Goal: Task Accomplishment & Management: Complete application form

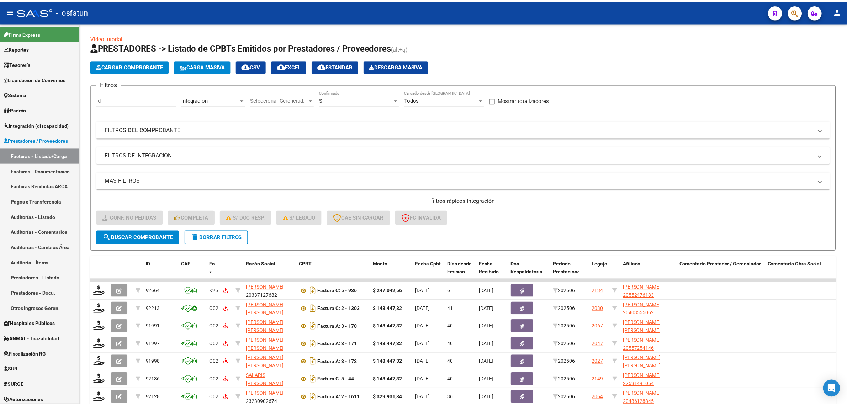
scroll to position [104, 0]
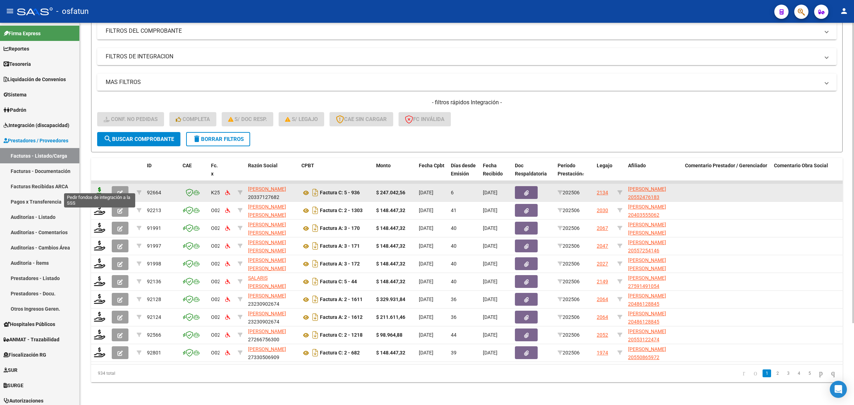
click at [98, 184] on datatable-body-cell at bounding box center [100, 192] width 18 height 17
click at [98, 187] on icon at bounding box center [99, 192] width 11 height 10
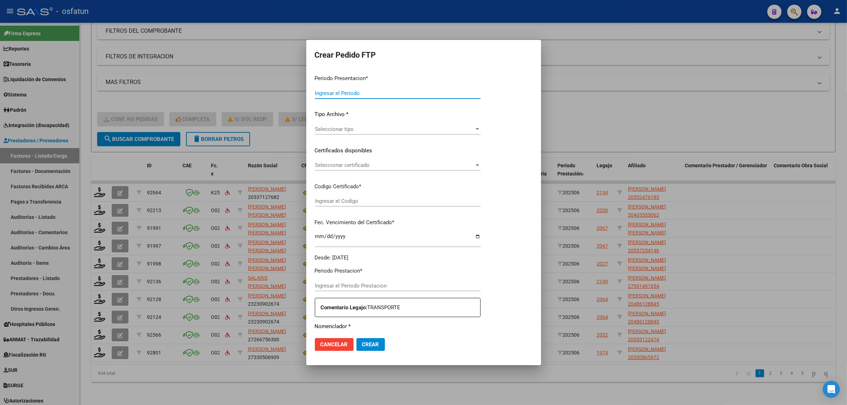
type input "202507"
type input "202506"
type input "$ 247.042,56"
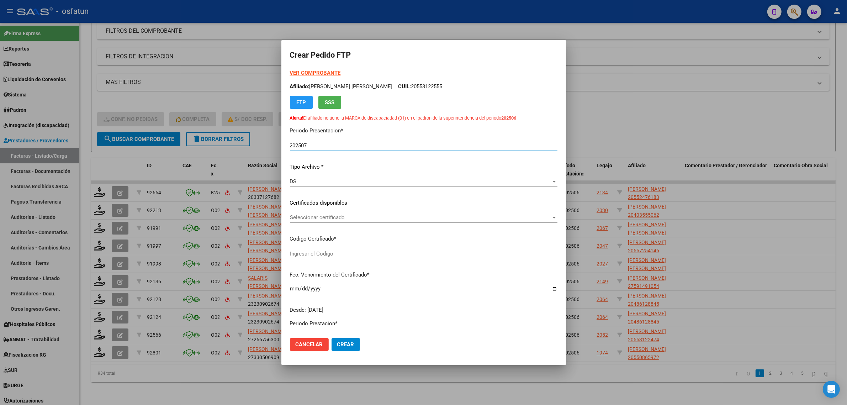
type input "ARG020005524476182025052920290529"
type input "2029-05-29"
click at [321, 73] on strong "VER COMPROBANTE" at bounding box center [315, 73] width 51 height 6
click at [706, 105] on div at bounding box center [423, 202] width 847 height 405
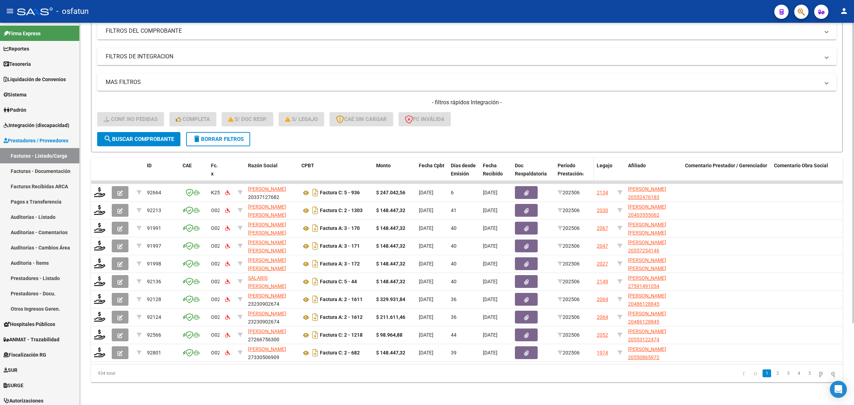
click at [574, 163] on span "Período Prestación" at bounding box center [570, 170] width 25 height 14
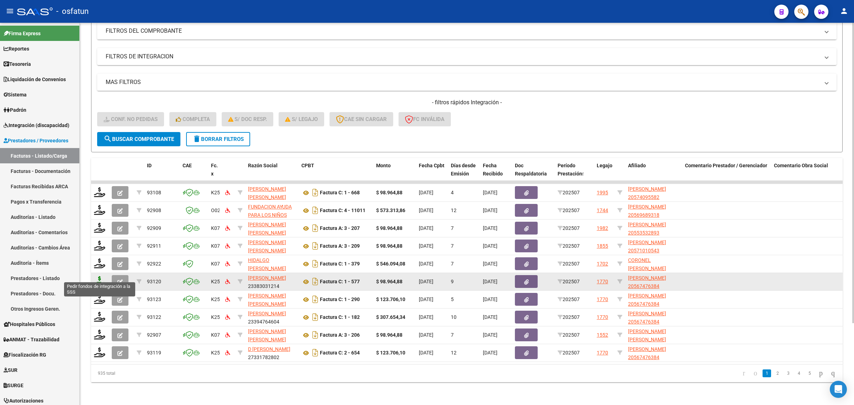
click at [97, 276] on icon at bounding box center [99, 281] width 11 height 10
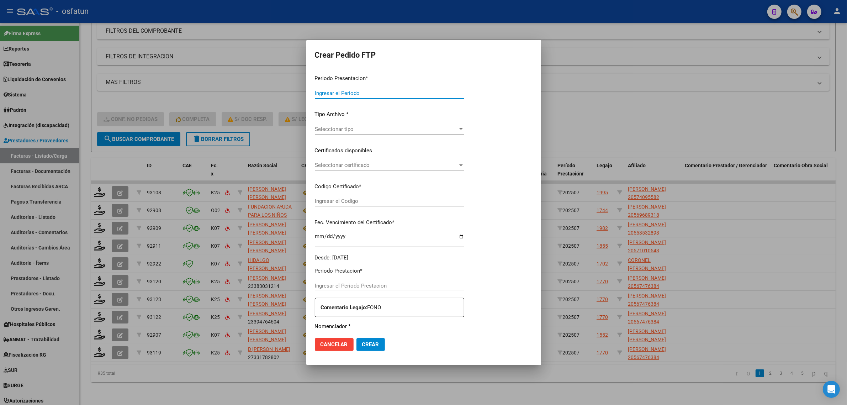
type input "202507"
type input "$ 98.964,88"
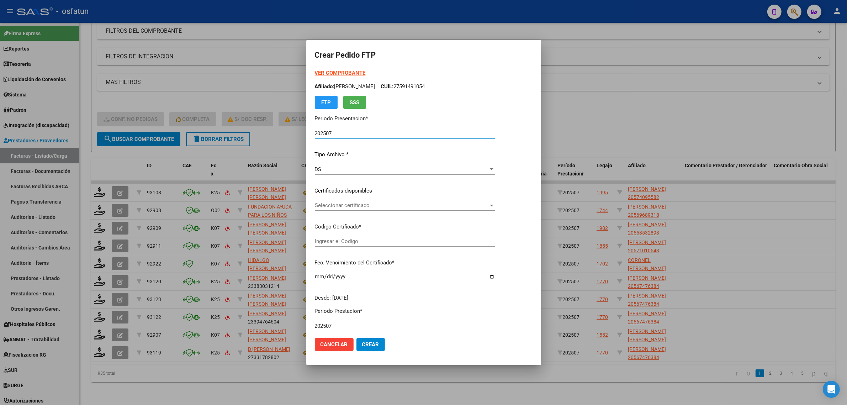
type input "ARG02000567476382023052320280523COR467"
type input "2028-05-23"
click at [337, 71] on strong "VER COMPROBANTE" at bounding box center [340, 73] width 51 height 6
click at [349, 203] on span "Seleccionar certificado" at bounding box center [402, 205] width 174 height 6
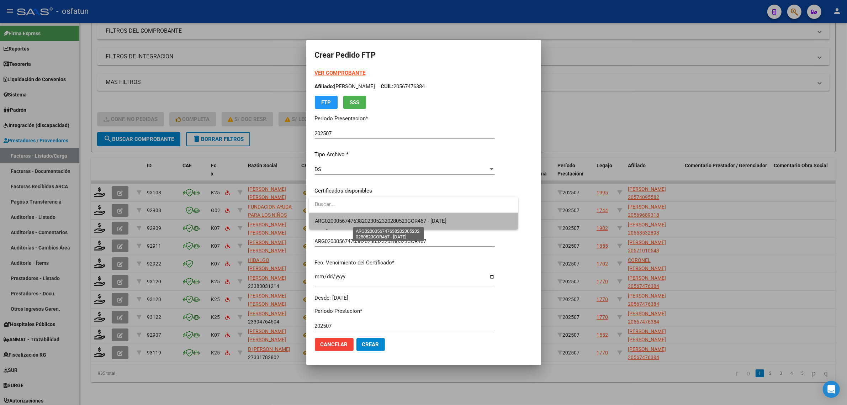
click at [344, 219] on span "ARG02000567476382023052320280523COR467 - 2028-05-23" at bounding box center [381, 221] width 132 height 6
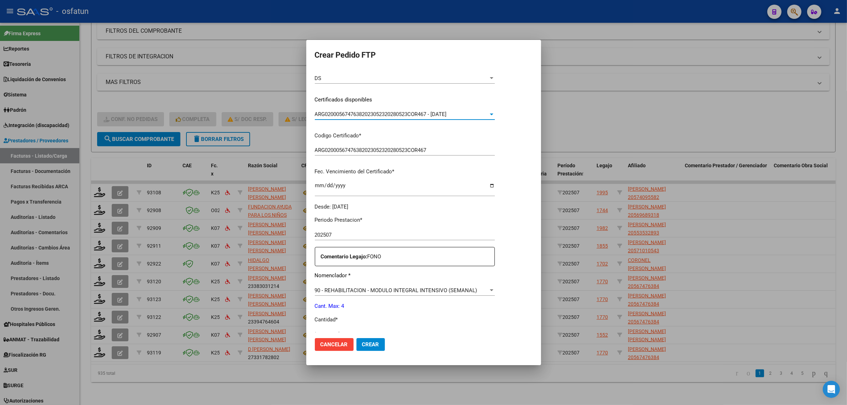
scroll to position [133, 0]
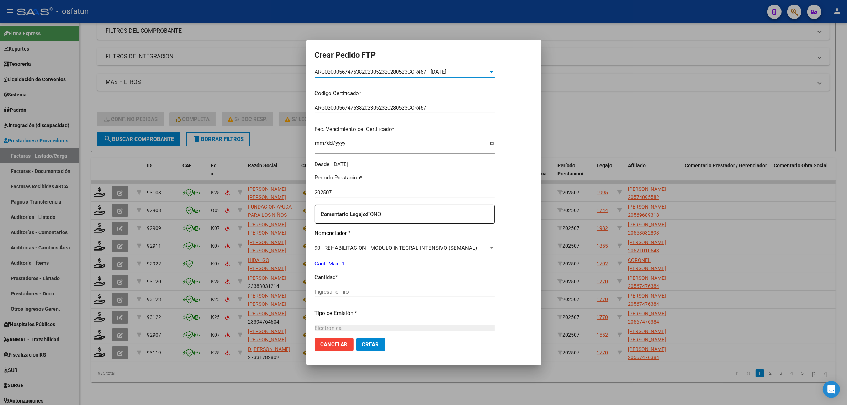
click at [351, 289] on input "Ingresar el nro" at bounding box center [405, 292] width 180 height 6
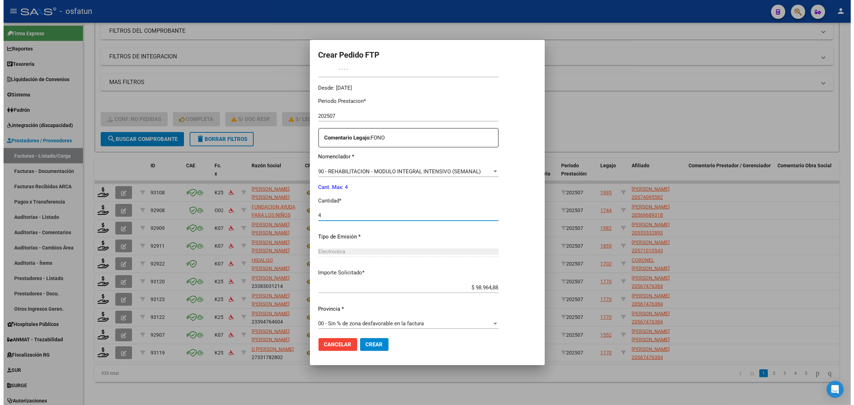
scroll to position [212, 0]
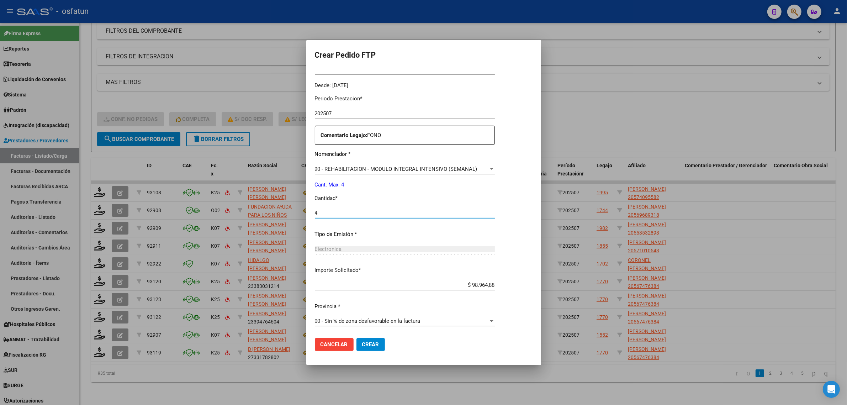
type input "4"
click at [374, 347] on span "Crear" at bounding box center [370, 344] width 17 height 6
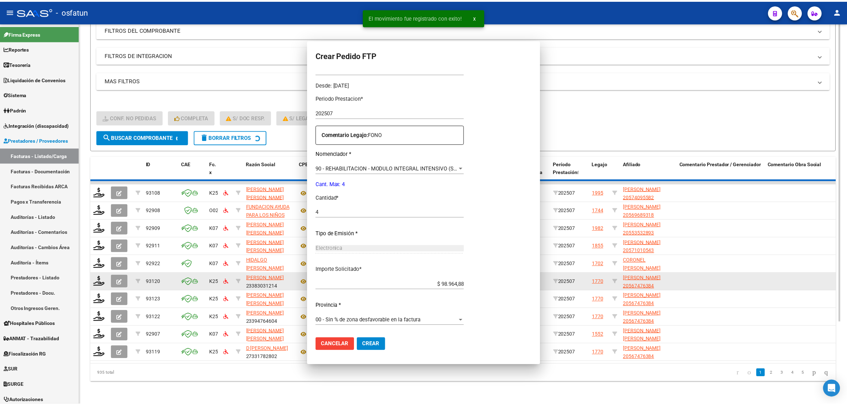
scroll to position [0, 0]
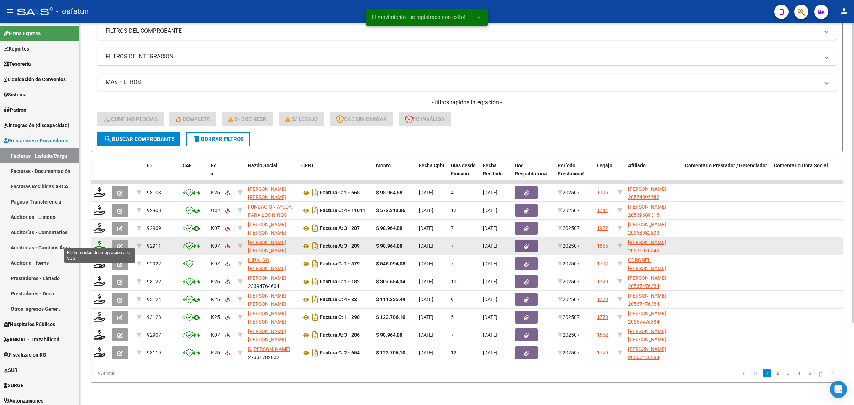
click at [96, 241] on icon at bounding box center [99, 246] width 11 height 10
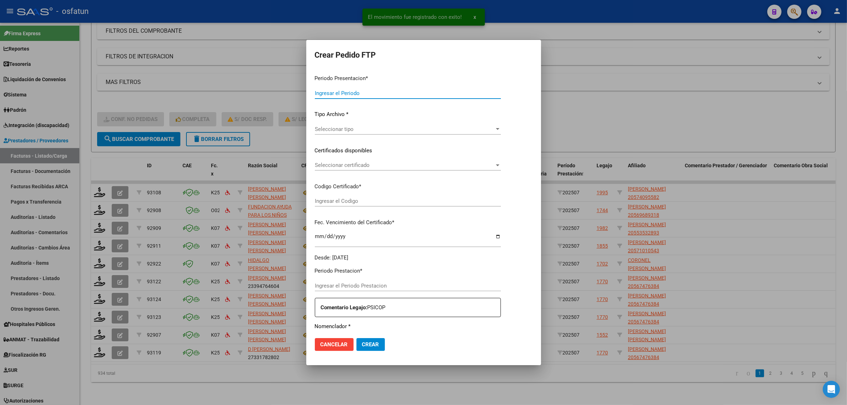
type input "202507"
type input "$ 98.964,88"
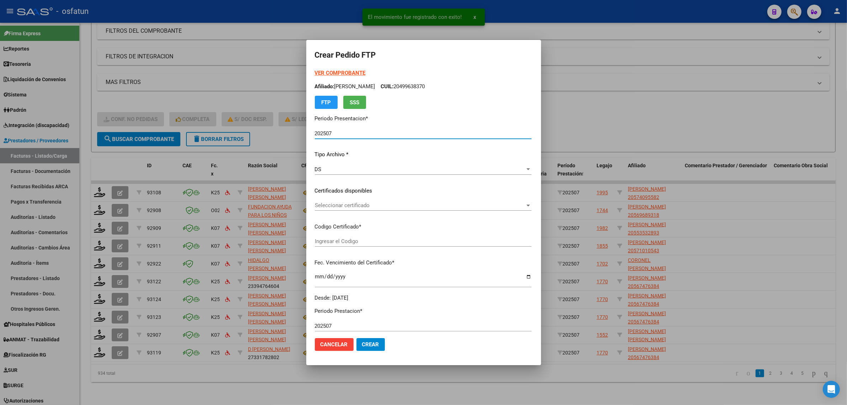
type input "ARG02000571010542022020220270202TUC138"
type input "2027-02-02"
click at [321, 70] on strong "VER COMPROBANTE" at bounding box center [340, 73] width 51 height 6
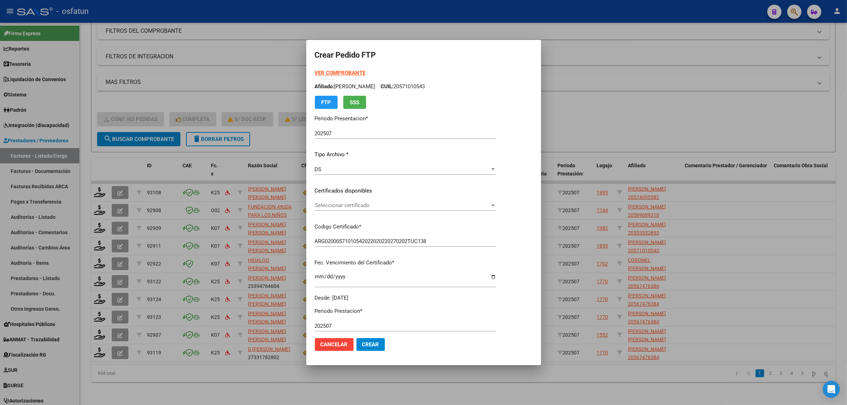
click at [358, 207] on span "Seleccionar certificado" at bounding box center [402, 205] width 175 height 6
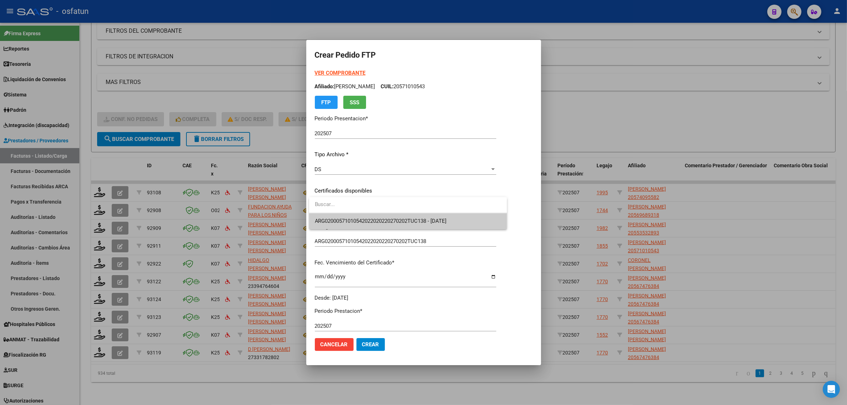
click at [357, 216] on span "ARG02000571010542022020220270202TUC138 - 2027-02-02" at bounding box center [408, 221] width 186 height 16
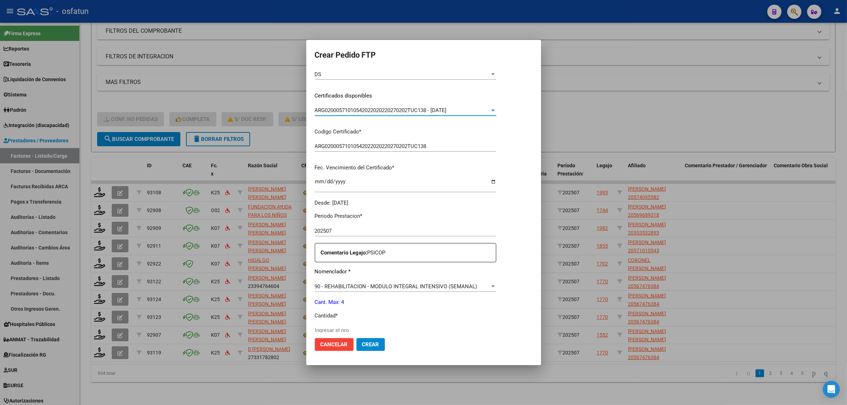
scroll to position [178, 0]
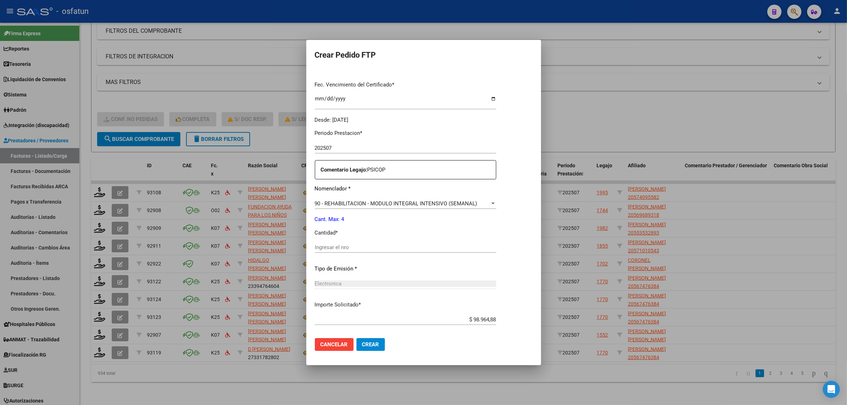
click at [342, 250] on input "Ingresar el nro" at bounding box center [405, 247] width 181 height 6
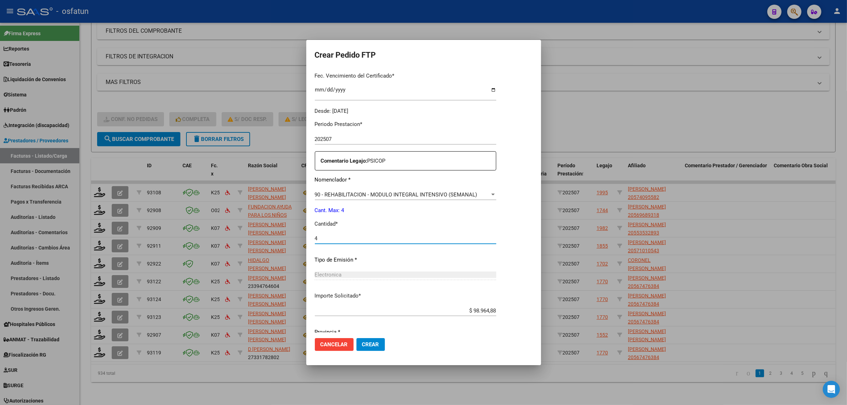
scroll to position [212, 0]
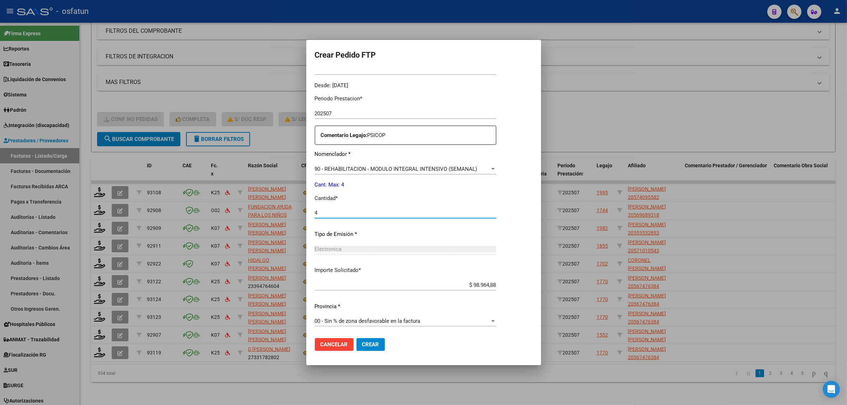
type input "4"
click at [371, 344] on span "Crear" at bounding box center [370, 344] width 17 height 6
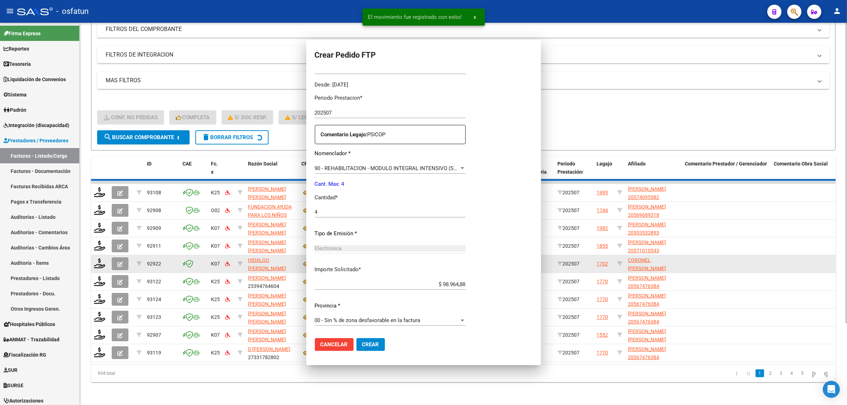
scroll to position [0, 0]
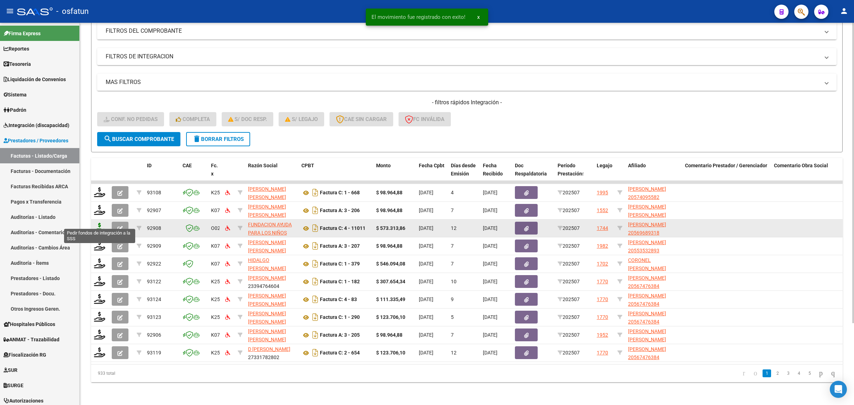
drag, startPoint x: 99, startPoint y: 223, endPoint x: 102, endPoint y: 225, distance: 4.5
click at [100, 223] on icon at bounding box center [99, 228] width 11 height 10
click at [101, 223] on icon at bounding box center [99, 228] width 11 height 10
click at [98, 223] on icon at bounding box center [99, 228] width 11 height 10
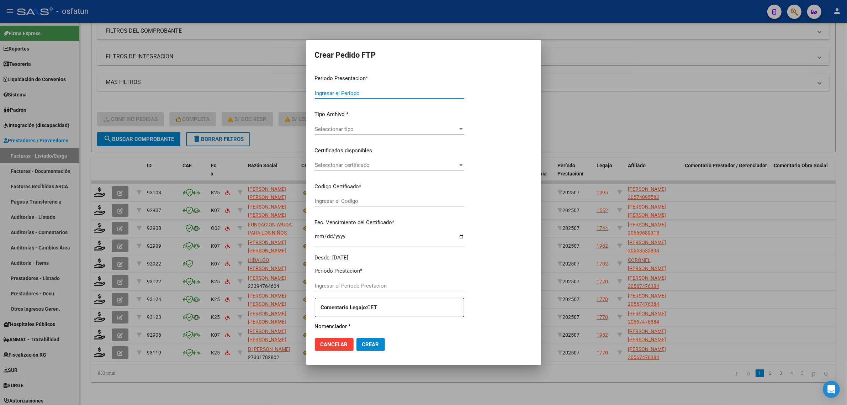
type input "202507"
type input "$ 573.313,86"
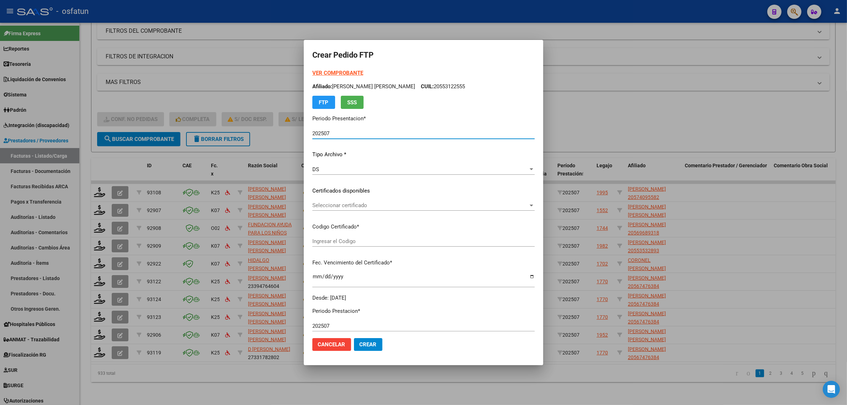
type input "ARG02000569689312023010920280109TUC137"
type input "2028-01-09"
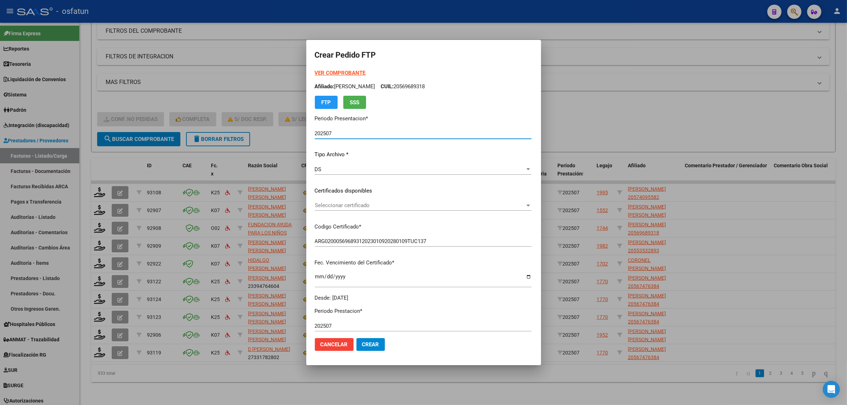
click at [315, 71] on strong "VER COMPROBANTE" at bounding box center [340, 73] width 51 height 6
click at [228, 148] on div at bounding box center [423, 202] width 847 height 405
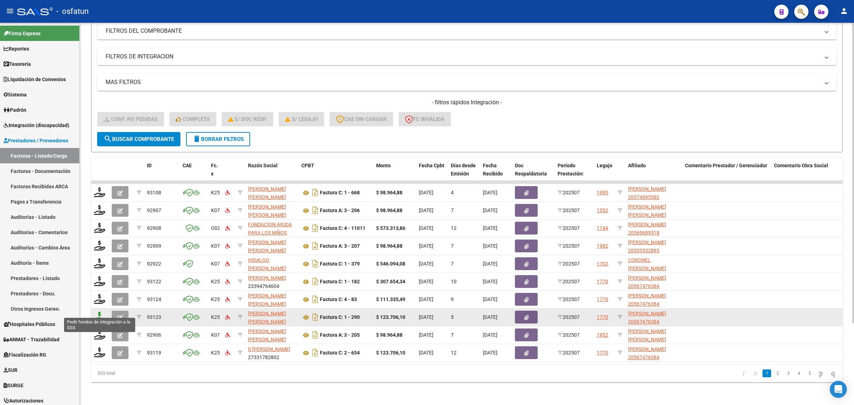
click at [100, 312] on icon at bounding box center [99, 317] width 11 height 10
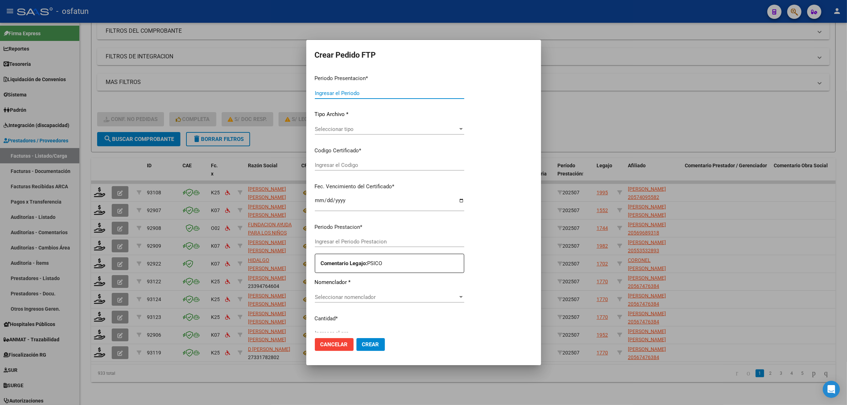
type input "202507"
type input "$ 123.706,10"
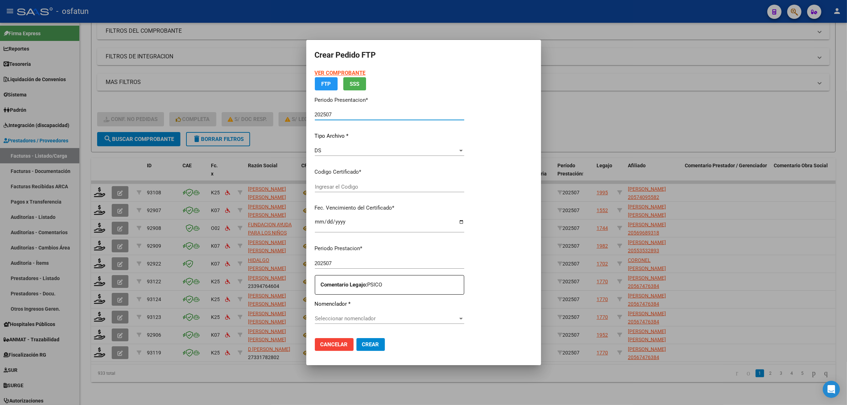
type input "ARG02000567476382023052320280523COR467"
type input "2028-05-23"
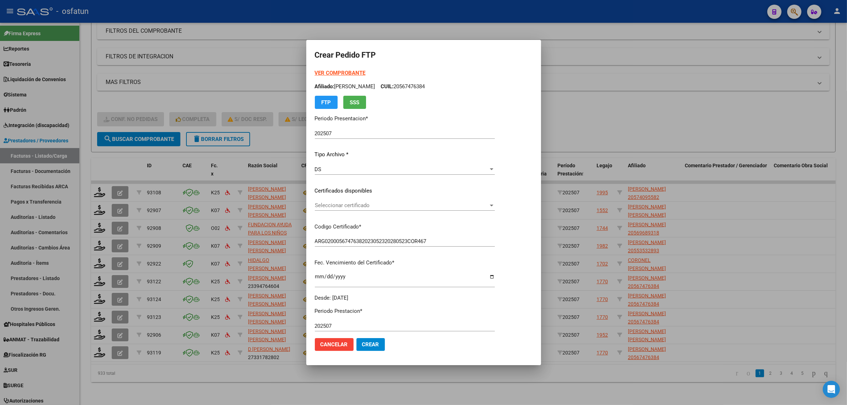
click at [324, 73] on strong "VER COMPROBANTE" at bounding box center [340, 73] width 51 height 6
click at [336, 202] on span "Seleccionar certificado" at bounding box center [402, 205] width 174 height 6
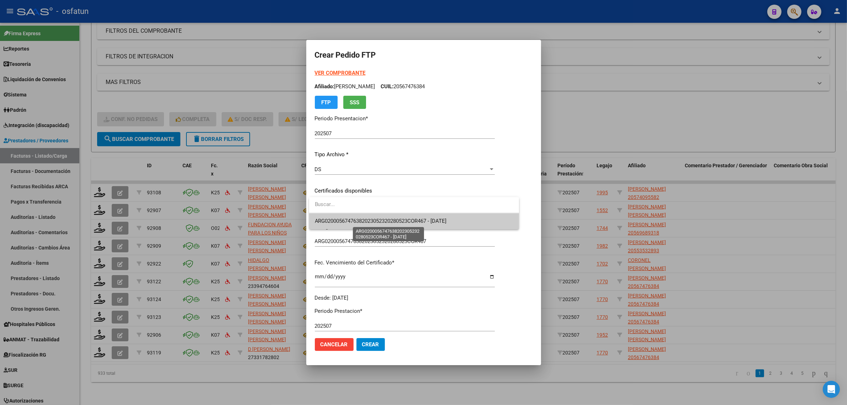
click at [336, 220] on span "ARG02000567476382023052320280523COR467 - 2028-05-23" at bounding box center [381, 221] width 132 height 6
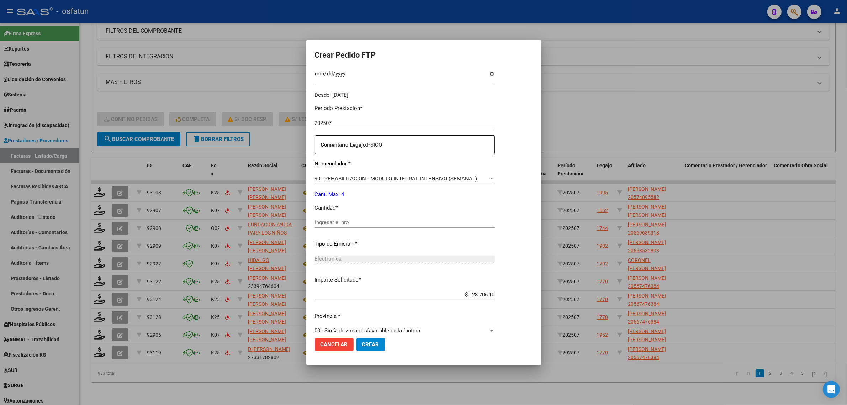
scroll to position [212, 0]
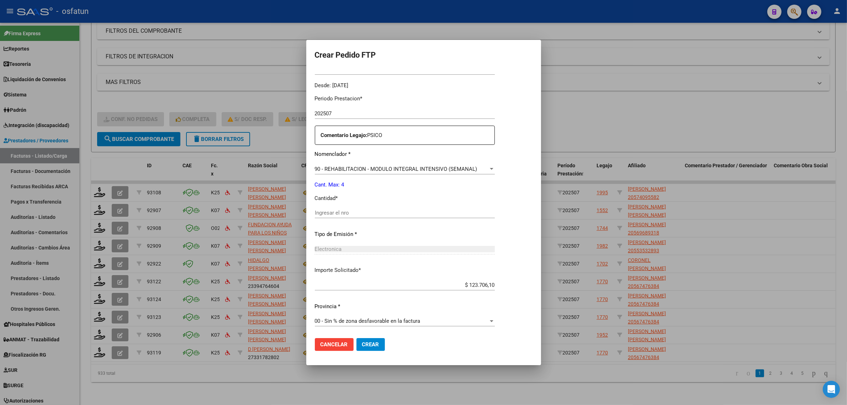
click at [332, 205] on div "Periodo Prestacion * 202507 Ingresar el Periodo Prestacion Comentario Legajo: P…" at bounding box center [405, 211] width 180 height 244
click at [333, 214] on input "Ingresar el nro" at bounding box center [405, 213] width 180 height 6
type input "4"
click at [372, 351] on button "Crear" at bounding box center [371, 344] width 28 height 13
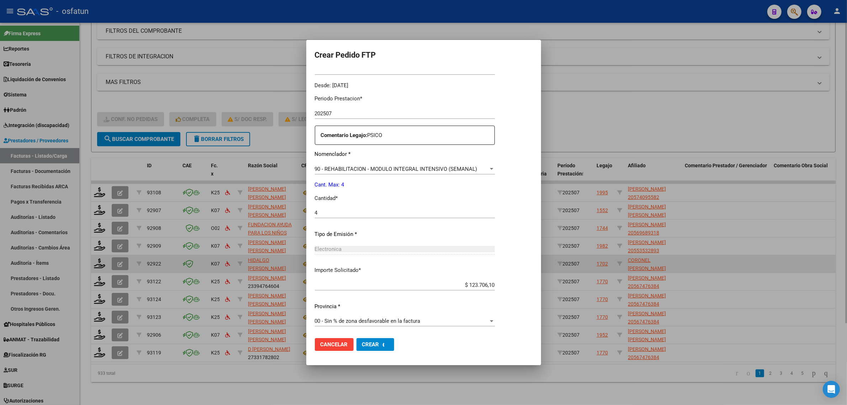
scroll to position [0, 0]
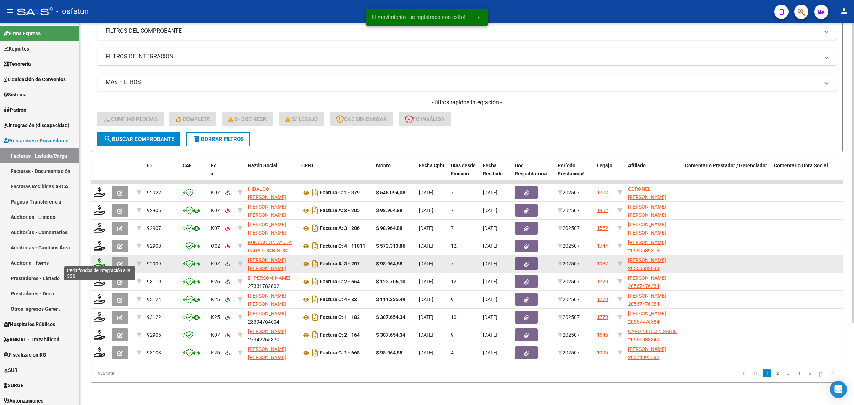
click at [98, 260] on icon at bounding box center [99, 263] width 11 height 10
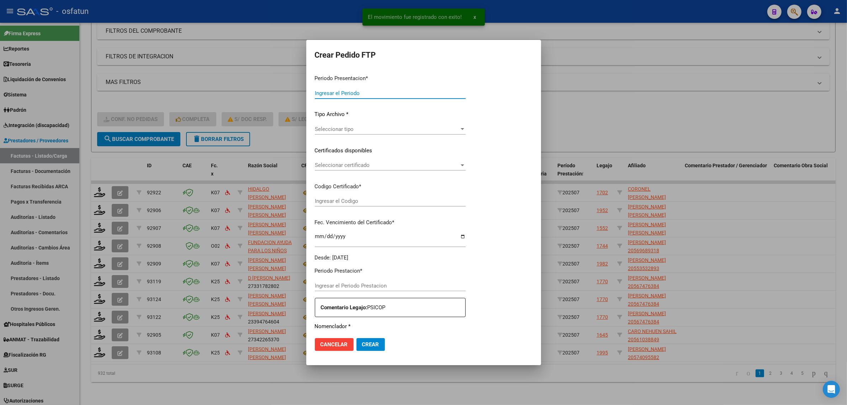
type input "202507"
type input "$ 98.964,88"
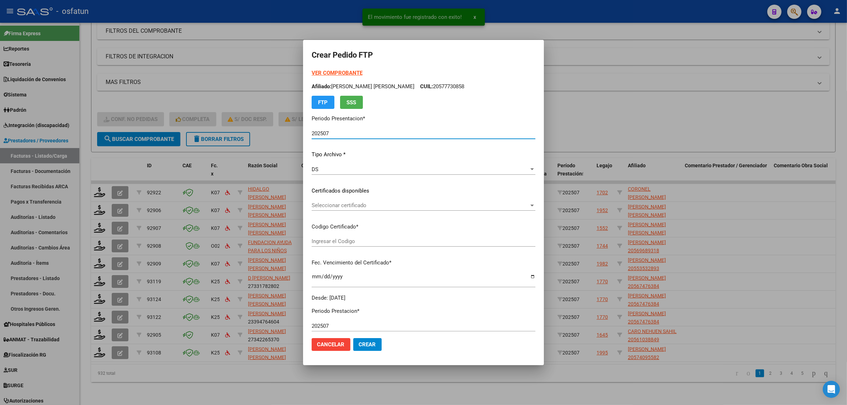
type input "ARG02000553532892021090820260908TUC136"
type input "2026-09-08"
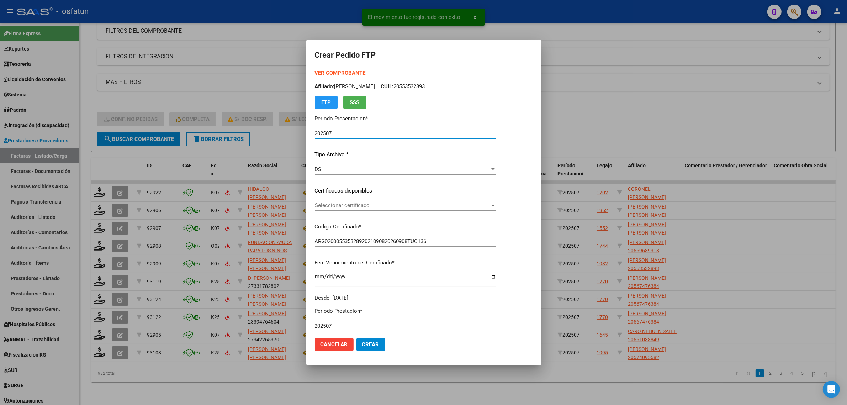
click at [335, 72] on strong "VER COMPROBANTE" at bounding box center [340, 73] width 51 height 6
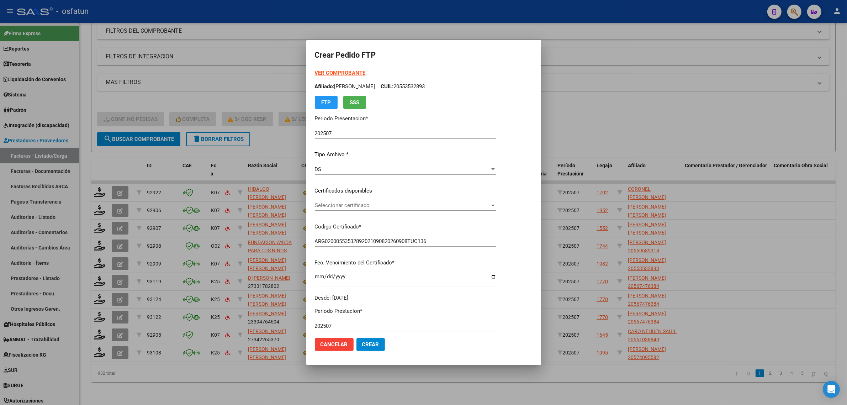
click at [333, 205] on span "Seleccionar certificado" at bounding box center [402, 205] width 175 height 6
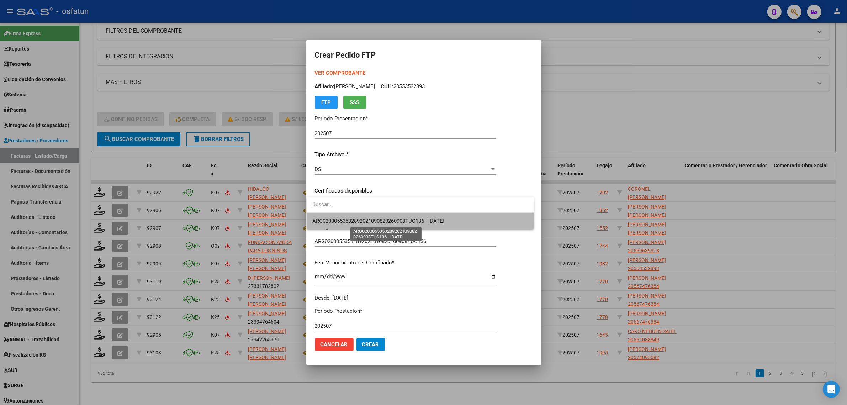
click at [341, 221] on span "ARG02000553532892021090820260908TUC136 - 2026-09-08" at bounding box center [378, 221] width 132 height 6
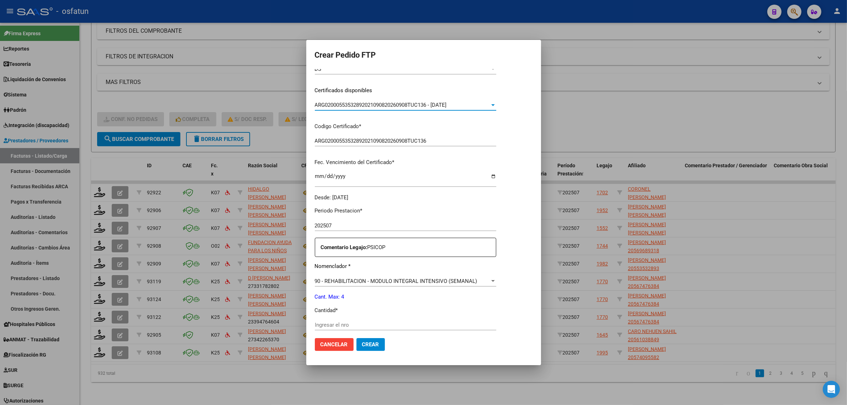
scroll to position [133, 0]
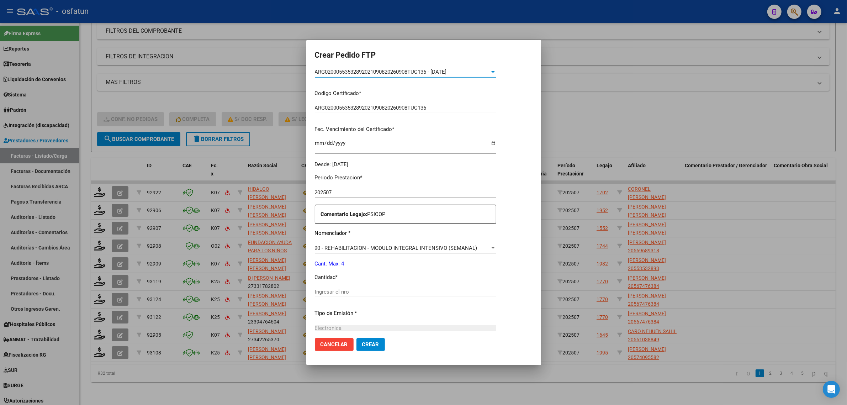
click at [336, 292] on input "Ingresar el nro" at bounding box center [405, 292] width 181 height 6
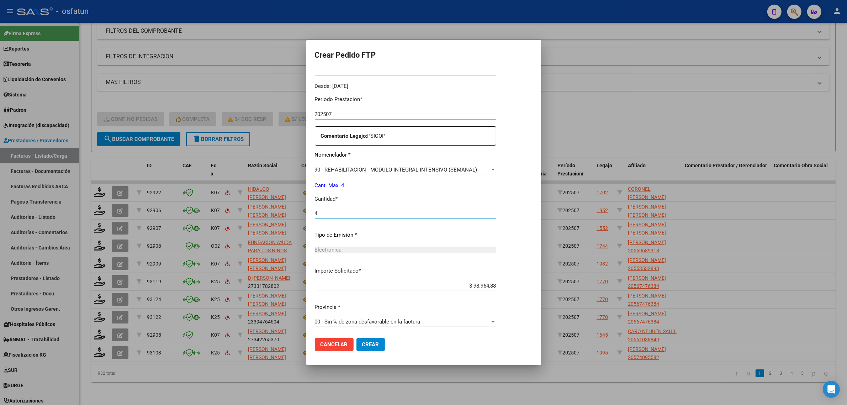
scroll to position [212, 0]
type input "4"
click at [367, 343] on span "Crear" at bounding box center [370, 344] width 17 height 6
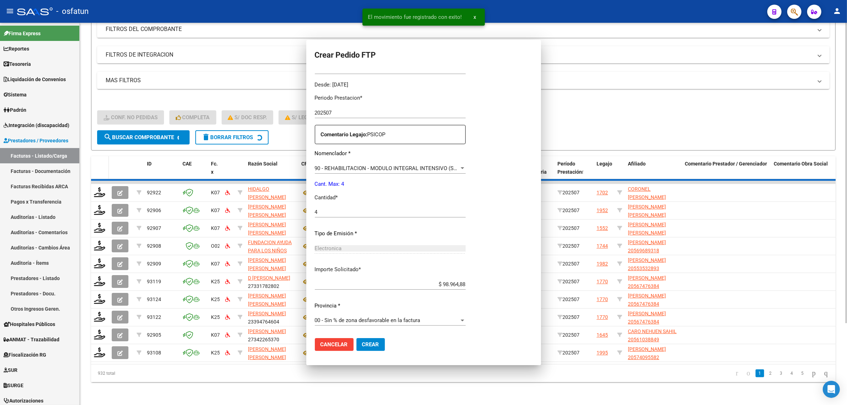
scroll to position [173, 0]
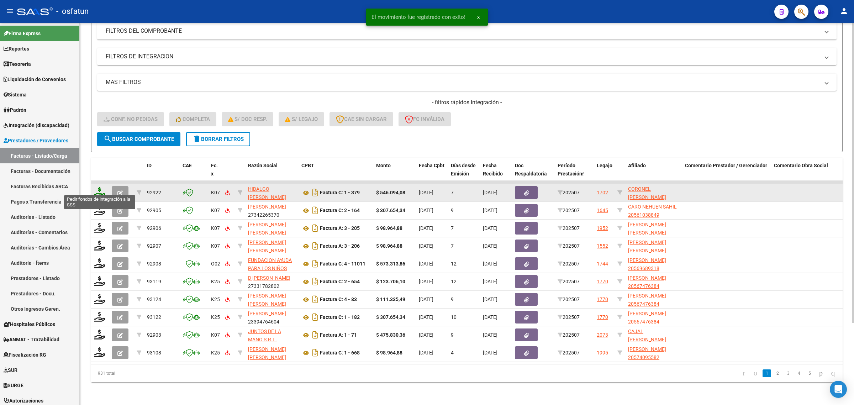
click at [97, 187] on icon at bounding box center [99, 192] width 11 height 10
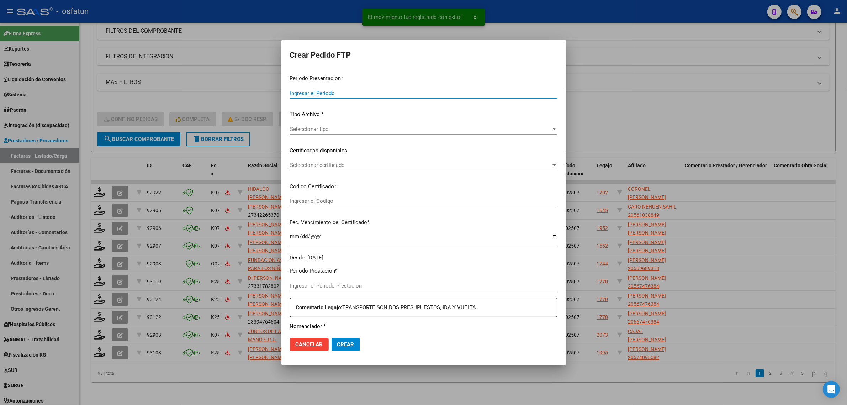
type input "202507"
type input "$ 546.094,08"
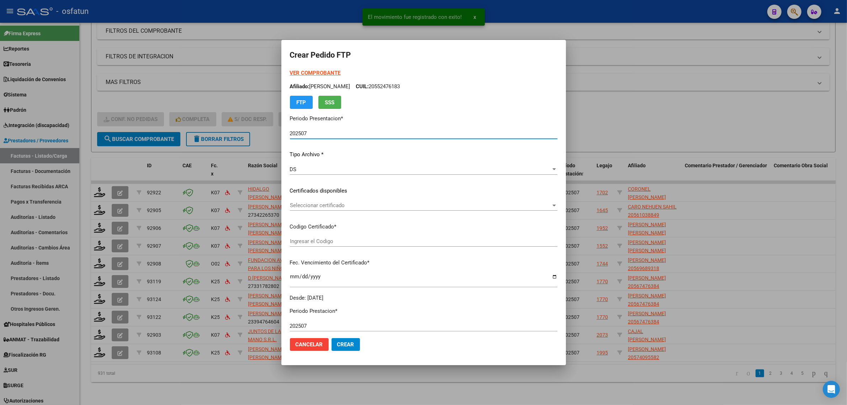
type input "ARG02000580004952022091920270919TUC136"
type input "2027-09-19"
click at [308, 70] on strong "VER COMPROBANTE" at bounding box center [315, 73] width 51 height 6
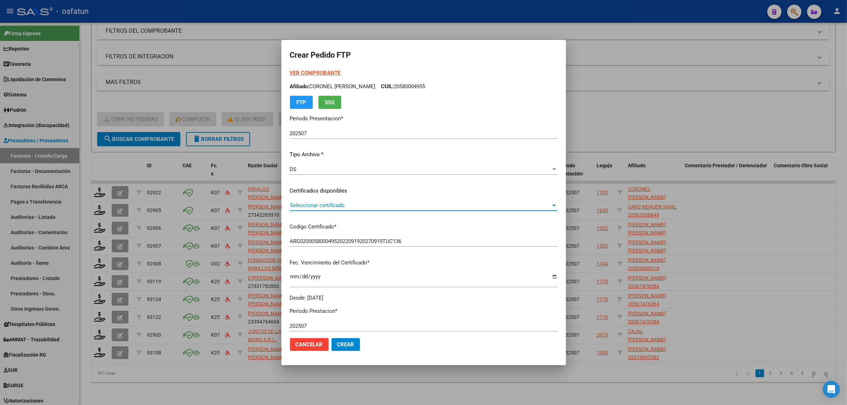
click at [336, 205] on span "Seleccionar certificado" at bounding box center [420, 205] width 261 height 6
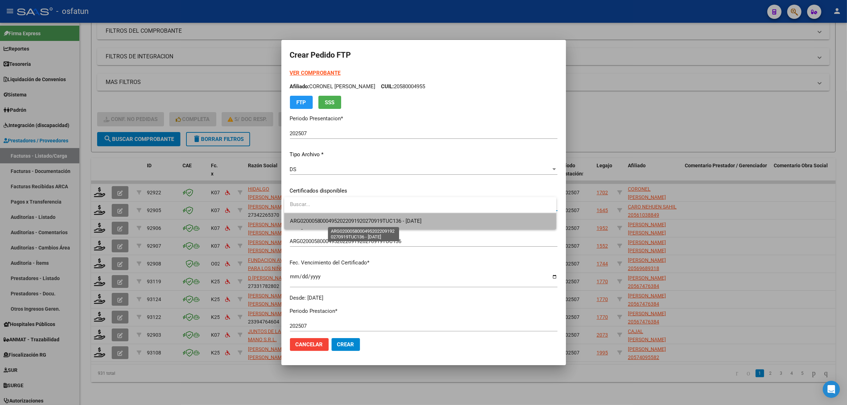
click at [328, 222] on span "ARG02000580004952022091920270919TUC136 - 2027-09-19" at bounding box center [356, 221] width 132 height 6
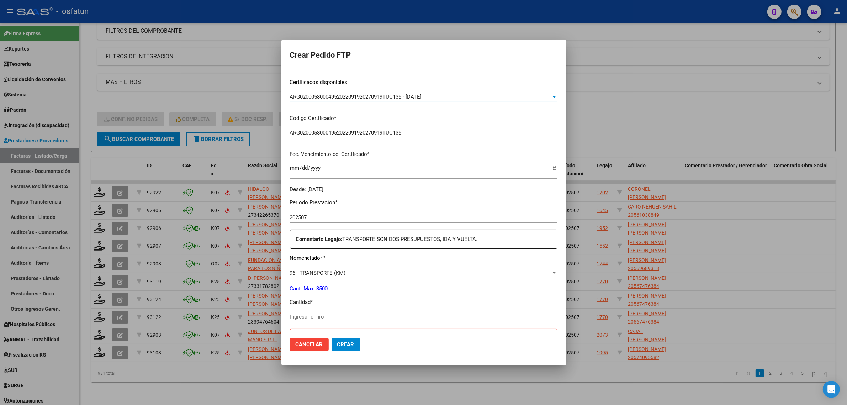
scroll to position [133, 0]
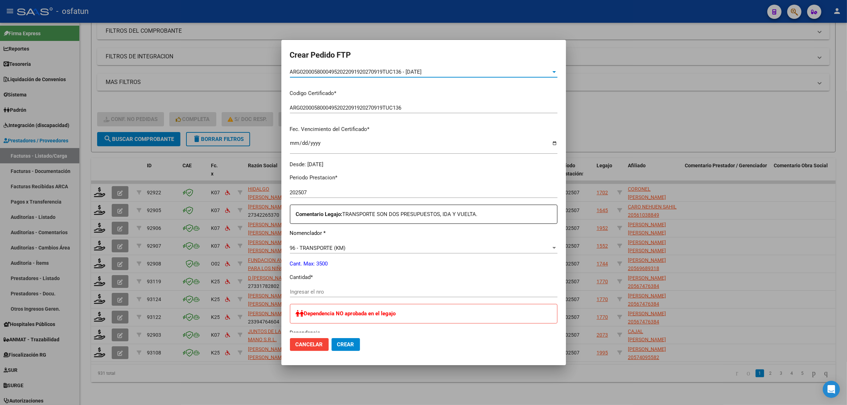
click at [319, 287] on div "Ingresar el nro" at bounding box center [424, 291] width 268 height 11
type input "1008"
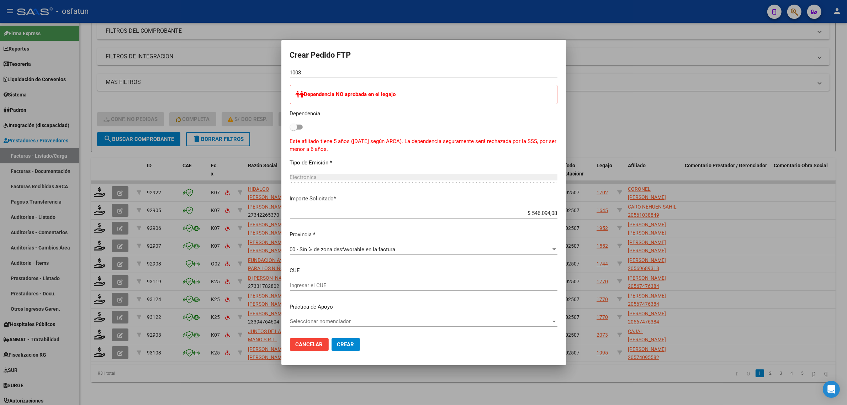
scroll to position [353, 0]
click at [344, 321] on span "Seleccionar nomenclador" at bounding box center [420, 321] width 261 height 6
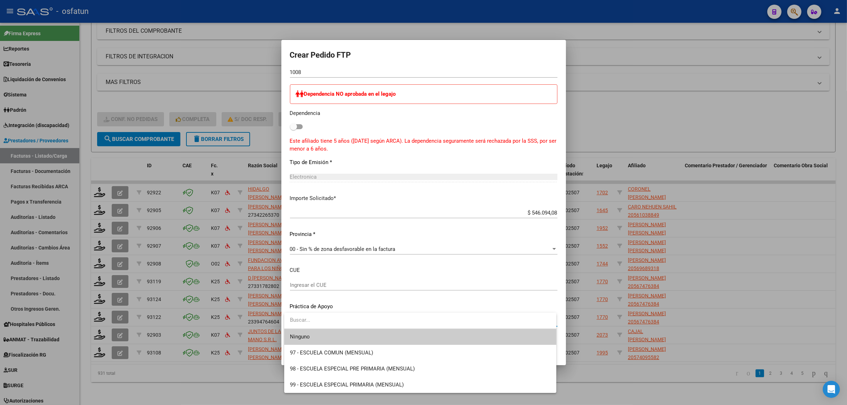
click at [335, 338] on span "Ninguno" at bounding box center [420, 337] width 261 height 16
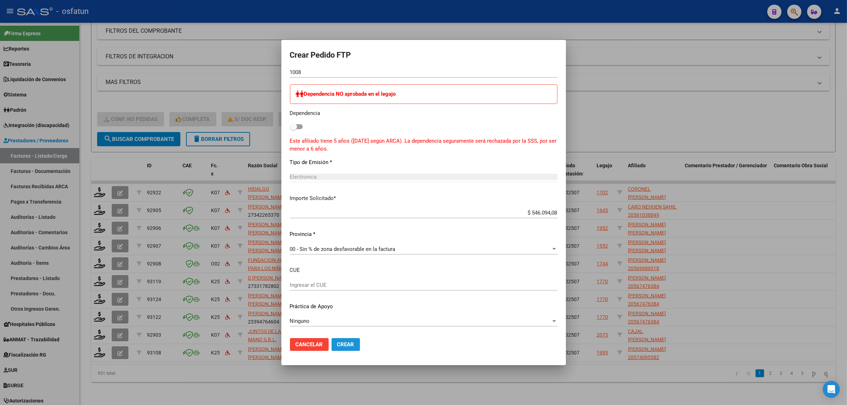
click at [352, 343] on span "Crear" at bounding box center [345, 344] width 17 height 6
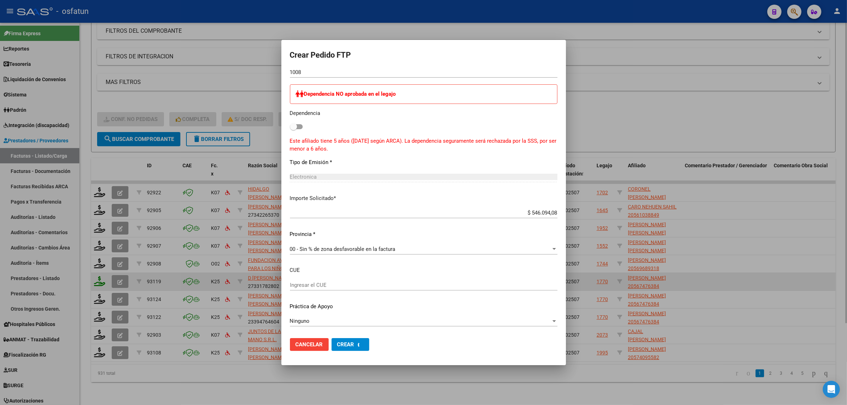
scroll to position [0, 0]
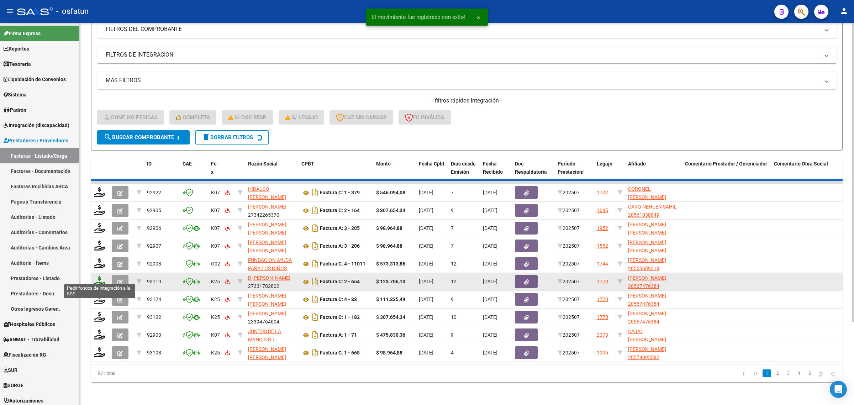
click at [97, 276] on icon at bounding box center [99, 281] width 11 height 10
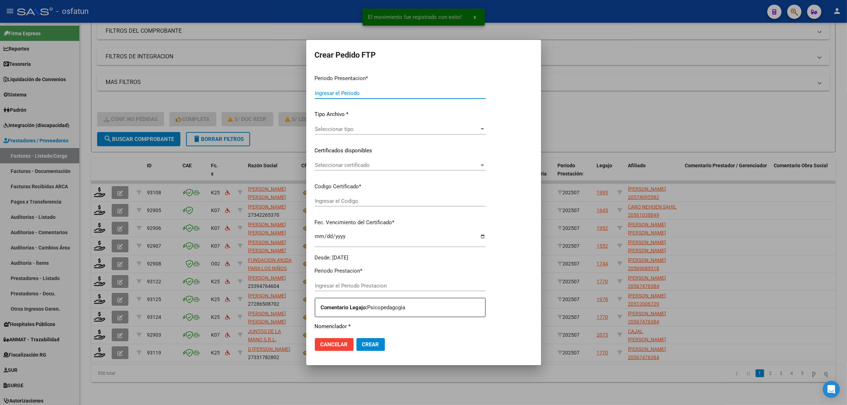
type input "202507"
type input "$ 307.654,34"
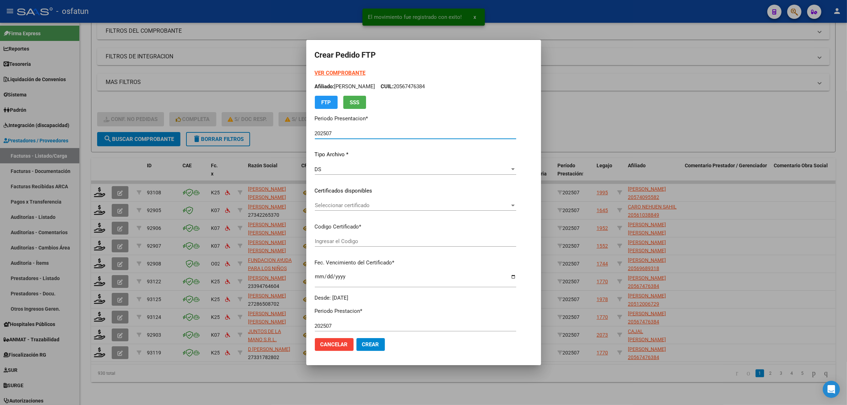
type input "ARG02000567476382023052320280523COR467"
type input "2028-05-23"
click at [329, 70] on strong "VER COMPROBANTE" at bounding box center [340, 73] width 51 height 6
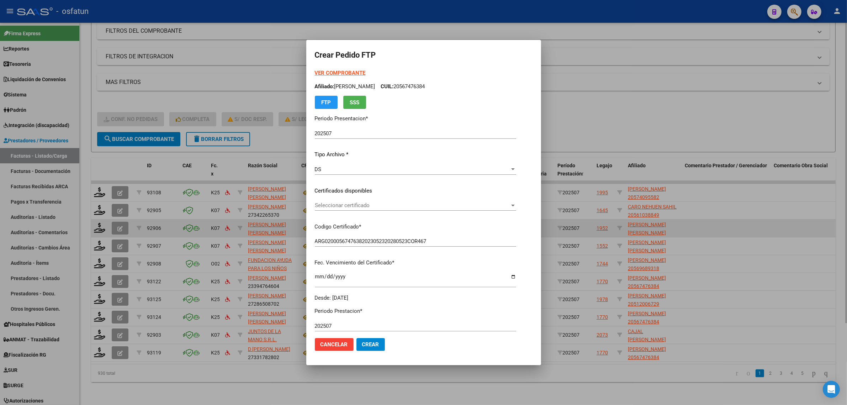
drag, startPoint x: 669, startPoint y: 122, endPoint x: 510, endPoint y: 225, distance: 190.0
click at [669, 123] on div at bounding box center [423, 202] width 847 height 405
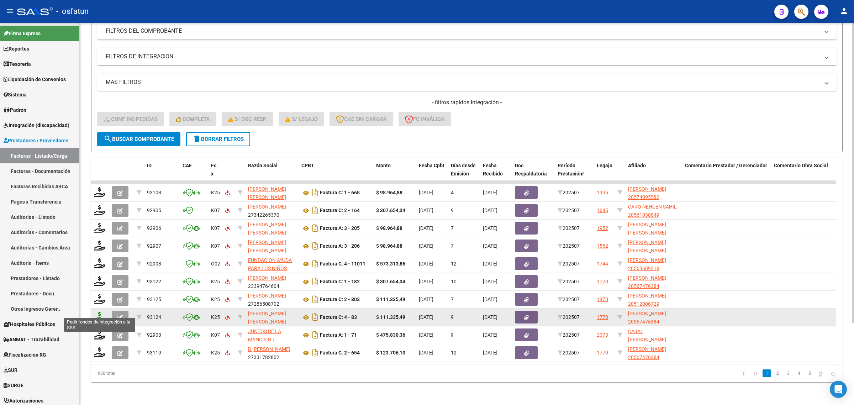
click at [100, 312] on icon at bounding box center [99, 317] width 11 height 10
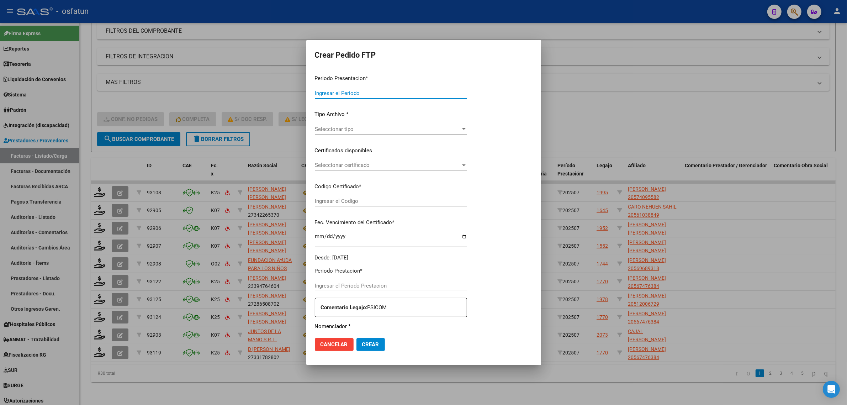
type input "202507"
type input "$ 111.335,49"
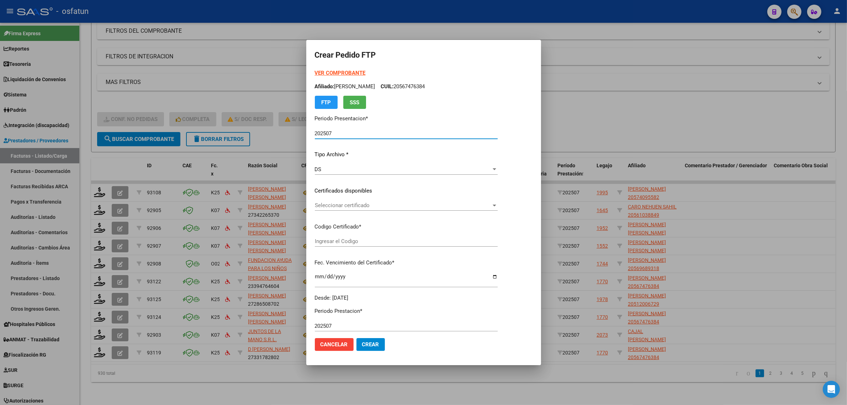
type input "ARG02000567476382023052320280523COR467"
type input "2028-05-23"
click at [333, 72] on strong "VER COMPROBANTE" at bounding box center [340, 73] width 51 height 6
click at [365, 205] on span "Seleccionar certificado" at bounding box center [403, 205] width 177 height 6
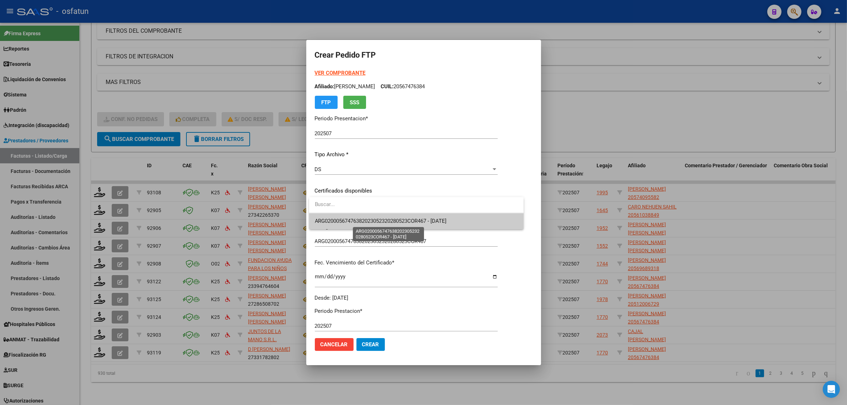
click at [367, 224] on span "ARG02000567476382023052320280523COR467 - 2028-05-23" at bounding box center [381, 221] width 132 height 6
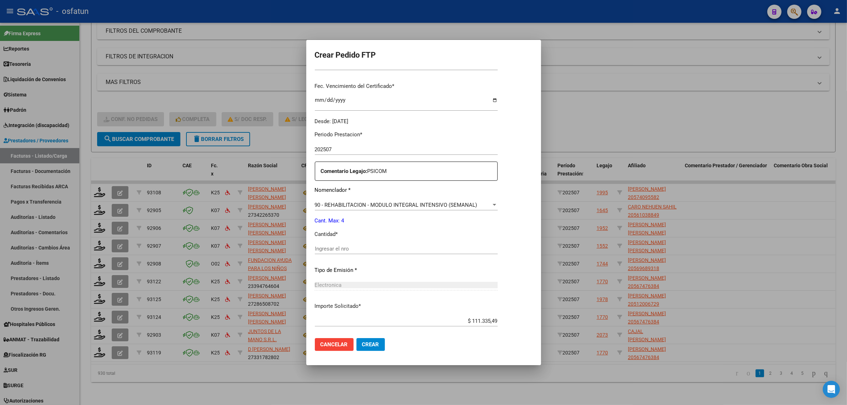
scroll to position [178, 0]
click at [335, 250] on input "Ingresar el nro" at bounding box center [406, 247] width 183 height 6
type input "4"
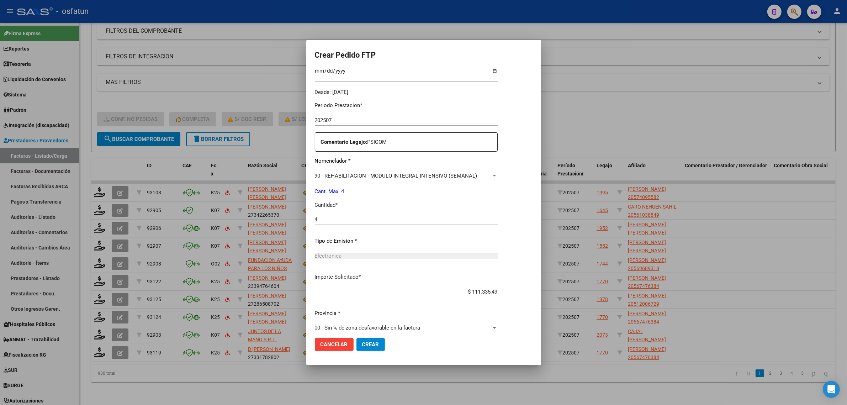
scroll to position [212, 0]
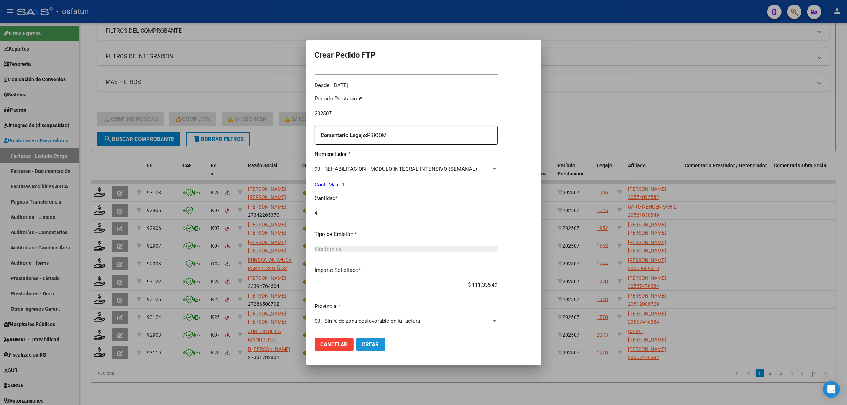
click at [374, 346] on span "Crear" at bounding box center [370, 344] width 17 height 6
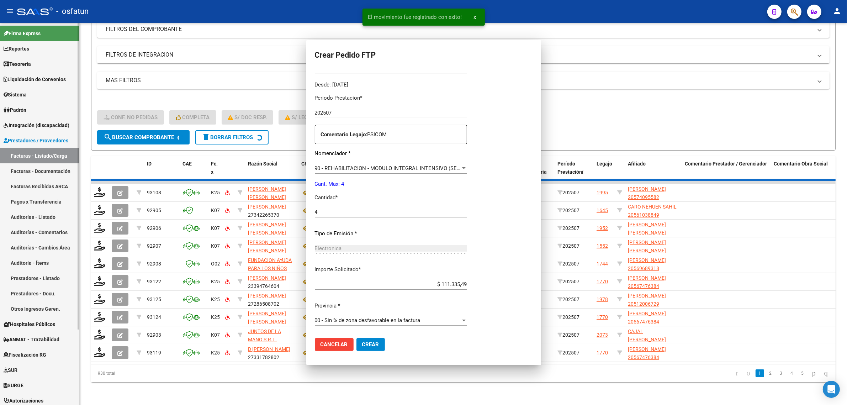
scroll to position [173, 0]
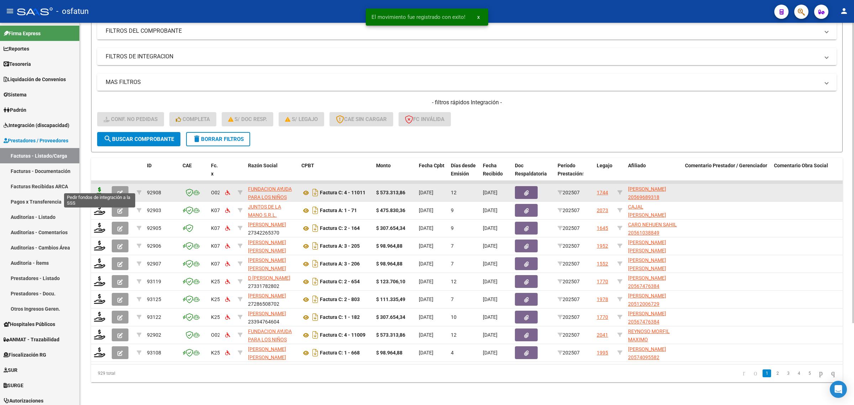
click at [96, 187] on icon at bounding box center [99, 192] width 11 height 10
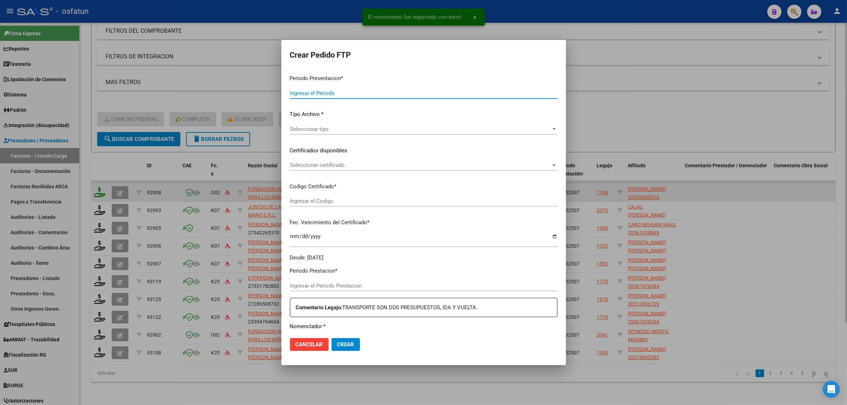
type input "202507"
type input "$ 573.313,86"
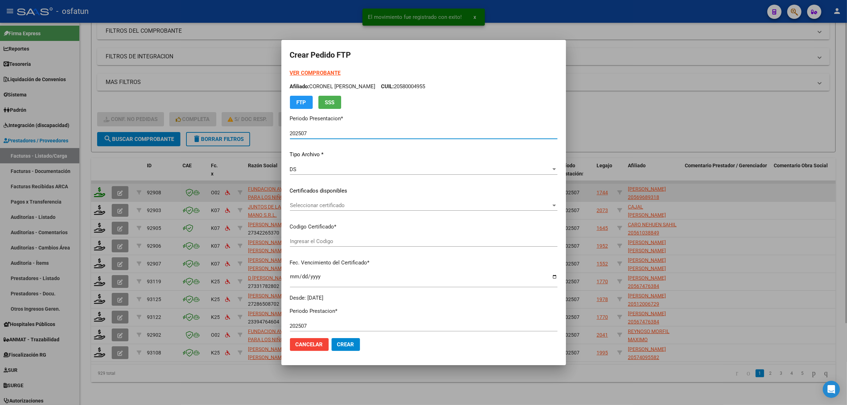
type input "ARG02000569689312023010920280109TUC137"
type input "2028-01-09"
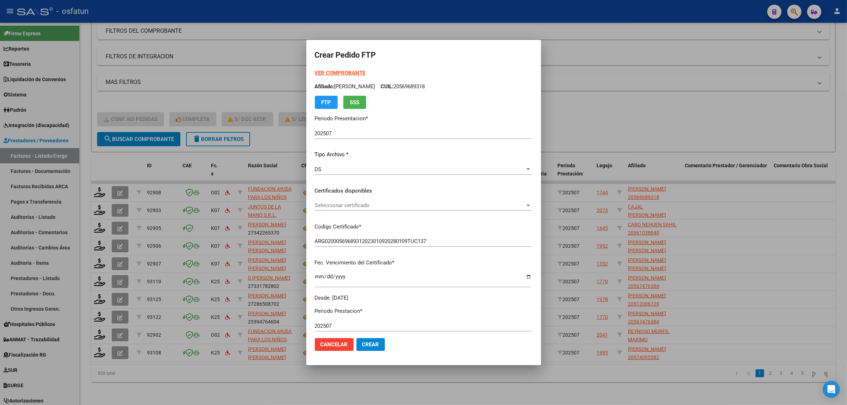
click at [597, 130] on div at bounding box center [423, 202] width 847 height 405
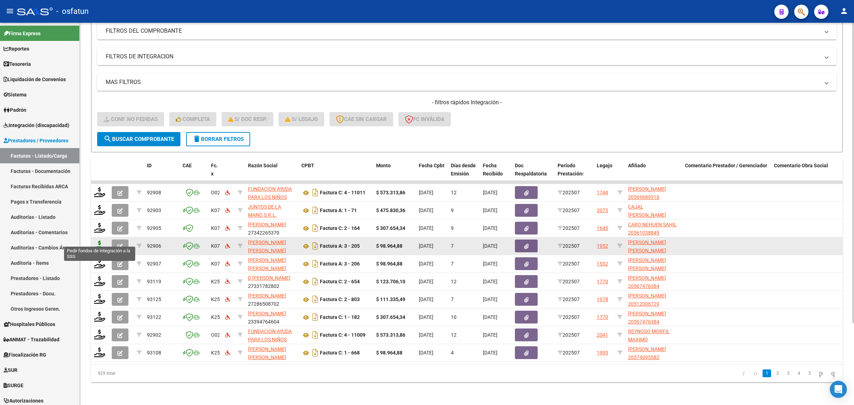
click at [98, 242] on icon at bounding box center [99, 246] width 11 height 10
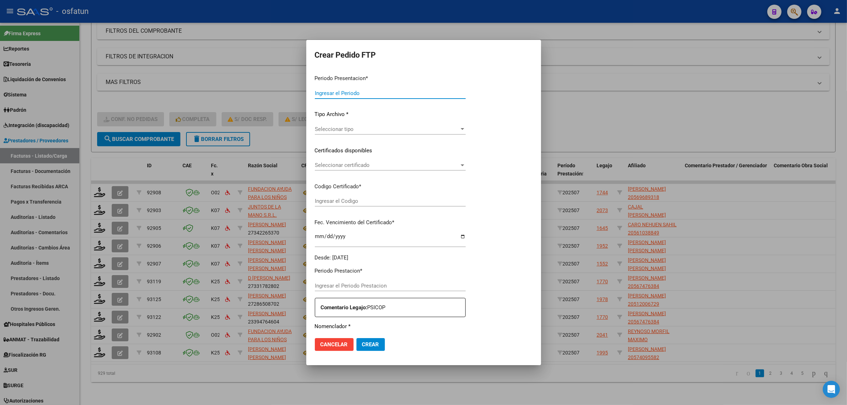
type input "202507"
type input "$ 98.964,88"
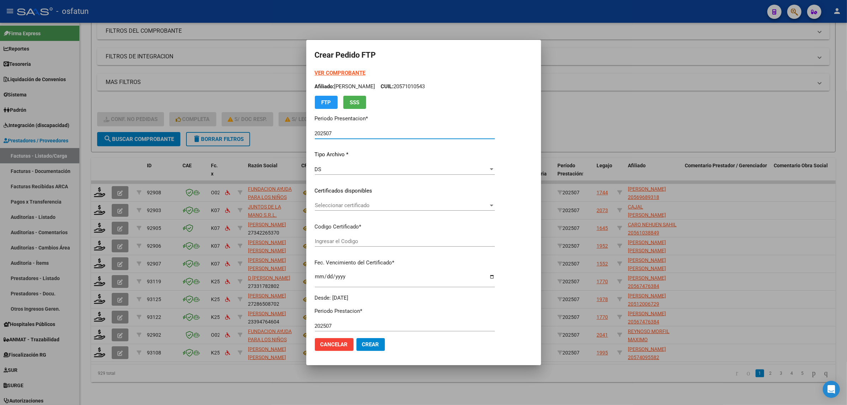
type input "ARG02000543290722024110620291106TUC139"
type input "2029-11-06"
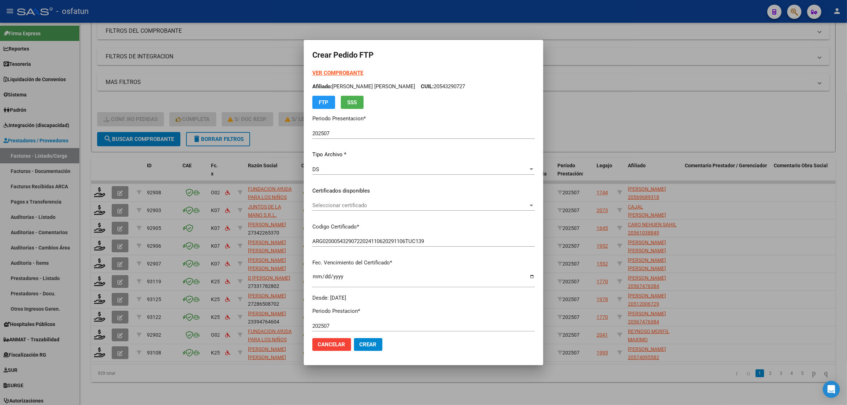
click at [337, 73] on strong "VER COMPROBANTE" at bounding box center [337, 73] width 51 height 6
click at [371, 201] on div "Seleccionar certificado Seleccionar certificado" at bounding box center [423, 205] width 222 height 11
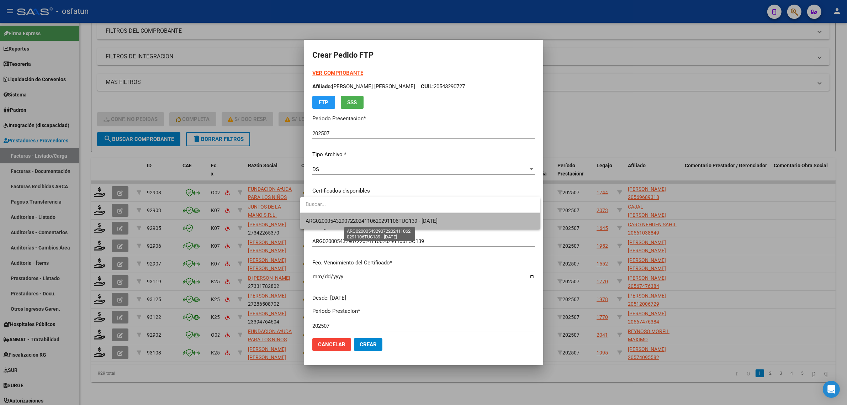
click at [361, 222] on span "ARG02000543290722024110620291106TUC139 - 2029-11-06" at bounding box center [372, 221] width 132 height 6
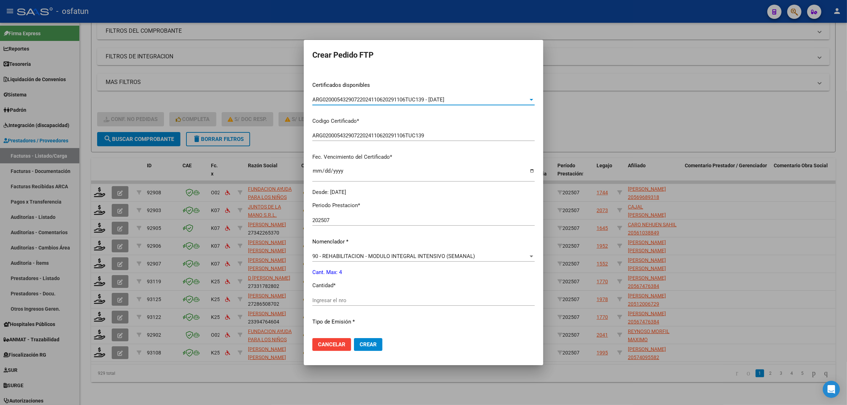
scroll to position [193, 0]
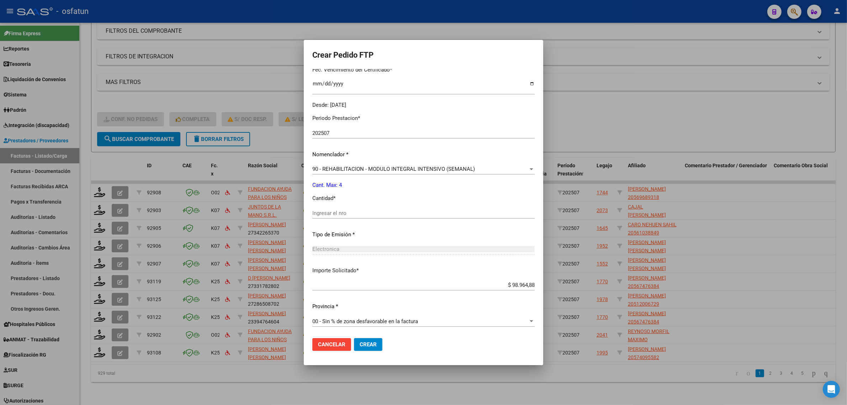
click at [347, 216] on input "Ingresar el nro" at bounding box center [423, 213] width 222 height 6
type input "4"
click at [368, 347] on span "Crear" at bounding box center [368, 344] width 17 height 6
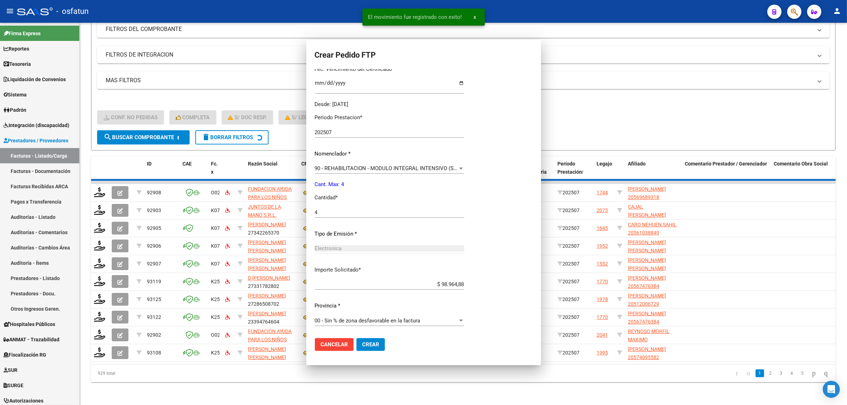
scroll to position [0, 0]
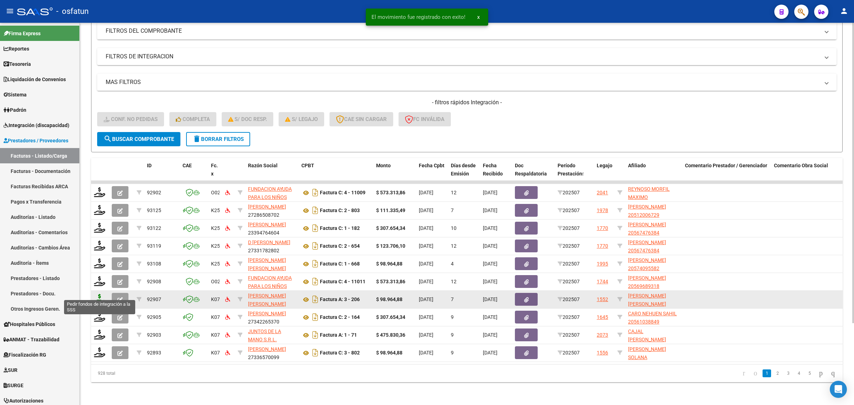
click at [97, 294] on icon at bounding box center [99, 299] width 11 height 10
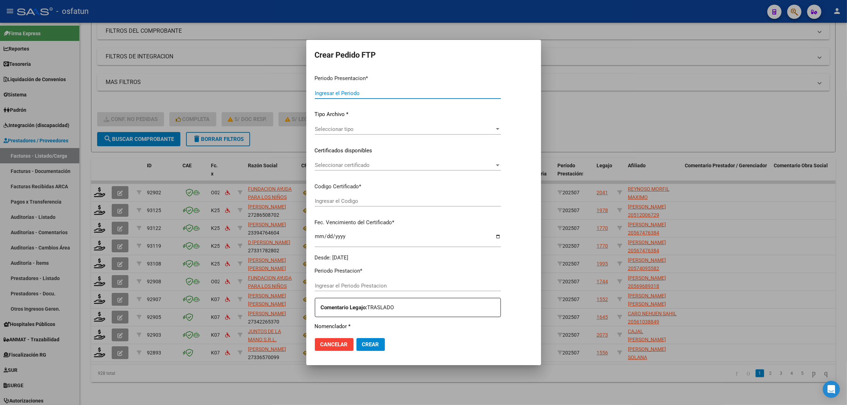
type input "202507"
type input "$ 98.964,88"
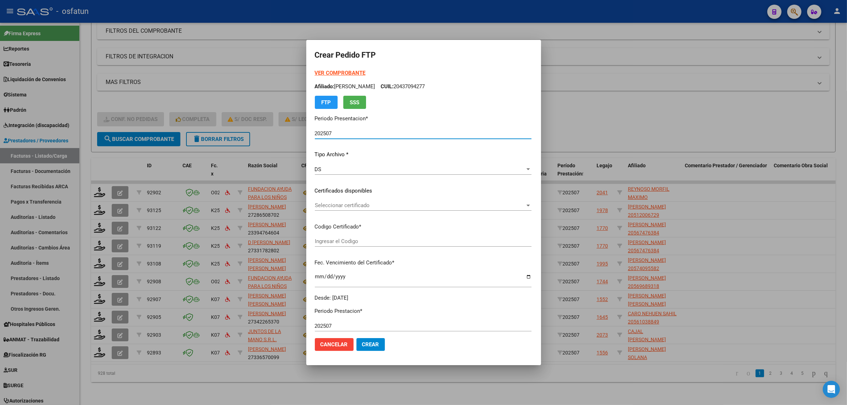
type input "ARG02000561008082024061020290610TUC139"
type input "2029-06-10"
click at [319, 72] on strong "VER COMPROBANTE" at bounding box center [340, 73] width 51 height 6
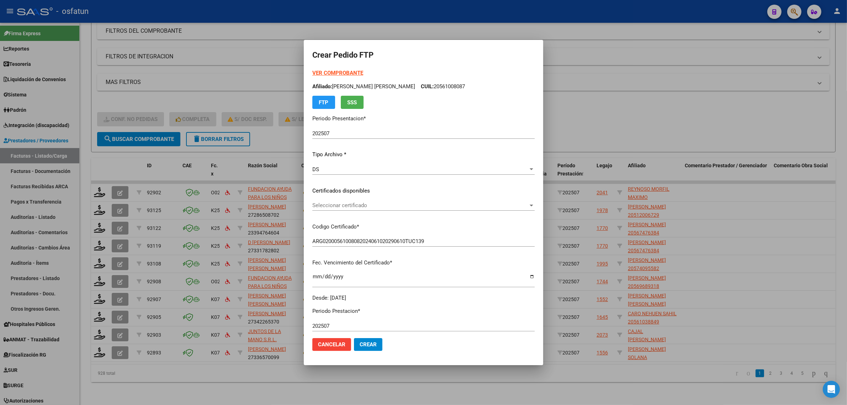
click at [374, 211] on div "Seleccionar certificado Seleccionar certificado" at bounding box center [423, 208] width 222 height 17
click at [367, 197] on div "VER COMPROBANTE ARCA Padrón Afiliado: MONTEROS BENICIO ANGEL CUIL: 20561008087 …" at bounding box center [423, 185] width 222 height 233
click at [368, 205] on span "Seleccionar certificado" at bounding box center [420, 205] width 216 height 6
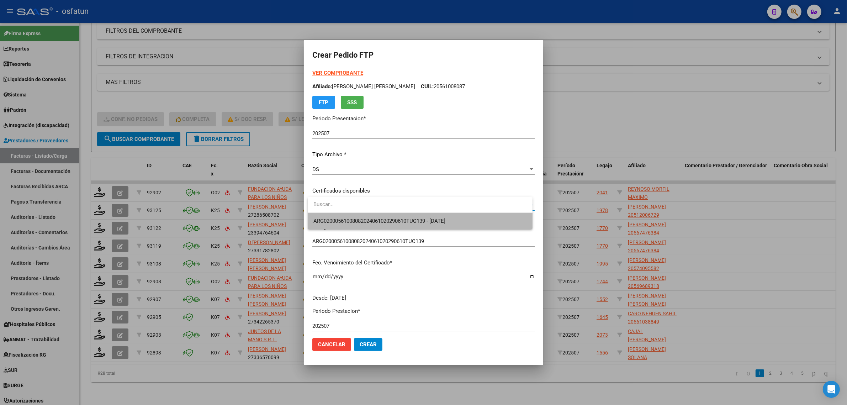
click at [372, 225] on span "ARG02000561008082024061020290610TUC139 - 2029-06-10" at bounding box center [421, 221] width 214 height 16
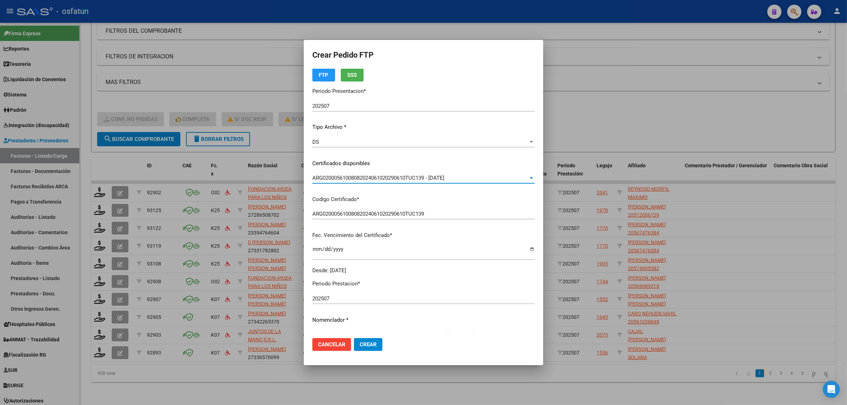
scroll to position [178, 0]
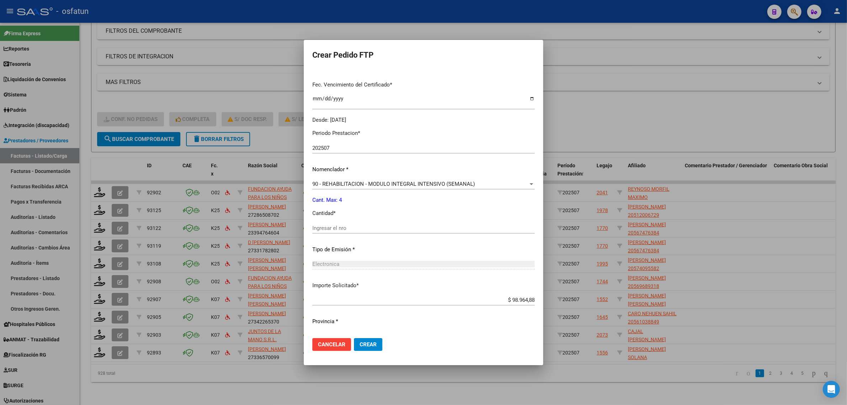
click at [361, 231] on div "Ingresar el nro" at bounding box center [423, 228] width 222 height 11
type input "4"
click at [369, 341] on span "Crear" at bounding box center [368, 344] width 17 height 6
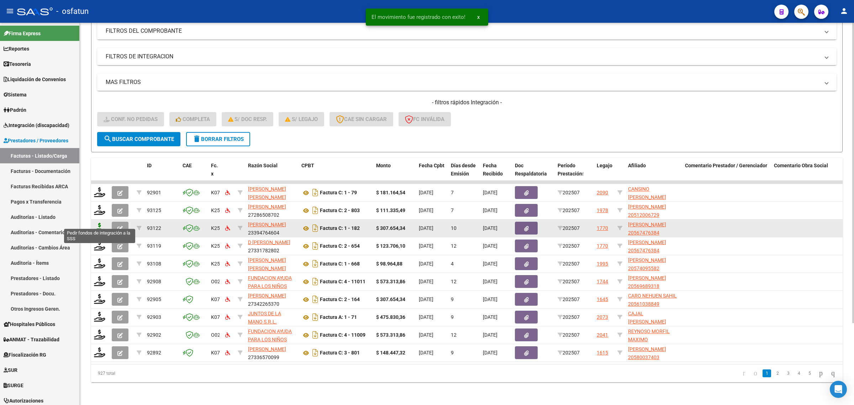
click at [99, 223] on icon at bounding box center [99, 228] width 11 height 10
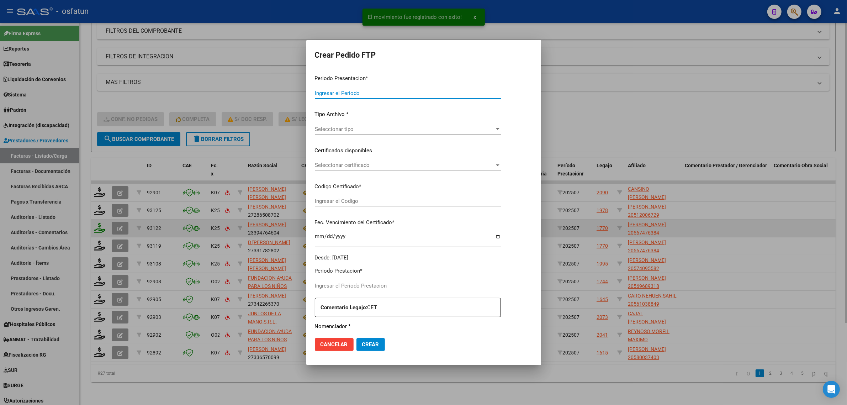
type input "202507"
type input "$ 307.654,34"
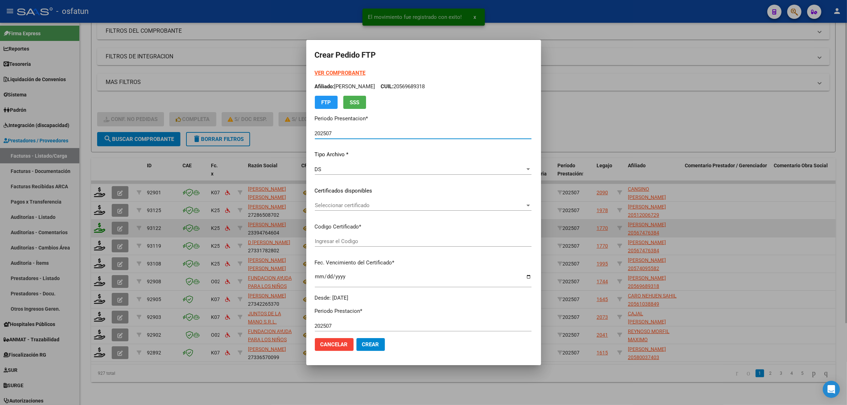
type input "ARG02000567476382023052320280523COR467"
type input "2028-05-23"
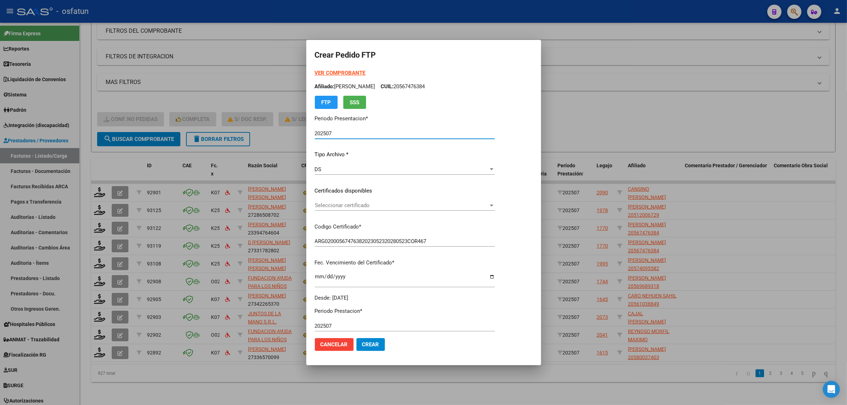
click at [620, 104] on div at bounding box center [423, 202] width 847 height 405
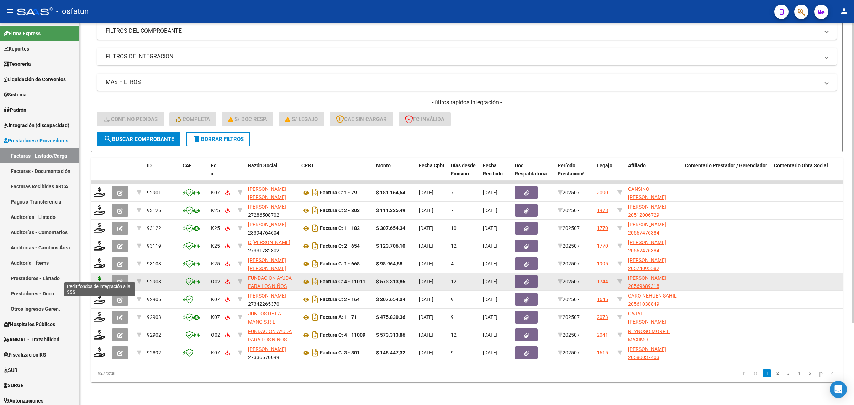
click at [99, 276] on icon at bounding box center [99, 281] width 11 height 10
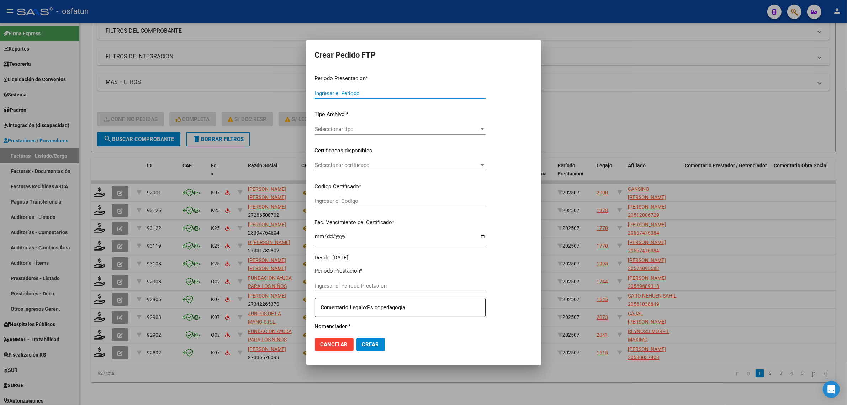
type input "202507"
type input "$ 573.313,86"
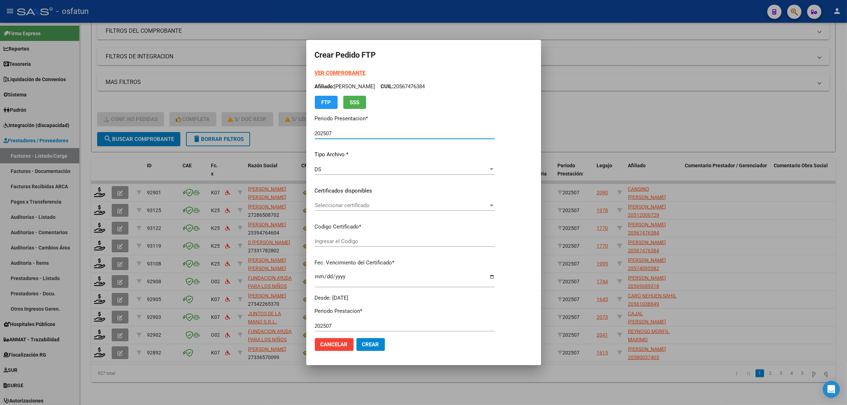
type input "ARG02000569689312023010920280109TUC137"
type input "2028-01-09"
click at [325, 71] on strong "VER COMPROBANTE" at bounding box center [340, 73] width 51 height 6
click at [167, 69] on div at bounding box center [423, 202] width 847 height 405
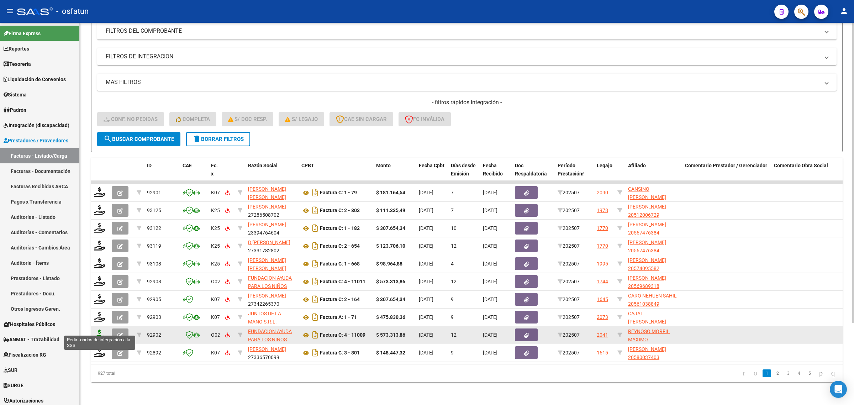
click at [96, 331] on icon at bounding box center [99, 335] width 11 height 10
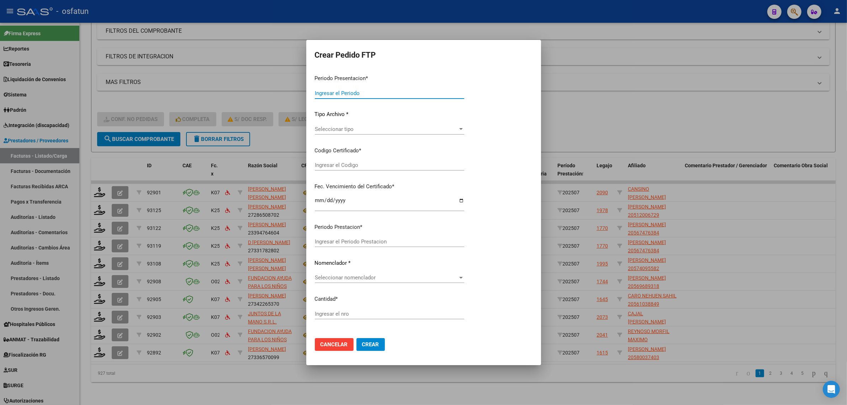
type input "202507"
type input "$ 573.313,86"
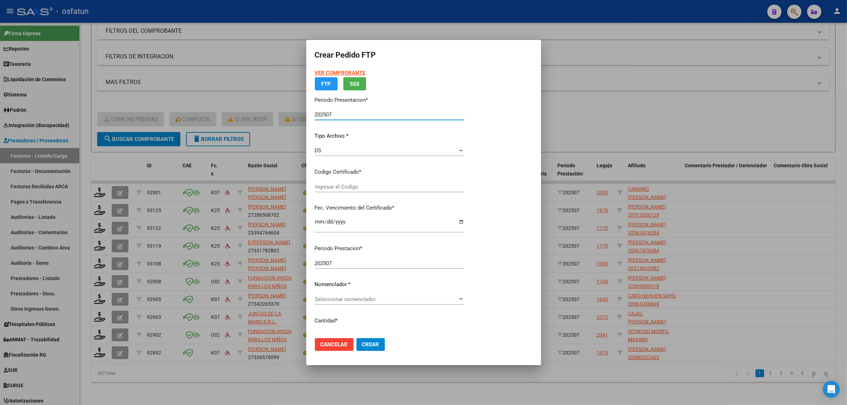
type input "ARG02000523830192024071220340712TUC138"
type input "2034-07-12"
click at [330, 73] on strong "VER COMPROBANTE" at bounding box center [340, 73] width 51 height 6
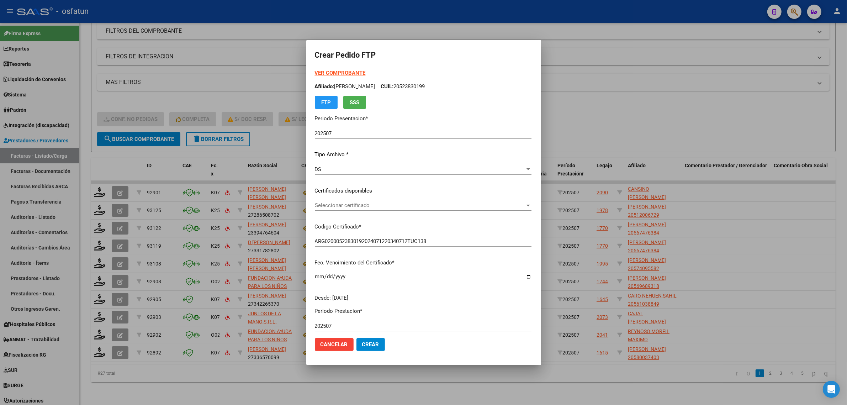
click at [109, 165] on div at bounding box center [423, 202] width 847 height 405
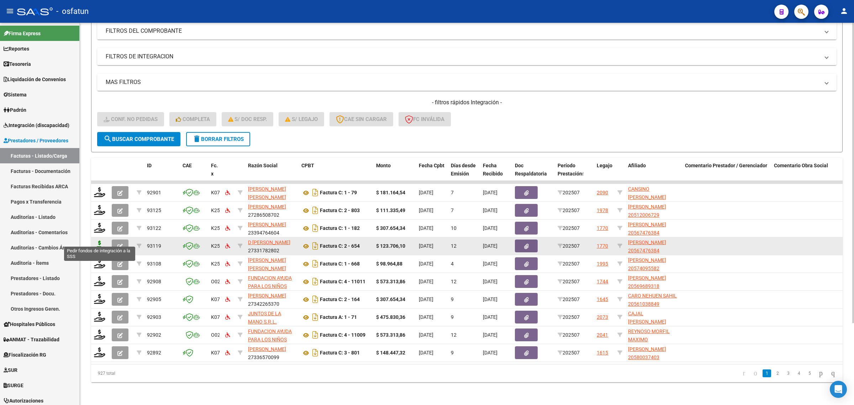
click at [98, 242] on icon at bounding box center [99, 246] width 11 height 10
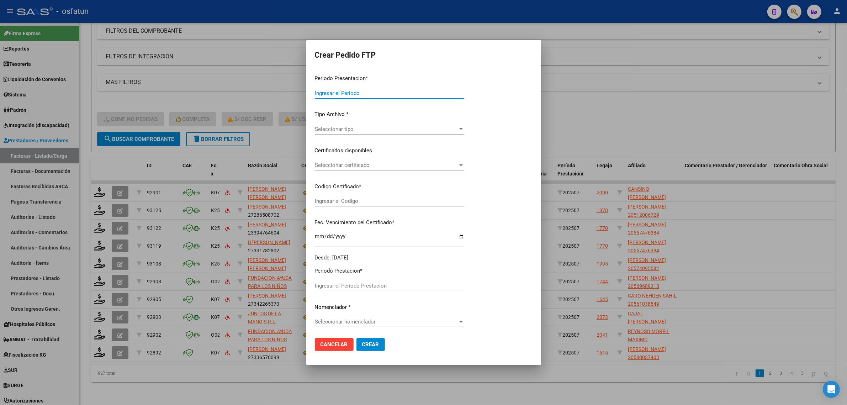
type input "202507"
type input "$ 123.706,10"
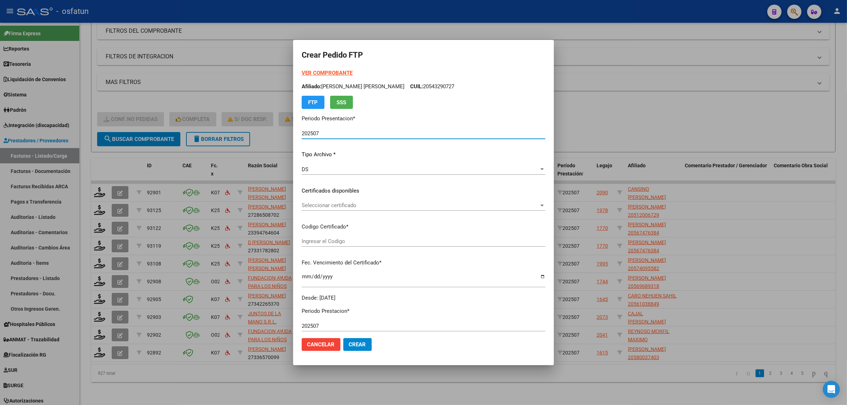
type input "ARG02000567476382023052320280523COR467"
type input "2028-05-23"
click at [307, 73] on mat-dialog-content "VER COMPROBANTE ARCA Padrón Afiliado: HEREDIA SEGURA FELIPE GABRIEL CUIL: 20543…" at bounding box center [423, 200] width 261 height 263
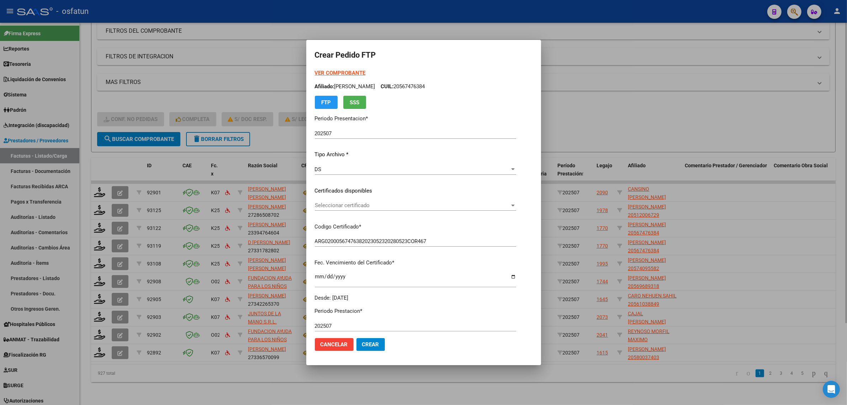
click at [611, 109] on div at bounding box center [423, 202] width 847 height 405
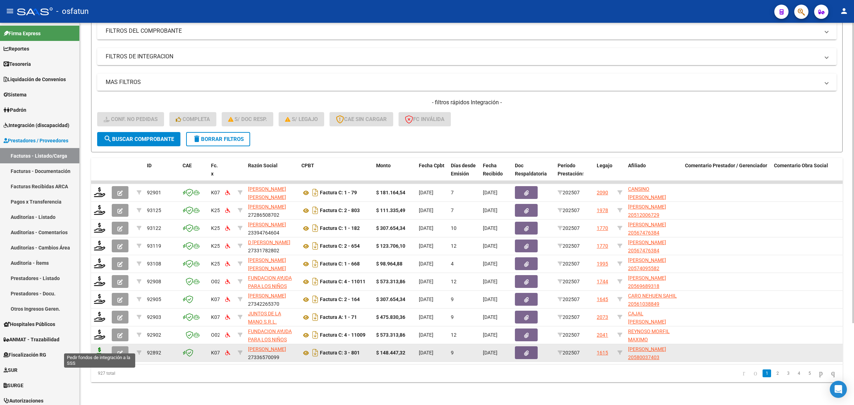
click at [95, 347] on icon at bounding box center [99, 352] width 11 height 10
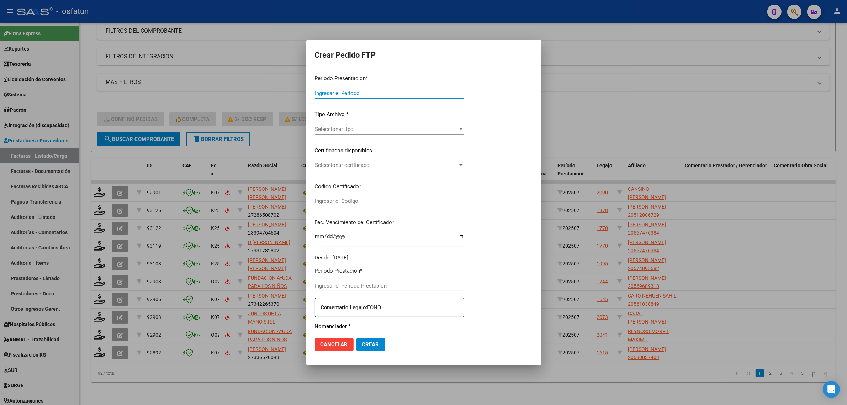
type input "202507"
type input "$ 148.447,32"
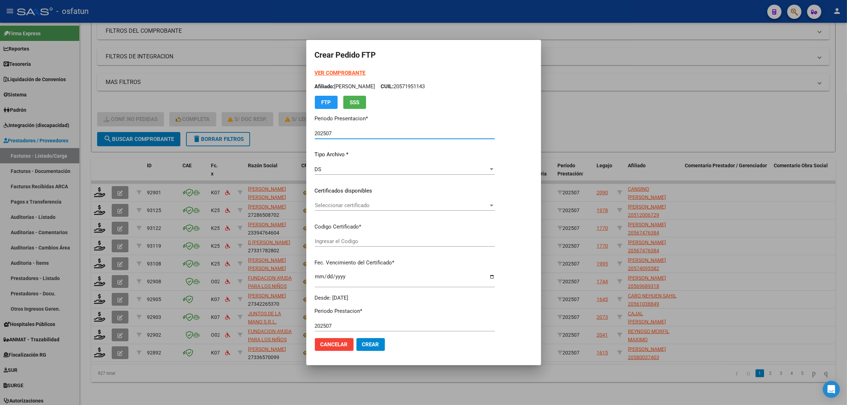
type input "ARG02000580037402024100920291009TUC139"
type input "2029-10-09"
click at [330, 72] on strong "VER COMPROBANTE" at bounding box center [340, 73] width 51 height 6
click at [342, 203] on span "Seleccionar certificado" at bounding box center [402, 205] width 174 height 6
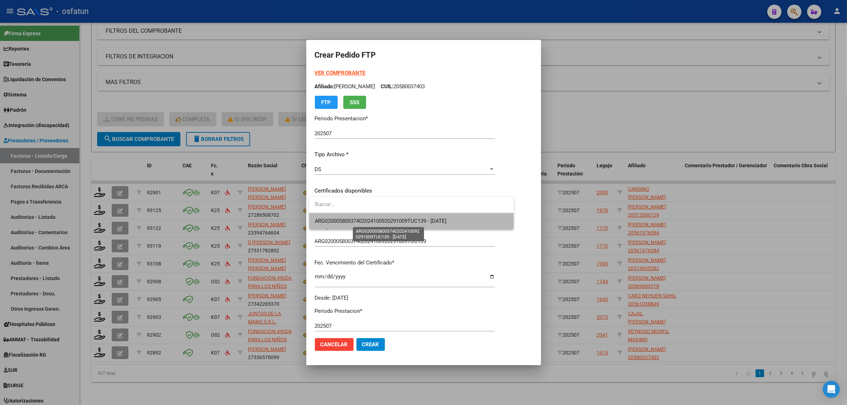
click at [343, 222] on span "ARG02000580037402024100920291009TUC139 - 2029-10-09" at bounding box center [381, 221] width 132 height 6
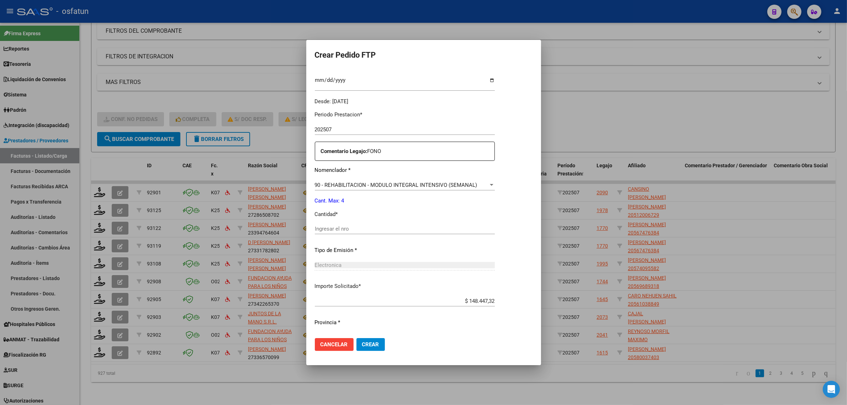
scroll to position [212, 0]
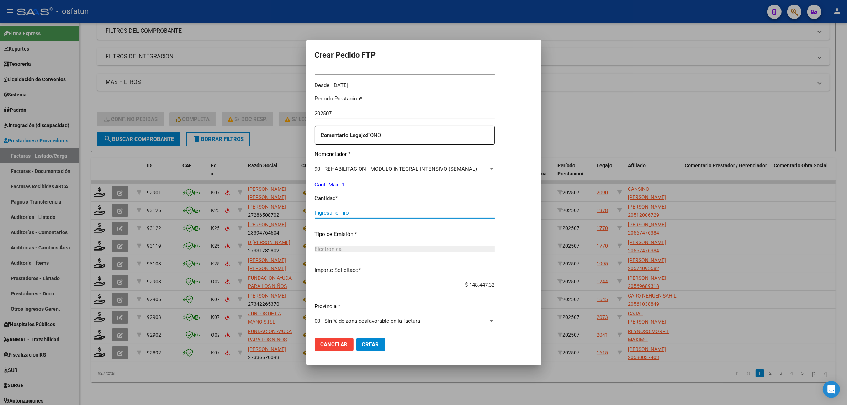
click at [347, 213] on input "Ingresar el nro" at bounding box center [405, 213] width 180 height 6
type input "4"
click at [367, 344] on span "Crear" at bounding box center [370, 344] width 17 height 6
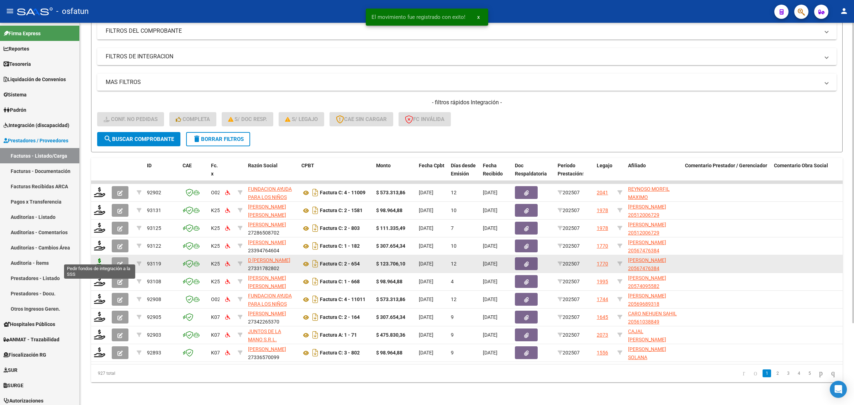
click at [98, 261] on icon at bounding box center [99, 263] width 11 height 10
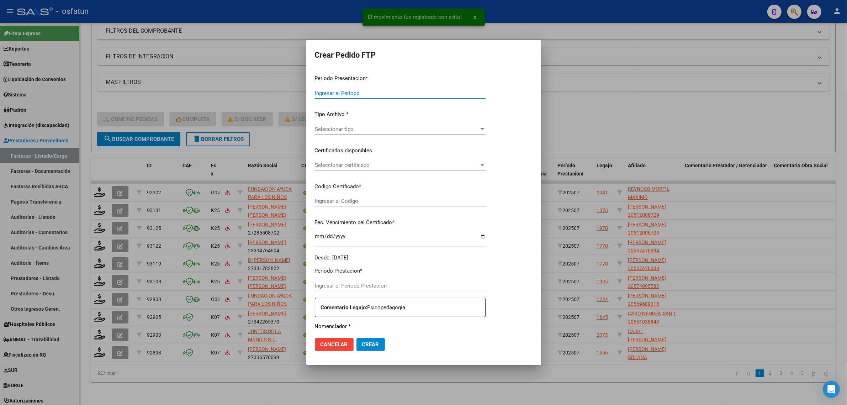
type input "202507"
type input "$ 123.706,10"
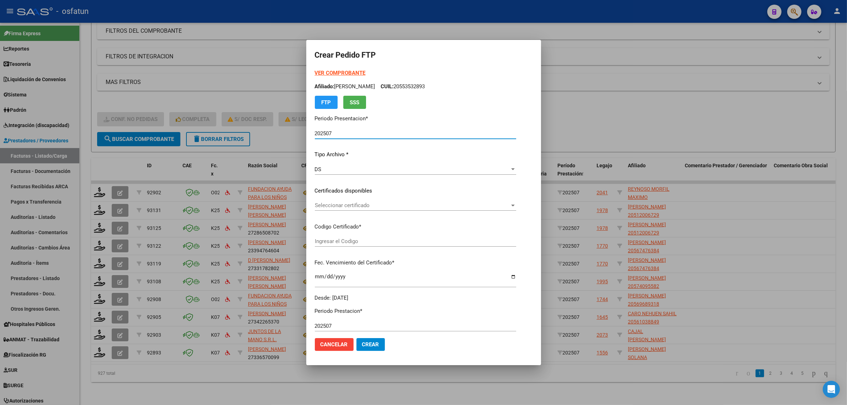
type input "ARG02000567476382023052320280523COR467"
type input "2028-05-23"
click at [320, 70] on strong "VER COMPROBANTE" at bounding box center [340, 73] width 51 height 6
click at [352, 207] on span "Seleccionar certificado" at bounding box center [412, 205] width 195 height 6
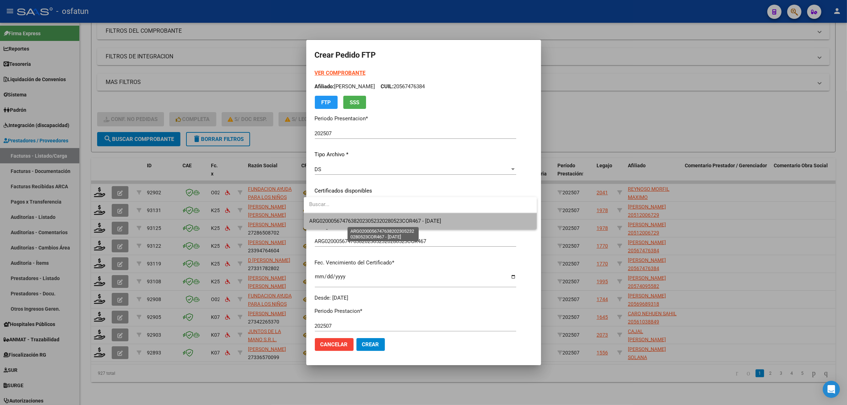
click at [349, 223] on span "ARG02000567476382023052320280523COR467 - 2028-05-23" at bounding box center [376, 221] width 132 height 6
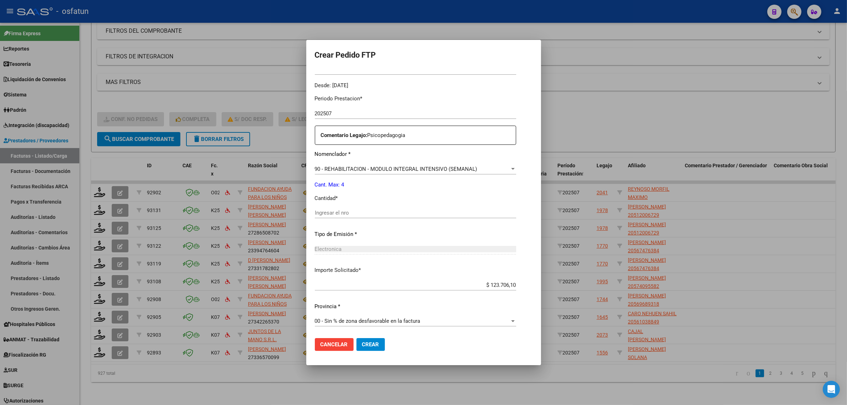
click at [328, 204] on div "Periodo Prestacion * 202507 Ingresar el Periodo Prestacion Comentario Legajo: P…" at bounding box center [415, 211] width 201 height 244
click at [331, 215] on input "Ingresar el nro" at bounding box center [415, 213] width 201 height 6
type input "4"
click at [357, 338] on button "Crear" at bounding box center [371, 344] width 28 height 13
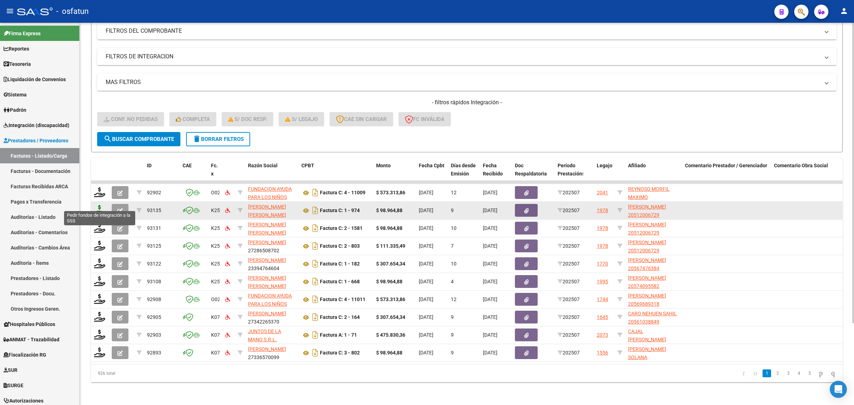
click at [97, 205] on icon at bounding box center [99, 210] width 11 height 10
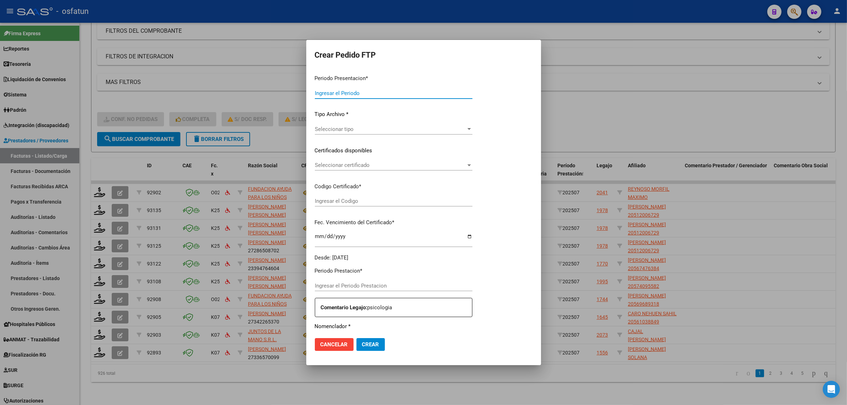
type input "202507"
type input "$ 98.964,88"
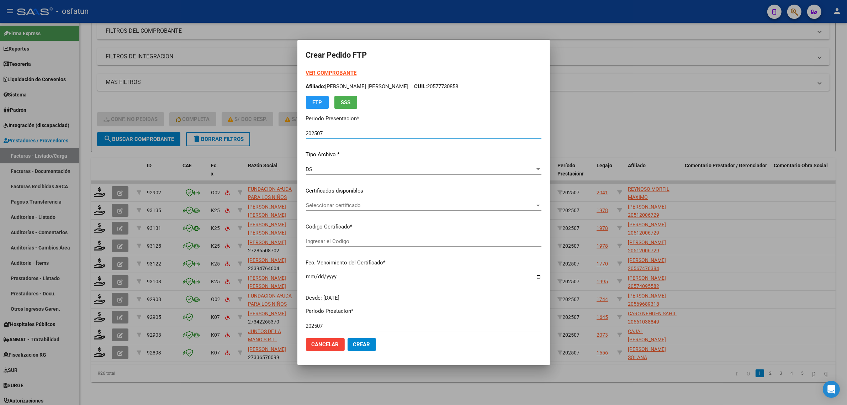
type input "ARG02000512006722018062920250629COR467"
type input "2025-06-29"
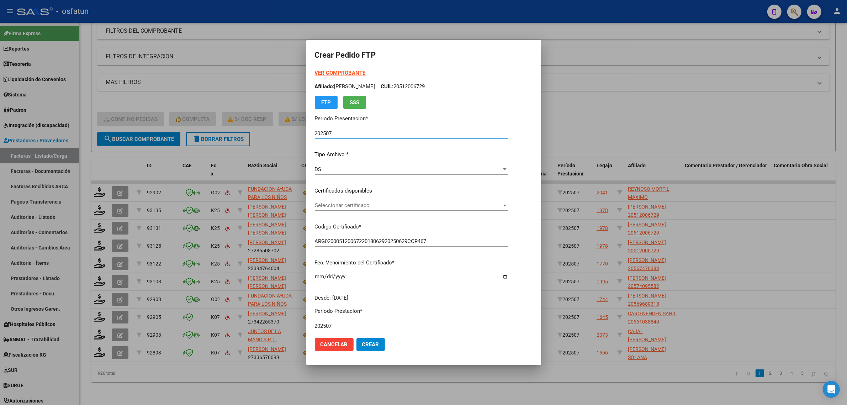
click at [315, 72] on strong "VER COMPROBANTE" at bounding box center [340, 73] width 51 height 6
click at [604, 129] on div at bounding box center [423, 202] width 847 height 405
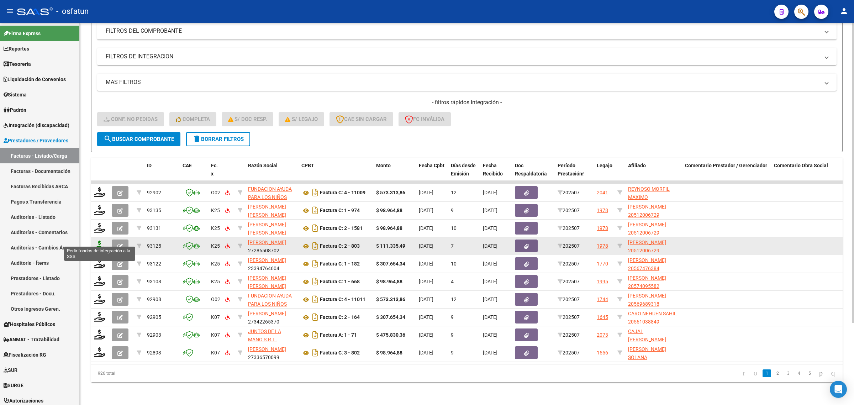
click at [97, 241] on icon at bounding box center [99, 246] width 11 height 10
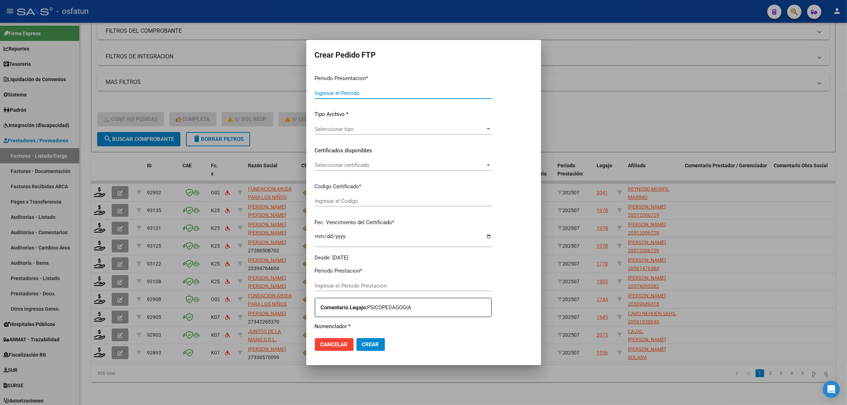
type input "202507"
type input "$ 111.335,49"
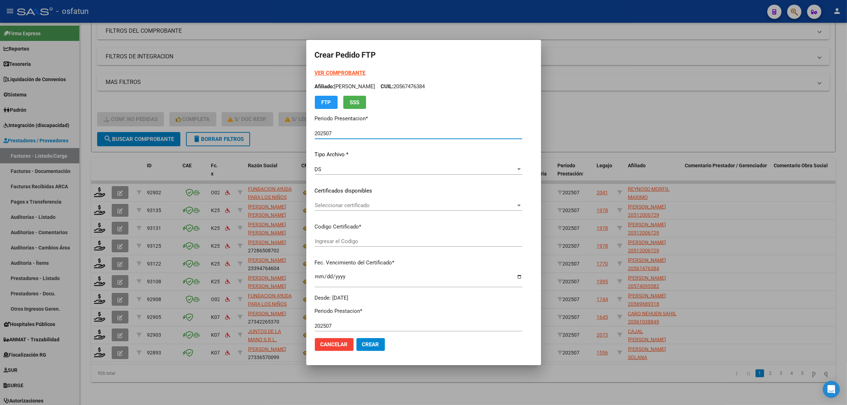
type input "ARG02000512006722018062920250629COR467"
type input "2025-06-29"
click at [336, 200] on div "Seleccionar certificado Seleccionar certificado" at bounding box center [418, 205] width 207 height 11
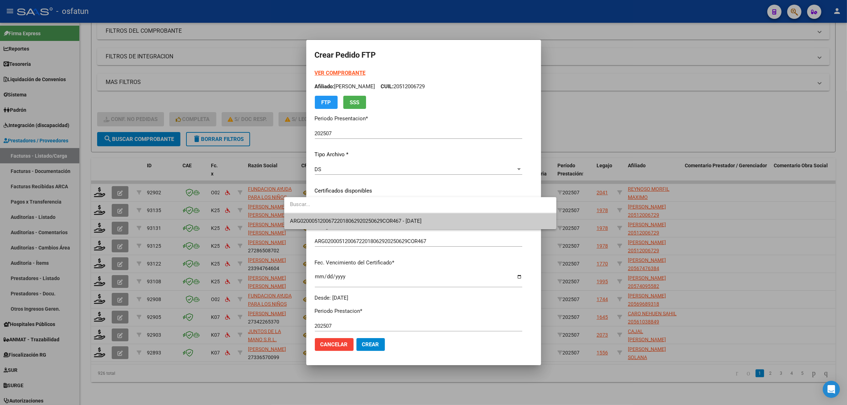
click at [338, 219] on span "ARG02000512006722018062920250629COR467 - 2025-06-29" at bounding box center [356, 221] width 132 height 6
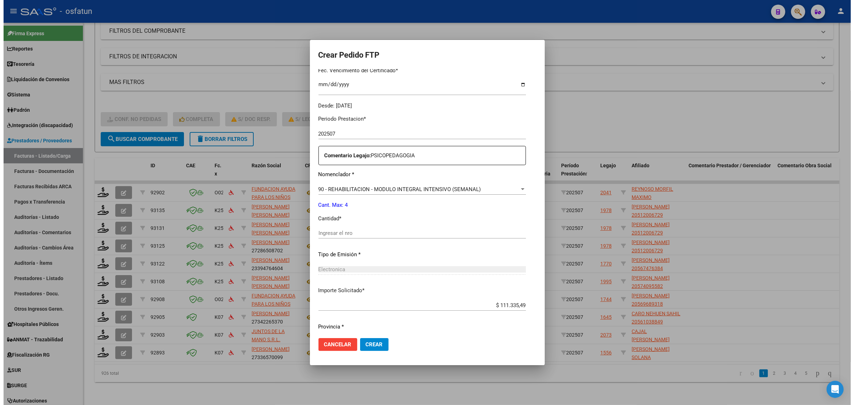
scroll to position [212, 0]
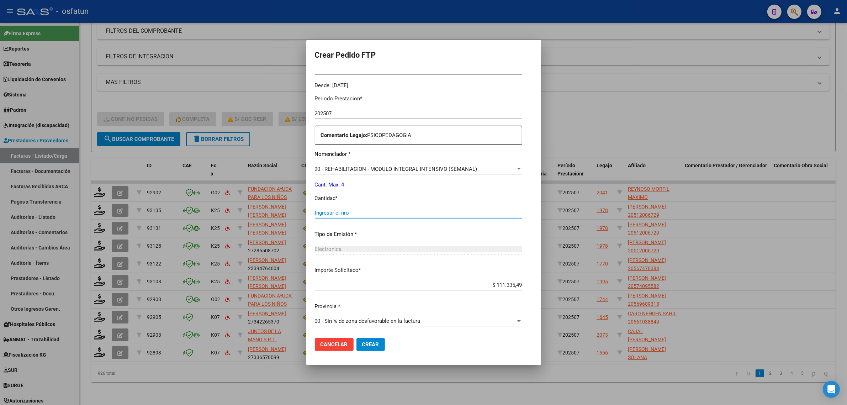
click at [335, 212] on input "Ingresar el nro" at bounding box center [418, 213] width 207 height 6
type input "4"
click at [357, 343] on button "Crear" at bounding box center [371, 344] width 28 height 13
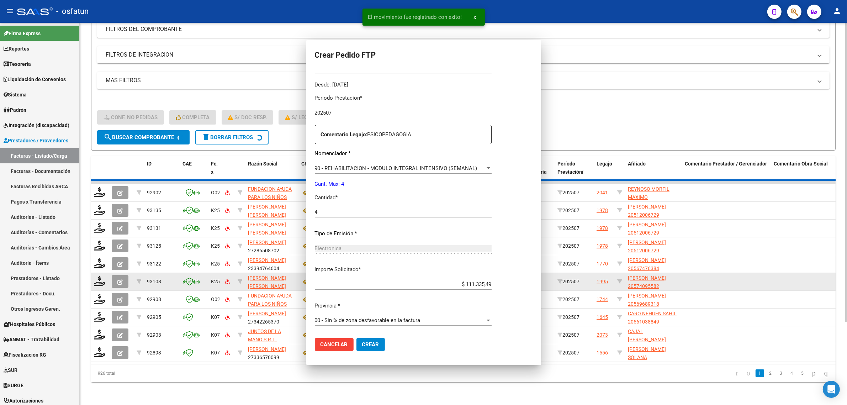
scroll to position [0, 0]
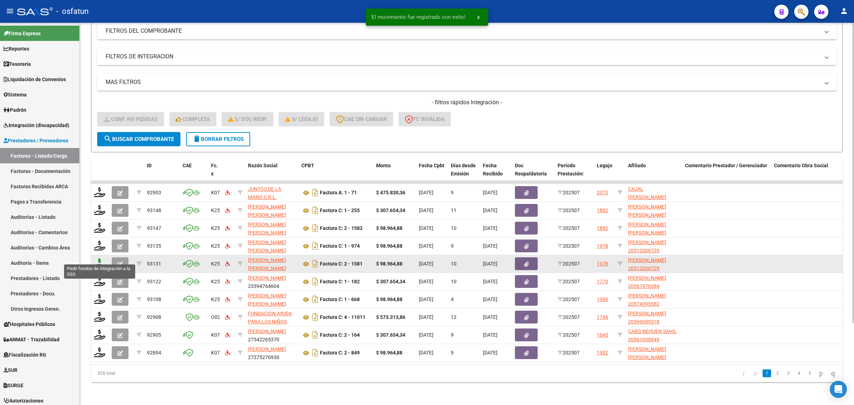
click at [99, 259] on icon at bounding box center [99, 263] width 11 height 10
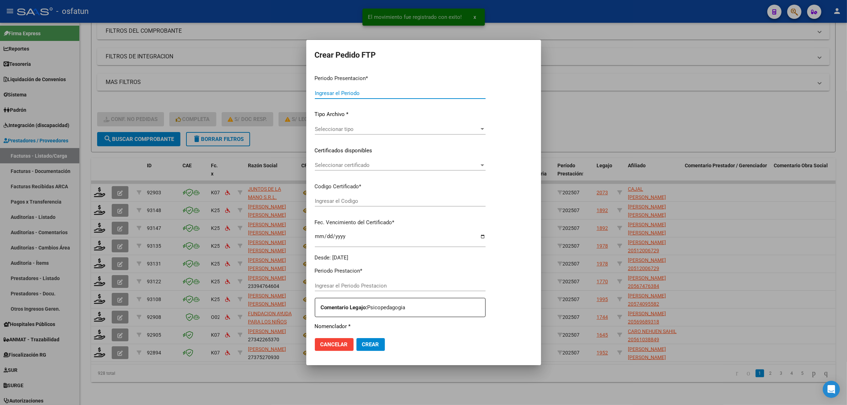
type input "202507"
type input "$ 98.964,88"
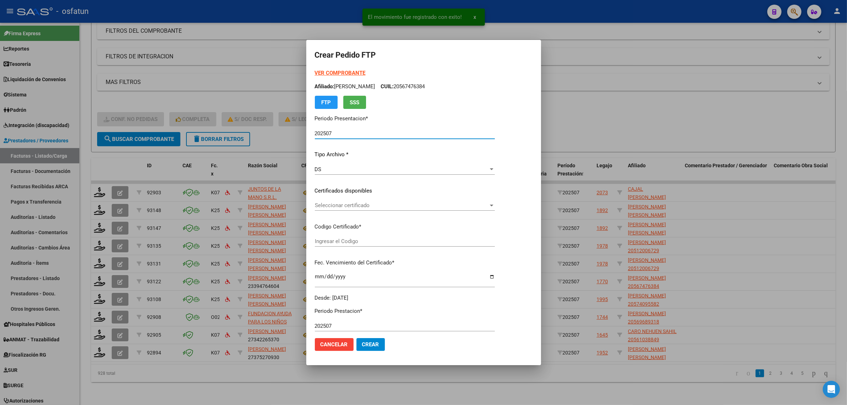
type input "ARG02000512006722018062920250629COR467"
type input "2025-06-29"
click at [343, 70] on strong "VER COMPROBANTE" at bounding box center [340, 73] width 51 height 6
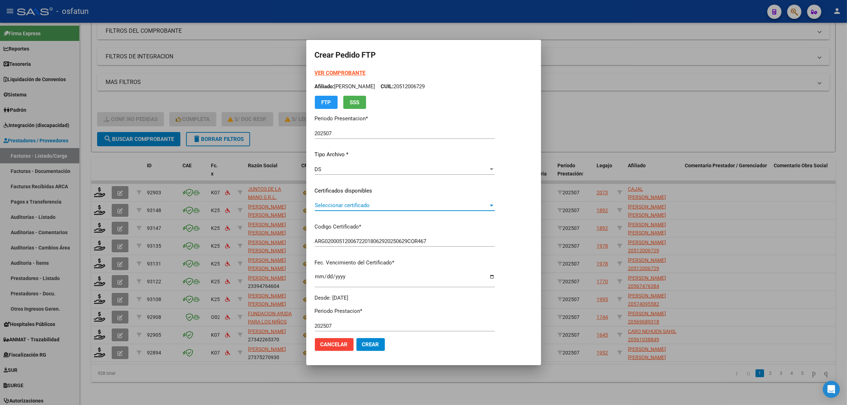
click at [315, 205] on span "Seleccionar certificado" at bounding box center [402, 205] width 174 height 6
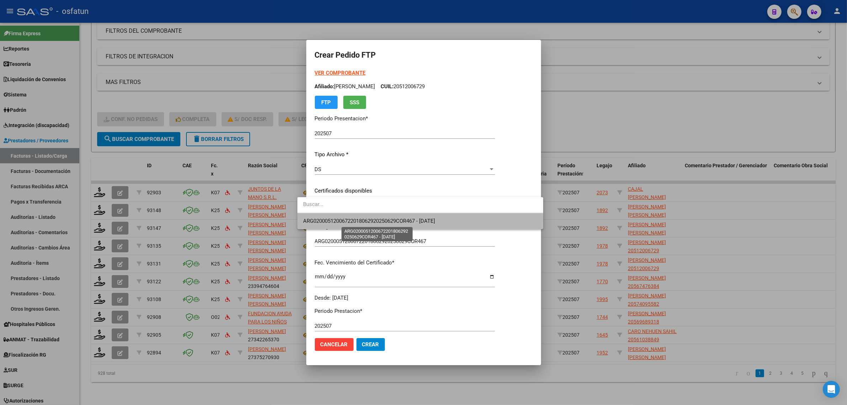
click at [314, 218] on span "ARG02000512006722018062920250629COR467 - 2025-06-29" at bounding box center [369, 221] width 132 height 6
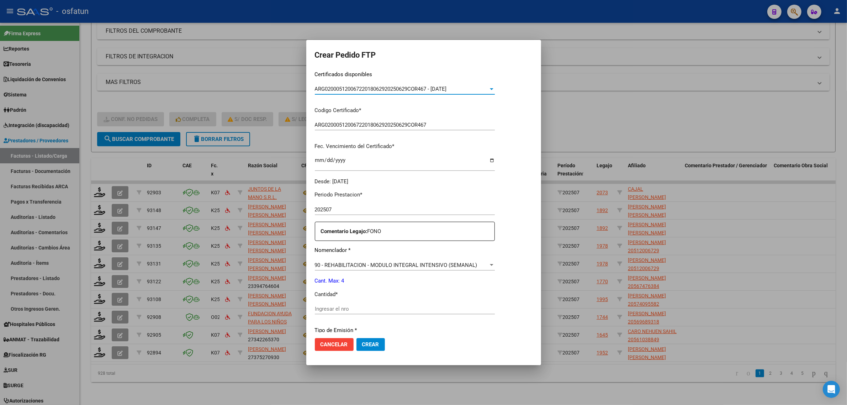
scroll to position [212, 0]
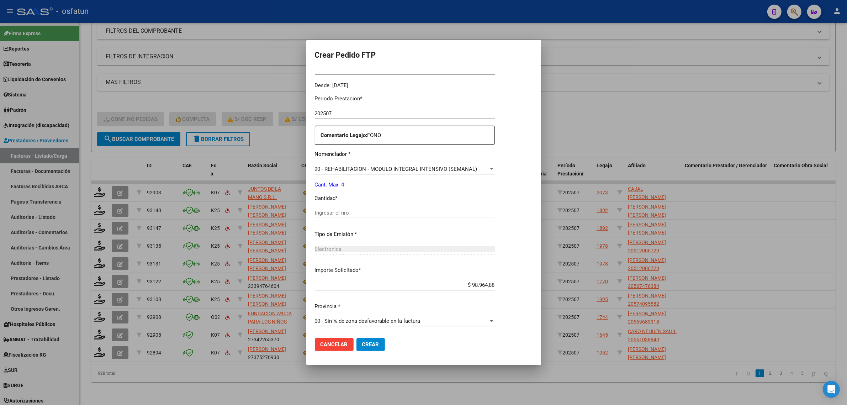
drag, startPoint x: 365, startPoint y: 344, endPoint x: 307, endPoint y: 381, distance: 68.9
click at [364, 344] on span "Crear" at bounding box center [370, 344] width 17 height 6
click at [362, 351] on mat-dialog-actions "Cancelar Crear" at bounding box center [424, 344] width 218 height 24
click at [357, 349] on button "Crear" at bounding box center [371, 344] width 28 height 13
click at [339, 211] on input "Ingresar el nro" at bounding box center [405, 213] width 180 height 6
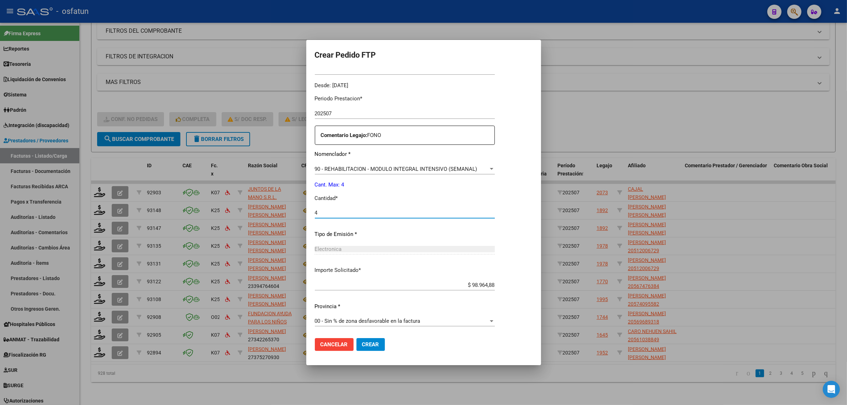
type input "4"
click at [364, 342] on span "Crear" at bounding box center [370, 344] width 17 height 6
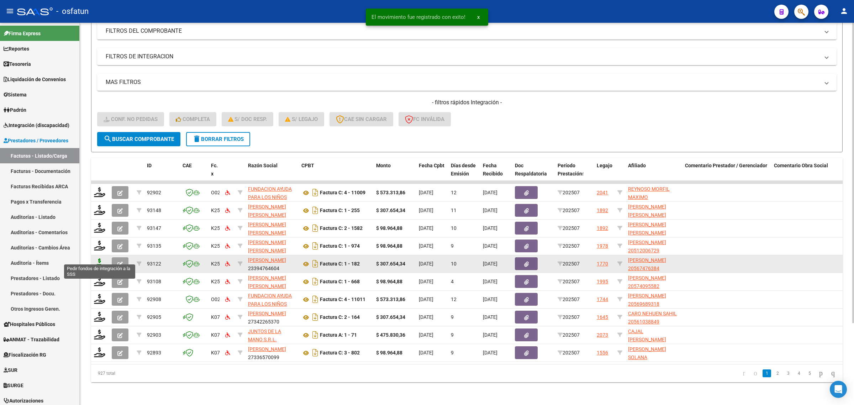
click at [103, 259] on icon at bounding box center [99, 263] width 11 height 10
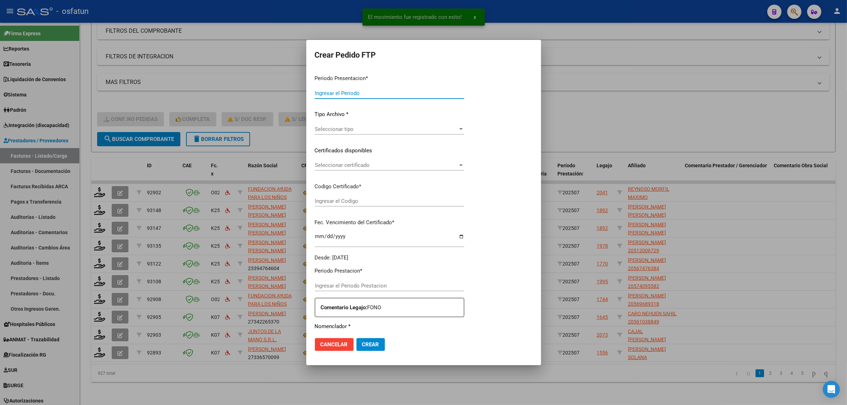
type input "202507"
type input "$ 307.654,34"
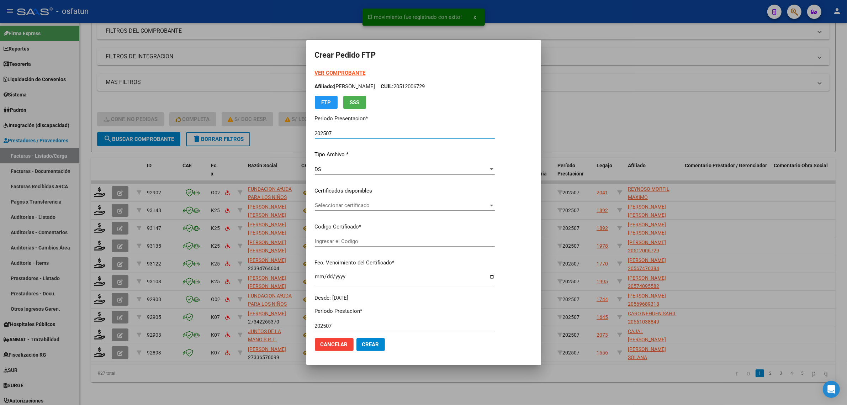
type input "ARG02000567476382023052320280523COR467"
type input "2028-05-23"
click at [326, 70] on strong "VER COMPROBANTE" at bounding box center [340, 73] width 51 height 6
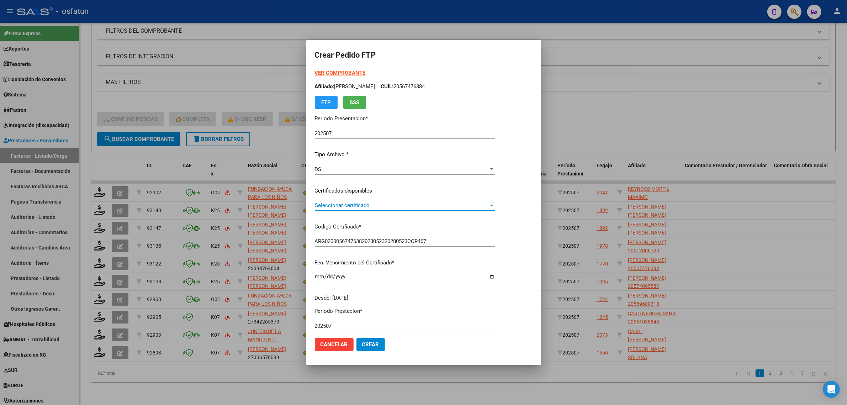
click at [350, 207] on span "Seleccionar certificado" at bounding box center [402, 205] width 174 height 6
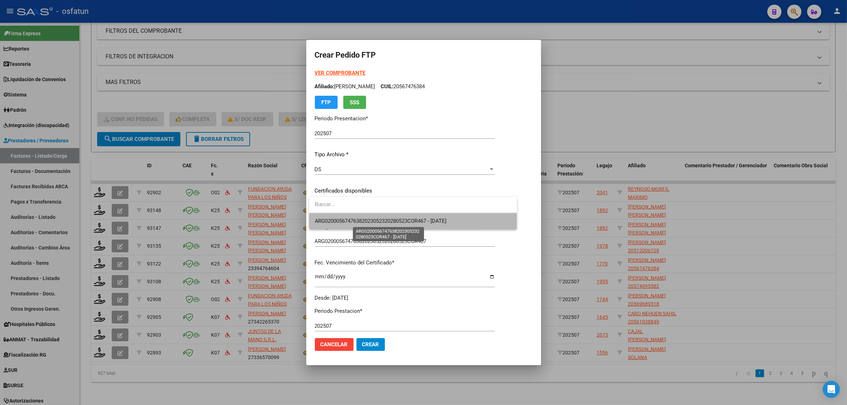
click at [365, 219] on span "ARG02000567476382023052320280523COR467 - 2028-05-23" at bounding box center [381, 221] width 132 height 6
click at [365, 219] on div "VER COMPROBANTE ARCA Padrón Afiliado: FAJARDO SALVADOR CUIL: 20567476384 FTP SS…" at bounding box center [405, 185] width 180 height 233
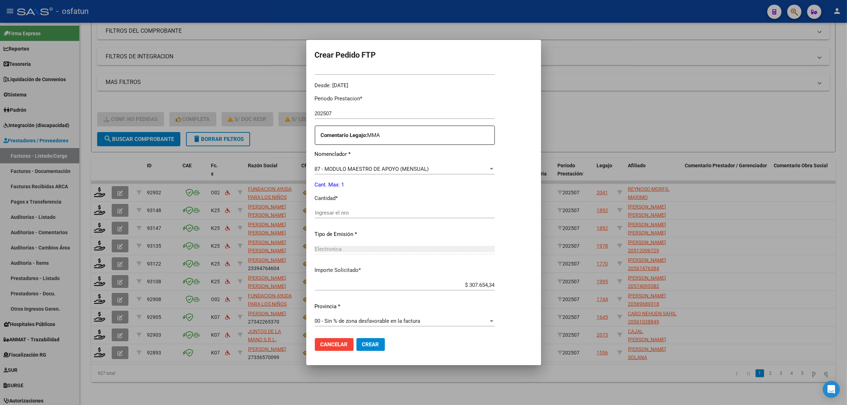
click at [353, 213] on input "Ingresar el nro" at bounding box center [405, 213] width 180 height 6
type input "1"
click at [371, 349] on button "Crear" at bounding box center [371, 344] width 28 height 13
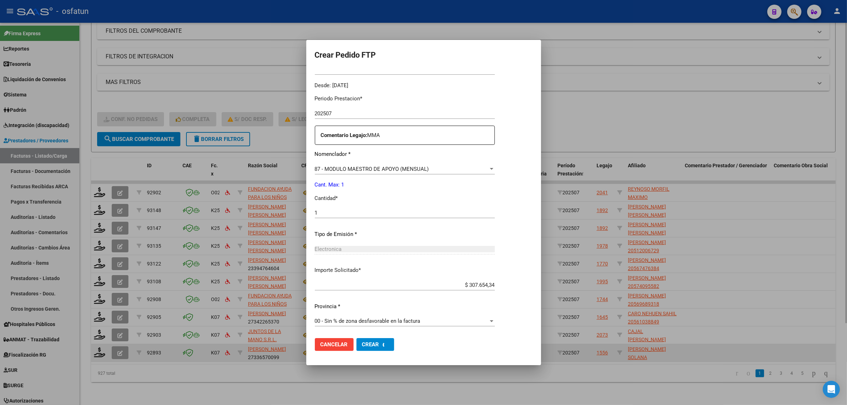
scroll to position [0, 0]
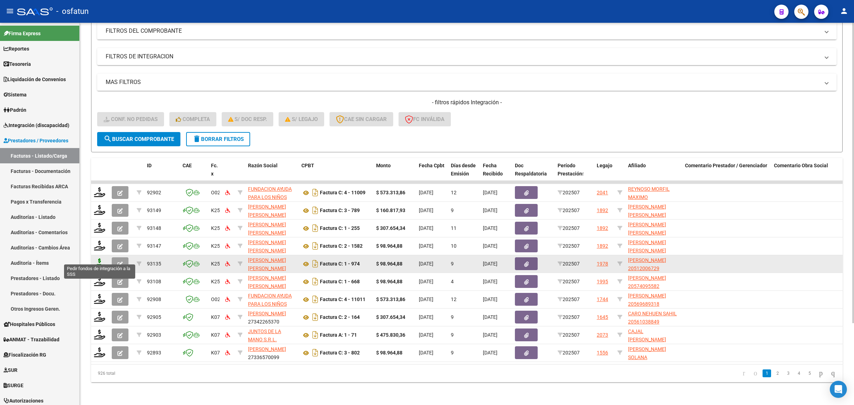
click at [101, 258] on icon at bounding box center [99, 263] width 11 height 10
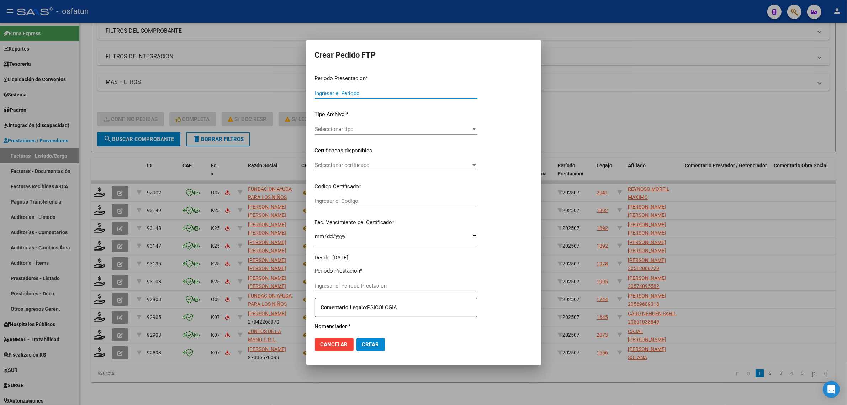
type input "202507"
type input "$ 98.964,88"
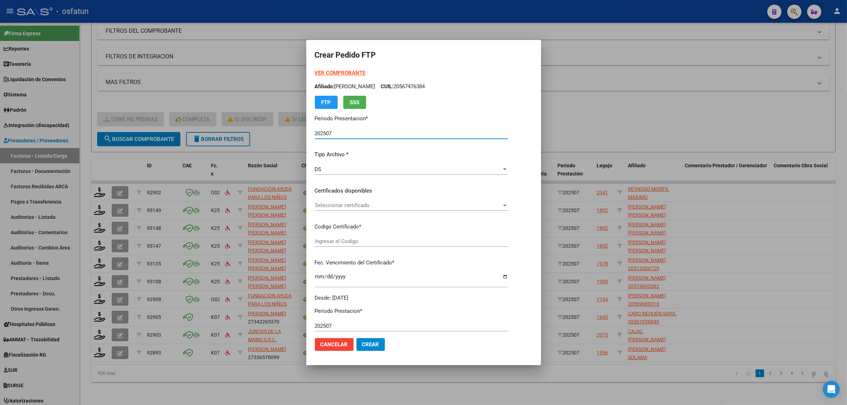
type input "ARG02000512006722018062920250629COR467"
type input "2025-06-29"
click at [335, 70] on strong "VER COMPROBANTE" at bounding box center [340, 73] width 51 height 6
click at [326, 205] on span "Seleccionar certificado" at bounding box center [408, 205] width 187 height 6
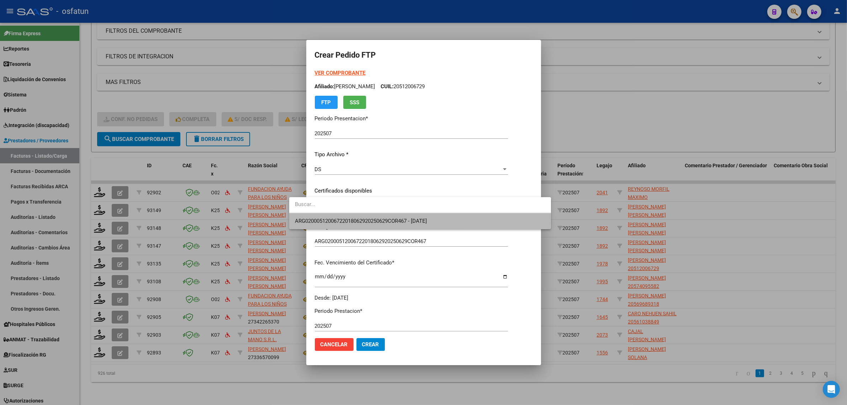
click at [327, 217] on span "ARG02000512006722018062920250629COR467 - 2025-06-29" at bounding box center [420, 221] width 251 height 16
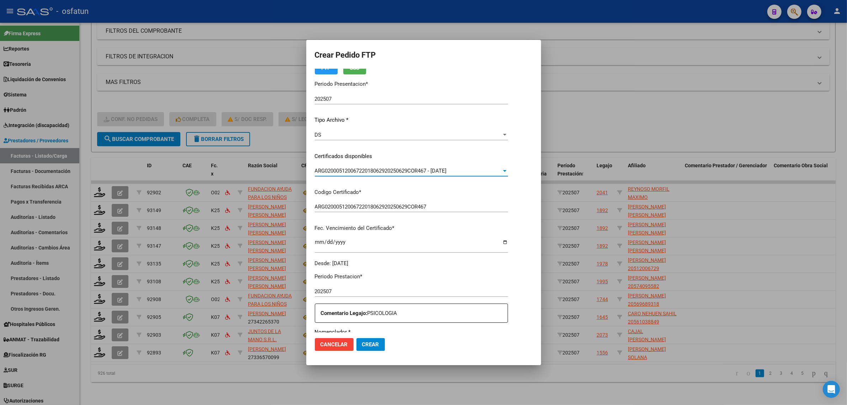
scroll to position [133, 0]
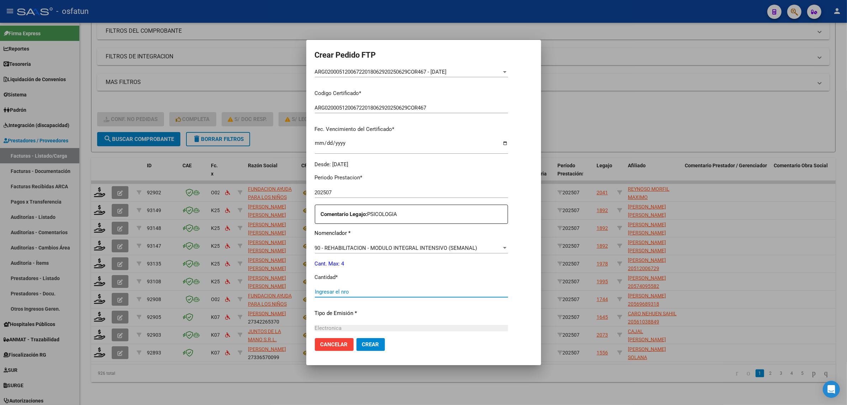
click at [315, 292] on input "Ingresar el nro" at bounding box center [411, 292] width 193 height 6
type input "4"
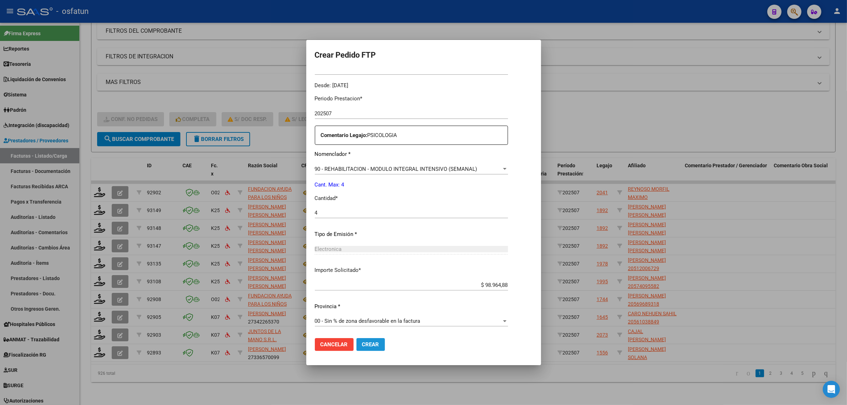
click at [362, 342] on span "Crear" at bounding box center [370, 344] width 17 height 6
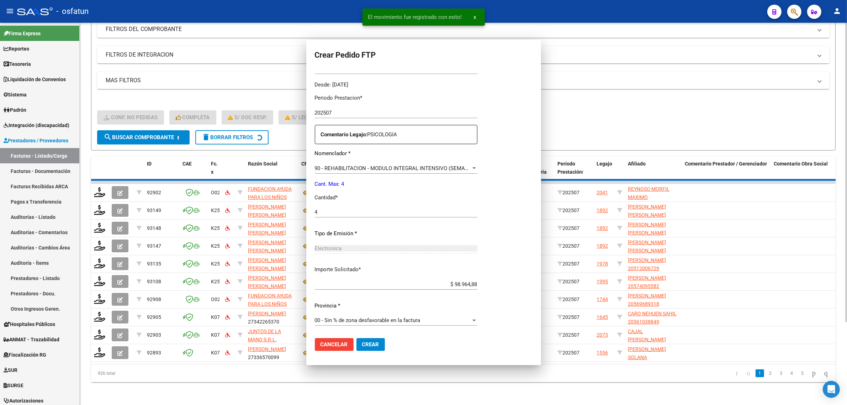
scroll to position [0, 0]
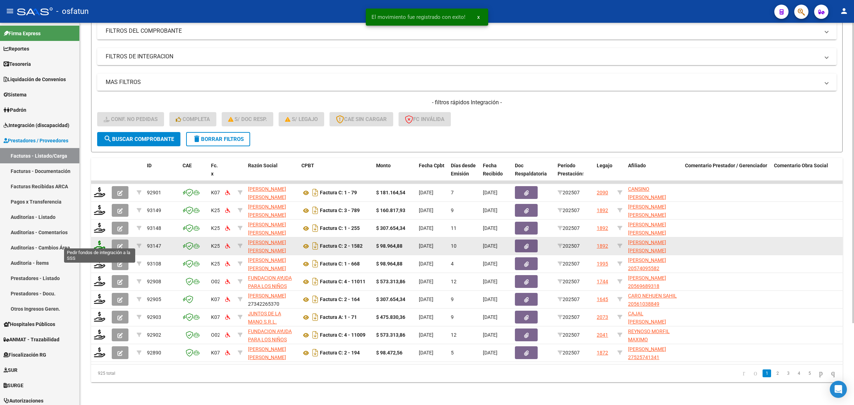
click at [97, 242] on icon at bounding box center [99, 246] width 11 height 10
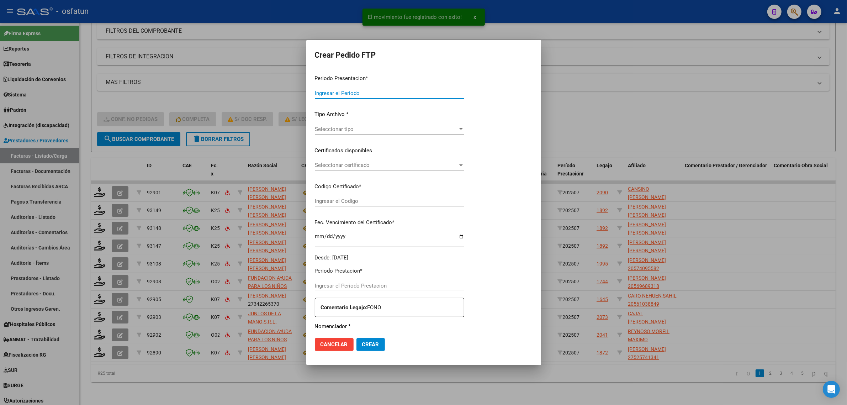
type input "202507"
type input "$ 98.964,88"
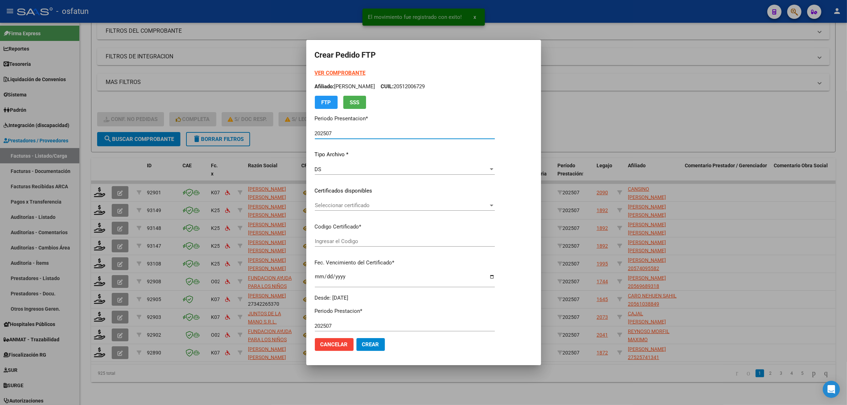
type input "ARG02000547803292020062520260625COR467"
type input "2026-06-25"
click at [336, 72] on strong "VER COMPROBANTE" at bounding box center [340, 73] width 51 height 6
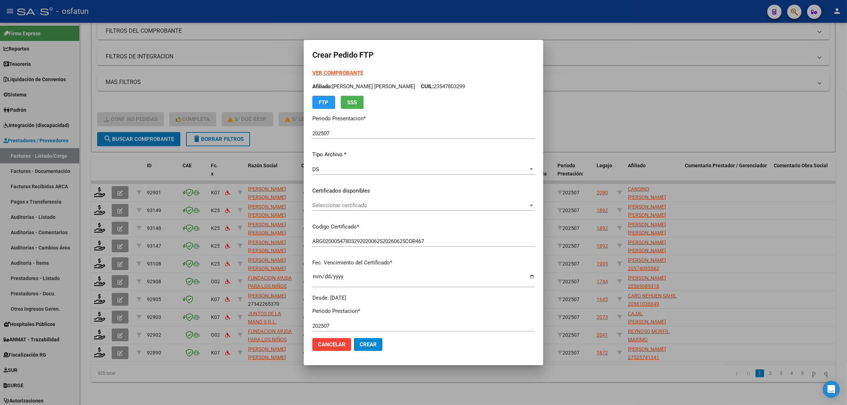
click at [355, 208] on span "Seleccionar certificado" at bounding box center [420, 205] width 216 height 6
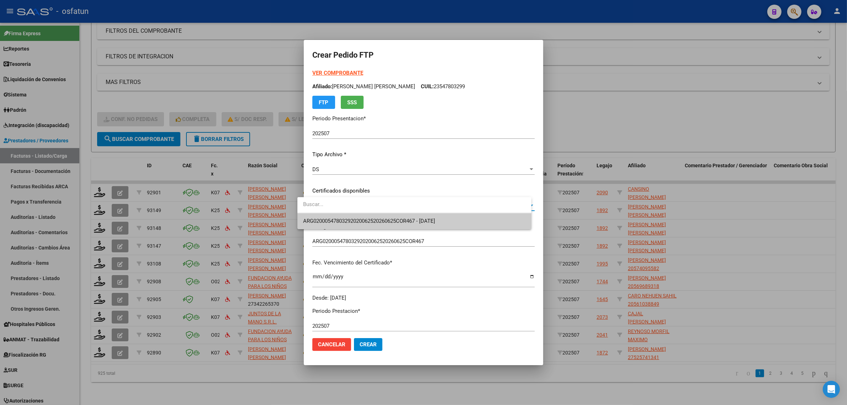
click at [354, 220] on span "ARG02000547803292020062520260625COR467 - 2026-06-25" at bounding box center [369, 221] width 132 height 6
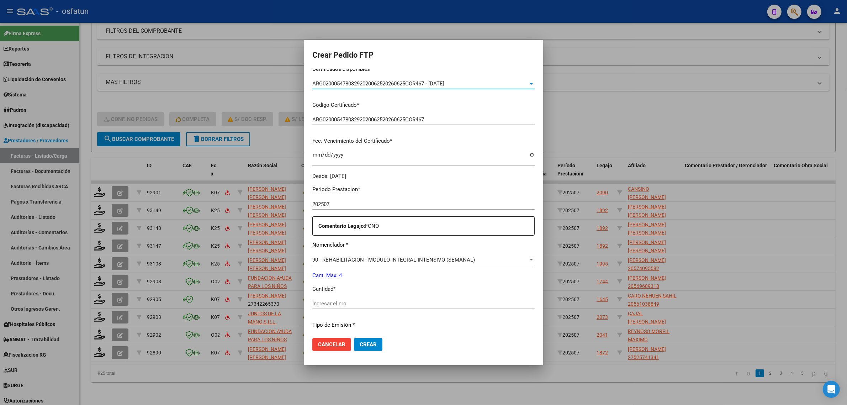
scroll to position [133, 0]
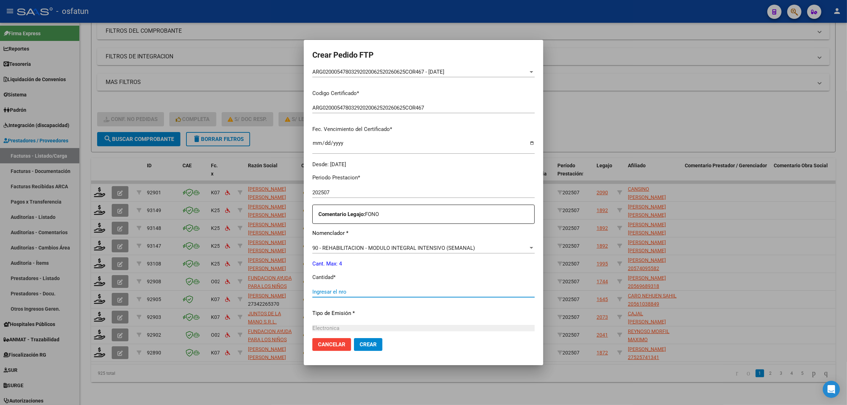
click at [347, 292] on input "Ingresar el nro" at bounding box center [423, 292] width 222 height 6
type input "4"
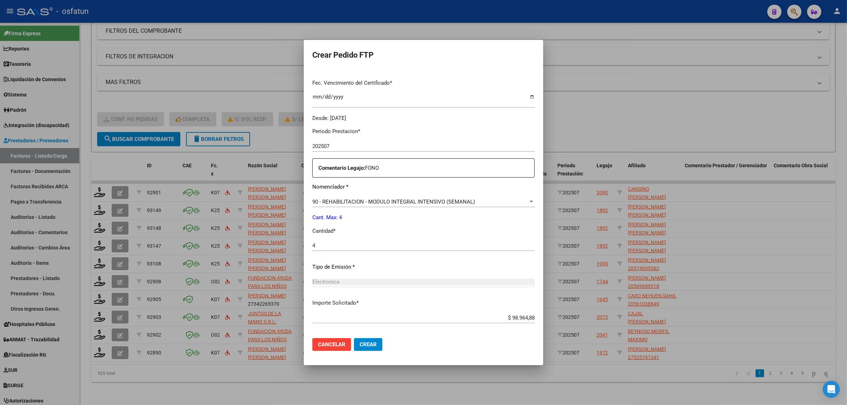
scroll to position [212, 0]
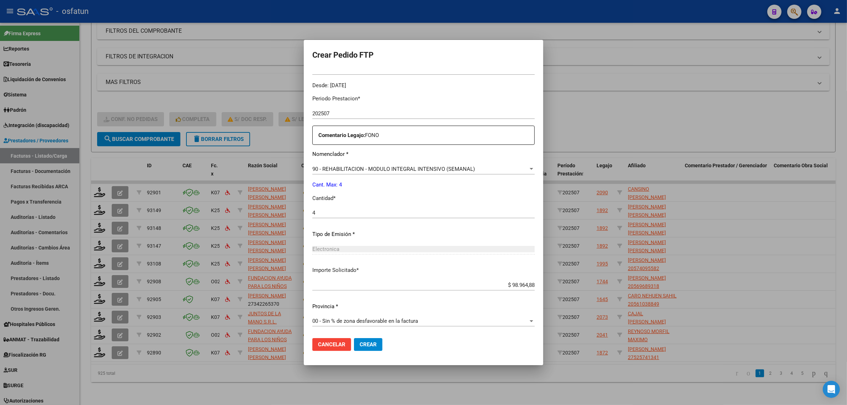
click at [360, 344] on span "Crear" at bounding box center [368, 344] width 17 height 6
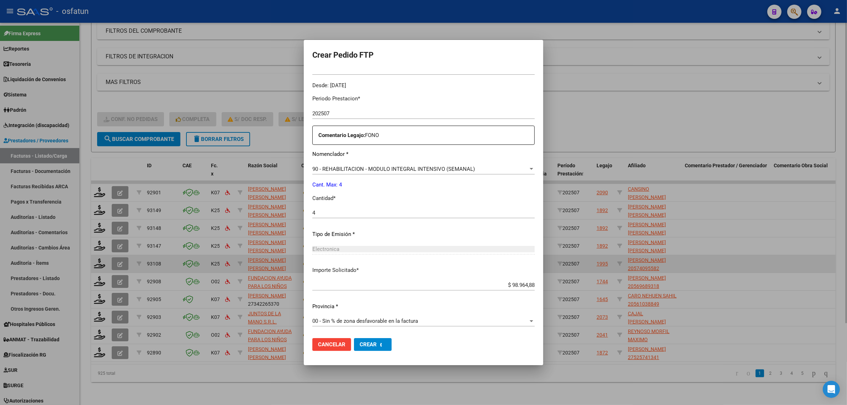
scroll to position [0, 0]
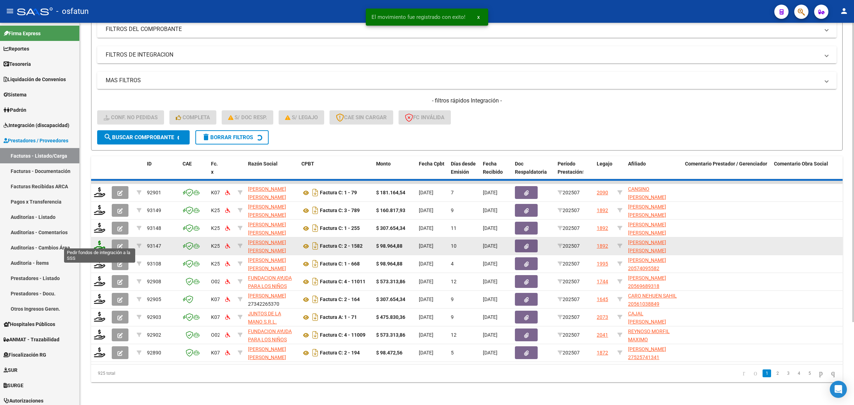
click at [102, 242] on icon at bounding box center [99, 246] width 11 height 10
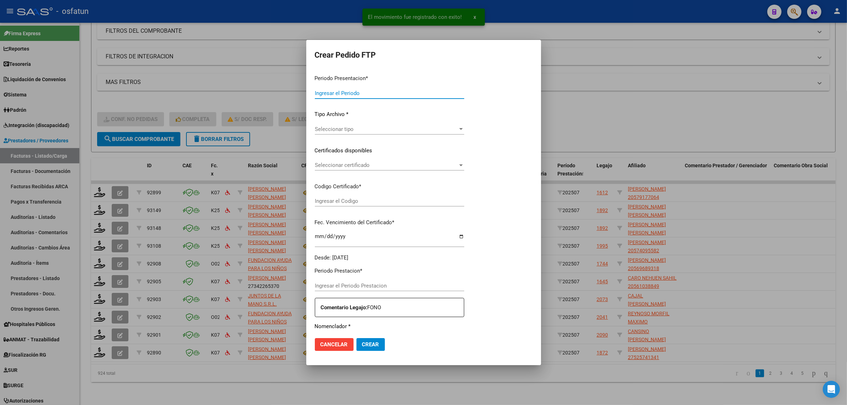
type input "202507"
type input "$ 98.964,88"
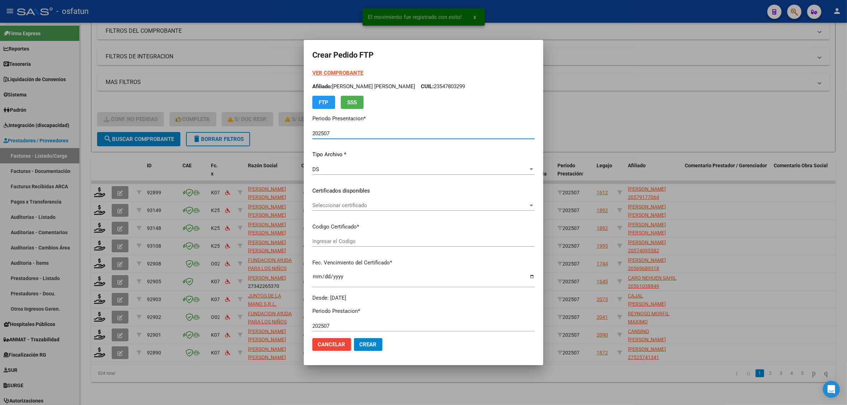
type input "ARG02000574095582024071920290719COR467"
type input "2029-07-19"
click at [320, 69] on div "VER COMPROBANTE ARCA Padrón Afiliado: CHIAVASSA GIANNINI ULISES FAVIO CUIL: 235…" at bounding box center [423, 89] width 222 height 40
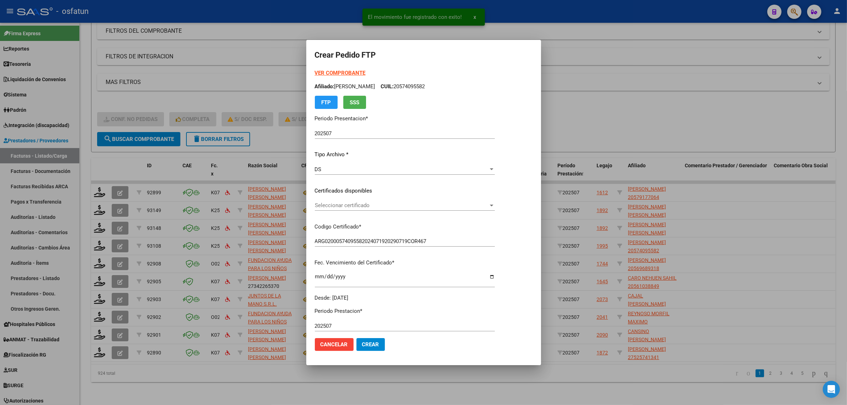
click at [320, 73] on strong "VER COMPROBANTE" at bounding box center [340, 73] width 51 height 6
click at [362, 205] on span "Seleccionar certificado" at bounding box center [402, 205] width 174 height 6
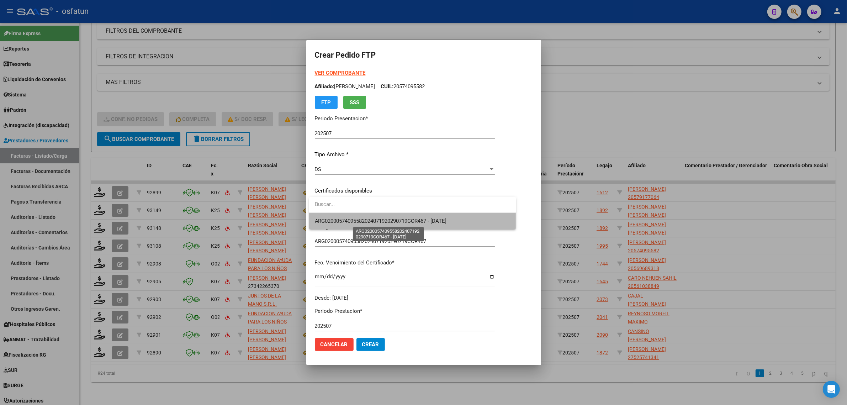
click at [364, 222] on span "ARG02000574095582024071920290719COR467 - 2029-07-19" at bounding box center [381, 221] width 132 height 6
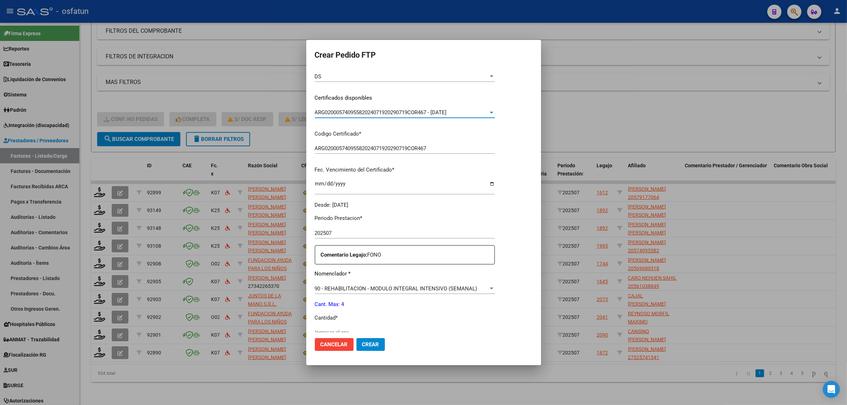
scroll to position [133, 0]
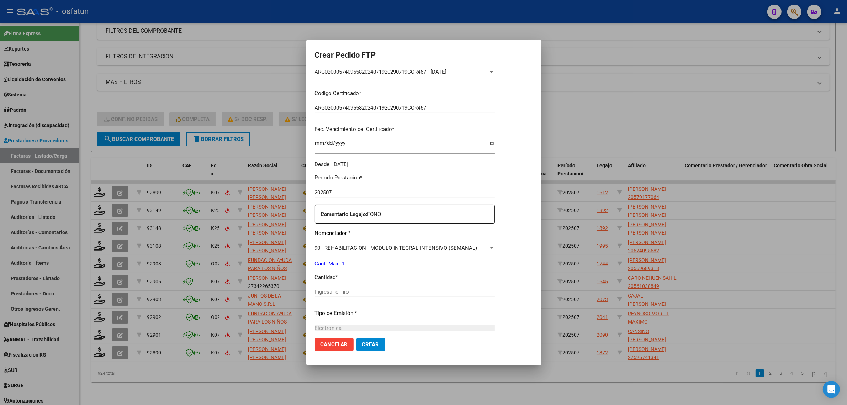
drag, startPoint x: 363, startPoint y: 287, endPoint x: 359, endPoint y: 291, distance: 5.6
click at [361, 289] on div "Periodo Prestacion * 202507 Ingresar el Periodo Prestacion Comentario Legajo: F…" at bounding box center [405, 290] width 180 height 244
click at [359, 292] on input "Ingresar el nro" at bounding box center [405, 292] width 180 height 6
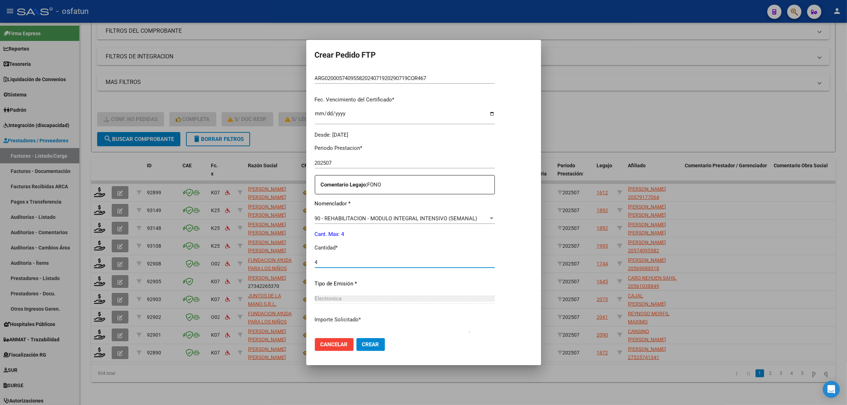
scroll to position [212, 0]
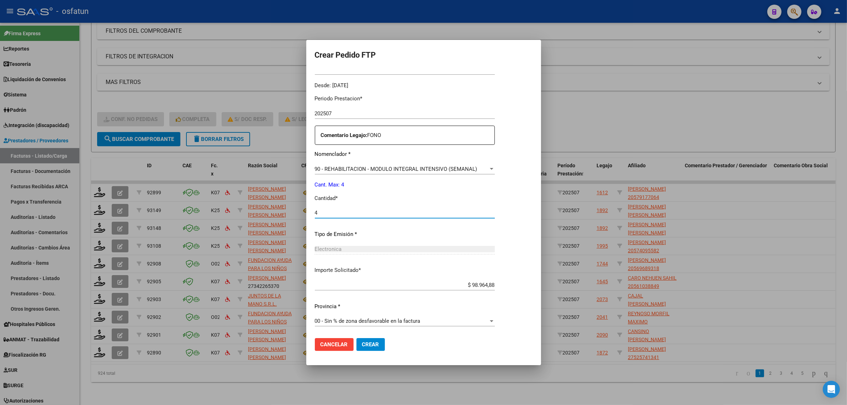
type input "4"
click at [371, 342] on span "Crear" at bounding box center [370, 344] width 17 height 6
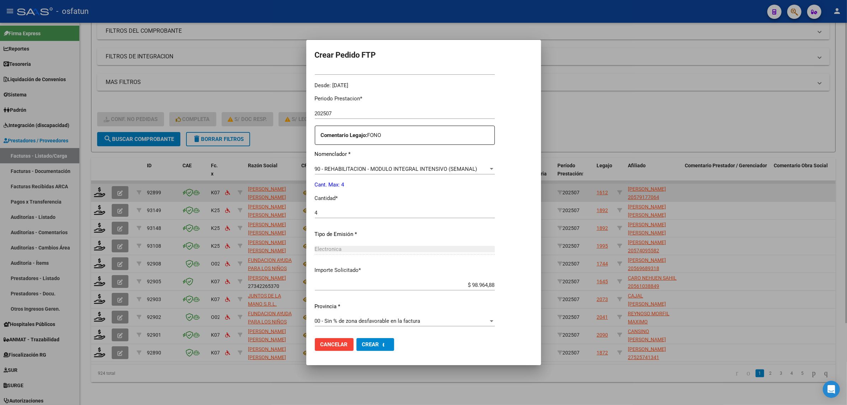
scroll to position [0, 0]
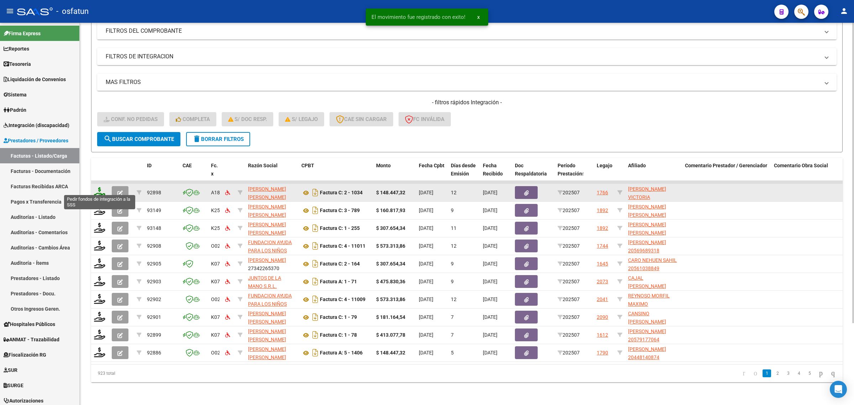
click at [100, 187] on icon at bounding box center [99, 192] width 11 height 10
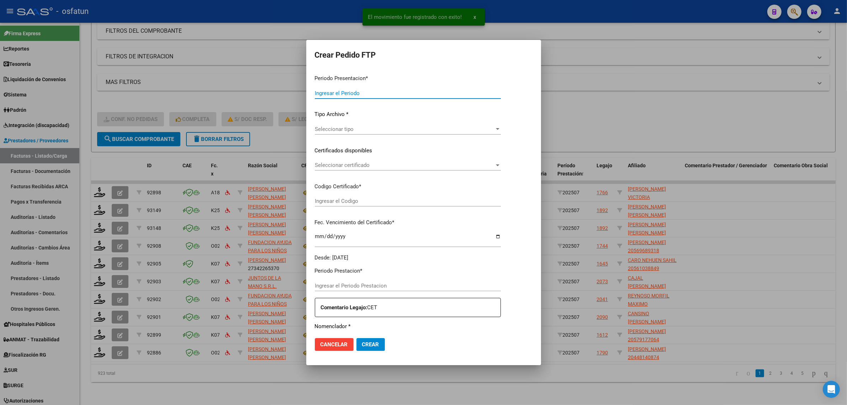
type input "202507"
type input "$ 148.447,32"
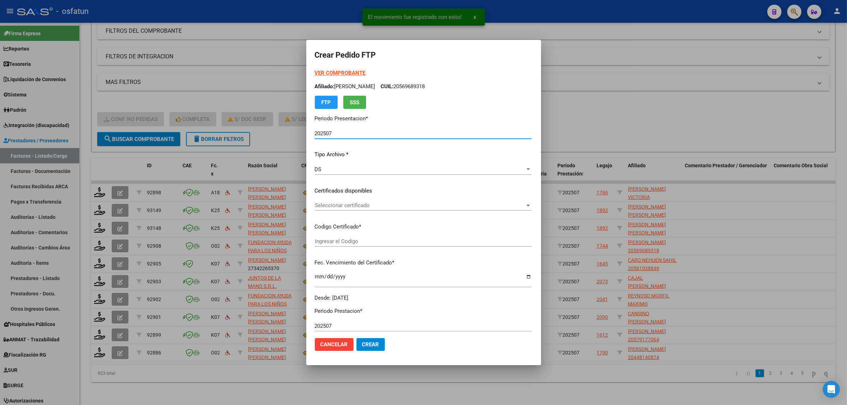
type input "ARG01000553846292021112520261125MZA204"
type input "2026-11-25"
click at [320, 72] on strong "VER COMPROBANTE" at bounding box center [340, 73] width 51 height 6
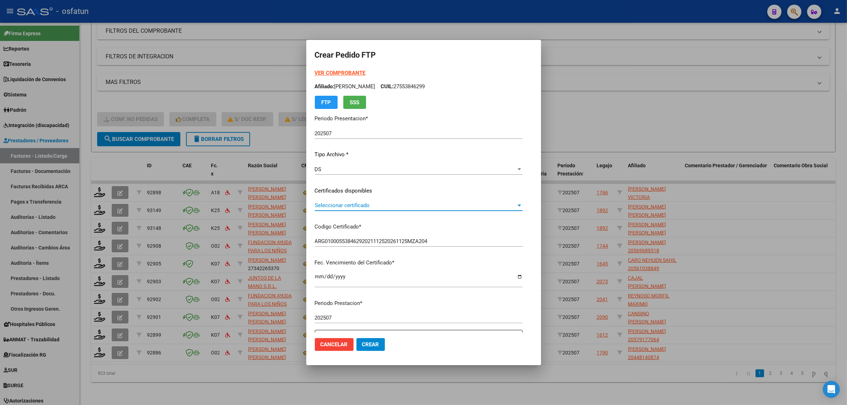
click at [315, 203] on span "Seleccionar certificado" at bounding box center [415, 205] width 201 height 6
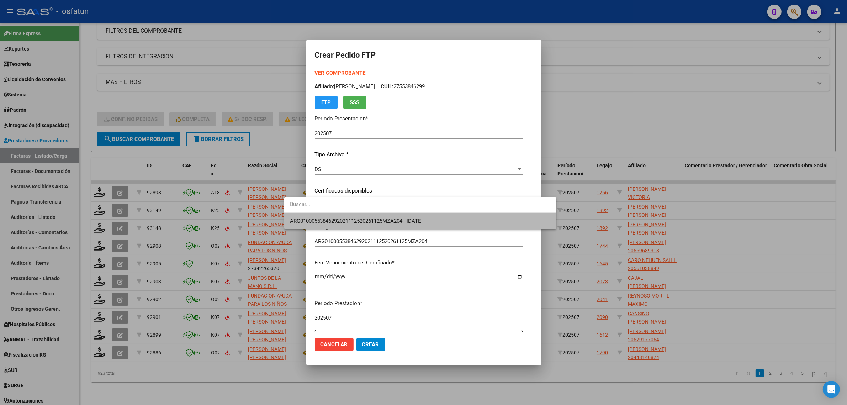
click at [314, 214] on span "ARG01000553846292021112520261125MZA204 - 2026-11-25" at bounding box center [420, 221] width 261 height 16
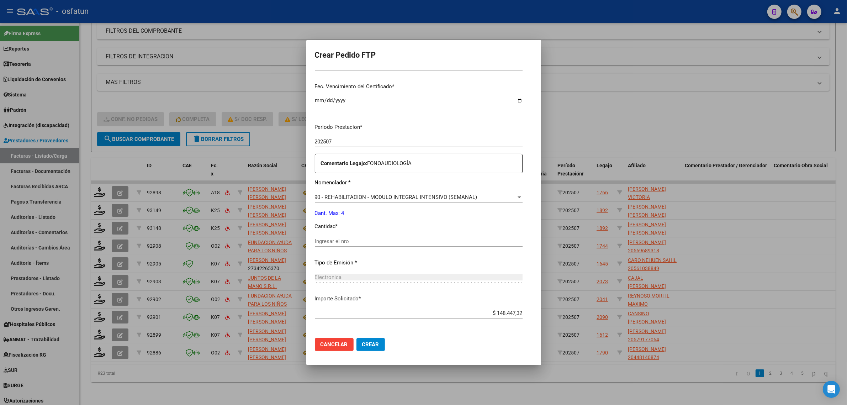
scroll to position [178, 0]
click at [324, 240] on input "Ingresar el nro" at bounding box center [419, 239] width 208 height 6
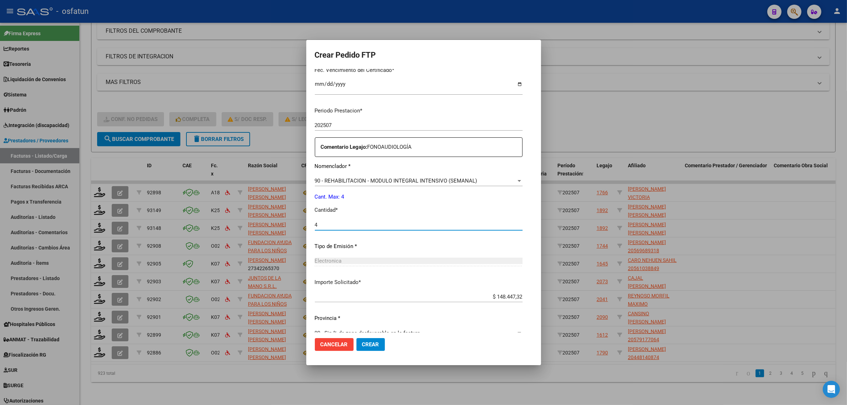
scroll to position [205, 0]
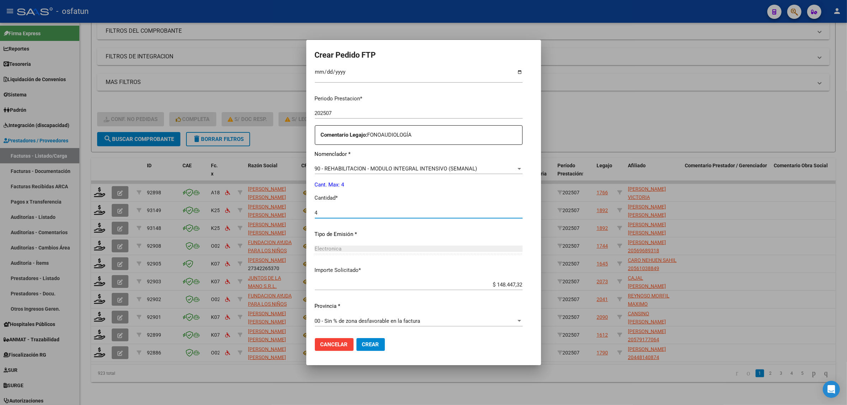
type input "4"
click at [357, 349] on button "Crear" at bounding box center [371, 344] width 28 height 13
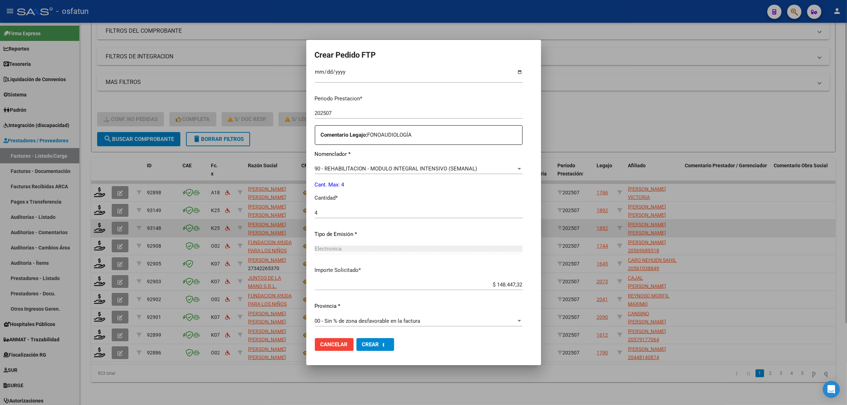
scroll to position [0, 0]
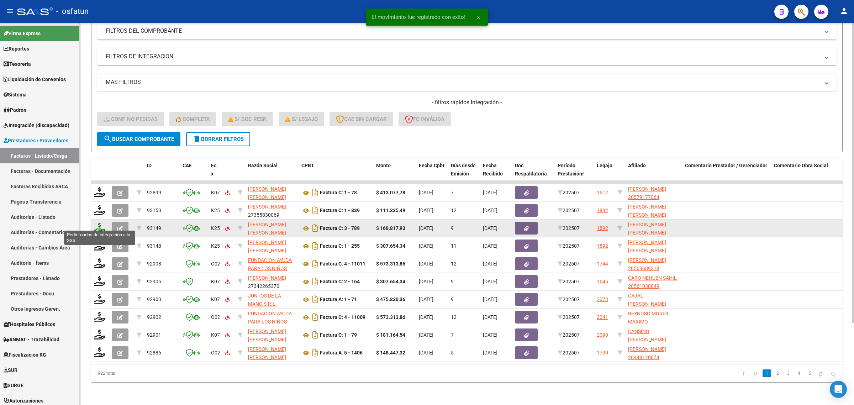
click at [99, 223] on icon at bounding box center [99, 228] width 11 height 10
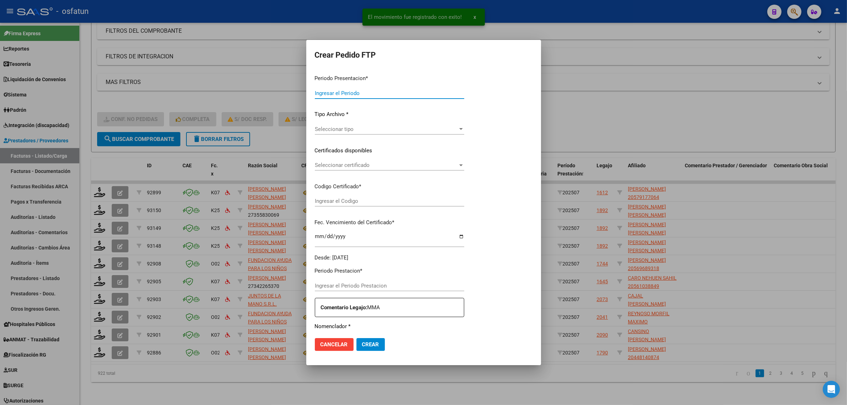
type input "202507"
type input "$ 160.817,93"
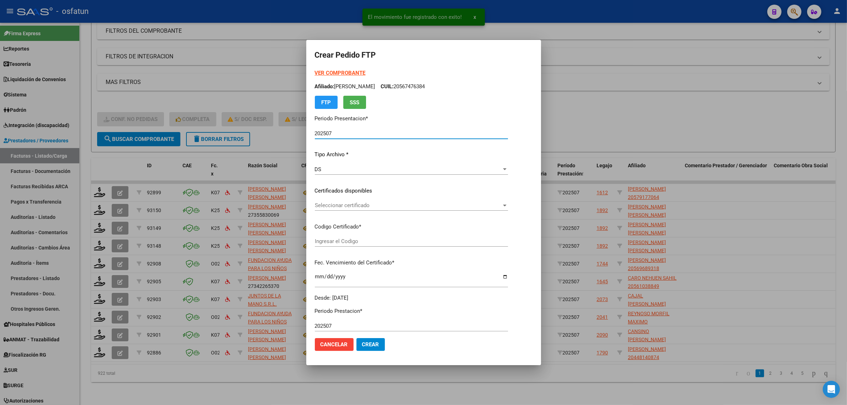
type input "ARG02000547803292020062520260625COR467"
type input "2026-06-25"
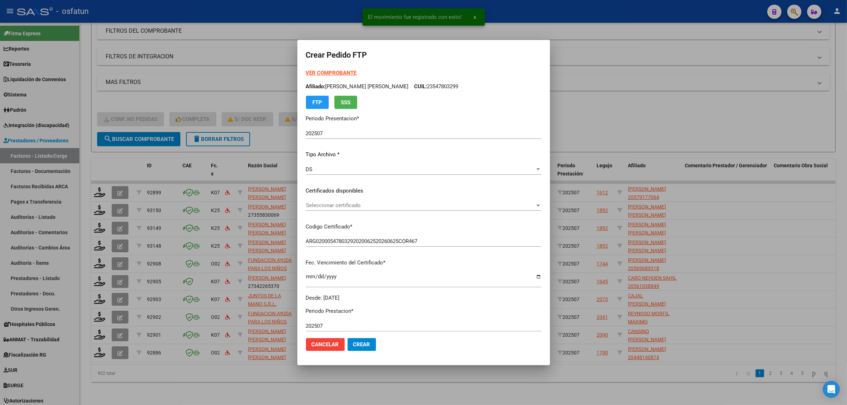
click at [338, 72] on strong "VER COMPROBANTE" at bounding box center [331, 73] width 51 height 6
click at [342, 206] on span "Seleccionar certificado" at bounding box center [420, 205] width 229 height 6
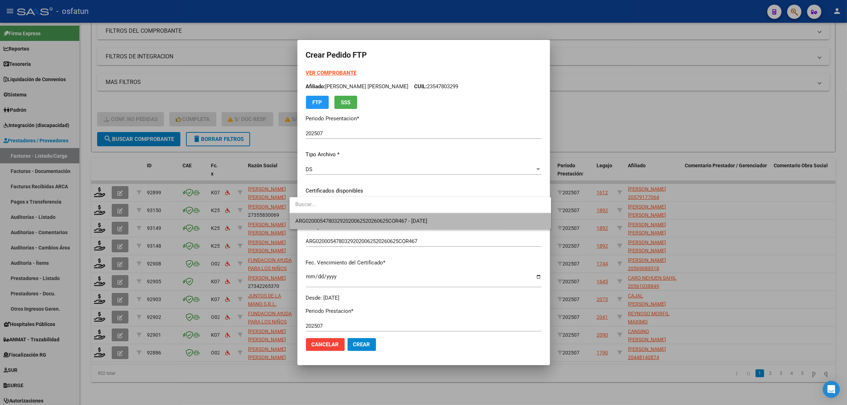
click at [344, 225] on span "ARG02000547803292020062520260625COR467 - 2026-06-25" at bounding box center [420, 221] width 250 height 16
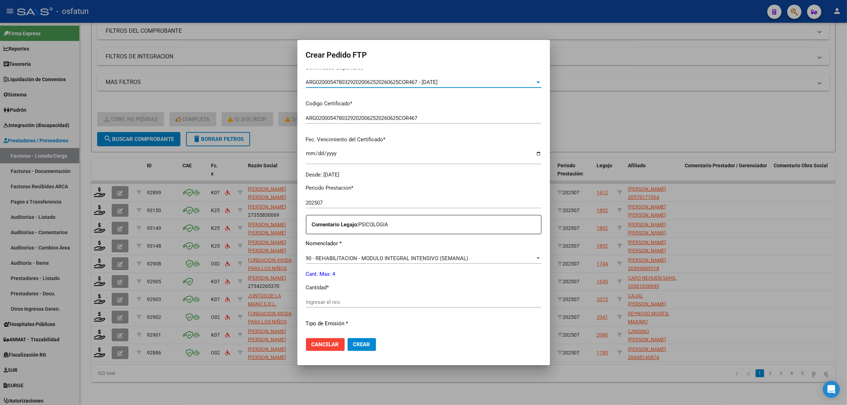
scroll to position [133, 0]
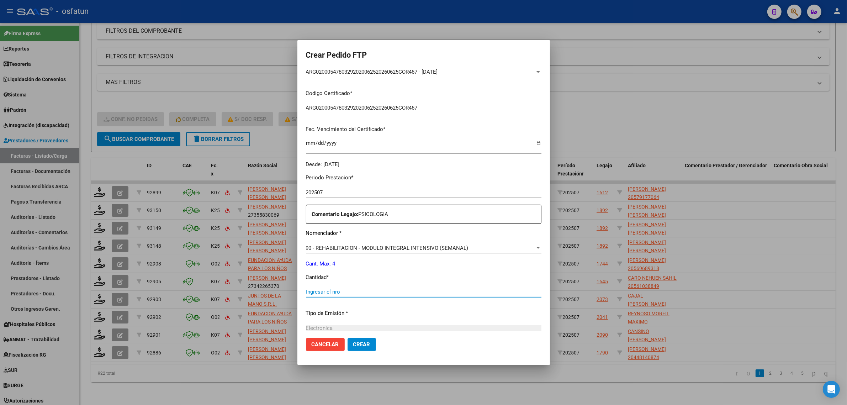
click at [317, 291] on input "Ingresar el nro" at bounding box center [424, 292] width 236 height 6
type input "4"
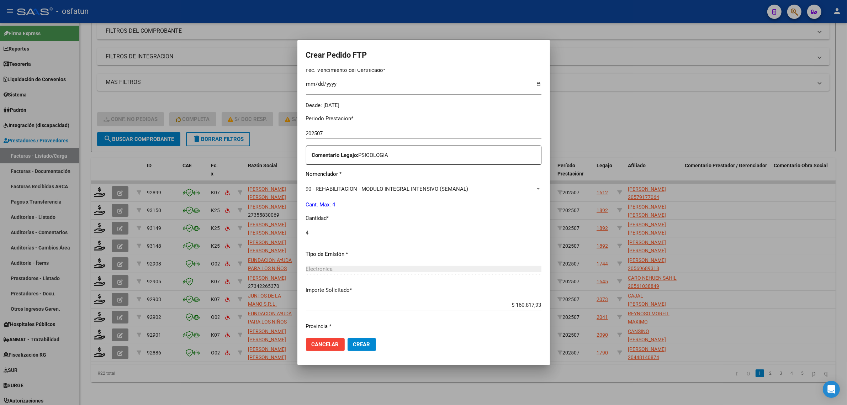
scroll to position [212, 0]
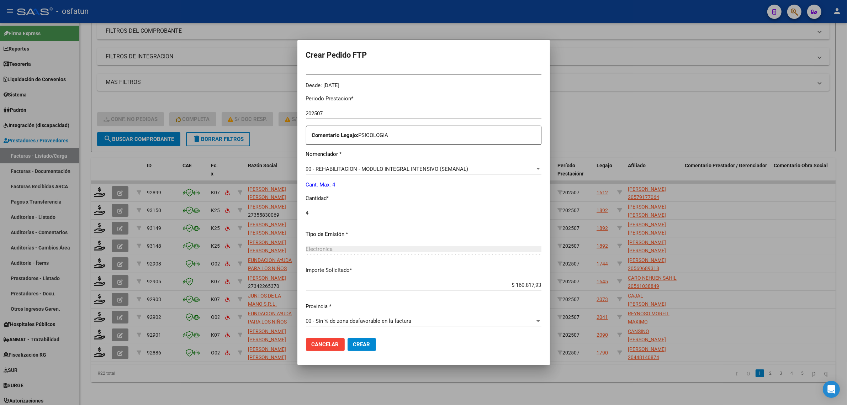
click at [353, 343] on span "Crear" at bounding box center [361, 344] width 17 height 6
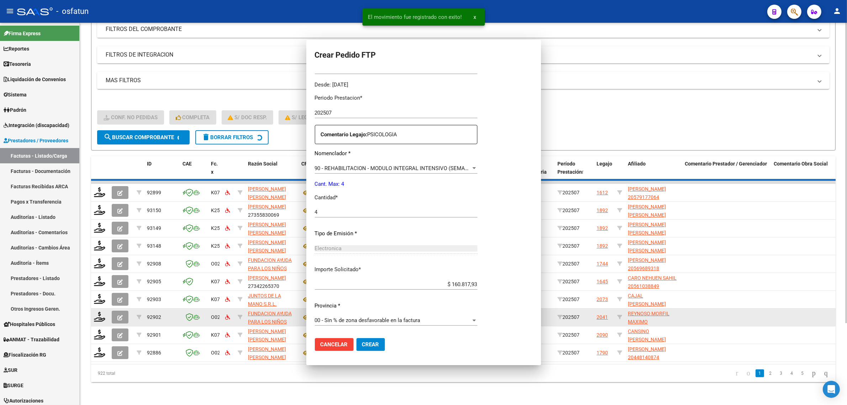
scroll to position [173, 0]
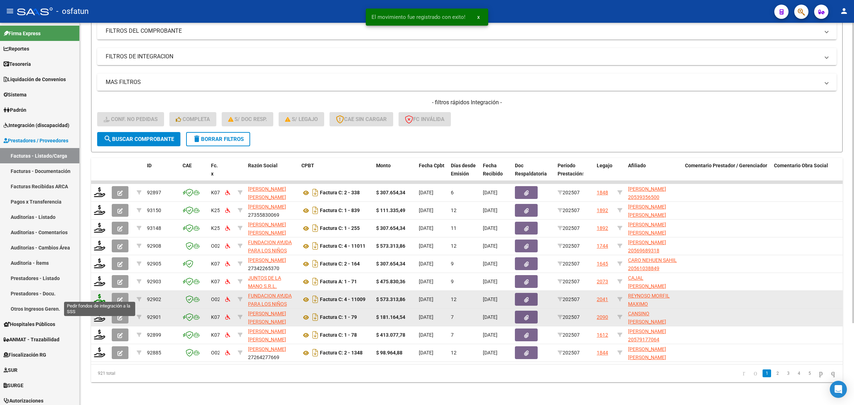
click at [95, 294] on icon at bounding box center [99, 299] width 11 height 10
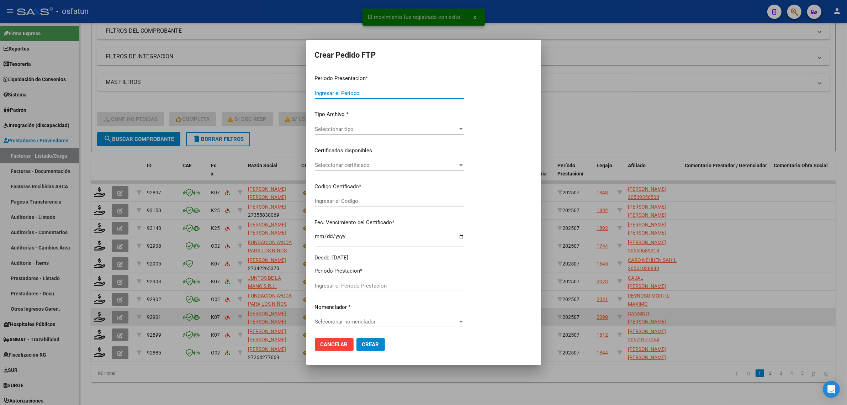
type input "202507"
type input "$ 573.313,86"
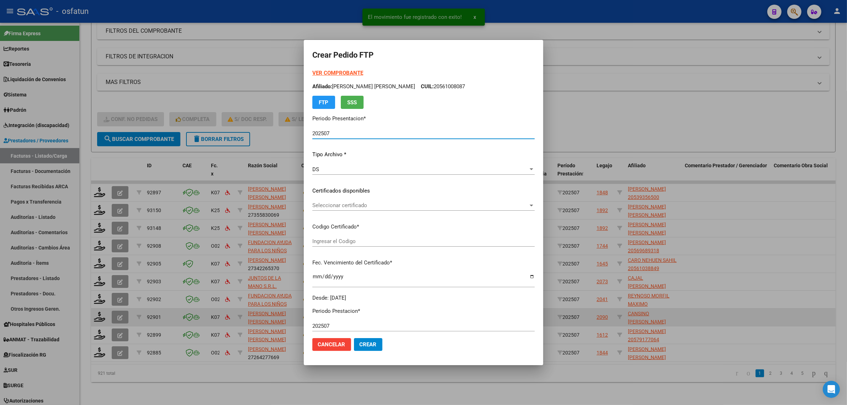
type input "ARG02000523830192024071220340712TUC138"
type input "2034-07-12"
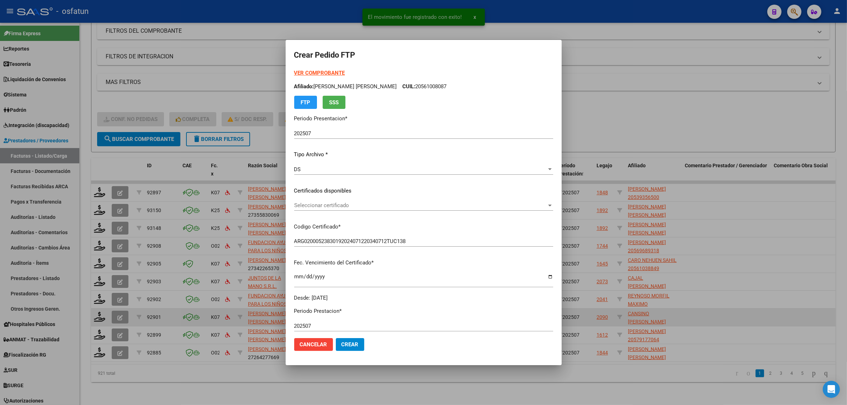
click at [321, 72] on strong "VER COMPROBANTE" at bounding box center [319, 73] width 51 height 6
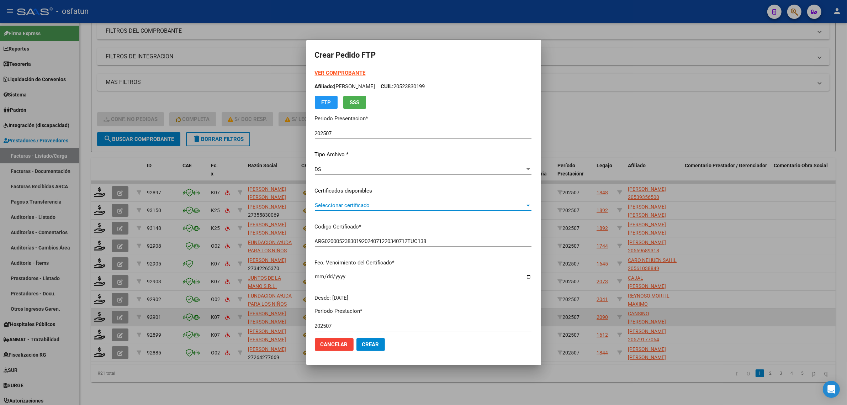
click at [324, 206] on span "Seleccionar certificado" at bounding box center [420, 205] width 210 height 6
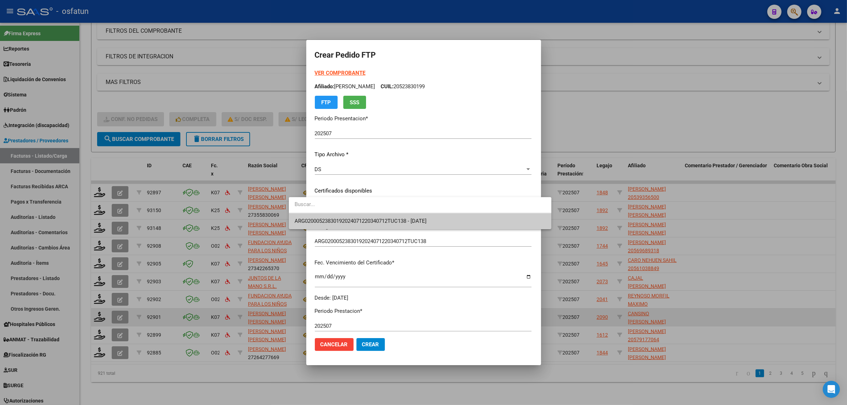
click at [322, 219] on span "ARG02000523830192024071220340712TUC138 - 2034-07-12" at bounding box center [361, 221] width 132 height 6
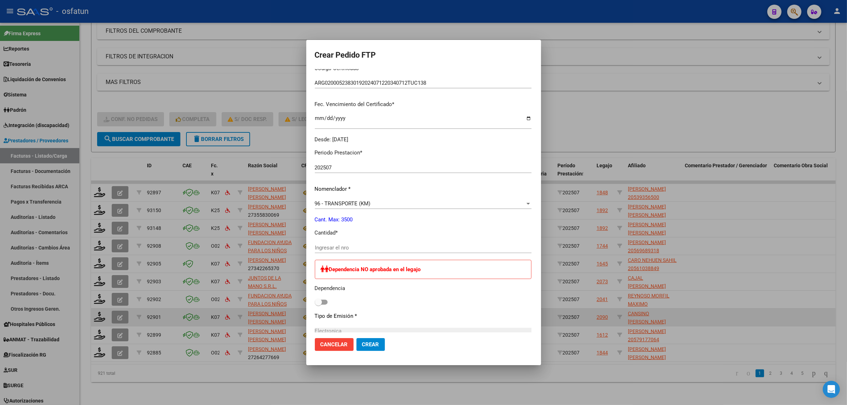
scroll to position [178, 0]
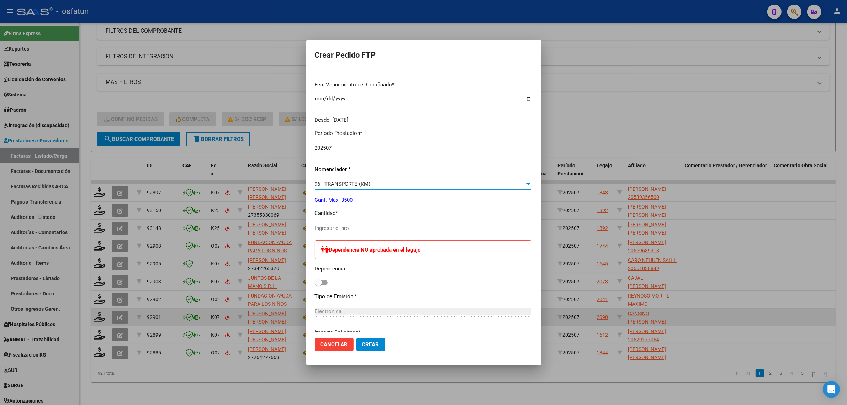
click at [364, 181] on div "96 - TRANSPORTE (KM)" at bounding box center [420, 184] width 210 height 6
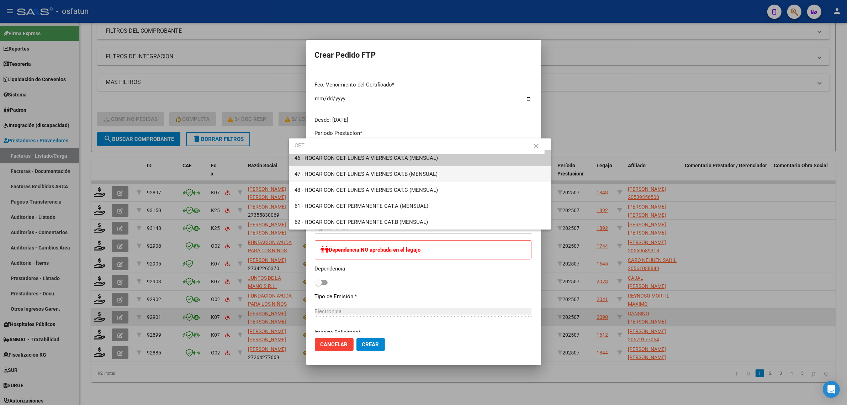
scroll to position [0, 0]
click at [412, 152] on input "CET" at bounding box center [417, 146] width 256 height 16
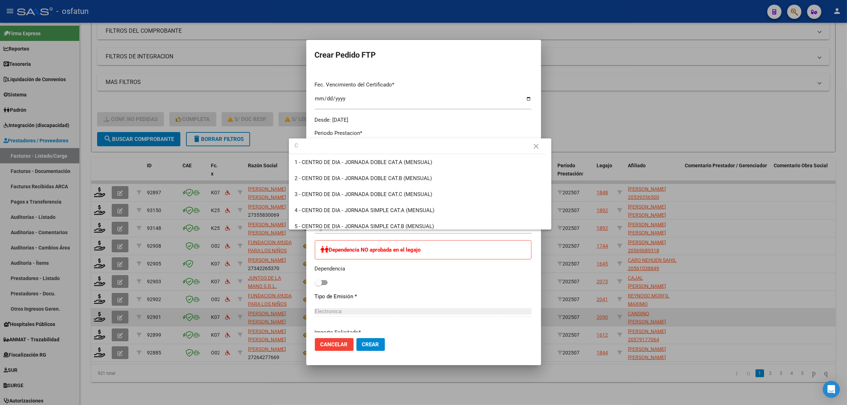
type input "C"
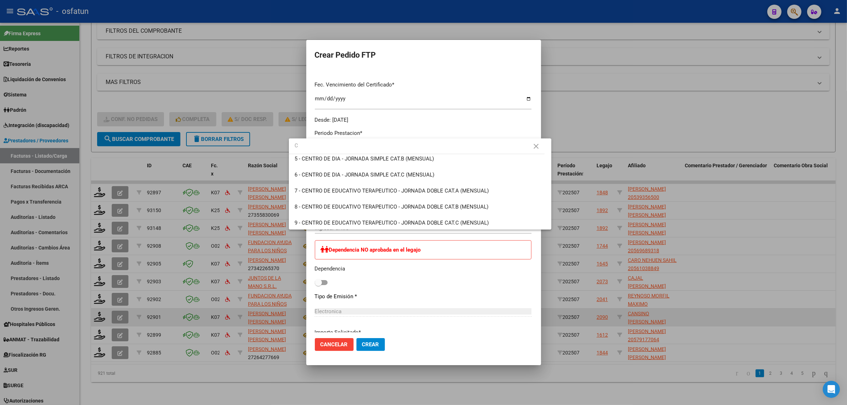
scroll to position [89, 0]
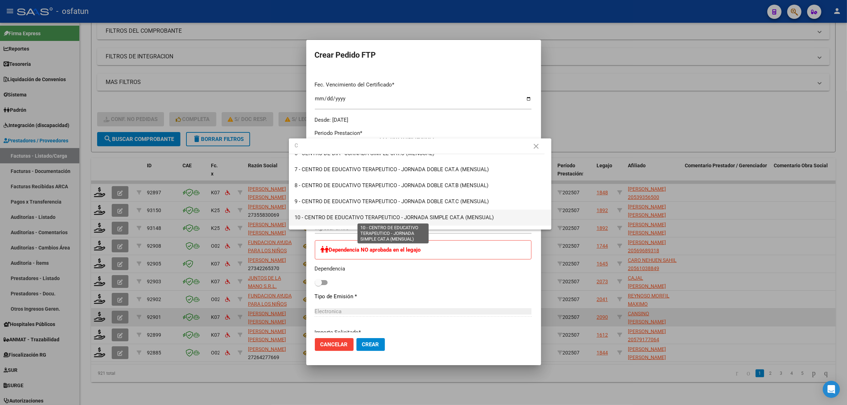
click at [439, 219] on span "10 - CENTRO DE EDUCATIVO TERAPEUTICO - JORNADA SIMPLE CAT.A (MENSUAL)" at bounding box center [394, 217] width 199 height 6
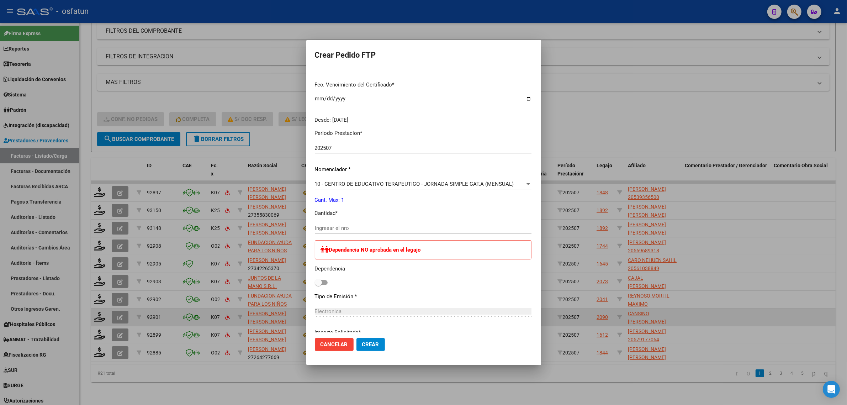
click at [337, 222] on div "Periodo Prestacion * 202507 Ingresar el Periodo Prestacion Nomenclador * 10 - C…" at bounding box center [423, 260] width 217 height 272
click at [335, 223] on div "Ingresar el nro" at bounding box center [423, 228] width 217 height 11
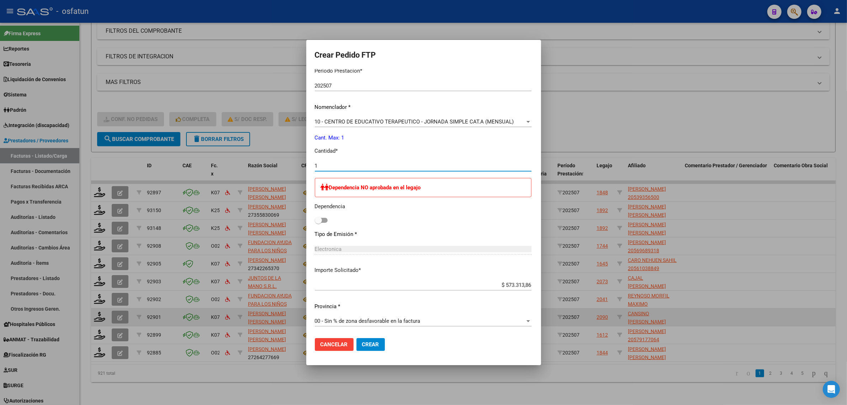
type input "1"
click at [362, 347] on span "Crear" at bounding box center [370, 344] width 17 height 6
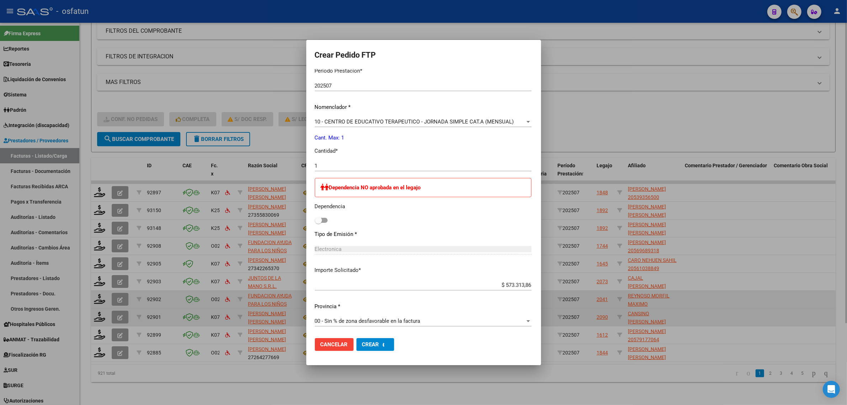
scroll to position [0, 0]
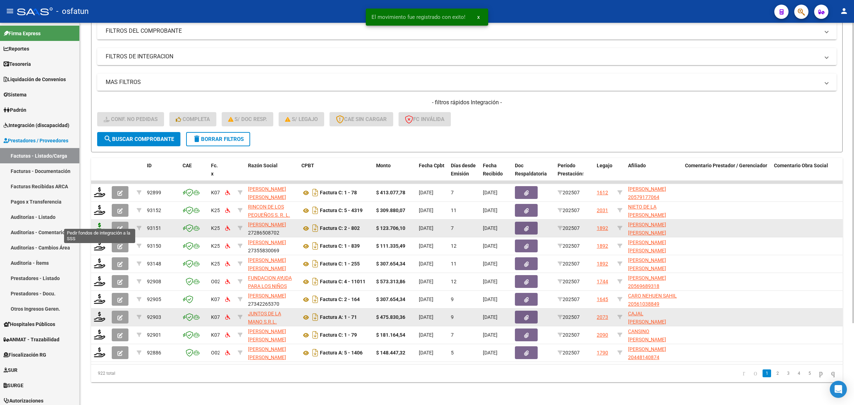
click at [96, 223] on icon at bounding box center [99, 228] width 11 height 10
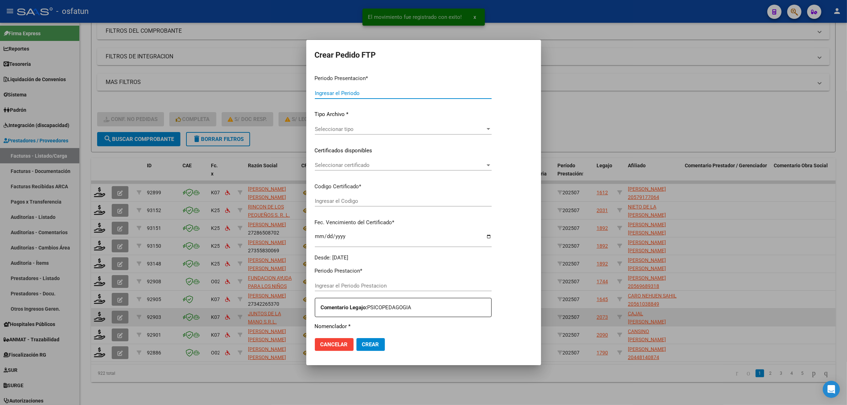
type input "202507"
type input "$ 123.706,10"
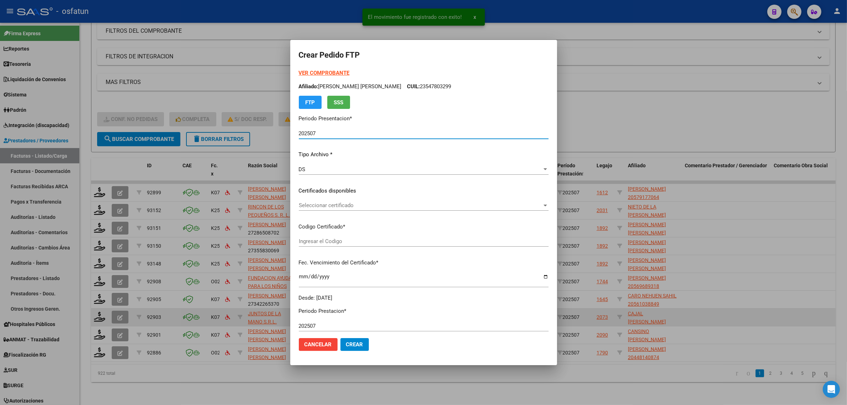
type input "ARG02000547803292020062520260625COR467"
type input "2026-06-25"
click at [324, 72] on strong "VER COMPROBANTE" at bounding box center [324, 73] width 51 height 6
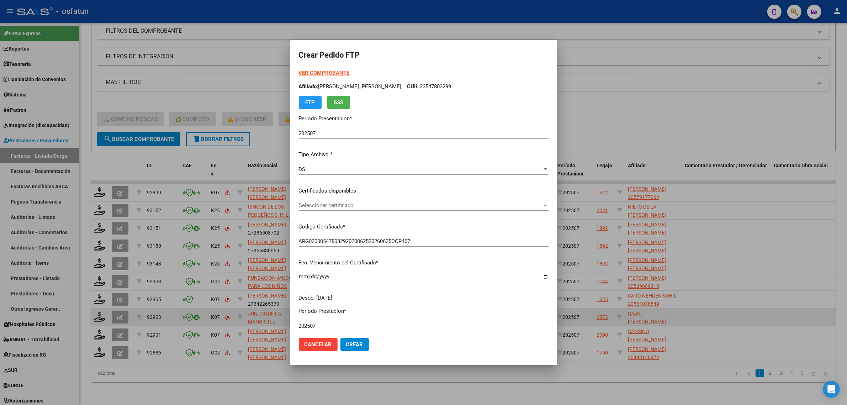
click at [333, 211] on div "Seleccionar certificado Seleccionar certificado" at bounding box center [424, 208] width 250 height 17
click at [340, 208] on span "Seleccionar certificado" at bounding box center [420, 205] width 243 height 6
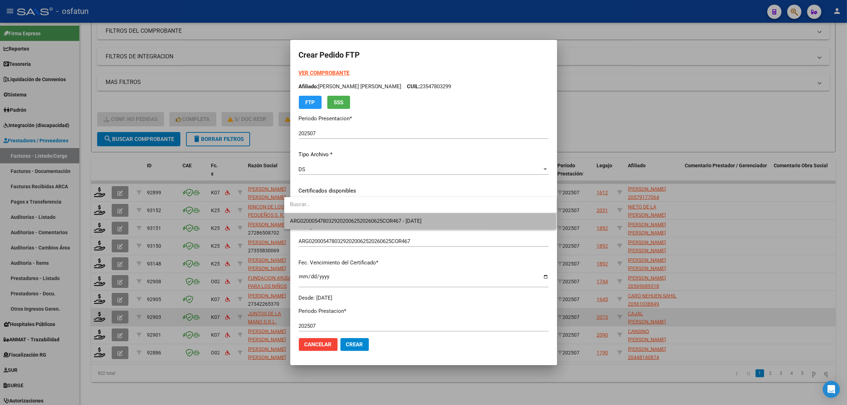
click at [342, 217] on span "ARG02000547803292020062520260625COR467 - 2026-06-25" at bounding box center [420, 221] width 261 height 16
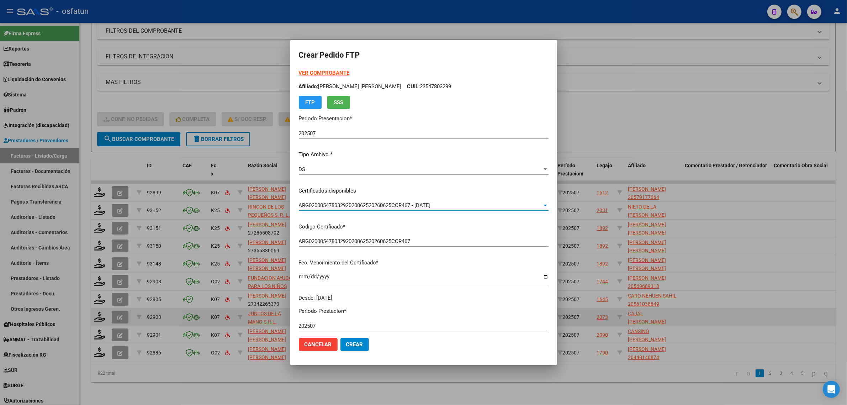
scroll to position [133, 0]
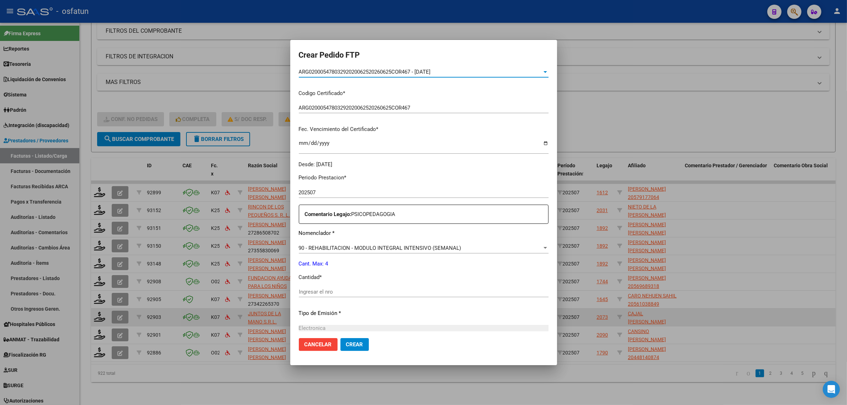
click at [316, 294] on input "Ingresar el nro" at bounding box center [424, 292] width 250 height 6
type input "4"
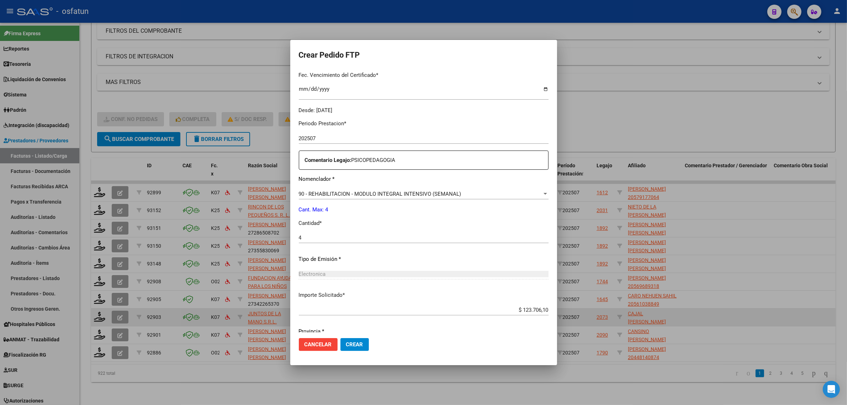
scroll to position [212, 0]
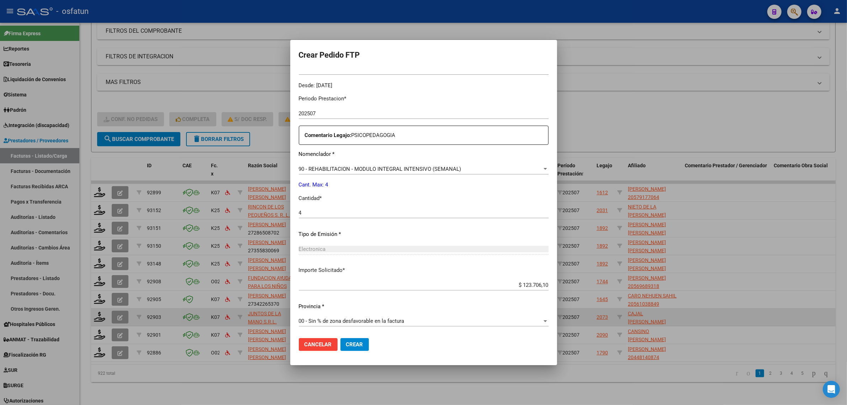
click at [350, 347] on span "Crear" at bounding box center [354, 344] width 17 height 6
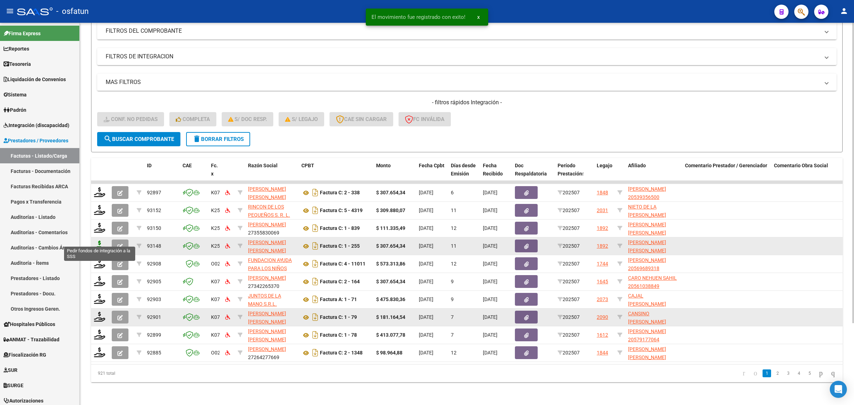
click at [99, 241] on icon at bounding box center [99, 246] width 11 height 10
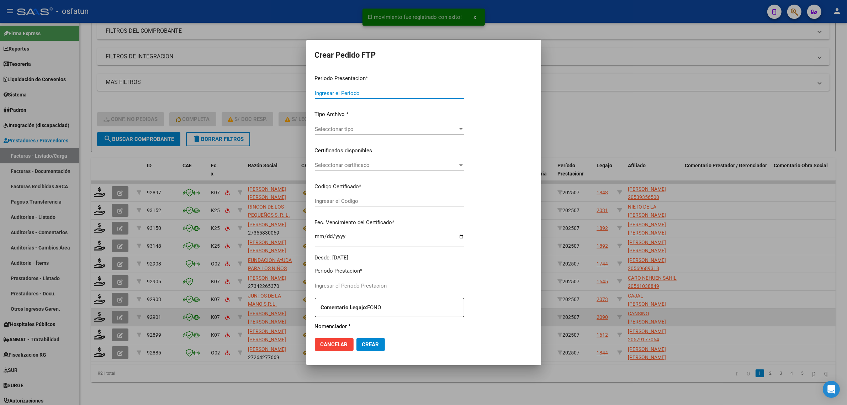
type input "202507"
type input "$ 307.654,34"
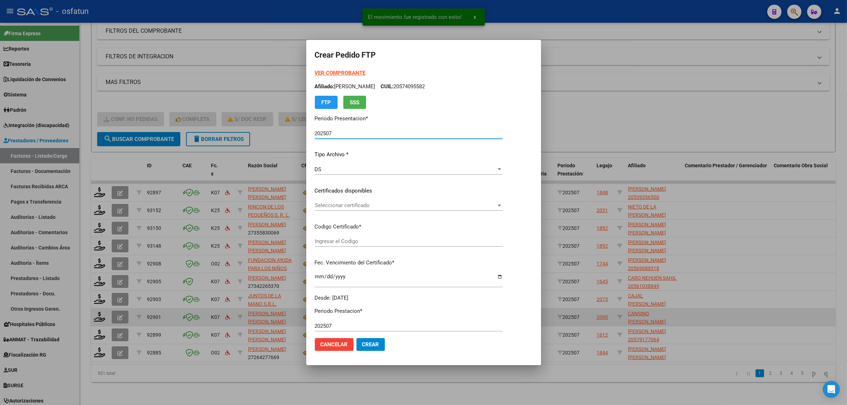
type input "ARG02000547803292020062520260625COR467"
type input "2026-06-25"
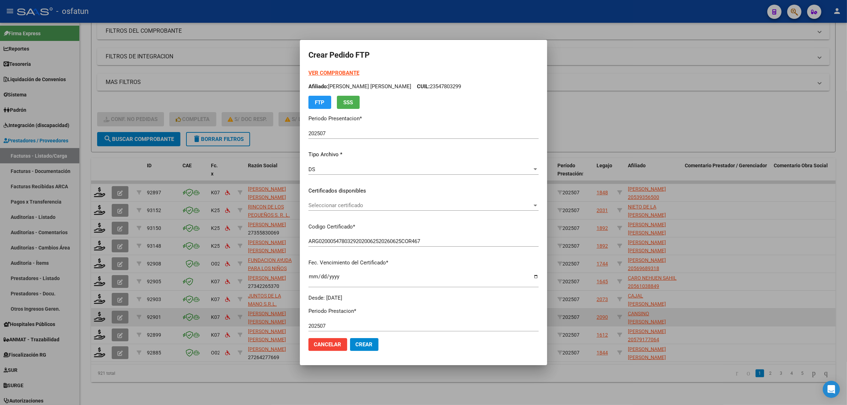
click at [326, 72] on strong "VER COMPROBANTE" at bounding box center [334, 73] width 51 height 6
click at [330, 207] on span "Seleccionar certificado" at bounding box center [421, 205] width 224 height 6
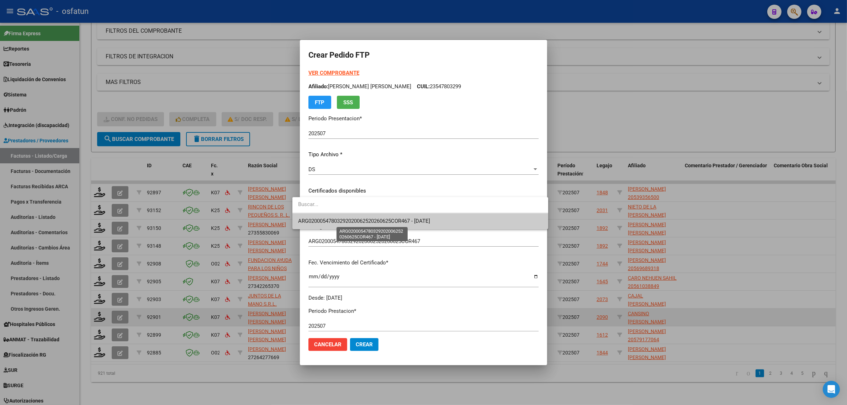
click at [333, 225] on span "ARG02000547803292020062520260625COR467 - 2026-06-25" at bounding box center [420, 221] width 244 height 16
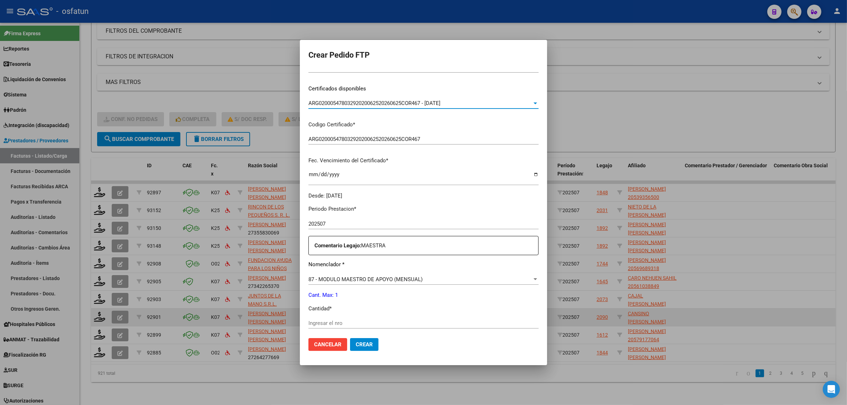
scroll to position [133, 0]
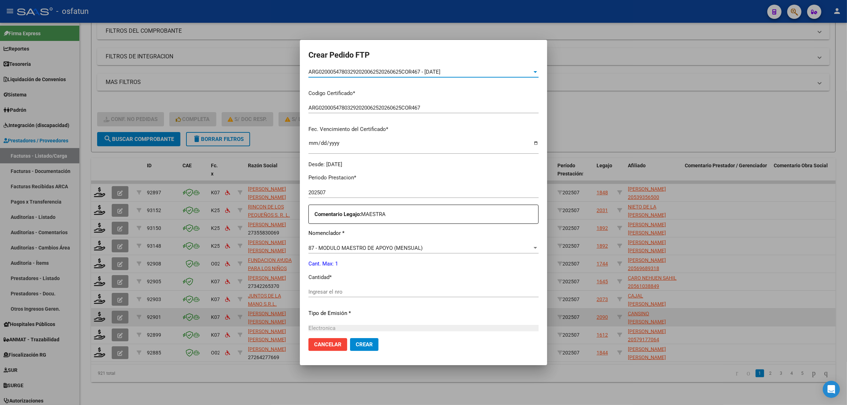
click at [319, 292] on input "Ingresar el nro" at bounding box center [424, 292] width 230 height 6
type input "1"
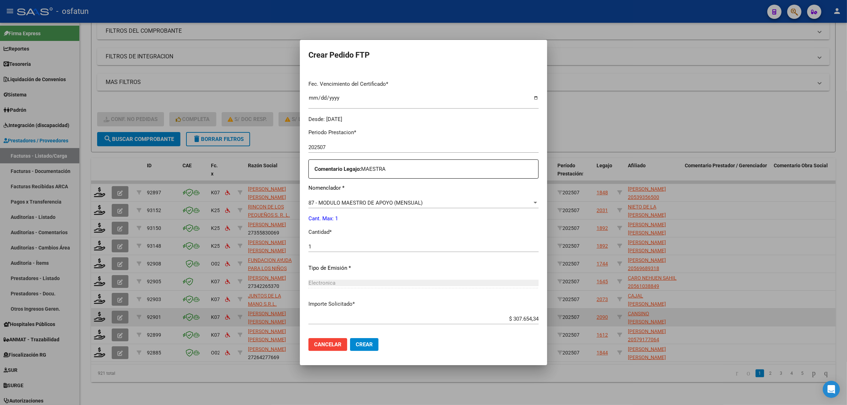
scroll to position [212, 0]
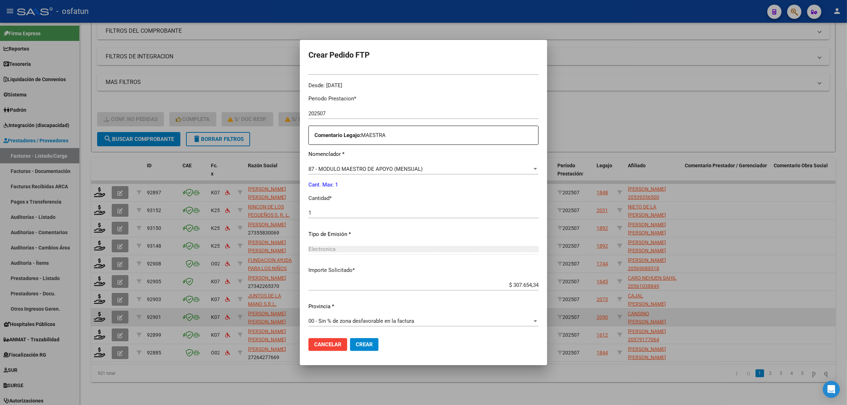
click at [356, 345] on span "Crear" at bounding box center [364, 344] width 17 height 6
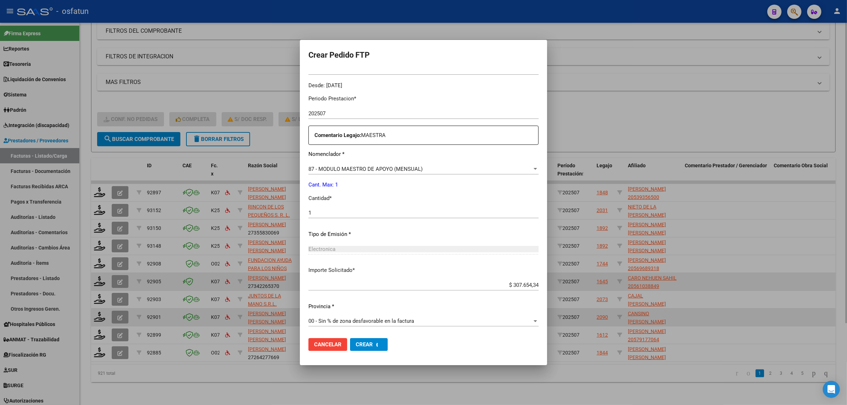
scroll to position [0, 0]
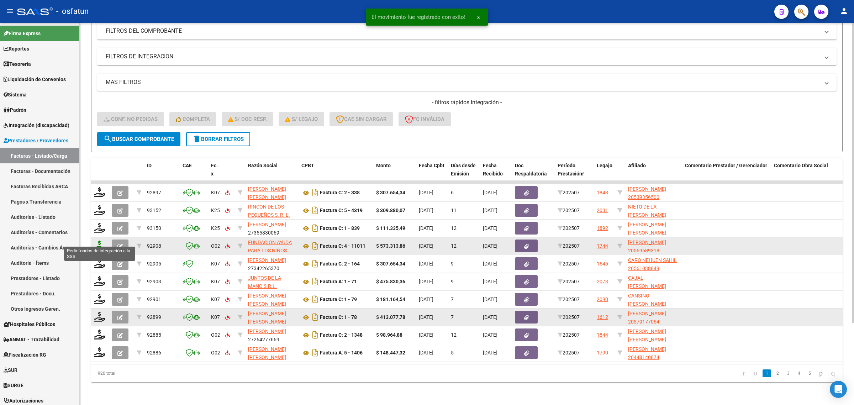
click at [99, 241] on icon at bounding box center [99, 246] width 11 height 10
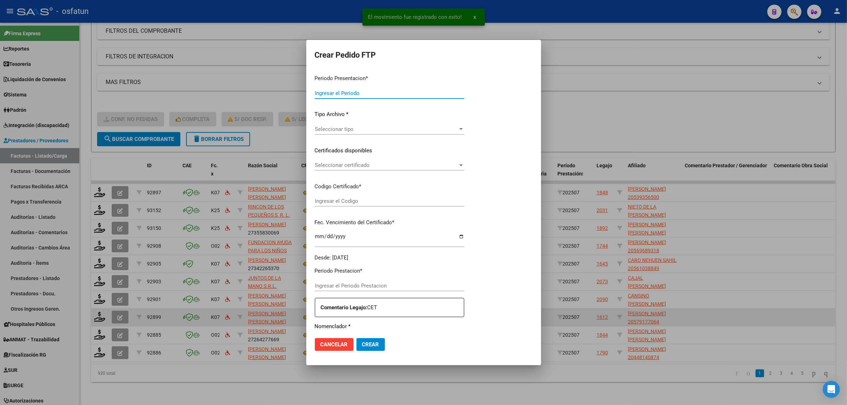
type input "202507"
type input "$ 573.313,86"
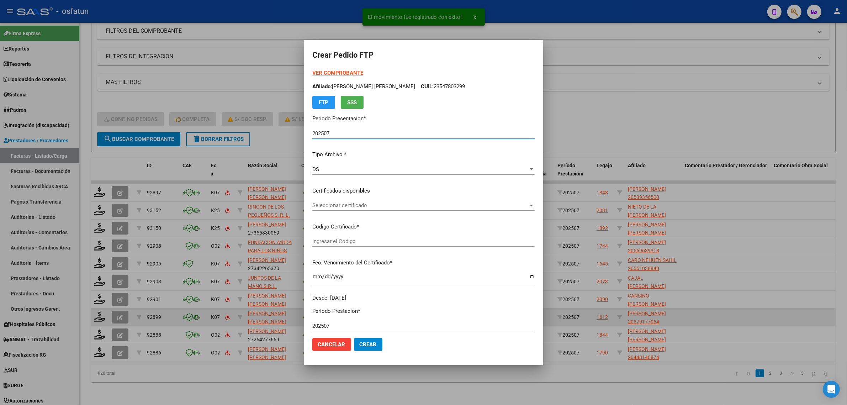
type input "ARG02000569689312023010920280109TUC137"
type input "2028-01-09"
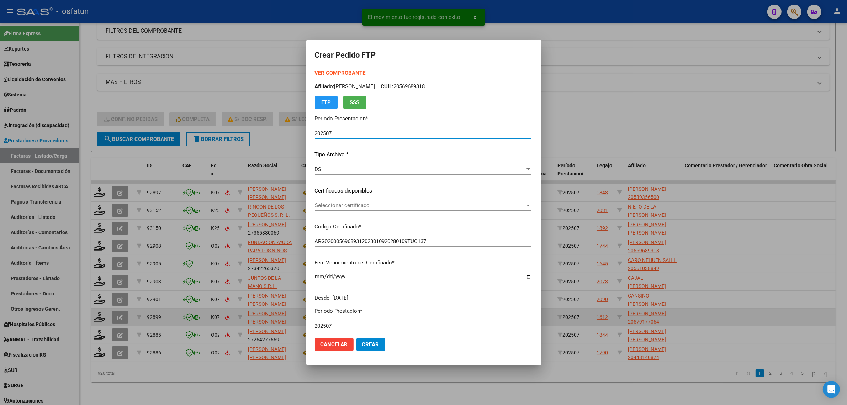
click at [318, 207] on span "Seleccionar certificado" at bounding box center [420, 205] width 210 height 6
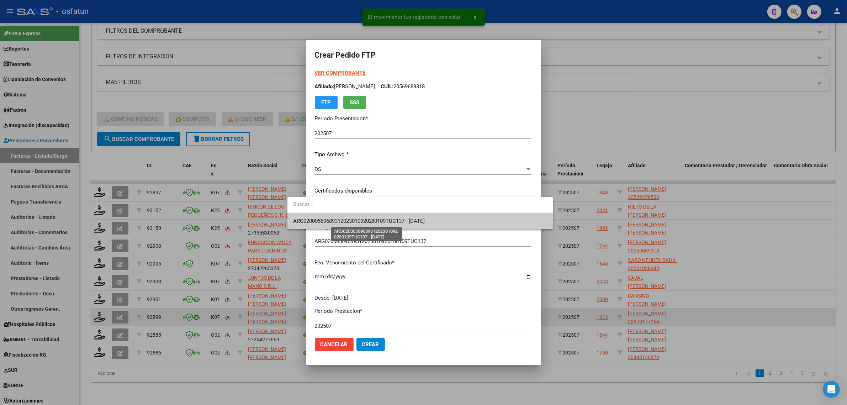
click at [326, 221] on span "ARG02000569689312023010920280109TUC137 - 2028-01-09" at bounding box center [359, 221] width 132 height 6
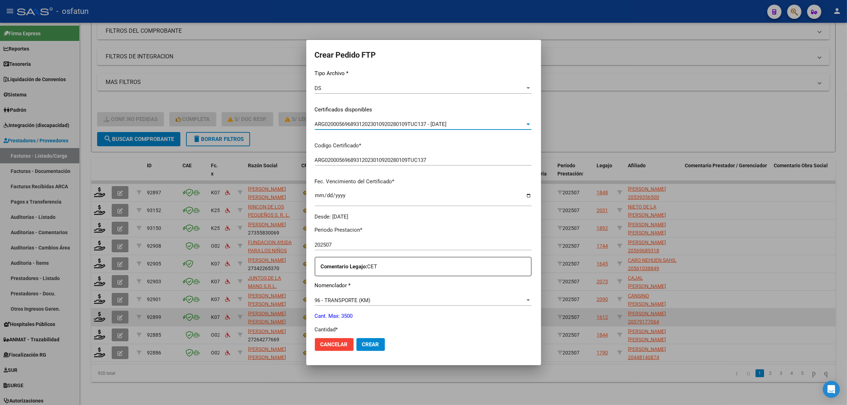
scroll to position [89, 0]
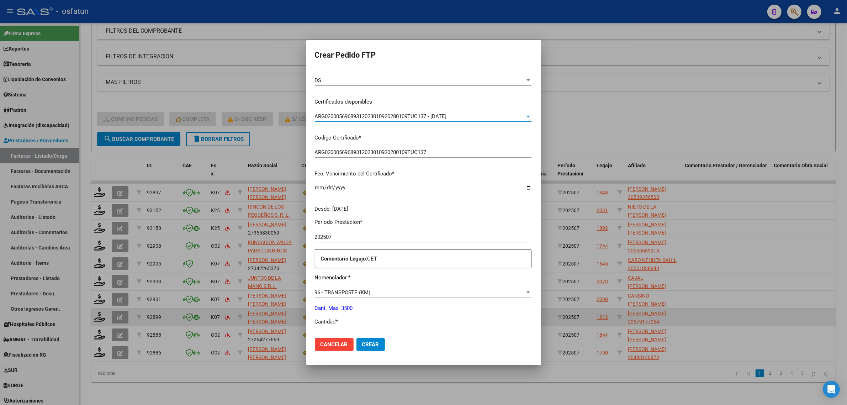
click at [246, 92] on div at bounding box center [423, 202] width 847 height 405
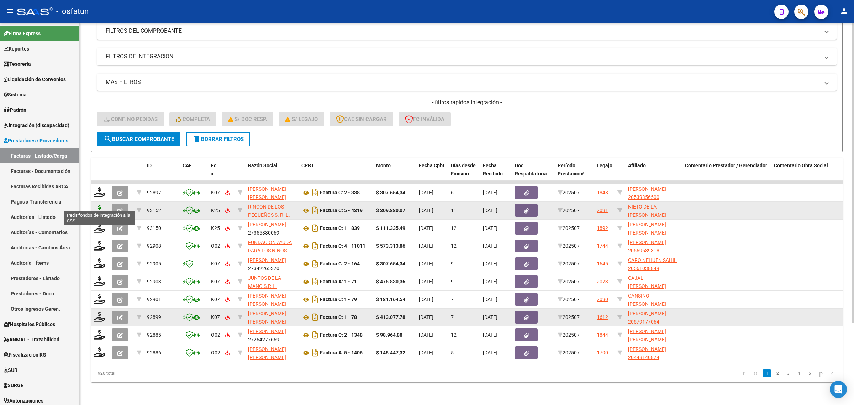
click at [98, 205] on icon at bounding box center [99, 210] width 11 height 10
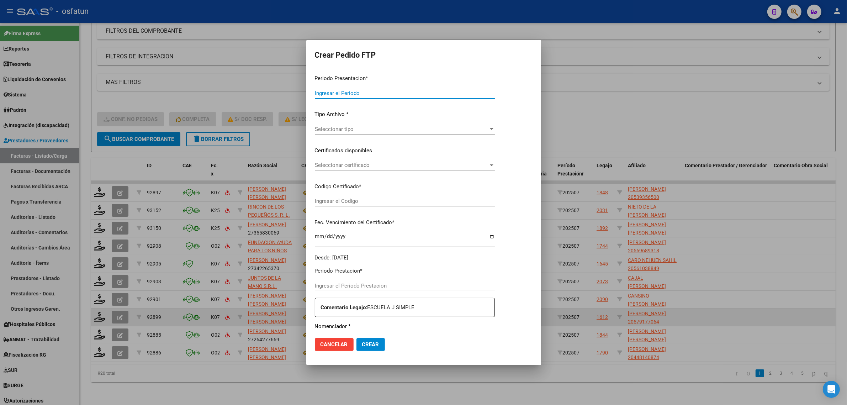
type input "202507"
type input "$ 309.880,07"
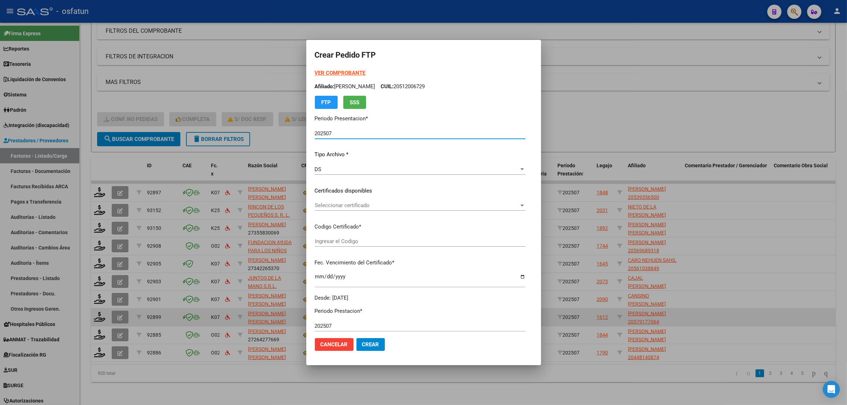
type input "ARG01000485315092021031620270316COR234"
type input "2027-03-16"
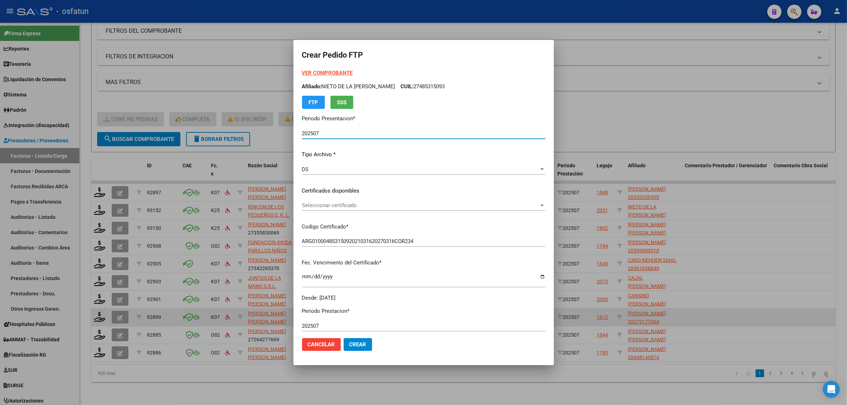
click at [314, 69] on div "VER COMPROBANTE ARCA Padrón Afiliado: NIETO DE LA ROSA MARIA ANABELLA CUIL: 274…" at bounding box center [423, 89] width 243 height 40
click at [741, 106] on div at bounding box center [423, 202] width 847 height 405
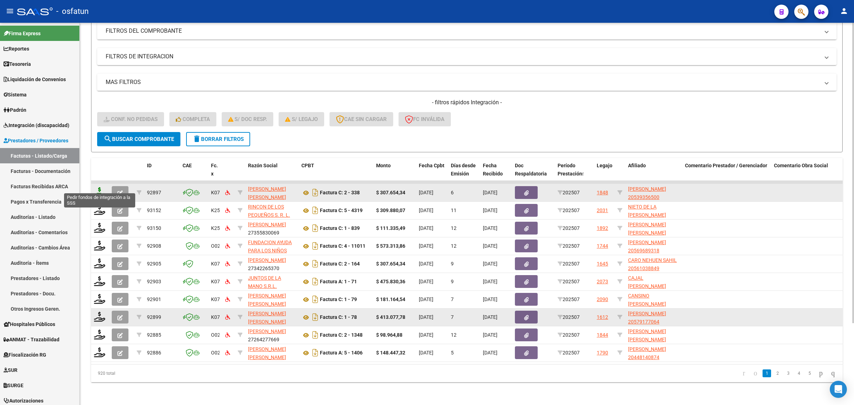
click at [95, 187] on icon at bounding box center [99, 192] width 11 height 10
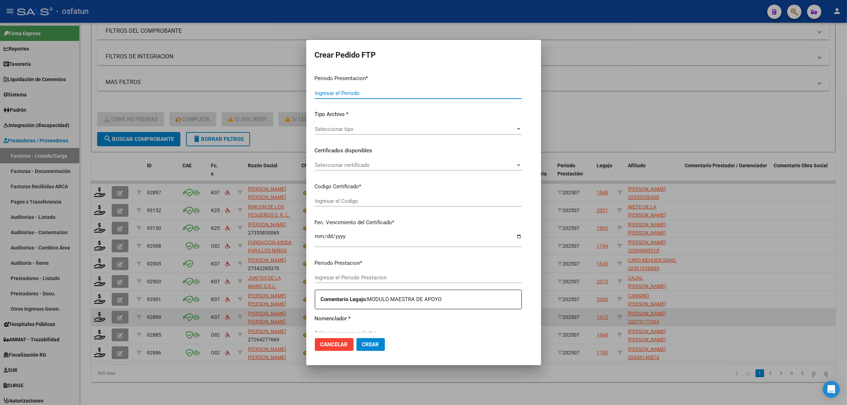
type input "202507"
type input "$ 307.654,34"
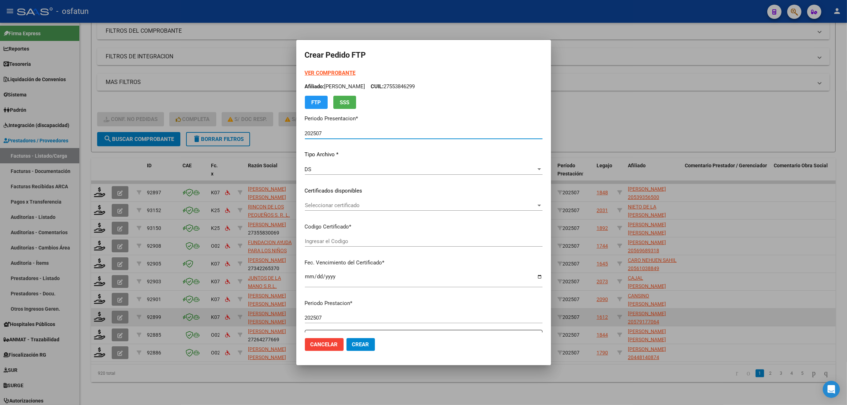
type input "ARG02000539356502023040420270404TUC139"
type input "2027-04-04"
click at [321, 73] on strong "VER COMPROBANTE" at bounding box center [330, 73] width 51 height 6
drag, startPoint x: 614, startPoint y: 146, endPoint x: 606, endPoint y: 152, distance: 10.0
click at [614, 146] on div at bounding box center [423, 202] width 847 height 405
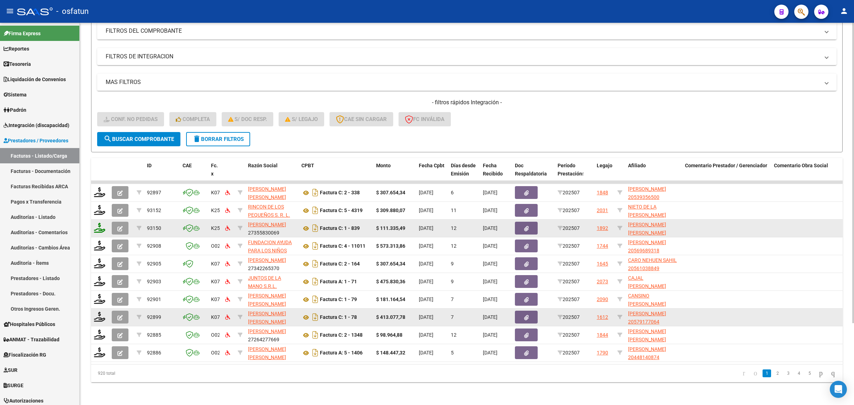
click at [101, 223] on icon at bounding box center [99, 228] width 11 height 10
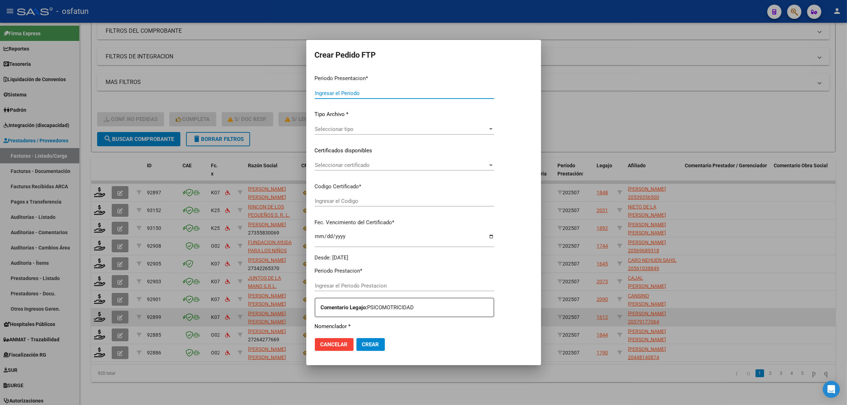
type input "202507"
type input "$ 111.335,49"
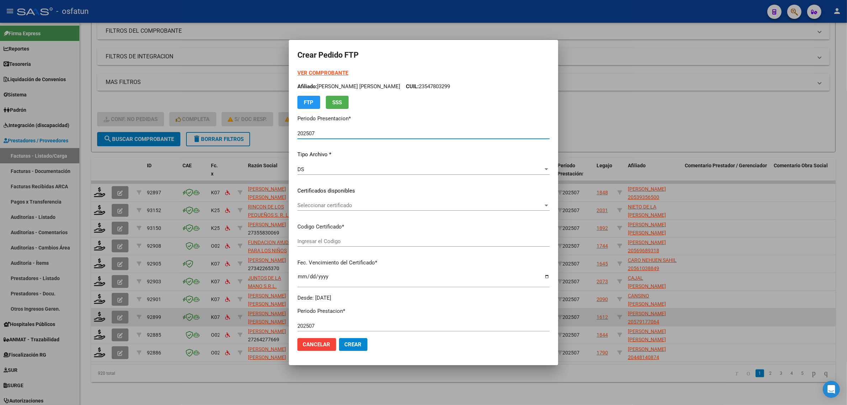
type input "ARG02000547803292020062520260625COR467"
type input "2026-06-25"
click at [310, 70] on strong "VER COMPROBANTE" at bounding box center [323, 73] width 51 height 6
click at [338, 211] on div "Seleccionar certificado Seleccionar certificado" at bounding box center [424, 208] width 252 height 17
click at [335, 212] on div "Seleccionar certificado Seleccionar certificado" at bounding box center [424, 208] width 252 height 17
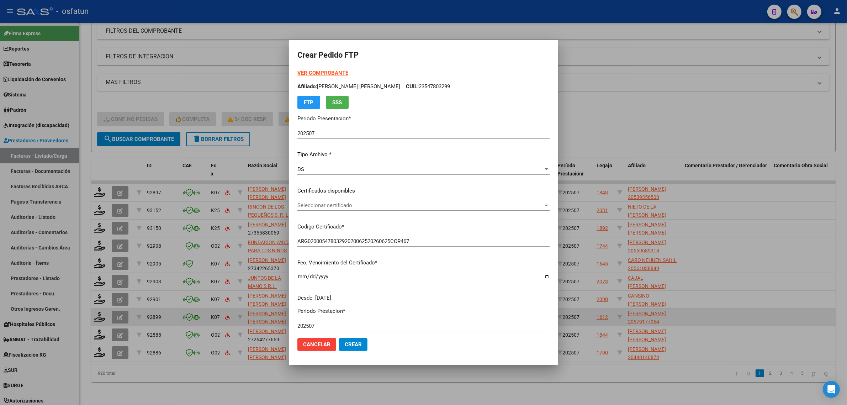
click at [335, 209] on div "Seleccionar certificado Seleccionar certificado" at bounding box center [424, 205] width 252 height 11
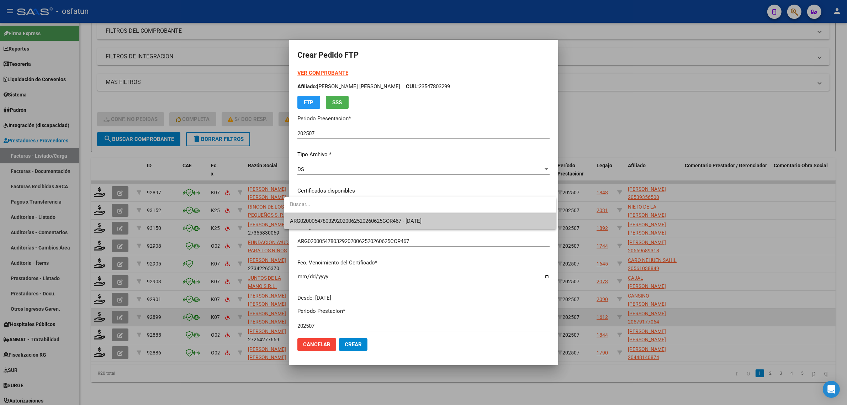
click at [343, 223] on span "ARG02000547803292020062520260625COR467 - 2026-06-25" at bounding box center [356, 221] width 132 height 6
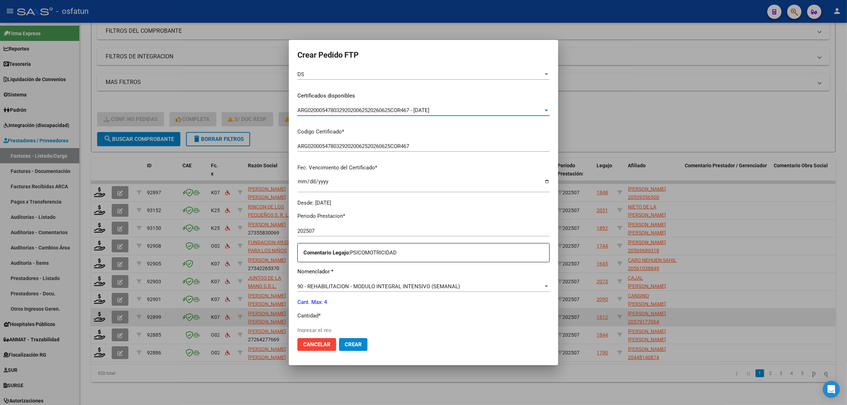
scroll to position [133, 0]
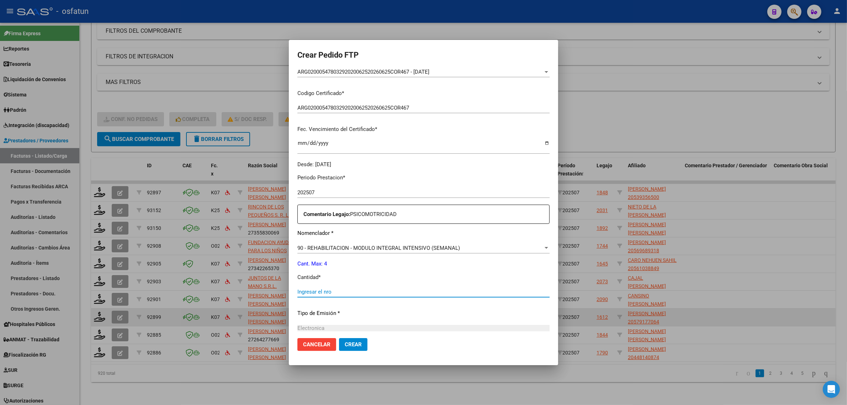
click at [323, 293] on input "Ingresar el nro" at bounding box center [424, 292] width 252 height 6
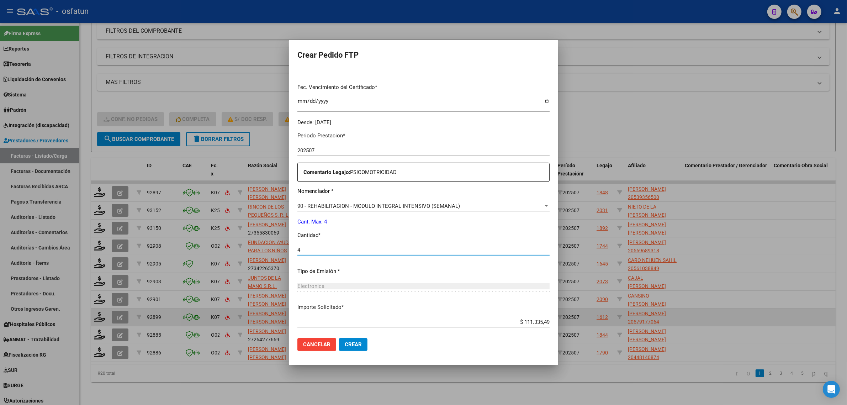
scroll to position [212, 0]
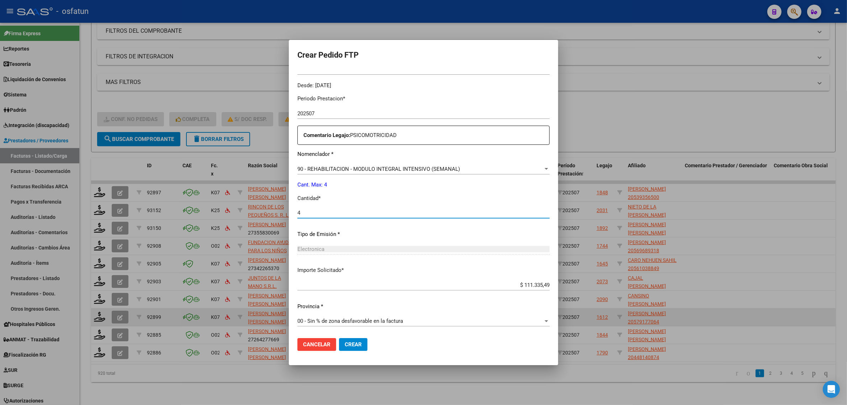
type input "4"
click at [343, 341] on button "Crear" at bounding box center [353, 344] width 28 height 13
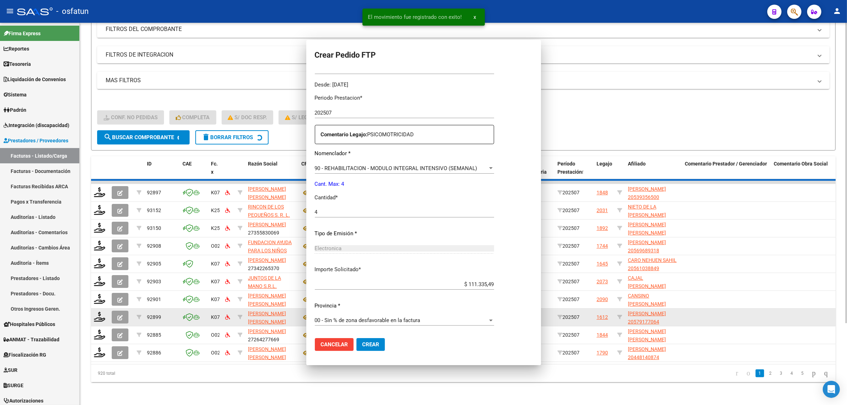
scroll to position [0, 0]
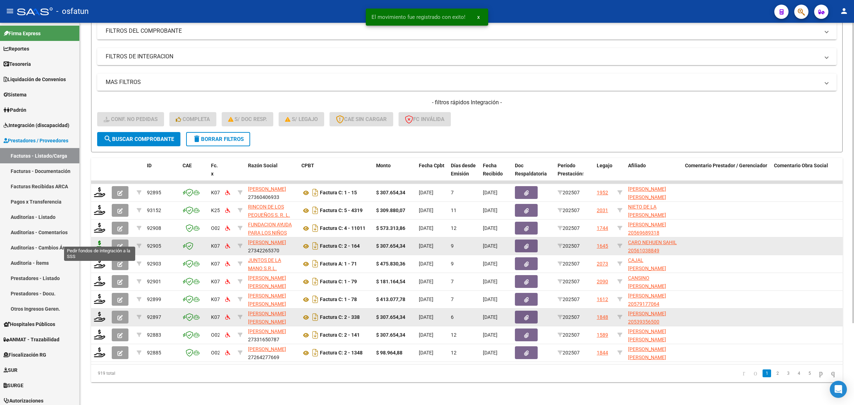
click at [101, 241] on icon at bounding box center [99, 246] width 11 height 10
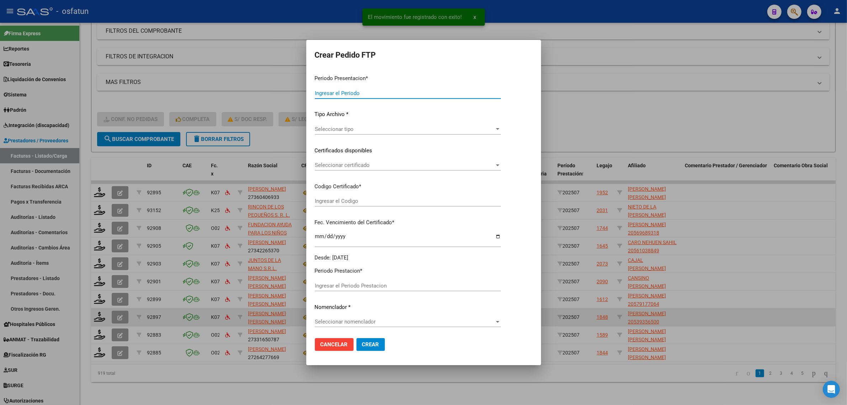
type input "202507"
type input "$ 307.654,34"
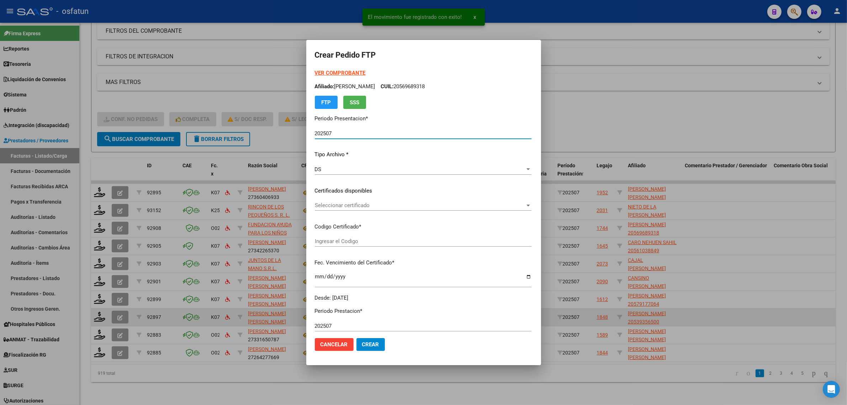
type input "ARG02000561038842024091120290911TUC136"
type input "2029-09-11"
click at [324, 68] on form "Crear Pedido FTP VER COMPROBANTE ARCA Padrón Afiliado: CARO NEHUEN SAHIL CUIL: …" at bounding box center [424, 202] width 218 height 308
click at [337, 68] on form "Crear Pedido FTP VER COMPROBANTE ARCA Padrón Afiliado: CARO NEHUEN SAHIL CUIL: …" at bounding box center [424, 202] width 218 height 308
click at [337, 72] on strong "VER COMPROBANTE" at bounding box center [340, 73] width 51 height 6
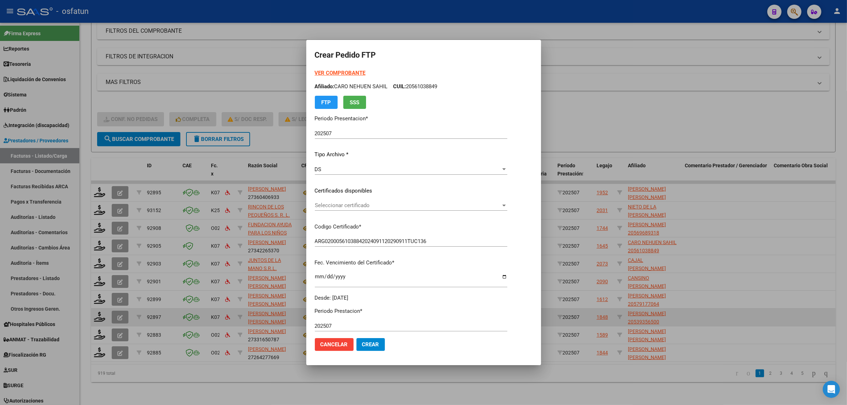
click at [95, 251] on div at bounding box center [423, 202] width 847 height 405
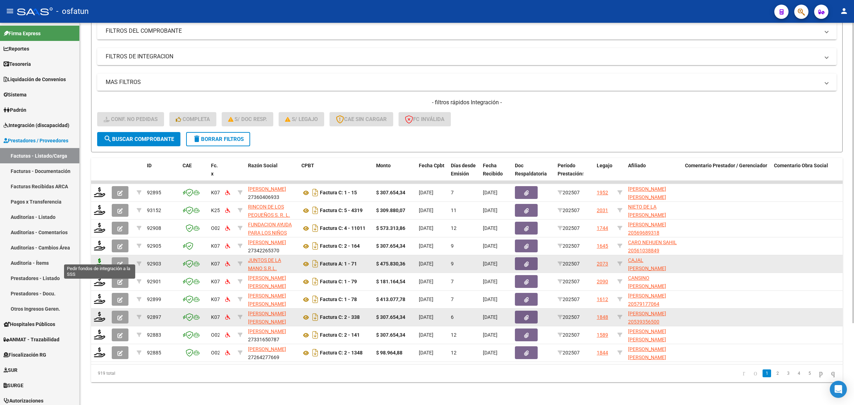
click at [96, 258] on icon at bounding box center [99, 263] width 11 height 10
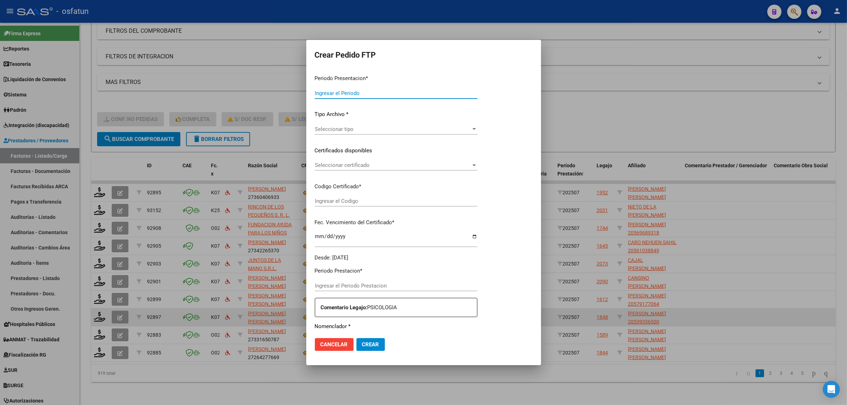
type input "202507"
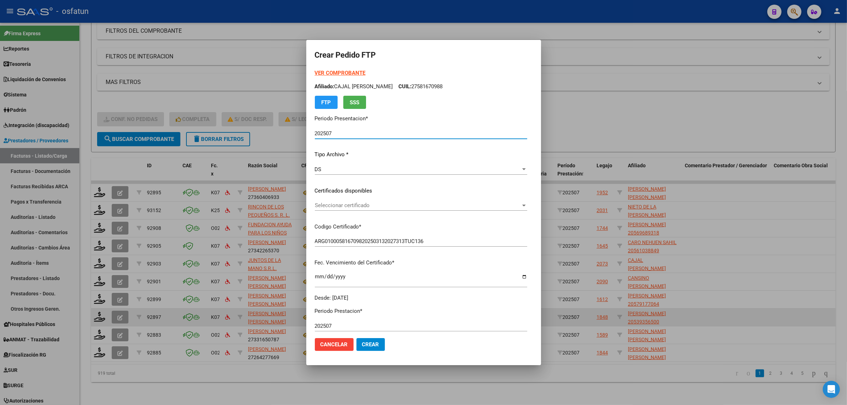
click at [327, 66] on form "Crear Pedido FTP VER COMPROBANTE ARCA Padrón Afiliado: CAJAL CAPPELLI FAUSTINA …" at bounding box center [424, 202] width 218 height 308
click at [326, 74] on strong "VER COMPROBANTE" at bounding box center [340, 73] width 51 height 6
click at [351, 206] on span "Seleccionar certificado" at bounding box center [418, 205] width 206 height 6
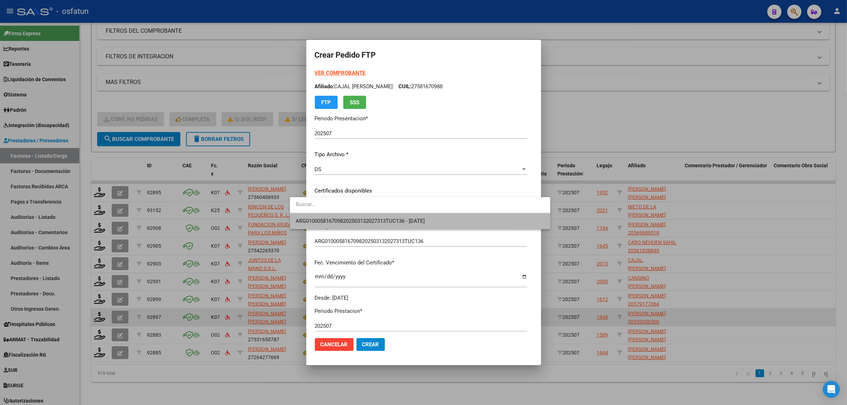
click at [353, 214] on span "ARG0100058167098202503132027313TUC136 - 2027-03-01" at bounding box center [420, 221] width 249 height 16
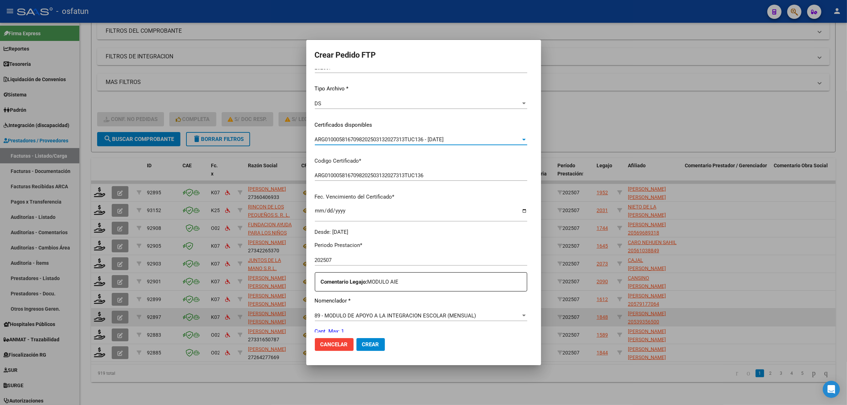
scroll to position [133, 0]
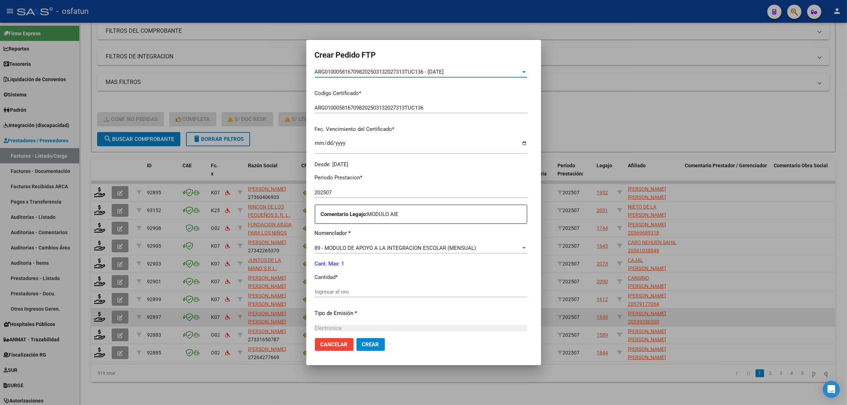
click at [319, 284] on div "Periodo Prestacion * 202507 Ingresar el Periodo Prestacion Comentario Legajo: M…" at bounding box center [421, 290] width 212 height 244
click at [318, 289] on input "Ingresar el nro" at bounding box center [421, 292] width 212 height 6
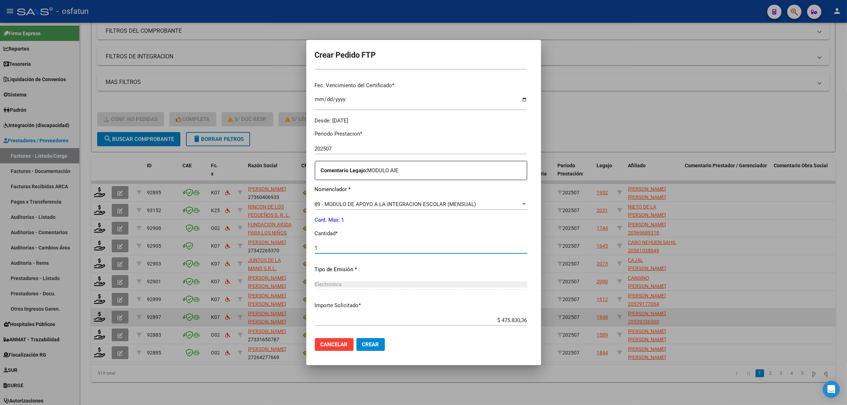
scroll to position [212, 0]
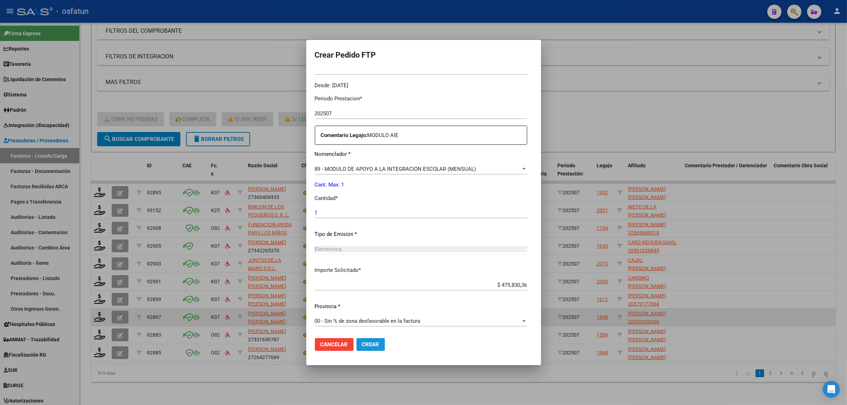
click at [362, 344] on span "Crear" at bounding box center [370, 344] width 17 height 6
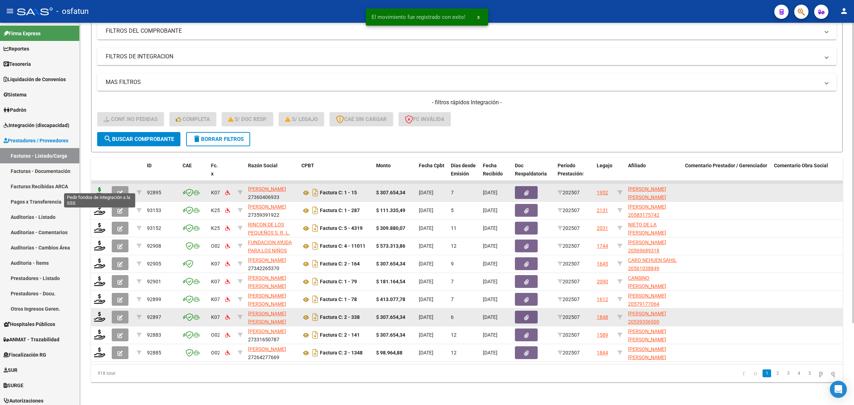
click at [101, 189] on icon at bounding box center [99, 192] width 11 height 10
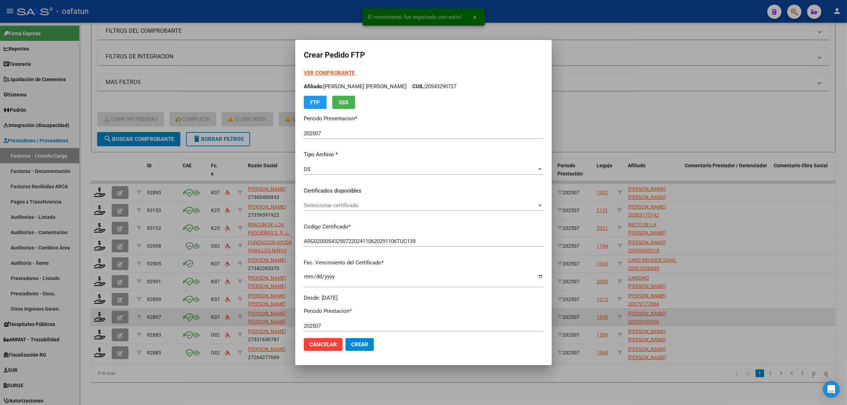
click at [310, 72] on strong "VER COMPROBANTE" at bounding box center [329, 73] width 51 height 6
click at [335, 195] on div "VER COMPROBANTE ARCA Padrón Afiliado: HEREDIA SEGURA FELIPE GABRIEL CUIL: 20543…" at bounding box center [424, 185] width 240 height 233
click at [328, 207] on span "Seleccionar certificado" at bounding box center [420, 205] width 233 height 6
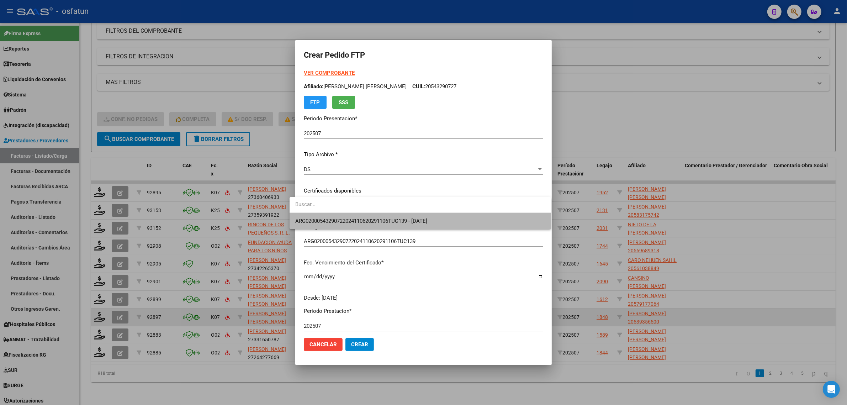
click at [328, 216] on span "ARG02000543290722024110620291106TUC139 - 2029-11-06" at bounding box center [420, 221] width 250 height 16
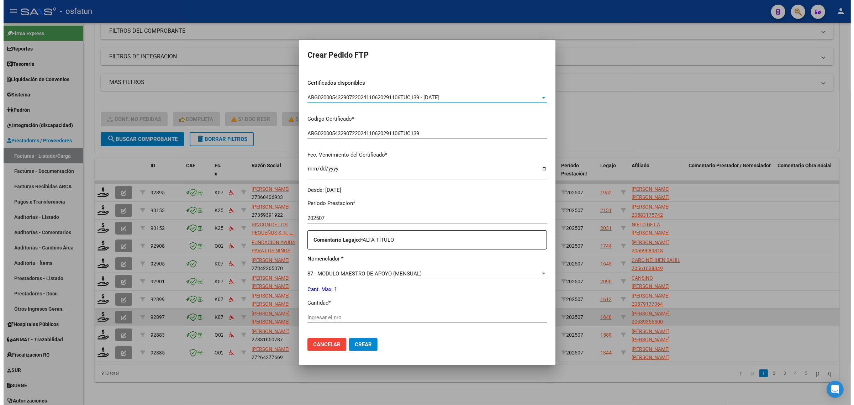
scroll to position [133, 0]
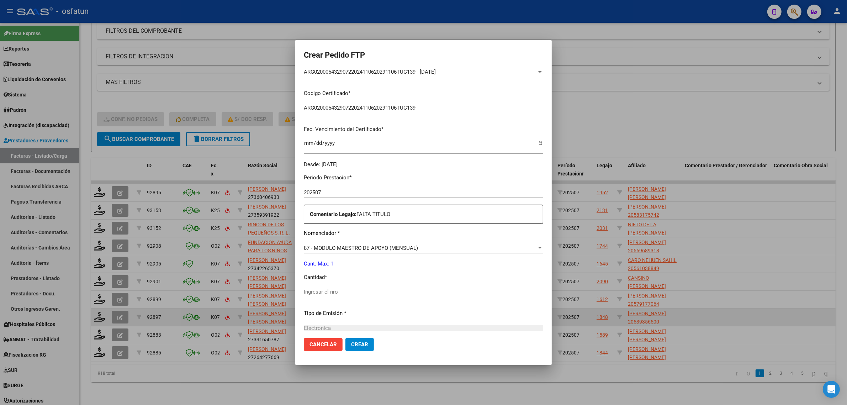
click at [321, 296] on div "Ingresar el nro" at bounding box center [424, 291] width 240 height 11
click at [351, 344] on span "Crear" at bounding box center [359, 344] width 17 height 6
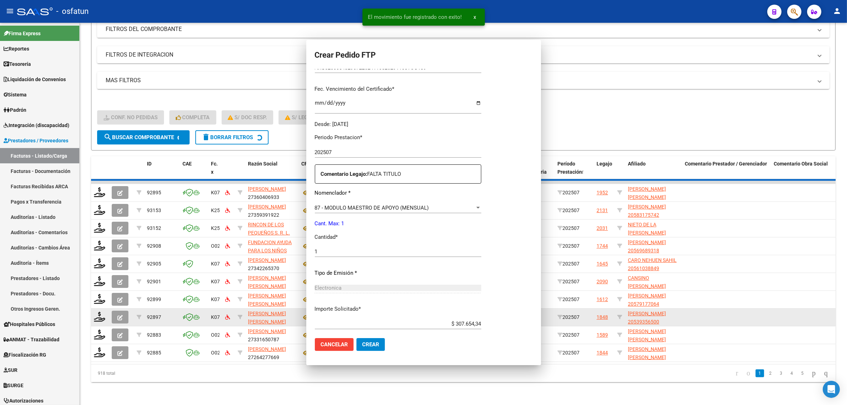
scroll to position [0, 0]
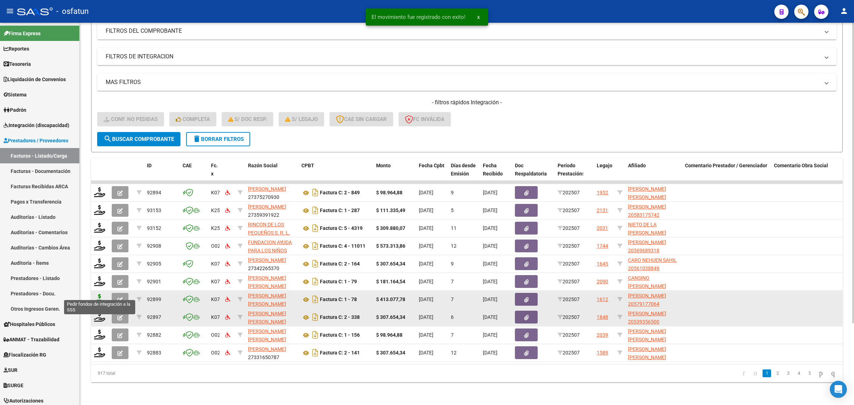
click at [102, 294] on icon at bounding box center [99, 299] width 11 height 10
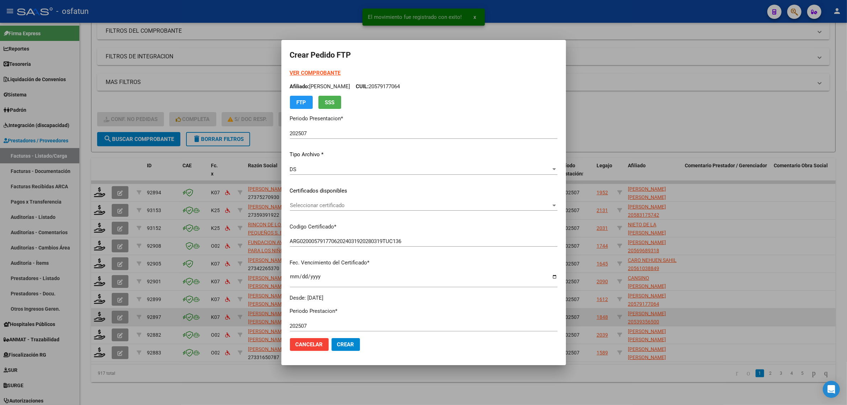
click at [318, 198] on div "VER COMPROBANTE ARCA Padrón Afiliado: ANDRADE GALLARDO EMMANUEL CUIL: 205791770…" at bounding box center [424, 185] width 268 height 233
drag, startPoint x: 325, startPoint y: 198, endPoint x: 330, endPoint y: 205, distance: 9.4
click at [325, 198] on div "VER COMPROBANTE ARCA Padrón Afiliado: ANDRADE GALLARDO EMMANUEL CUIL: 205791770…" at bounding box center [424, 185] width 268 height 233
click at [330, 205] on span "Seleccionar certificado" at bounding box center [420, 205] width 261 height 6
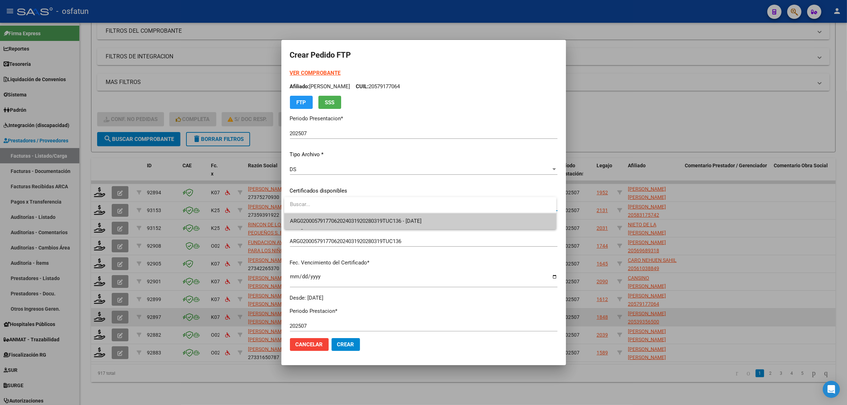
drag, startPoint x: 314, startPoint y: 223, endPoint x: 306, endPoint y: 225, distance: 7.6
click at [309, 225] on span "ARG02000579177062024031920280319TUC136 - 2028-03-19" at bounding box center [420, 221] width 261 height 16
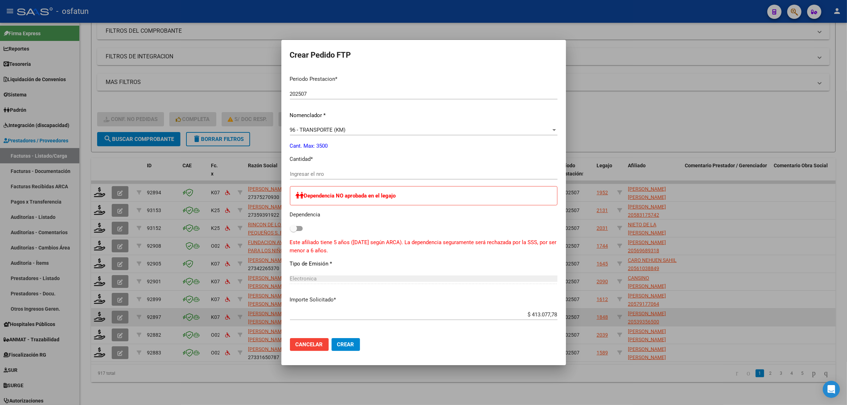
scroll to position [267, 0]
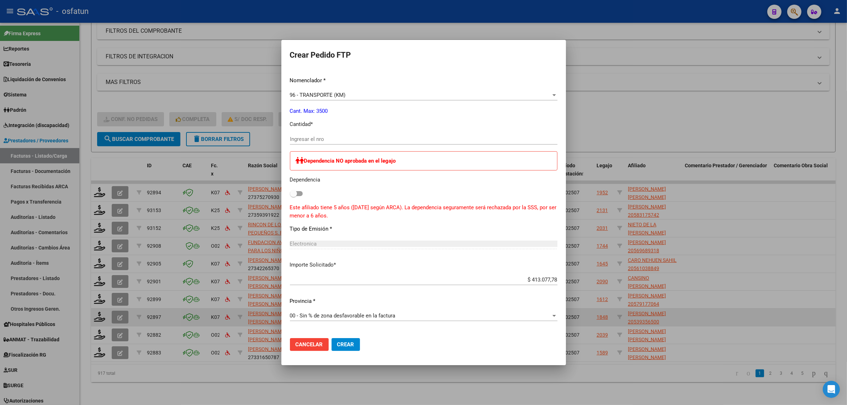
click at [631, 131] on div at bounding box center [423, 202] width 847 height 405
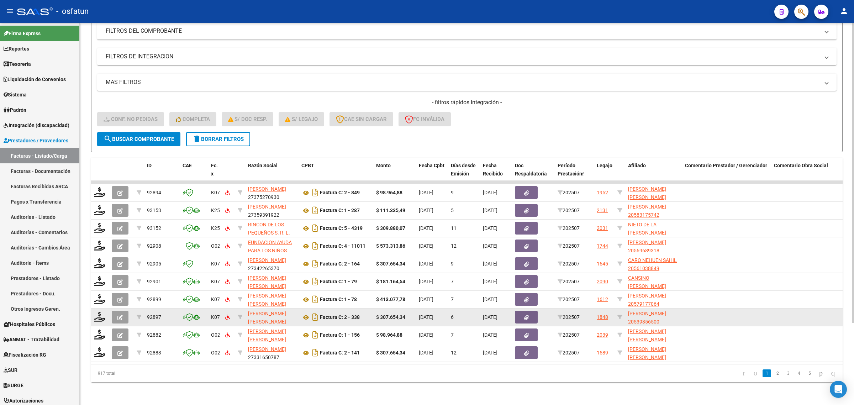
click at [272, 88] on div "MAS FILTROS Todos Con Doc. Respaldatoria Todos Con Trazabilidad Todos Asociado …" at bounding box center [467, 103] width 740 height 58
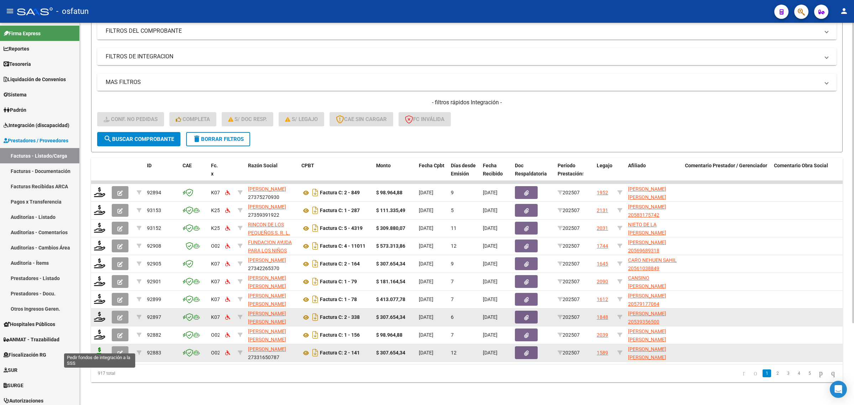
click at [96, 347] on icon at bounding box center [99, 352] width 11 height 10
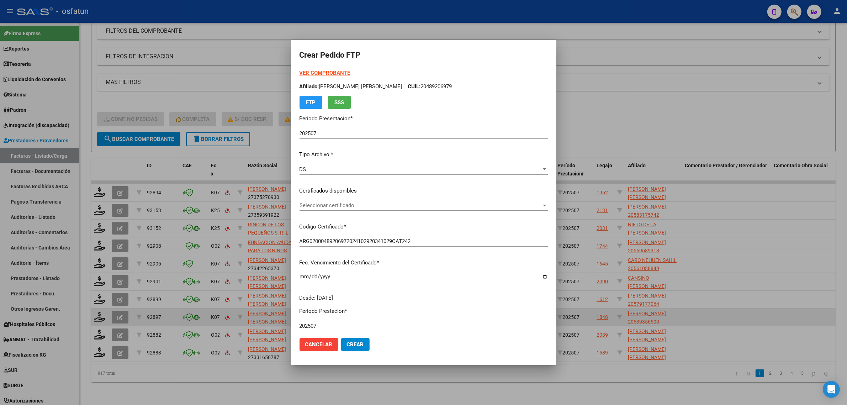
click at [325, 73] on strong "VER COMPROBANTE" at bounding box center [325, 73] width 51 height 6
click at [324, 206] on span "Seleccionar certificado" at bounding box center [421, 205] width 242 height 6
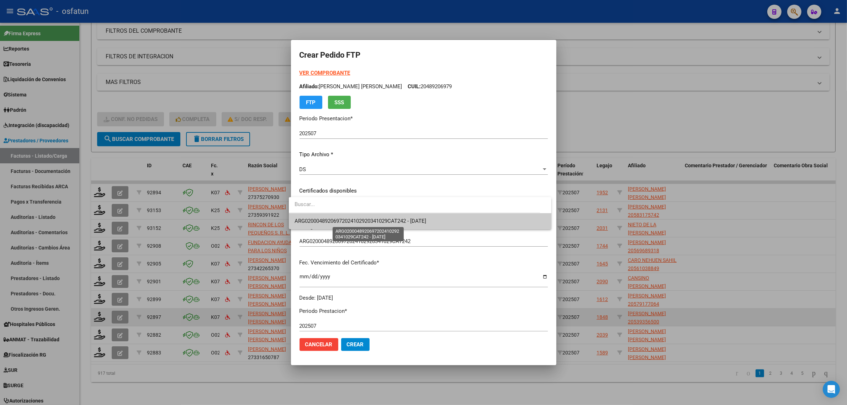
click at [324, 223] on span "ARG02000489206972024102920341029CAT242 - 2034-10-29" at bounding box center [361, 221] width 132 height 6
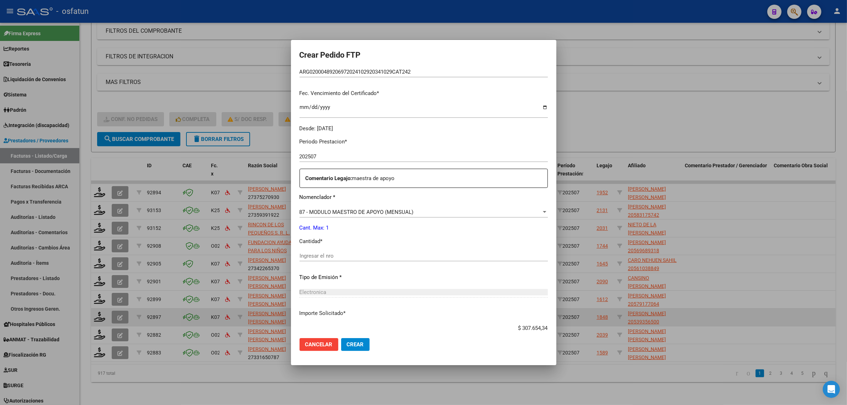
scroll to position [178, 0]
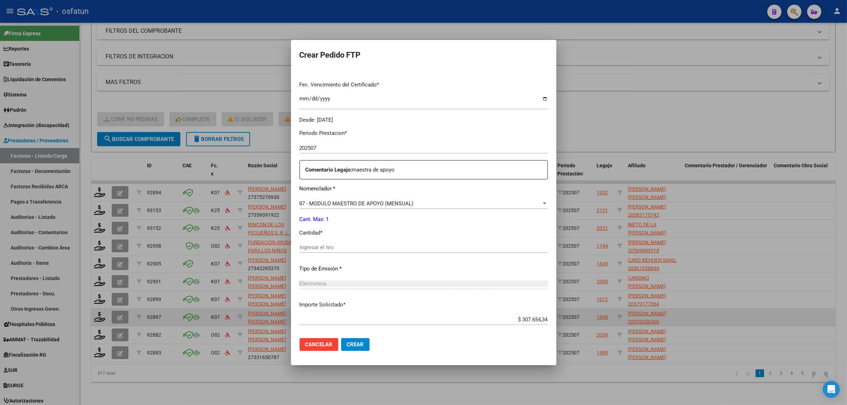
click at [331, 248] on input "Ingresar el nro" at bounding box center [424, 247] width 248 height 6
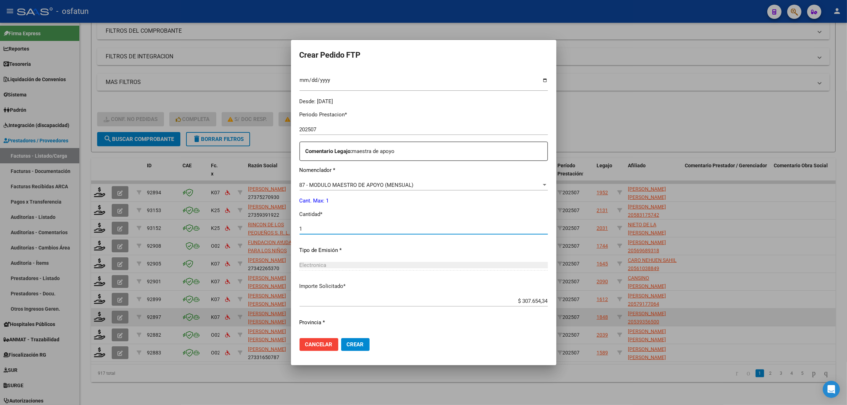
scroll to position [212, 0]
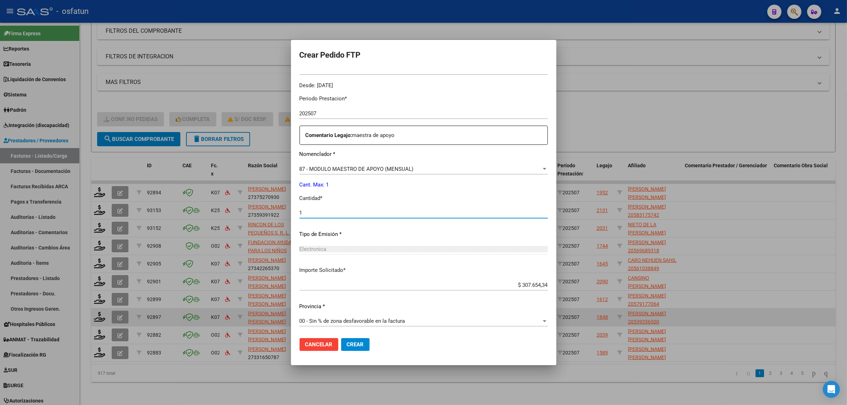
click at [347, 342] on span "Crear" at bounding box center [355, 344] width 17 height 6
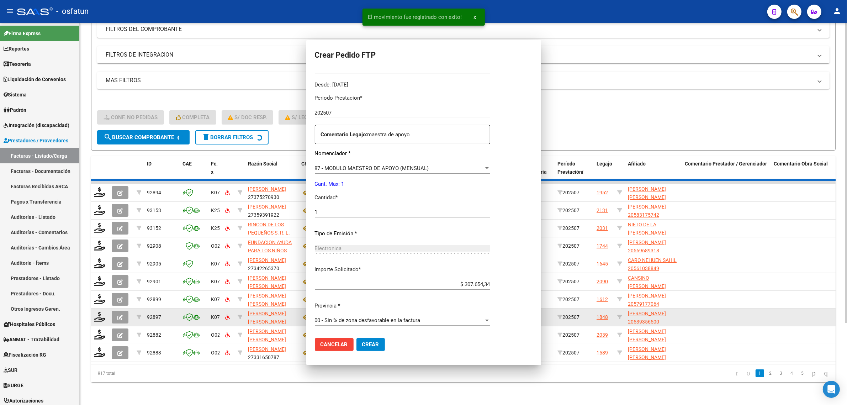
scroll to position [173, 0]
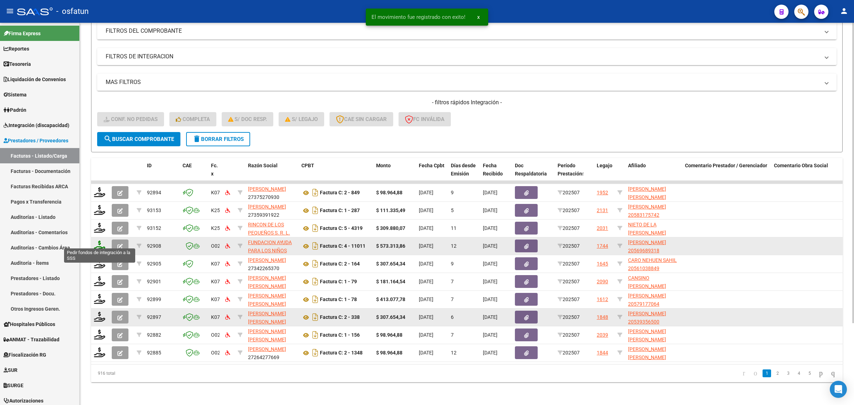
click at [100, 241] on icon at bounding box center [99, 246] width 11 height 10
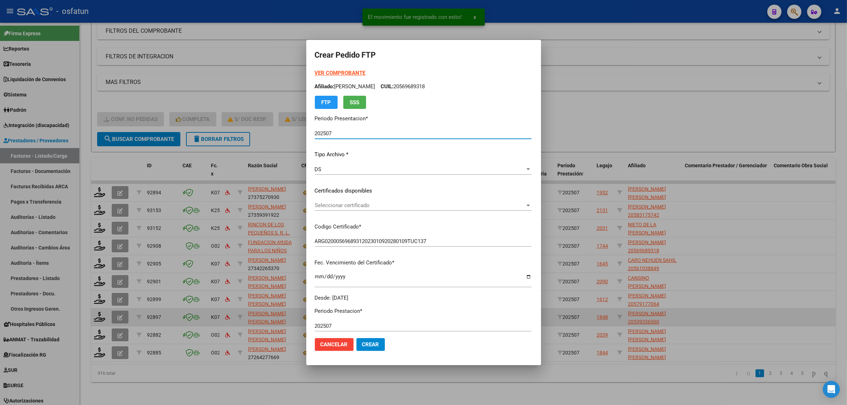
click at [315, 72] on strong "VER COMPROBANTE" at bounding box center [340, 73] width 51 height 6
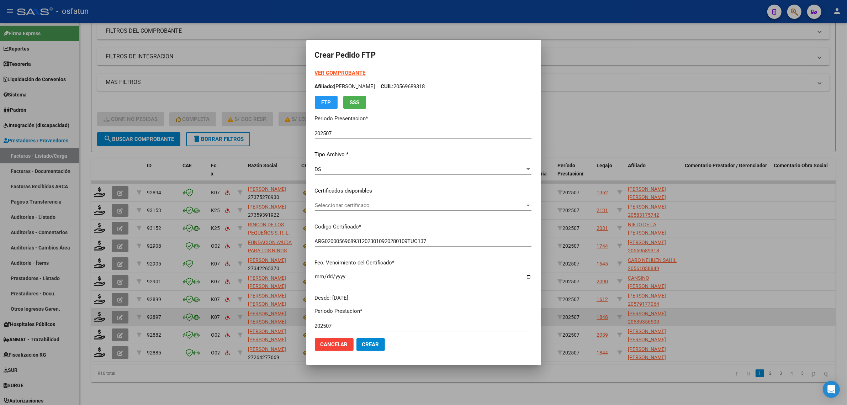
click at [141, 265] on div at bounding box center [423, 202] width 847 height 405
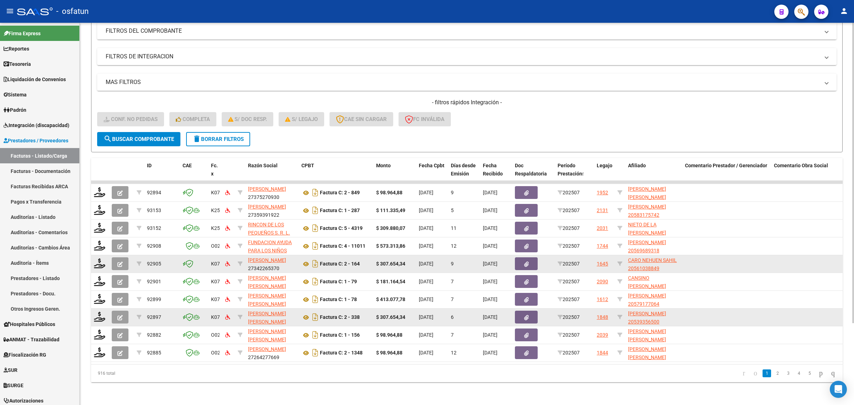
click at [99, 263] on datatable-body-cell at bounding box center [100, 263] width 18 height 17
click at [100, 259] on icon at bounding box center [99, 263] width 11 height 10
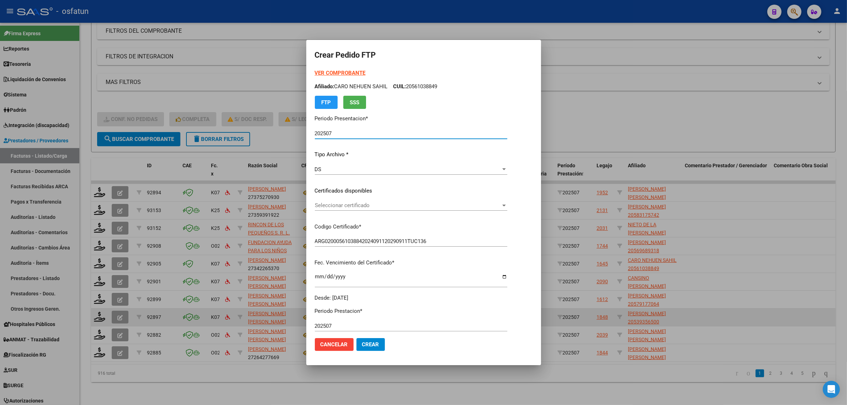
click at [321, 76] on strong "VER COMPROBANTE" at bounding box center [340, 73] width 51 height 6
click at [351, 200] on div "Seleccionar certificado Seleccionar certificado" at bounding box center [411, 205] width 193 height 11
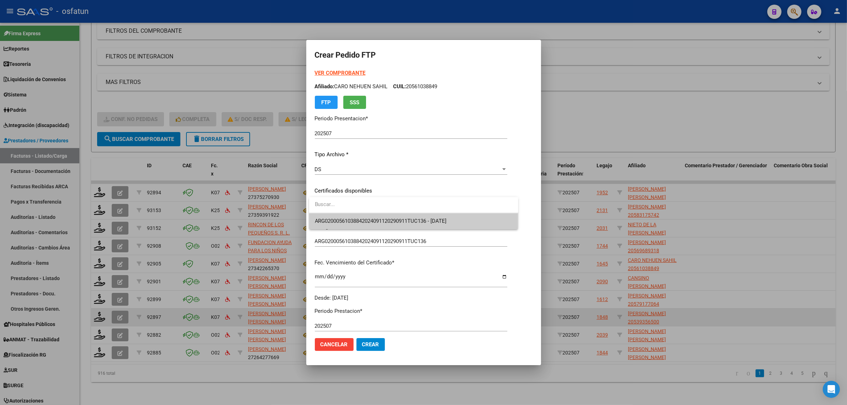
click at [351, 218] on span "ARG02000561038842024091120290911TUC136 - 2029-09-11" at bounding box center [381, 221] width 132 height 6
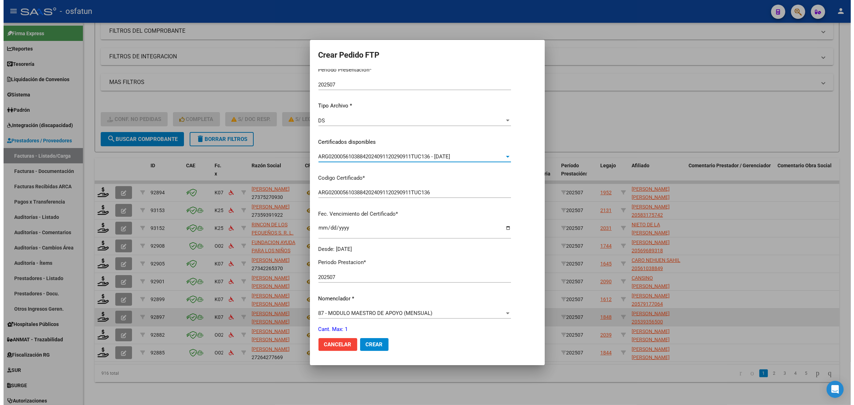
scroll to position [133, 0]
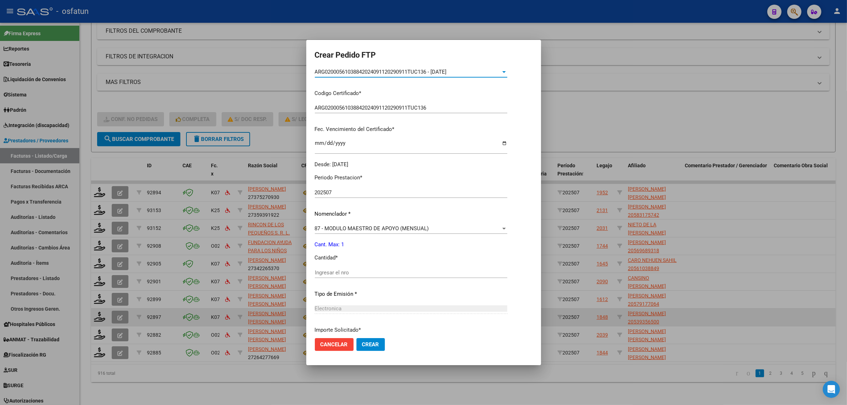
click at [360, 270] on input "Ingresar el nro" at bounding box center [411, 272] width 193 height 6
click at [603, 110] on div at bounding box center [423, 202] width 847 height 405
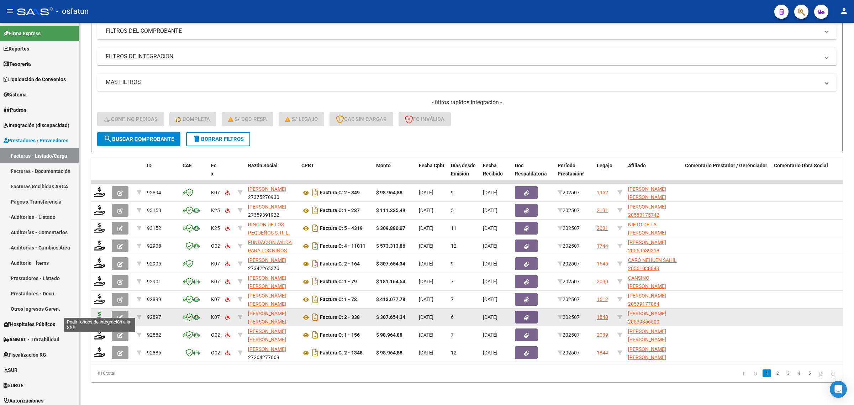
click at [100, 312] on icon at bounding box center [99, 317] width 11 height 10
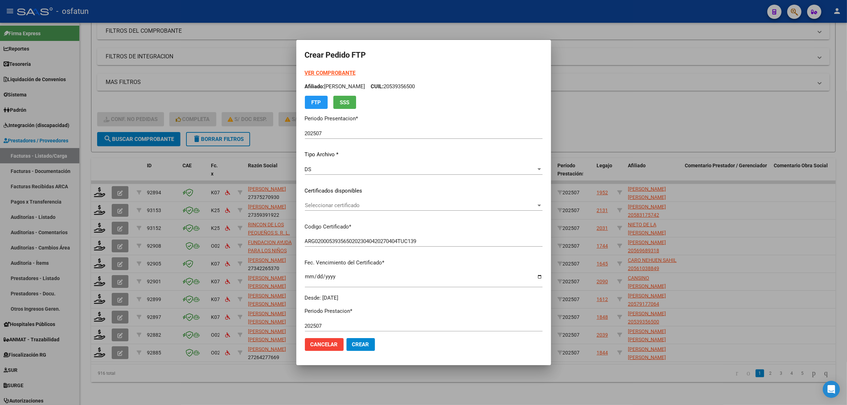
click at [306, 72] on strong "VER COMPROBANTE" at bounding box center [330, 73] width 51 height 6
click at [595, 120] on div at bounding box center [423, 202] width 847 height 405
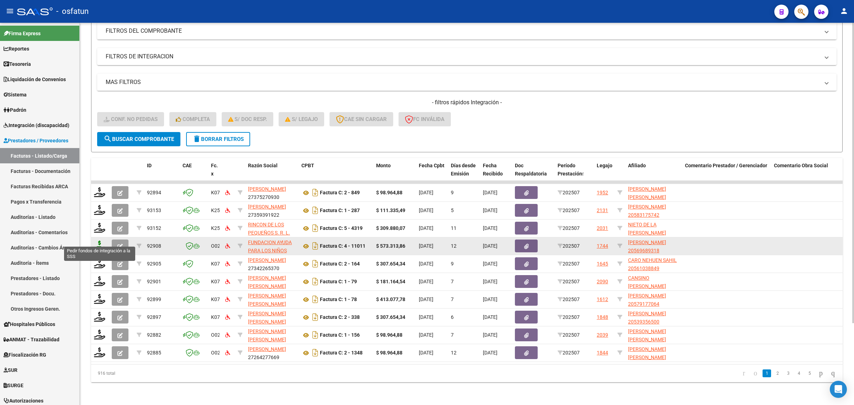
click at [101, 241] on icon at bounding box center [99, 246] width 11 height 10
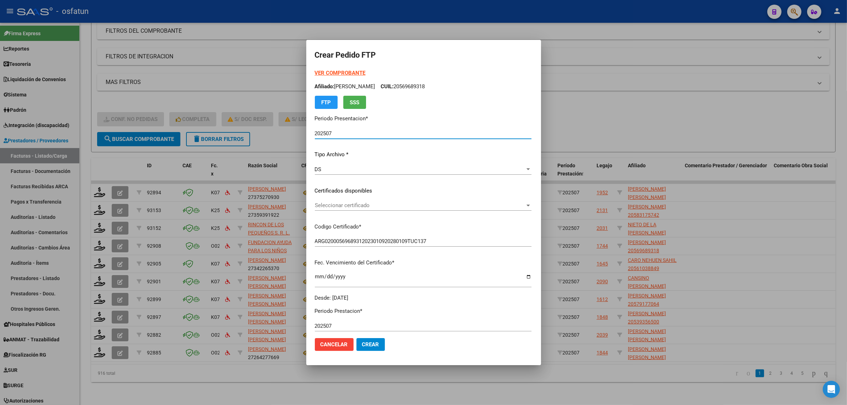
click at [99, 257] on div at bounding box center [423, 202] width 847 height 405
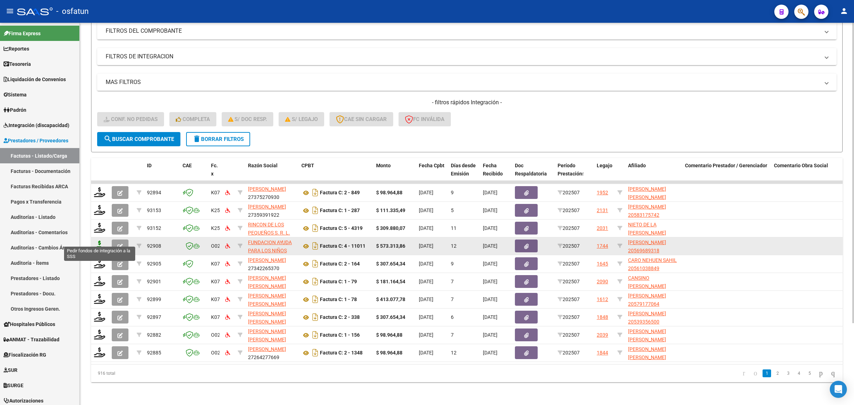
click at [98, 241] on icon at bounding box center [99, 246] width 11 height 10
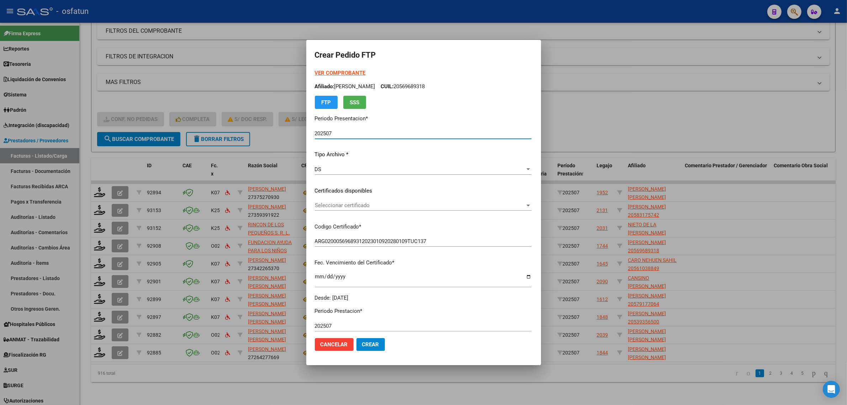
click at [321, 70] on strong "VER COMPROBANTE" at bounding box center [340, 73] width 51 height 6
click at [633, 111] on div at bounding box center [423, 202] width 847 height 405
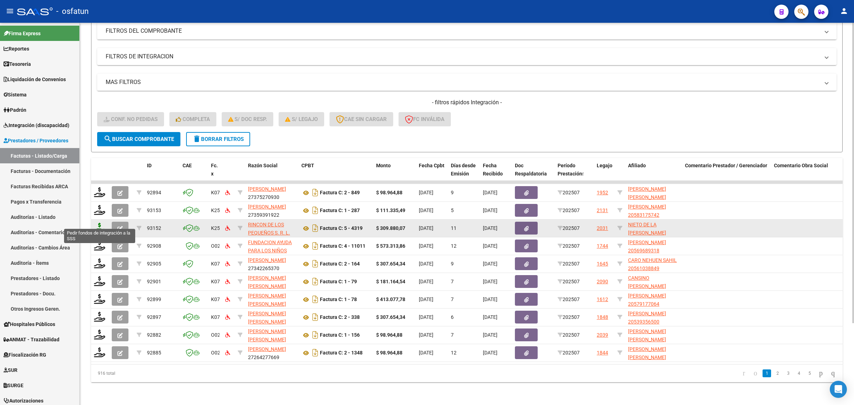
click at [99, 223] on icon at bounding box center [99, 228] width 11 height 10
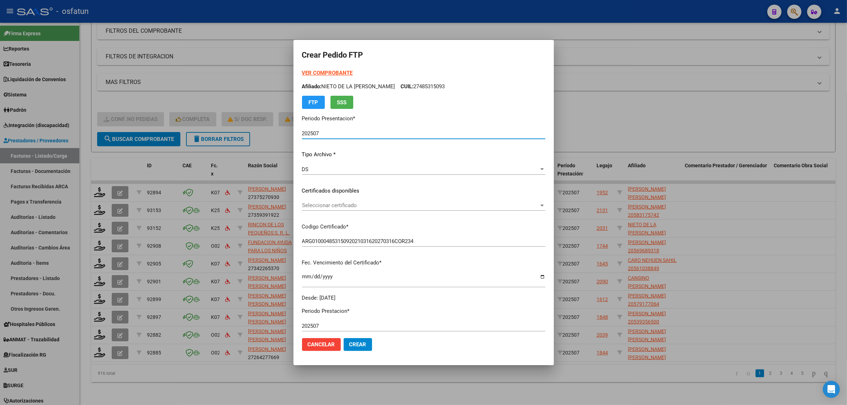
click at [319, 72] on strong "VER COMPROBANTE" at bounding box center [327, 73] width 51 height 6
click at [186, 91] on div at bounding box center [423, 202] width 847 height 405
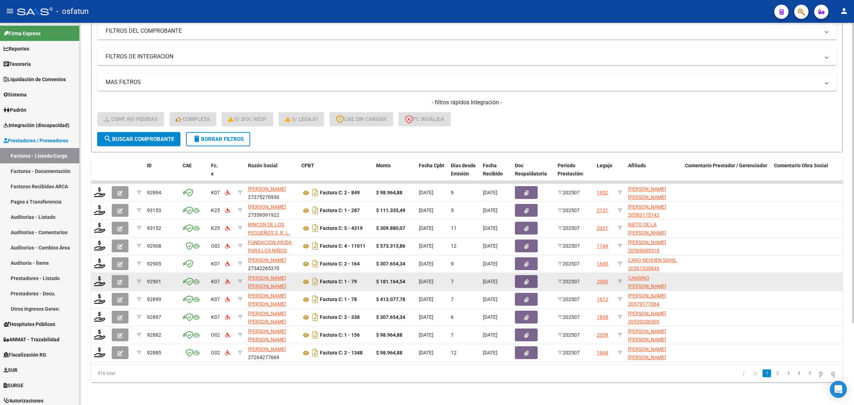
click at [98, 279] on div at bounding box center [100, 281] width 12 height 11
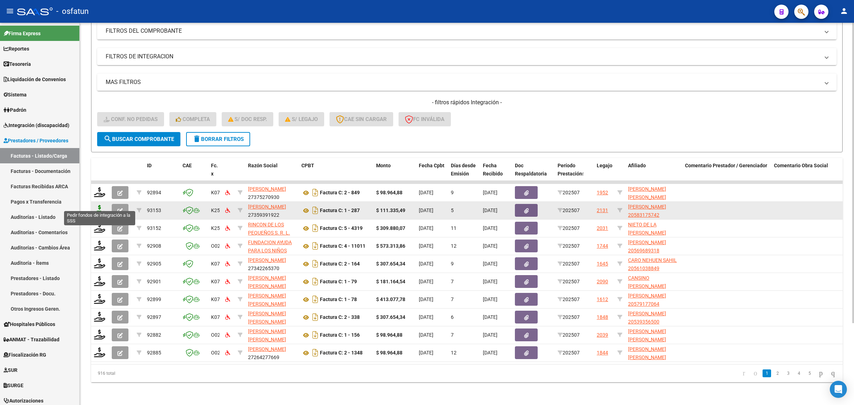
click at [101, 205] on icon at bounding box center [99, 210] width 11 height 10
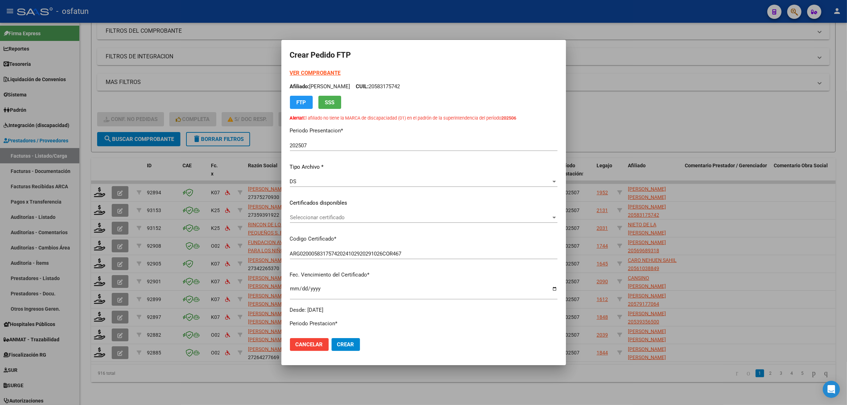
click at [320, 72] on strong "VER COMPROBANTE" at bounding box center [315, 73] width 51 height 6
click at [611, 107] on div at bounding box center [423, 202] width 847 height 405
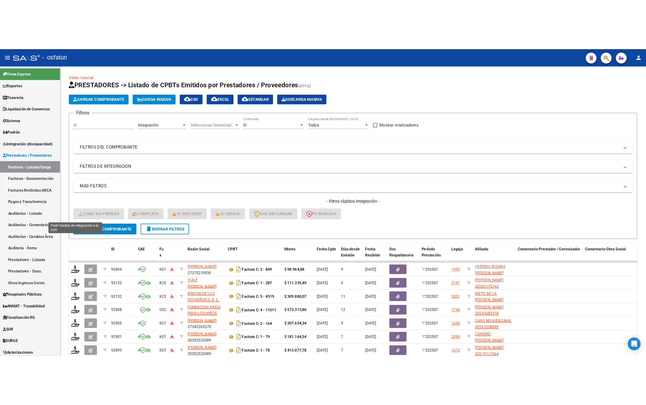
scroll to position [104, 0]
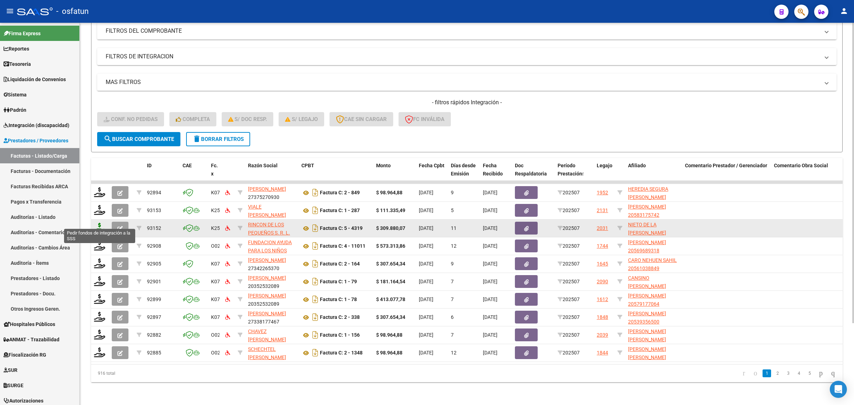
click at [94, 223] on icon at bounding box center [99, 228] width 11 height 10
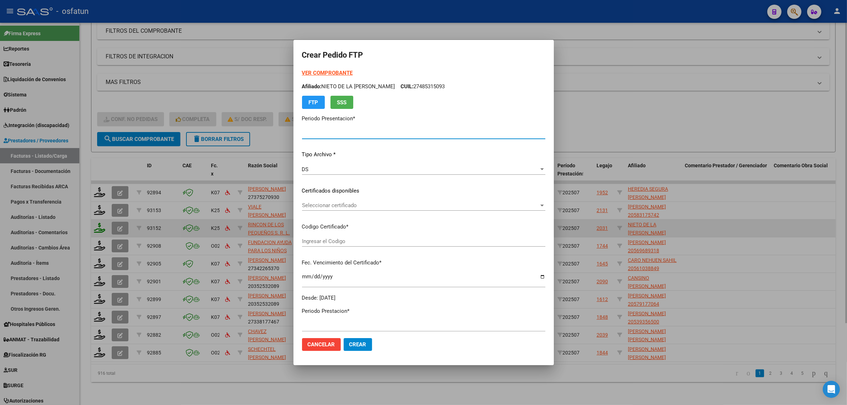
type input "202507"
type input "$ 309.880,07"
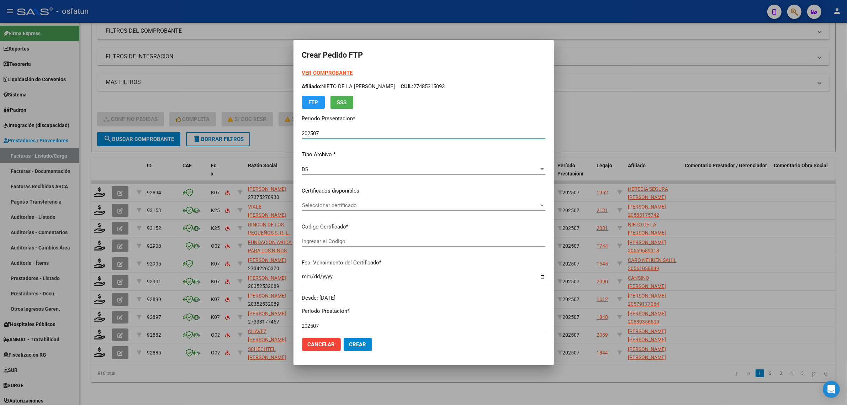
type input "ARG01000485315092021031620270316COR234"
type input "2027-03-16"
click at [315, 72] on strong "VER COMPROBANTE" at bounding box center [327, 73] width 51 height 6
click at [668, 119] on div at bounding box center [423, 202] width 847 height 405
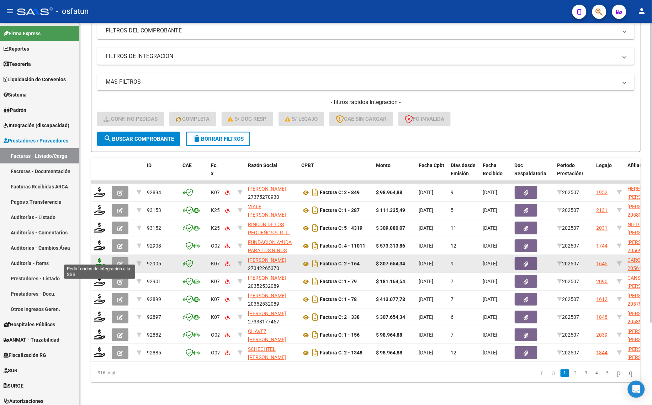
click at [100, 259] on icon at bounding box center [99, 263] width 11 height 10
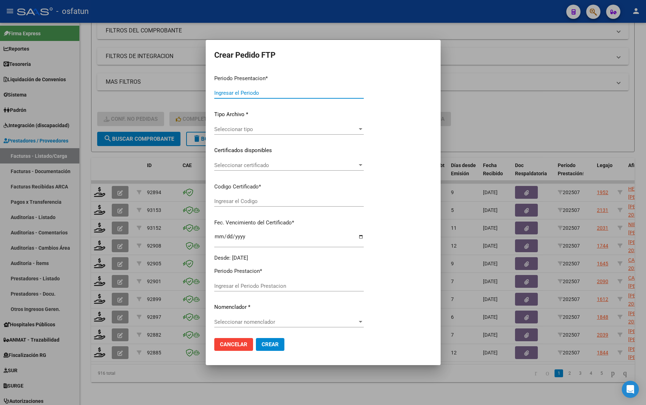
type input "202507"
type input "$ 307.654,34"
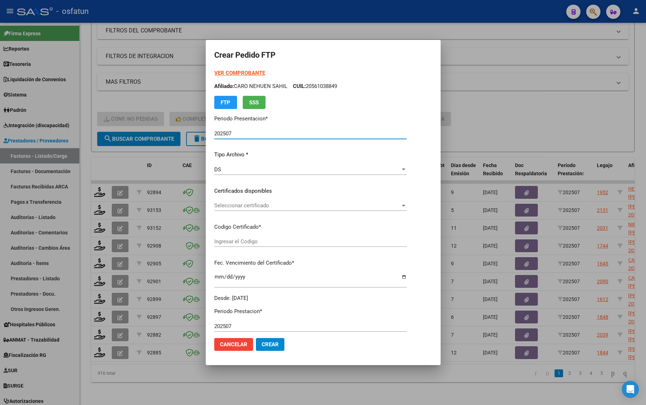
type input "ARG02000561038842024091120290911TUC136"
type input "2029-09-11"
click at [573, 102] on div at bounding box center [323, 202] width 646 height 405
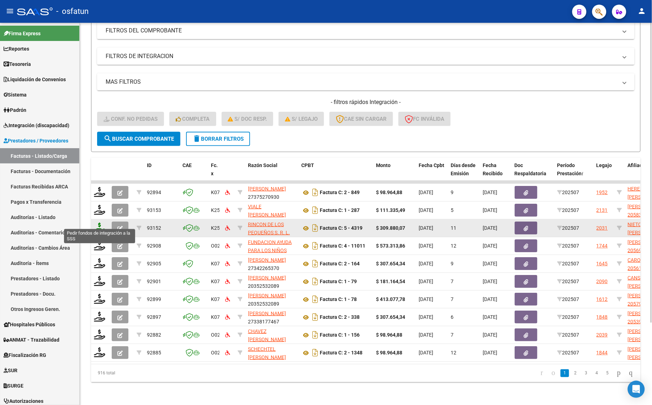
click at [97, 222] on icon at bounding box center [99, 227] width 11 height 10
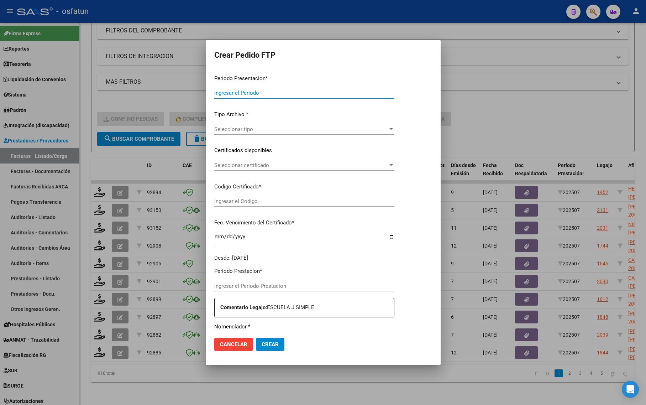
type input "202507"
type input "$ 309.880,07"
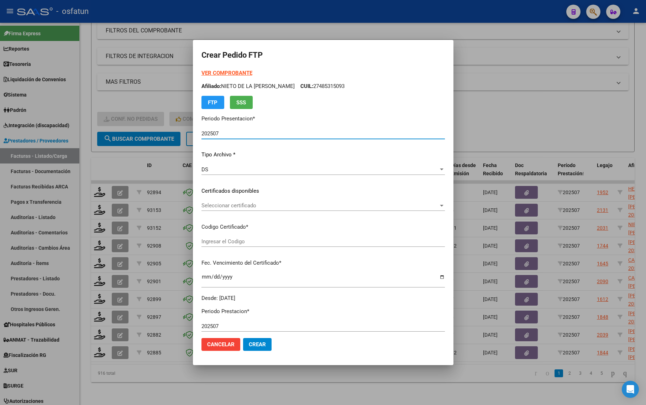
type input "ARG01000485315092021031620270316COR234"
type input "2027-03-16"
click at [212, 73] on strong "VER COMPROBANTE" at bounding box center [226, 73] width 51 height 6
click at [104, 270] on div at bounding box center [323, 202] width 646 height 405
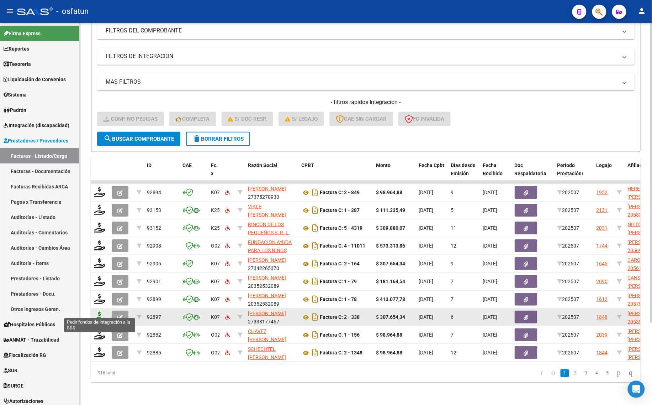
click at [97, 313] on icon at bounding box center [99, 316] width 11 height 10
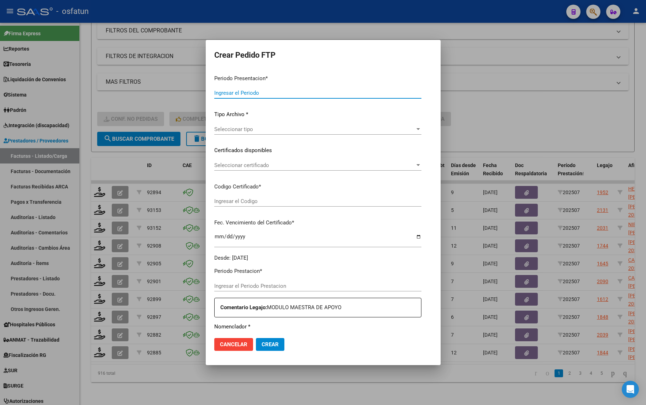
type input "202507"
type input "$ 307.654,34"
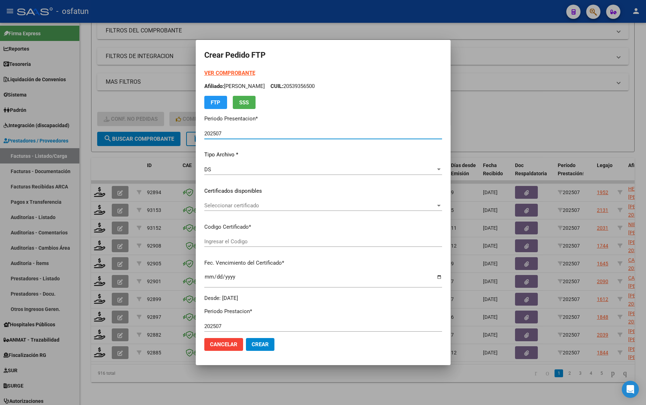
type input "ARG02000539356502023040420270404TUC139"
type input "2027-04-04"
click at [204, 71] on strong "VER COMPROBANTE" at bounding box center [229, 73] width 51 height 6
click at [204, 206] on span "Seleccionar certificado" at bounding box center [319, 205] width 231 height 6
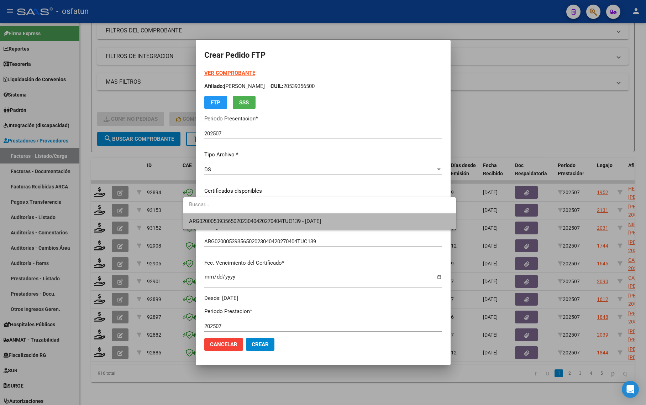
click at [200, 216] on span "ARG02000539356502023040420270404TUC139 - 2027-04-04" at bounding box center [319, 221] width 261 height 16
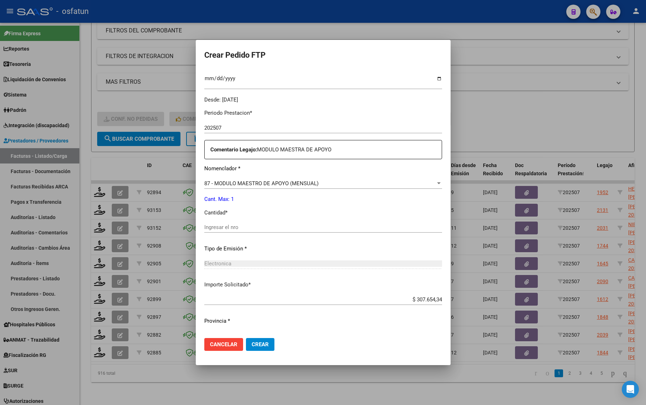
scroll to position [213, 0]
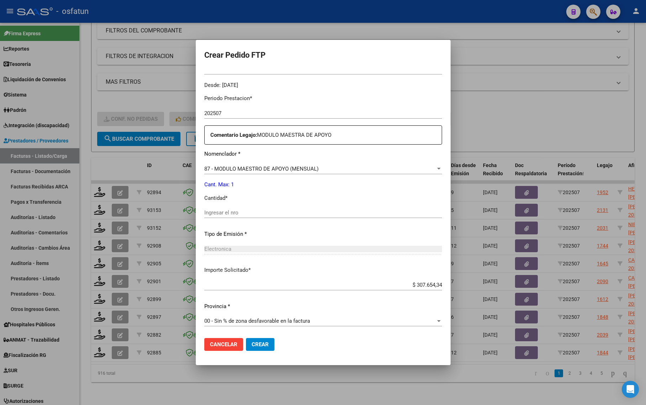
click at [231, 210] on input "Ingresar el nro" at bounding box center [323, 212] width 238 height 6
type input "1"
click at [253, 344] on span "Crear" at bounding box center [260, 344] width 17 height 6
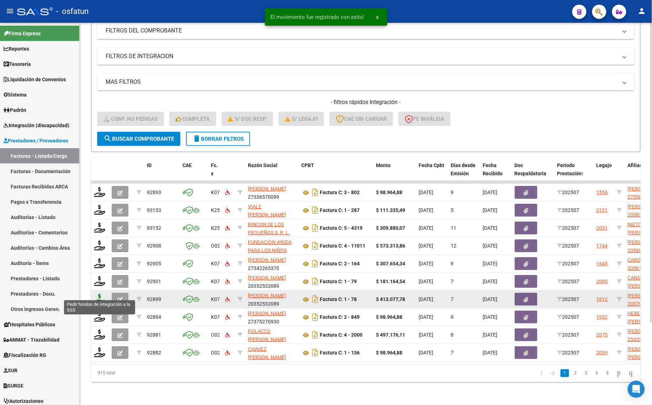
click at [96, 294] on icon at bounding box center [99, 299] width 11 height 10
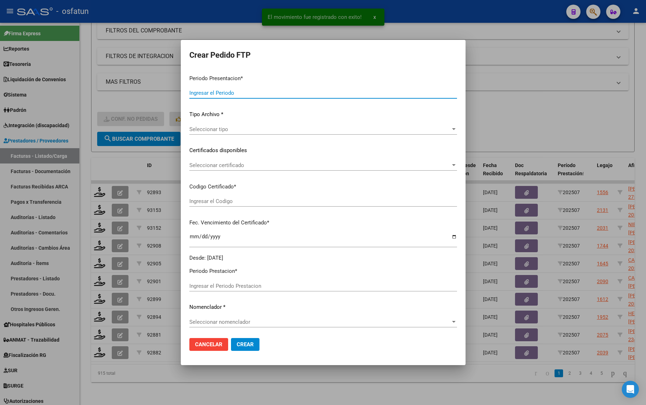
type input "202507"
type input "$ 413.077,78"
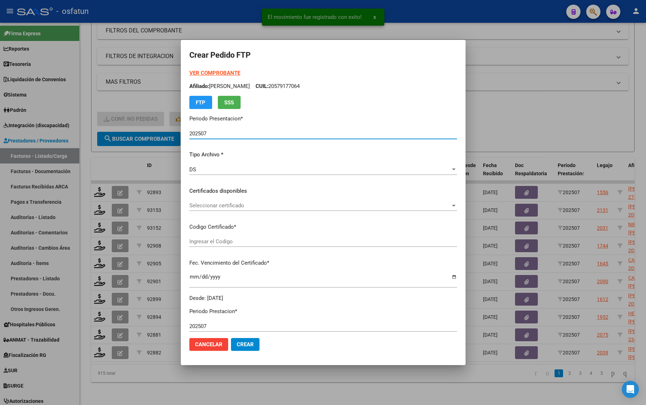
type input "ARG02000579177062024031920280319TUC136"
type input "2028-03-19"
click at [206, 73] on strong "VER COMPROBANTE" at bounding box center [214, 73] width 51 height 6
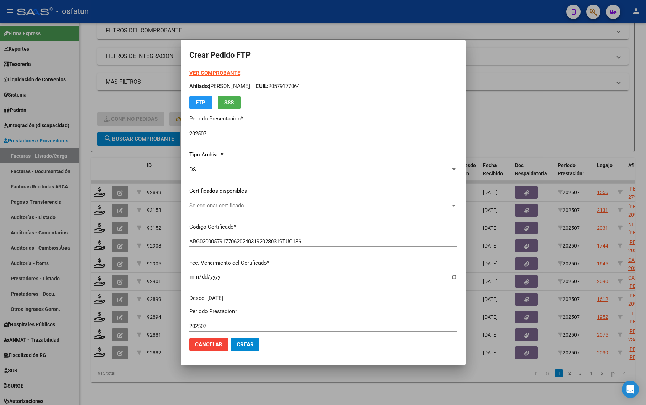
click at [205, 201] on div "Seleccionar certificado Seleccionar certificado" at bounding box center [323, 205] width 268 height 11
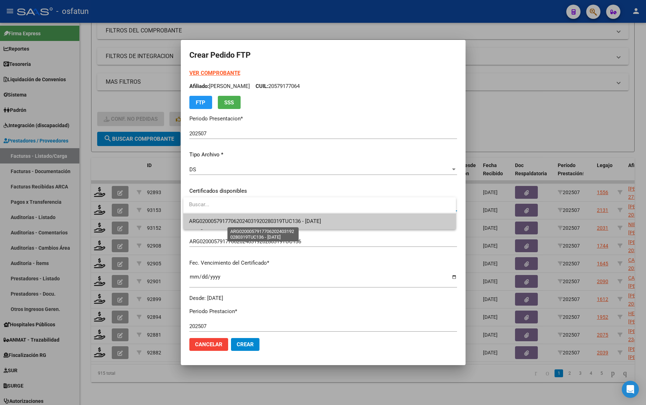
drag, startPoint x: 205, startPoint y: 218, endPoint x: 206, endPoint y: 223, distance: 4.6
click at [205, 219] on span "ARG02000579177062024031920280319TUC136 - 2028-03-19" at bounding box center [255, 221] width 132 height 6
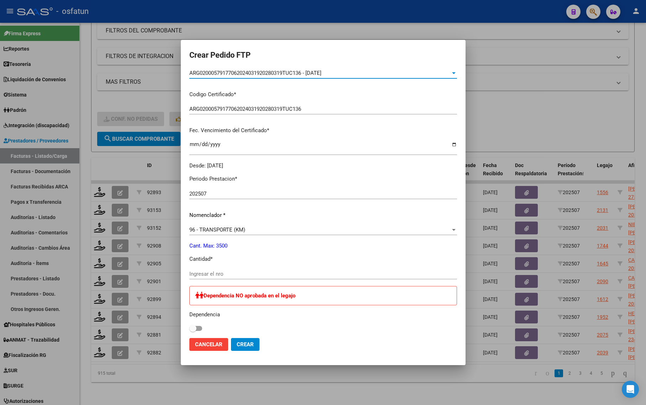
scroll to position [133, 0]
click at [115, 87] on div at bounding box center [323, 202] width 646 height 405
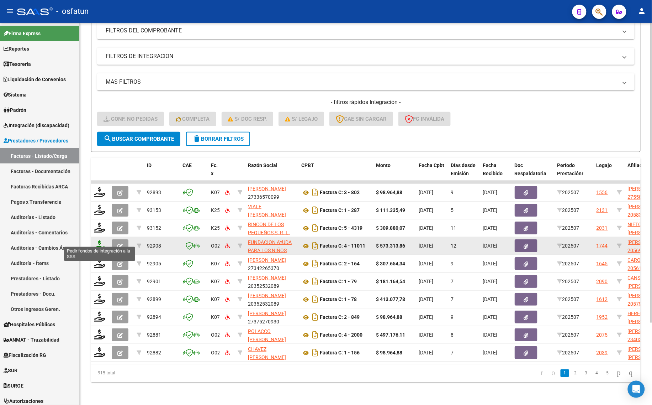
click at [102, 240] on icon at bounding box center [99, 245] width 11 height 10
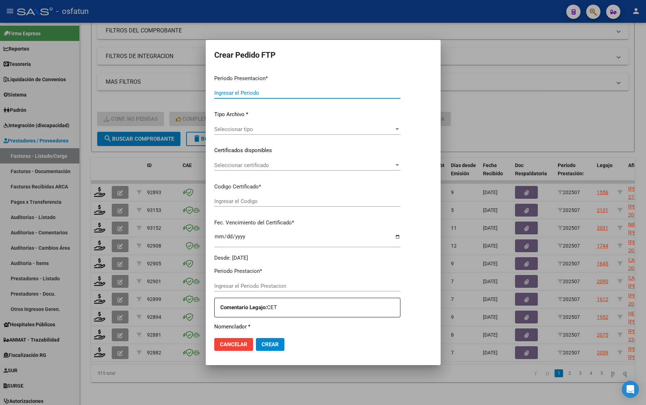
type input "202507"
type input "$ 573.313,86"
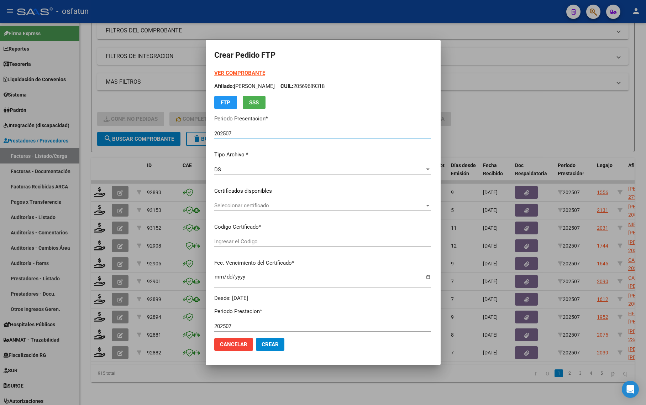
type input "ARG02000569689312023010920280109TUC137"
type input "2028-01-09"
click at [220, 70] on strong "VER COMPROBANTE" at bounding box center [239, 73] width 51 height 6
click at [111, 206] on div at bounding box center [323, 202] width 646 height 405
click at [112, 206] on button "button" at bounding box center [120, 210] width 17 height 13
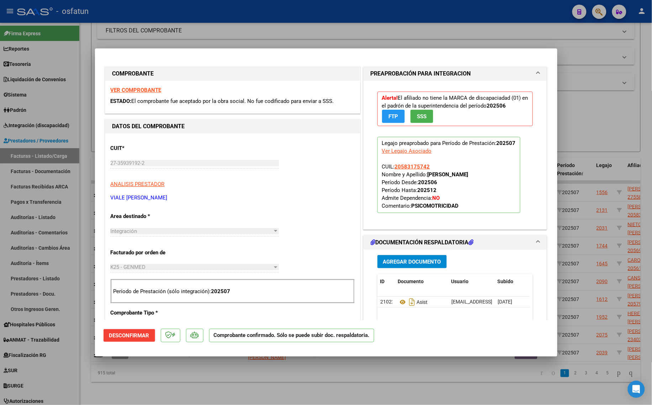
click at [114, 382] on div at bounding box center [326, 202] width 652 height 405
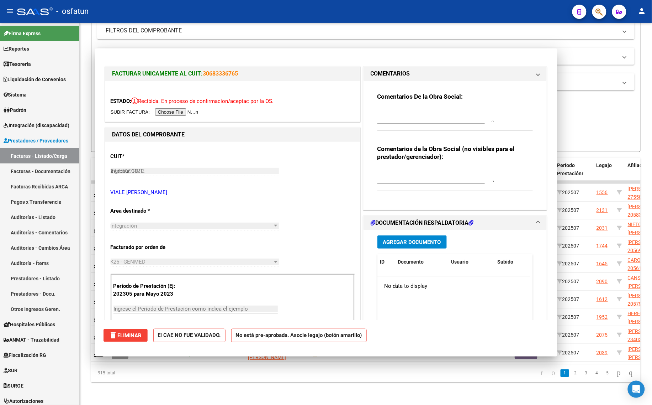
type input "$ 0,00"
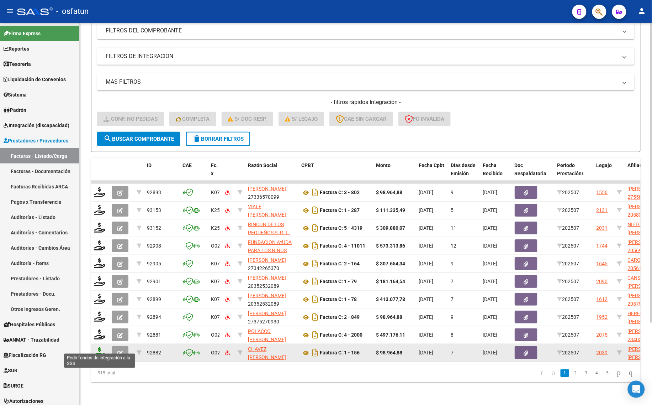
click at [98, 347] on icon at bounding box center [99, 352] width 11 height 10
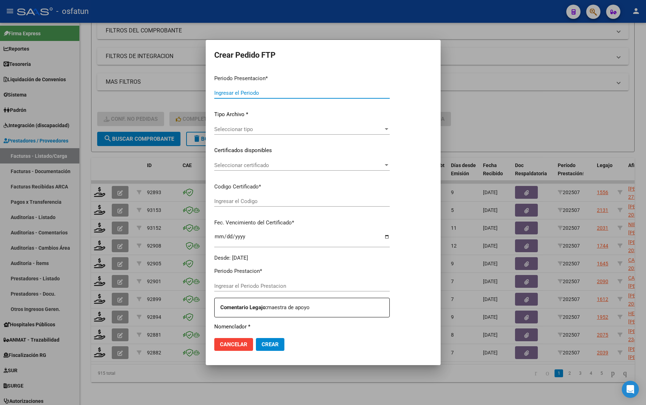
type input "202507"
type input "$ 98.964,88"
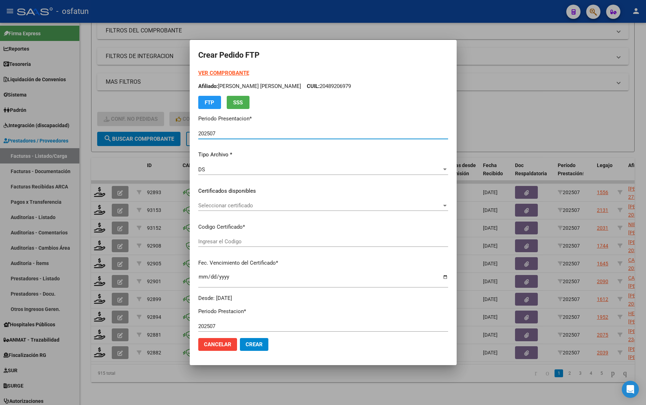
type input "ARG02000541584372025060920300609CAT242"
type input "2030-06-09"
click at [500, 127] on div at bounding box center [323, 202] width 646 height 405
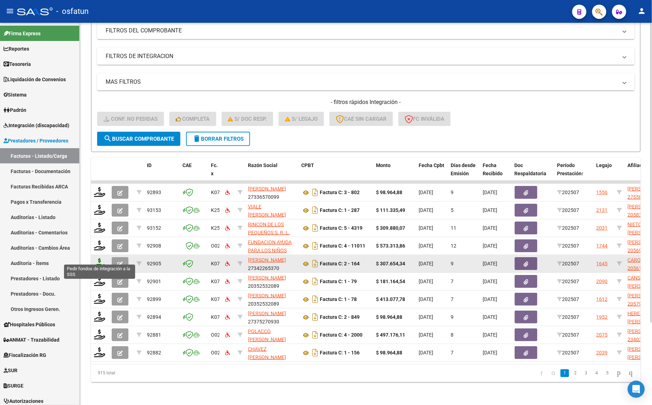
click at [94, 258] on icon at bounding box center [99, 263] width 11 height 10
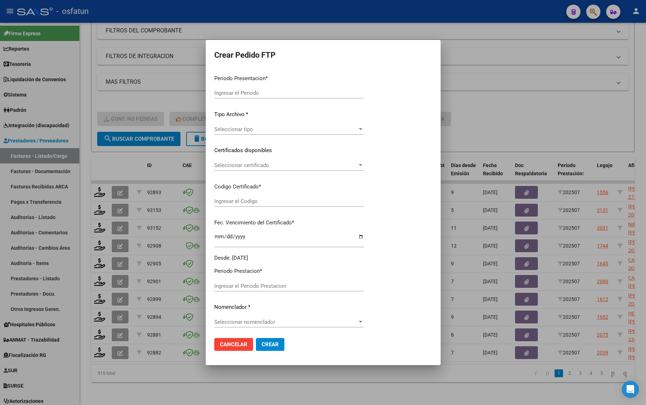
type input "202507"
type input "$ 307.654,34"
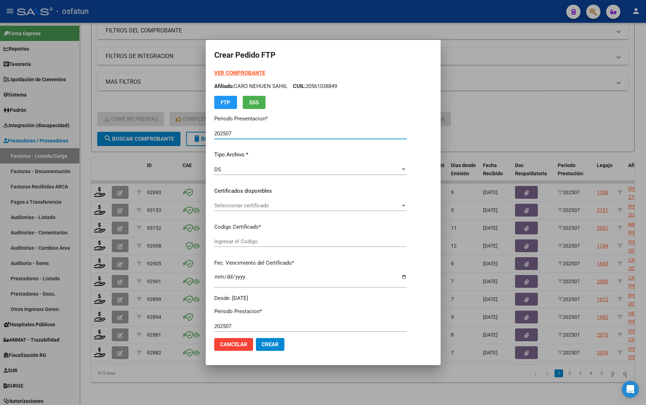
type input "ARG02000561038842024091120290911TUC136"
type input "2029-09-11"
click at [241, 71] on strong "VER COMPROBANTE" at bounding box center [239, 73] width 51 height 6
click at [236, 202] on div "Seleccionar certificado Seleccionar certificado" at bounding box center [310, 205] width 193 height 11
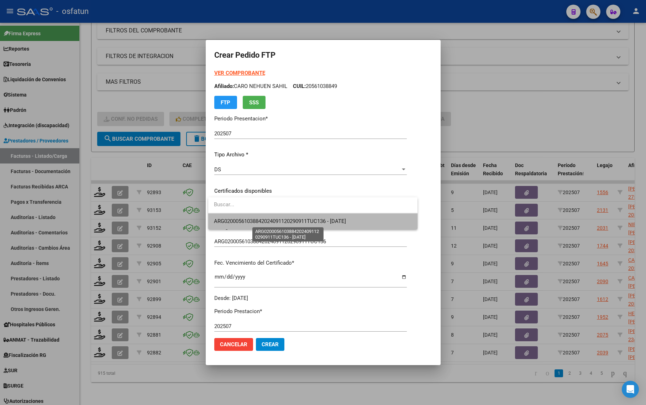
click at [231, 221] on span "ARG02000561038842024091120290911TUC136 - 2029-09-11" at bounding box center [280, 221] width 132 height 6
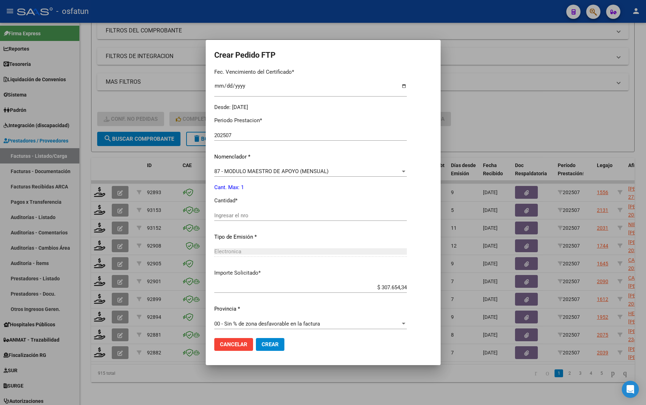
scroll to position [193, 0]
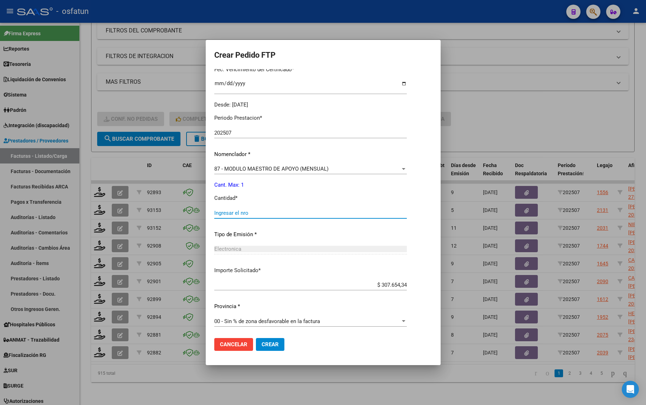
click at [235, 210] on input "Ingresar el nro" at bounding box center [310, 213] width 193 height 6
type input "1"
click at [269, 343] on span "Crear" at bounding box center [270, 344] width 17 height 6
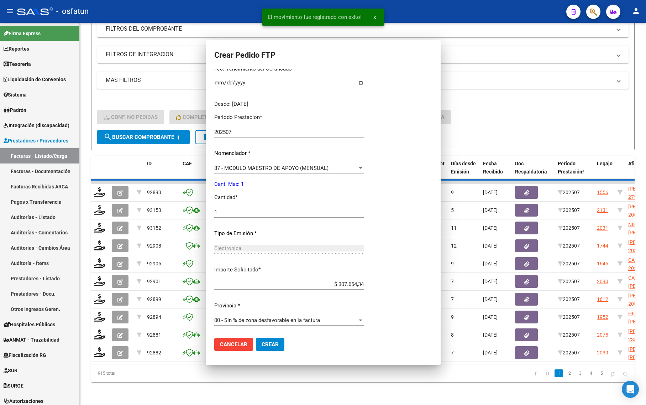
scroll to position [153, 0]
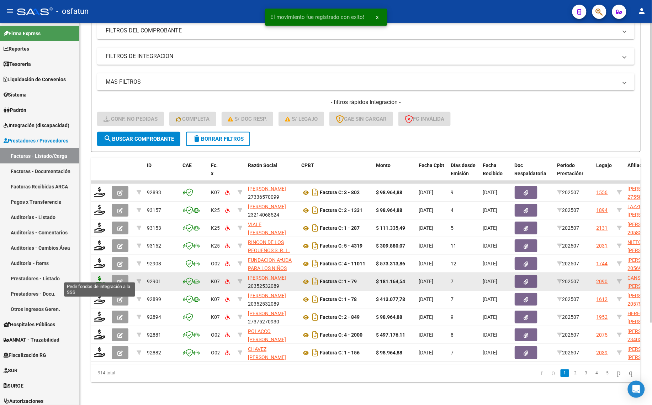
click at [102, 276] on icon at bounding box center [99, 281] width 11 height 10
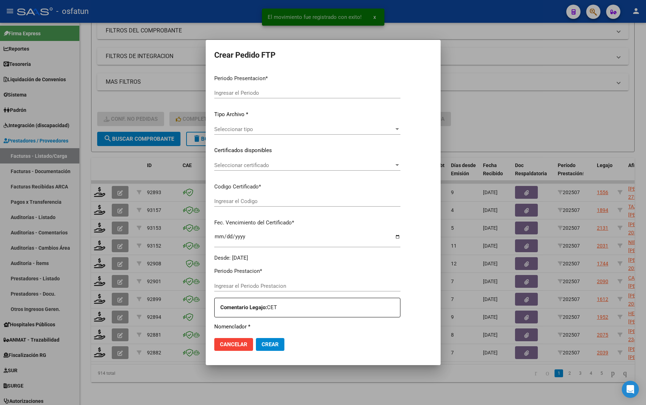
type input "202507"
type input "$ 181.164,54"
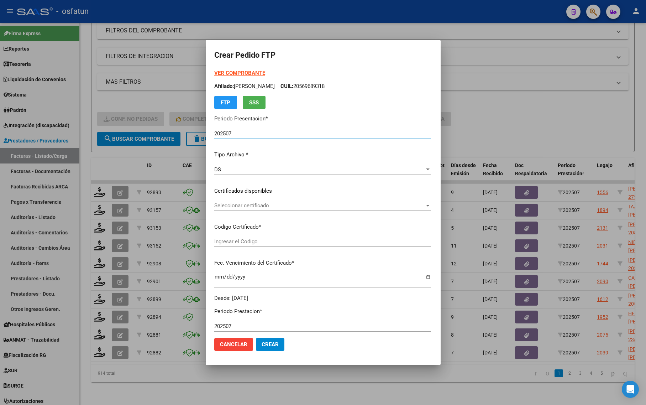
type input "ARG02000559363492024043020290430TUC139"
type input "2029-04-01"
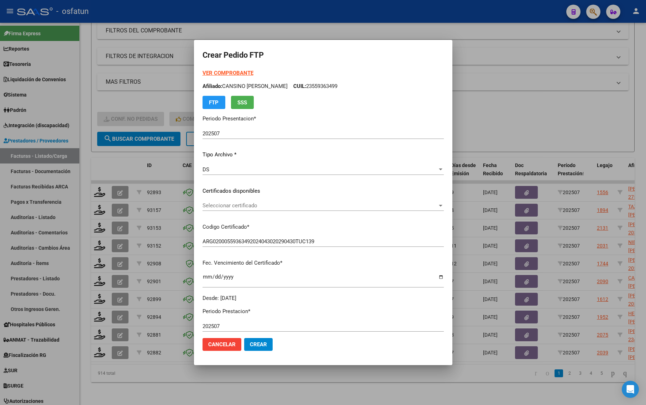
click at [221, 71] on strong "VER COMPROBANTE" at bounding box center [227, 73] width 51 height 6
click at [230, 205] on span "Seleccionar certificado" at bounding box center [319, 205] width 235 height 6
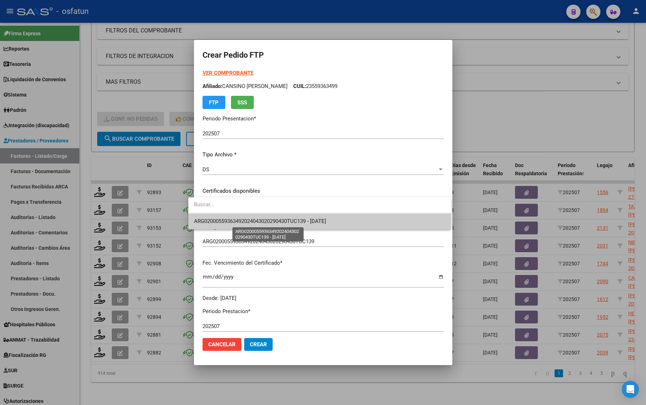
click at [227, 218] on span "ARG02000559363492024043020290430TUC139 - 2029-04-01" at bounding box center [260, 221] width 132 height 6
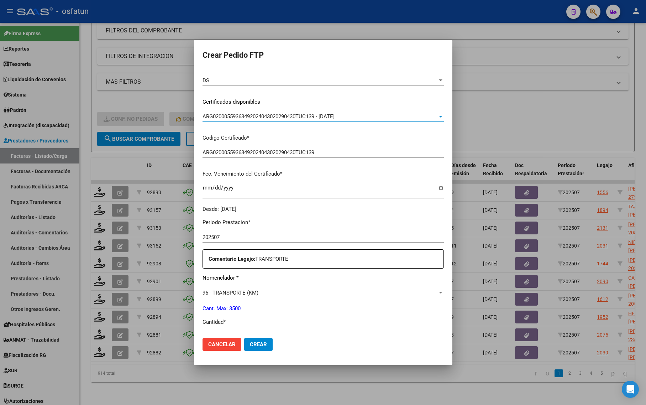
scroll to position [133, 0]
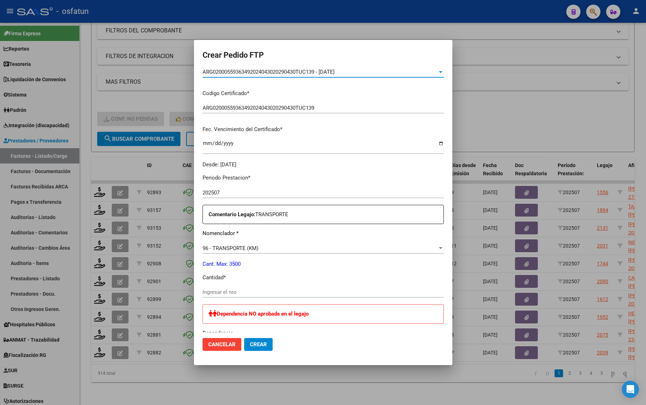
click at [231, 285] on div "Periodo Prestacion * 202507 Ingresar el Periodo Prestacion Comentario Legajo: T…" at bounding box center [322, 349] width 241 height 363
click at [231, 287] on div "Ingresar el nro" at bounding box center [322, 291] width 241 height 11
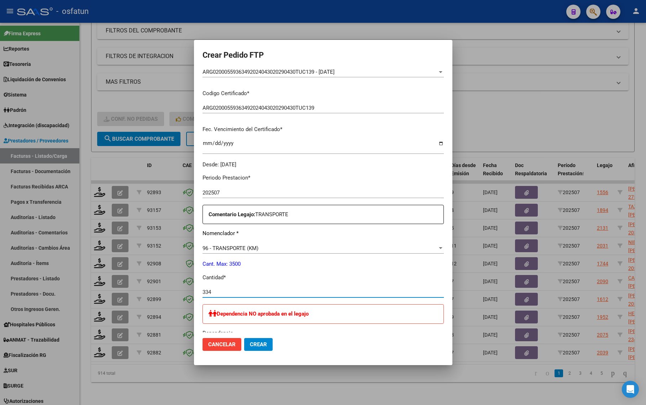
type input "334"
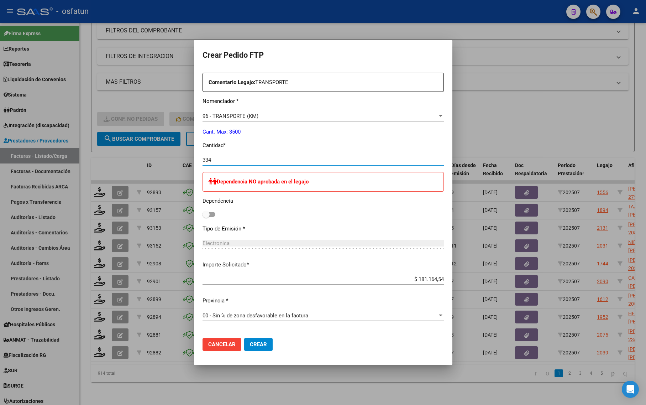
scroll to position [267, 0]
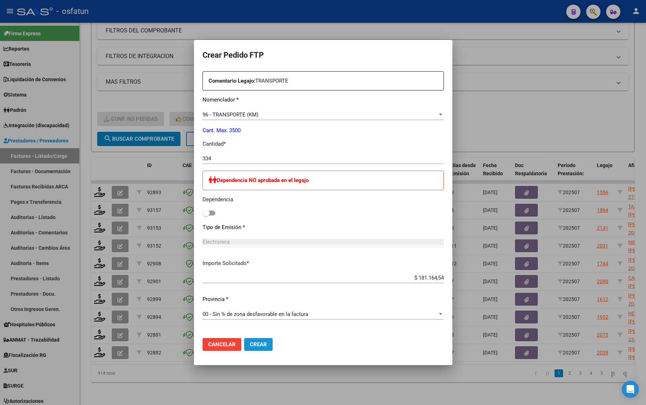
click at [250, 347] on span "Crear" at bounding box center [258, 344] width 17 height 6
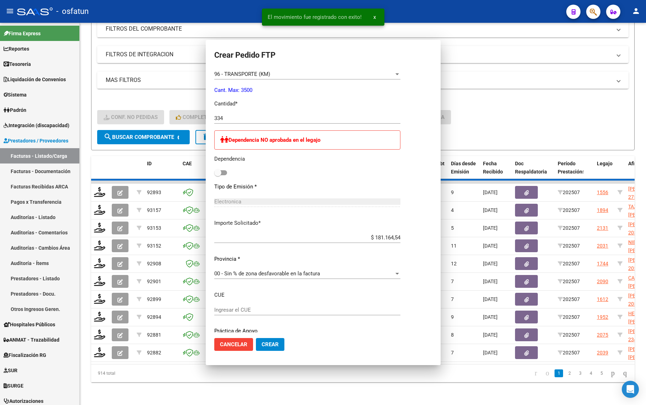
scroll to position [0, 0]
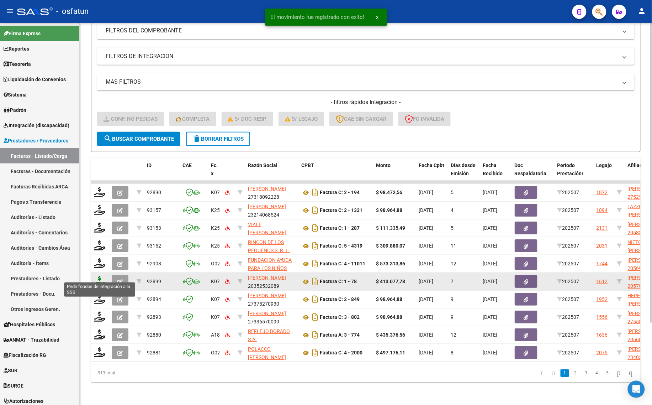
click at [100, 276] on icon at bounding box center [99, 281] width 11 height 10
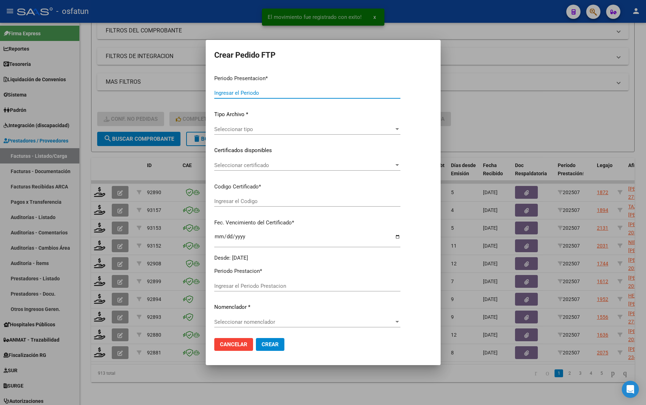
type input "202507"
type input "$ 413.077,78"
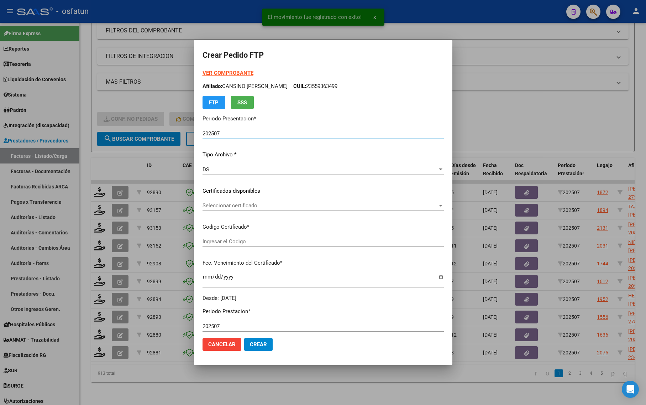
type input "ARG02000579177062024031920280319TUC136"
type input "2028-03-19"
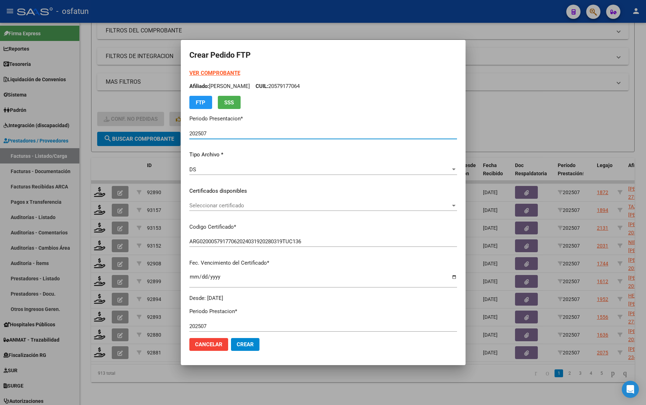
click at [207, 67] on form "Crear Pedido FTP VER COMPROBANTE ARCA Padrón Afiliado: ANDRADE GALLARDO EMMANUE…" at bounding box center [323, 202] width 268 height 308
click at [202, 73] on strong "VER COMPROBANTE" at bounding box center [214, 73] width 51 height 6
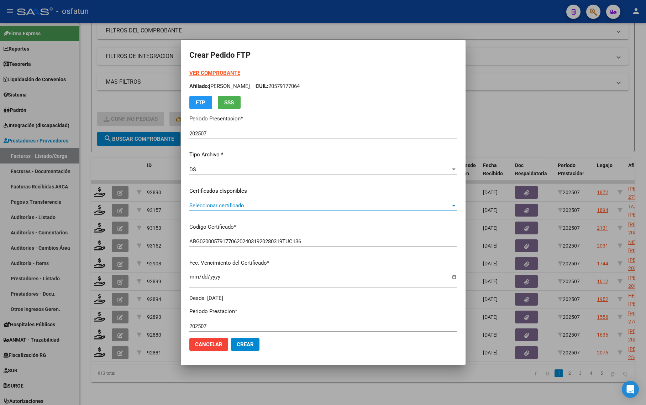
click at [239, 204] on span "Seleccionar certificado" at bounding box center [319, 205] width 261 height 6
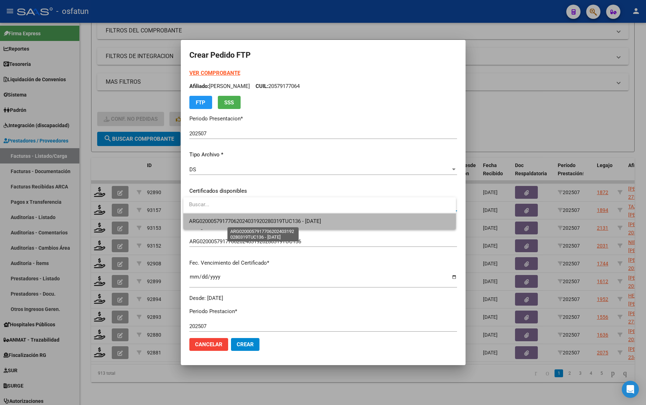
click at [235, 219] on span "ARG02000579177062024031920280319TUC136 - 2028-03-19" at bounding box center [255, 221] width 132 height 6
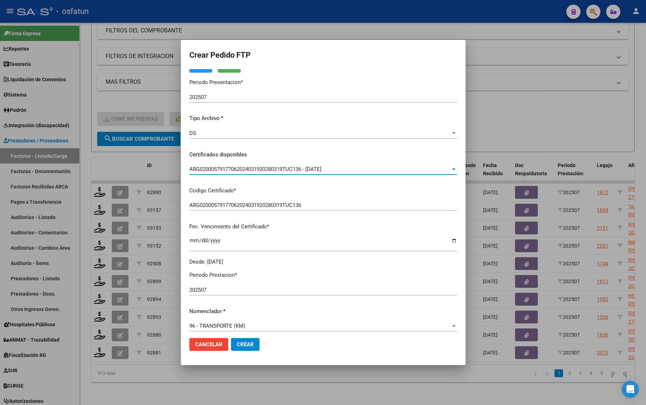
scroll to position [133, 0]
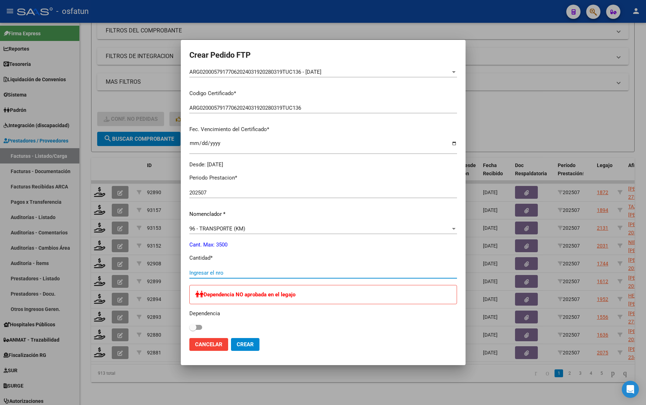
click at [230, 269] on input "Ingresar el nro" at bounding box center [323, 272] width 268 height 6
type input "565"
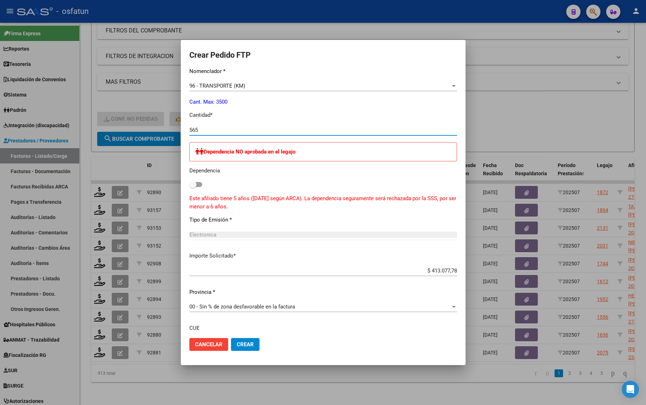
scroll to position [334, 0]
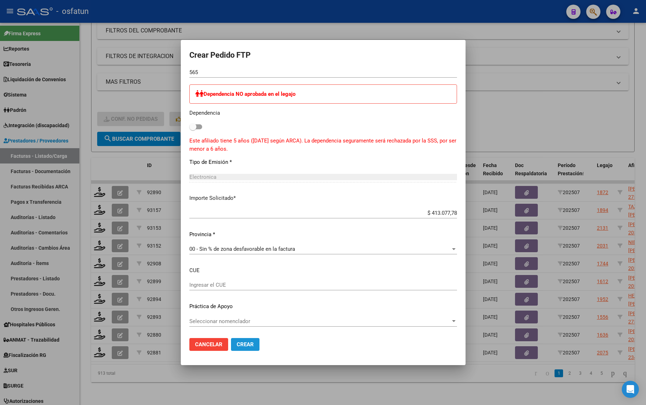
click at [246, 344] on span "Crear" at bounding box center [245, 344] width 17 height 6
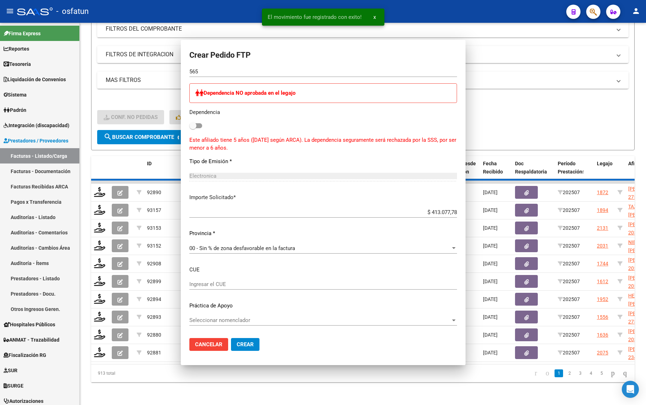
scroll to position [294, 0]
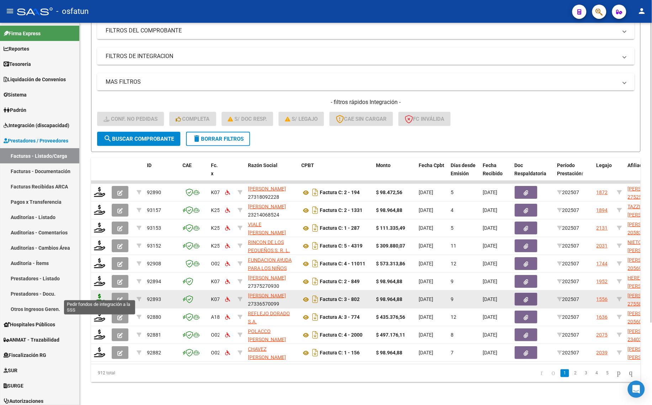
click at [98, 296] on icon at bounding box center [99, 299] width 11 height 10
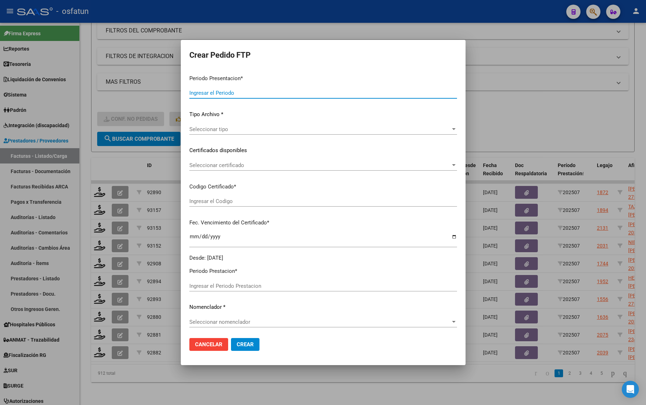
type input "202507"
type input "$ 98.964,88"
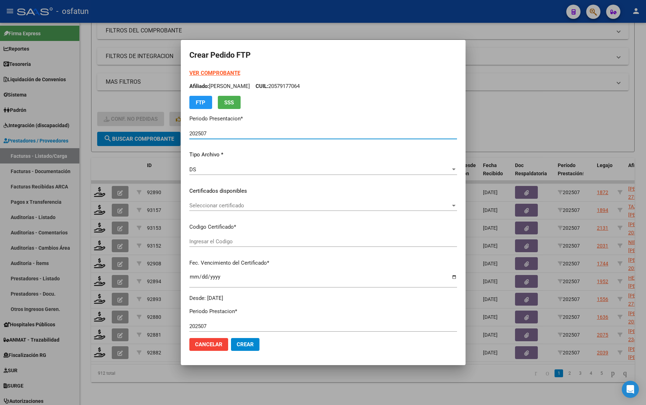
type input "ARG01000558530002024011120280111TUC136"
type input "2028-01-11"
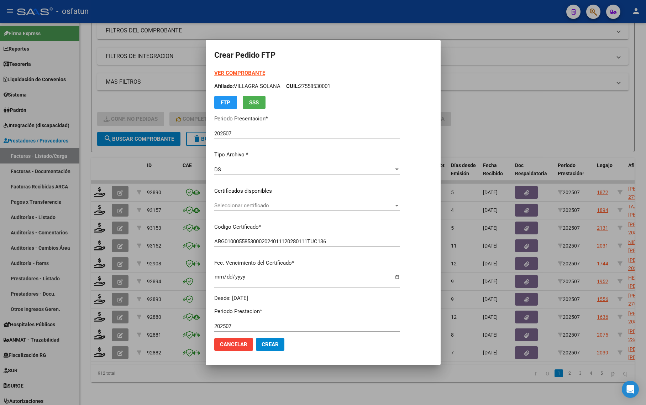
click at [242, 73] on strong "VER COMPROBANTE" at bounding box center [239, 73] width 51 height 6
click at [257, 211] on div "Seleccionar certificado Seleccionar certificado" at bounding box center [307, 208] width 186 height 17
click at [257, 205] on span "Seleccionar certificado" at bounding box center [303, 205] width 179 height 6
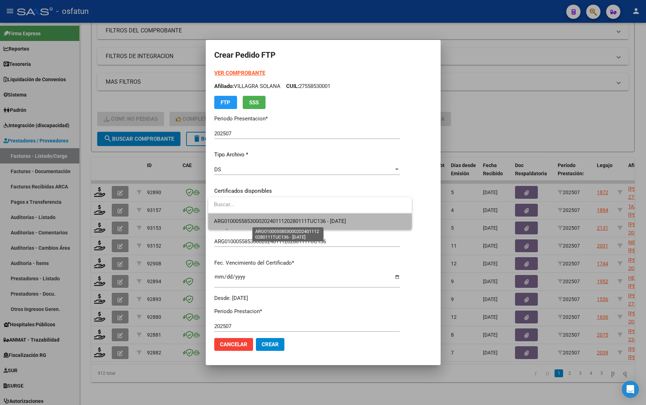
click at [251, 221] on span "ARG01000558530002024011120280111TUC136 - 2028-01-11" at bounding box center [280, 221] width 132 height 6
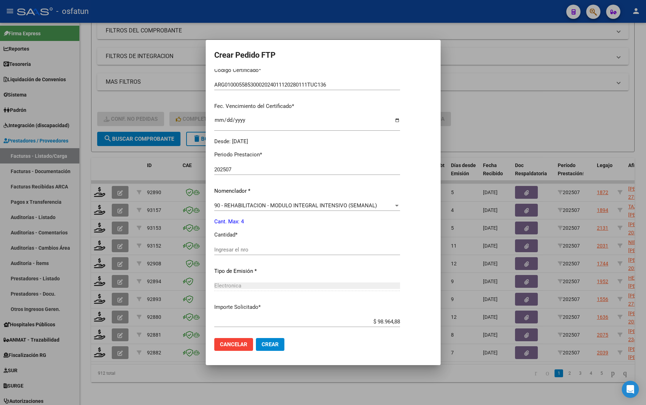
scroll to position [178, 0]
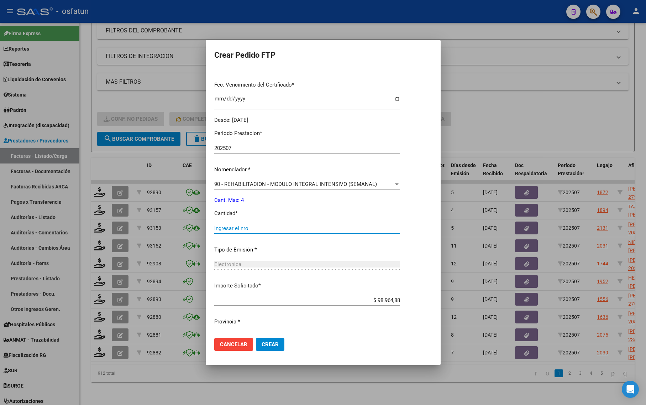
click at [264, 228] on input "Ingresar el nro" at bounding box center [307, 228] width 186 height 6
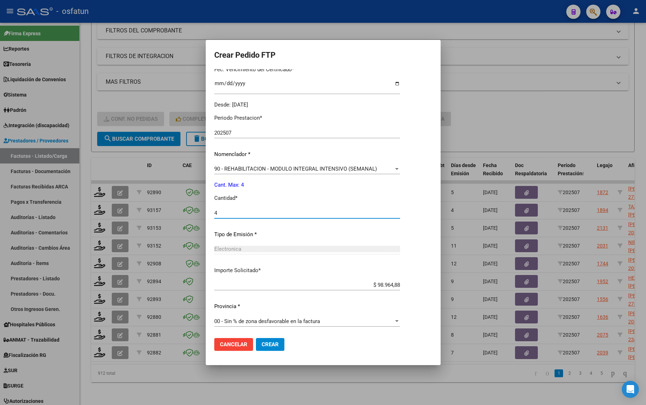
type input "4"
click at [271, 346] on span "Crear" at bounding box center [270, 344] width 17 height 6
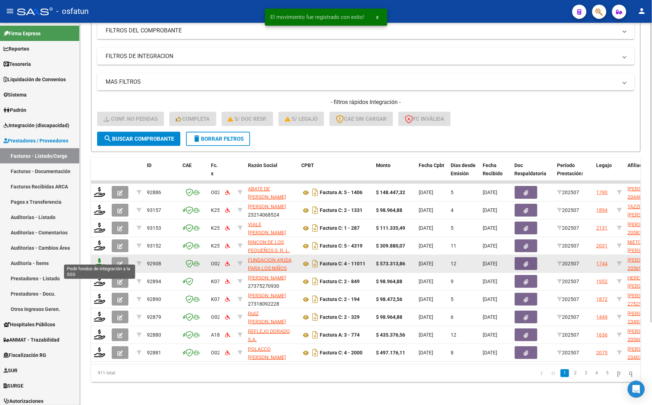
click at [100, 259] on icon at bounding box center [99, 263] width 11 height 10
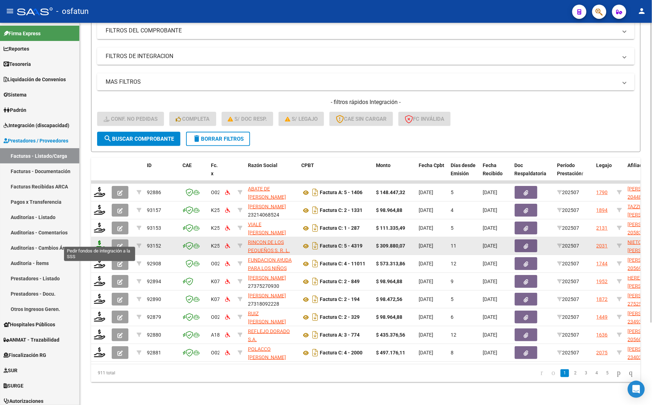
click at [97, 240] on icon at bounding box center [99, 245] width 11 height 10
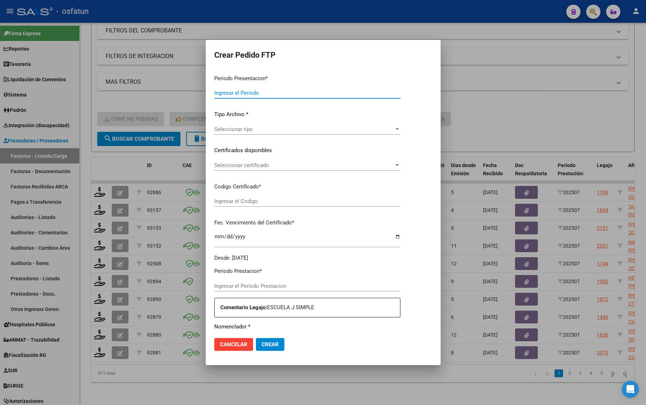
type input "202507"
type input "$ 309.880,07"
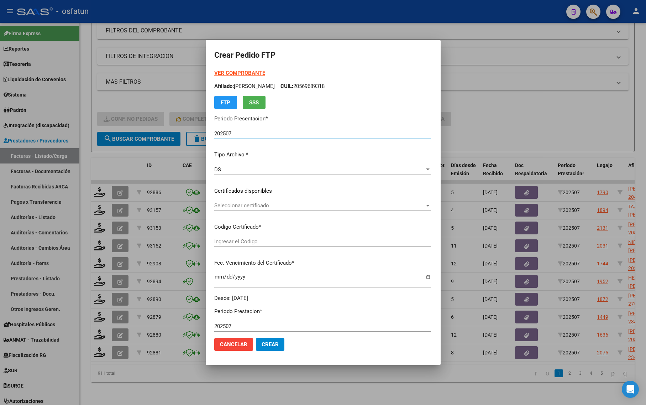
type input "ARG01000485315092021031620270316COR234"
type input "2027-03-16"
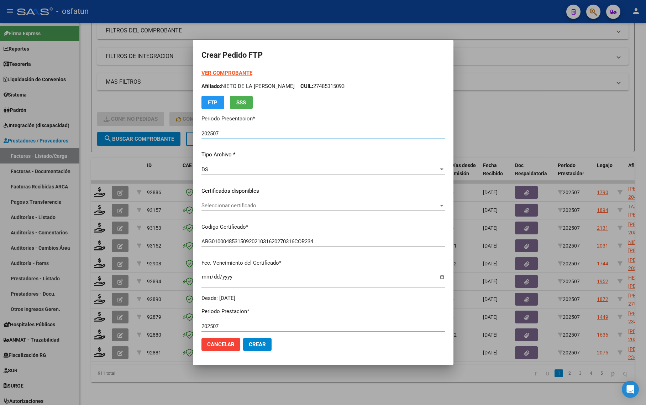
click at [218, 73] on strong "VER COMPROBANTE" at bounding box center [226, 73] width 51 height 6
click at [144, 92] on div at bounding box center [323, 202] width 646 height 405
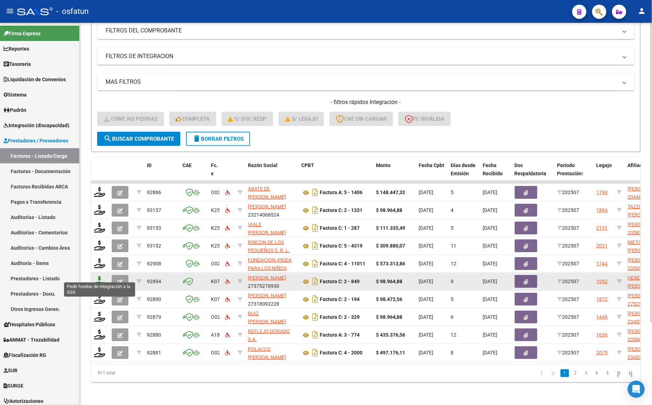
click at [96, 278] on icon at bounding box center [99, 281] width 11 height 10
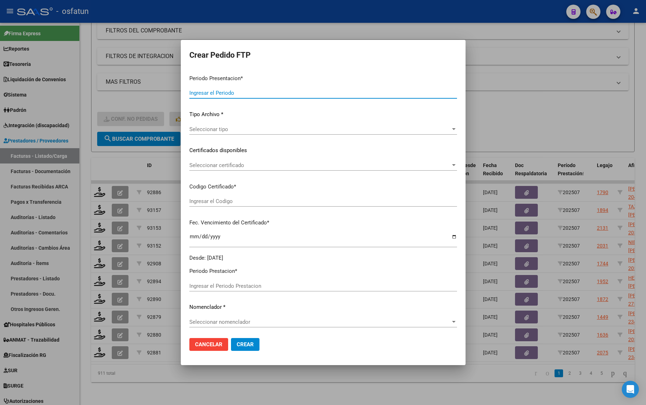
type input "202507"
type input "$ 98.964,88"
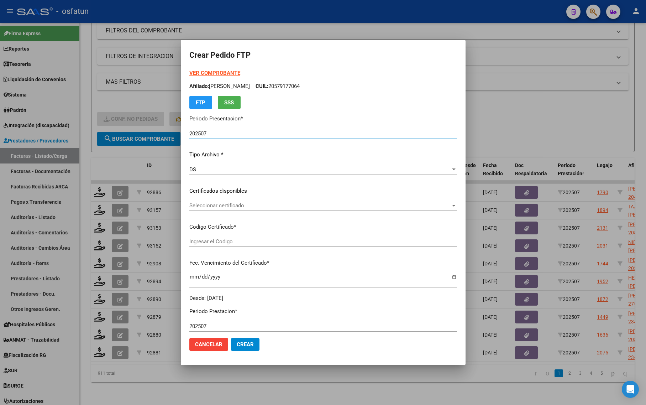
type input "ARG02000543290722024110620291106TUC139"
type input "2029-11-06"
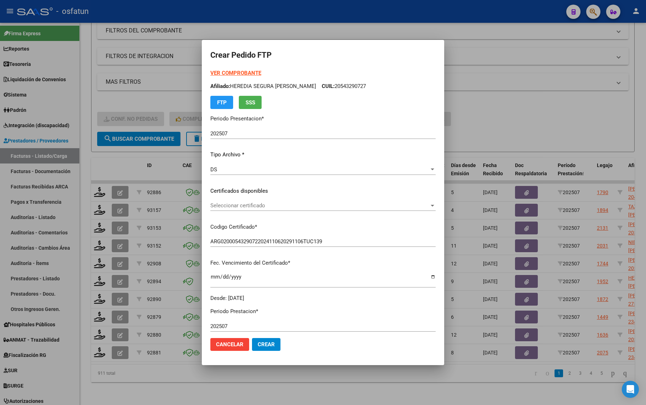
click at [231, 72] on strong "VER COMPROBANTE" at bounding box center [235, 73] width 51 height 6
click at [240, 201] on div "Seleccionar certificado Seleccionar certificado" at bounding box center [322, 205] width 225 height 11
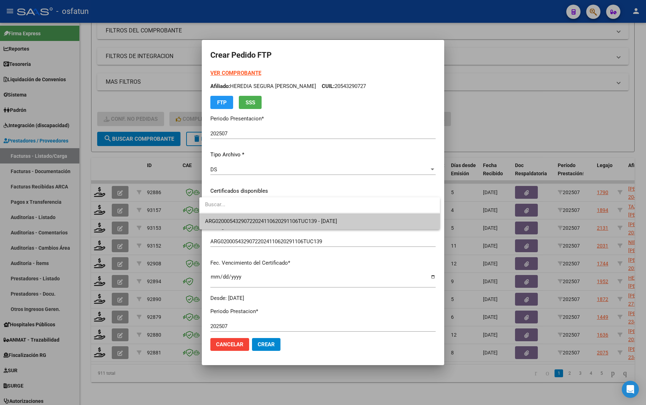
click at [240, 225] on span "ARG02000543290722024110620291106TUC139 - 2029-11-06" at bounding box center [319, 221] width 229 height 16
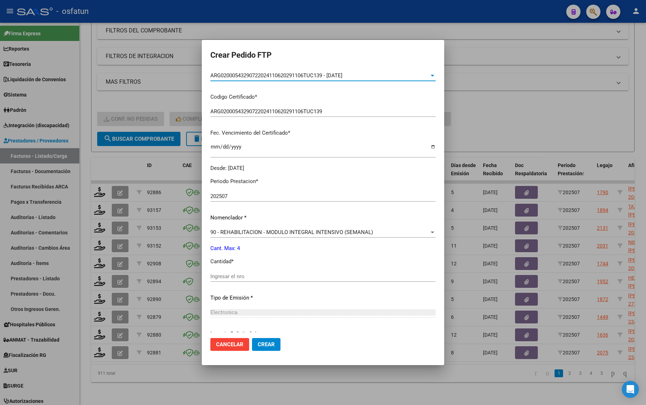
scroll to position [133, 0]
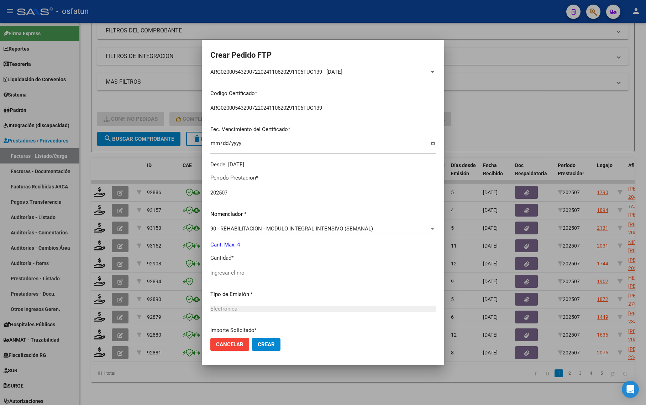
drag, startPoint x: 219, startPoint y: 262, endPoint x: 215, endPoint y: 269, distance: 8.0
click at [218, 262] on div "Periodo Prestacion * 202507 Ingresar el Periodo Prestacion Nomenclador * 90 - R…" at bounding box center [322, 280] width 225 height 224
click at [215, 269] on input "Ingresar el nro" at bounding box center [322, 272] width 225 height 6
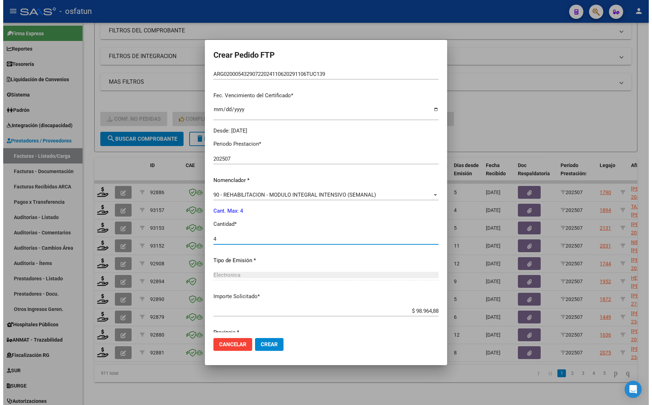
scroll to position [193, 0]
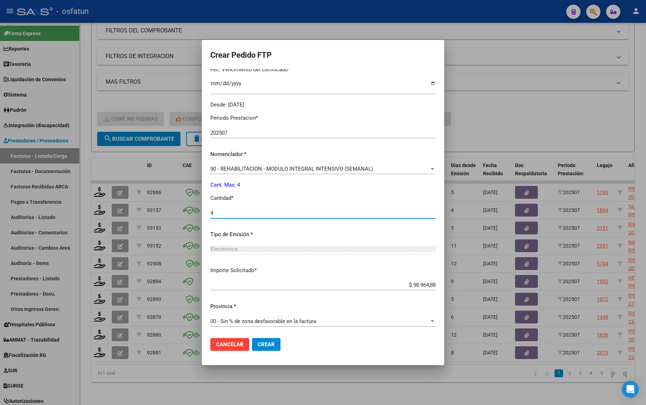
type input "4"
click at [258, 347] on span "Crear" at bounding box center [266, 344] width 17 height 6
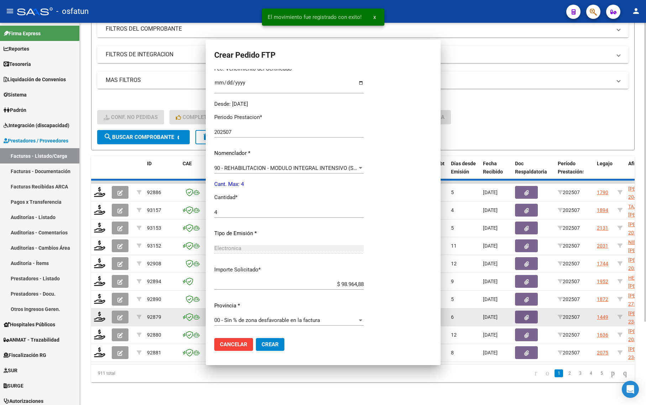
scroll to position [0, 0]
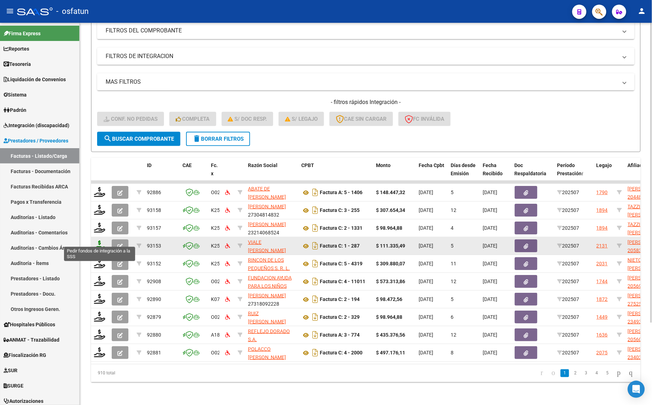
click at [100, 240] on icon at bounding box center [99, 245] width 11 height 10
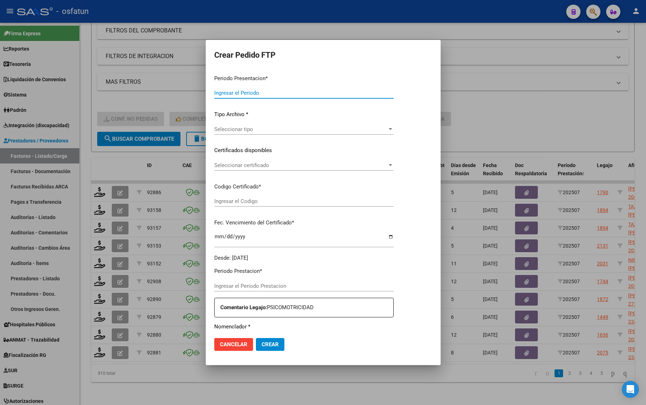
type input "202507"
type input "$ 111.335,49"
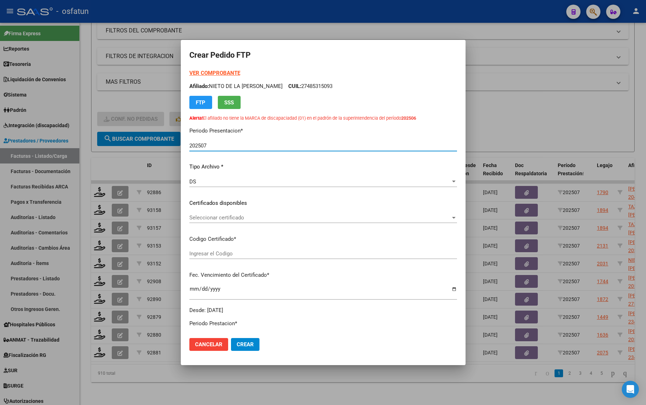
type input "ARG02000583175742024102920291026COR467"
type input "2029-10-29"
click at [221, 73] on strong "VER COMPROBANTE" at bounding box center [214, 73] width 51 height 6
click at [105, 97] on div at bounding box center [323, 202] width 646 height 405
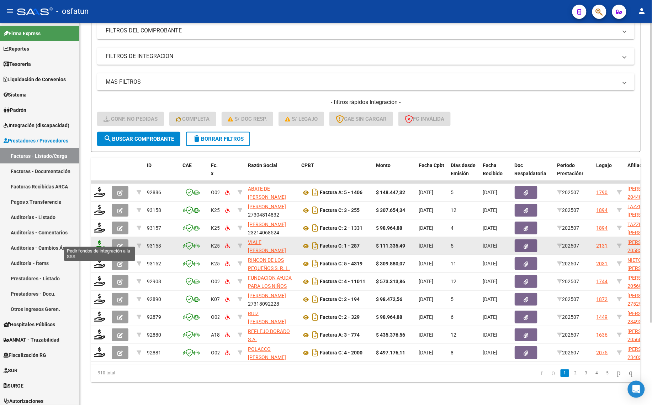
click at [99, 242] on icon at bounding box center [99, 245] width 11 height 10
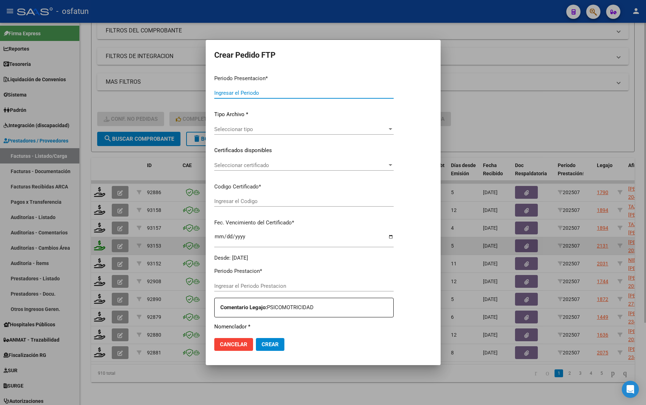
type input "202507"
type input "$ 111.335,49"
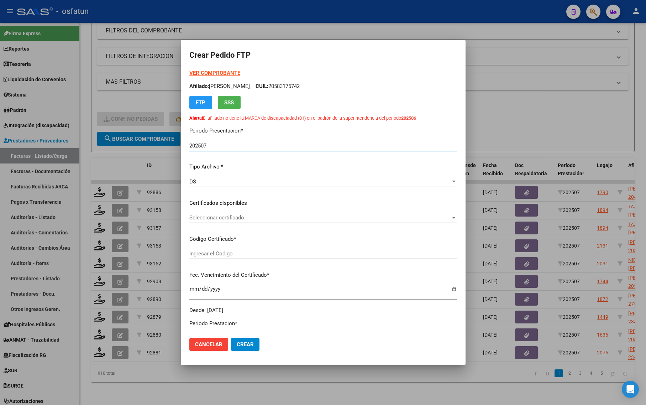
type input "ARG02000583175742024102920291026COR467"
type input "2029-10-29"
click at [198, 72] on strong "VER COMPROBANTE" at bounding box center [214, 73] width 51 height 6
click at [219, 223] on div "Seleccionar certificado Seleccionar certificado" at bounding box center [323, 220] width 268 height 17
click at [225, 214] on div "Seleccionar certificado Seleccionar certificado" at bounding box center [323, 217] width 268 height 11
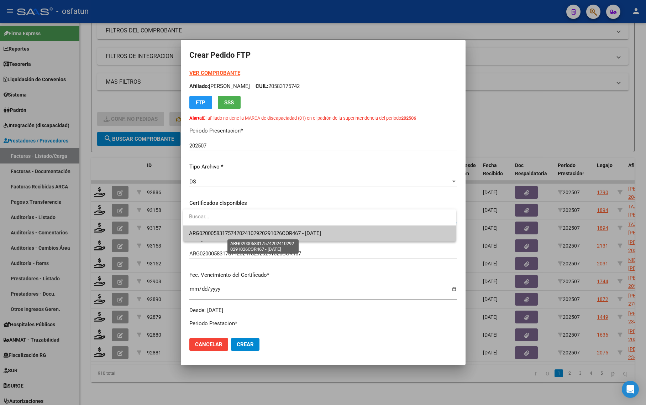
click at [241, 232] on span "ARG02000583175742024102920291026COR467 - 2029-10-29" at bounding box center [255, 233] width 132 height 6
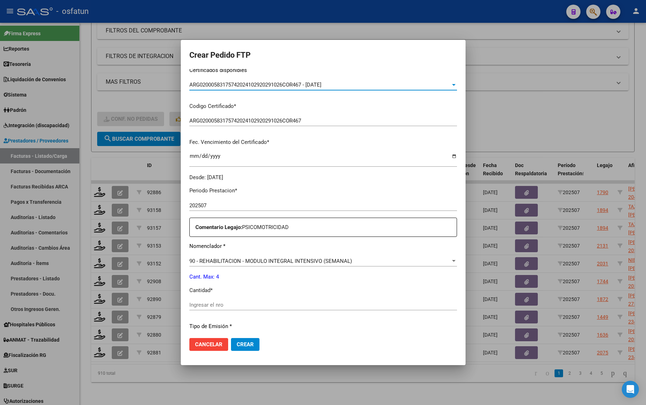
scroll to position [178, 0]
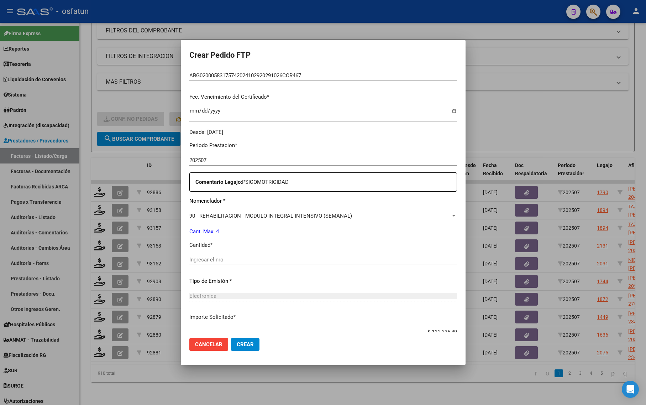
click at [212, 256] on input "Ingresar el nro" at bounding box center [323, 259] width 268 height 6
type input "4"
click at [231, 338] on button "Crear" at bounding box center [245, 344] width 28 height 13
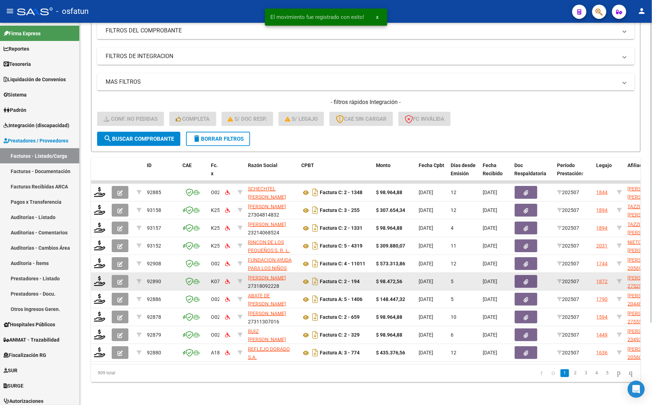
scroll to position [104, 0]
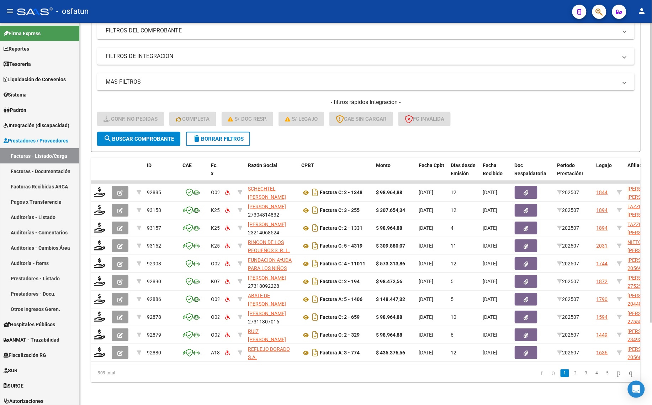
click at [220, 136] on span "delete Borrar Filtros" at bounding box center [218, 139] width 51 height 6
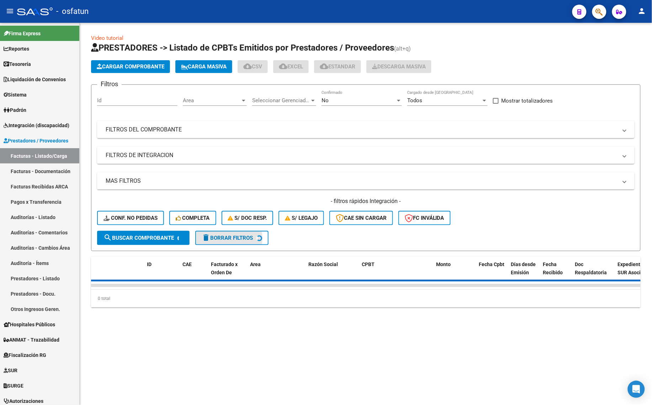
scroll to position [0, 0]
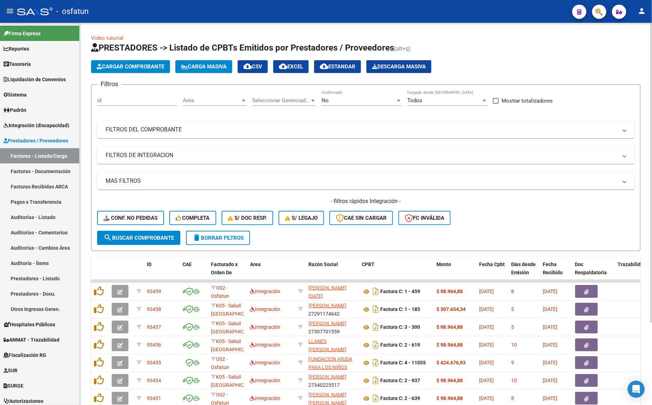
drag, startPoint x: 162, startPoint y: 143, endPoint x: 153, endPoint y: 161, distance: 20.2
click at [162, 143] on div "Filtros Id Area Area Seleccionar Gerenciador Seleccionar Gerenciador No Confirm…" at bounding box center [366, 160] width 538 height 140
click at [153, 161] on mat-expansion-panel-header "FILTROS DE INTEGRACION" at bounding box center [366, 155] width 538 height 17
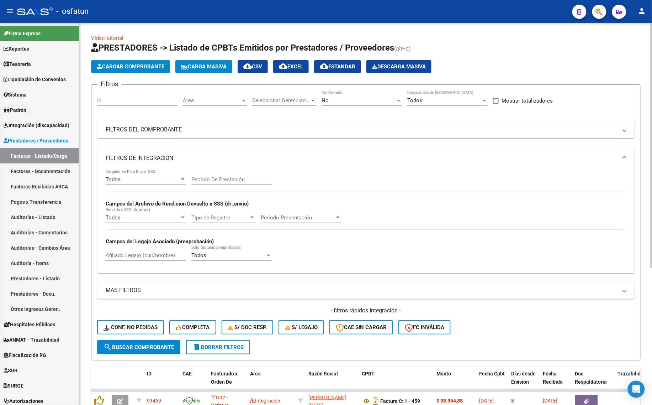
click at [135, 253] on input "Afiliado Legajo (cuil/nombre)" at bounding box center [146, 255] width 80 height 6
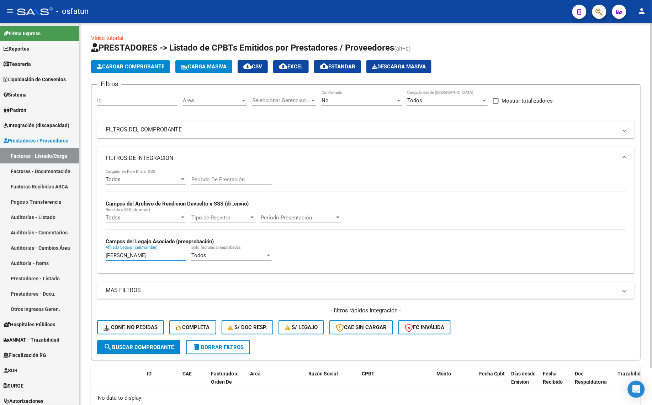
type input "RIMARO ANA"
click at [328, 97] on span "No" at bounding box center [325, 100] width 7 height 6
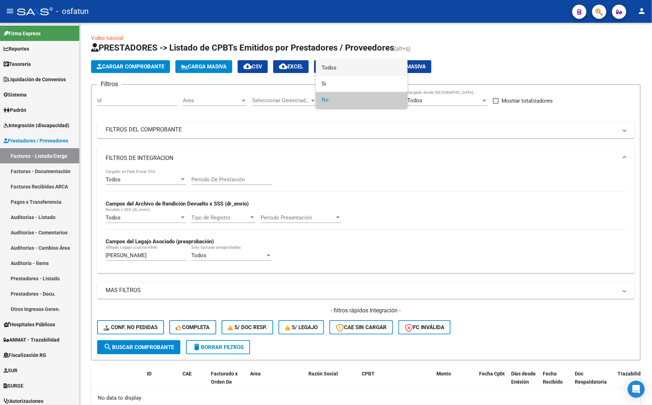
drag, startPoint x: 337, startPoint y: 67, endPoint x: 327, endPoint y: 115, distance: 49.1
click at [337, 68] on span "Todos" at bounding box center [362, 68] width 80 height 16
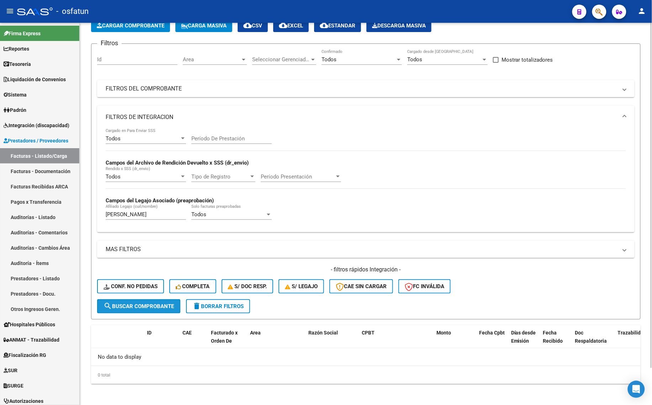
click at [132, 304] on span "search Buscar Comprobante" at bounding box center [139, 306] width 70 height 6
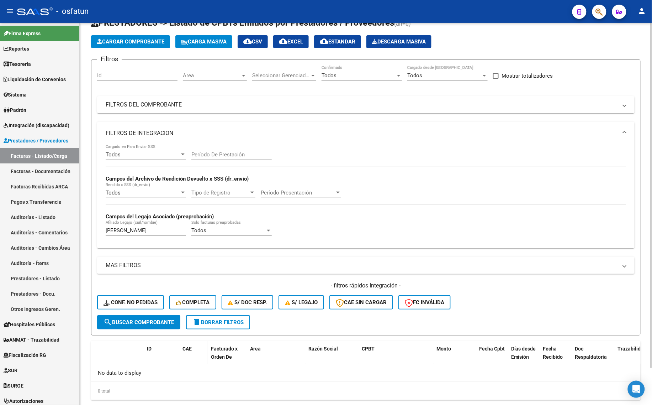
scroll to position [41, 0]
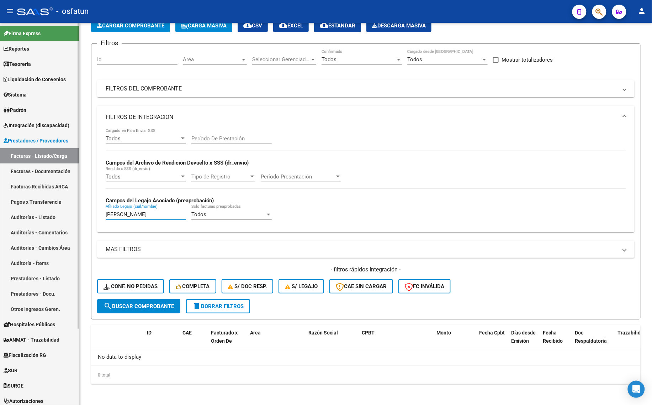
drag, startPoint x: 80, startPoint y: 214, endPoint x: 55, endPoint y: 214, distance: 25.3
click at [55, 214] on mat-sidenav-container "Firma Express Reportes Tablero de Control Ingresos Percibidos Análisis de todos…" at bounding box center [326, 214] width 652 height 382
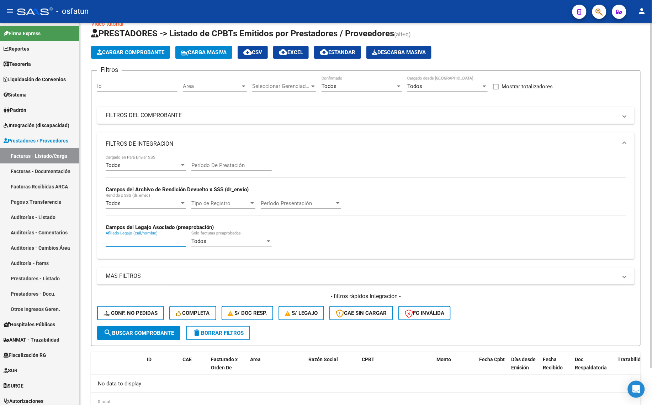
scroll to position [0, 0]
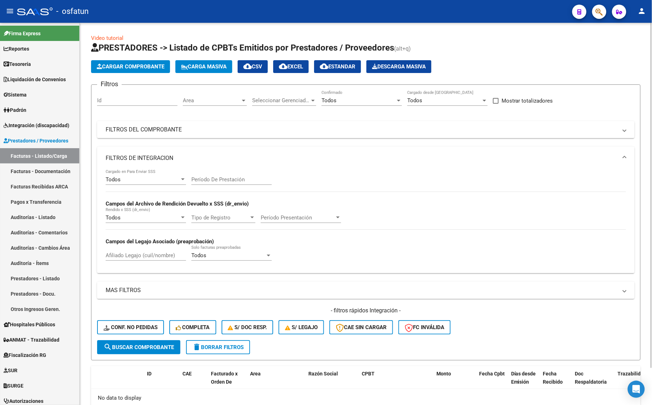
click at [184, 289] on mat-panel-title "MAS FILTROS" at bounding box center [362, 290] width 512 height 8
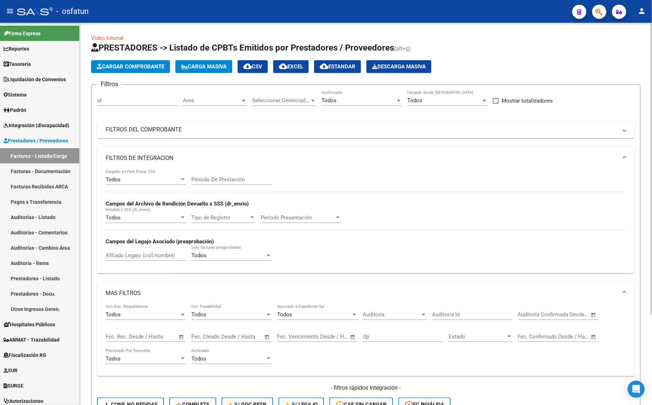
click at [319, 232] on div "Todos Cargado en Para Enviar SSS Período De Prestación Campos del Archivo de Re…" at bounding box center [366, 218] width 521 height 98
click at [116, 154] on mat-panel-title "FILTROS DE INTEGRACION" at bounding box center [362, 158] width 512 height 8
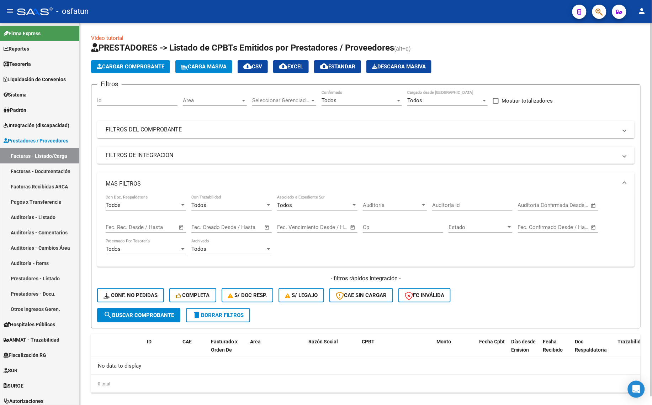
click at [135, 183] on mat-panel-title "MAS FILTROS" at bounding box center [362, 184] width 512 height 8
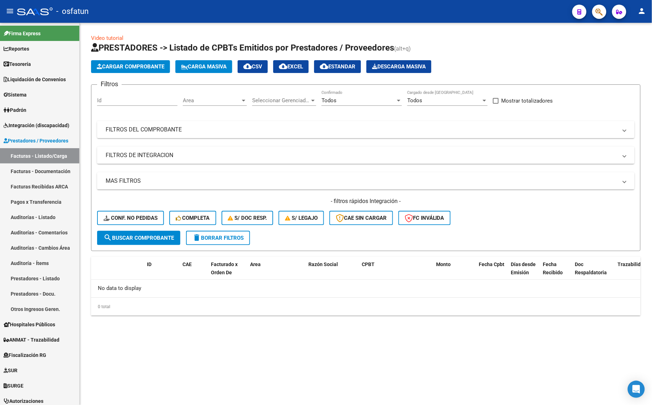
click at [238, 132] on mat-panel-title "FILTROS DEL COMPROBANTE" at bounding box center [362, 130] width 512 height 8
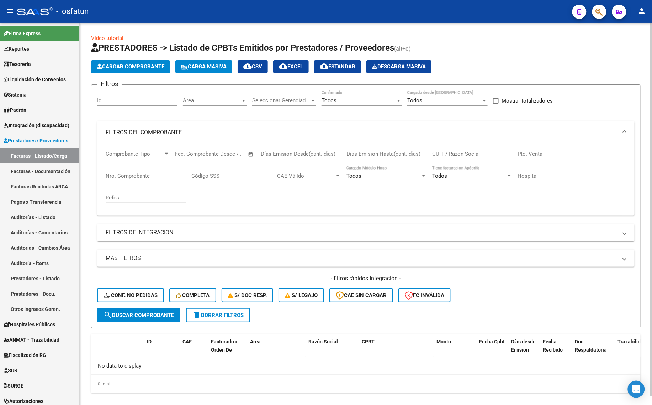
click at [467, 147] on div "CUIT / Razón Social" at bounding box center [472, 151] width 80 height 15
click at [457, 151] on input "CUIT / Razón Social" at bounding box center [472, 154] width 80 height 6
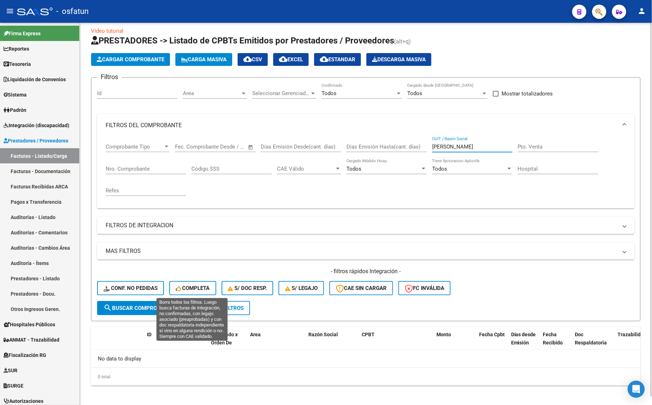
scroll to position [8, 0]
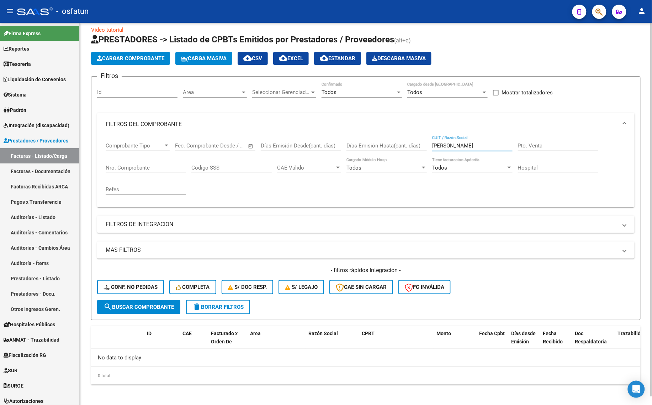
drag, startPoint x: 461, startPoint y: 145, endPoint x: 395, endPoint y: 146, distance: 65.5
click at [395, 146] on div "Comprobante Tipo Comprobante Tipo Start date – End date Fec. Comprobante Desde …" at bounding box center [366, 169] width 521 height 66
click at [395, 146] on input "Días Emisión Hasta(cant. días)" at bounding box center [387, 145] width 80 height 6
drag, startPoint x: 461, startPoint y: 145, endPoint x: 433, endPoint y: 144, distance: 27.8
click at [433, 144] on input "ANA MARIA RIMARO" at bounding box center [472, 145] width 80 height 6
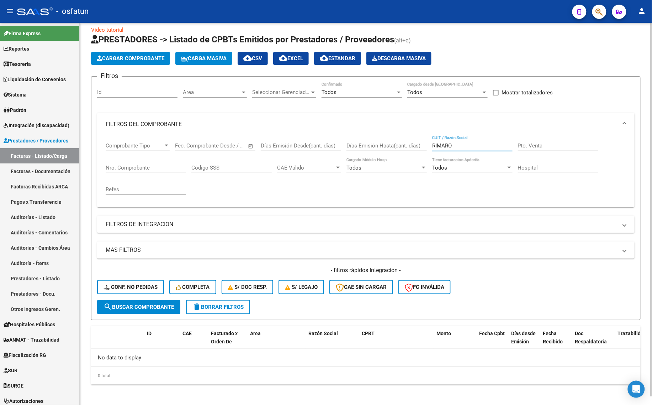
scroll to position [0, 0]
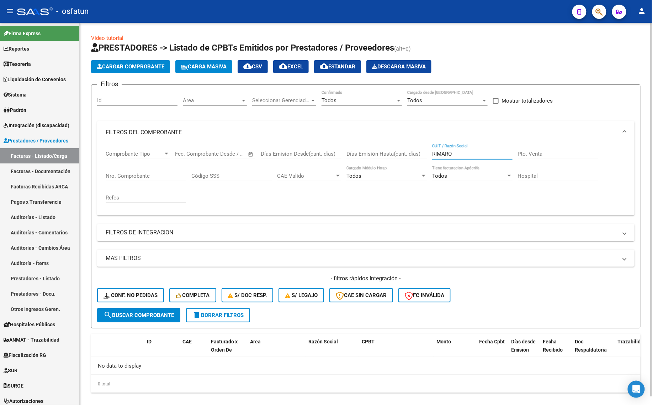
click at [465, 153] on input "RIMARO" at bounding box center [472, 154] width 80 height 6
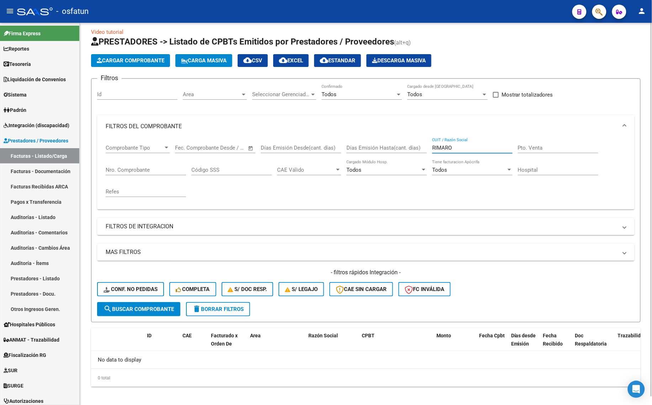
scroll to position [8, 0]
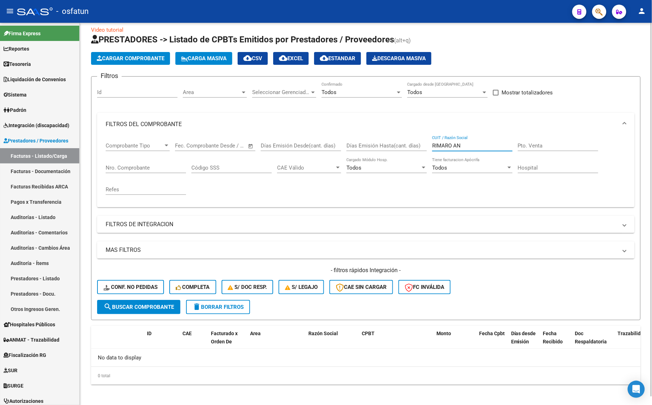
type input "RIMARO ANA"
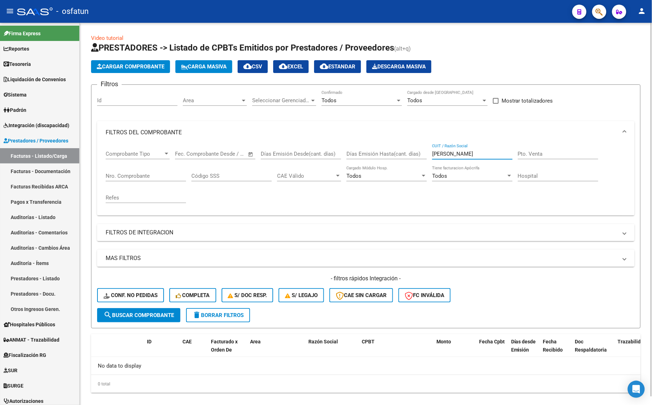
drag, startPoint x: 480, startPoint y: 151, endPoint x: 385, endPoint y: 148, distance: 95.1
click at [385, 148] on div "Comprobante Tipo Comprobante Tipo Start date – End date Fec. Comprobante Desde …" at bounding box center [366, 177] width 521 height 66
click at [458, 154] on input "CUIT / Razón Social" at bounding box center [472, 154] width 80 height 6
type input "C"
click at [168, 231] on mat-panel-title "FILTROS DE INTEGRACION" at bounding box center [362, 232] width 512 height 8
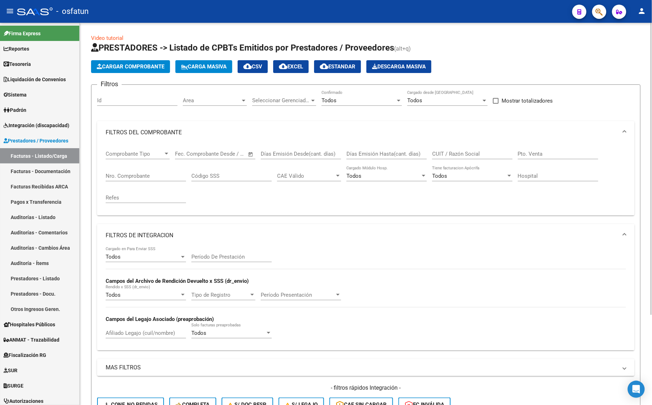
click at [143, 332] on input "Afiliado Legajo (cuil/nombre)" at bounding box center [146, 333] width 80 height 6
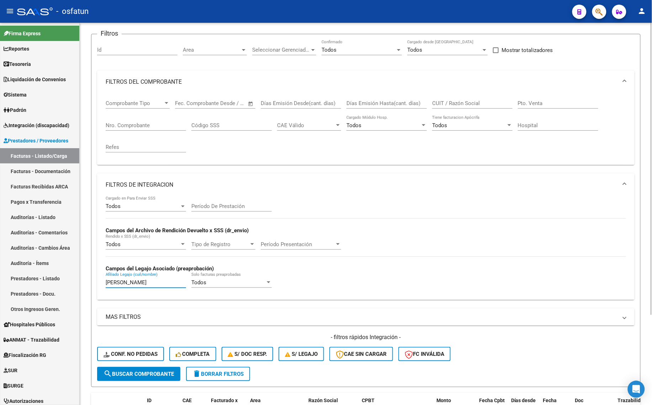
scroll to position [117, 0]
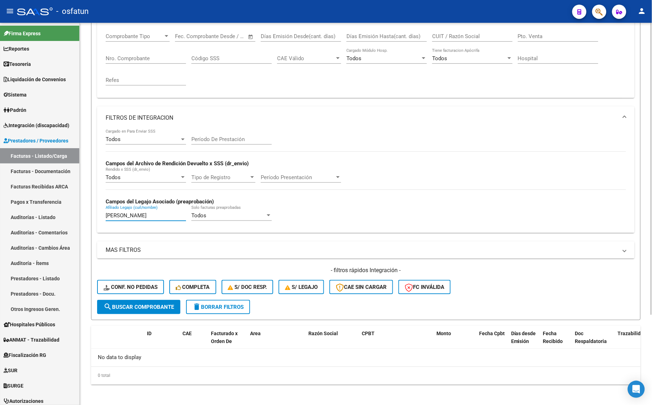
click at [157, 216] on input "CAMILO NAVARRO" at bounding box center [146, 215] width 80 height 6
click at [156, 216] on input "CAMILO NAVARRO" at bounding box center [146, 215] width 80 height 6
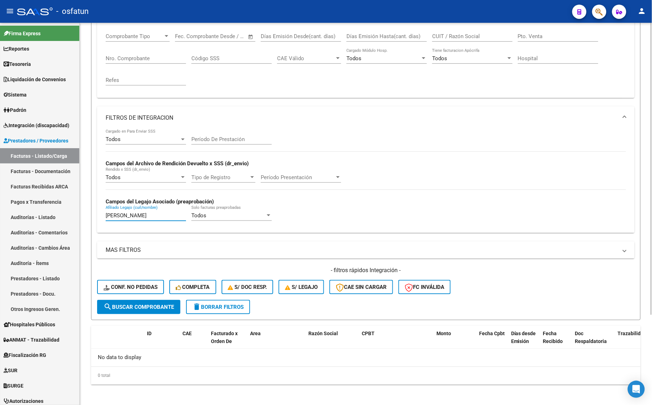
click at [156, 216] on input "CAMILO NAVARRO" at bounding box center [146, 215] width 80 height 6
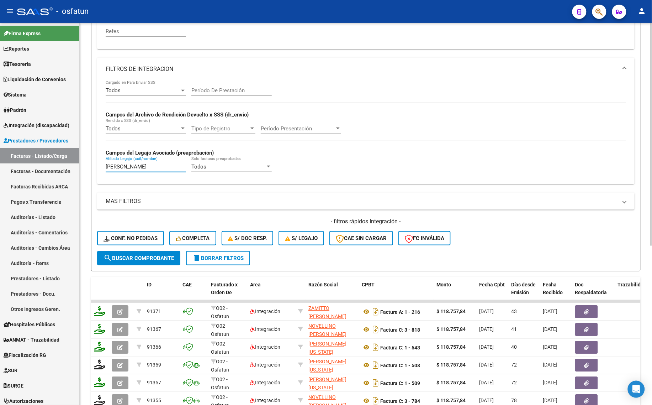
scroll to position [272, 0]
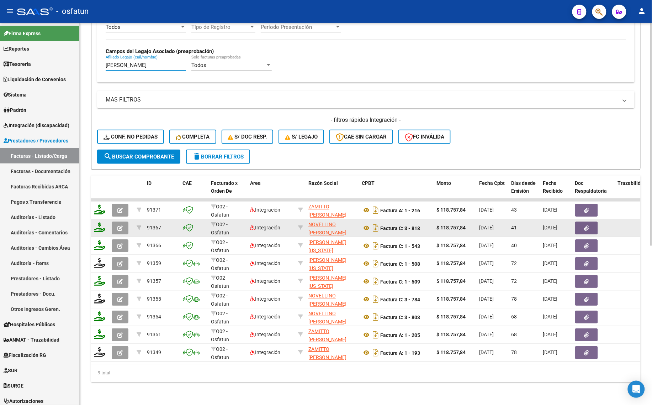
type input "NAVARRO CAMILO"
click at [117, 226] on icon "button" at bounding box center [119, 228] width 5 height 5
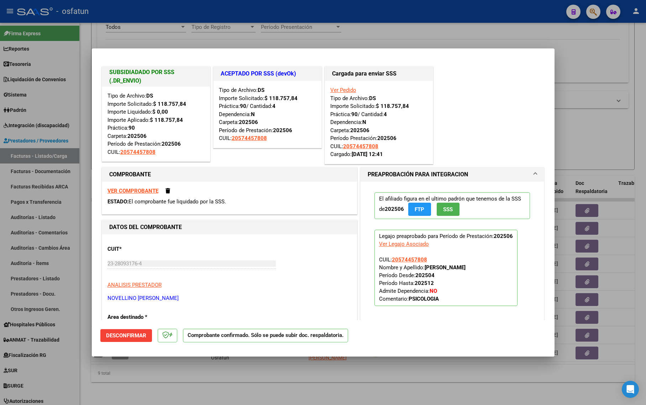
click at [127, 193] on strong "VER COMPROBANTE" at bounding box center [132, 191] width 51 height 6
click at [132, 382] on div at bounding box center [323, 202] width 646 height 405
type input "$ 0,00"
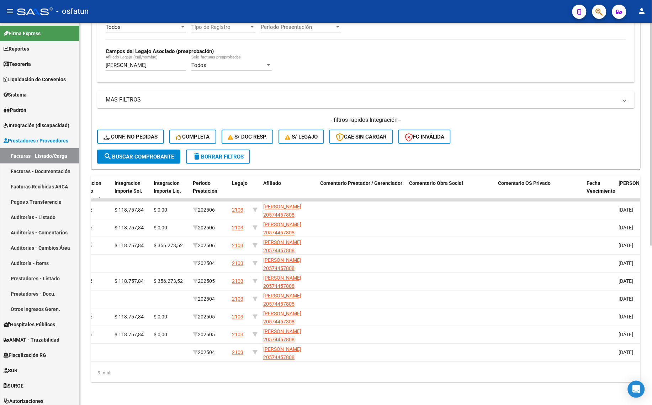
scroll to position [0, 930]
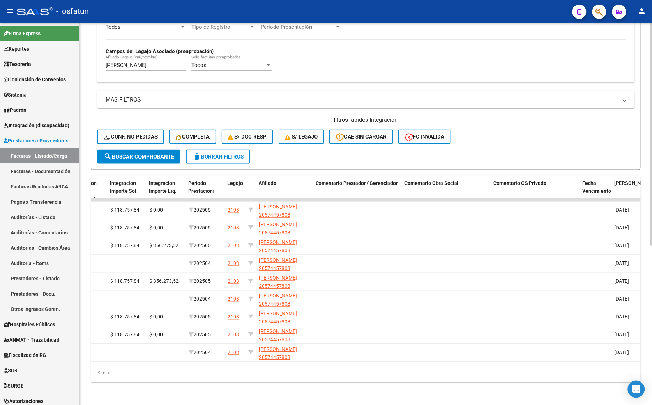
drag, startPoint x: 506, startPoint y: 348, endPoint x: 374, endPoint y: 365, distance: 133.1
click at [374, 365] on div "ID CAE Facturado x Orden De Area Razón Social CPBT Monto Fecha Cpbt Días desde …" at bounding box center [366, 278] width 550 height 206
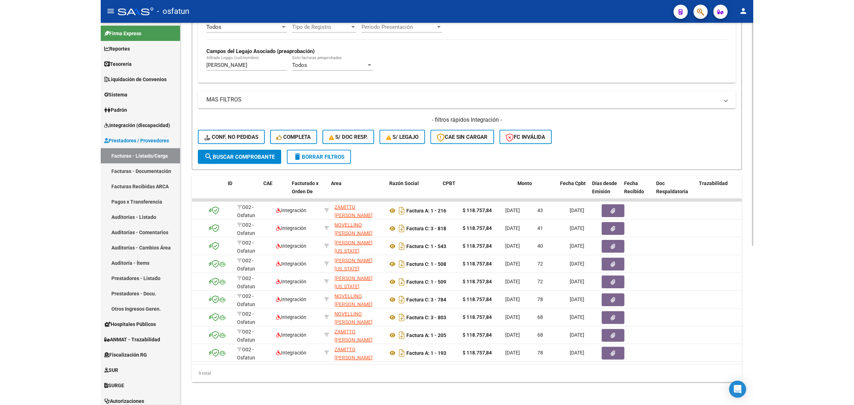
scroll to position [0, 0]
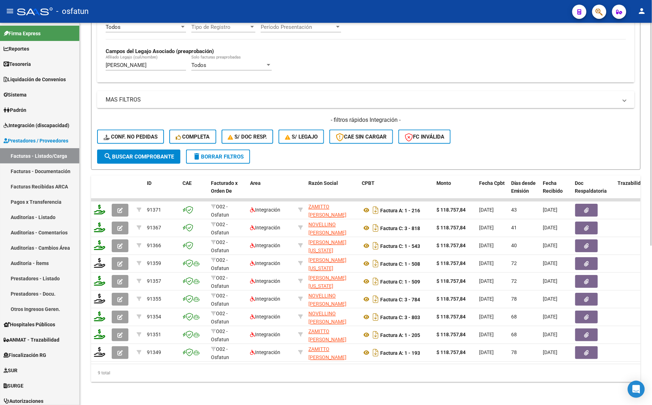
click at [98, 366] on div "9 total" at bounding box center [366, 373] width 550 height 18
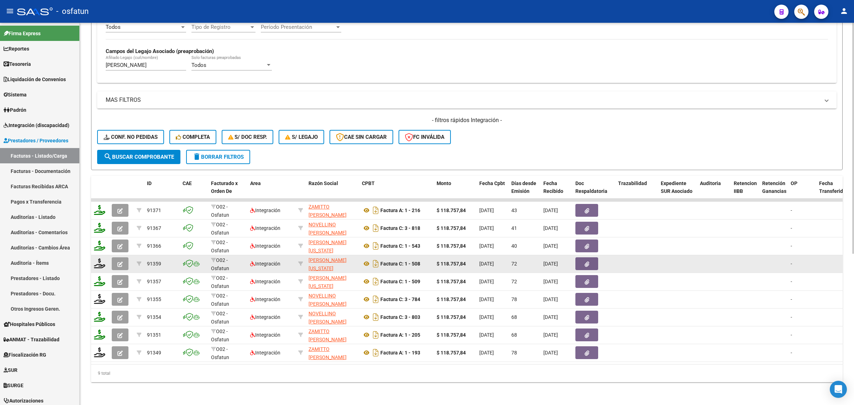
click at [121, 262] on icon "button" at bounding box center [119, 264] width 5 height 5
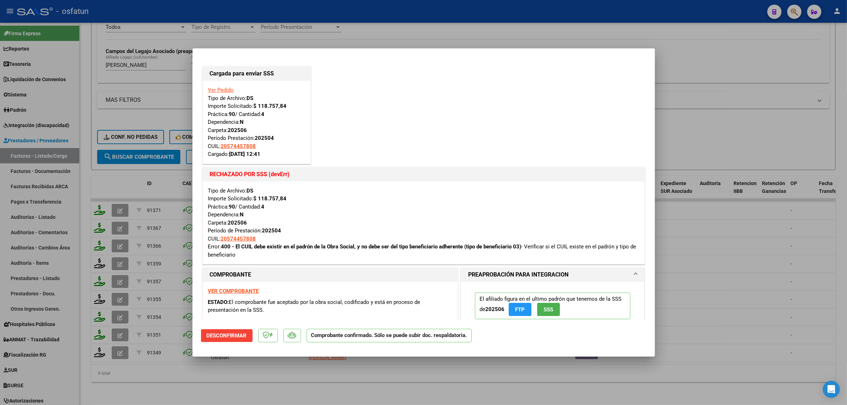
click at [769, 111] on div at bounding box center [423, 202] width 847 height 405
type input "$ 0,00"
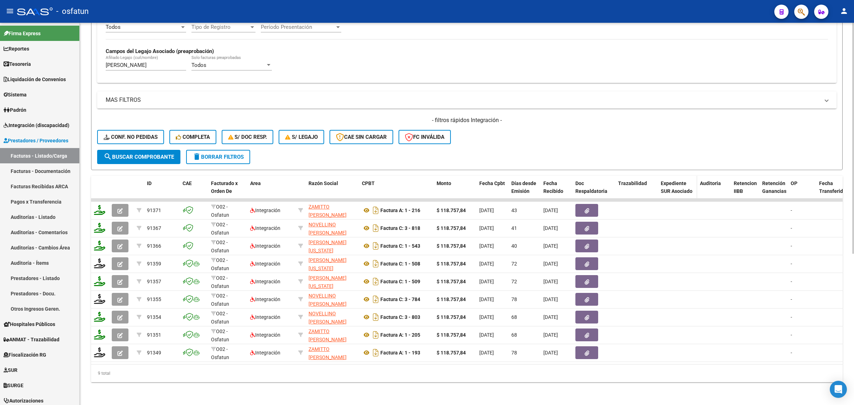
drag, startPoint x: 673, startPoint y: 147, endPoint x: 672, endPoint y: 173, distance: 26.0
click at [675, 149] on form "Filtros Id Area Area Seleccionar Gerenciador Seleccionar Gerenciador Todos Conf…" at bounding box center [467, 4] width 752 height 331
click at [164, 62] on input "NAVARRO CAMILO" at bounding box center [146, 65] width 80 height 6
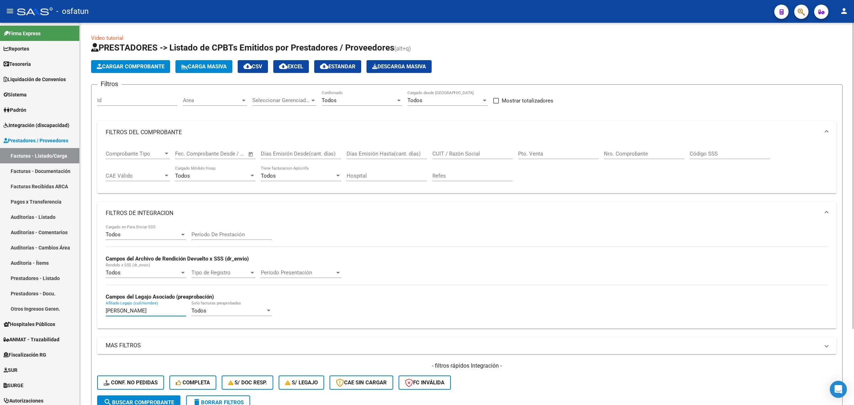
type input "NAVARRO OLIVIA"
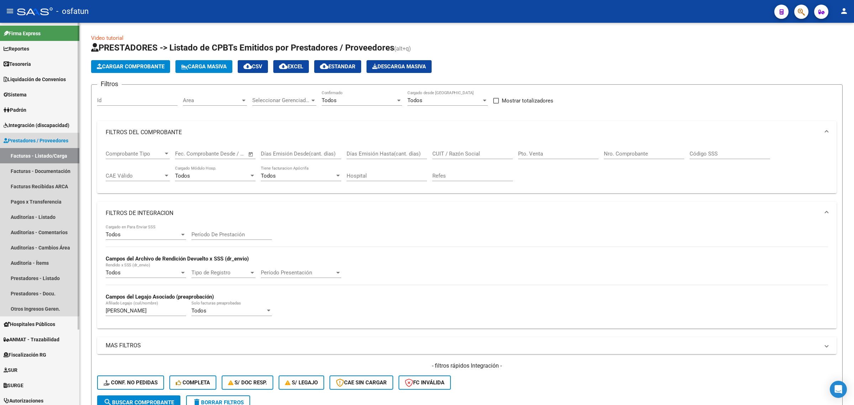
click at [40, 137] on span "Prestadores / Proveedores" at bounding box center [36, 141] width 65 height 8
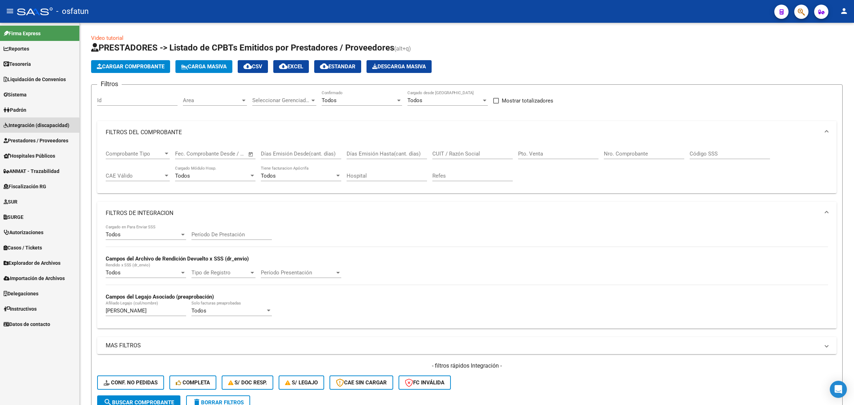
click at [36, 128] on span "Integración (discapacidad)" at bounding box center [37, 125] width 66 height 8
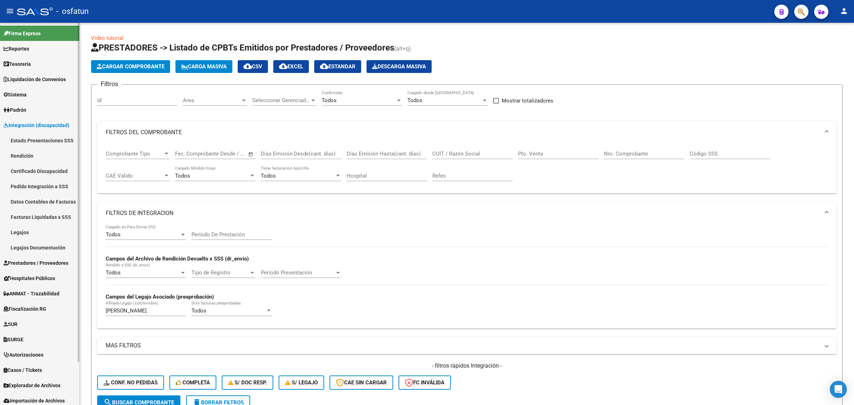
click at [28, 235] on link "Legajos" at bounding box center [39, 232] width 79 height 15
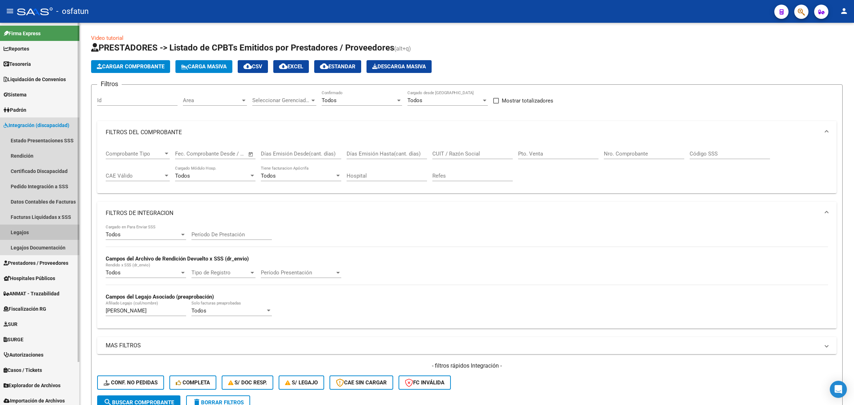
drag, startPoint x: 28, startPoint y: 235, endPoint x: 130, endPoint y: 273, distance: 108.5
click at [28, 235] on link "Legajos" at bounding box center [39, 232] width 79 height 15
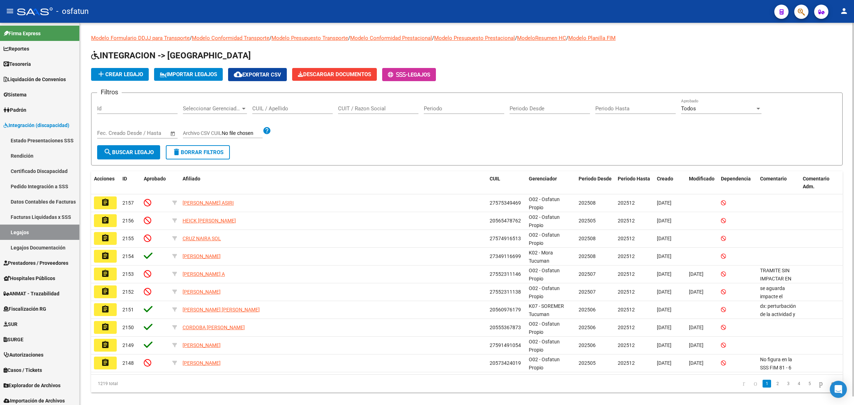
click at [297, 105] on input "CUIL / Apellido" at bounding box center [292, 108] width 80 height 6
type input "NAVARRO OLIVIA"
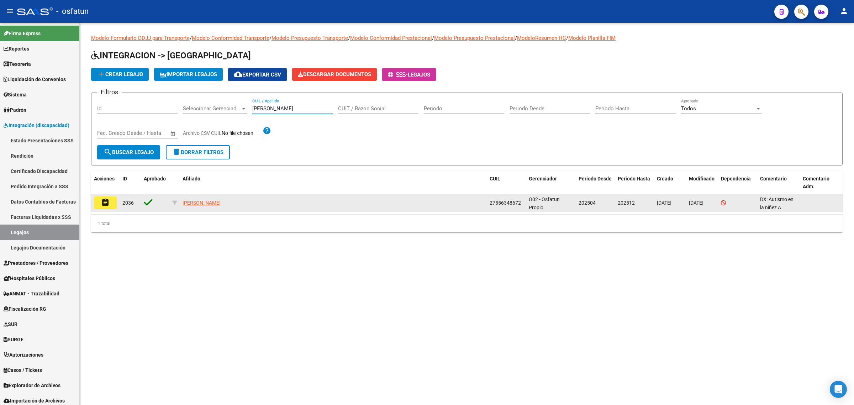
click at [109, 200] on mat-icon "assignment" at bounding box center [105, 202] width 9 height 9
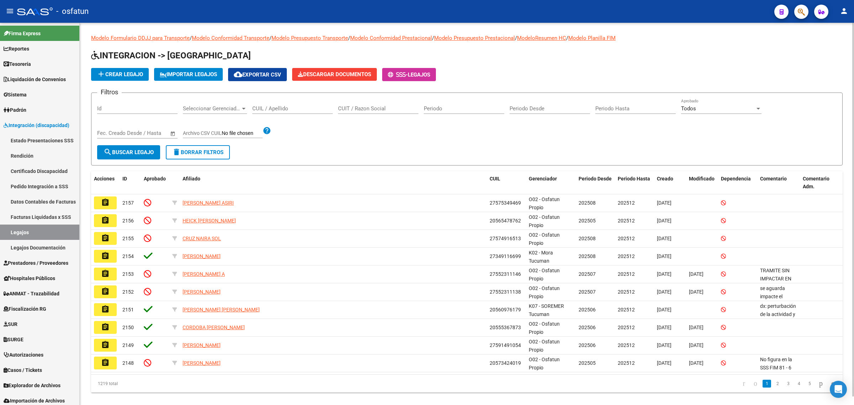
click at [218, 150] on span "delete Borrar Filtros" at bounding box center [197, 152] width 51 height 6
click at [20, 123] on span "Integración (discapacidad)" at bounding box center [37, 125] width 66 height 8
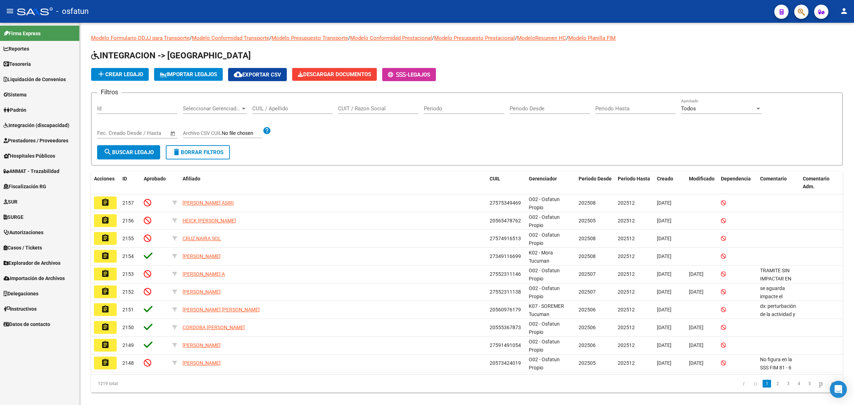
click at [20, 123] on span "Integración (discapacidad)" at bounding box center [37, 125] width 66 height 8
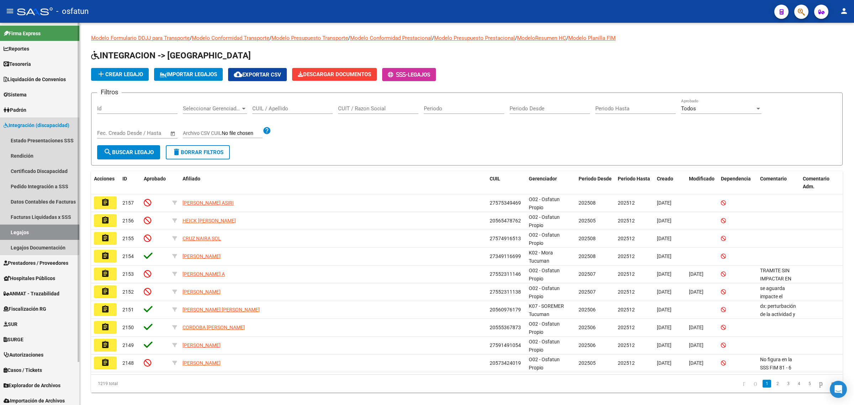
click at [18, 127] on span "Integración (discapacidad)" at bounding box center [37, 125] width 66 height 8
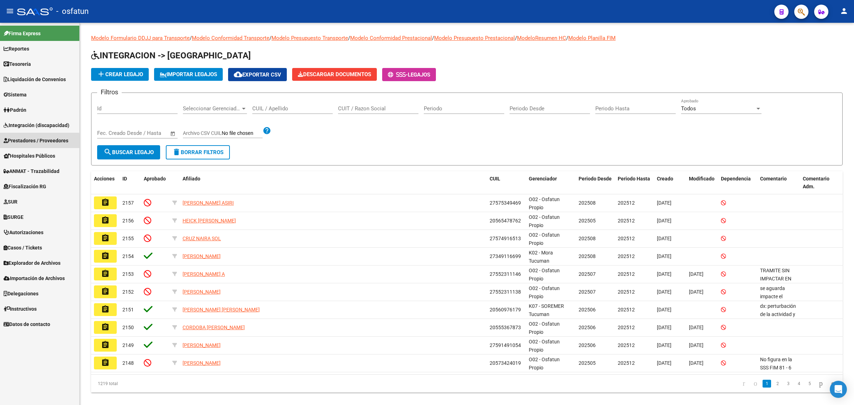
click at [23, 143] on span "Prestadores / Proveedores" at bounding box center [36, 141] width 65 height 8
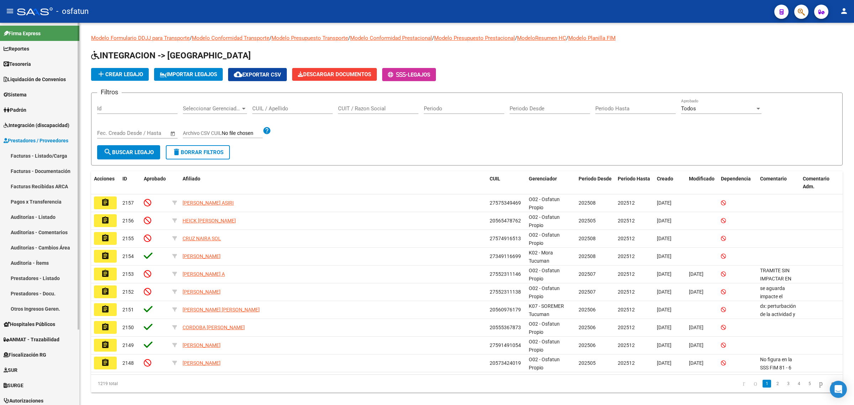
click at [24, 157] on link "Facturas - Listado/Carga" at bounding box center [39, 155] width 79 height 15
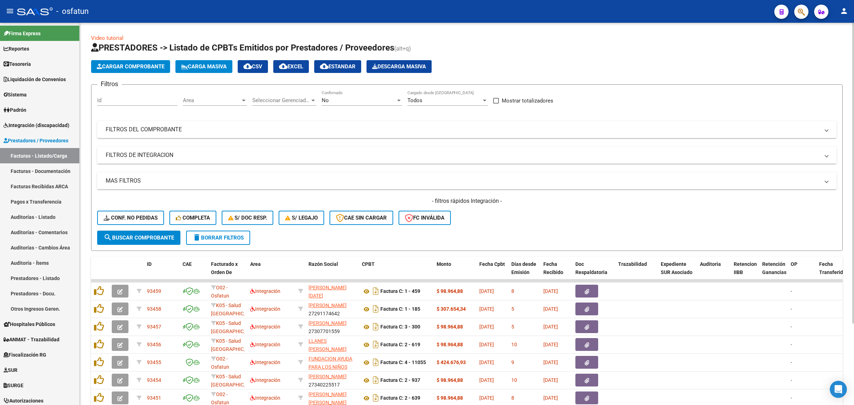
click at [200, 155] on mat-panel-title "FILTROS DE INTEGRACION" at bounding box center [463, 155] width 714 height 8
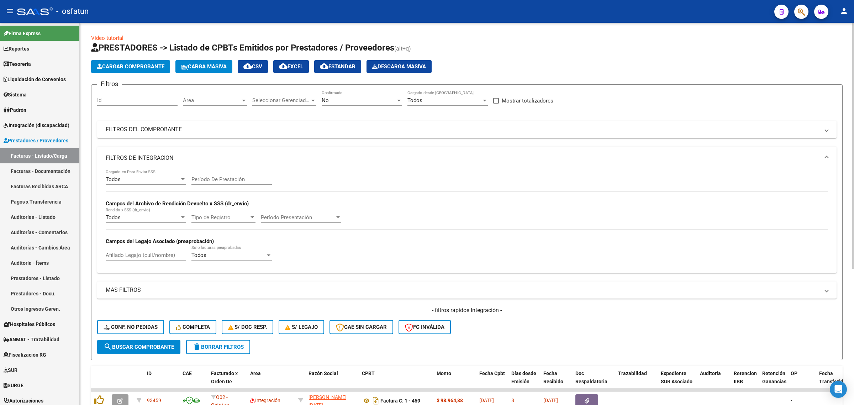
click at [145, 254] on input "Afiliado Legajo (cuil/nombre)" at bounding box center [146, 255] width 80 height 6
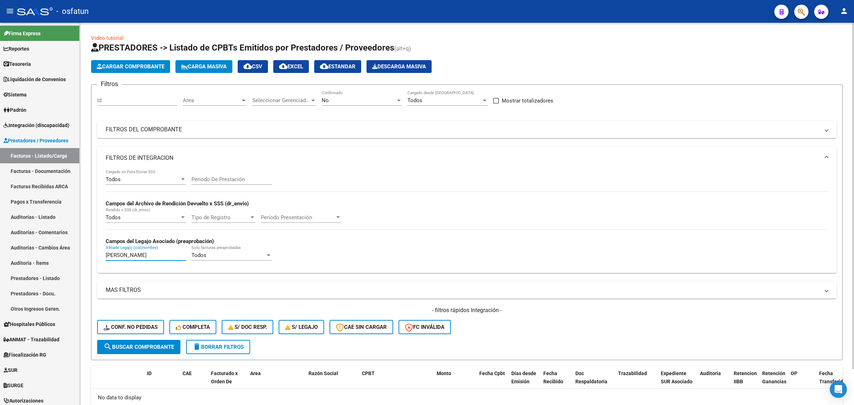
type input "NAVARRO"
click at [357, 90] on div "No Confirmado" at bounding box center [362, 97] width 80 height 15
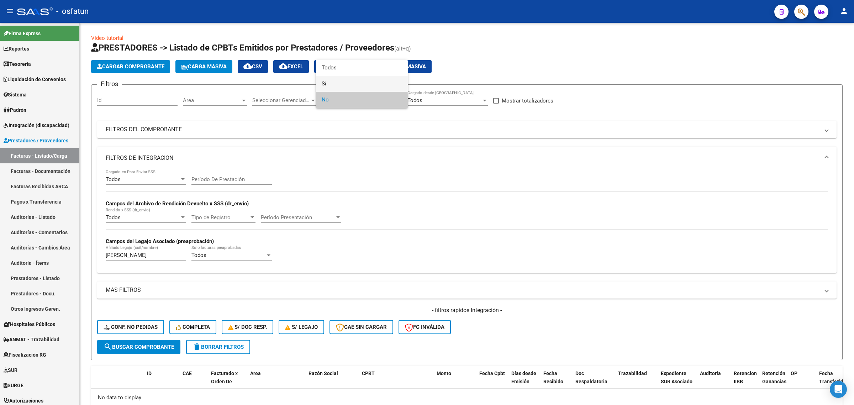
click at [348, 80] on span "Si" at bounding box center [362, 84] width 80 height 16
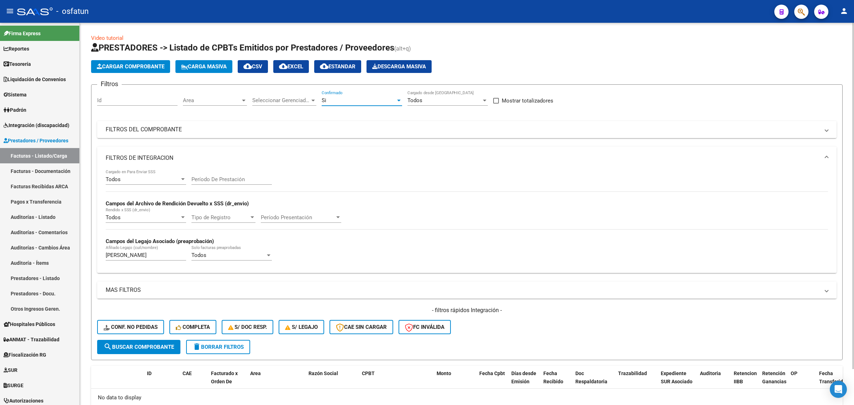
click at [338, 97] on div "Si" at bounding box center [359, 100] width 74 height 6
click at [336, 78] on span "Todos" at bounding box center [362, 84] width 80 height 16
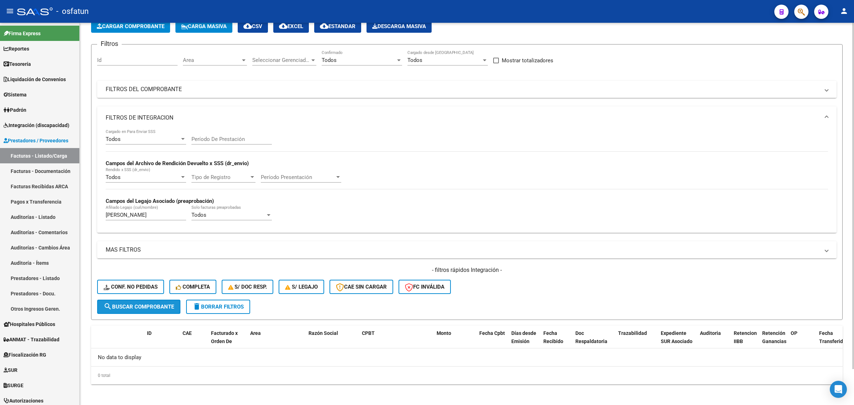
click at [126, 304] on span "search Buscar Comprobante" at bounding box center [139, 307] width 70 height 6
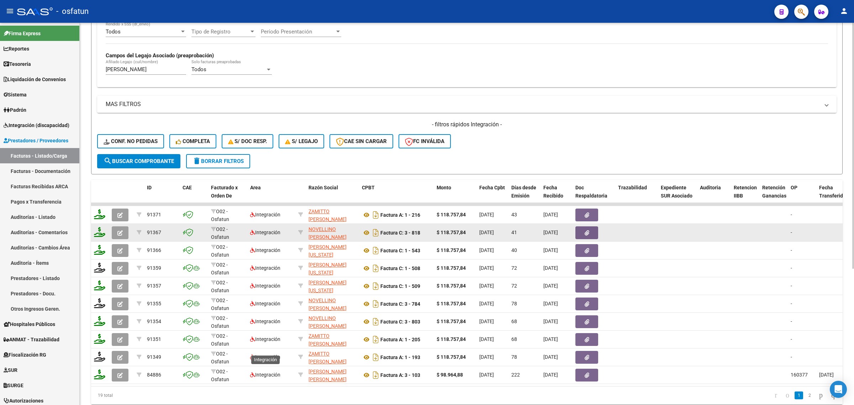
scroll to position [213, 0]
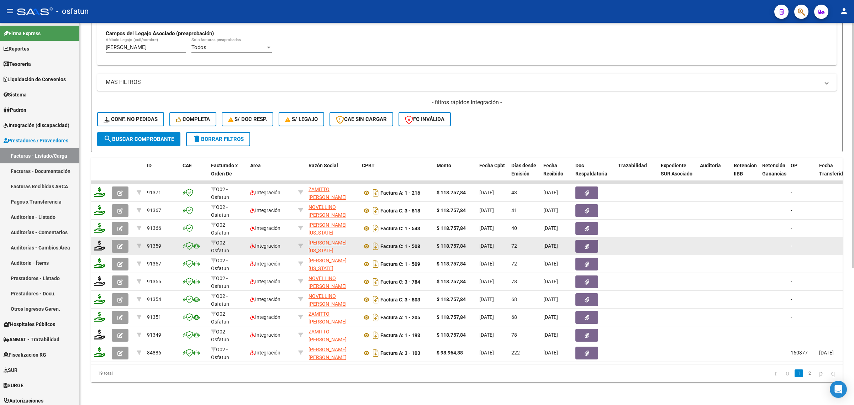
click at [124, 240] on button "button" at bounding box center [120, 246] width 17 height 13
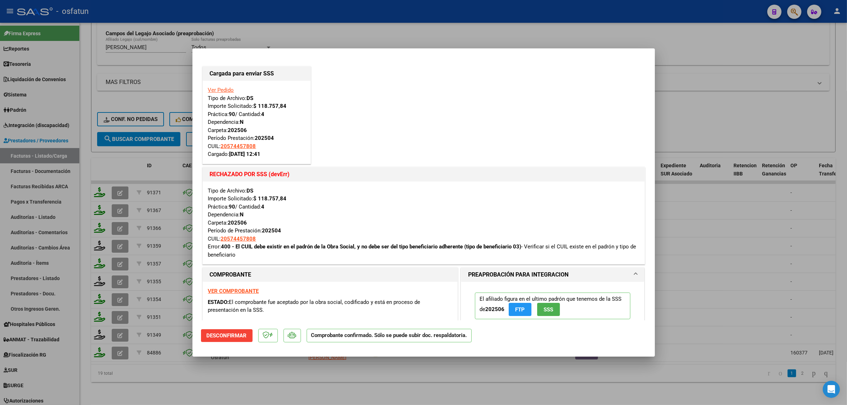
drag, startPoint x: 752, startPoint y: 115, endPoint x: 467, endPoint y: 171, distance: 290.2
click at [751, 115] on div at bounding box center [423, 202] width 847 height 405
type input "$ 0,00"
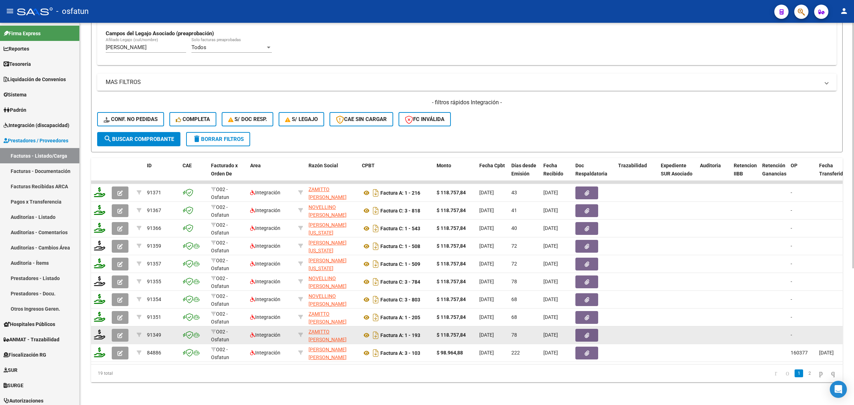
click at [119, 333] on icon "button" at bounding box center [119, 335] width 5 height 5
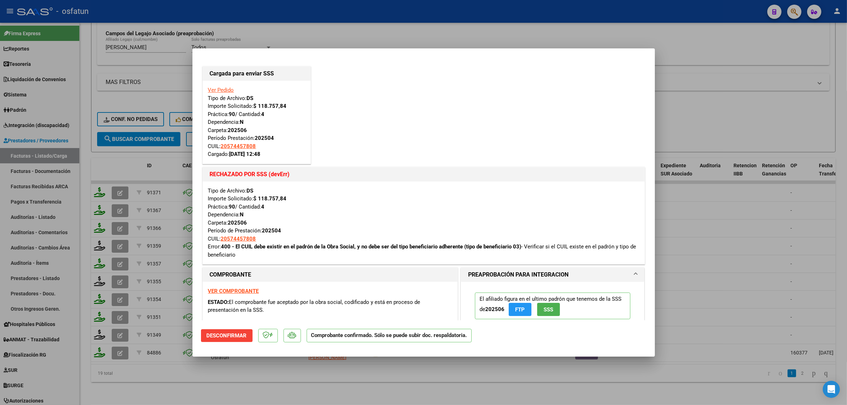
click at [268, 377] on div at bounding box center [423, 202] width 847 height 405
type input "$ 0,00"
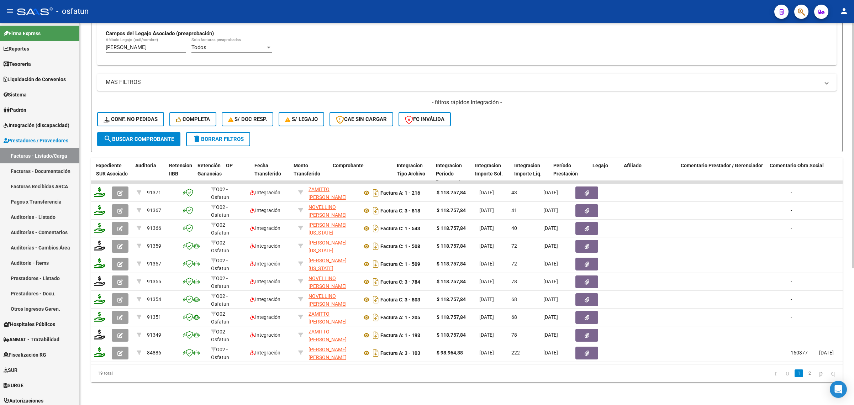
scroll to position [0, 591]
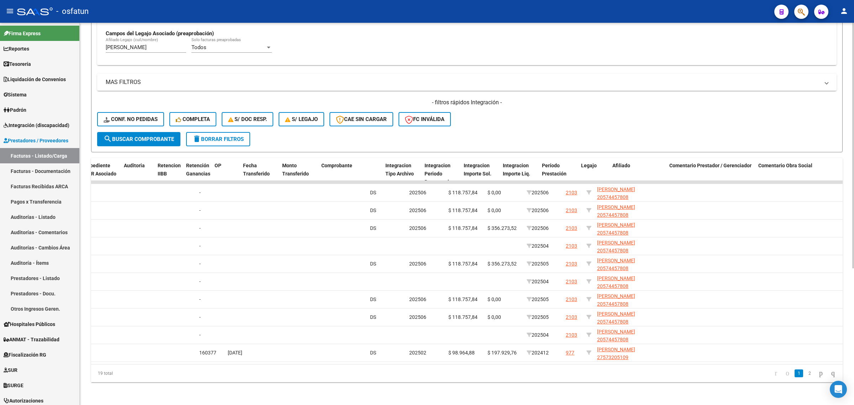
click at [534, 357] on datatable-body "91371 O02 - Osfatun Propio Integración ZAMITTO MARIA MAGDALENA 27256888977 Fact…" at bounding box center [467, 272] width 752 height 183
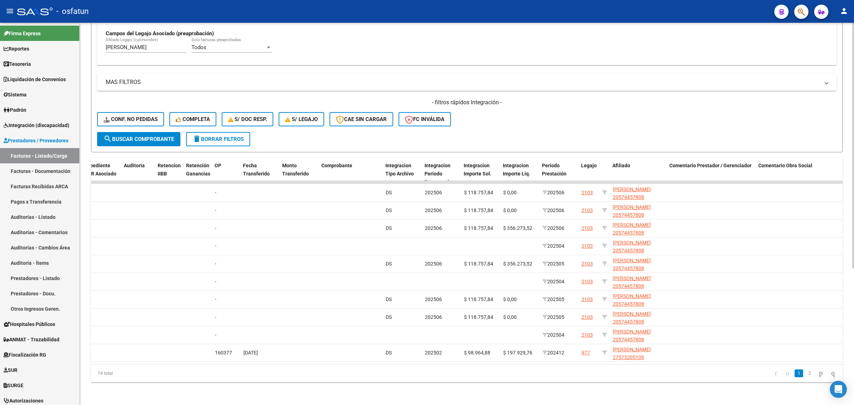
click at [533, 357] on datatable-body "91371 O02 - Osfatun Propio Integración ZAMITTO MARIA MAGDALENA 27256888977 Fact…" at bounding box center [467, 272] width 752 height 183
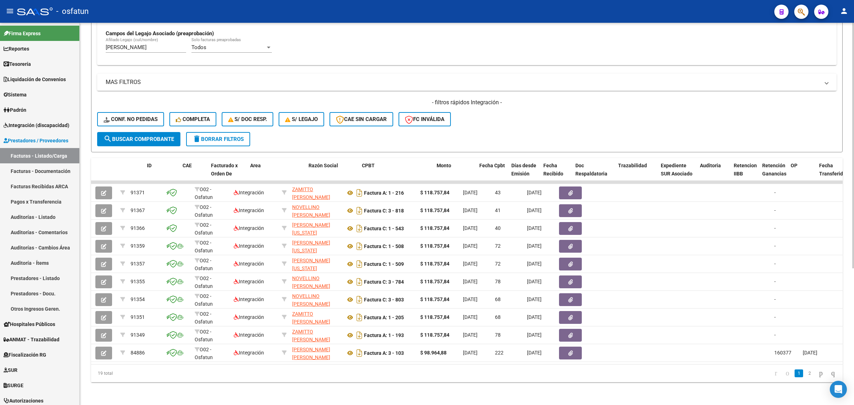
scroll to position [0, 0]
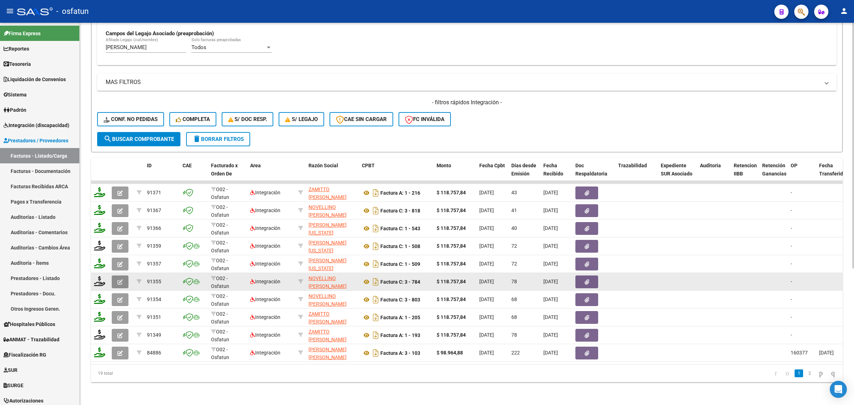
click at [119, 279] on icon "button" at bounding box center [119, 281] width 5 height 5
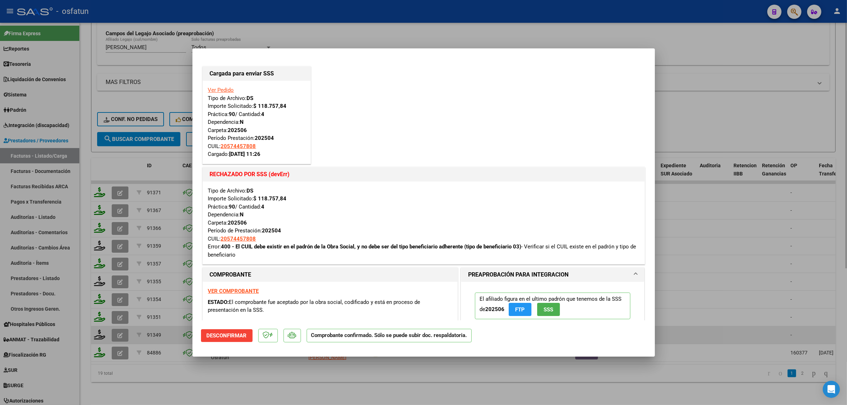
click at [118, 326] on div at bounding box center [423, 202] width 847 height 405
type input "$ 0,00"
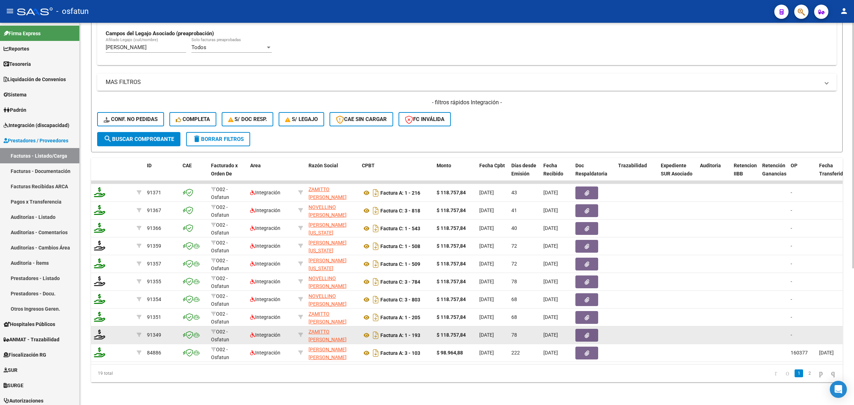
click at [116, 329] on datatable-body-cell at bounding box center [121, 334] width 25 height 17
click at [117, 333] on icon "button" at bounding box center [119, 335] width 5 height 5
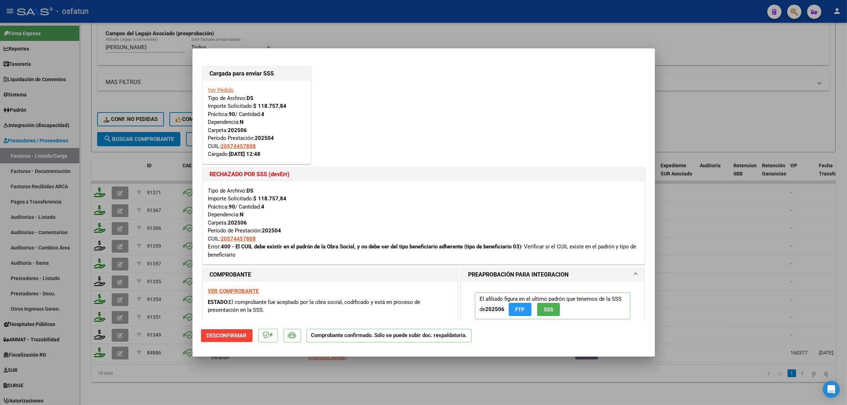
click at [120, 240] on div at bounding box center [423, 202] width 847 height 405
type input "$ 0,00"
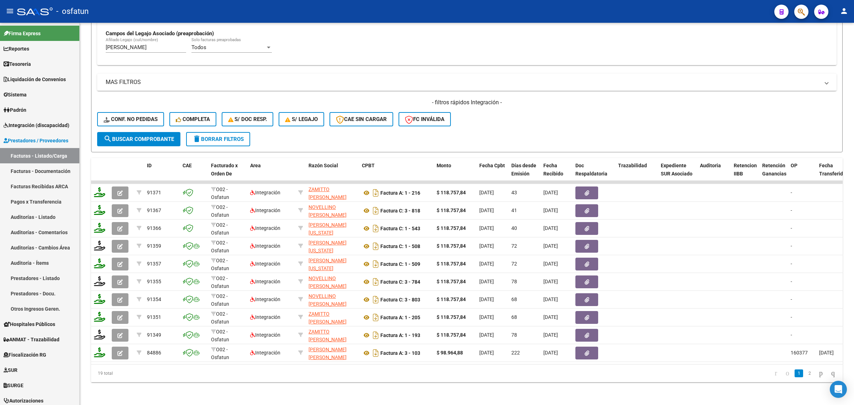
click at [120, 244] on icon "button" at bounding box center [119, 246] width 5 height 5
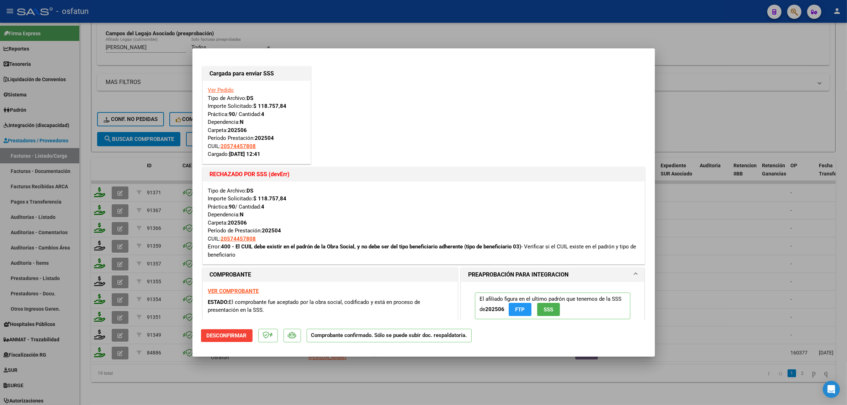
drag, startPoint x: 746, startPoint y: 109, endPoint x: 213, endPoint y: 210, distance: 542.3
click at [746, 110] on div at bounding box center [423, 202] width 847 height 405
type input "$ 0,00"
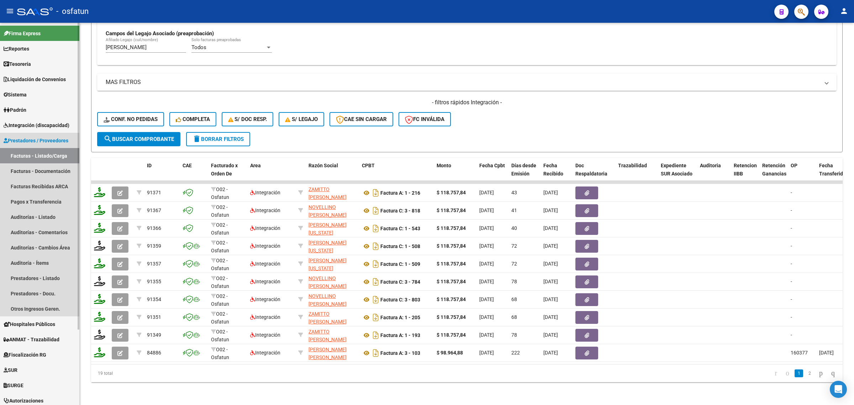
click at [36, 151] on link "Facturas - Listado/Carga" at bounding box center [39, 155] width 79 height 15
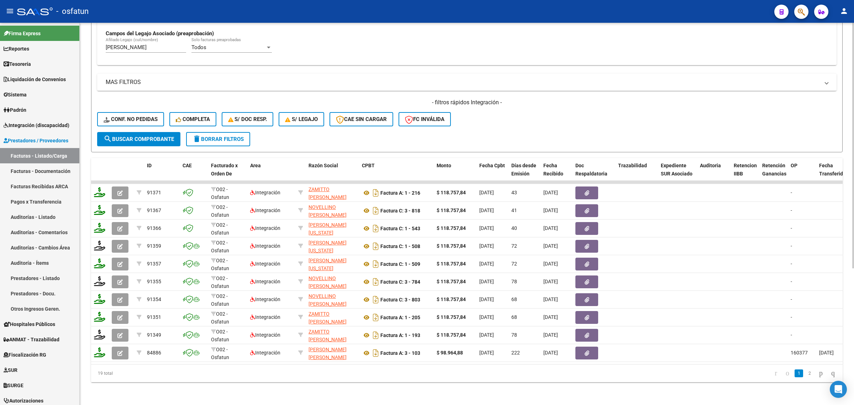
click at [223, 138] on button "delete Borrar Filtros" at bounding box center [218, 139] width 64 height 14
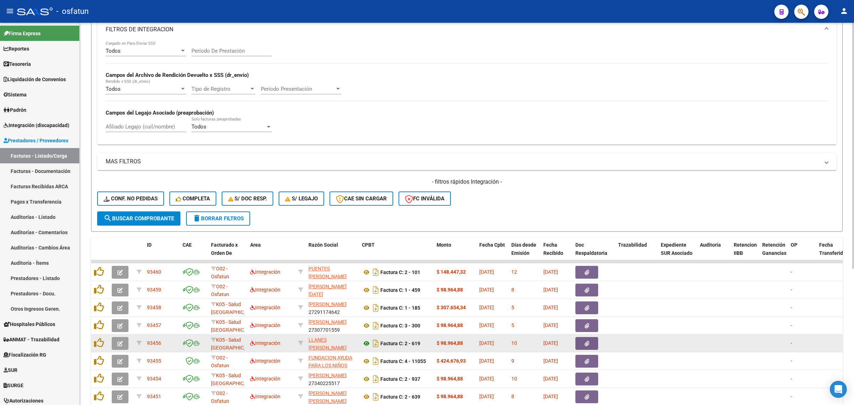
scroll to position [213, 0]
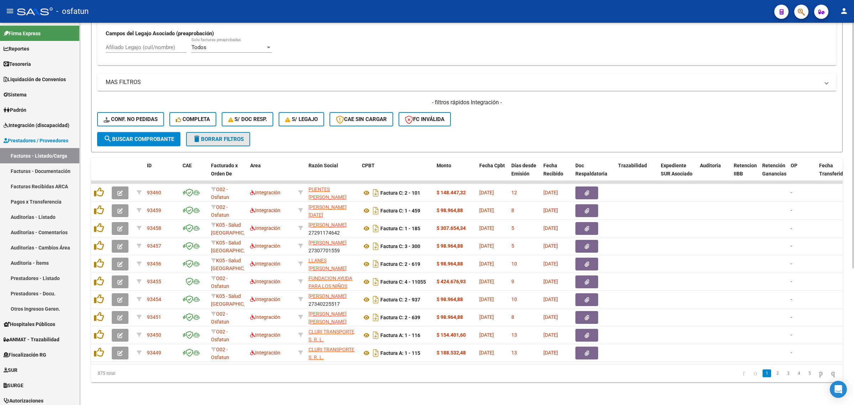
click at [216, 135] on button "delete Borrar Filtros" at bounding box center [218, 139] width 64 height 14
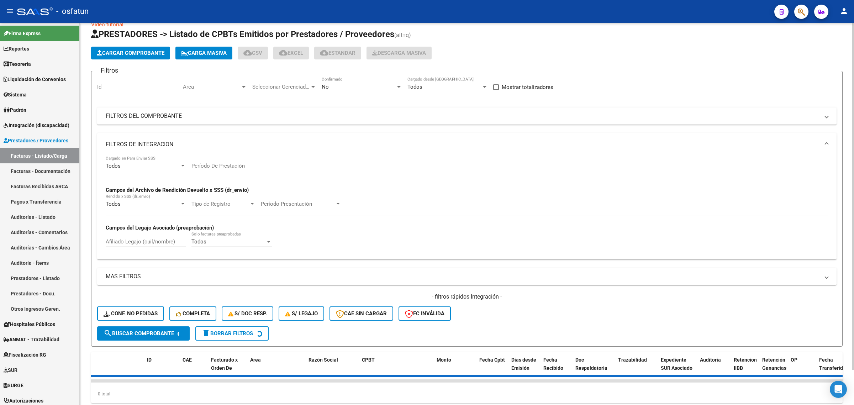
scroll to position [0, 0]
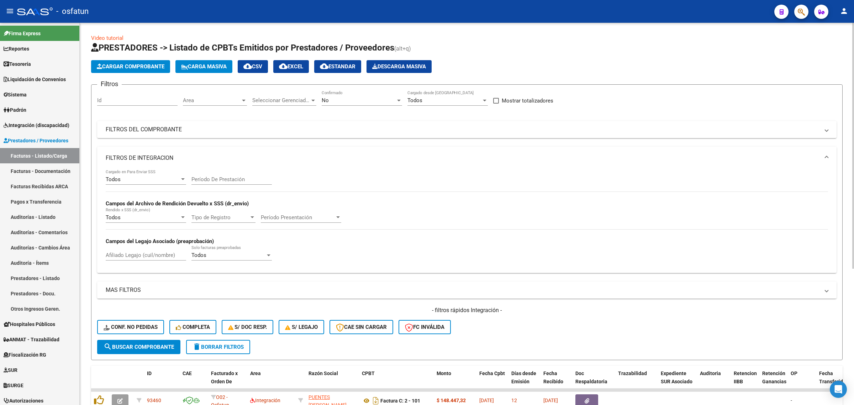
click at [365, 99] on div "No" at bounding box center [359, 100] width 74 height 6
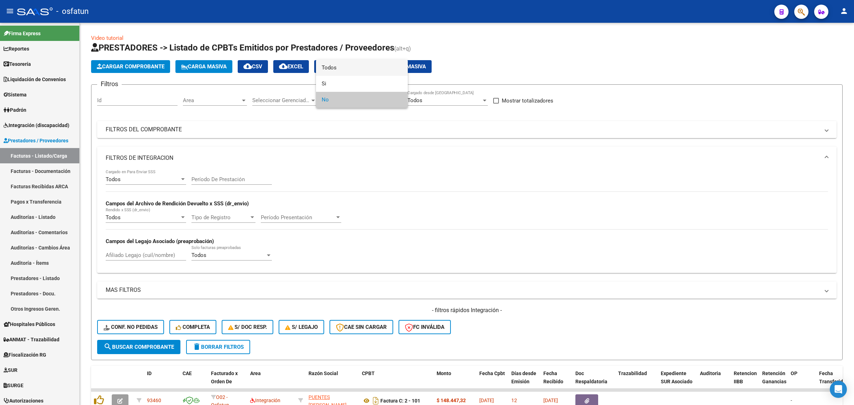
click at [353, 70] on span "Todos" at bounding box center [362, 68] width 80 height 16
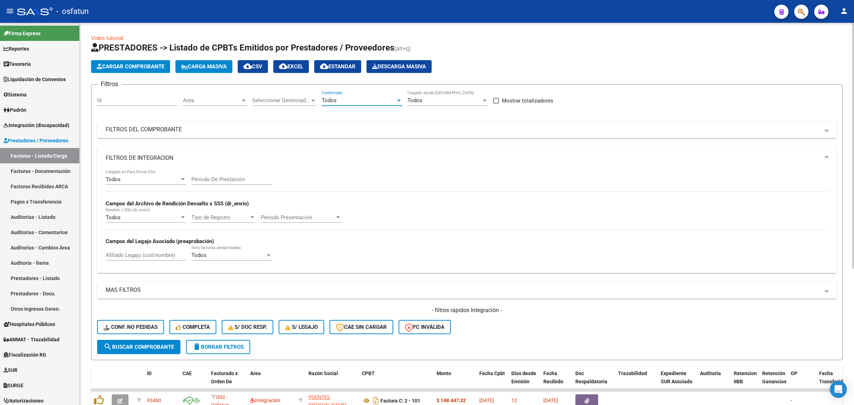
click at [140, 253] on input "Afiliado Legajo (cuil/nombre)" at bounding box center [146, 255] width 80 height 6
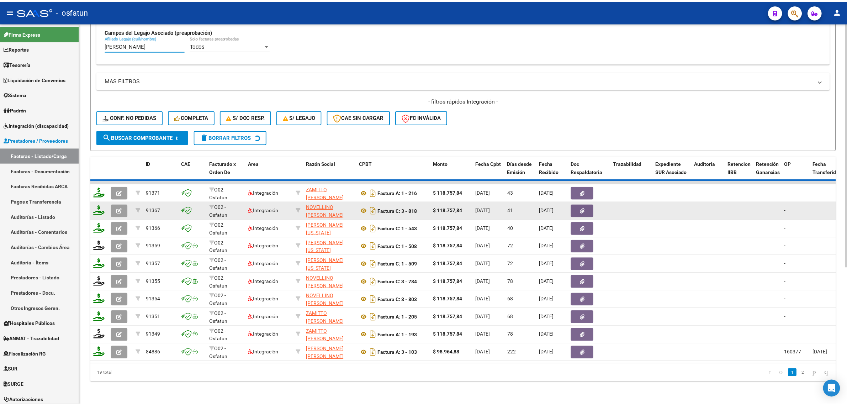
scroll to position [195, 0]
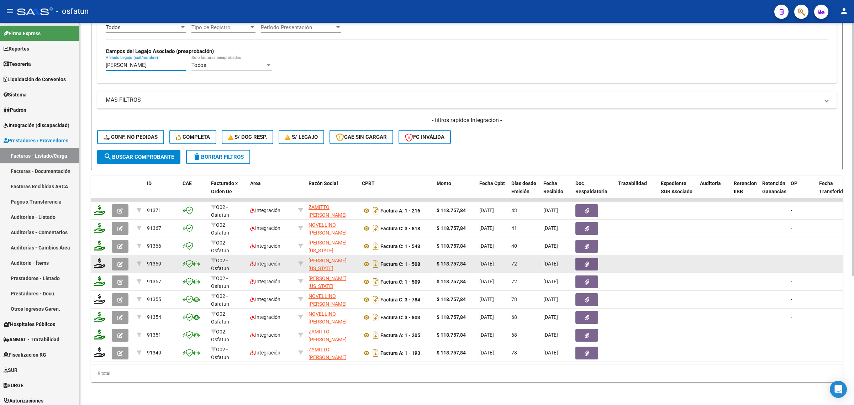
type input "NAVARRO CAMILO"
click at [117, 261] on span "button" at bounding box center [119, 264] width 5 height 6
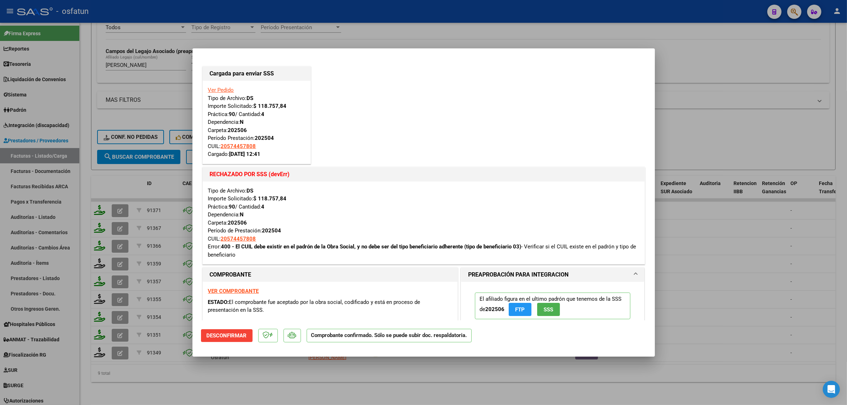
click at [230, 291] on strong "VER COMPROBANTE" at bounding box center [233, 291] width 51 height 6
click at [757, 129] on div at bounding box center [423, 202] width 847 height 405
type input "$ 0,00"
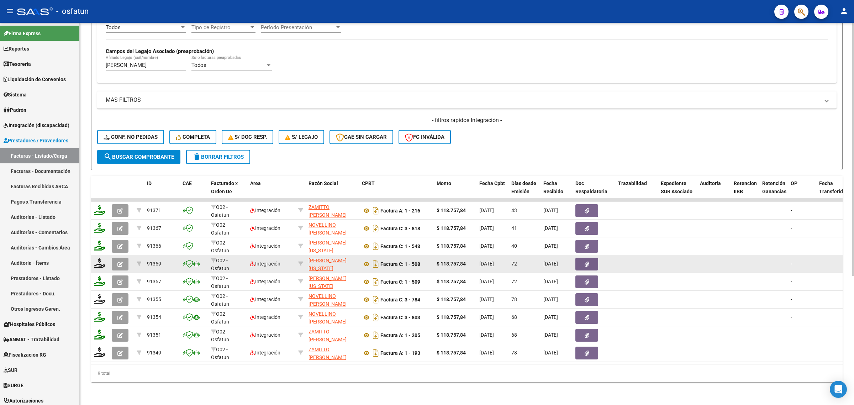
click at [117, 262] on icon "button" at bounding box center [119, 264] width 5 height 5
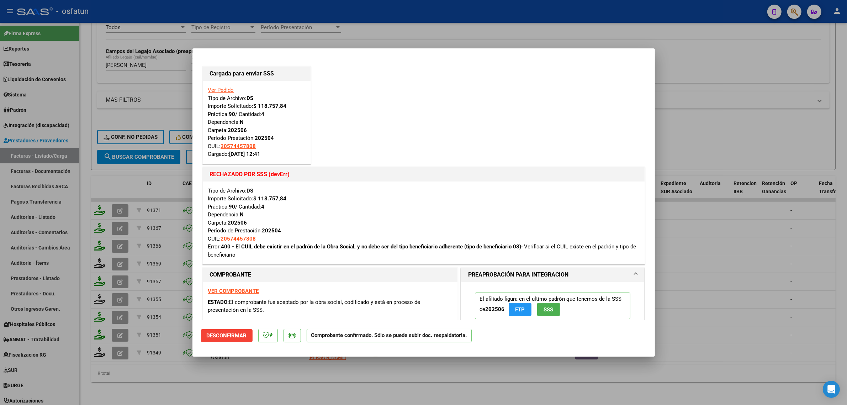
click at [163, 370] on div at bounding box center [423, 202] width 847 height 405
type input "$ 0,00"
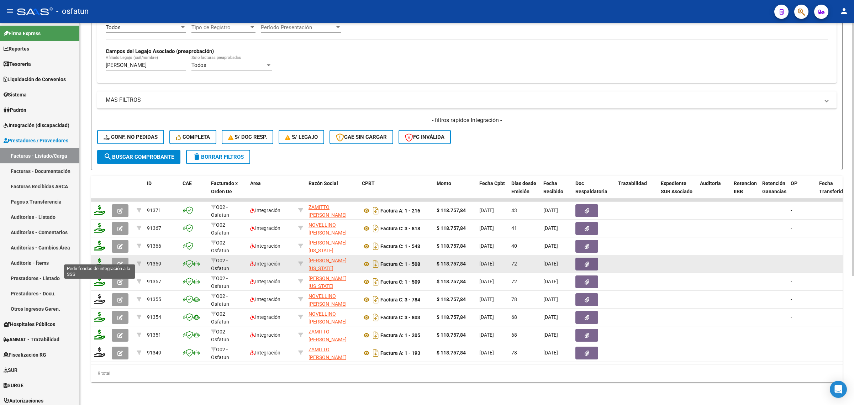
click at [99, 259] on icon at bounding box center [99, 263] width 11 height 10
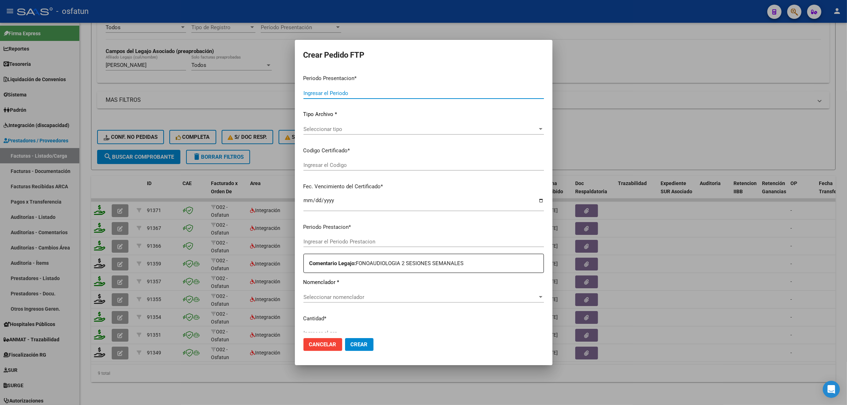
type input "202507"
type input "202504"
type input "$ 118.757,84"
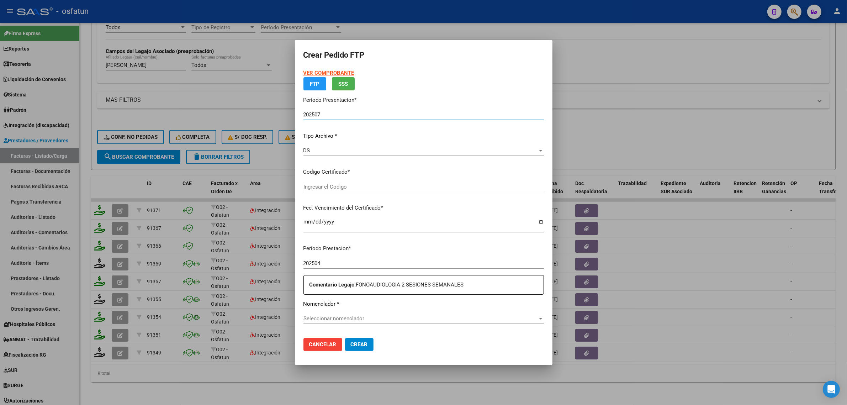
type input "ARG02000574457802023022220270222RIO145"
type input "2027-02-22"
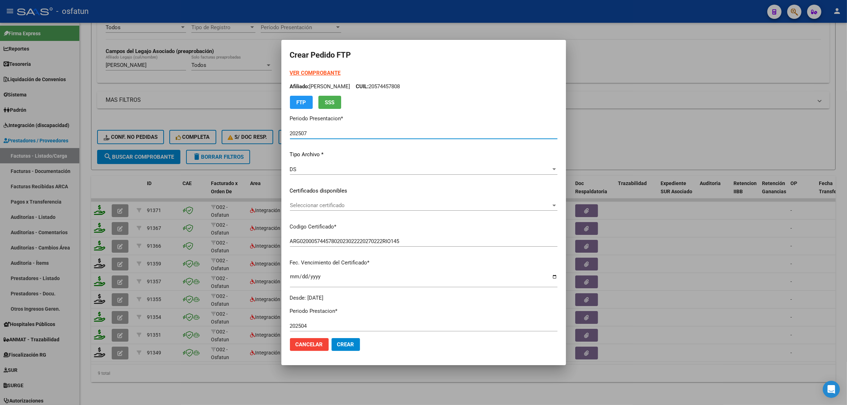
click at [314, 72] on strong "VER COMPROBANTE" at bounding box center [315, 73] width 51 height 6
click at [609, 137] on div at bounding box center [423, 202] width 847 height 405
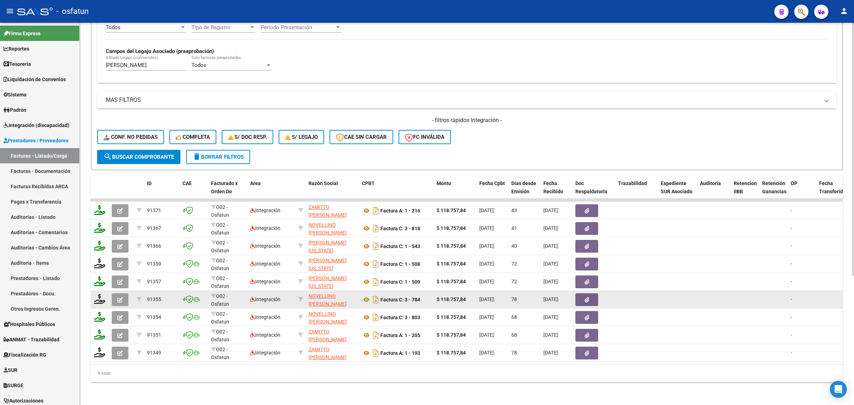
click at [118, 297] on icon "button" at bounding box center [119, 299] width 5 height 5
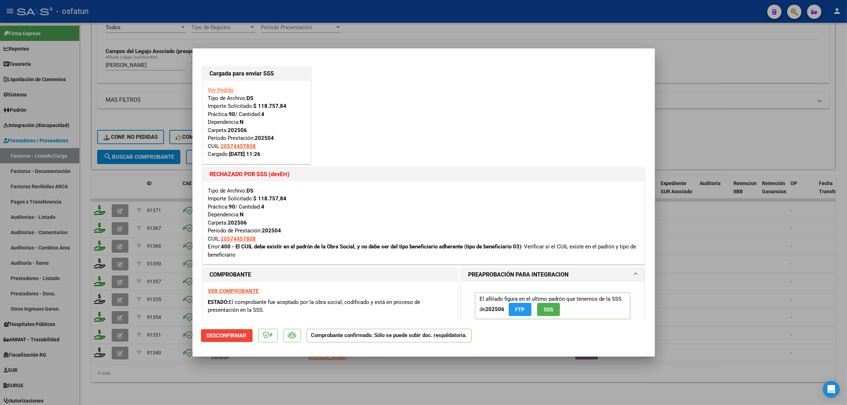
click at [237, 288] on strong "VER COMPROBANTE" at bounding box center [233, 291] width 51 height 6
drag, startPoint x: 127, startPoint y: 110, endPoint x: 122, endPoint y: 225, distance: 115.8
click at [127, 111] on div at bounding box center [423, 202] width 847 height 405
type input "$ 0,00"
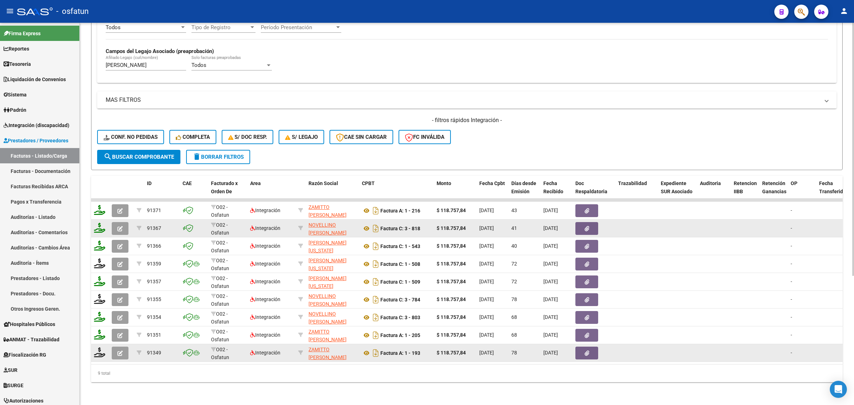
click at [120, 351] on icon "button" at bounding box center [119, 353] width 5 height 5
click at [117, 351] on icon "button" at bounding box center [119, 353] width 5 height 5
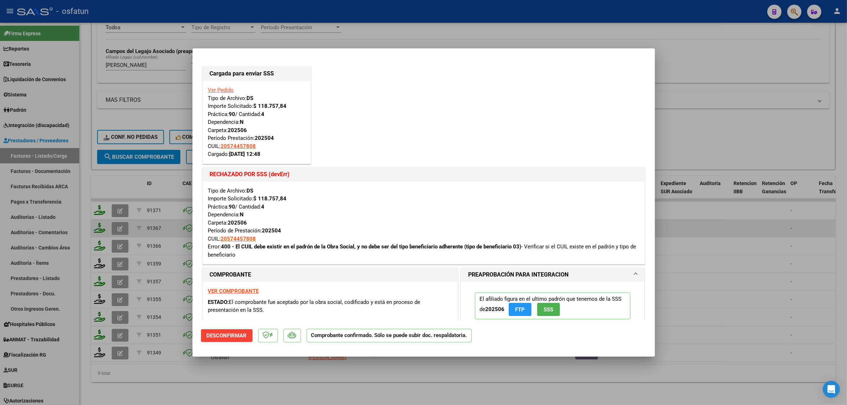
click at [228, 293] on strong "VER COMPROBANTE" at bounding box center [233, 291] width 51 height 6
drag, startPoint x: 157, startPoint y: 107, endPoint x: 204, endPoint y: 135, distance: 54.9
click at [157, 107] on div at bounding box center [423, 202] width 847 height 405
type input "$ 0,00"
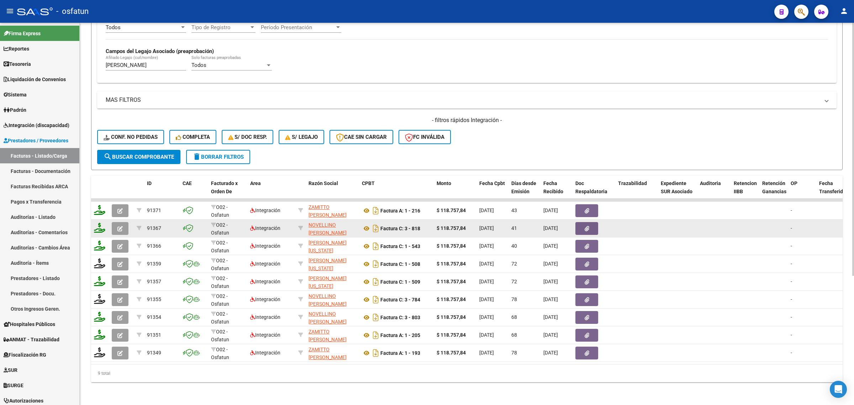
click at [504, 143] on form "Filtros Id Area Area Seleccionar Gerenciador Seleccionar Gerenciador Todos Conf…" at bounding box center [467, 32] width 752 height 276
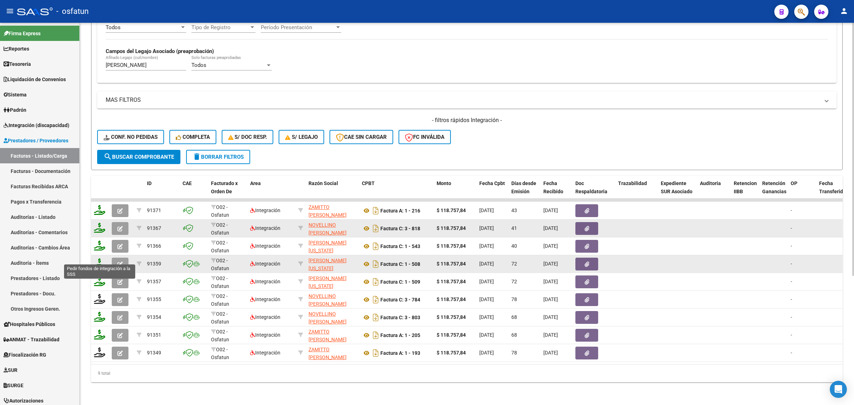
click at [101, 258] on icon at bounding box center [99, 263] width 11 height 10
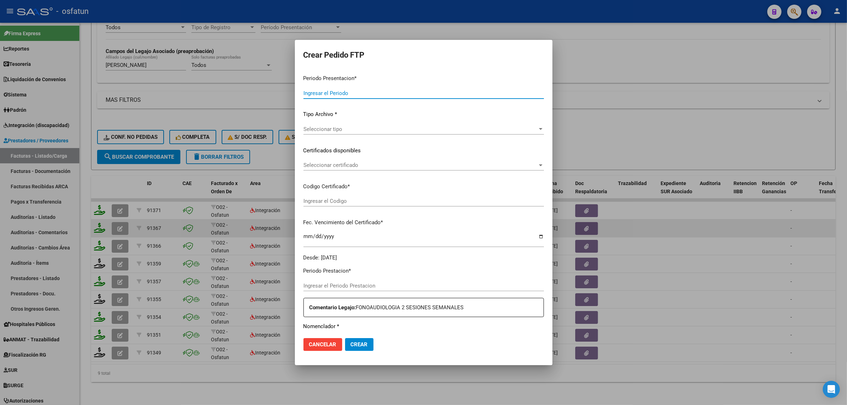
type input "202507"
type input "202504"
type input "$ 118.757,84"
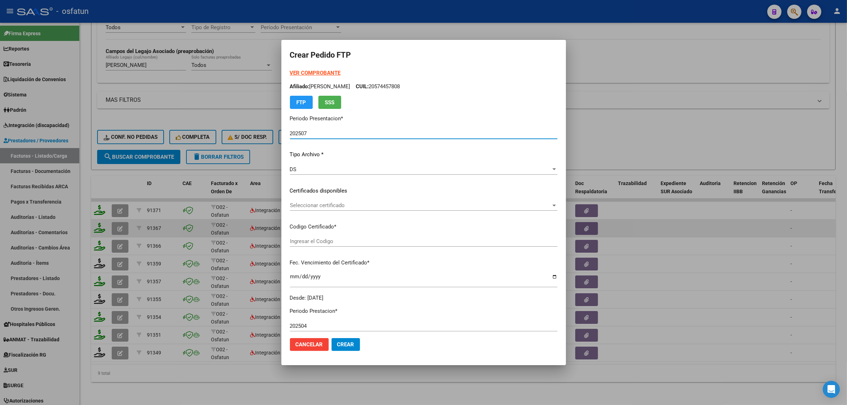
type input "ARG02000574457802023022220270222RIO145"
type input "2027-02-22"
click at [323, 200] on div "Seleccionar certificado Seleccionar certificado" at bounding box center [424, 205] width 268 height 11
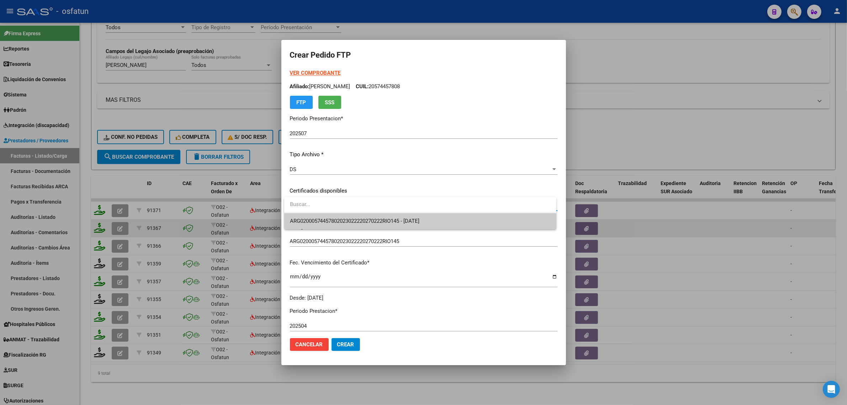
click at [323, 219] on span "ARG02000574457802023022220270222RIO145 - 2027-02-22" at bounding box center [355, 221] width 130 height 6
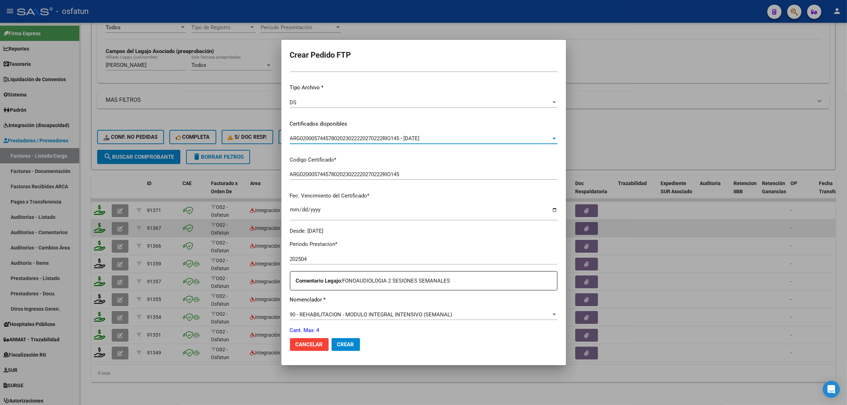
scroll to position [133, 0]
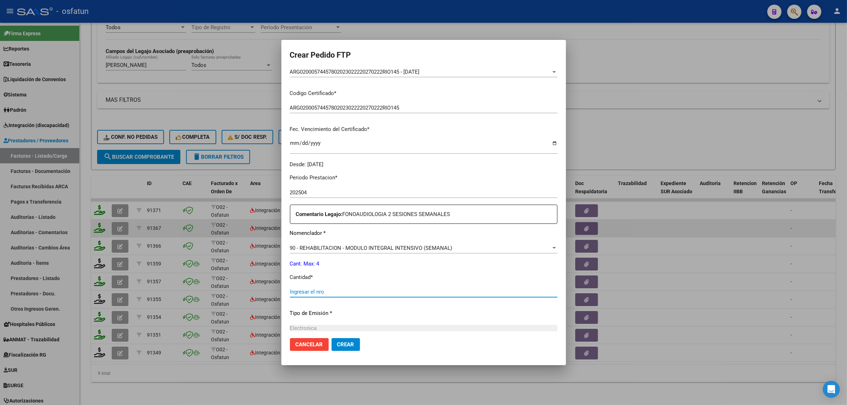
click at [349, 295] on input "Ingresar el nro" at bounding box center [424, 292] width 268 height 6
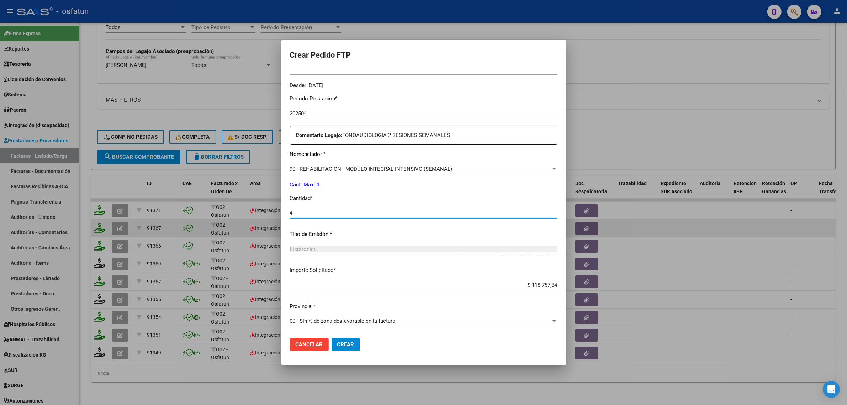
type input "4"
click at [344, 341] on button "Crear" at bounding box center [346, 344] width 28 height 13
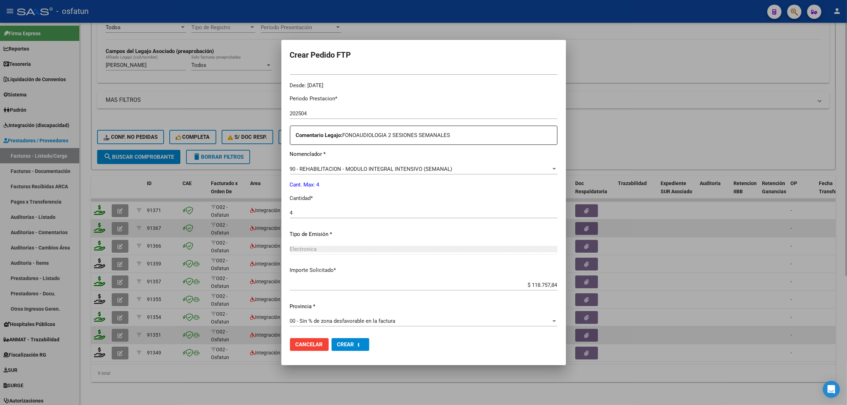
scroll to position [0, 0]
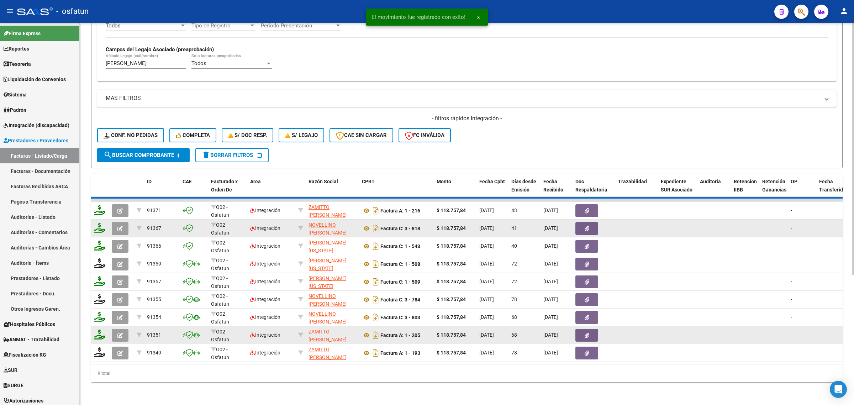
drag, startPoint x: 352, startPoint y: 311, endPoint x: 260, endPoint y: 325, distance: 93.2
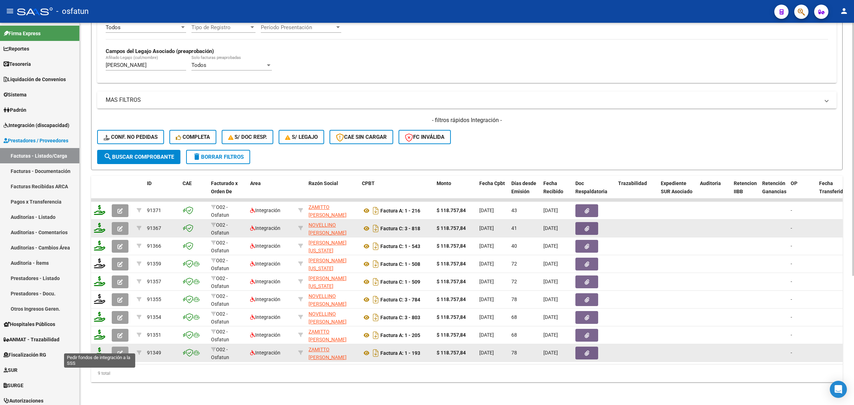
click at [101, 348] on icon at bounding box center [99, 352] width 11 height 10
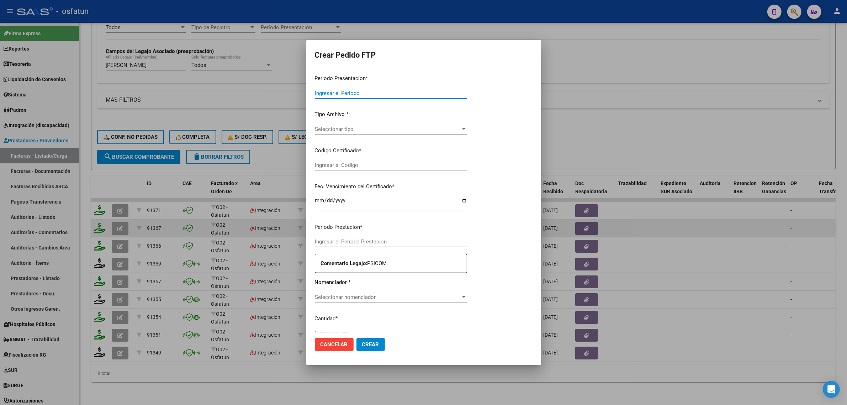
type input "202507"
type input "202504"
type input "$ 118.757,84"
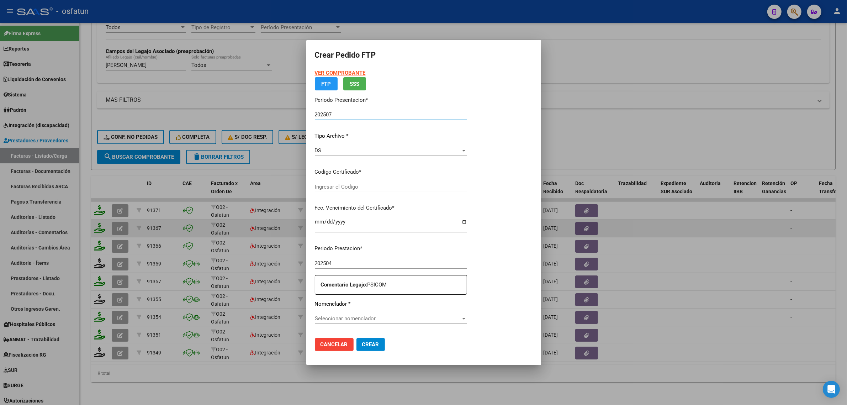
type input "ARG02000574457802023022220270222RIO145"
type input "2027-02-22"
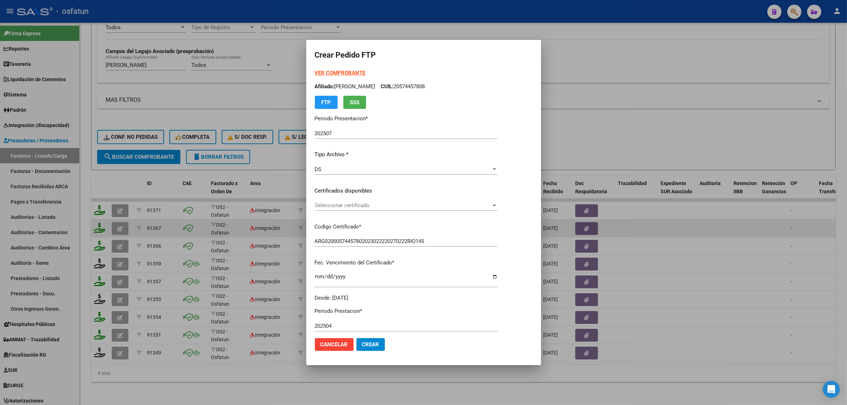
click at [345, 183] on div "VER COMPROBANTE ARCA Padrón Afiliado: NAVARRO CAMILO CUIL: 20574457808 FTP SSS …" at bounding box center [406, 185] width 183 height 233
click at [346, 204] on span "Seleccionar certificado" at bounding box center [403, 205] width 177 height 6
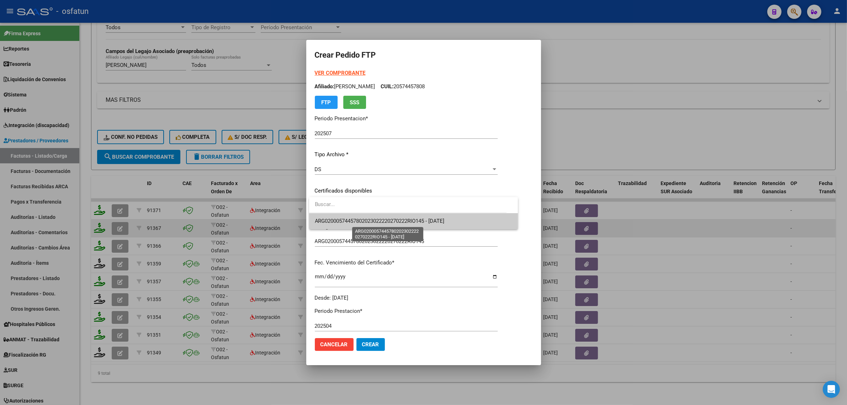
click at [344, 222] on span "ARG02000574457802023022220270222RIO145 - 2027-02-22" at bounding box center [380, 221] width 130 height 6
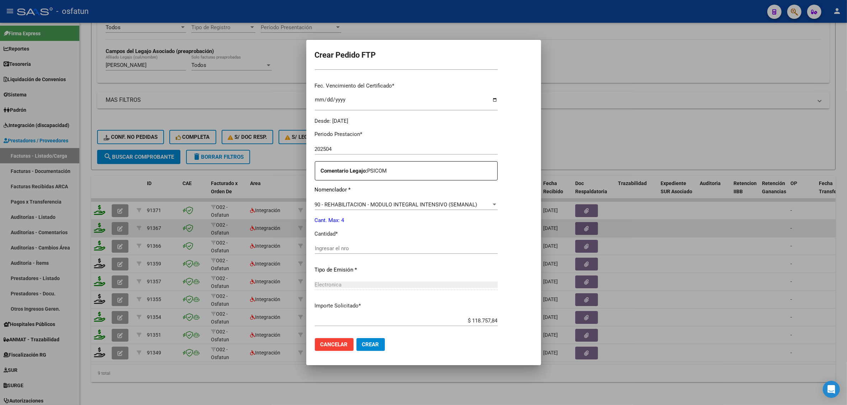
scroll to position [178, 0]
click at [341, 246] on input "Ingresar el nro" at bounding box center [406, 247] width 183 height 6
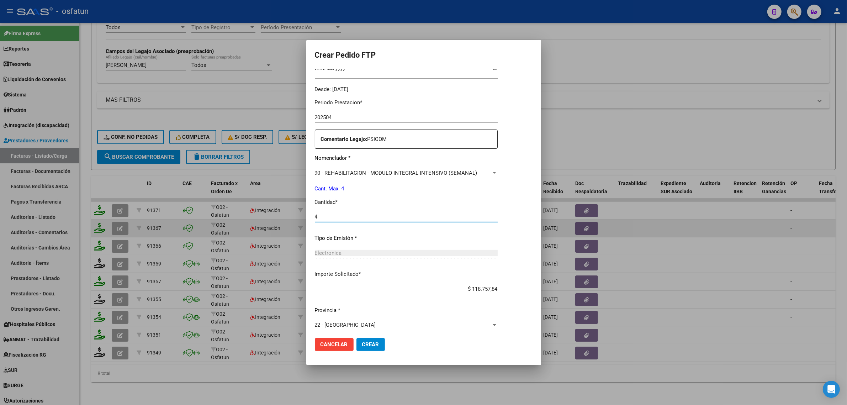
scroll to position [212, 0]
type input "4"
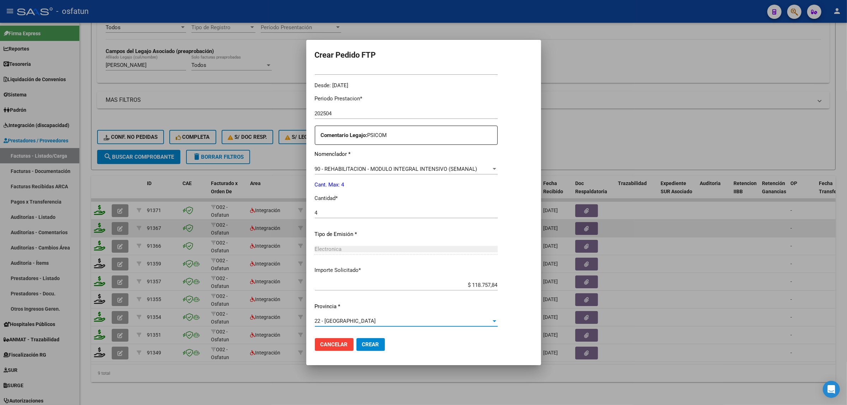
click at [376, 322] on div "22 - [GEOGRAPHIC_DATA]" at bounding box center [403, 321] width 177 height 6
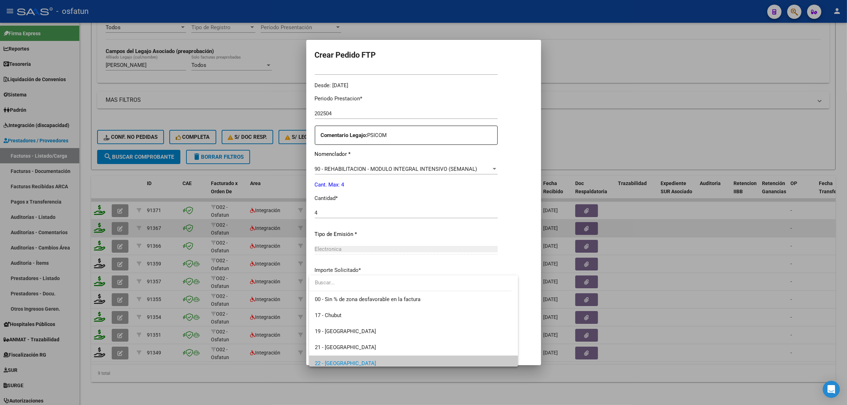
scroll to position [43, 0]
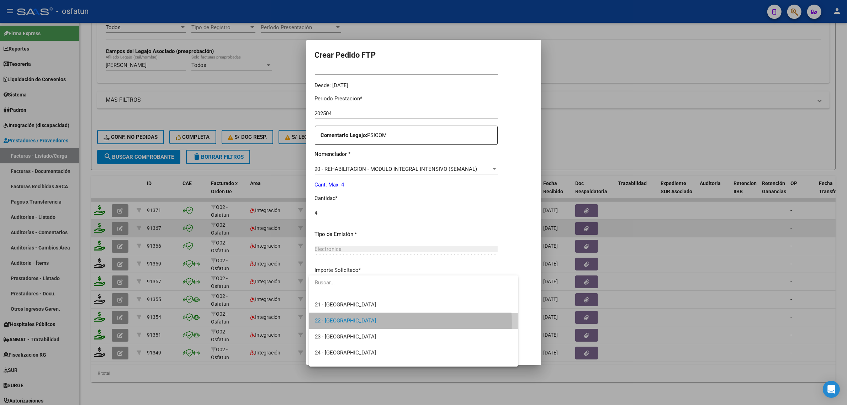
click at [374, 323] on span "22 - [GEOGRAPHIC_DATA]" at bounding box center [414, 321] width 198 height 16
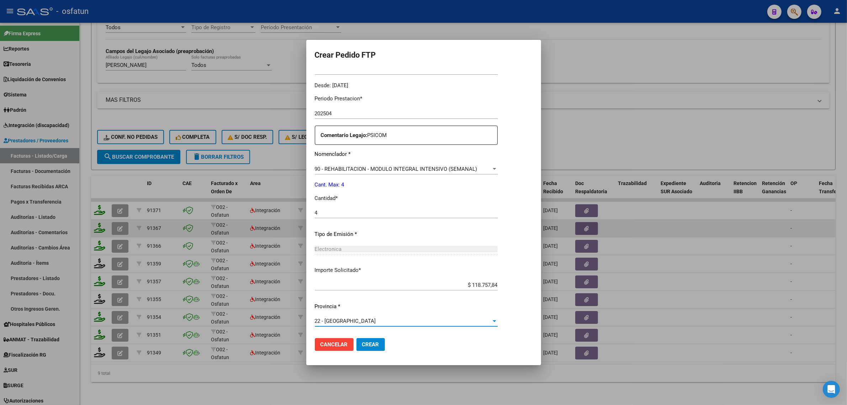
click at [369, 346] on span "Crear" at bounding box center [370, 344] width 17 height 6
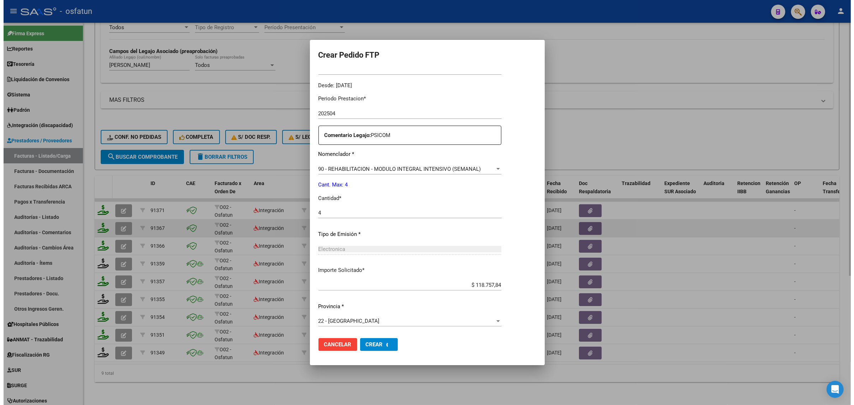
scroll to position [0, 0]
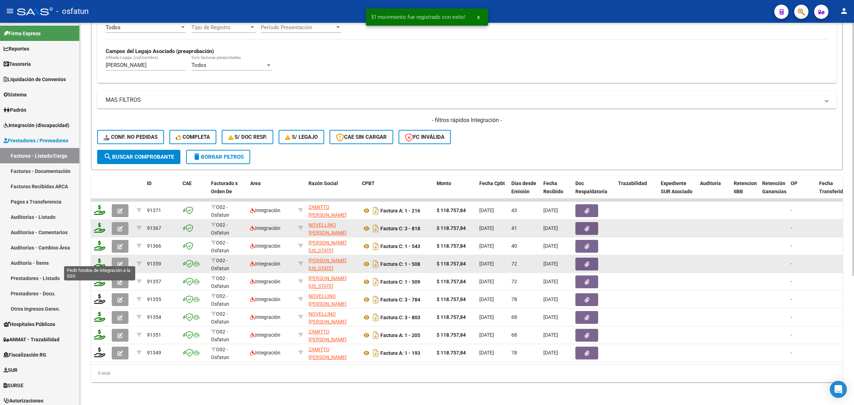
click at [98, 258] on icon at bounding box center [99, 263] width 11 height 10
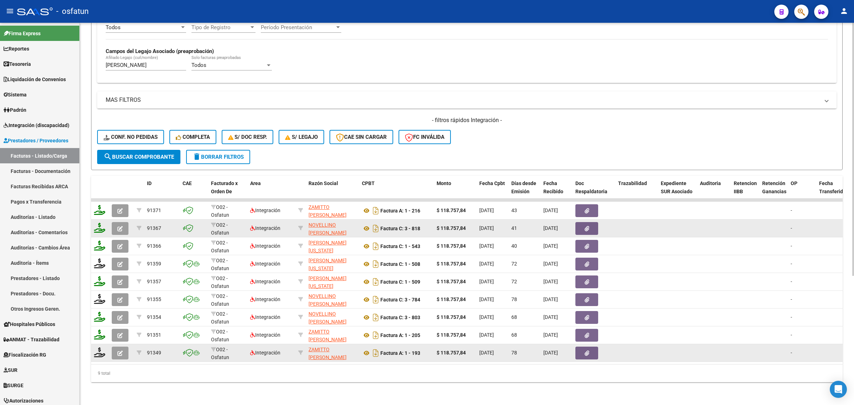
click at [95, 351] on div at bounding box center [100, 352] width 12 height 11
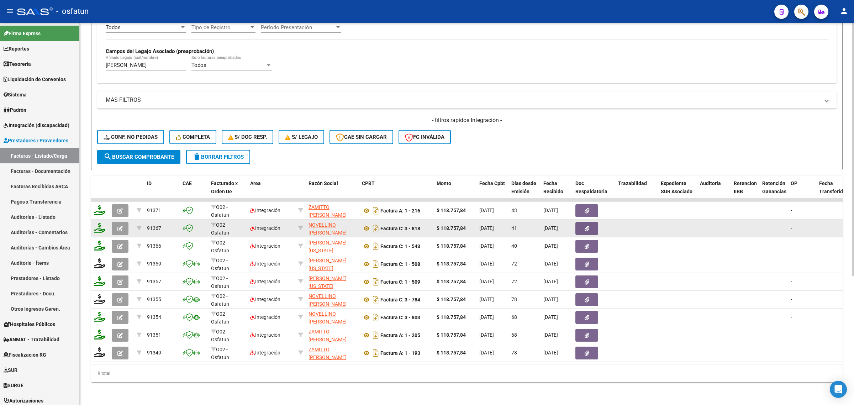
click at [190, 160] on form "Filtros Id Area Area Seleccionar Gerenciador Seleccionar Gerenciador Todos Conf…" at bounding box center [467, 32] width 752 height 276
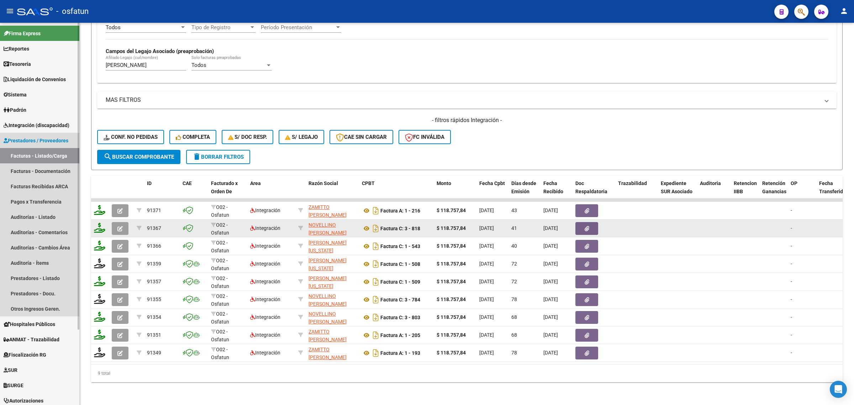
click at [47, 143] on span "Prestadores / Proveedores" at bounding box center [36, 141] width 65 height 8
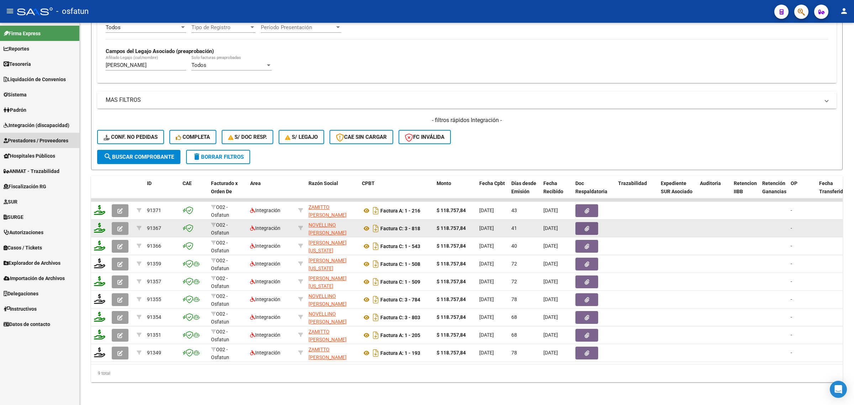
click at [32, 138] on span "Prestadores / Proveedores" at bounding box center [36, 141] width 65 height 8
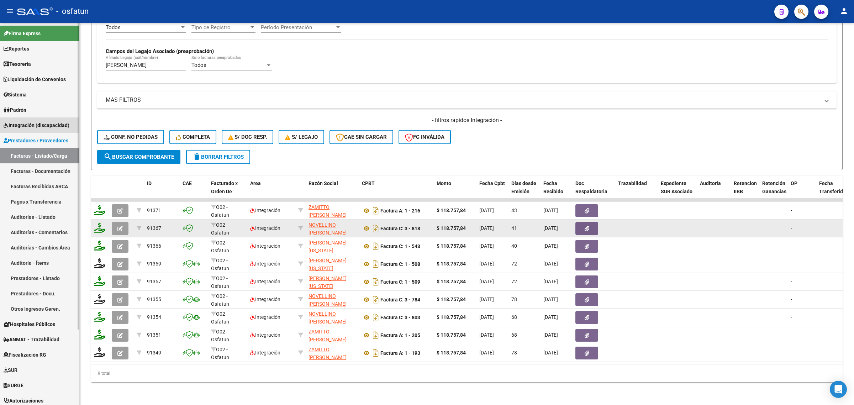
click at [30, 124] on span "Integración (discapacidad)" at bounding box center [37, 125] width 66 height 8
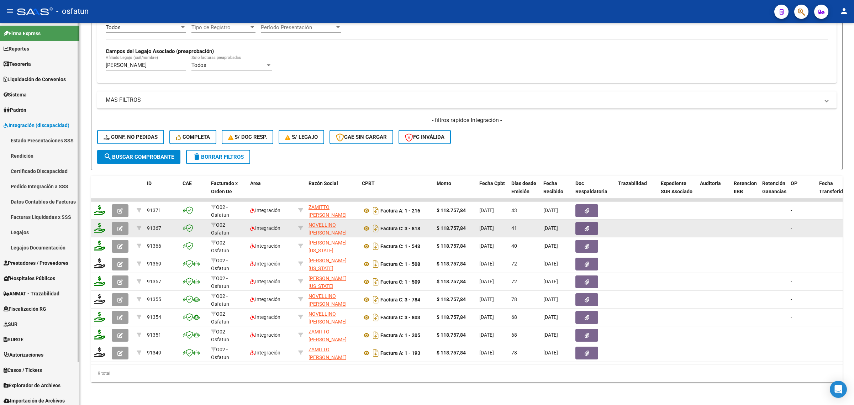
click at [33, 185] on link "Pedido Integración a SSS" at bounding box center [39, 186] width 79 height 15
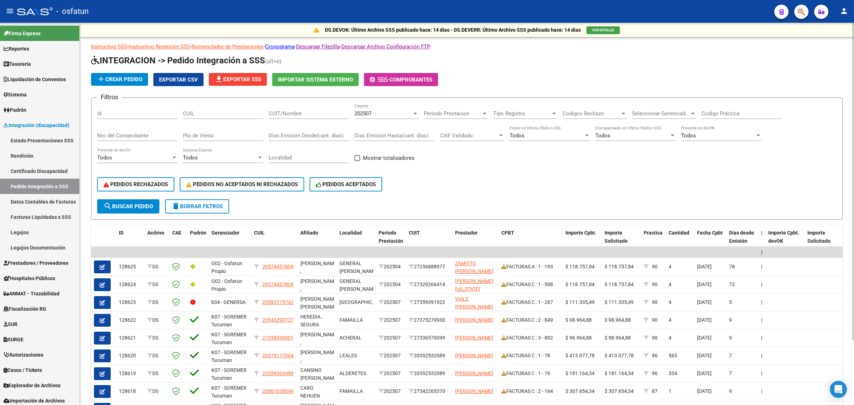
click at [382, 114] on div "202507" at bounding box center [383, 113] width 58 height 6
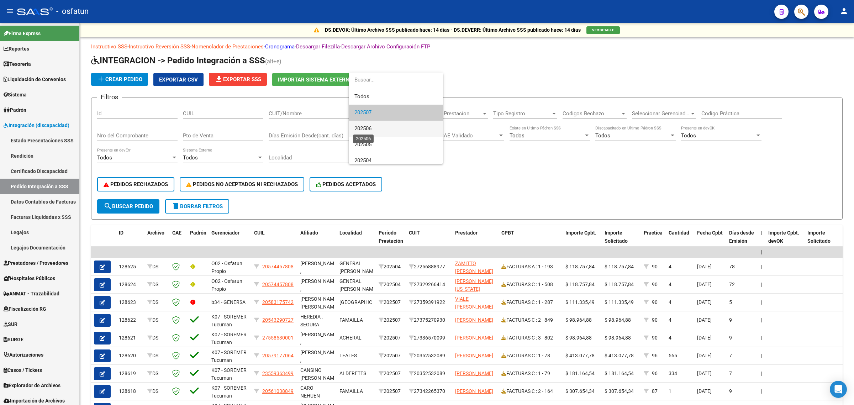
click at [372, 132] on span "202506" at bounding box center [362, 128] width 17 height 6
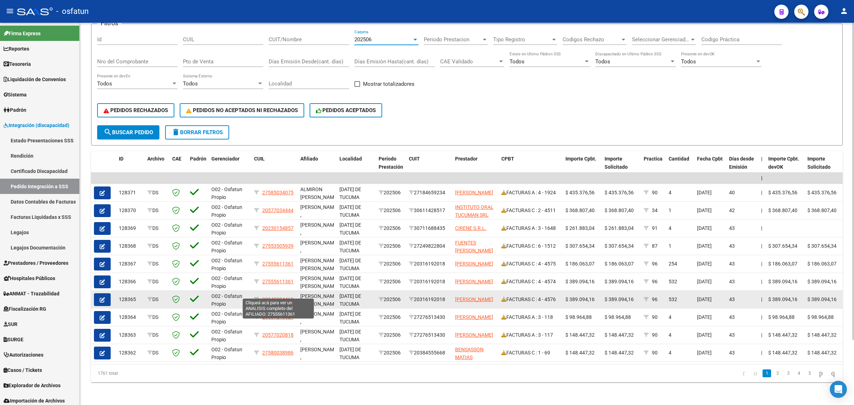
scroll to position [79, 0]
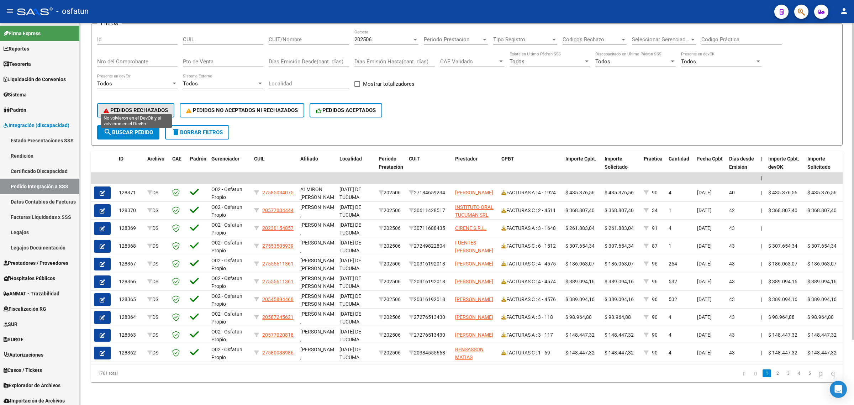
click at [133, 107] on span "PEDIDOS RECHAZADOS" at bounding box center [136, 110] width 64 height 6
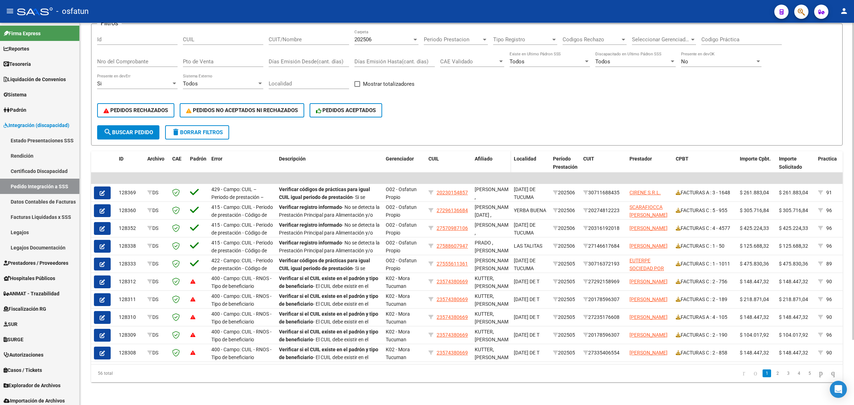
click at [486, 156] on span "Afiliado" at bounding box center [484, 159] width 18 height 6
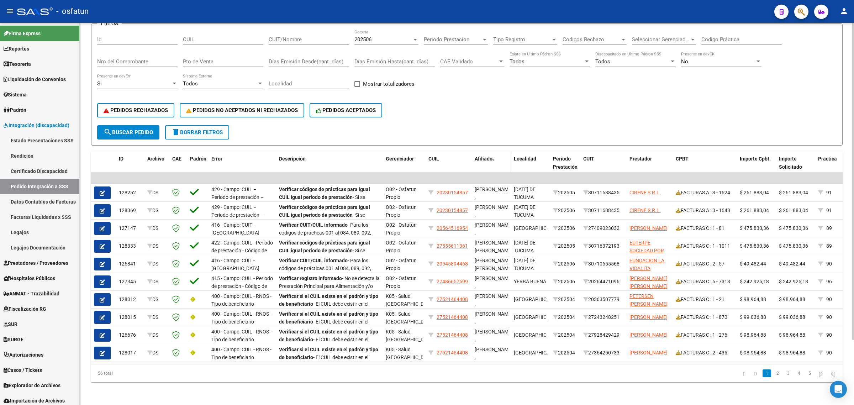
drag, startPoint x: 479, startPoint y: 152, endPoint x: 485, endPoint y: 157, distance: 7.8
click at [480, 156] on span "Afiliado" at bounding box center [484, 159] width 18 height 6
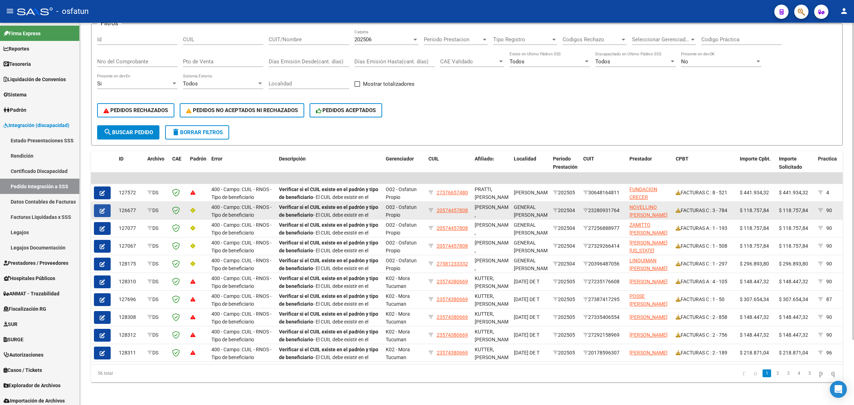
click at [100, 208] on icon "button" at bounding box center [102, 210] width 5 height 5
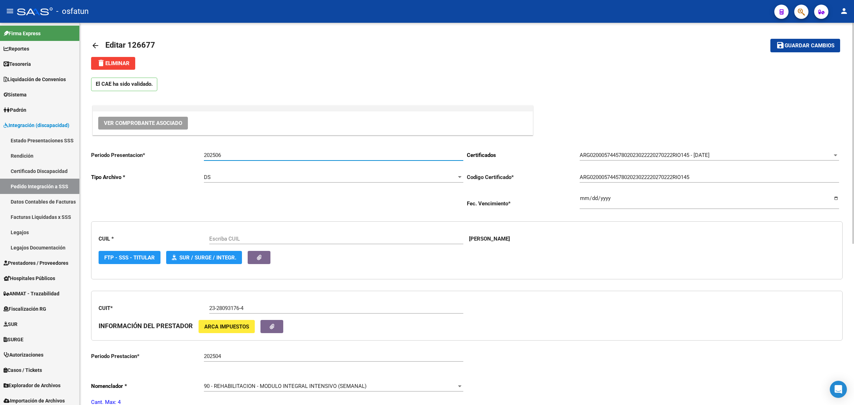
click at [220, 156] on input "202506" at bounding box center [333, 155] width 259 height 6
type input "20574457808"
click at [220, 156] on input "202506" at bounding box center [333, 155] width 259 height 6
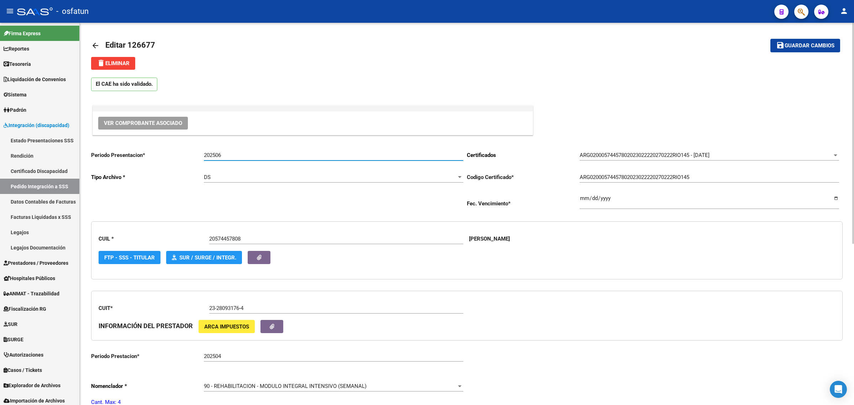
click at [223, 156] on input "202506" at bounding box center [333, 155] width 259 height 6
drag, startPoint x: 226, startPoint y: 156, endPoint x: 217, endPoint y: 161, distance: 10.2
click at [217, 161] on div "202506 Ingresar el Periodo" at bounding box center [333, 156] width 259 height 22
click at [235, 150] on div "202506 Ingresar el Periodo" at bounding box center [333, 152] width 259 height 15
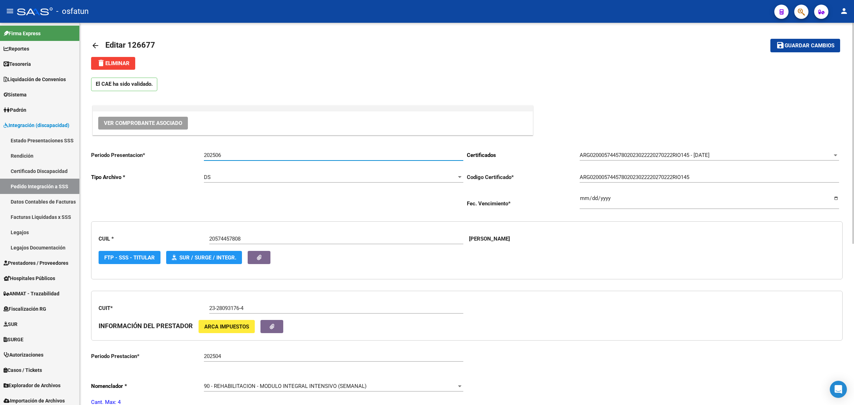
click at [234, 153] on input "202506" at bounding box center [333, 155] width 259 height 6
type input "202507"
click at [800, 46] on span "Guardar cambios" at bounding box center [810, 46] width 50 height 6
click at [804, 43] on span "Guardar cambios" at bounding box center [810, 46] width 50 height 6
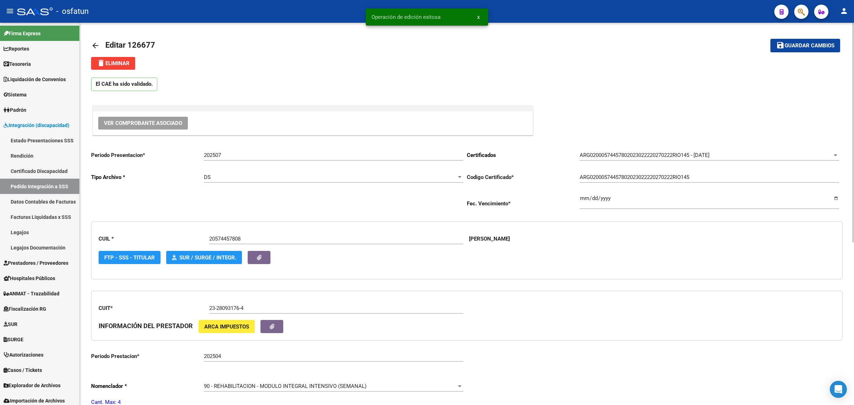
click at [96, 44] on mat-icon "arrow_back" at bounding box center [95, 45] width 9 height 9
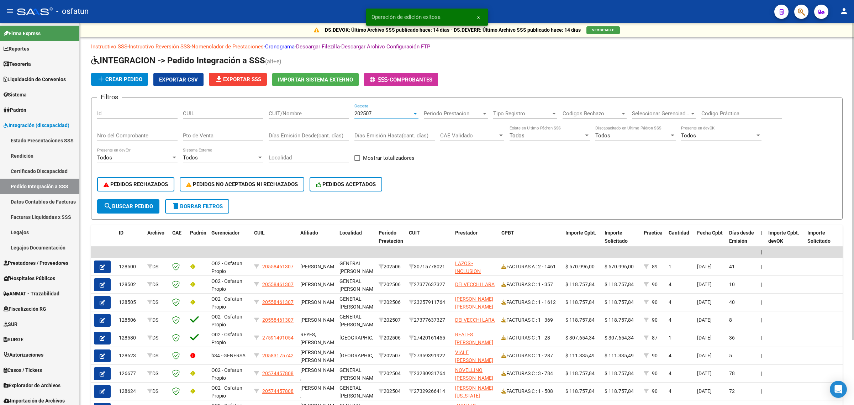
click at [390, 114] on div "202507" at bounding box center [383, 113] width 58 height 6
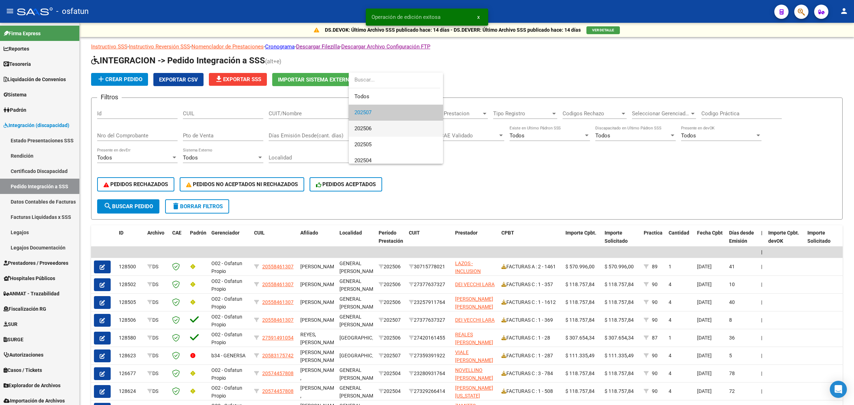
click at [388, 129] on span "202506" at bounding box center [395, 129] width 83 height 16
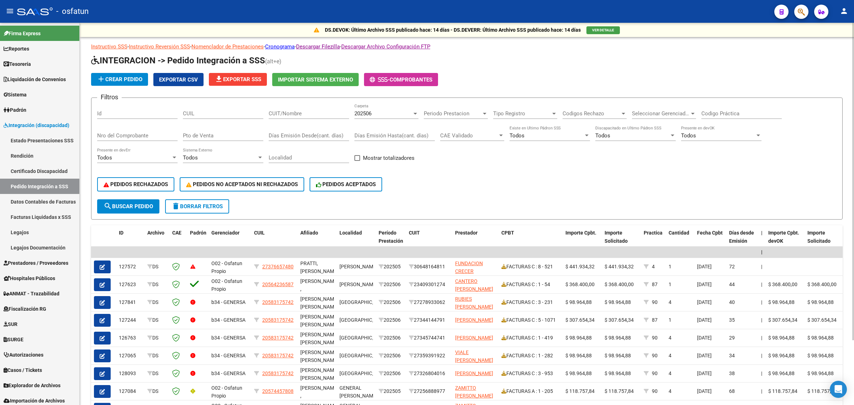
click at [113, 196] on div "PEDIDOS RECHAZADOS PEDIDOS NO ACEPTADOS NI RECHAZADOS PEDIDOS ACEPTADOS" at bounding box center [467, 184] width 740 height 30
click at [115, 203] on span "search Buscar Pedido" at bounding box center [128, 206] width 49 height 6
click at [461, 230] on span "Prestador" at bounding box center [466, 233] width 22 height 6
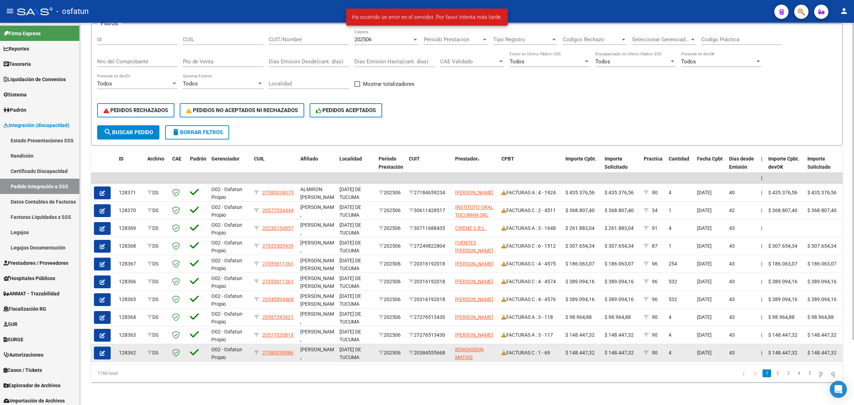
scroll to position [79, 0]
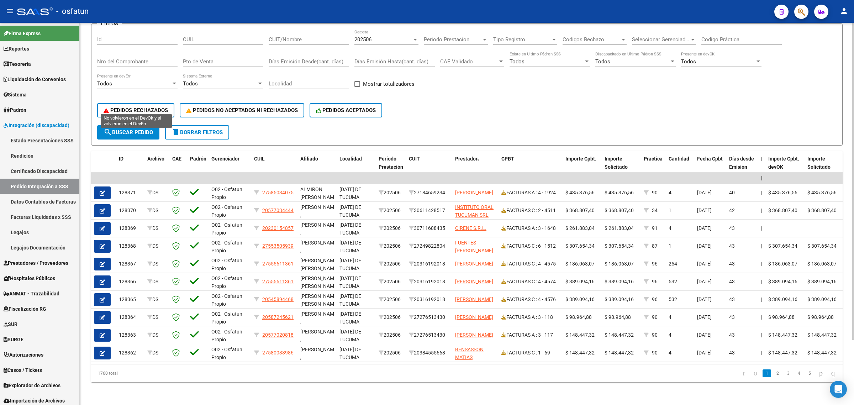
click at [127, 107] on span "PEDIDOS RECHAZADOS" at bounding box center [136, 110] width 64 height 6
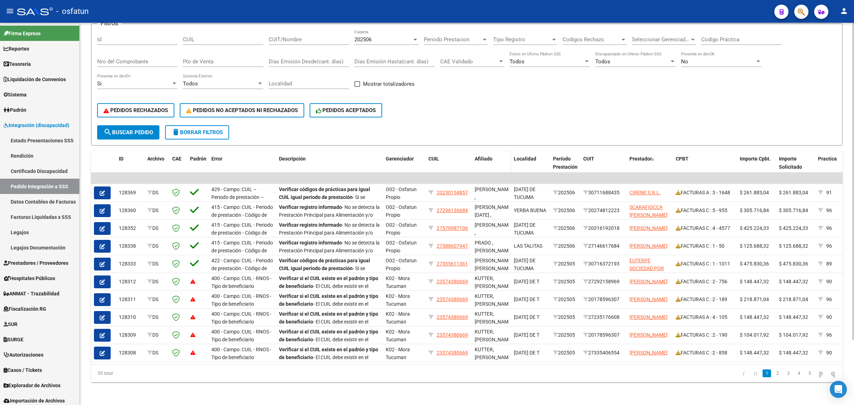
click at [495, 155] on div "Afiliado" at bounding box center [491, 159] width 33 height 8
click at [488, 156] on span "Afiliado" at bounding box center [484, 159] width 18 height 6
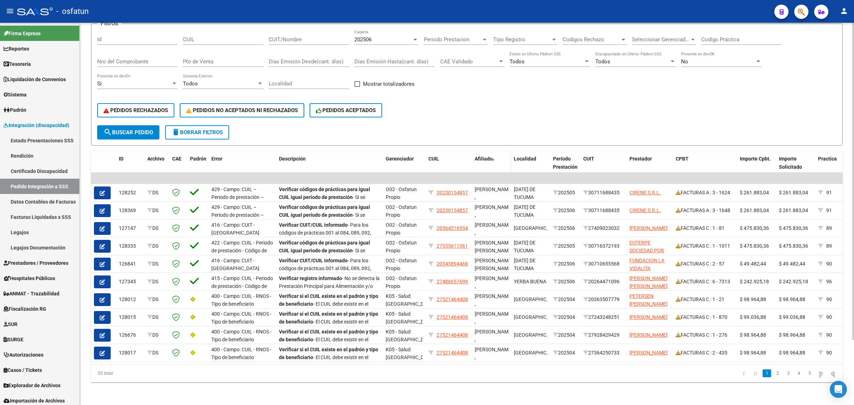
click at [489, 157] on datatable-header-cell "Afiliado" at bounding box center [491, 166] width 39 height 31
click at [475, 135] on form "Filtros Id CUIL CUIT/Nombre 202506 Carpeta Periodo Prestacion Periodo Prestacio…" at bounding box center [467, 84] width 752 height 122
click at [485, 156] on span "Afiliado" at bounding box center [484, 159] width 18 height 6
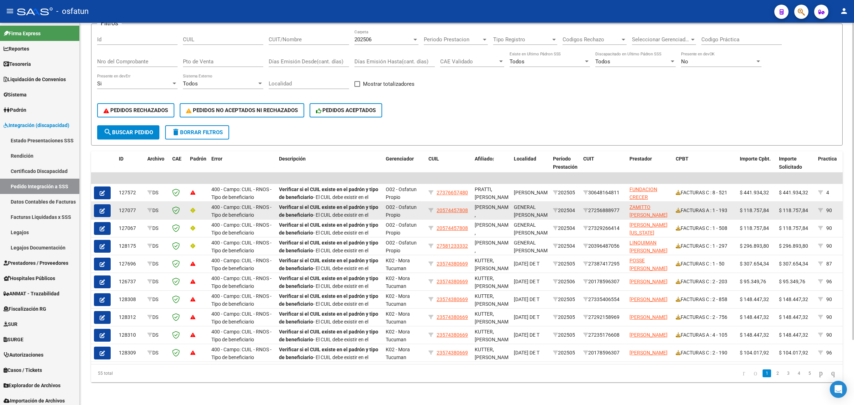
click at [100, 208] on icon "button" at bounding box center [102, 210] width 5 height 5
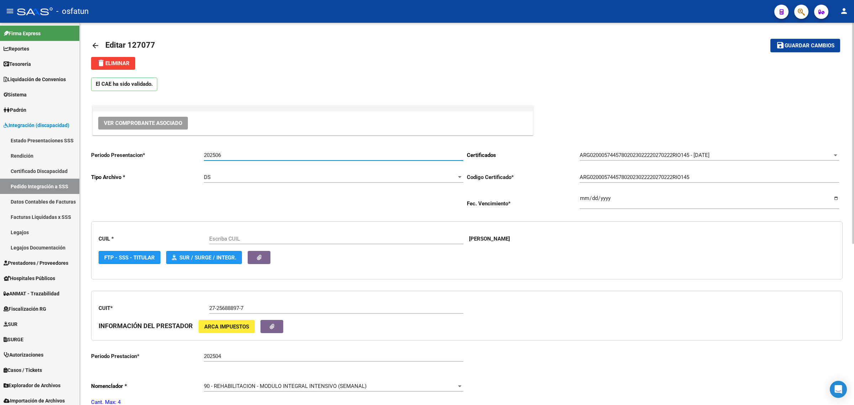
drag, startPoint x: 219, startPoint y: 156, endPoint x: 255, endPoint y: 161, distance: 35.9
click at [255, 161] on div "202506 Ingresar el Periodo" at bounding box center [333, 156] width 259 height 22
type input "20574457808"
type input "202507"
click at [809, 49] on button "save Guardar cambios" at bounding box center [805, 45] width 70 height 13
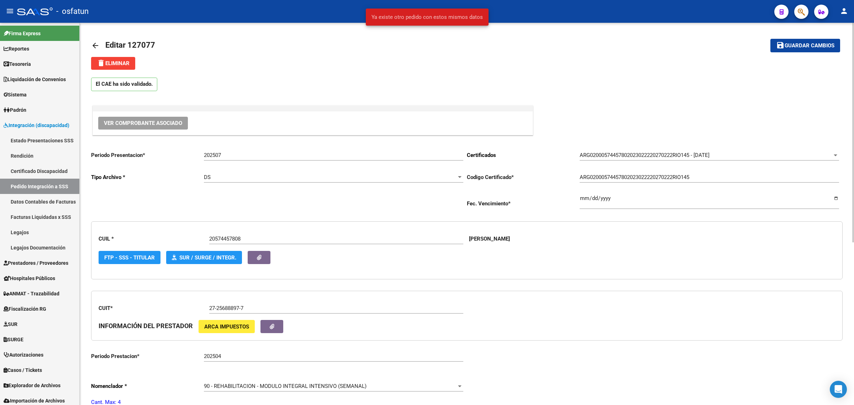
click at [799, 47] on span "Guardar cambios" at bounding box center [810, 46] width 50 height 6
click at [815, 44] on span "Guardar cambios" at bounding box center [810, 46] width 50 height 6
click at [92, 47] on mat-icon "arrow_back" at bounding box center [95, 45] width 9 height 9
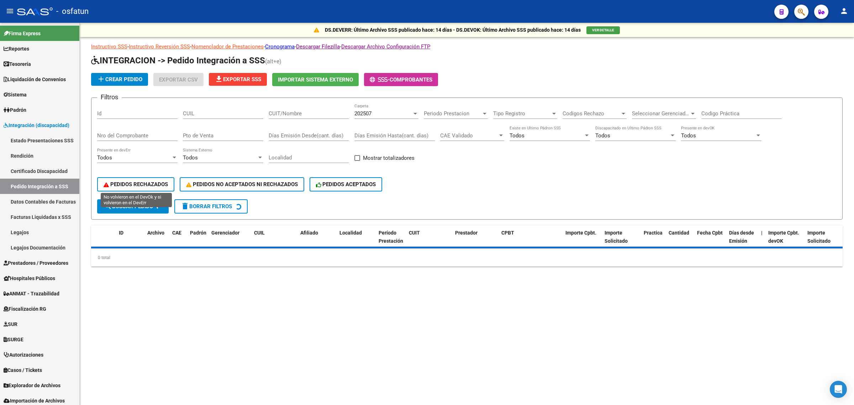
click at [141, 187] on button "PEDIDOS RECHAZADOS" at bounding box center [135, 184] width 77 height 14
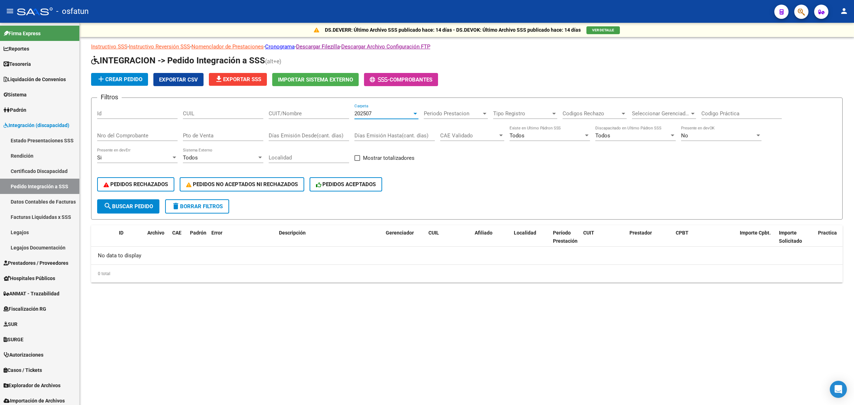
click at [361, 111] on span "202507" at bounding box center [362, 113] width 17 height 6
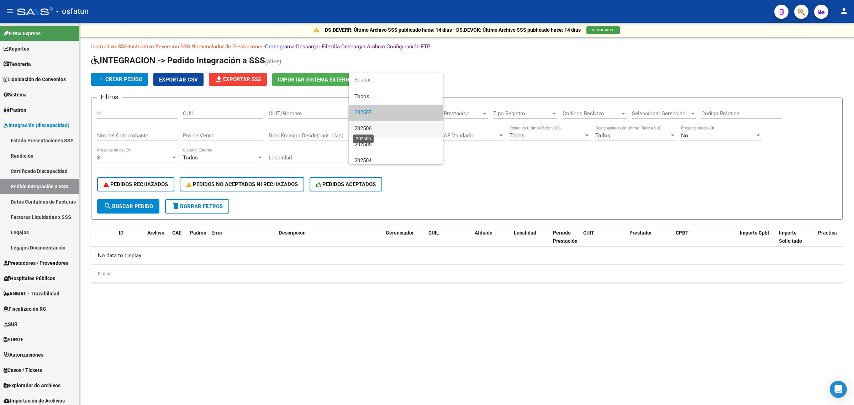
click at [367, 127] on span "202506" at bounding box center [362, 128] width 17 height 6
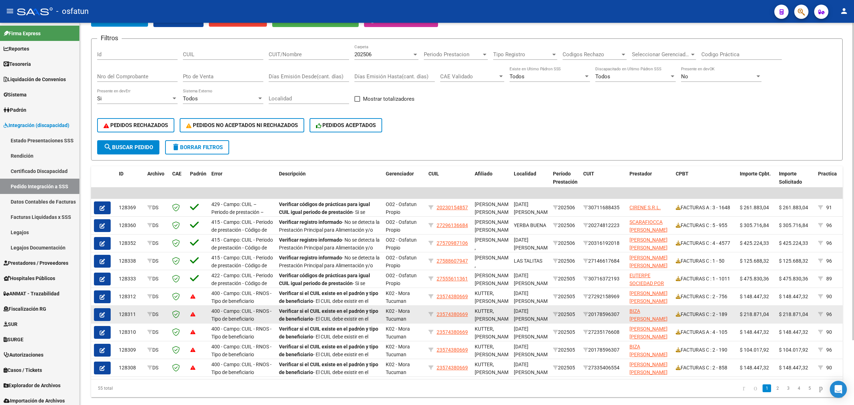
scroll to position [79, 0]
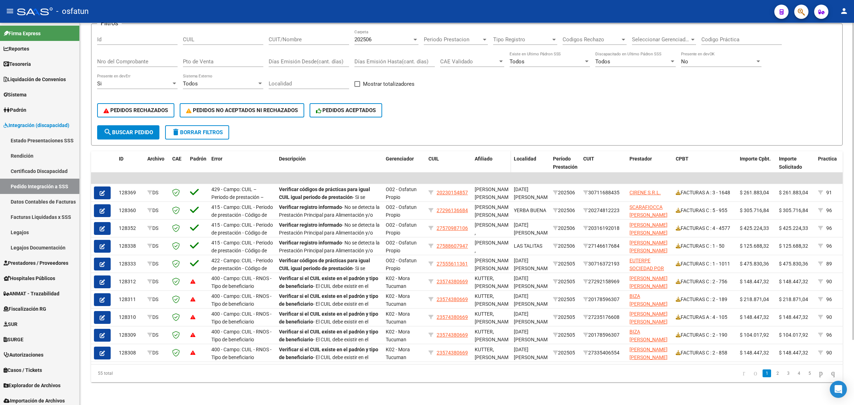
click at [486, 156] on span "Afiliado" at bounding box center [484, 159] width 18 height 6
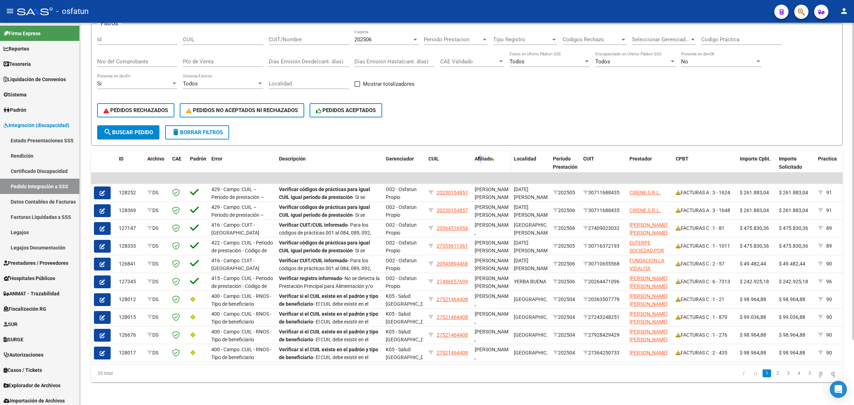
click at [480, 156] on span "Afiliado" at bounding box center [484, 159] width 18 height 6
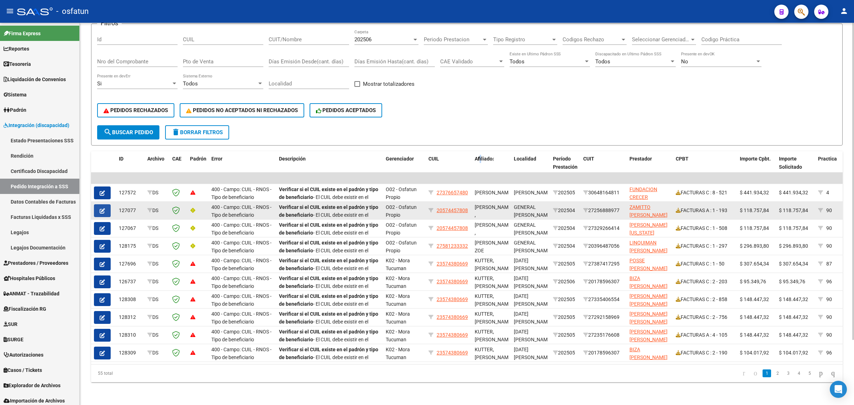
click at [104, 208] on icon "button" at bounding box center [102, 210] width 5 height 5
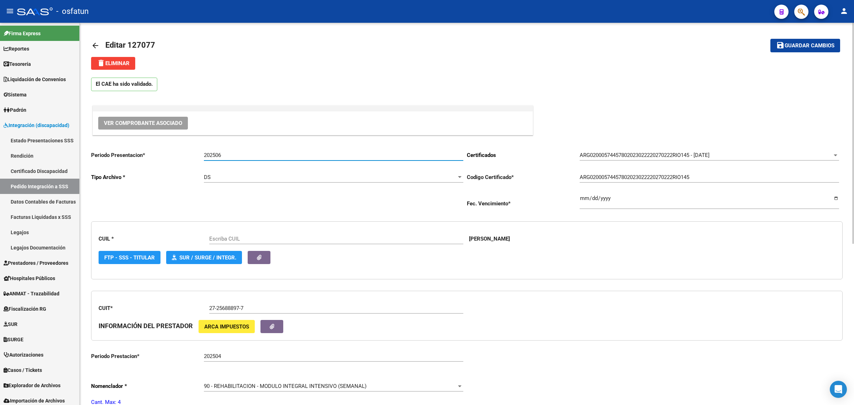
type input "20574457808"
drag, startPoint x: 218, startPoint y: 155, endPoint x: 267, endPoint y: 159, distance: 49.3
click at [267, 159] on div "202506 Ingresar el Periodo" at bounding box center [333, 152] width 259 height 15
click at [816, 46] on span "Guardar cambios" at bounding box center [810, 46] width 50 height 6
drag, startPoint x: 217, startPoint y: 156, endPoint x: 241, endPoint y: 162, distance: 24.3
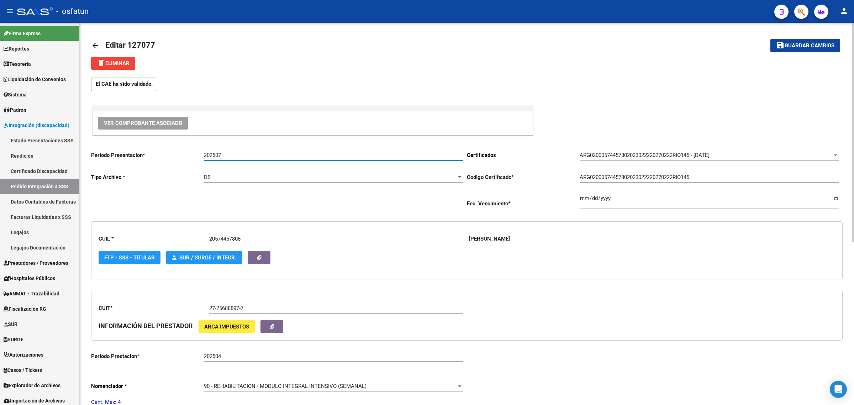
click at [241, 162] on div "202507 Ingresar el Periodo" at bounding box center [333, 156] width 259 height 22
click at [226, 155] on input "202506" at bounding box center [333, 155] width 259 height 6
type input "202507"
click at [814, 49] on button "save Guardar cambios" at bounding box center [805, 45] width 70 height 13
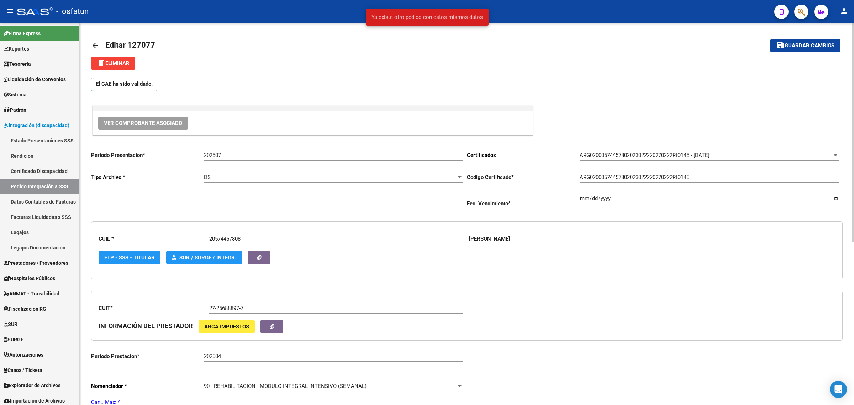
click at [91, 48] on mat-icon "arrow_back" at bounding box center [95, 45] width 9 height 9
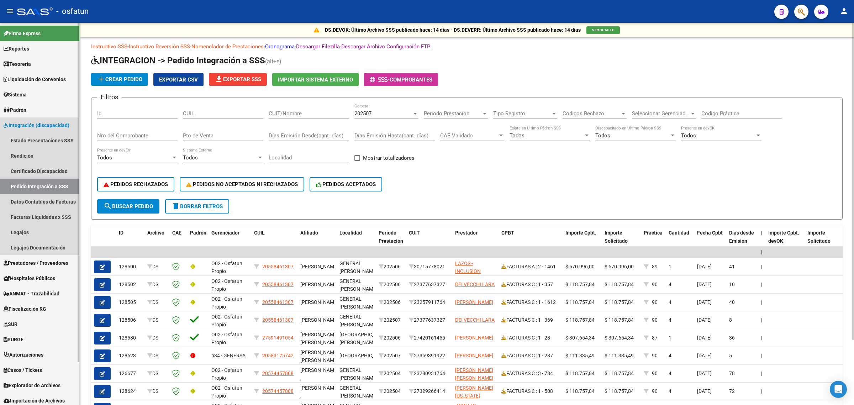
click at [58, 185] on link "Pedido Integración a SSS" at bounding box center [39, 186] width 79 height 15
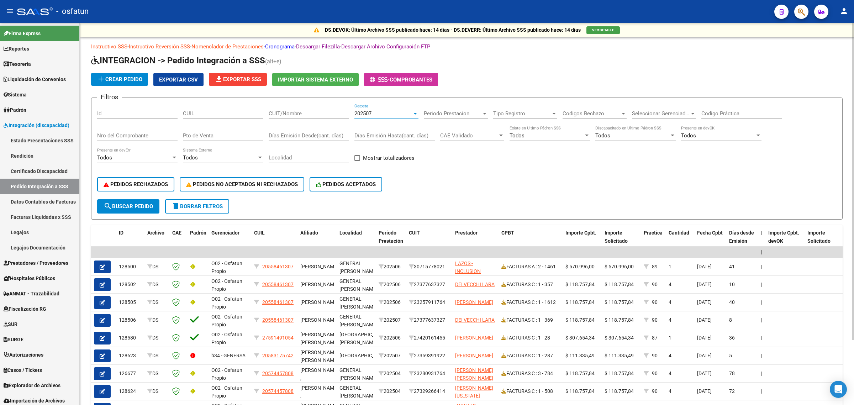
click at [374, 111] on div "202507" at bounding box center [383, 113] width 58 height 6
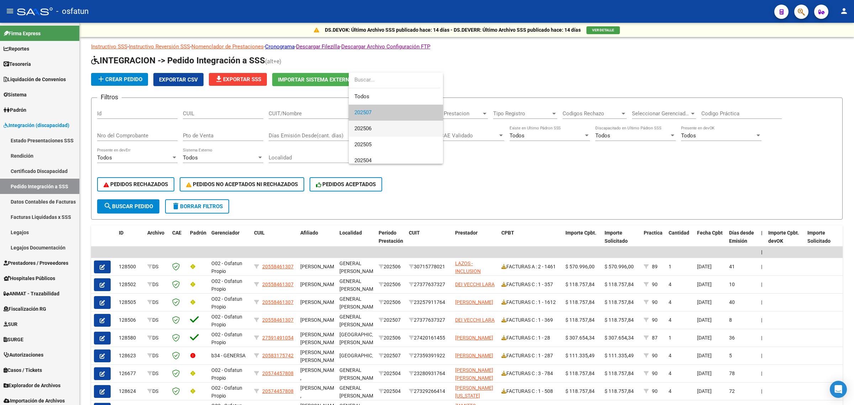
click at [373, 136] on span "202506" at bounding box center [395, 129] width 83 height 16
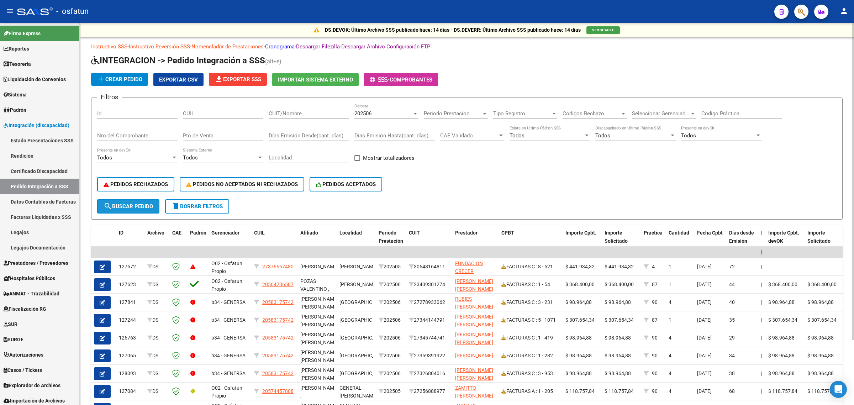
click at [123, 205] on span "search Buscar Pedido" at bounding box center [128, 206] width 49 height 6
click at [306, 230] on span "Afiliado" at bounding box center [309, 233] width 18 height 6
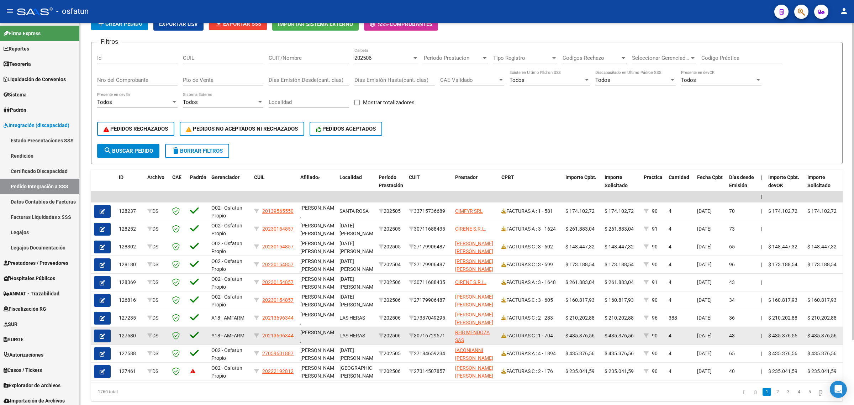
scroll to position [79, 0]
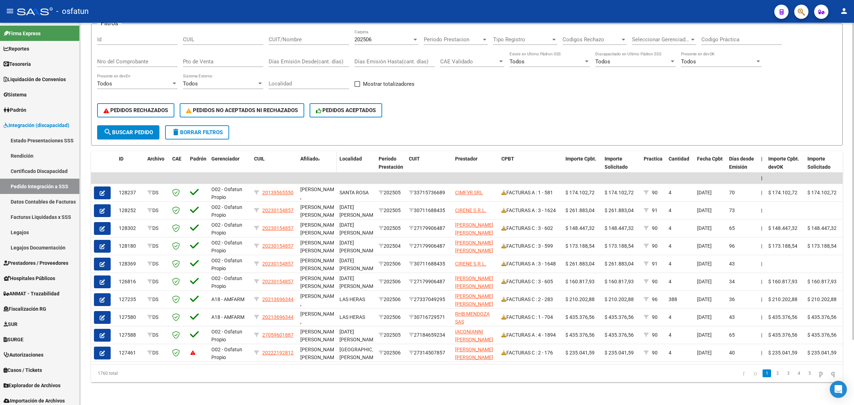
click at [310, 156] on span "Afiliado" at bounding box center [309, 159] width 18 height 6
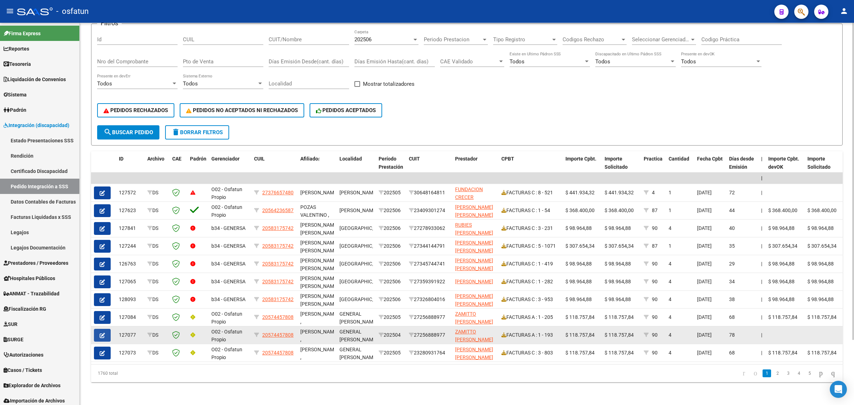
click at [104, 333] on icon "button" at bounding box center [102, 335] width 5 height 5
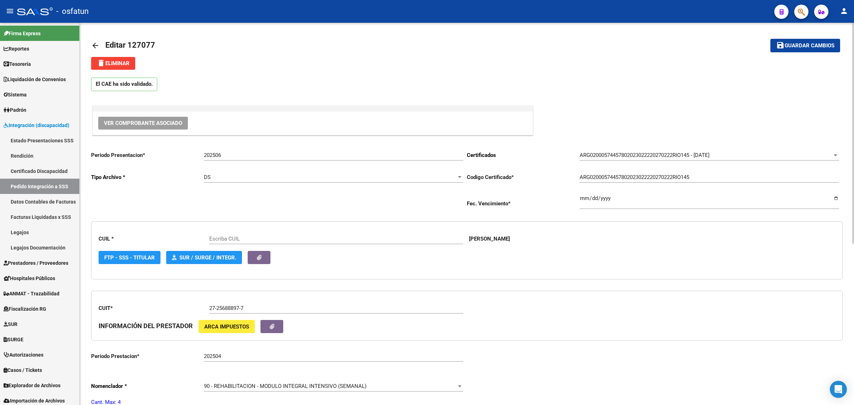
click at [222, 152] on div "202506 Ingresar el Periodo" at bounding box center [333, 152] width 259 height 15
type input "20574457808"
drag, startPoint x: 222, startPoint y: 153, endPoint x: 237, endPoint y: 156, distance: 15.6
click at [237, 156] on input "202506" at bounding box center [333, 155] width 259 height 6
drag, startPoint x: 217, startPoint y: 157, endPoint x: 238, endPoint y: 157, distance: 21.4
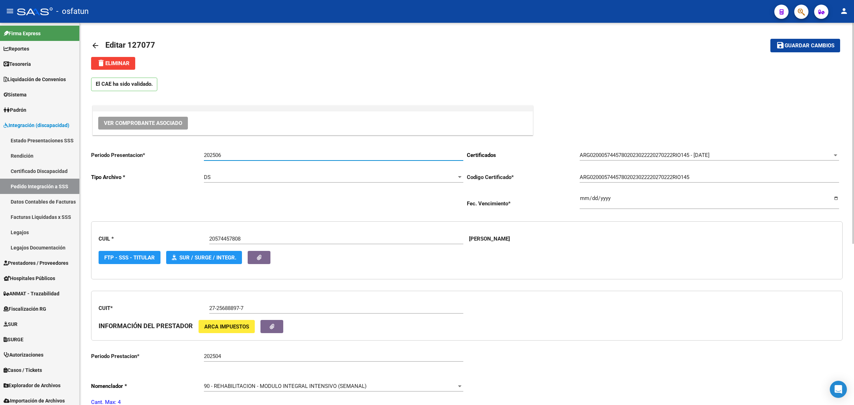
click at [238, 157] on input "202506" at bounding box center [333, 155] width 259 height 6
type input "202507"
click at [808, 41] on button "save Guardar cambios" at bounding box center [805, 45] width 70 height 13
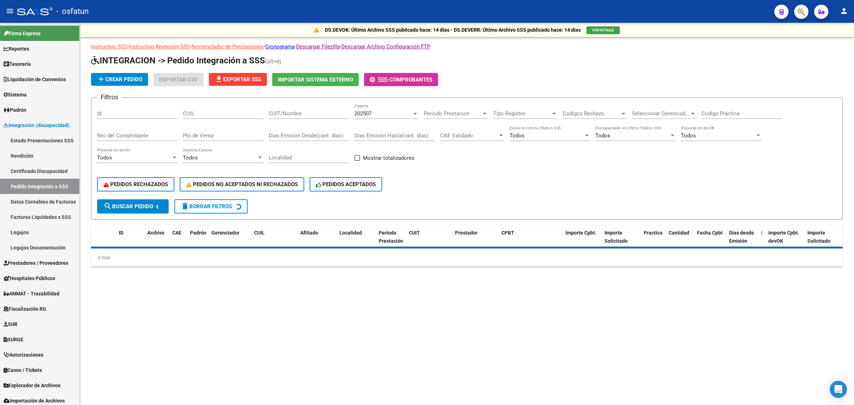
click at [214, 306] on mat-sidenav-content "DS.DEVOK: Último Archivo SSS publicado hace: 14 días - DS.DEVERR: Último Archiv…" at bounding box center [467, 214] width 774 height 382
click at [373, 113] on div "202507" at bounding box center [383, 113] width 58 height 6
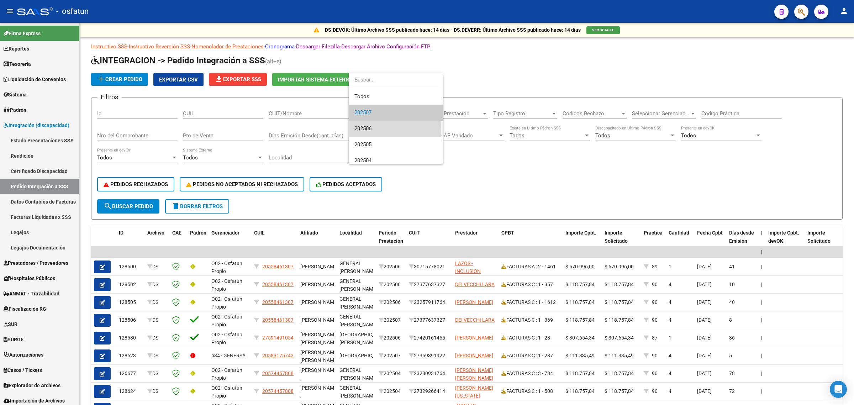
click at [376, 131] on span "202506" at bounding box center [395, 129] width 83 height 16
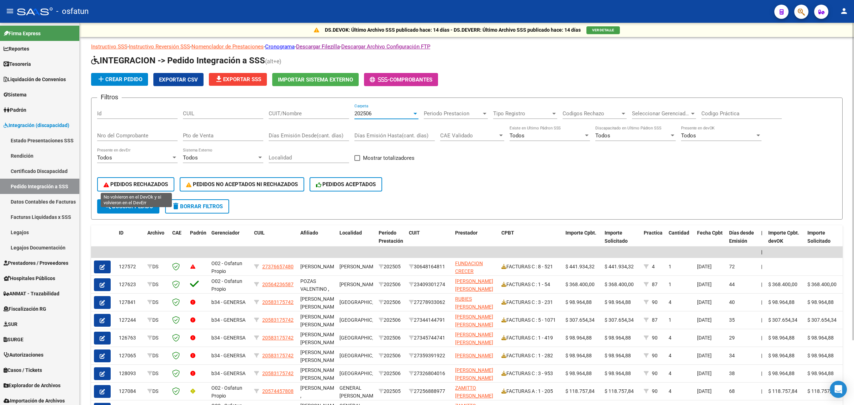
click at [148, 184] on span "PEDIDOS RECHAZADOS" at bounding box center [136, 184] width 64 height 6
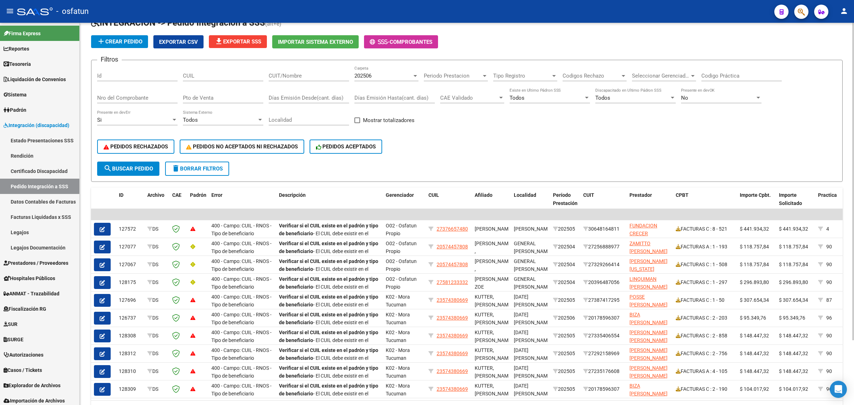
scroll to position [44, 0]
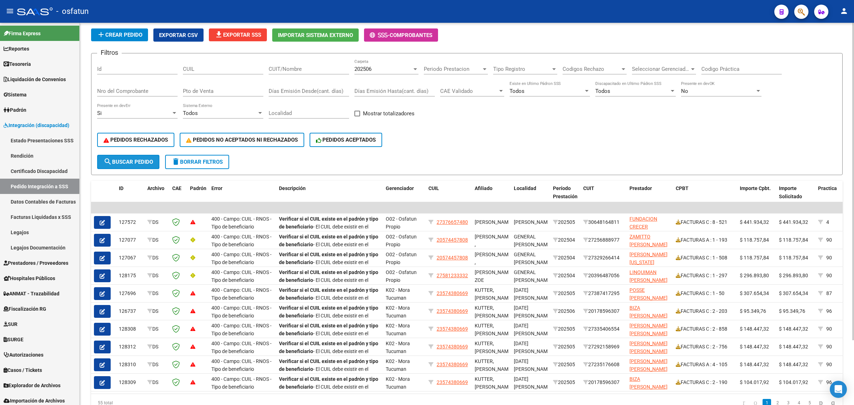
click at [132, 155] on button "search Buscar Pedido" at bounding box center [128, 162] width 62 height 14
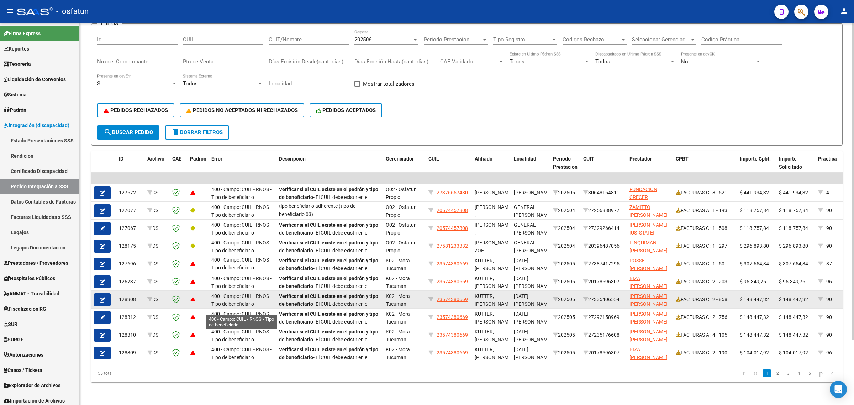
scroll to position [79, 0]
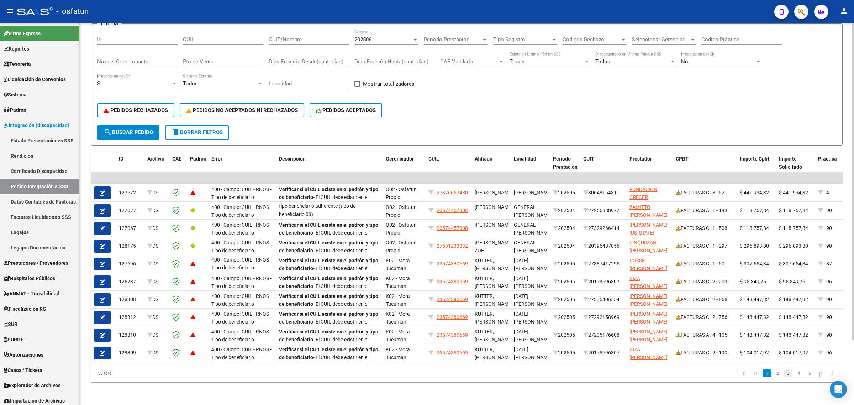
click at [784, 374] on link "3" at bounding box center [788, 373] width 9 height 8
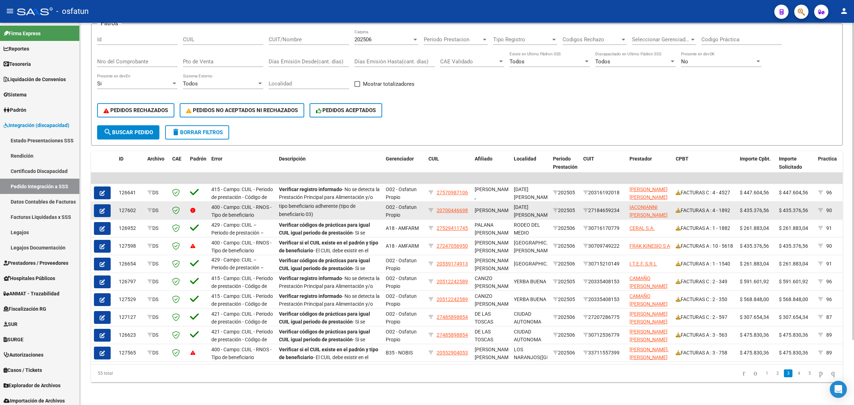
click at [100, 208] on icon "button" at bounding box center [102, 210] width 5 height 5
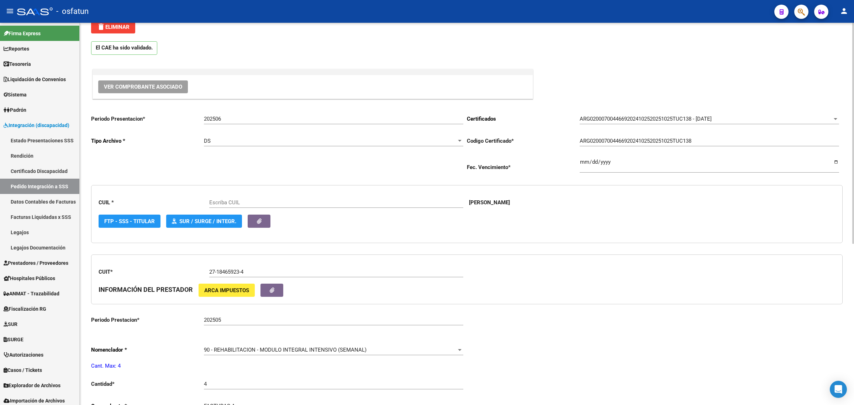
scroll to position [222, 0]
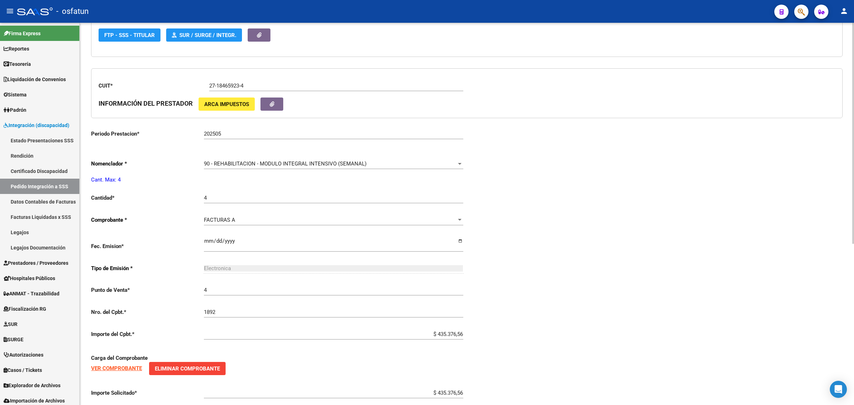
type input "20700446698"
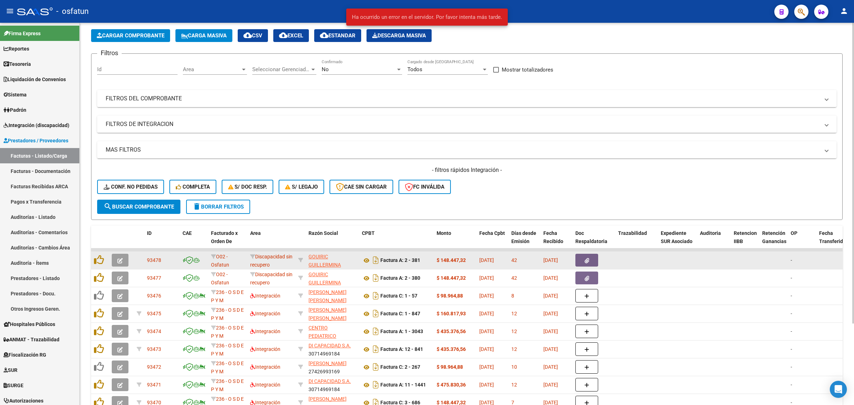
scroll to position [104, 0]
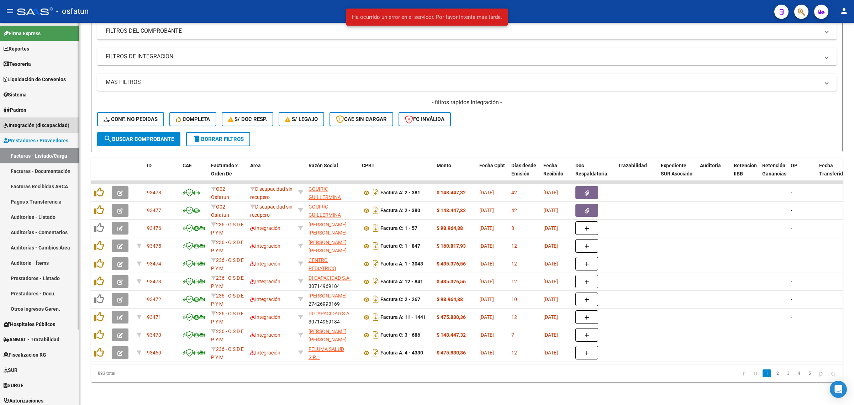
click at [32, 126] on span "Integración (discapacidad)" at bounding box center [37, 125] width 66 height 8
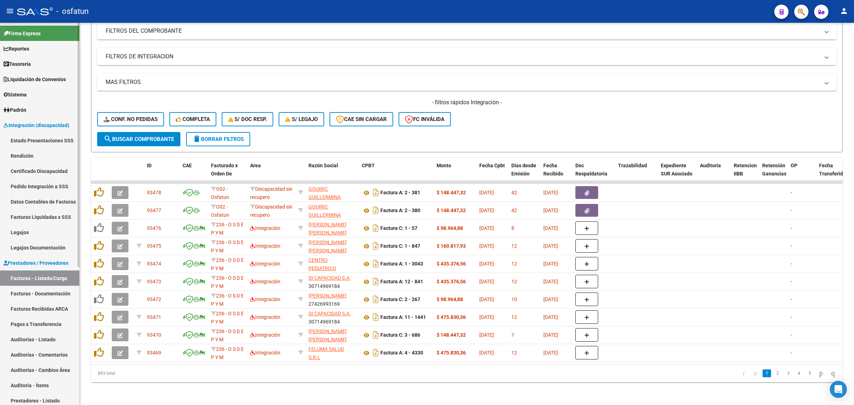
click at [31, 187] on link "Pedido Integración a SSS" at bounding box center [39, 186] width 79 height 15
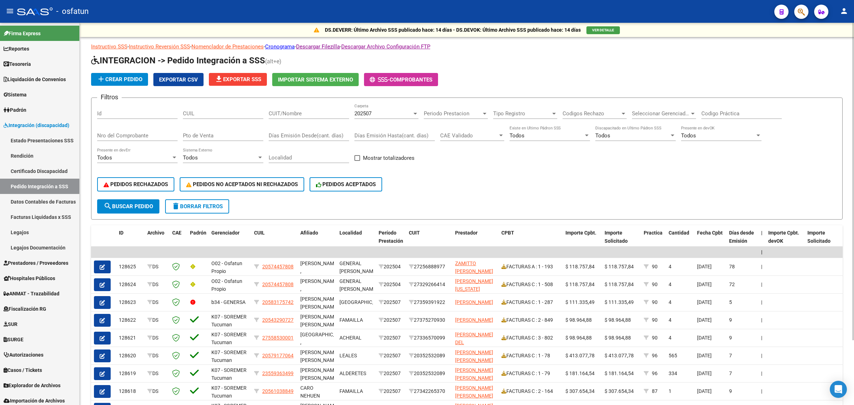
click at [373, 110] on div "202507" at bounding box center [383, 113] width 58 height 6
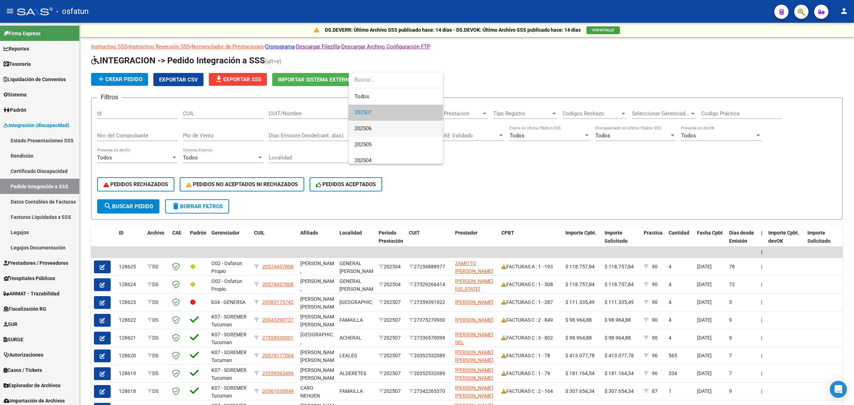
click at [383, 129] on span "202506" at bounding box center [395, 129] width 83 height 16
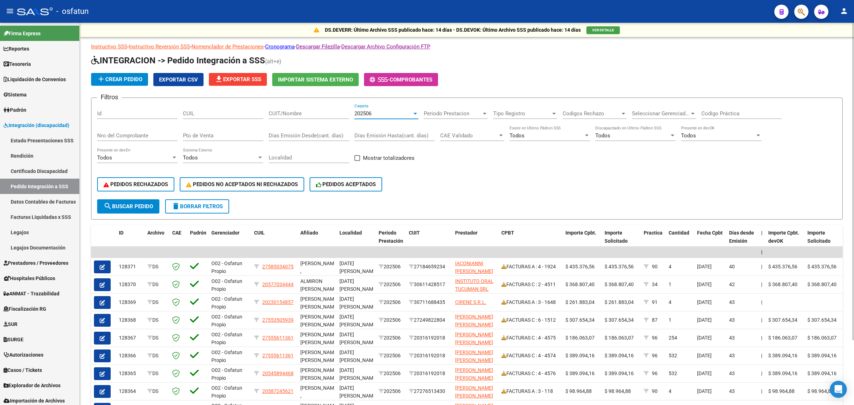
click at [113, 206] on span "search Buscar Pedido" at bounding box center [128, 206] width 49 height 6
click at [149, 184] on span "PEDIDOS RECHAZADOS" at bounding box center [136, 184] width 64 height 6
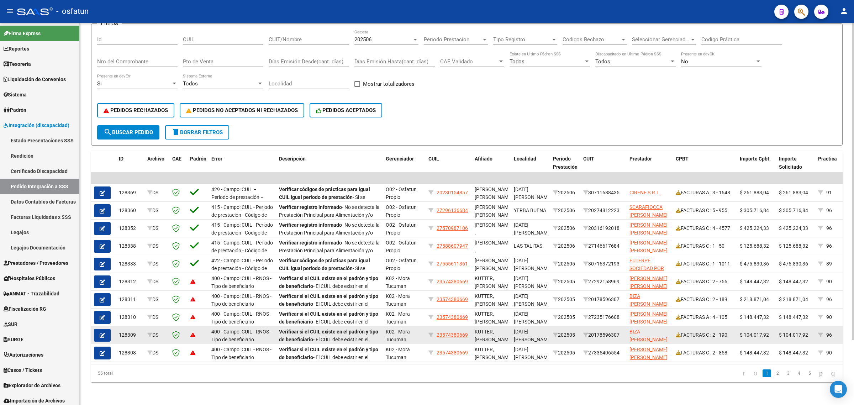
scroll to position [1, 0]
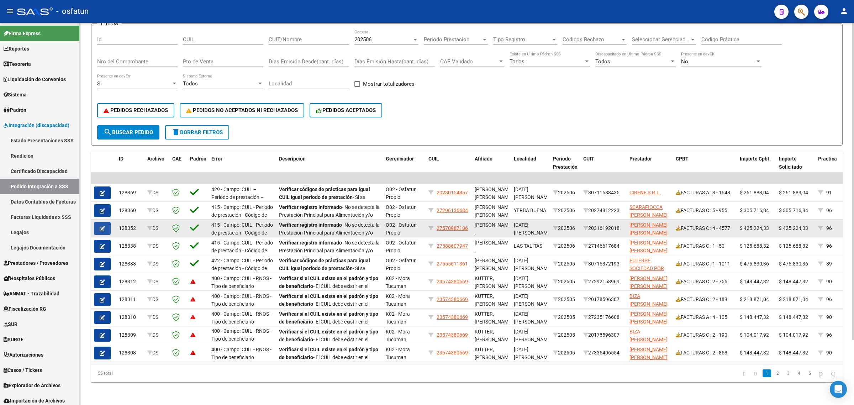
click at [102, 226] on icon "button" at bounding box center [102, 228] width 5 height 5
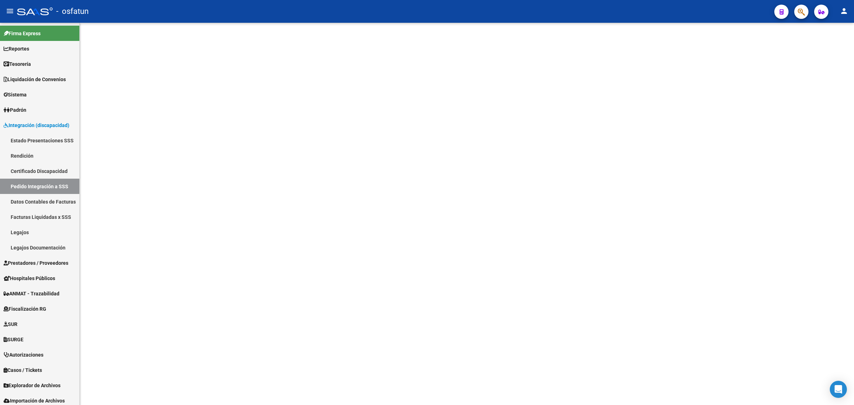
click at [102, 219] on mat-sidenav-content at bounding box center [467, 214] width 774 height 382
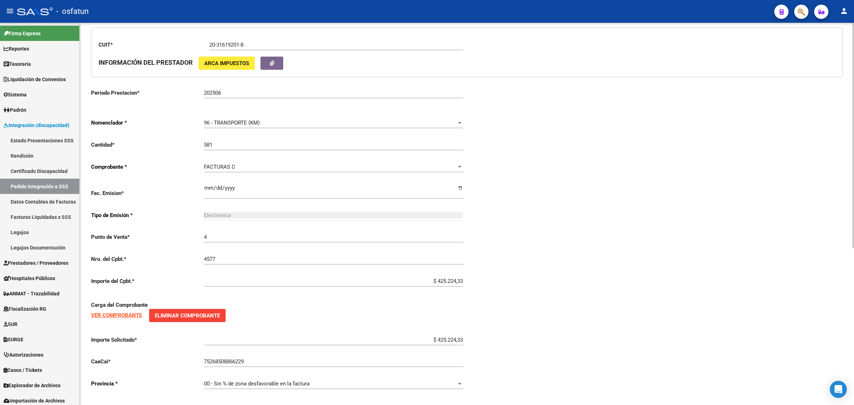
scroll to position [267, 0]
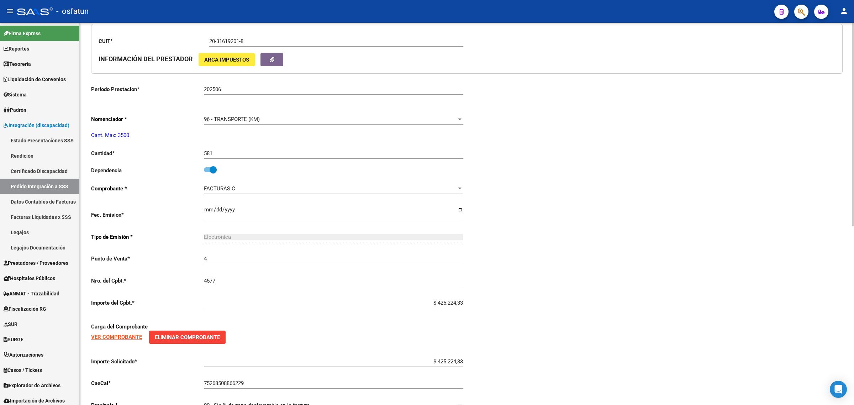
type input "27570987106"
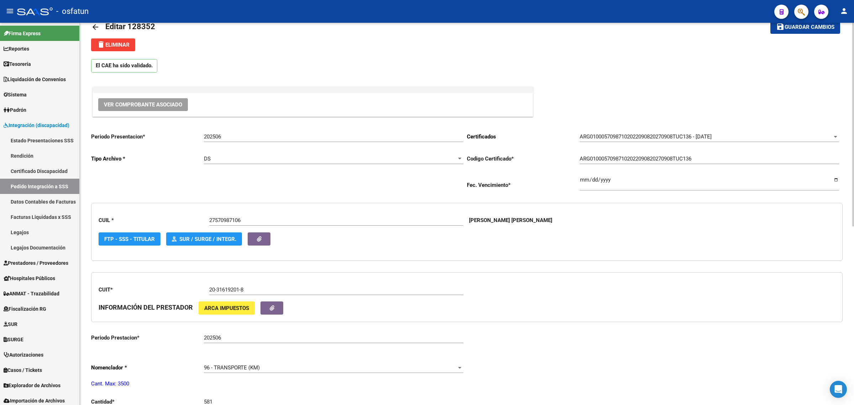
scroll to position [0, 0]
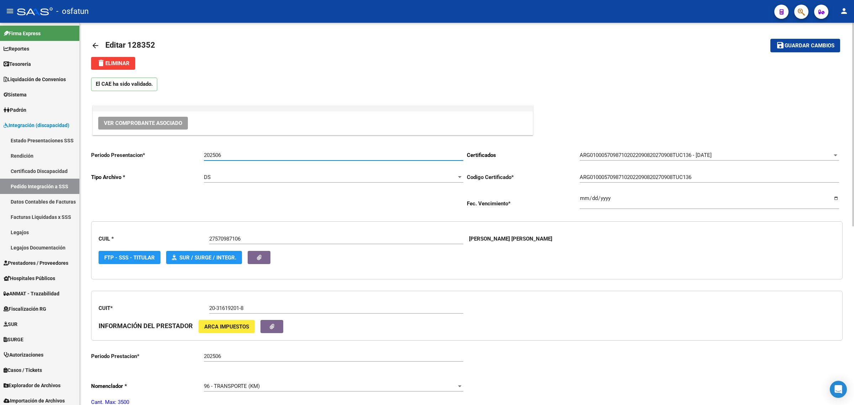
click at [243, 154] on input "202506" at bounding box center [333, 155] width 259 height 6
type input "202507"
click at [808, 44] on span "Guardar cambios" at bounding box center [810, 46] width 50 height 6
click at [775, 44] on mat-icon "save" at bounding box center [771, 45] width 9 height 9
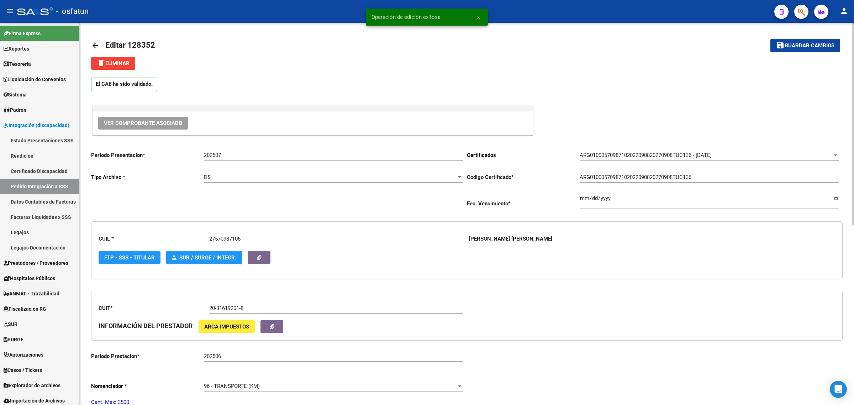
click at [90, 46] on div "arrow_back Editar 128352 save Guardar cambios delete Eliminar El CAE ha sido va…" at bounding box center [467, 386] width 774 height 727
click at [93, 44] on mat-icon "arrow_back" at bounding box center [95, 45] width 9 height 9
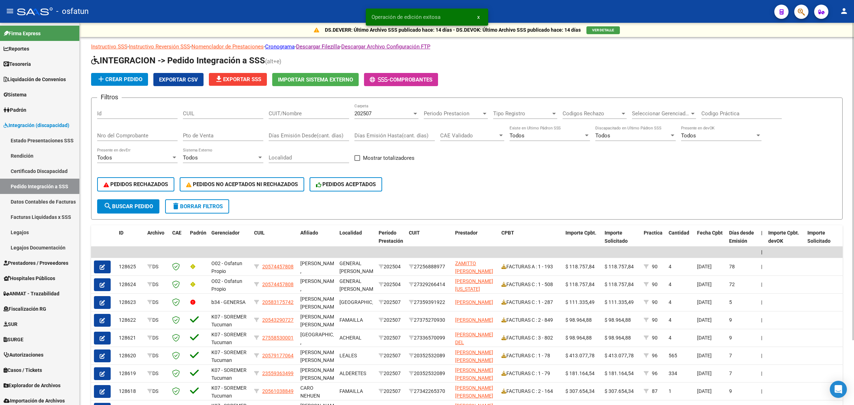
click at [353, 109] on div "Filtros Id CUIL CUIT/Nombre 202507 Carpeta Periodo Prestacion Periodo Prestacio…" at bounding box center [467, 152] width 740 height 96
drag, startPoint x: 353, startPoint y: 109, endPoint x: 362, endPoint y: 113, distance: 10.0
click at [354, 109] on div "Filtros Id CUIL CUIT/Nombre 202507 Carpeta Periodo Prestacion Periodo Prestacio…" at bounding box center [467, 152] width 740 height 96
click at [367, 120] on div "202507 Carpeta" at bounding box center [386, 115] width 64 height 22
click at [373, 117] on div "202507 Carpeta" at bounding box center [386, 111] width 64 height 15
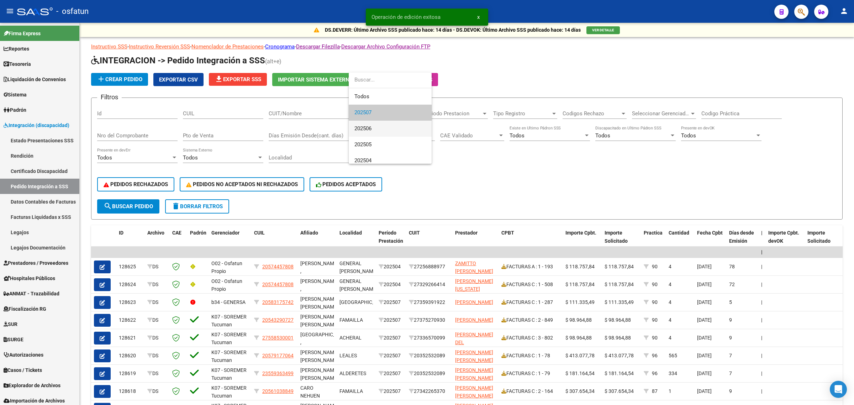
click at [373, 131] on span "202506" at bounding box center [390, 129] width 72 height 16
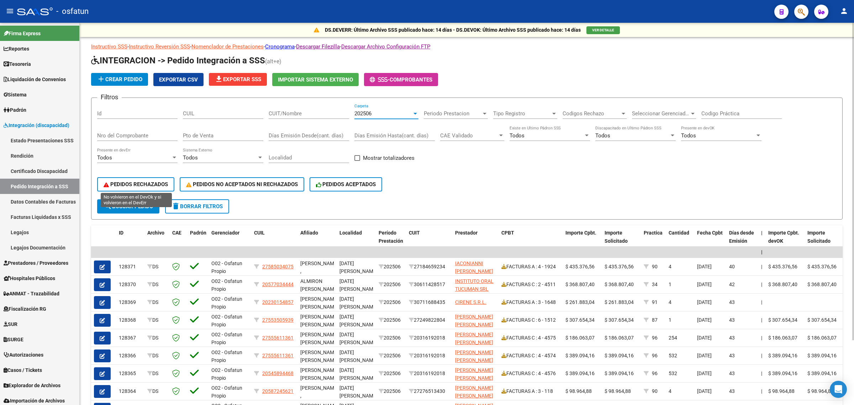
click at [145, 187] on button "PEDIDOS RECHAZADOS" at bounding box center [135, 184] width 77 height 14
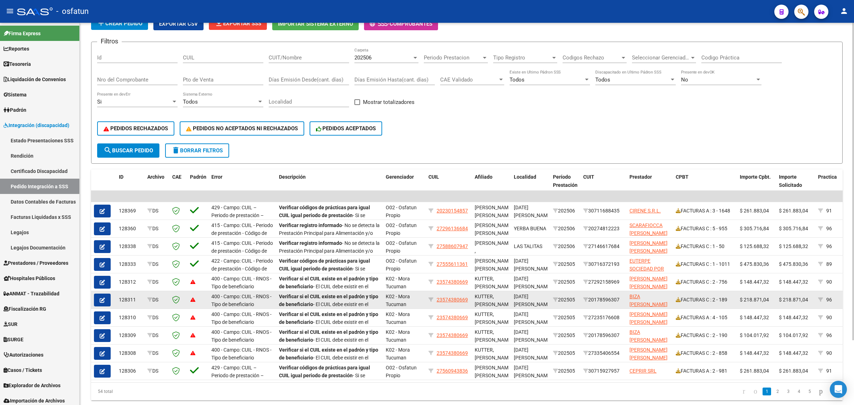
scroll to position [79, 0]
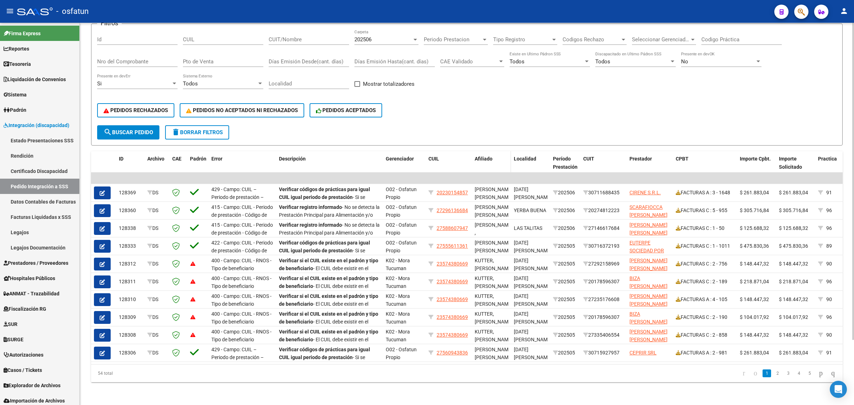
click at [492, 151] on datatable-header-cell "Afiliado" at bounding box center [491, 166] width 39 height 31
click at [491, 156] on span "Afiliado" at bounding box center [484, 159] width 18 height 6
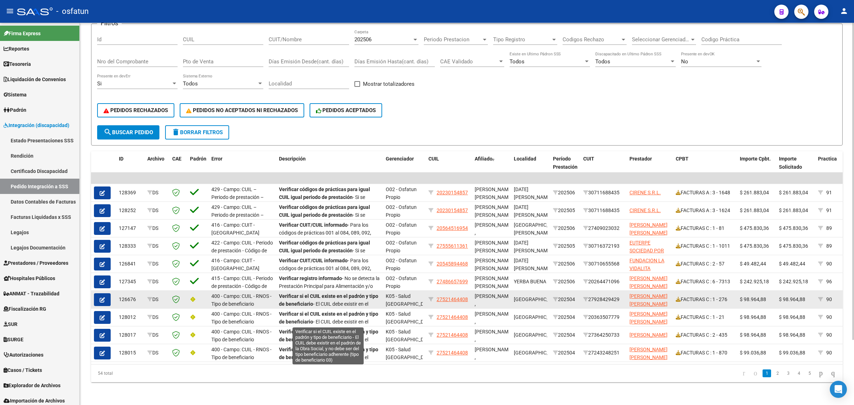
click at [335, 293] on strong "Verificar si el CUIL existe en el padrón y tipo de beneficiario" at bounding box center [328, 300] width 99 height 14
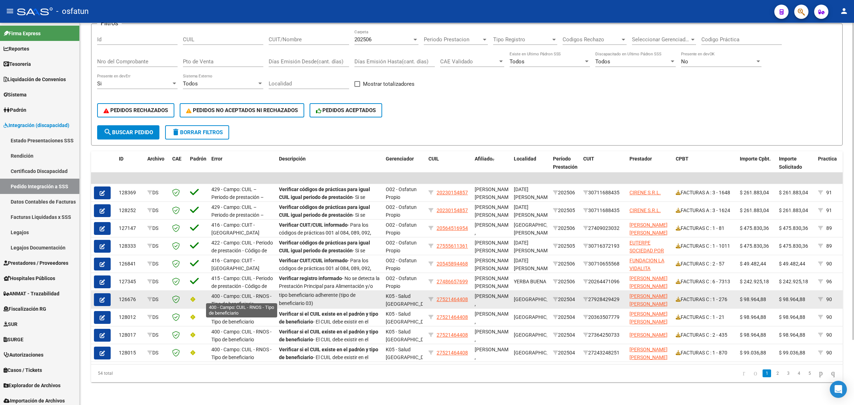
click at [237, 296] on span "400 - Campo: CUIL - RNOS - Tipo de beneficiario" at bounding box center [241, 300] width 60 height 14
click at [351, 293] on div "Verificar si el CUIL existe en el padrón y tipo de beneficiario - El CUIL debe …" at bounding box center [329, 299] width 101 height 15
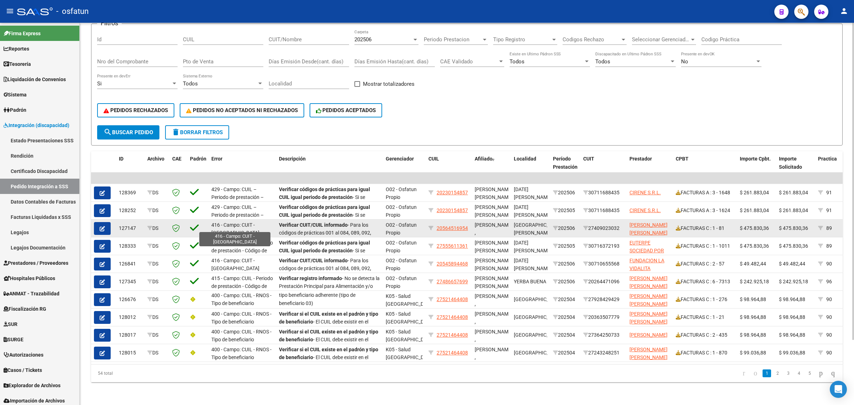
click at [244, 222] on span "416 - Campo: CUIT - [GEOGRAPHIC_DATA]" at bounding box center [235, 229] width 48 height 14
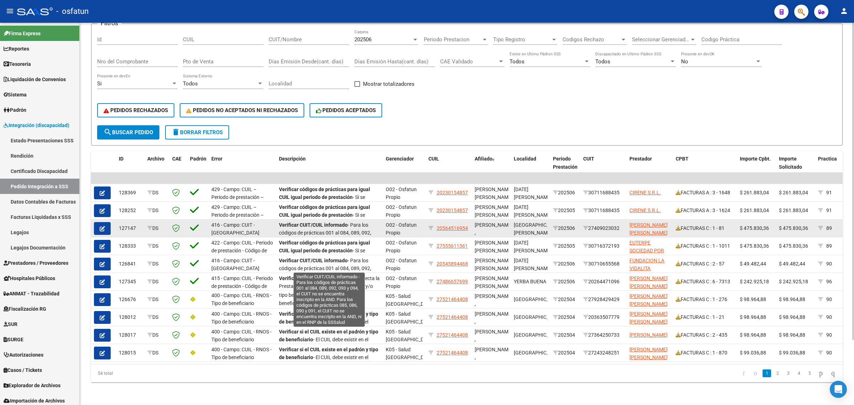
click at [353, 222] on span "Verificar CUIT/CUIL informado - Para los códigos de prácticas 001 al 084, 089, …" at bounding box center [329, 245] width 100 height 46
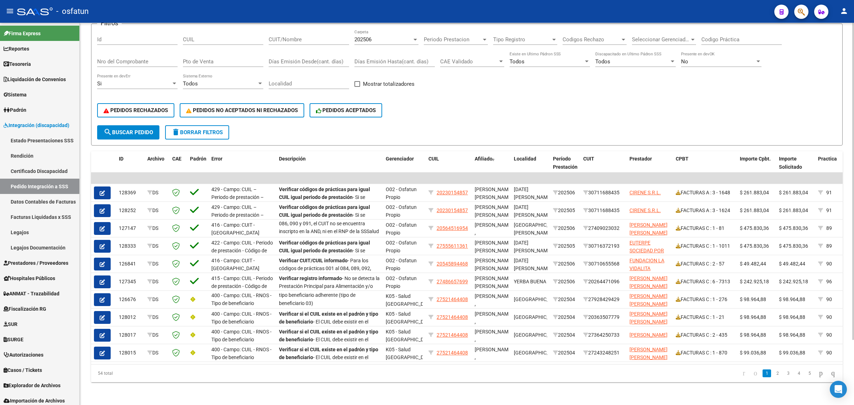
scroll to position [25, 0]
click at [773, 374] on link "2" at bounding box center [777, 373] width 9 height 8
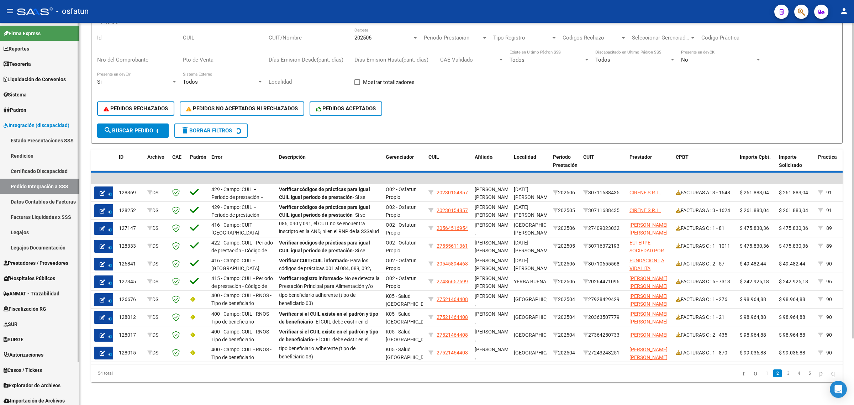
scroll to position [49, 0]
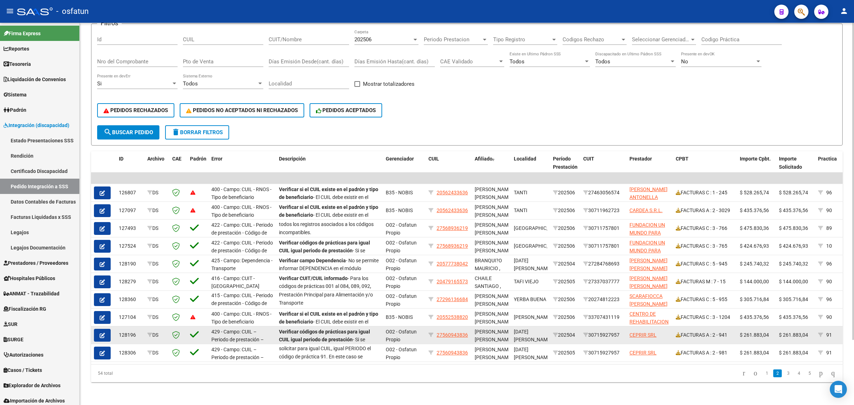
click at [306, 328] on div "Verificar códigos de prácticas para igual CUIL igual periodo de prestación - Si…" at bounding box center [329, 335] width 101 height 15
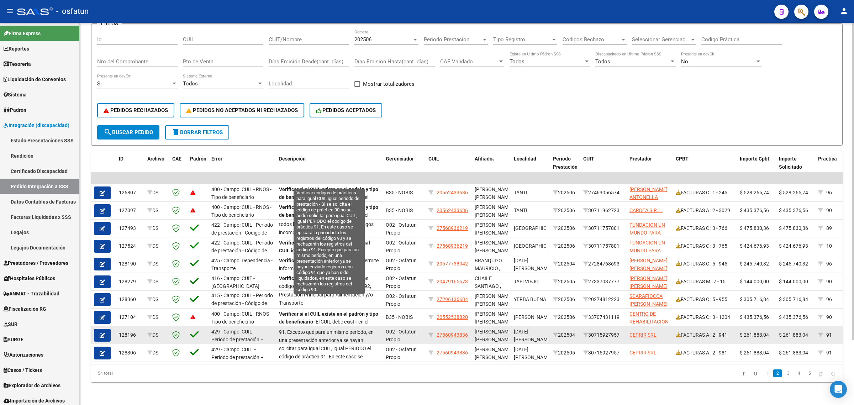
scroll to position [82, 0]
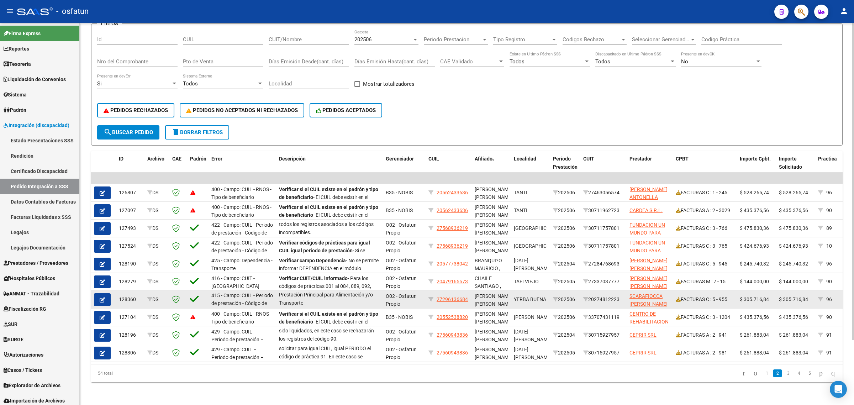
click at [98, 293] on button "button" at bounding box center [102, 299] width 17 height 13
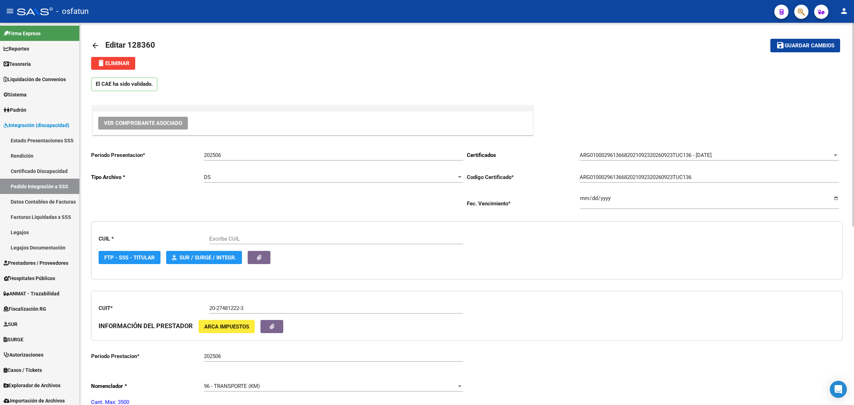
drag, startPoint x: 219, startPoint y: 154, endPoint x: 283, endPoint y: 155, distance: 64.1
click at [265, 155] on input "202506" at bounding box center [333, 155] width 259 height 6
click at [283, 155] on input "202506" at bounding box center [333, 155] width 259 height 6
type input "27296136684"
type input "202507"
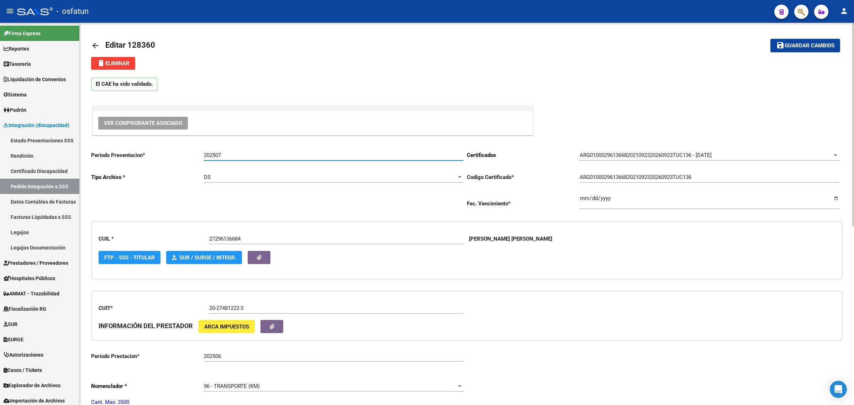
click at [820, 44] on span "Guardar cambios" at bounding box center [810, 46] width 50 height 6
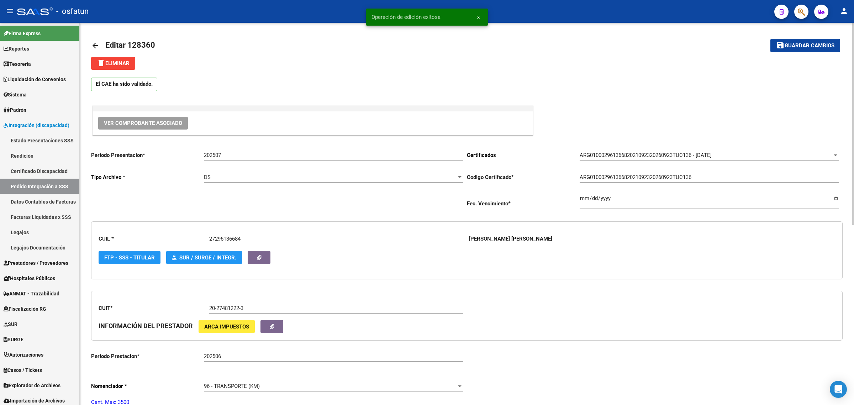
click at [95, 41] on mat-icon "arrow_back" at bounding box center [95, 45] width 9 height 9
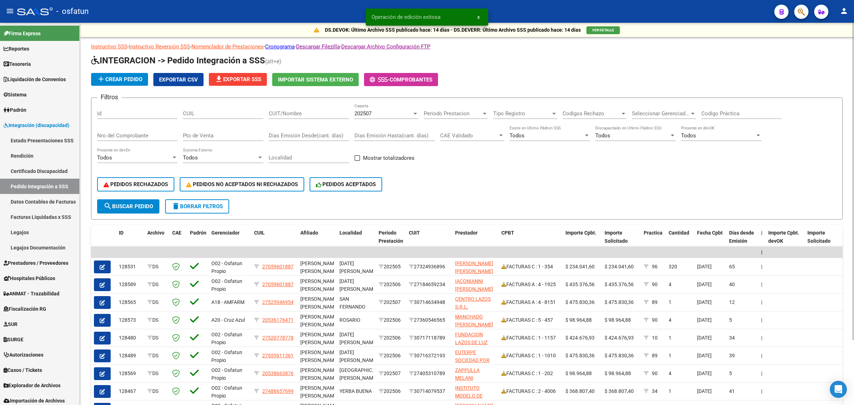
click at [385, 111] on div "202507" at bounding box center [383, 113] width 58 height 6
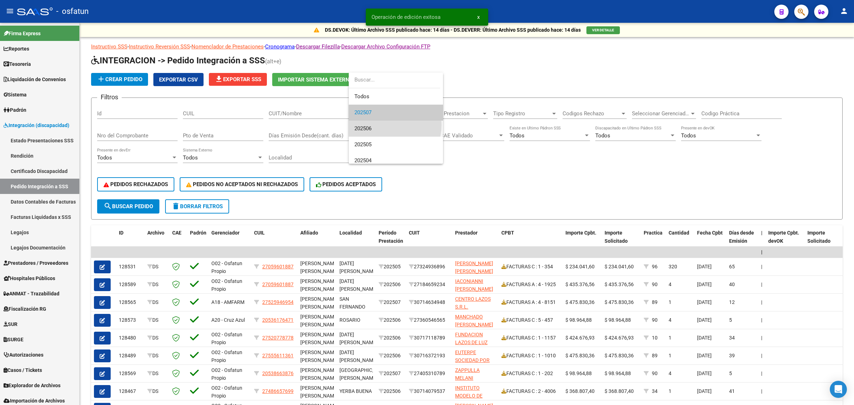
click at [385, 125] on span "202506" at bounding box center [395, 129] width 83 height 16
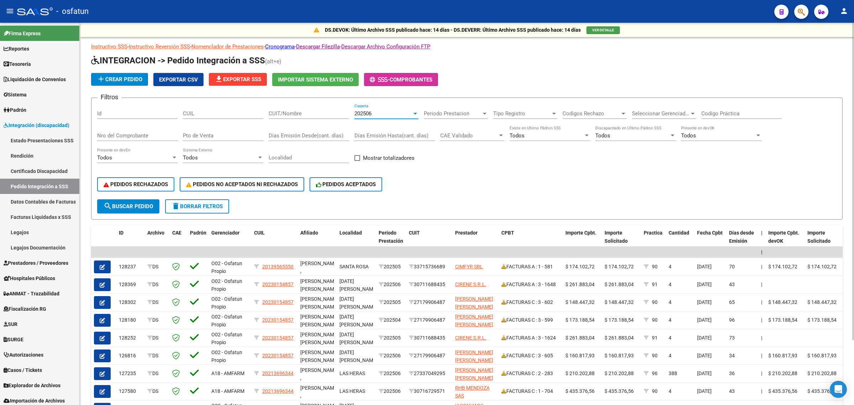
click at [127, 207] on span "search Buscar Pedido" at bounding box center [128, 206] width 49 height 6
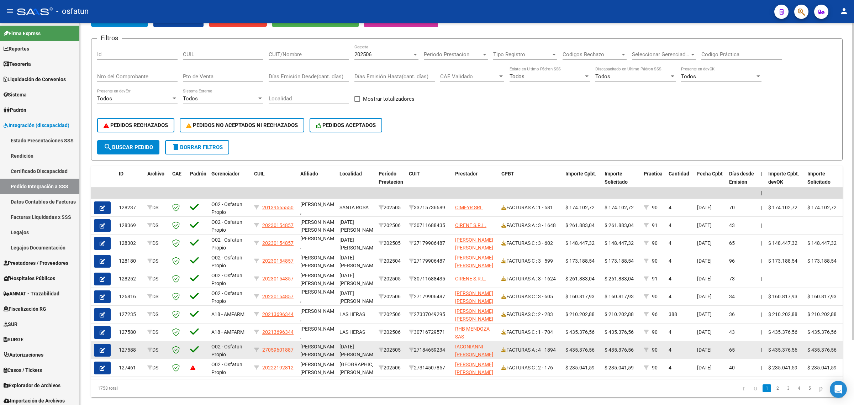
scroll to position [79, 0]
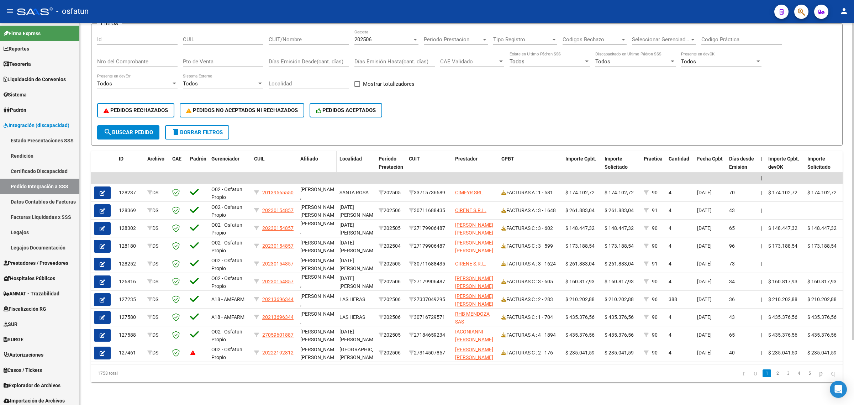
drag, startPoint x: 312, startPoint y: 146, endPoint x: 310, endPoint y: 150, distance: 4.6
click at [312, 151] on datatable-header-cell "Afiliado" at bounding box center [317, 166] width 39 height 31
click at [310, 156] on span "Afiliado" at bounding box center [309, 159] width 18 height 6
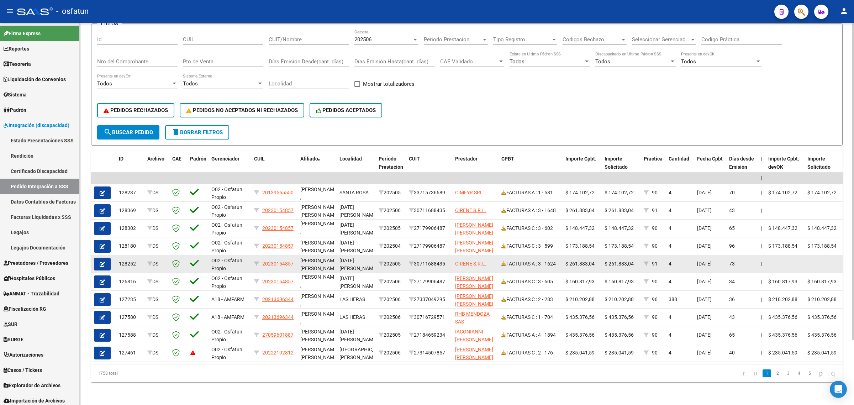
click at [99, 259] on button "button" at bounding box center [102, 264] width 17 height 13
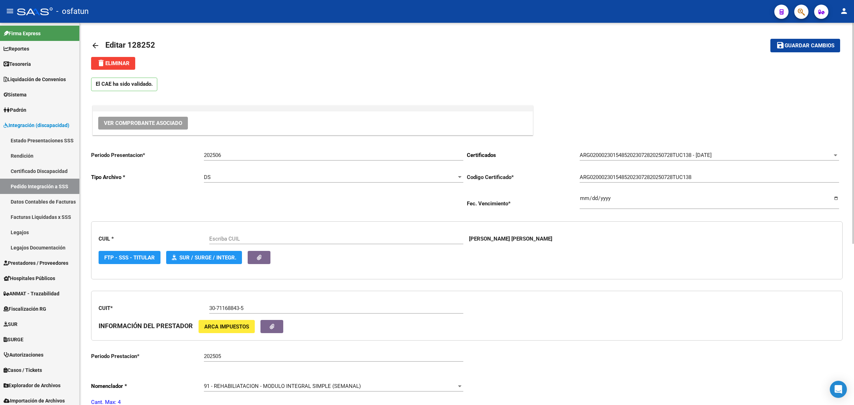
scroll to position [267, 0]
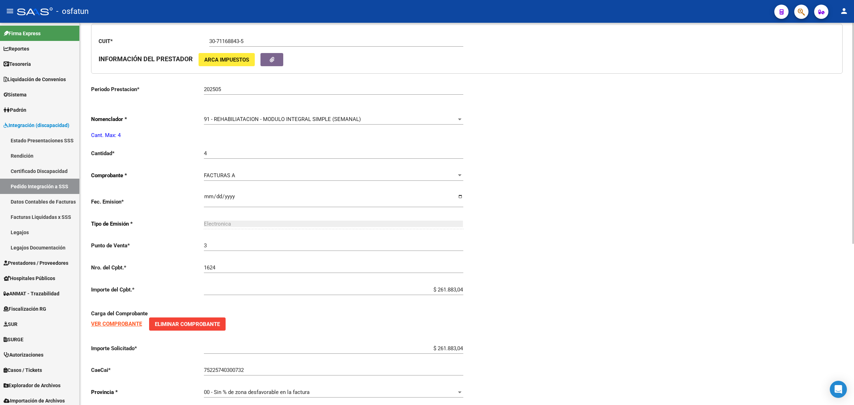
type input "20230154857"
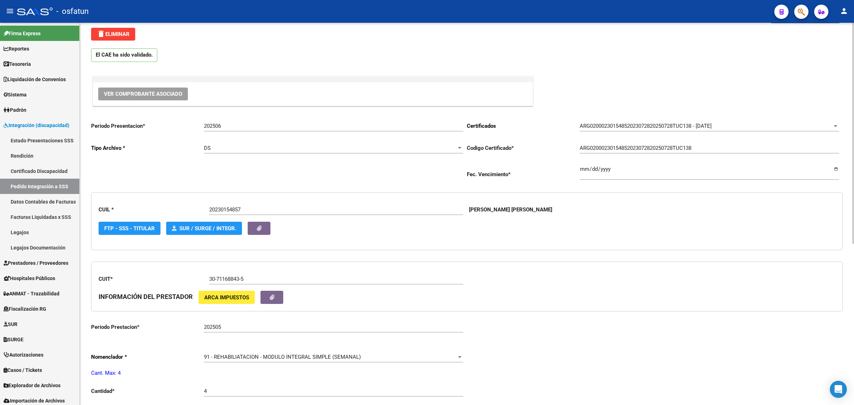
scroll to position [0, 0]
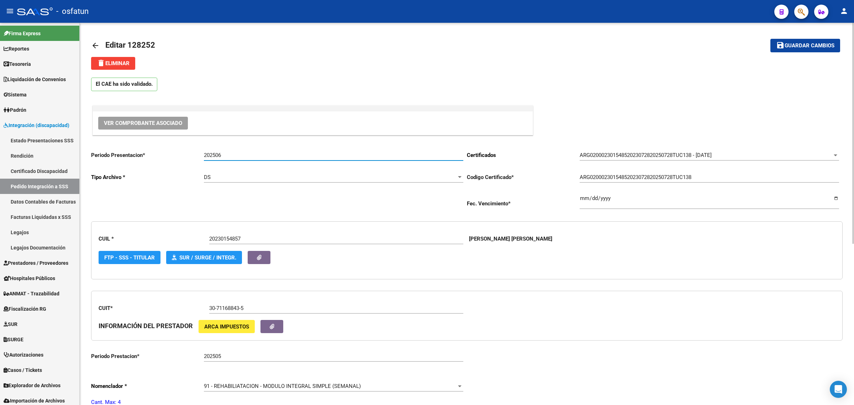
drag, startPoint x: 218, startPoint y: 156, endPoint x: 257, endPoint y: 156, distance: 38.8
click at [256, 156] on input "202506" at bounding box center [333, 155] width 259 height 6
click at [257, 156] on input "202506" at bounding box center [333, 155] width 259 height 6
type input "202507"
click at [794, 47] on span "Guardar cambios" at bounding box center [810, 46] width 50 height 6
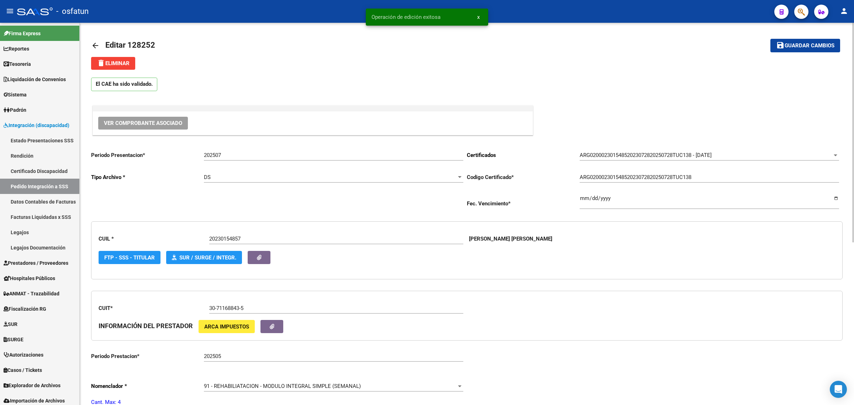
click at [97, 47] on mat-icon "arrow_back" at bounding box center [95, 45] width 9 height 9
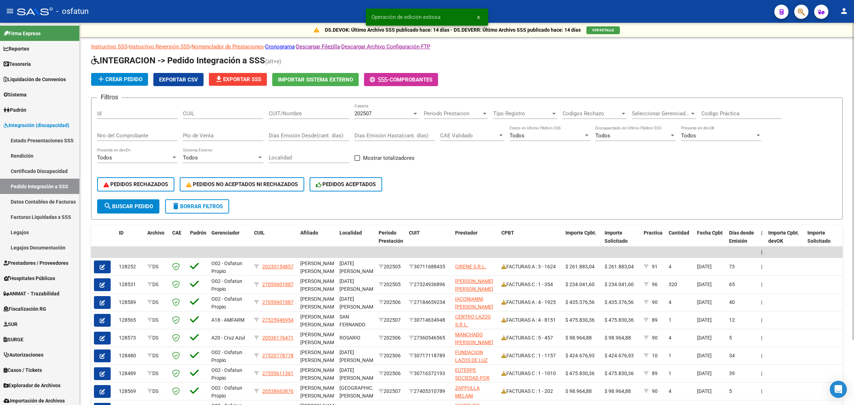
click at [104, 282] on icon "button" at bounding box center [102, 284] width 5 height 5
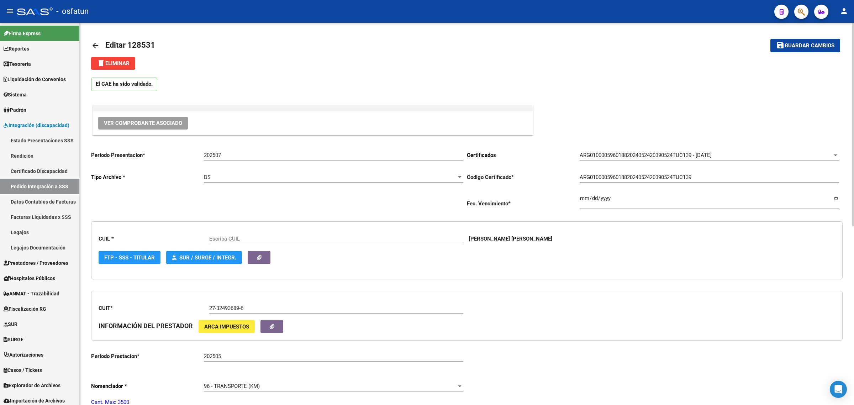
click at [97, 43] on mat-icon "arrow_back" at bounding box center [95, 45] width 9 height 9
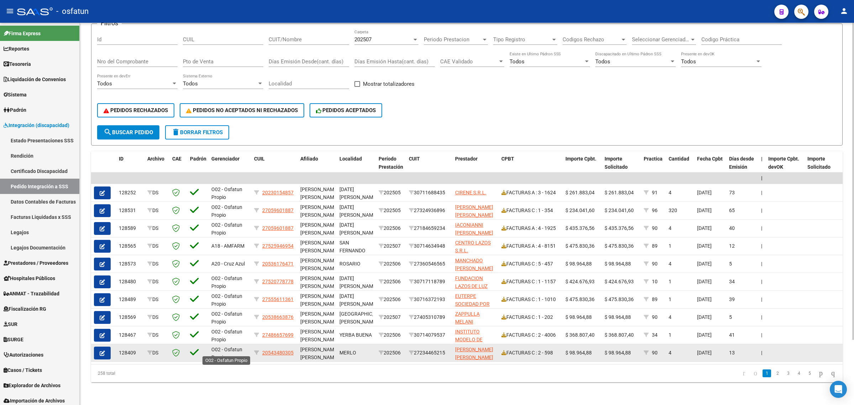
scroll to position [1, 0]
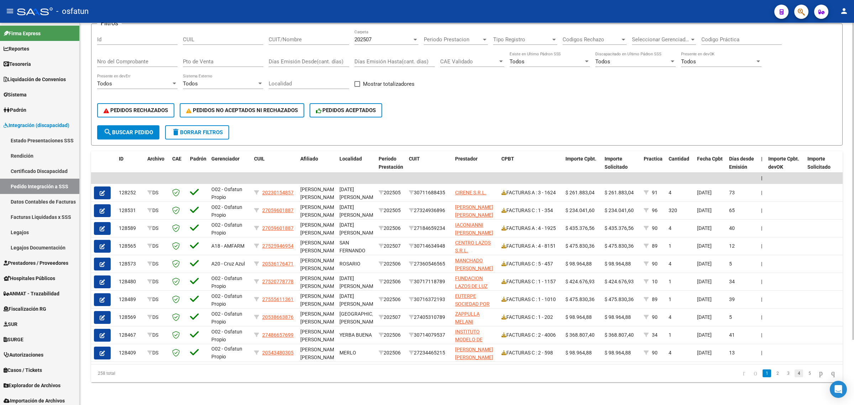
click at [795, 377] on link "4" at bounding box center [799, 373] width 9 height 8
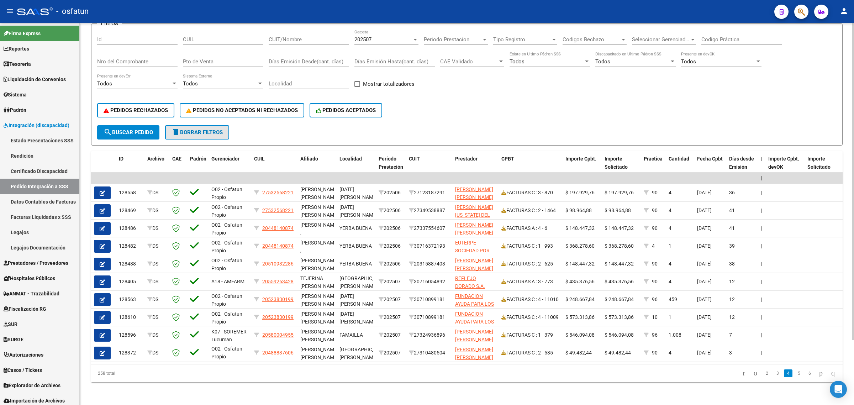
click at [195, 129] on span "delete Borrar Filtros" at bounding box center [197, 132] width 51 height 6
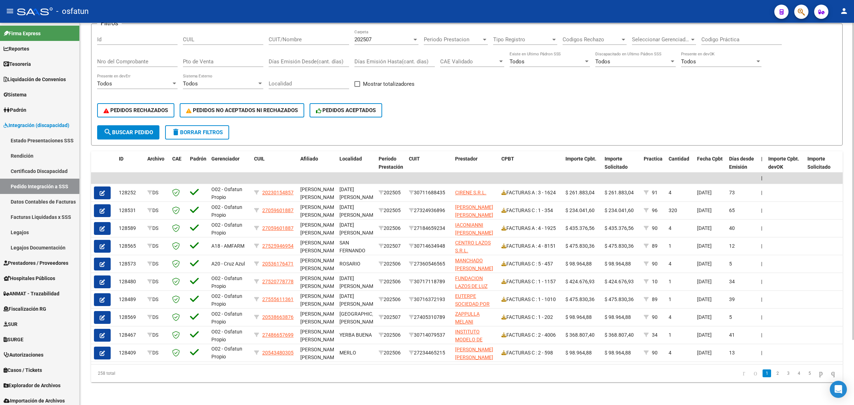
click at [376, 36] on div "202507" at bounding box center [383, 39] width 58 height 6
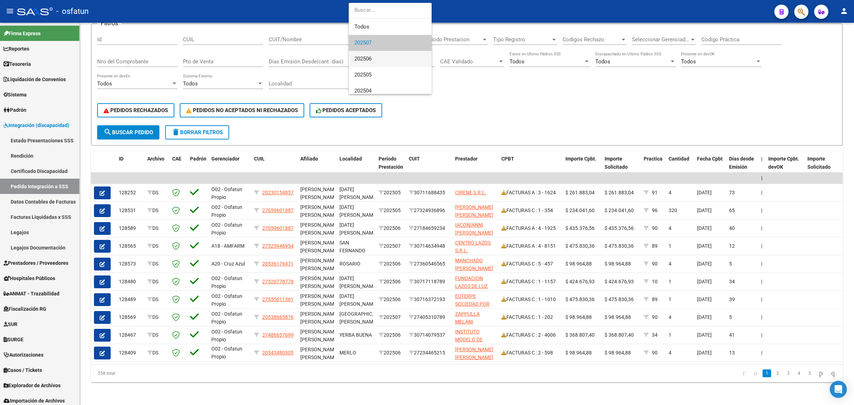
scroll to position [9, 0]
click at [370, 46] on span "202506" at bounding box center [395, 50] width 83 height 16
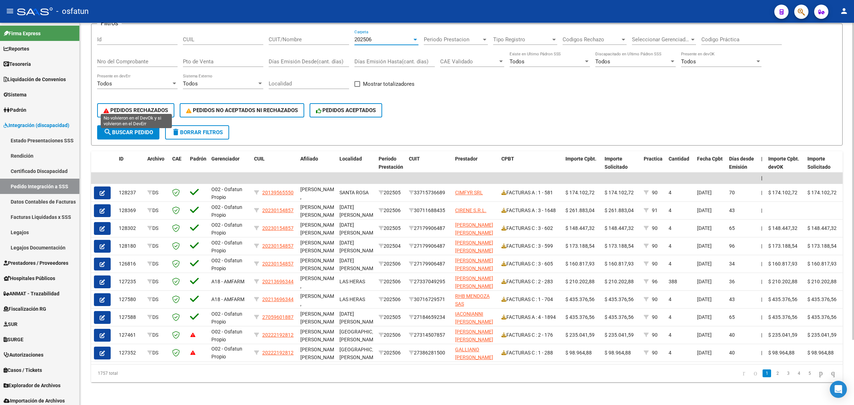
click at [139, 107] on span "PEDIDOS RECHAZADOS" at bounding box center [136, 110] width 64 height 6
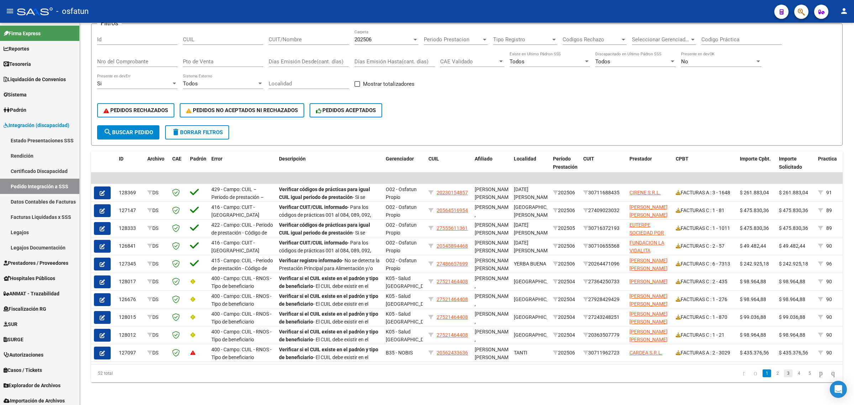
click at [784, 373] on link "3" at bounding box center [788, 373] width 9 height 8
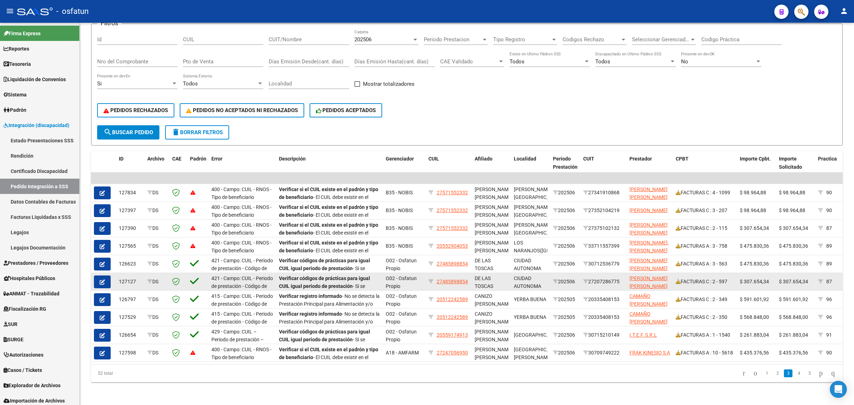
click at [99, 278] on button "button" at bounding box center [102, 281] width 17 height 13
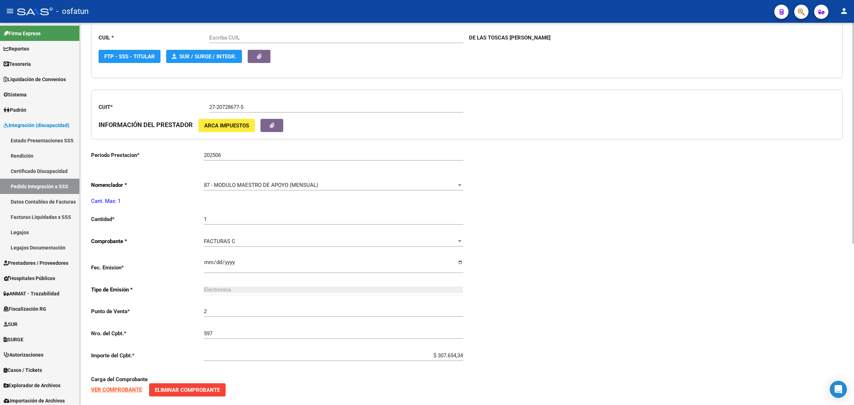
type input "27485898854"
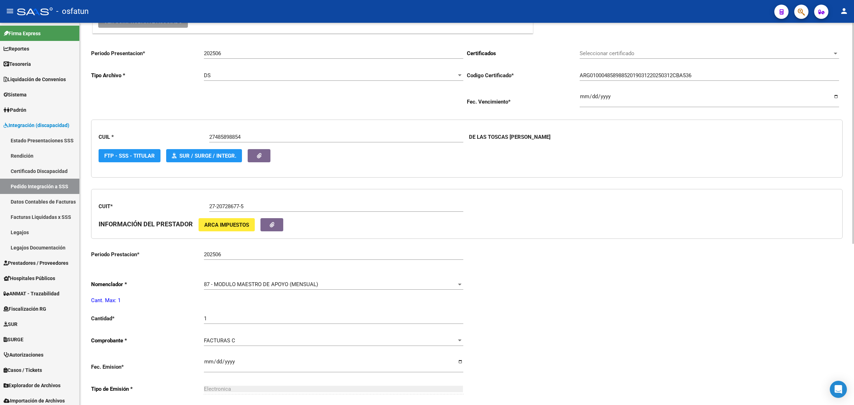
scroll to position [89, 0]
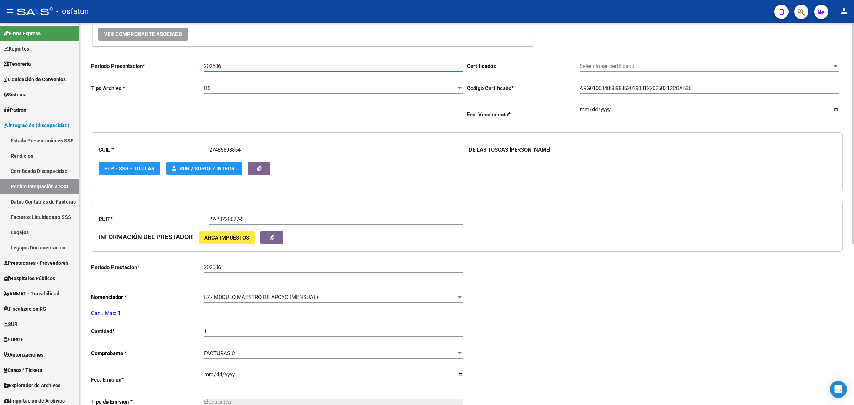
drag, startPoint x: 219, startPoint y: 68, endPoint x: 295, endPoint y: 78, distance: 76.2
click at [278, 77] on div "202506 Ingresar el Periodo" at bounding box center [333, 67] width 259 height 22
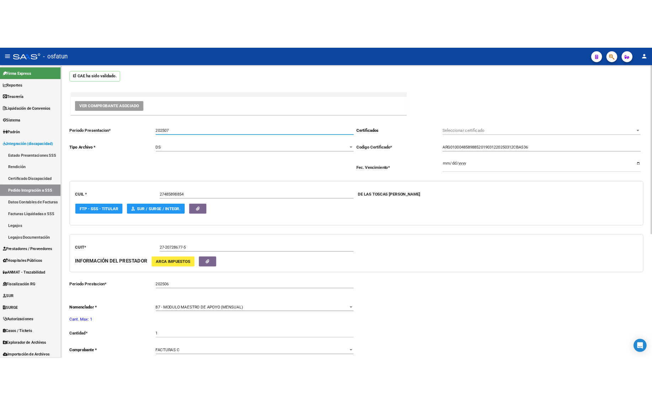
scroll to position [0, 0]
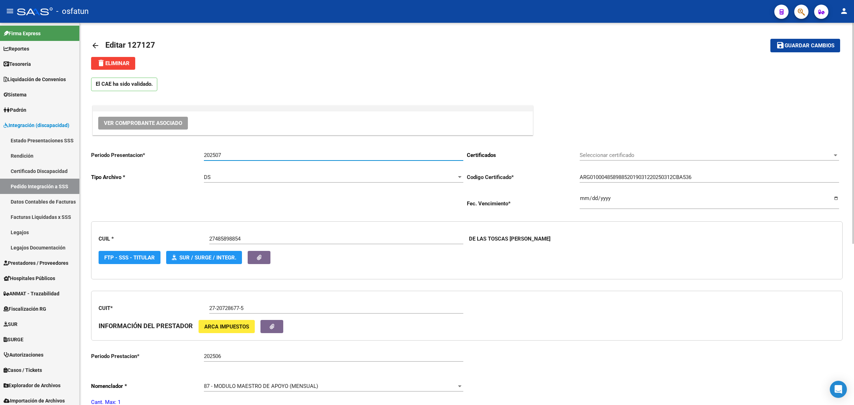
type input "202507"
click at [806, 45] on span "Guardar cambios" at bounding box center [810, 46] width 50 height 6
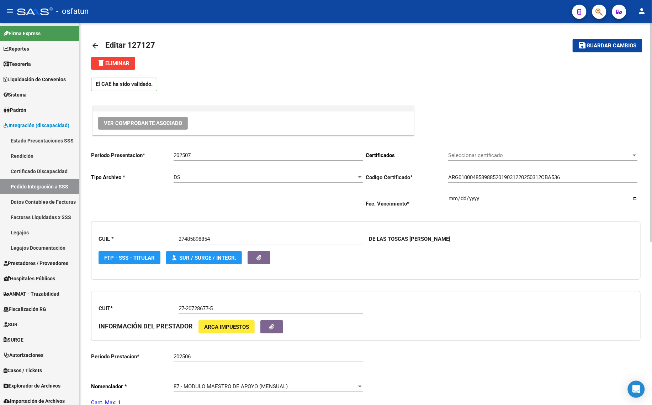
click at [98, 46] on mat-icon "arrow_back" at bounding box center [95, 45] width 9 height 9
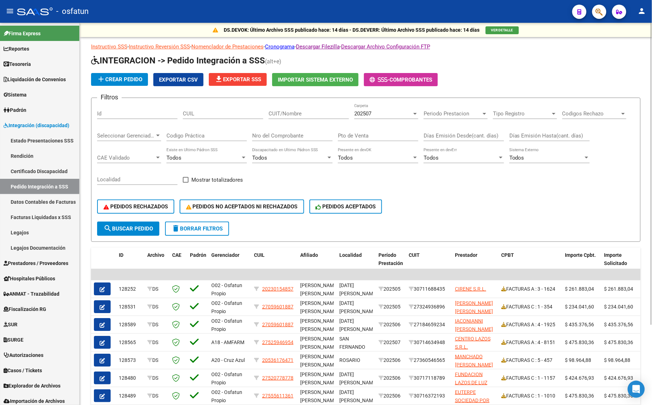
click at [463, 225] on form "Filtros Id CUIL CUIT/Nombre 202507 Carpeta Periodo Prestacion Periodo Prestacio…" at bounding box center [366, 170] width 550 height 144
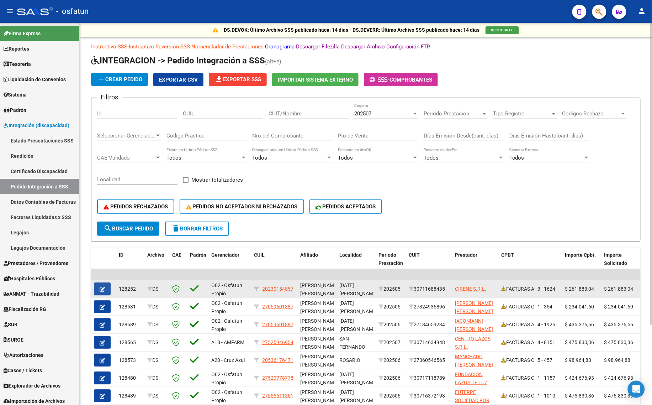
click at [102, 286] on icon "button" at bounding box center [102, 288] width 5 height 5
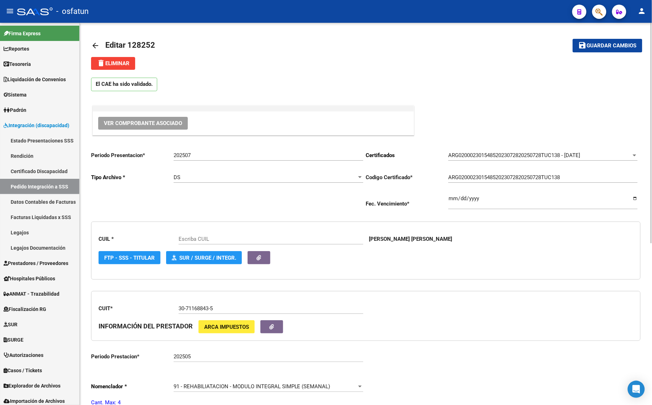
type input "20230154857"
click at [276, 208] on div "Periodo Presentacion * 202507 Ingresar el Periodo Tipo Archivo * DS Seleccionar…" at bounding box center [228, 180] width 275 height 70
click at [94, 43] on mat-icon "arrow_back" at bounding box center [95, 45] width 9 height 9
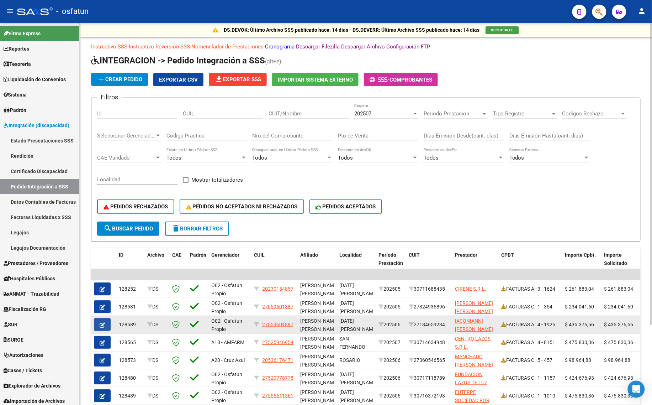
click at [104, 323] on icon "button" at bounding box center [102, 324] width 5 height 5
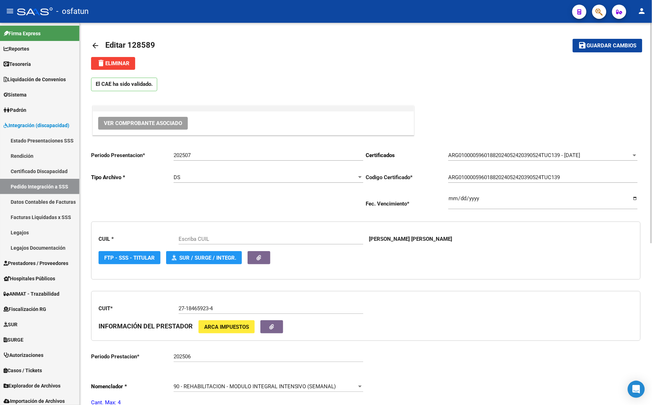
type input "27059601887"
click at [214, 79] on div "El CAE ha sido validado." at bounding box center [366, 83] width 550 height 26
click at [88, 42] on div "arrow_back Editar 128589 save Guardar cambios delete Eliminar El CAE ha sido va…" at bounding box center [366, 355] width 573 height 665
click at [95, 45] on mat-icon "arrow_back" at bounding box center [95, 45] width 9 height 9
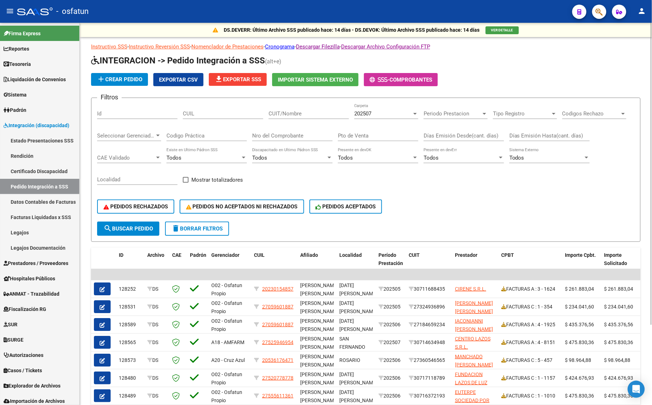
click at [409, 191] on div "PEDIDOS RECHAZADOS PEDIDOS NO ACEPTADOS NI RECHAZADOS PEDIDOS ACEPTADOS" at bounding box center [366, 206] width 538 height 30
click at [204, 227] on span "delete Borrar Filtros" at bounding box center [197, 228] width 51 height 6
click at [180, 228] on mat-icon "delete" at bounding box center [176, 228] width 9 height 9
click at [310, 179] on div "Filtros Id CUIL CUIT/Nombre 202507 Carpeta Periodo Prestacion Periodo Prestacio…" at bounding box center [366, 163] width 538 height 118
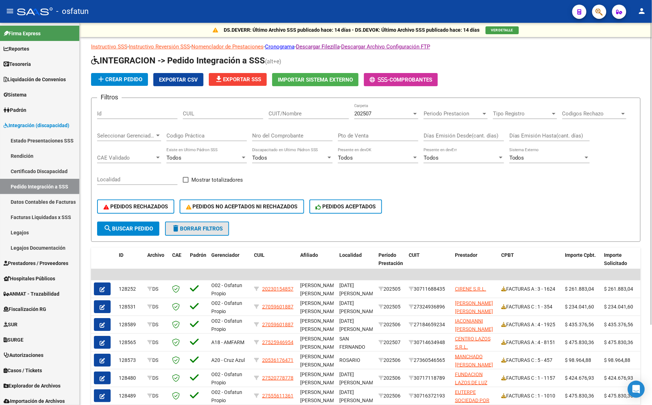
click at [206, 228] on span "delete Borrar Filtros" at bounding box center [197, 228] width 51 height 6
click at [380, 113] on div "202507" at bounding box center [383, 113] width 58 height 6
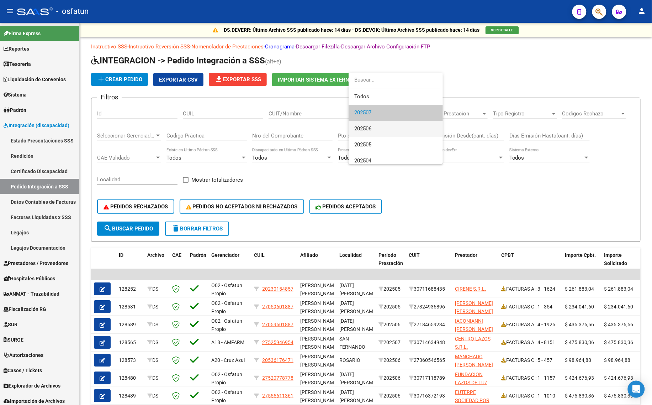
click at [376, 125] on span "202506" at bounding box center [395, 129] width 83 height 16
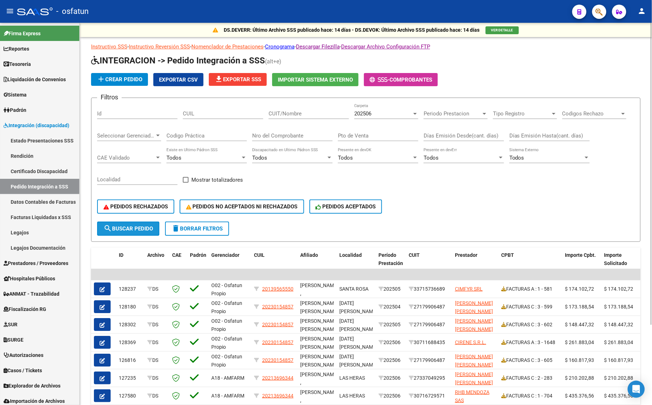
click at [138, 228] on span "search Buscar Pedido" at bounding box center [128, 228] width 49 height 6
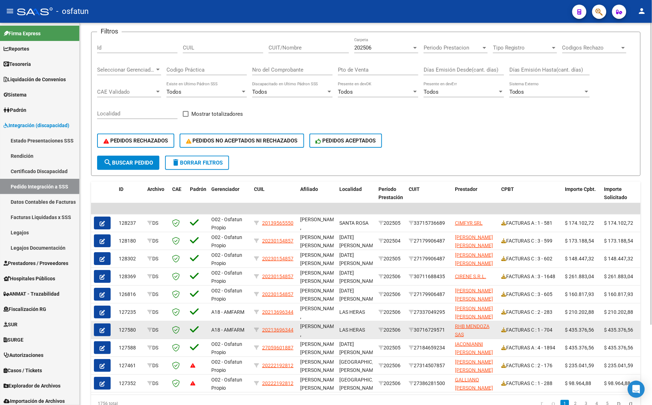
scroll to position [101, 0]
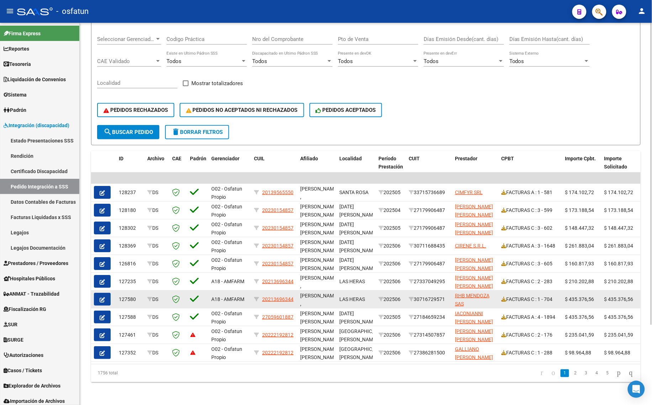
click at [102, 293] on button "button" at bounding box center [102, 299] width 17 height 13
click at [102, 288] on mat-sidenav-content "DS.DEVERR: Último Archivo SSS publicado hace: 14 días - DS.DEVOK: Último Archiv…" at bounding box center [366, 214] width 573 height 382
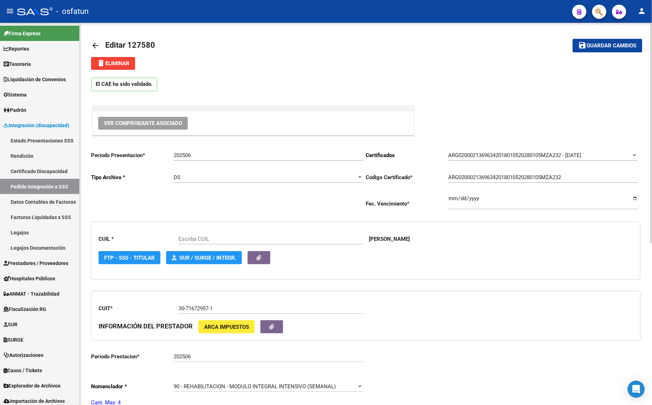
type input "20213696344"
click at [451, 294] on div "CUIT * 30-71672957-1 Ingresar el CUIT INFORMACIÓN DEL PRESTADOR ARCA Impuestos" at bounding box center [366, 316] width 550 height 50
click at [93, 47] on mat-icon "arrow_back" at bounding box center [95, 45] width 9 height 9
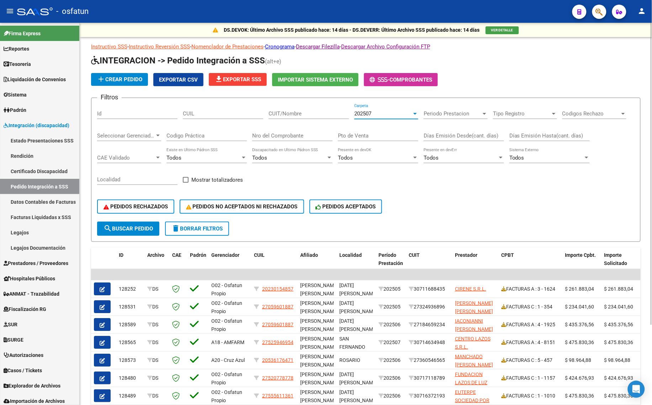
click at [385, 112] on div "202507" at bounding box center [383, 113] width 58 height 6
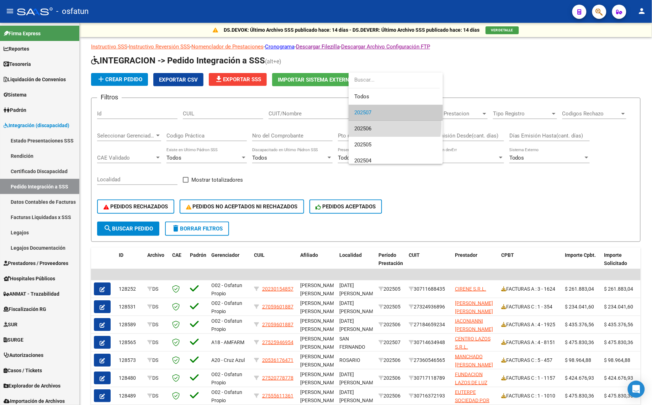
click at [369, 123] on span "202506" at bounding box center [395, 129] width 83 height 16
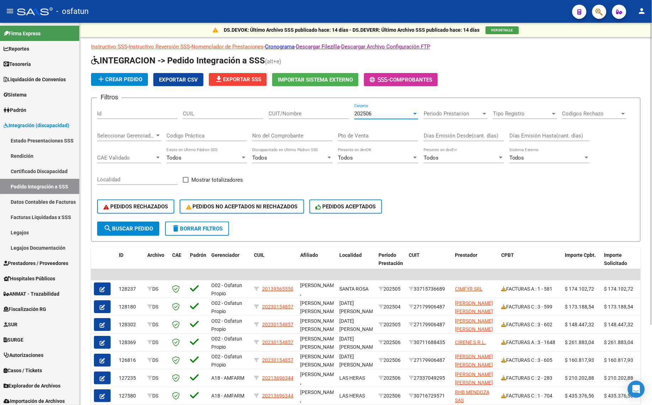
click at [143, 227] on span "search Buscar Pedido" at bounding box center [128, 228] width 49 height 6
click at [449, 206] on div "PEDIDOS RECHAZADOS PEDIDOS NO ACEPTADOS NI RECHAZADOS PEDIDOS ACEPTADOS" at bounding box center [366, 206] width 538 height 30
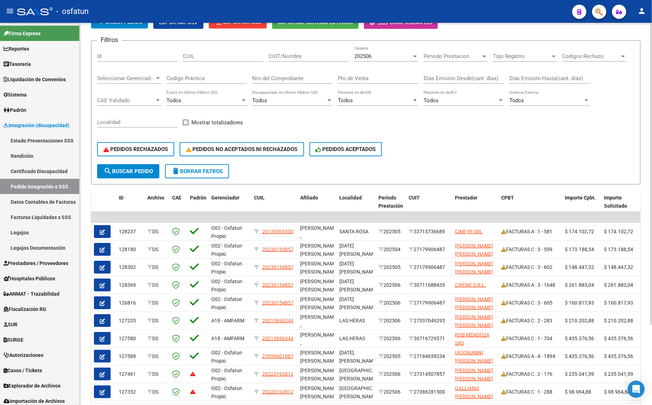
scroll to position [101, 0]
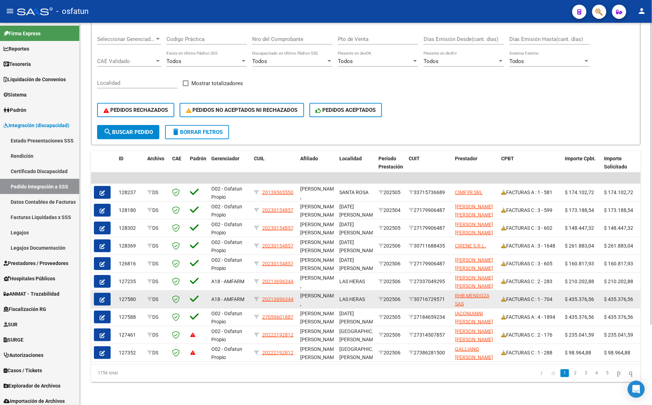
click at [105, 294] on button "button" at bounding box center [102, 299] width 17 height 13
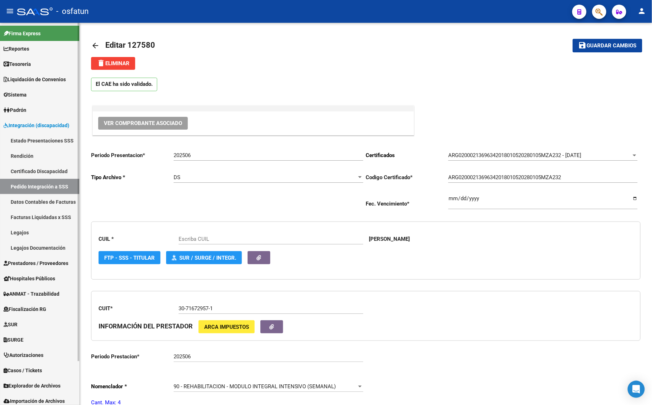
type input "20213696344"
drag, startPoint x: 478, startPoint y: 257, endPoint x: 444, endPoint y: 264, distance: 34.6
click at [478, 257] on div "FTP - SSS - Titular SUR / SURGE / INTEGR. ARCA Padrón" at bounding box center [366, 257] width 535 height 13
drag, startPoint x: 214, startPoint y: 166, endPoint x: 220, endPoint y: 156, distance: 11.6
click at [214, 166] on div "202506 Ingresar el Periodo" at bounding box center [269, 156] width 190 height 22
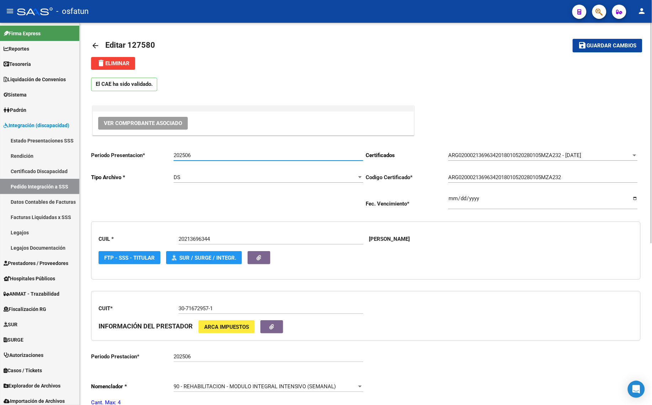
click at [220, 156] on input "202506" at bounding box center [269, 155] width 190 height 6
type input "202507"
click at [556, 257] on div "FTP - SSS - Titular SUR / SURGE / INTEGR. ARCA Padrón" at bounding box center [366, 257] width 535 height 13
click at [269, 94] on div "El CAE ha sido validado." at bounding box center [366, 83] width 550 height 26
click at [91, 43] on mat-icon "arrow_back" at bounding box center [95, 45] width 9 height 9
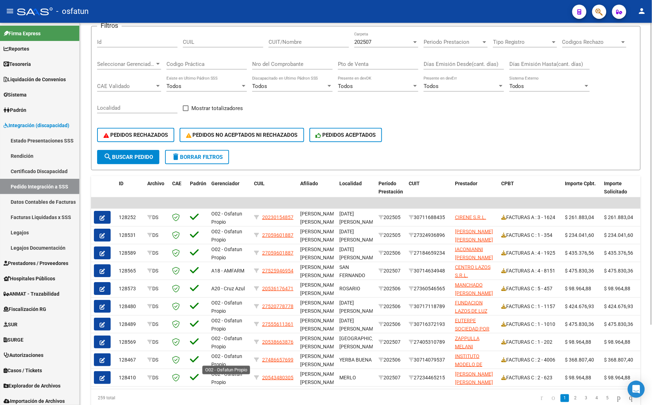
scroll to position [101, 0]
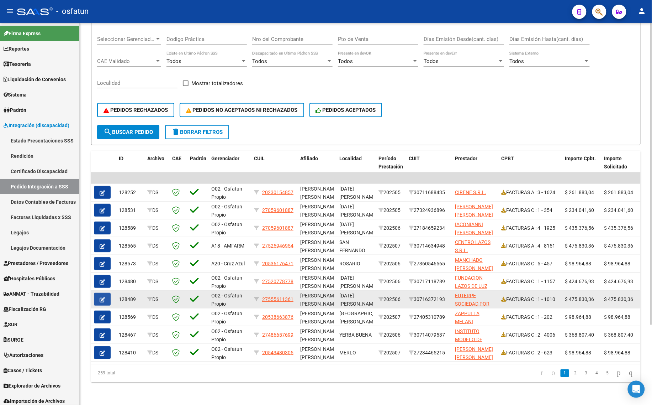
click at [102, 297] on icon "button" at bounding box center [102, 299] width 5 height 5
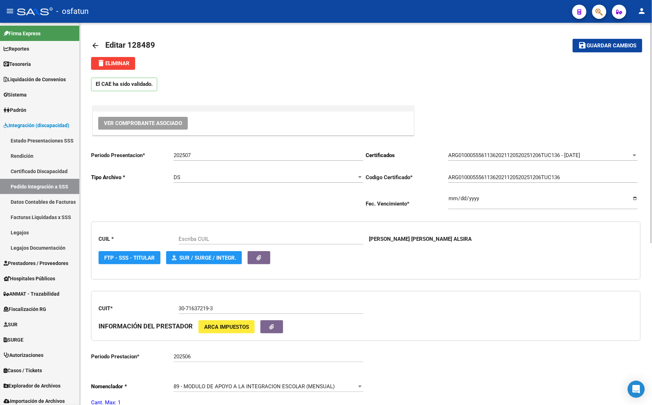
click at [93, 44] on mat-icon "arrow_back" at bounding box center [95, 45] width 9 height 9
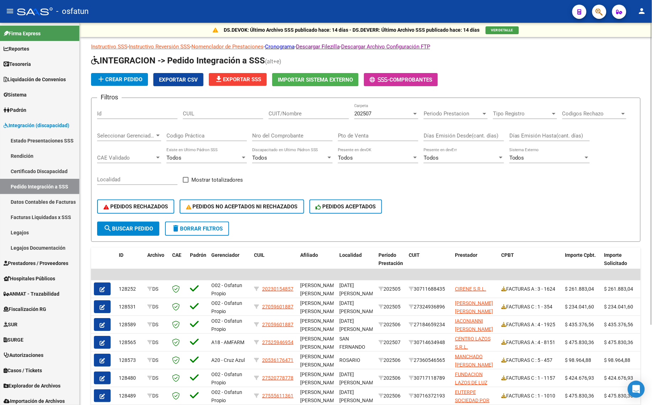
click at [395, 116] on div "202507 Carpeta" at bounding box center [386, 111] width 64 height 15
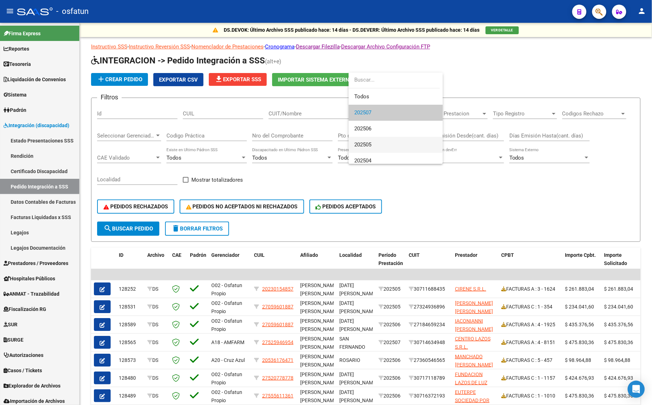
click at [386, 138] on span "202505" at bounding box center [395, 145] width 83 height 16
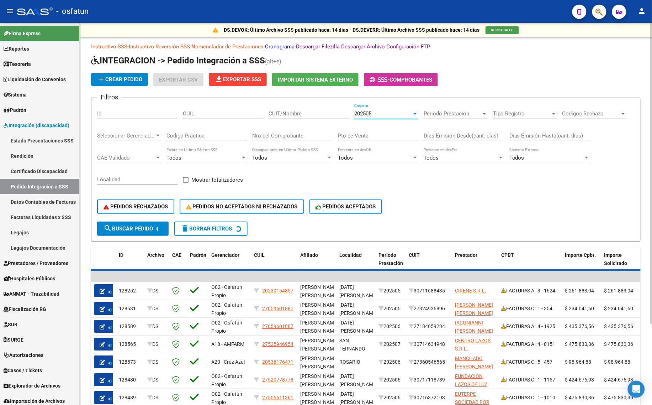
click at [364, 114] on span "202505" at bounding box center [362, 113] width 17 height 6
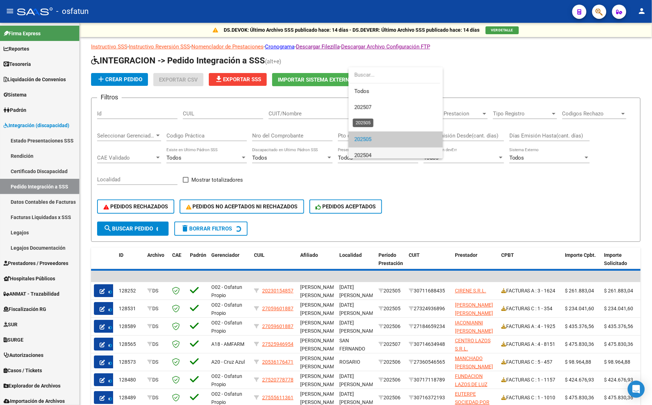
scroll to position [27, 0]
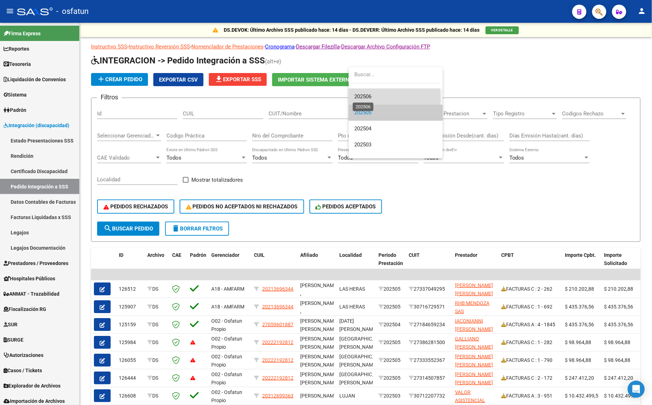
click at [362, 97] on span "202506" at bounding box center [362, 96] width 17 height 6
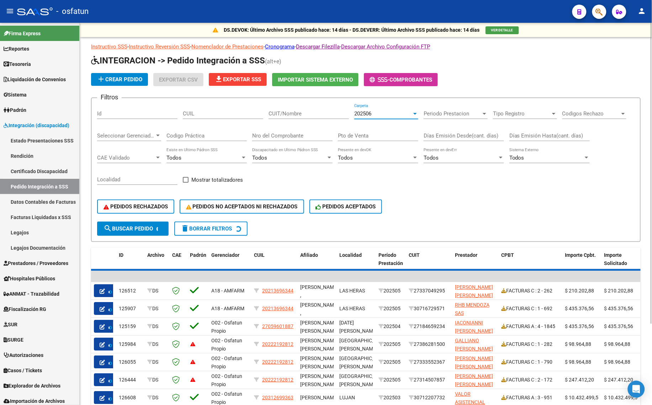
scroll to position [32, 0]
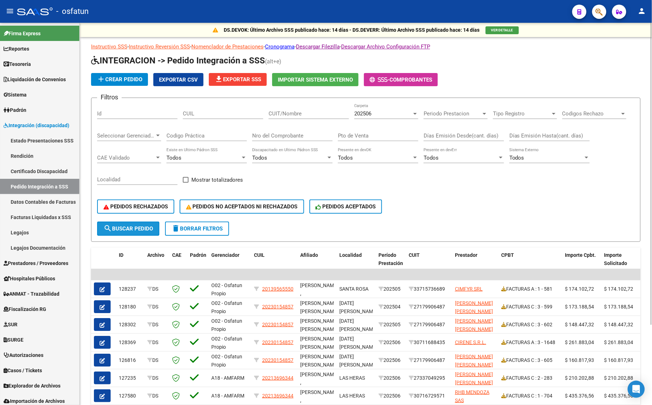
click at [120, 226] on span "search Buscar Pedido" at bounding box center [128, 228] width 49 height 6
click at [120, 204] on span "PEDIDOS RECHAZADOS" at bounding box center [136, 206] width 64 height 6
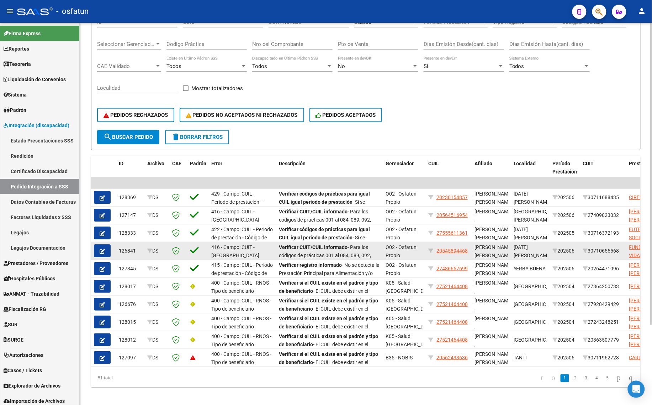
scroll to position [101, 0]
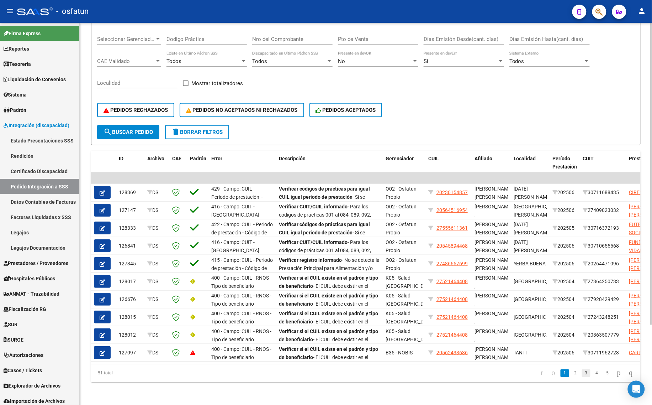
click at [582, 370] on link "3" at bounding box center [586, 373] width 9 height 8
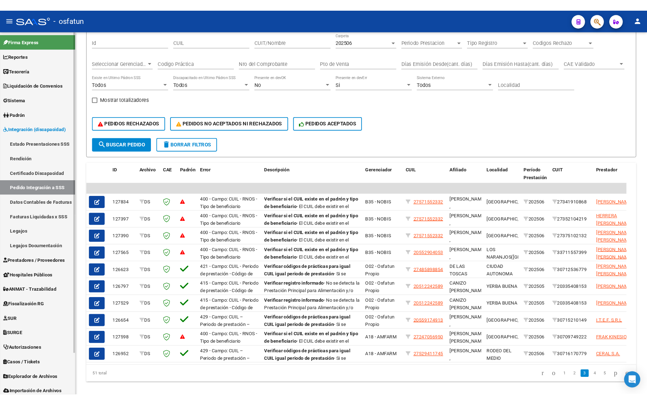
scroll to position [101, 0]
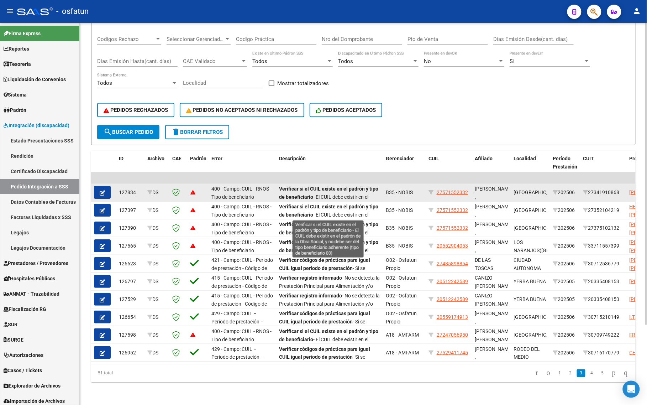
click at [294, 190] on strong "Verificar si el CUIL existe en el padrón y tipo de beneficiario" at bounding box center [328, 193] width 99 height 14
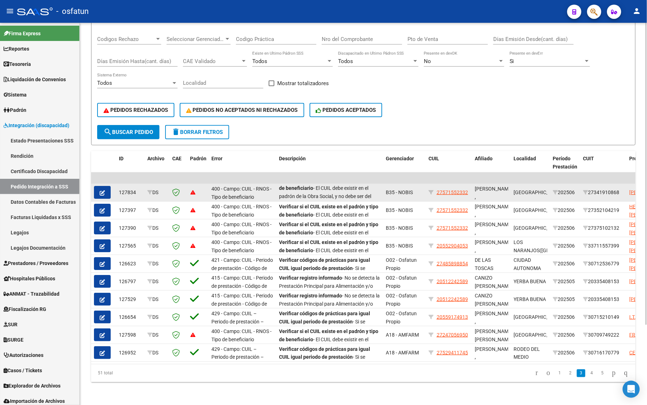
scroll to position [0, 0]
click at [105, 186] on button "button" at bounding box center [102, 192] width 17 height 13
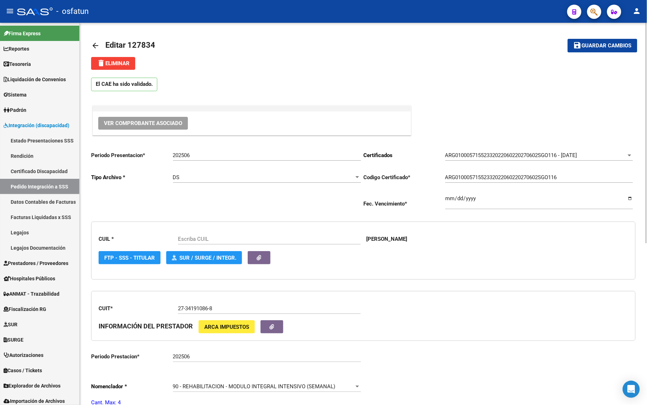
type input "27571552332"
click at [287, 85] on div "El CAE ha sido validado." at bounding box center [363, 83] width 544 height 26
click at [94, 44] on mat-icon "arrow_back" at bounding box center [95, 45] width 9 height 9
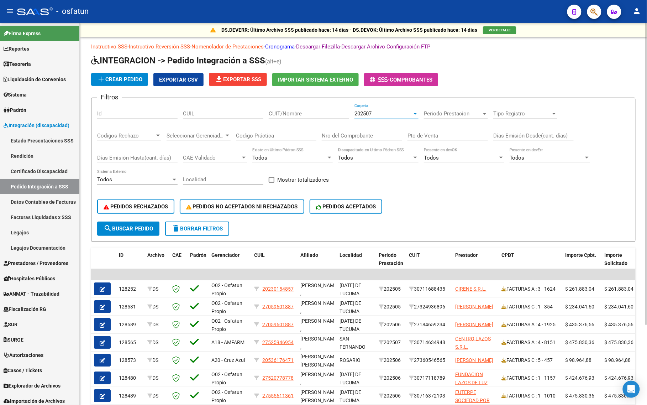
click at [396, 112] on div "202507" at bounding box center [383, 113] width 58 height 6
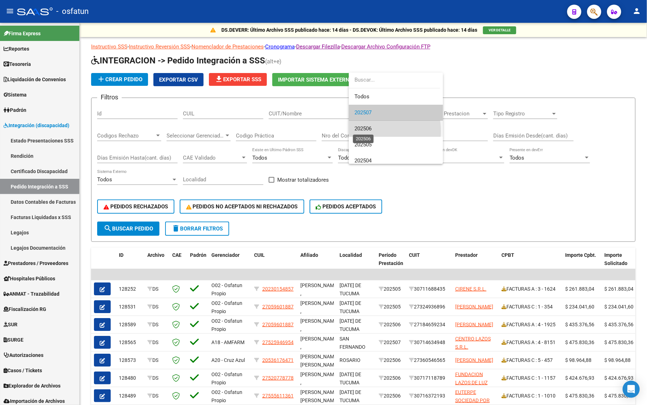
click at [370, 131] on span "202506" at bounding box center [362, 128] width 17 height 6
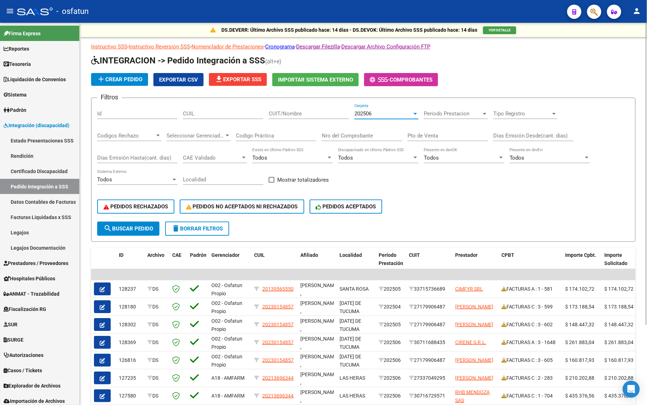
click at [126, 231] on button "search Buscar Pedido" at bounding box center [128, 228] width 62 height 14
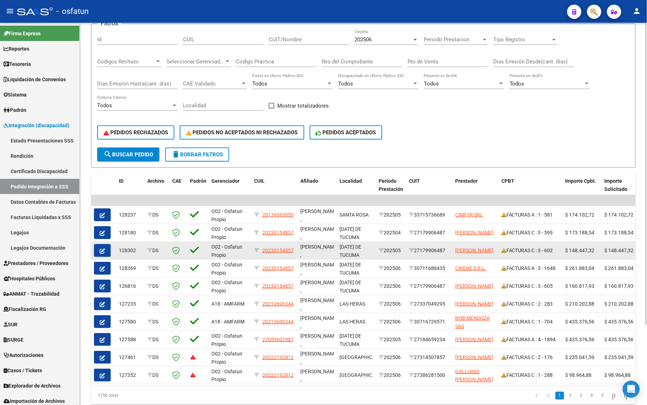
scroll to position [89, 0]
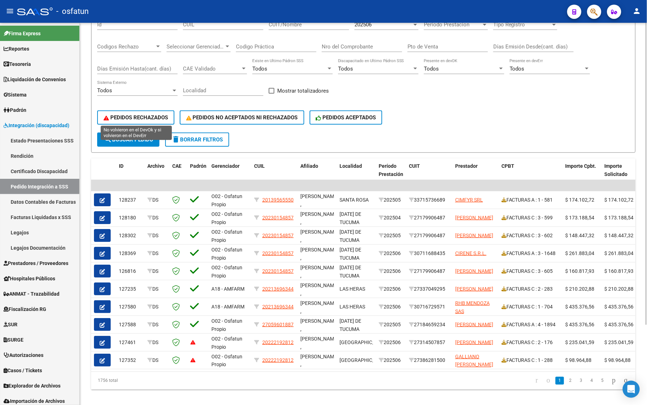
click at [155, 114] on span "PEDIDOS RECHAZADOS" at bounding box center [136, 117] width 64 height 6
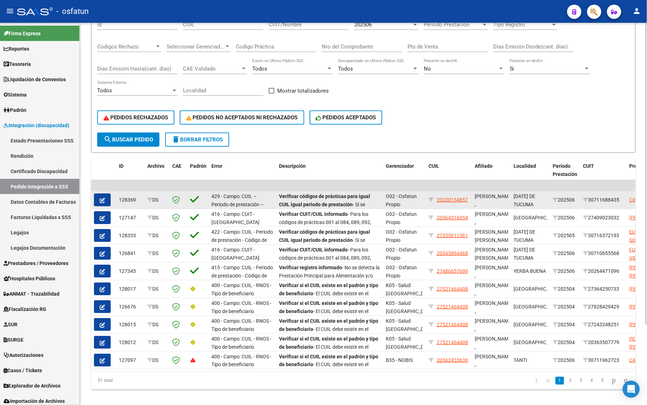
click at [104, 193] on button "button" at bounding box center [102, 199] width 17 height 13
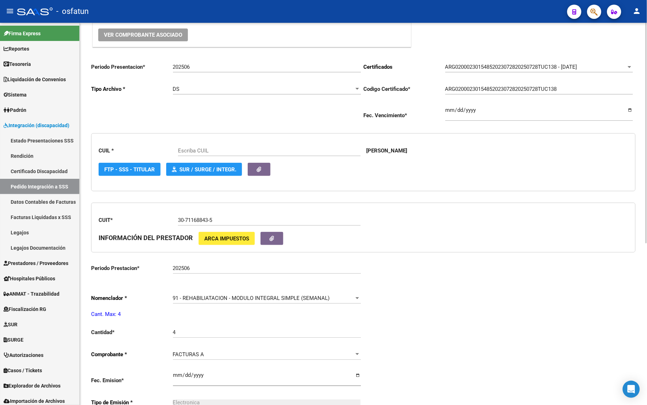
scroll to position [89, 0]
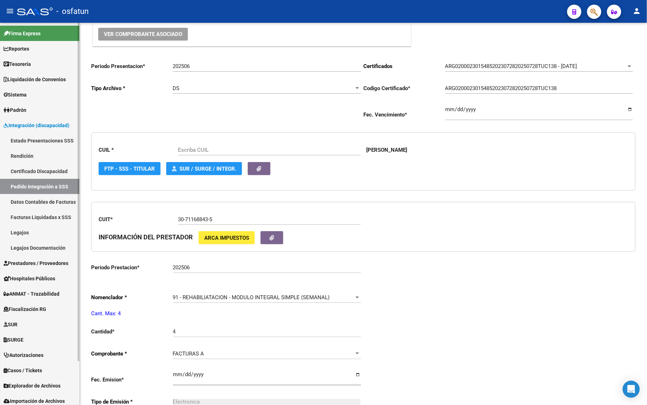
type input "20230154857"
click at [214, 66] on input "202506" at bounding box center [267, 66] width 188 height 6
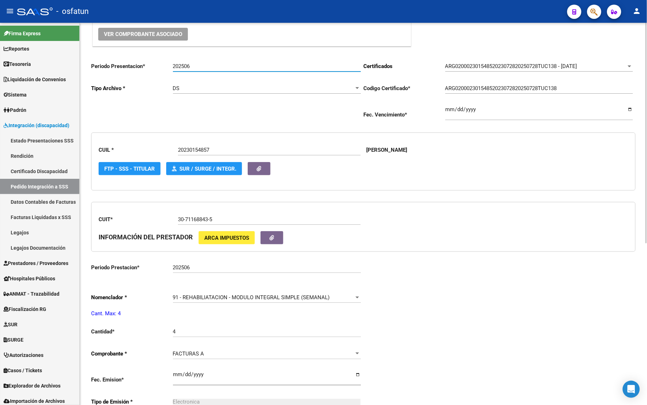
click at [214, 66] on input "202506" at bounding box center [267, 66] width 188 height 6
click at [215, 68] on input "202506" at bounding box center [267, 66] width 188 height 6
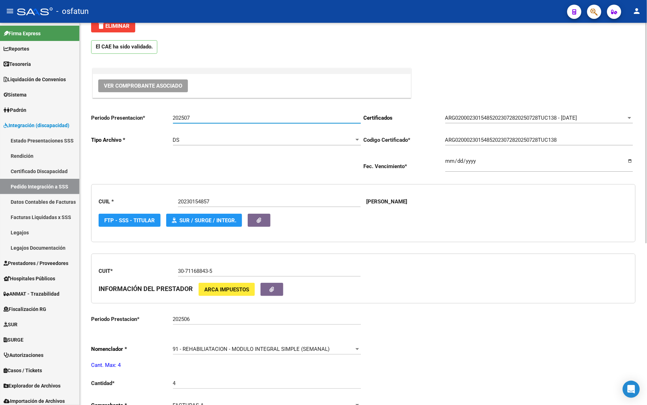
scroll to position [0, 0]
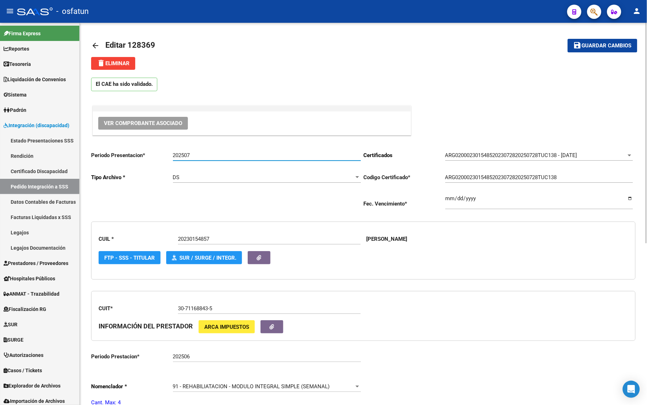
type input "202507"
click at [614, 47] on span "Guardar cambios" at bounding box center [607, 46] width 50 height 6
click at [262, 69] on div "delete Eliminar" at bounding box center [363, 63] width 544 height 13
click at [618, 43] on span "Guardar cambios" at bounding box center [607, 46] width 50 height 6
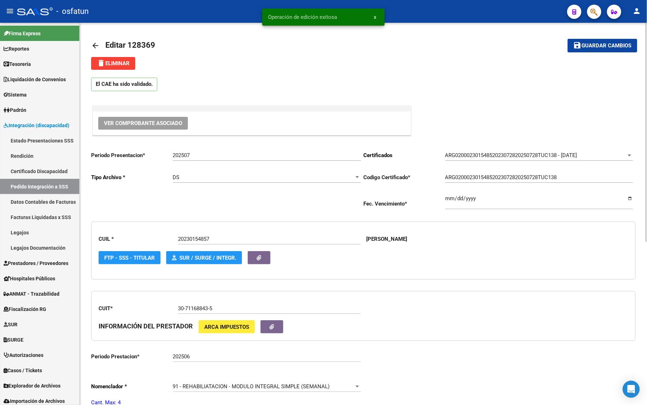
click at [91, 44] on mat-icon "arrow_back" at bounding box center [95, 45] width 9 height 9
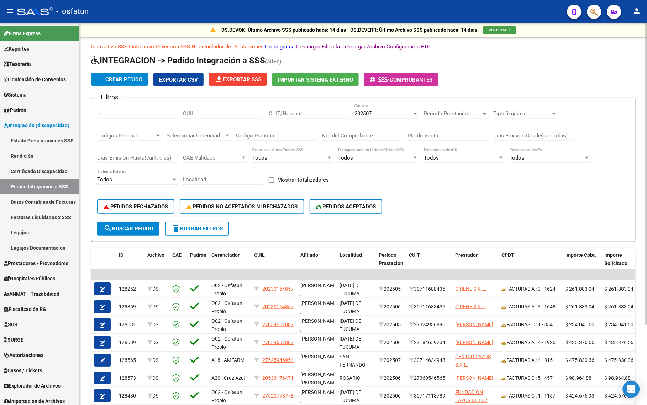
click at [283, 219] on form "Filtros Id CUIL CUIT/Nombre 202507 Carpeta Periodo Prestacion Periodo Prestacio…" at bounding box center [363, 170] width 544 height 144
click at [275, 228] on form "Filtros Id CUIL CUIT/Nombre 202507 Carpeta Periodo Prestacion Periodo Prestacio…" at bounding box center [363, 170] width 544 height 144
click at [477, 209] on div "PEDIDOS RECHAZADOS PEDIDOS NO ACEPTADOS NI RECHAZADOS PEDIDOS ACEPTADOS" at bounding box center [363, 206] width 532 height 30
click at [483, 212] on div "PEDIDOS RECHAZADOS PEDIDOS NO ACEPTADOS NI RECHAZADOS PEDIDOS ACEPTADOS" at bounding box center [363, 206] width 532 height 30
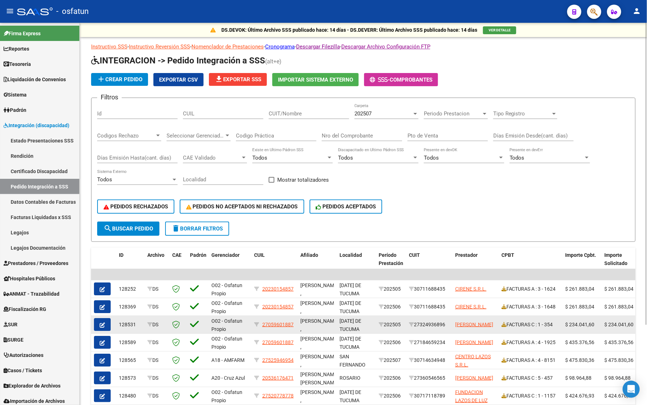
click at [100, 324] on icon "button" at bounding box center [102, 324] width 5 height 5
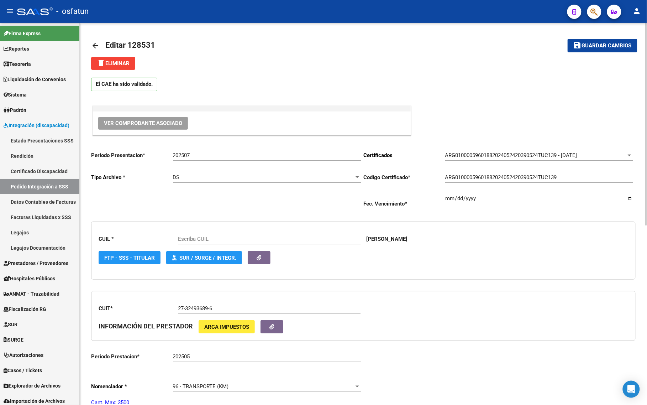
type input "27059601887"
click at [95, 43] on mat-icon "arrow_back" at bounding box center [95, 45] width 9 height 9
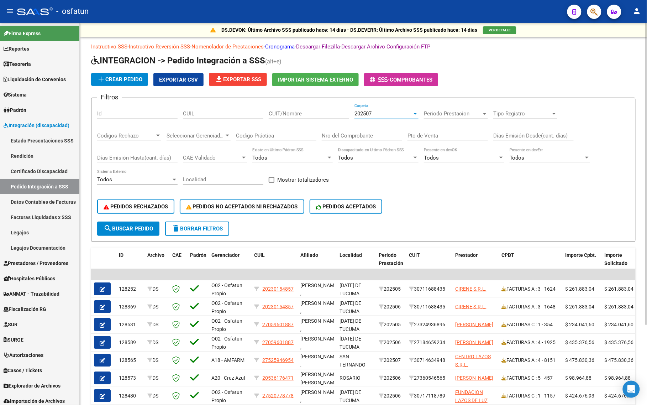
click at [381, 114] on div "202507" at bounding box center [383, 113] width 58 height 6
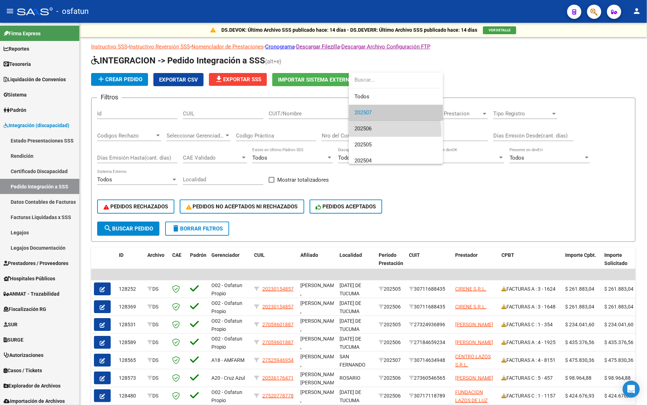
click at [371, 132] on span "202506" at bounding box center [395, 129] width 83 height 16
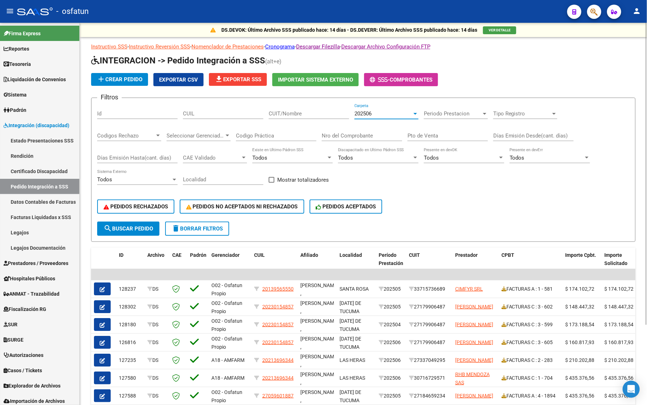
click at [140, 225] on span "search Buscar Pedido" at bounding box center [128, 228] width 49 height 6
click at [97, 233] on form "Filtros Id CUIL CUIT/Nombre 202506 Carpeta Periodo Prestacion Periodo Prestacio…" at bounding box center [363, 170] width 544 height 144
click at [124, 230] on button "search Buscar Pedido" at bounding box center [128, 228] width 62 height 14
click at [326, 231] on form "Filtros Id CUIL CUIT/Nombre 202506 Carpeta Periodo Prestacion Periodo Prestacio…" at bounding box center [363, 170] width 544 height 144
click at [323, 222] on form "Filtros Id CUIL CUIT/Nombre 202506 Carpeta Periodo Prestacion Periodo Prestacio…" at bounding box center [363, 170] width 544 height 144
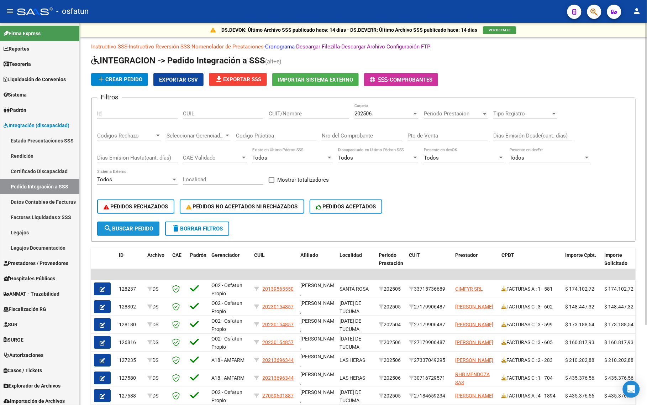
click at [111, 224] on mat-icon "search" at bounding box center [108, 228] width 9 height 9
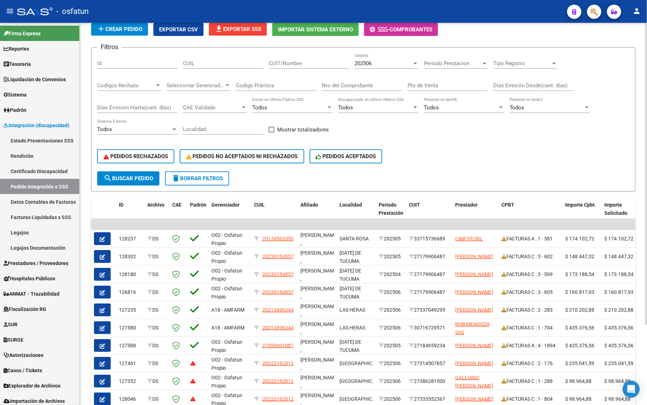
scroll to position [12, 0]
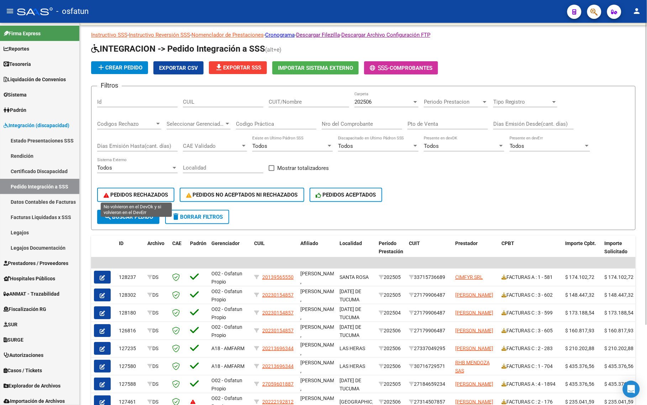
click at [143, 193] on span "PEDIDOS RECHAZADOS" at bounding box center [136, 194] width 64 height 6
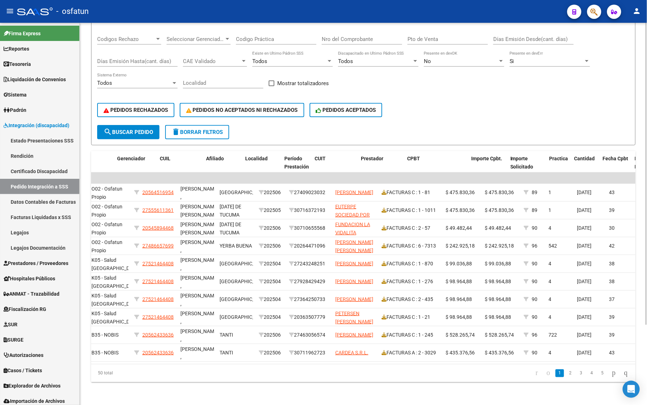
scroll to position [0, 263]
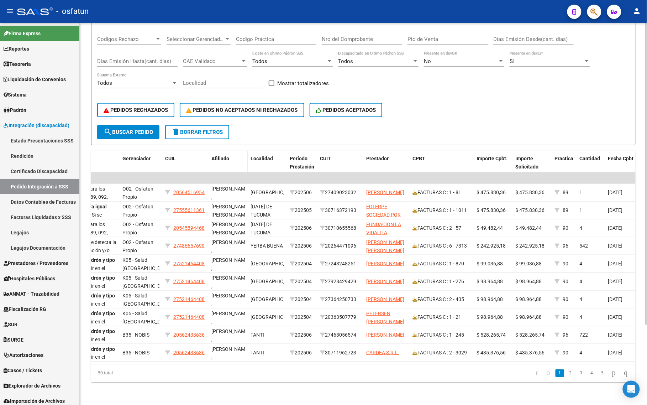
click at [214, 154] on div "Afiliado" at bounding box center [227, 158] width 33 height 8
click at [216, 156] on span "Afiliado" at bounding box center [220, 159] width 18 height 6
click at [214, 156] on span "Afiliado" at bounding box center [220, 159] width 18 height 6
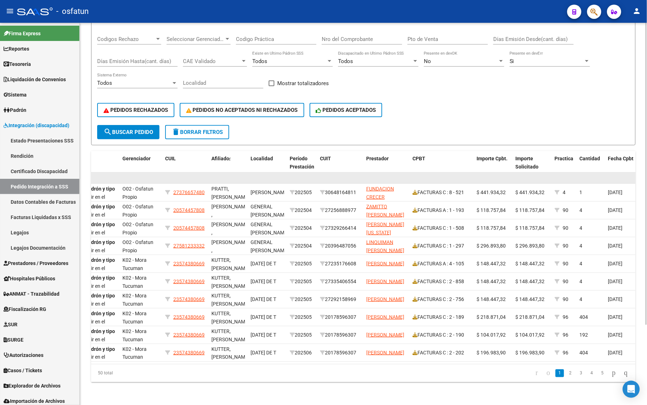
scroll to position [1, 0]
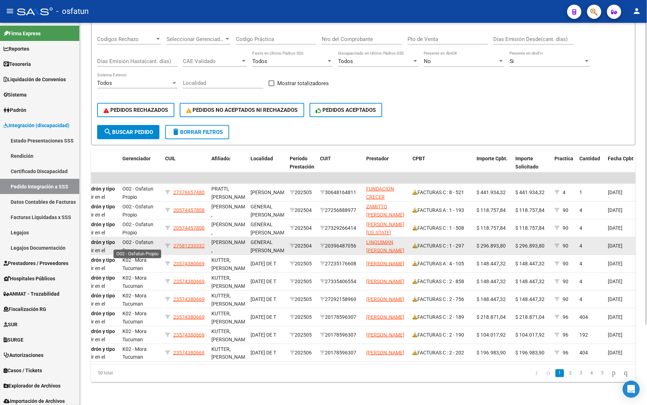
click at [125, 240] on span "O02 - Osfatun Propio" at bounding box center [137, 246] width 31 height 14
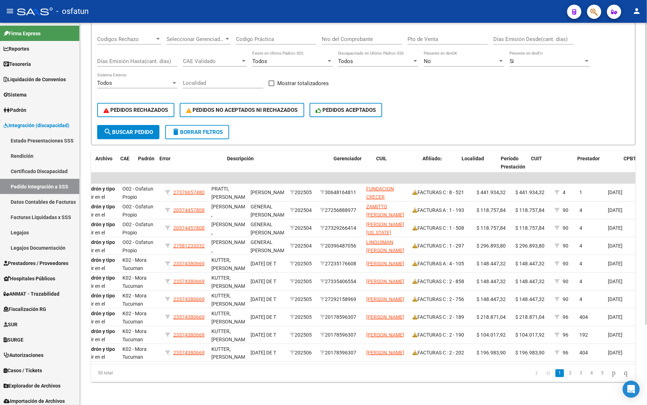
scroll to position [0, 0]
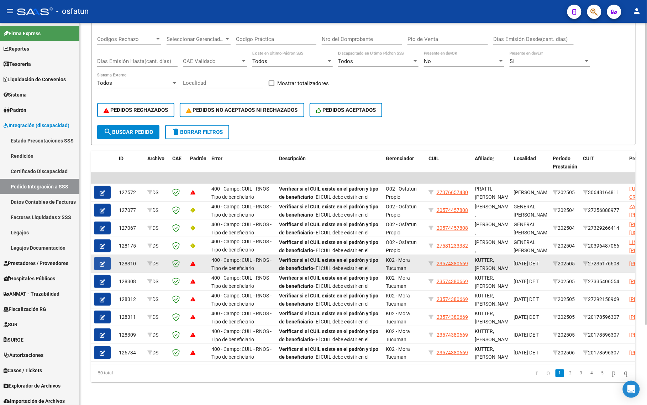
click at [100, 261] on icon "button" at bounding box center [102, 263] width 5 height 5
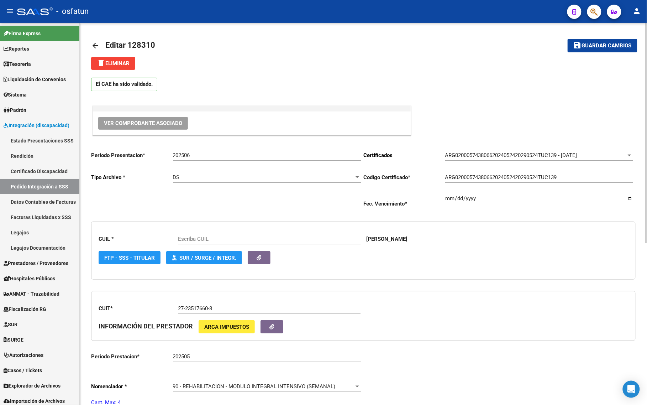
click at [93, 41] on mat-icon "arrow_back" at bounding box center [95, 45] width 9 height 9
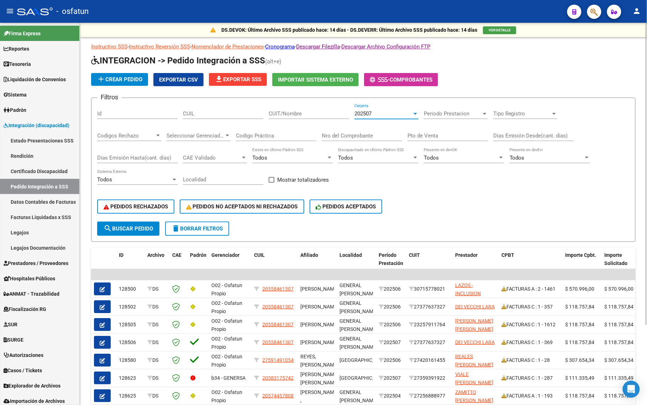
click at [370, 113] on span "202507" at bounding box center [362, 113] width 17 height 6
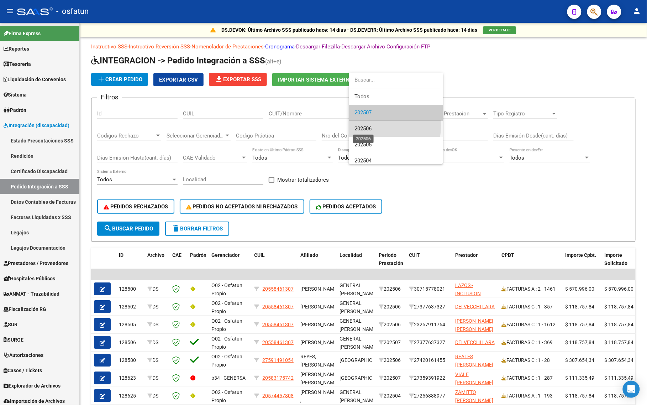
click at [364, 126] on span "202506" at bounding box center [362, 128] width 17 height 6
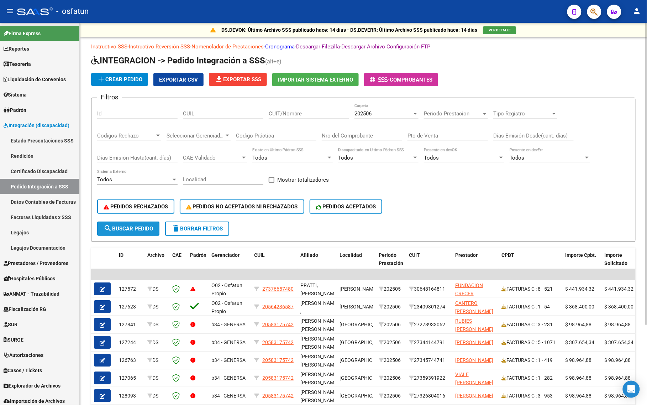
click at [128, 229] on span "search Buscar Pedido" at bounding box center [128, 228] width 49 height 6
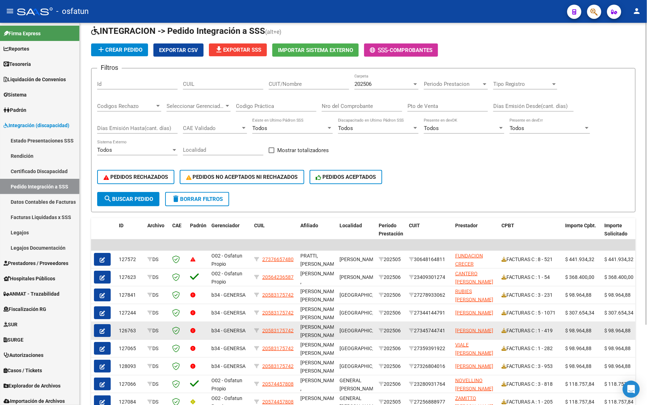
scroll to position [44, 0]
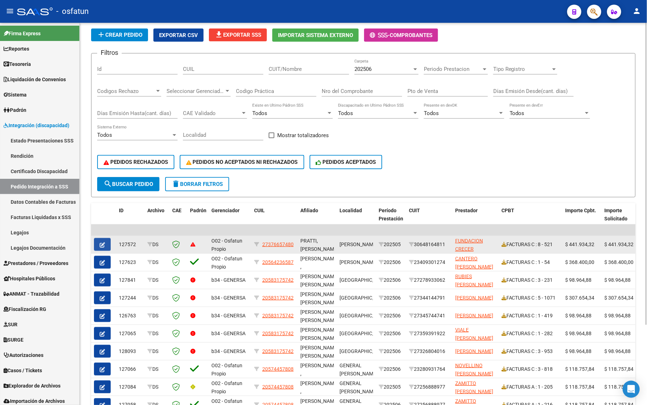
click at [102, 242] on icon "button" at bounding box center [102, 244] width 5 height 5
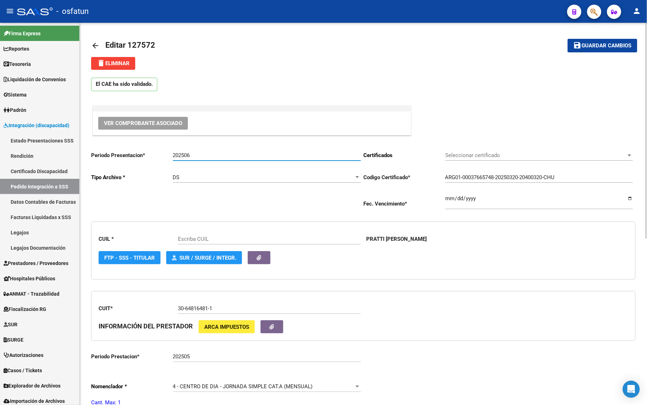
drag, startPoint x: 189, startPoint y: 156, endPoint x: 234, endPoint y: 158, distance: 45.6
click at [232, 156] on input "202506" at bounding box center [267, 155] width 188 height 6
type input "27376657480"
type input "202507"
click at [592, 46] on span "Guardar cambios" at bounding box center [607, 46] width 50 height 6
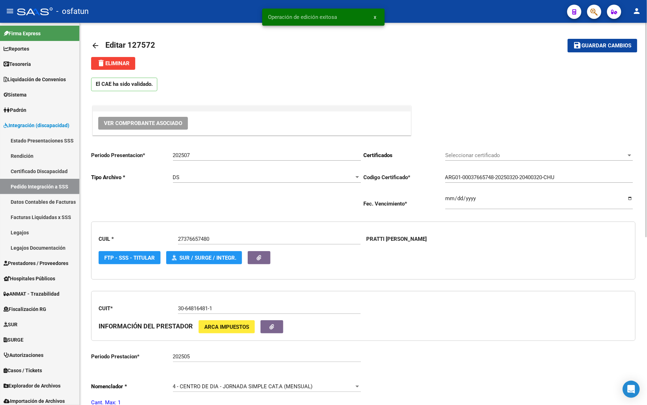
click at [93, 44] on mat-icon "arrow_back" at bounding box center [95, 45] width 9 height 9
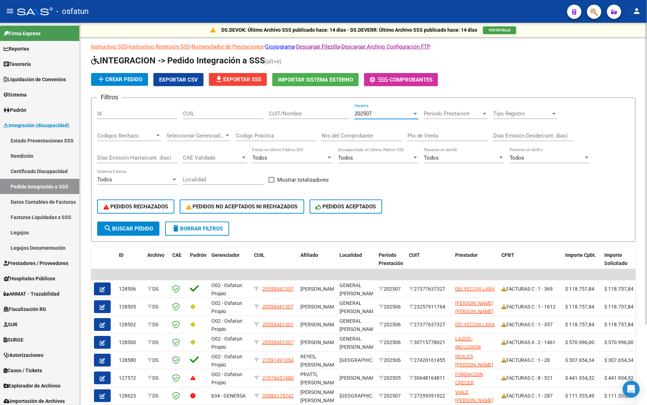
click at [375, 113] on div "202507" at bounding box center [383, 113] width 58 height 6
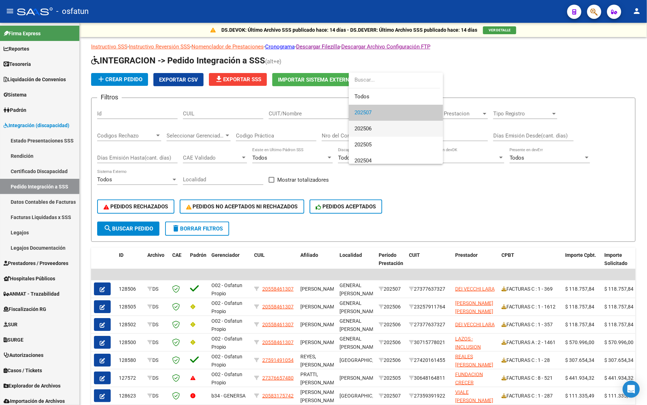
click at [372, 134] on span "202506" at bounding box center [395, 129] width 83 height 16
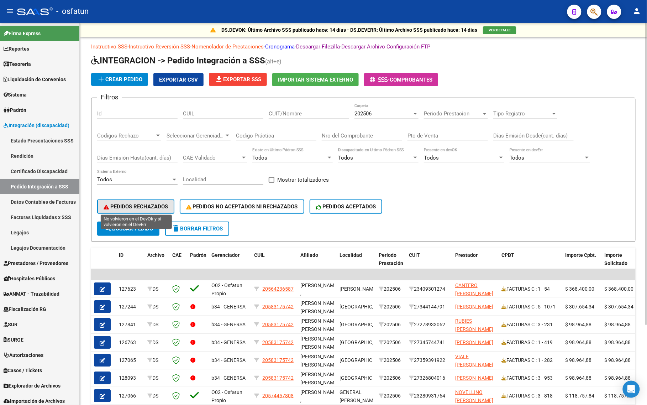
click at [122, 208] on button "PEDIDOS RECHAZADOS" at bounding box center [135, 206] width 77 height 14
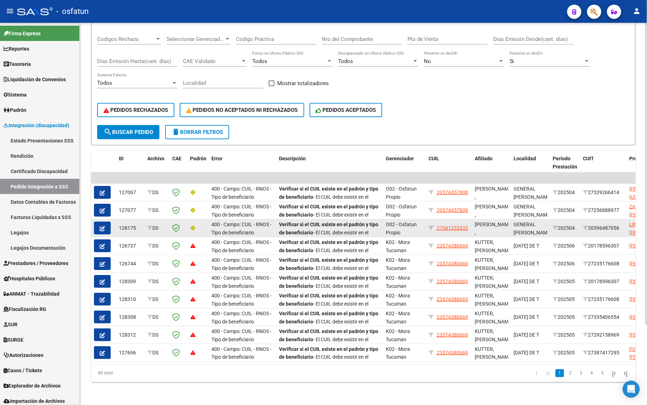
scroll to position [101, 0]
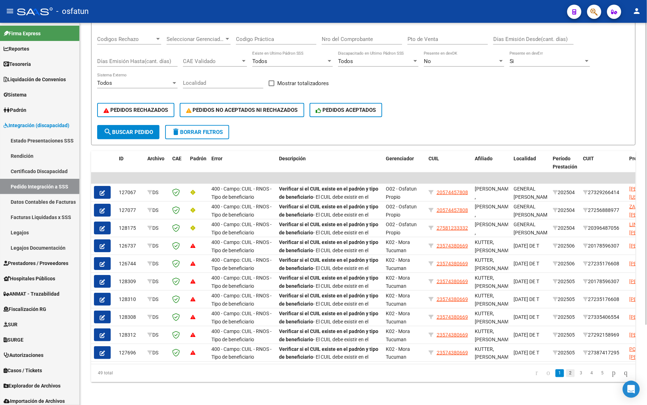
click at [566, 374] on link "2" at bounding box center [570, 373] width 9 height 8
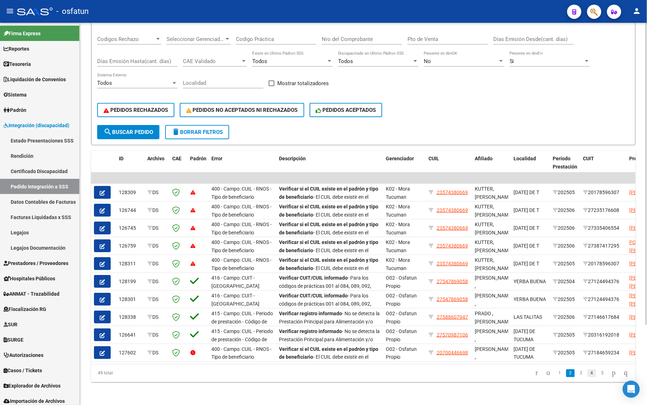
click at [588, 374] on link "4" at bounding box center [592, 373] width 9 height 8
click at [586, 374] on div "49 total 1 2 3 4 5" at bounding box center [363, 373] width 544 height 18
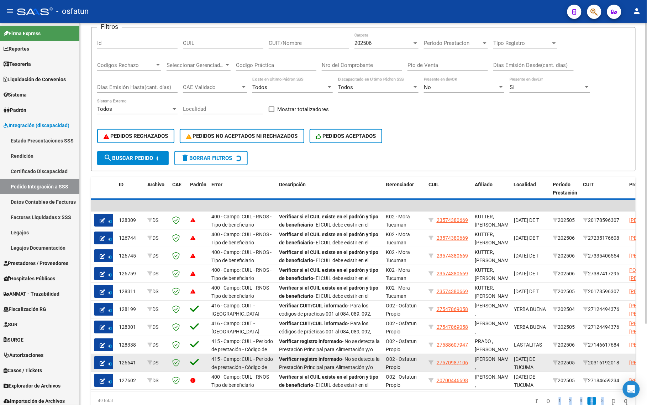
scroll to position [56, 0]
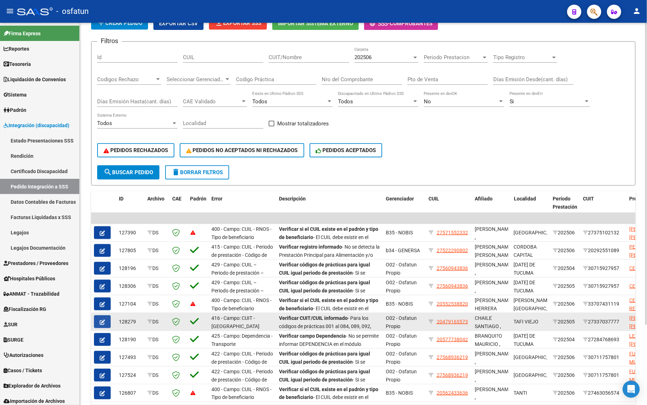
click at [102, 319] on icon "button" at bounding box center [102, 321] width 5 height 5
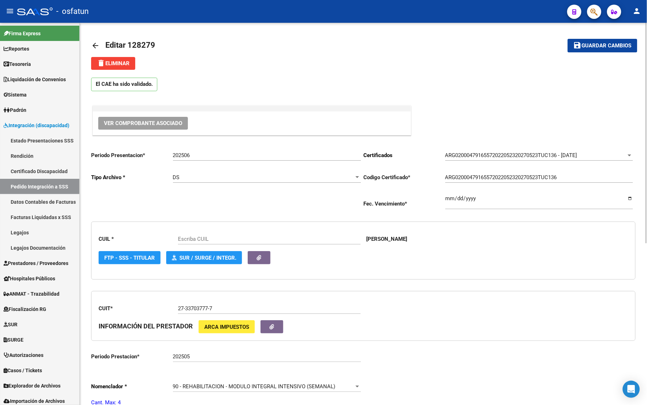
type input "20479165573"
drag, startPoint x: 185, startPoint y: 154, endPoint x: 211, endPoint y: 155, distance: 25.6
click at [209, 154] on input "202506" at bounding box center [267, 155] width 188 height 6
type input "202507"
click at [611, 43] on span "Guardar cambios" at bounding box center [607, 46] width 50 height 6
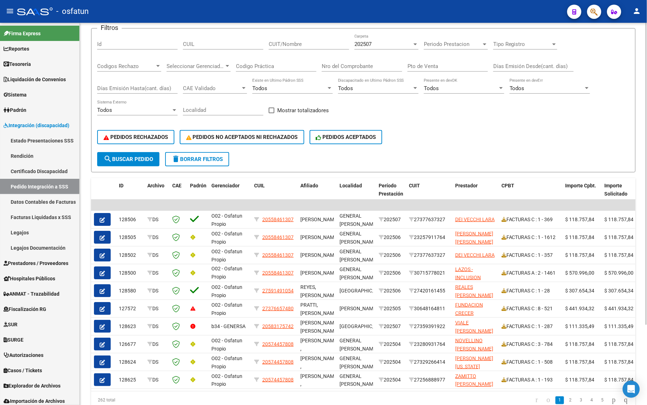
scroll to position [101, 0]
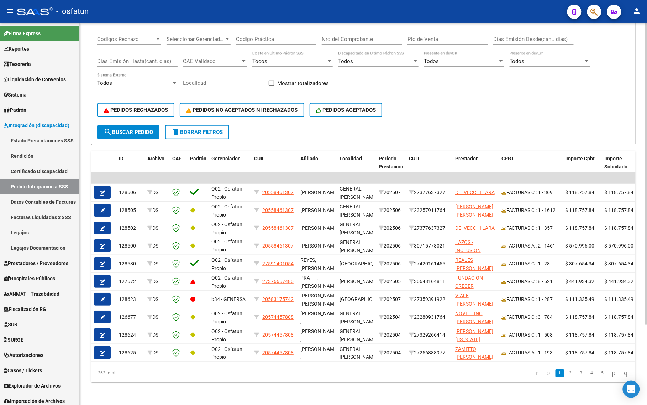
click at [597, 370] on li "5" at bounding box center [602, 373] width 11 height 12
click at [589, 372] on li "4" at bounding box center [591, 373] width 11 height 12
click at [598, 376] on link "5" at bounding box center [602, 373] width 9 height 8
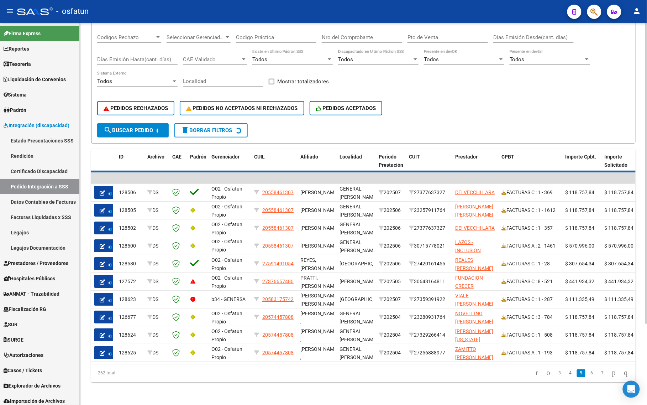
scroll to position [0, 0]
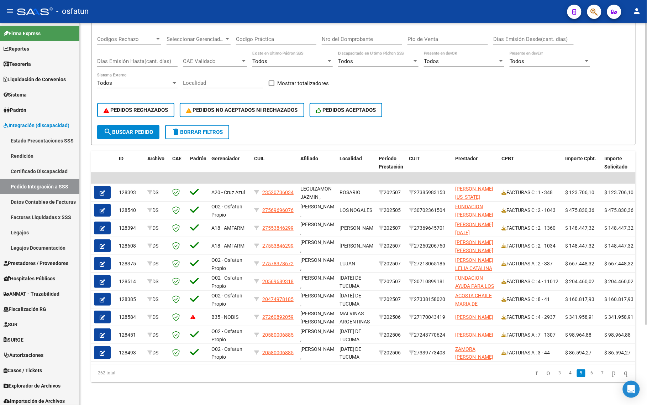
click at [121, 385] on div "DS.DEVERR: Último Archivo SSS publicado hace: 14 días - DS.DEVOK: Último Archiv…" at bounding box center [363, 165] width 567 height 478
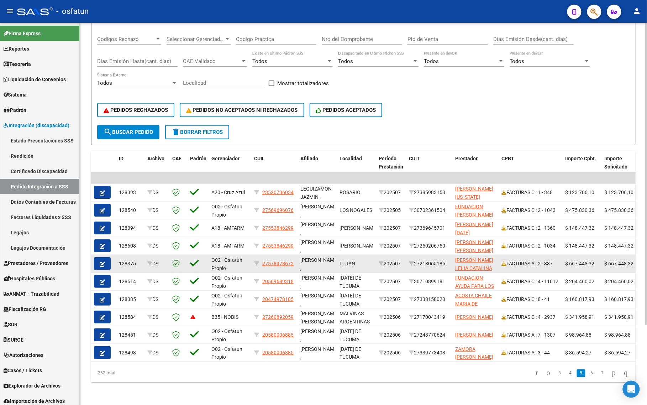
click at [102, 261] on icon "button" at bounding box center [102, 263] width 5 height 5
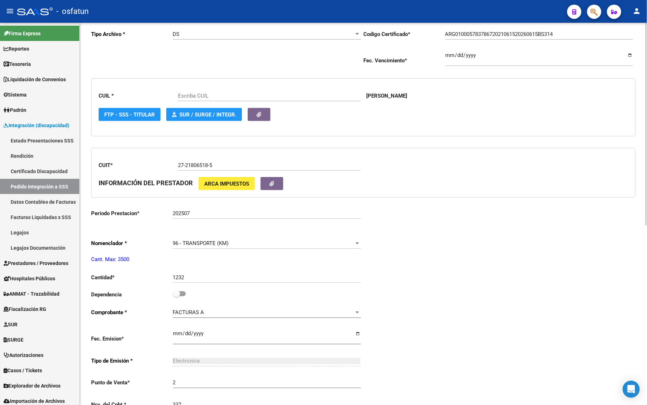
scroll to position [178, 0]
type input "27578378672"
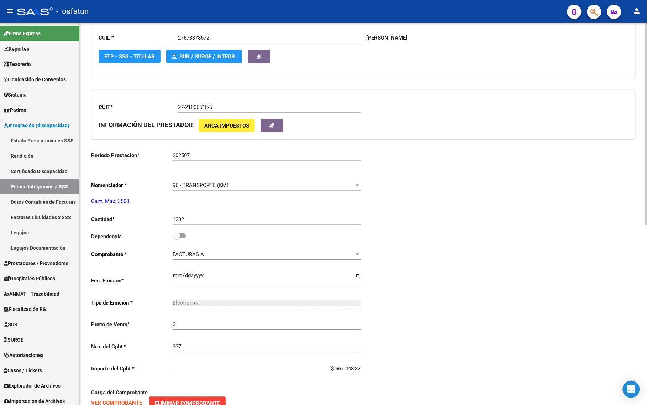
scroll to position [222, 0]
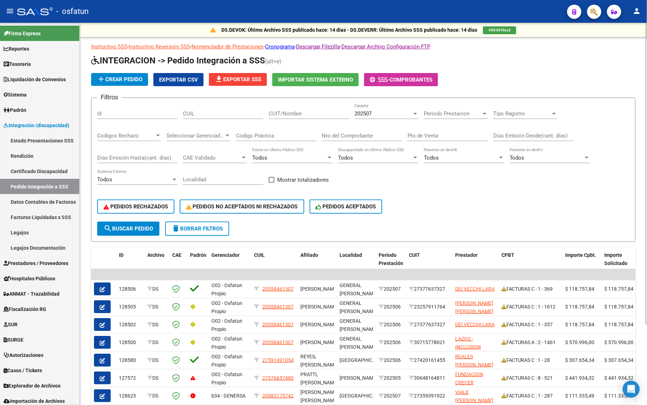
click at [372, 108] on div "202507 Carpeta" at bounding box center [386, 111] width 64 height 15
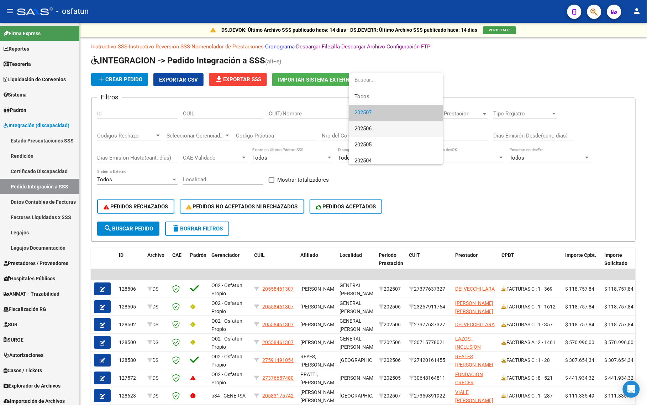
click at [369, 124] on span "202506" at bounding box center [395, 129] width 83 height 16
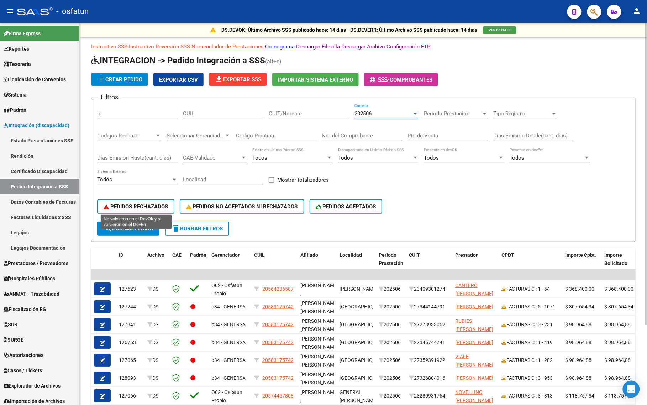
click at [131, 205] on span "PEDIDOS RECHAZADOS" at bounding box center [136, 206] width 64 height 6
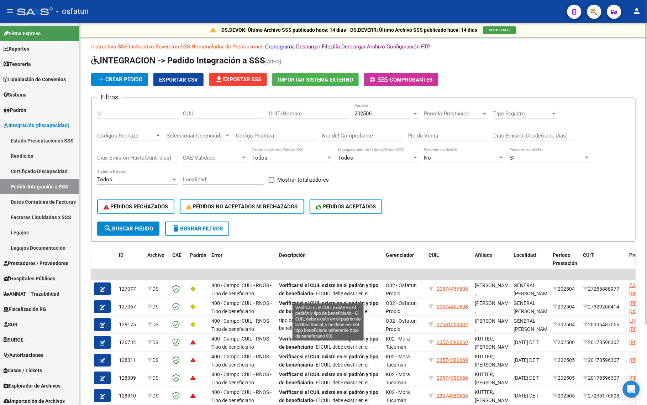
scroll to position [101, 0]
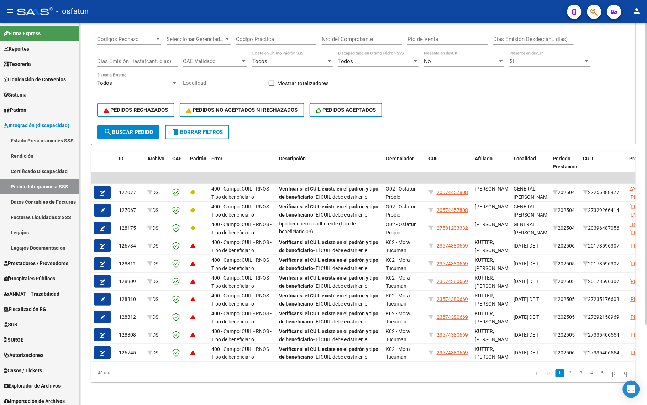
click at [589, 373] on li "4" at bounding box center [591, 373] width 11 height 12
click at [588, 374] on link "4" at bounding box center [592, 373] width 9 height 8
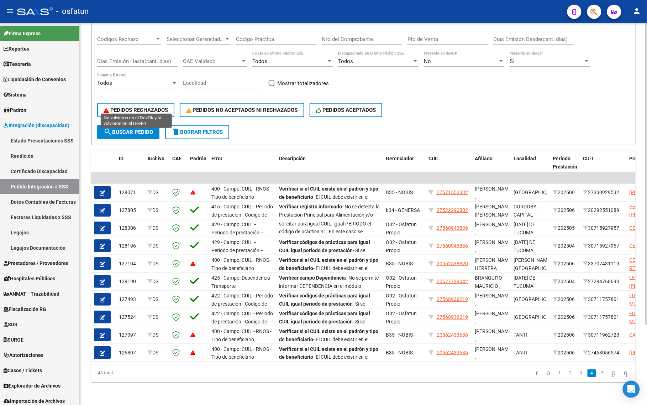
click at [142, 103] on button "PEDIDOS RECHAZADOS" at bounding box center [135, 110] width 77 height 14
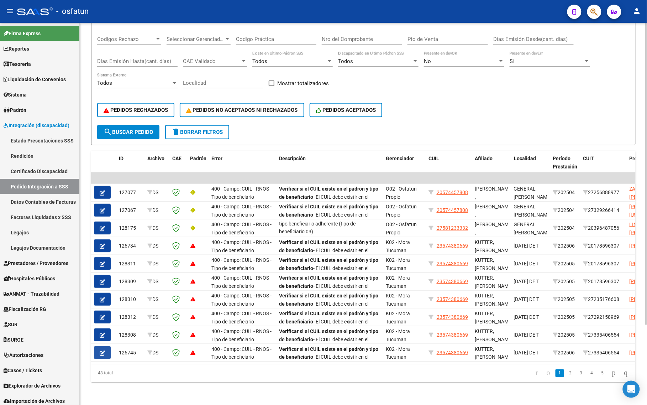
drag, startPoint x: 166, startPoint y: 342, endPoint x: 359, endPoint y: 363, distance: 193.7
drag, startPoint x: 572, startPoint y: 373, endPoint x: 535, endPoint y: 384, distance: 39.2
click at [577, 374] on link "3" at bounding box center [581, 373] width 9 height 8
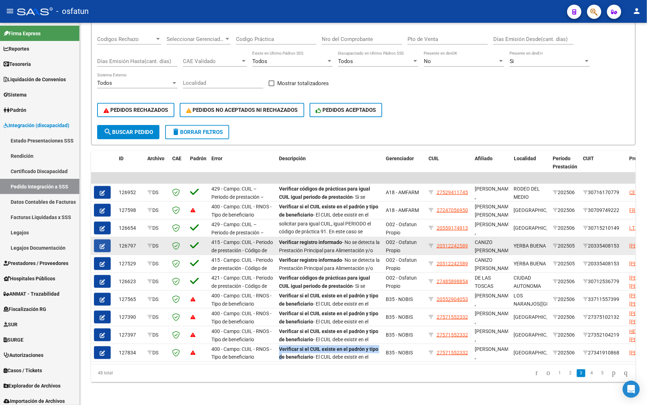
drag, startPoint x: 104, startPoint y: 236, endPoint x: 99, endPoint y: 241, distance: 6.8
click at [100, 243] on icon "button" at bounding box center [102, 245] width 5 height 5
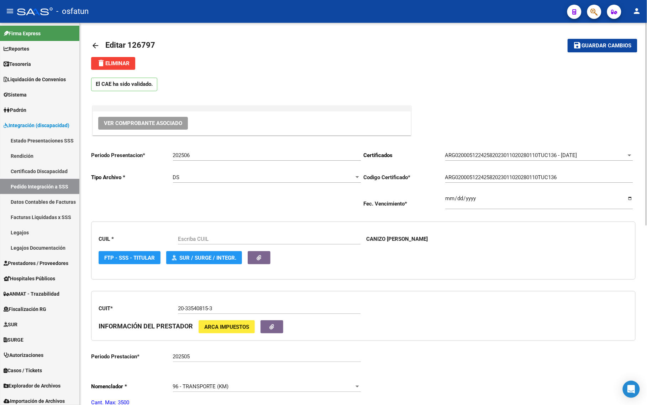
drag, startPoint x: 188, startPoint y: 154, endPoint x: 226, endPoint y: 153, distance: 38.8
click at [226, 153] on input "202506" at bounding box center [267, 155] width 188 height 6
type input "202507"
type input "20512242589"
type input "202507"
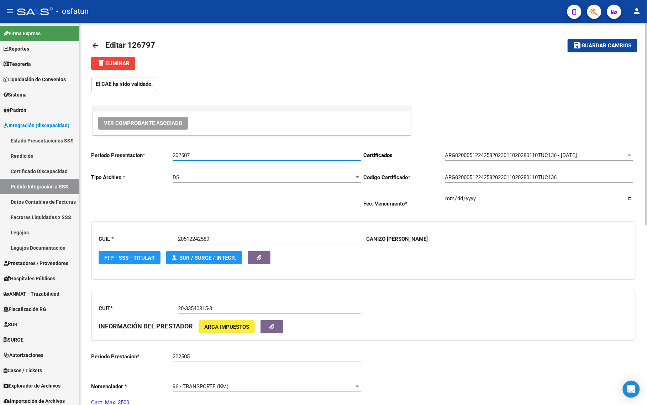
click at [616, 48] on span "Guardar cambios" at bounding box center [607, 46] width 50 height 6
click at [93, 46] on mat-icon "arrow_back" at bounding box center [95, 45] width 9 height 9
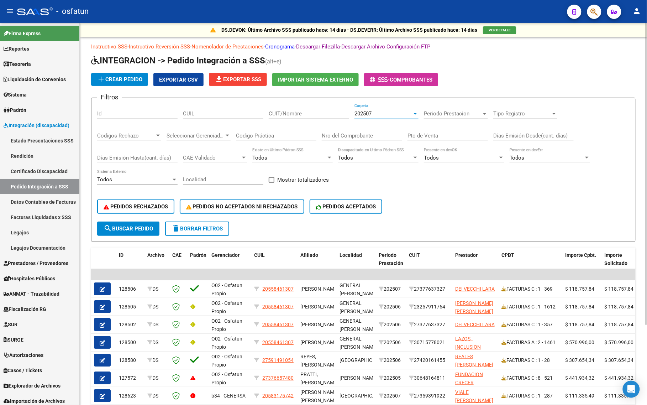
click at [362, 115] on span "202507" at bounding box center [362, 113] width 17 height 6
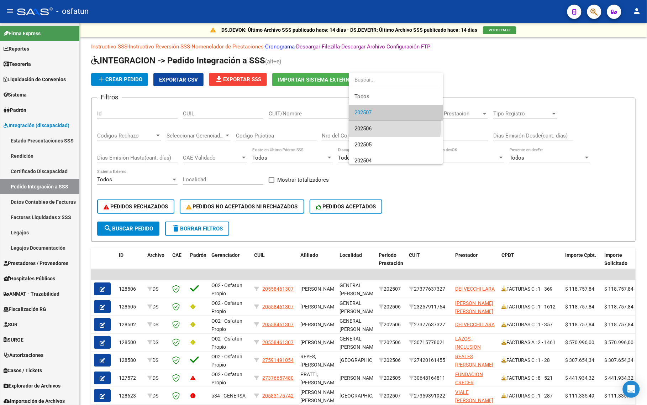
drag, startPoint x: 371, startPoint y: 125, endPoint x: 356, endPoint y: 136, distance: 18.9
click at [371, 125] on span "202506" at bounding box center [395, 129] width 83 height 16
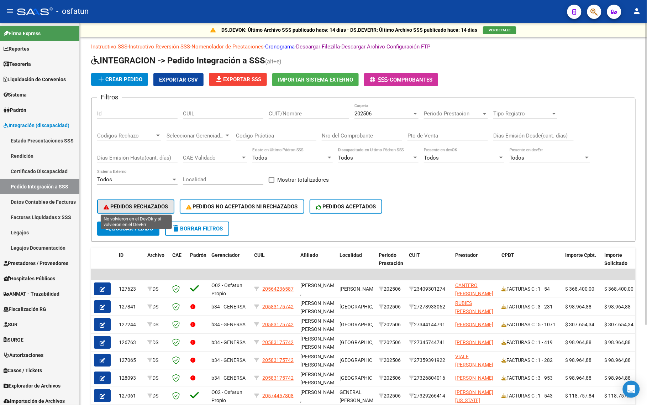
drag, startPoint x: 128, startPoint y: 201, endPoint x: 131, endPoint y: 221, distance: 20.0
click at [128, 203] on span "PEDIDOS RECHAZADOS" at bounding box center [136, 206] width 64 height 6
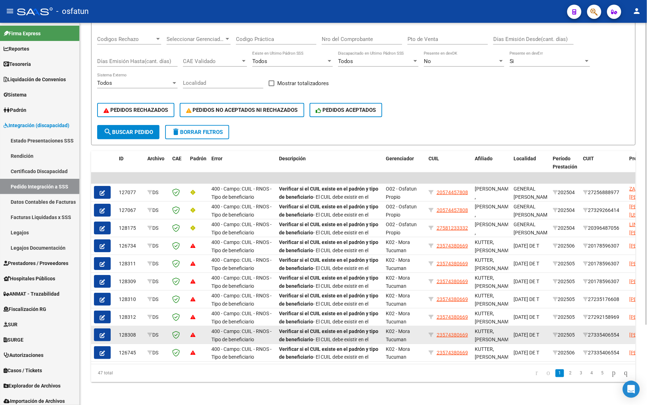
scroll to position [101, 0]
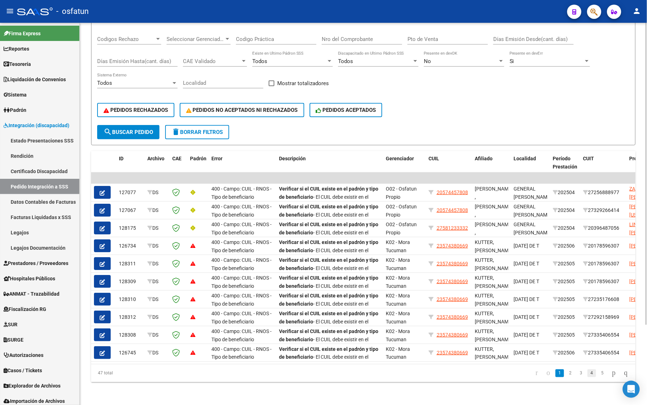
click at [588, 373] on link "4" at bounding box center [592, 373] width 9 height 8
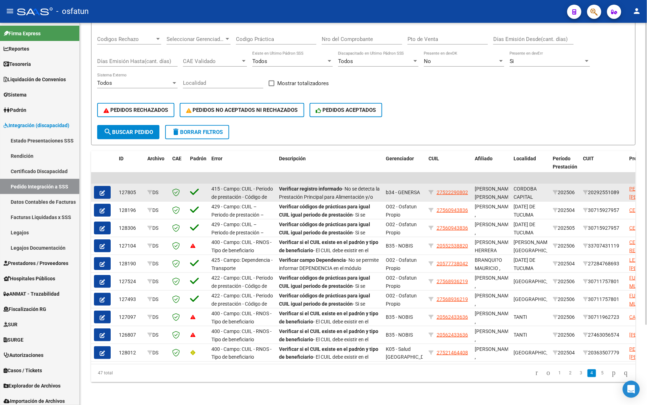
click at [103, 190] on icon "button" at bounding box center [102, 192] width 5 height 5
click at [103, 186] on mat-sidenav-content "DS.DEVOK: Último Archivo SSS publicado hace: 14 días - DS.DEVERR: Último Archiv…" at bounding box center [363, 214] width 567 height 382
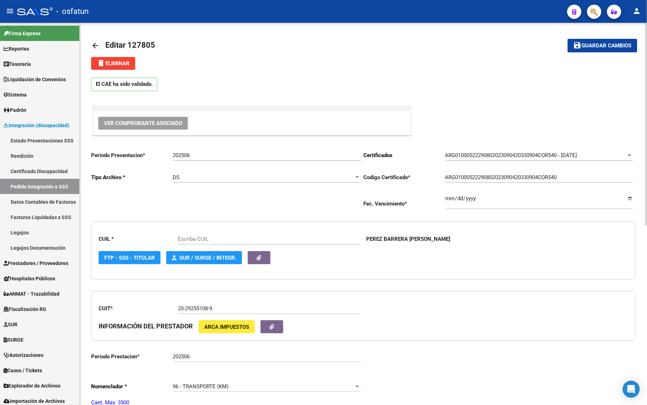
type input "27522290802"
click at [189, 154] on input "202506" at bounding box center [267, 155] width 188 height 6
drag, startPoint x: 189, startPoint y: 154, endPoint x: 272, endPoint y: 166, distance: 83.4
click at [267, 164] on div "202506 Ingresar el Periodo" at bounding box center [267, 156] width 188 height 22
type input "202507"
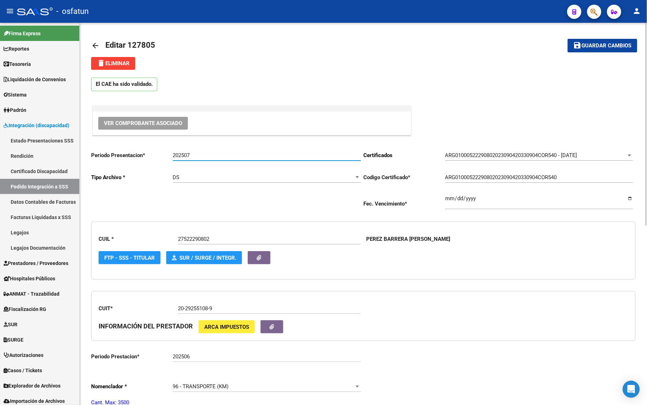
click at [600, 40] on button "save Guardar cambios" at bounding box center [603, 45] width 70 height 13
drag, startPoint x: 384, startPoint y: 101, endPoint x: 253, endPoint y: 139, distance: 136.3
click at [384, 101] on div "El CAE ha sido validado. Ver Comprobante Asociado Periodo Presentacion * 202507…" at bounding box center [363, 401] width 544 height 663
click at [100, 45] on link "arrow_back" at bounding box center [98, 45] width 14 height 17
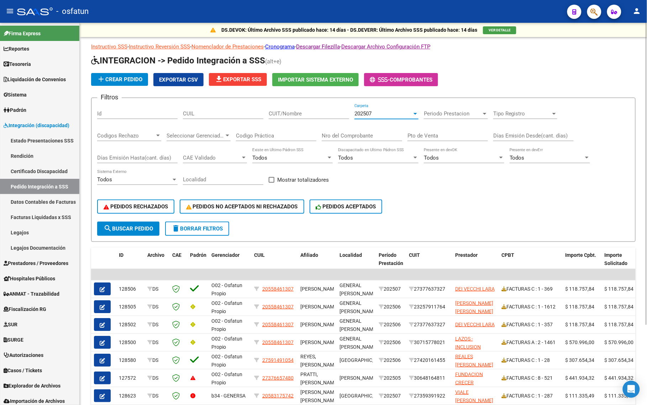
click at [375, 113] on div "202507" at bounding box center [383, 113] width 58 height 6
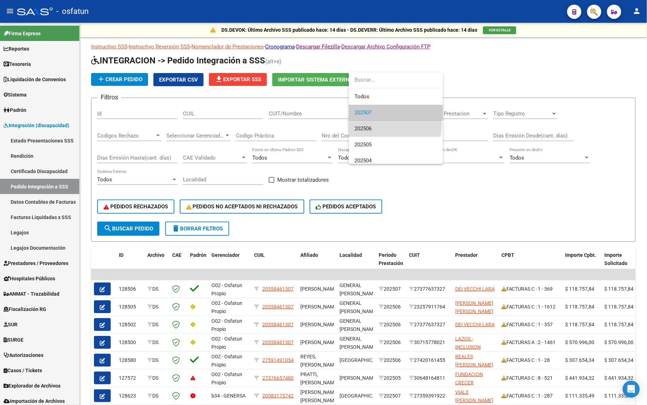
click at [372, 123] on span "202506" at bounding box center [395, 129] width 83 height 16
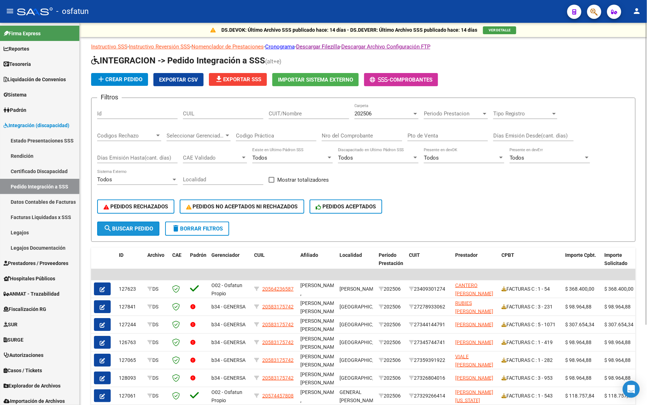
click at [139, 222] on button "search Buscar Pedido" at bounding box center [128, 228] width 62 height 14
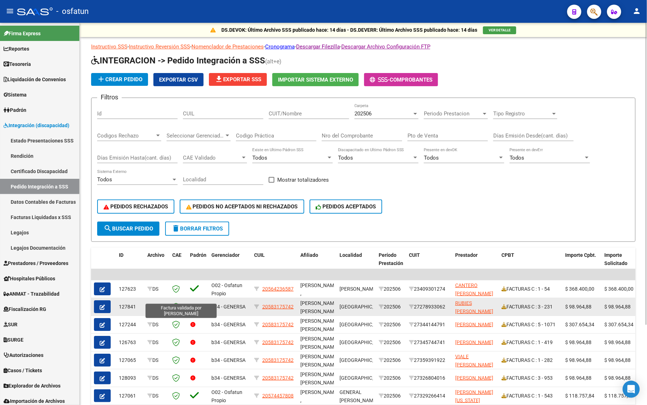
scroll to position [101, 0]
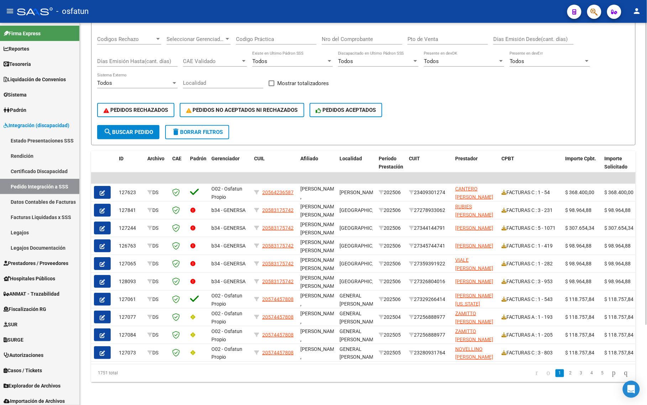
click at [566, 373] on link "2" at bounding box center [570, 373] width 9 height 8
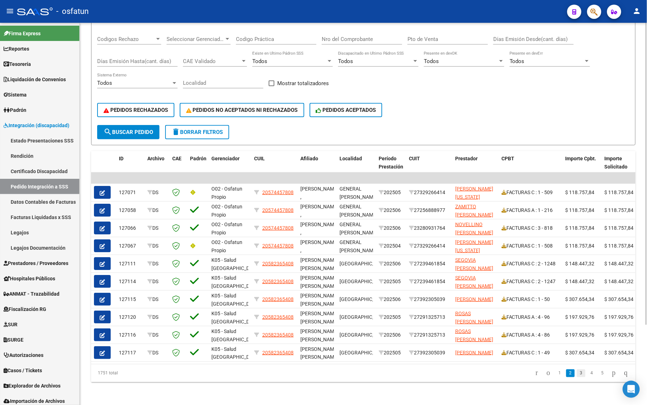
click at [578, 374] on link "3" at bounding box center [581, 373] width 9 height 8
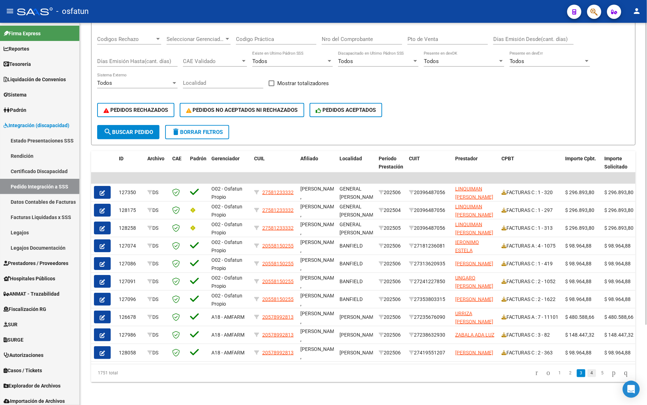
click at [588, 374] on link "4" at bounding box center [592, 373] width 9 height 8
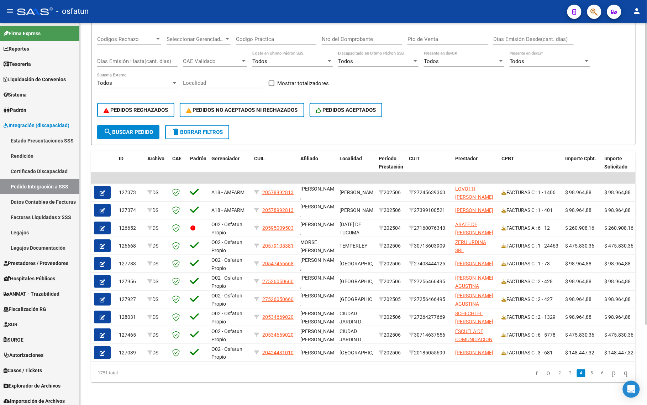
click at [597, 377] on li "6" at bounding box center [602, 373] width 11 height 12
click at [598, 369] on link "6" at bounding box center [602, 373] width 9 height 8
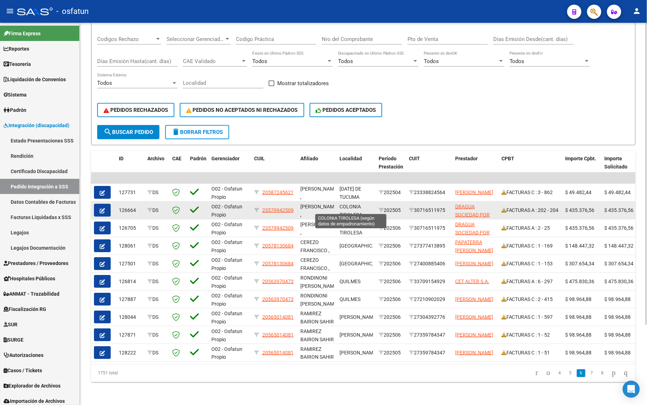
scroll to position [1, 0]
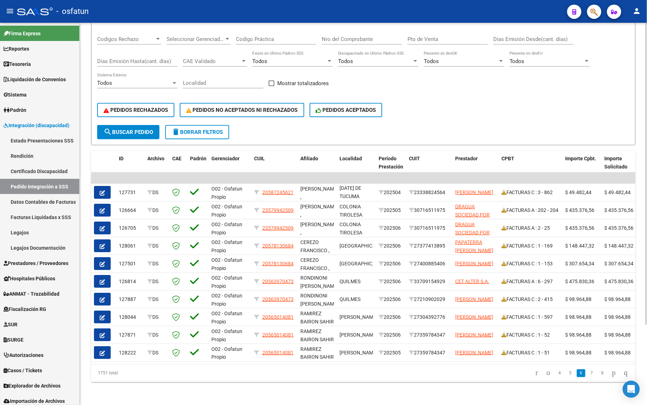
click at [420, 130] on form "Filtros Id CUIL CUIT/Nombre 202506 Carpeta Periodo Prestacion Periodo Prestacio…" at bounding box center [363, 73] width 544 height 144
click at [197, 129] on span "delete Borrar Filtros" at bounding box center [197, 132] width 51 height 6
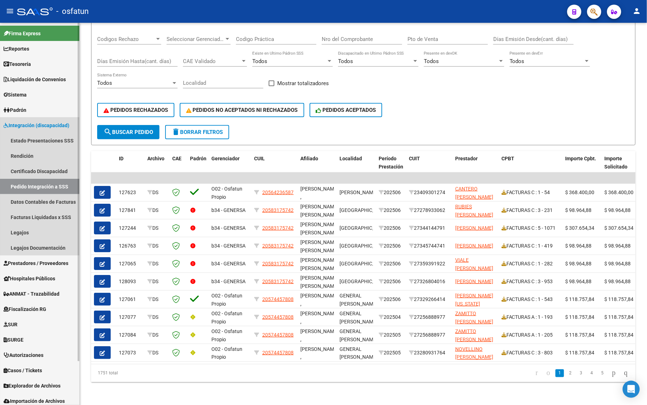
click at [33, 122] on span "Integración (discapacidad)" at bounding box center [37, 125] width 66 height 8
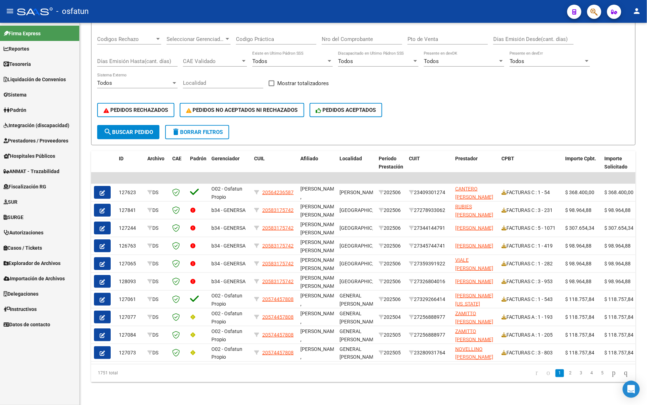
click at [47, 142] on span "Prestadores / Proveedores" at bounding box center [36, 141] width 65 height 8
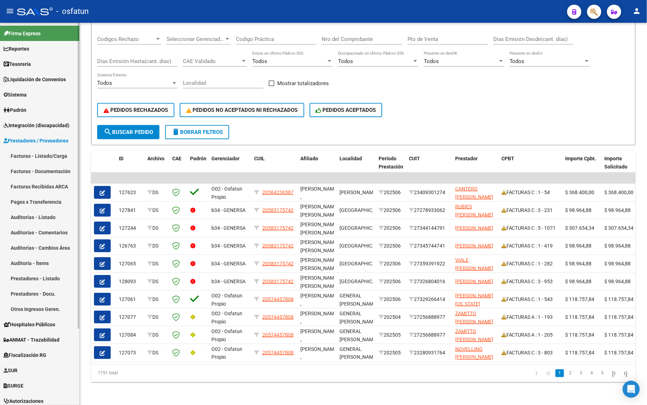
click at [46, 157] on link "Facturas - Listado/Carga" at bounding box center [39, 155] width 79 height 15
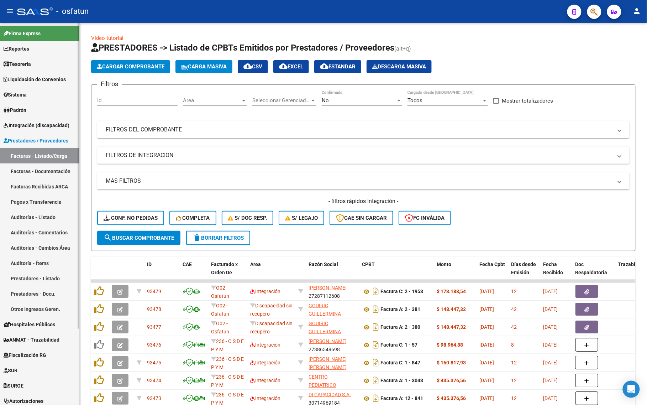
click at [34, 156] on link "Facturas - Listado/Carga" at bounding box center [39, 155] width 79 height 15
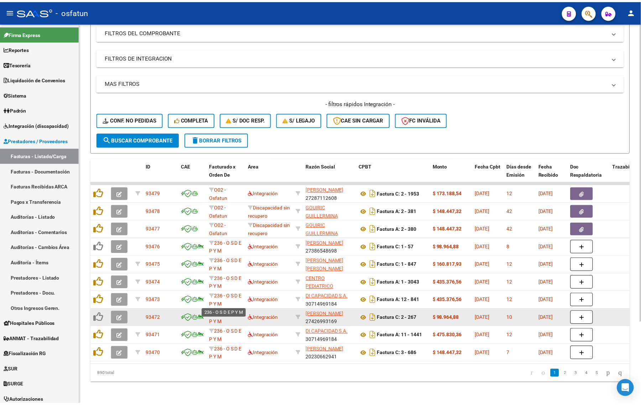
scroll to position [104, 0]
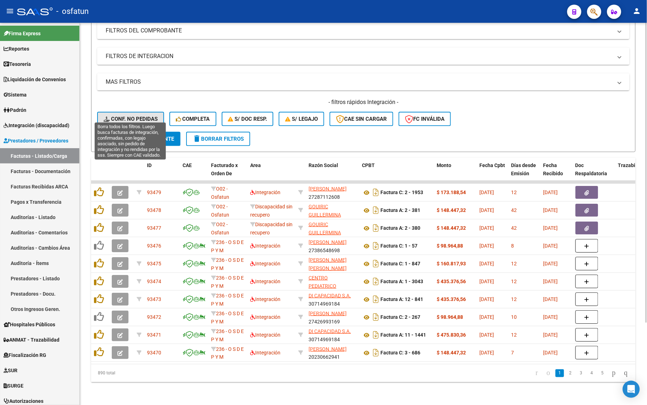
click at [116, 116] on span "Conf. no pedidas" at bounding box center [131, 119] width 54 height 6
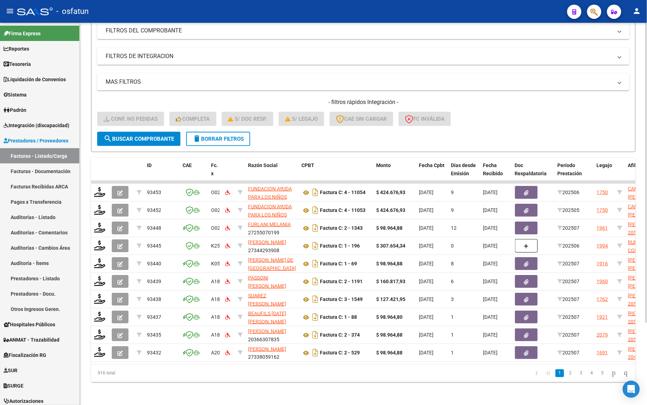
click at [161, 389] on div "Video tutorial PRESTADORES -> Listado de CPBTs Emitidos por Prestadores / Prove…" at bounding box center [363, 164] width 567 height 481
click at [173, 392] on div "Video tutorial PRESTADORES -> Listado de CPBTs Emitidos por Prestadores / Prove…" at bounding box center [363, 164] width 567 height 481
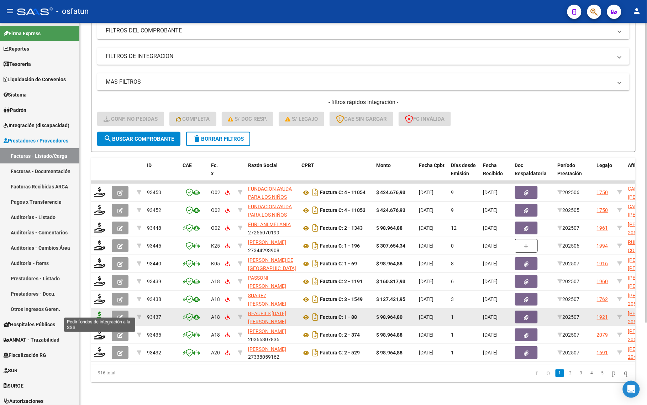
click at [97, 312] on icon at bounding box center [99, 316] width 11 height 10
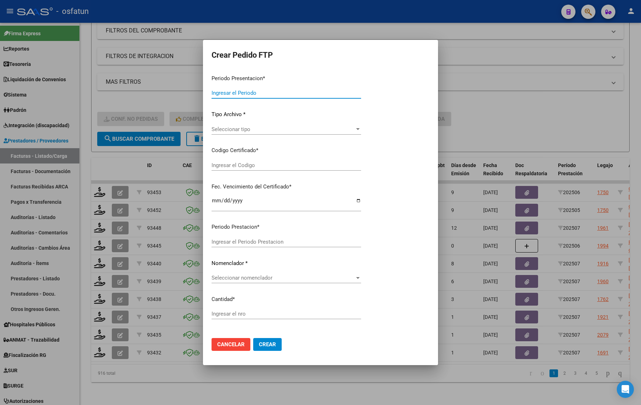
type input "202507"
type input "$ 98.964,80"
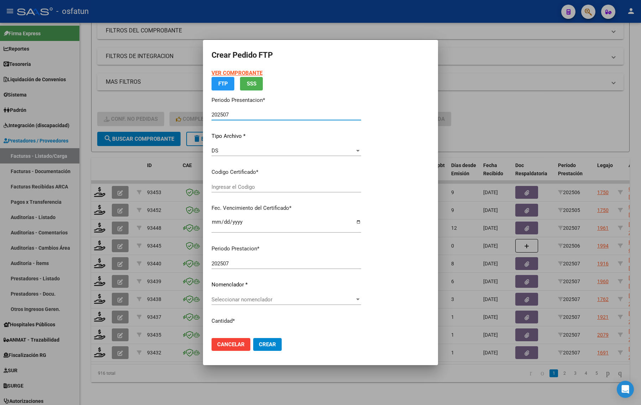
type input "ARG02000568781182023022820280228BS440"
type input "2028-02-28"
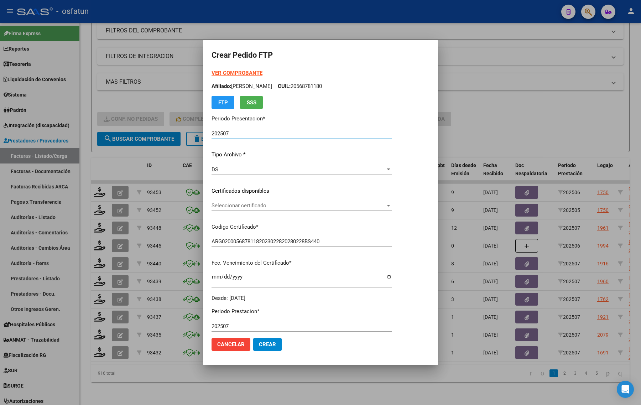
click at [235, 70] on strong "VER COMPROBANTE" at bounding box center [236, 73] width 51 height 6
click at [518, 58] on div at bounding box center [320, 202] width 641 height 405
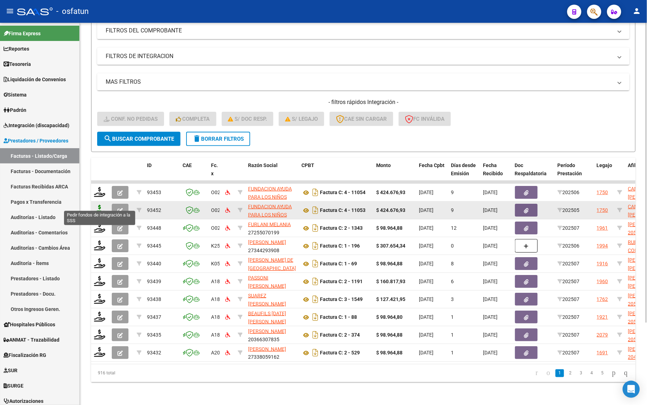
click at [99, 205] on icon at bounding box center [99, 210] width 11 height 10
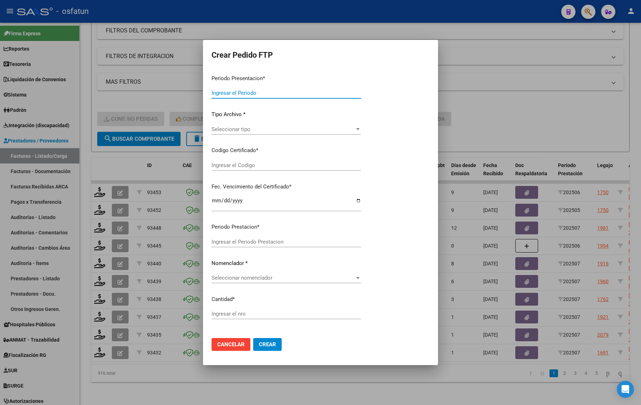
type input "202507"
type input "202505"
type input "$ 424.676,93"
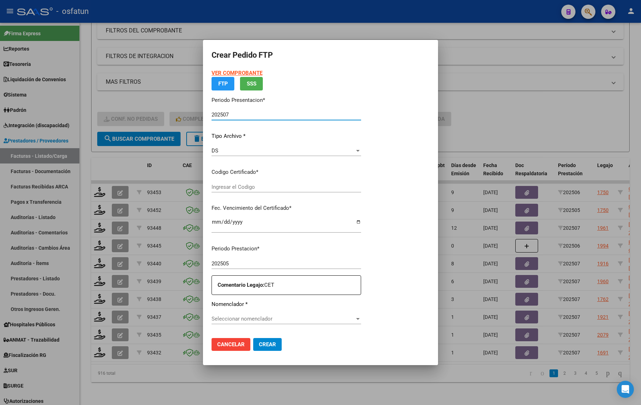
type input "ARG02000512242582023011020280110TUC136"
type input "2028-01-10"
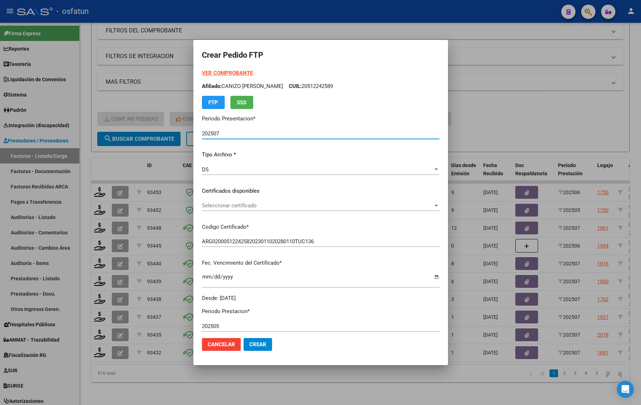
click at [209, 71] on strong "VER COMPROBANTE" at bounding box center [227, 73] width 51 height 6
click at [95, 156] on div at bounding box center [320, 202] width 641 height 405
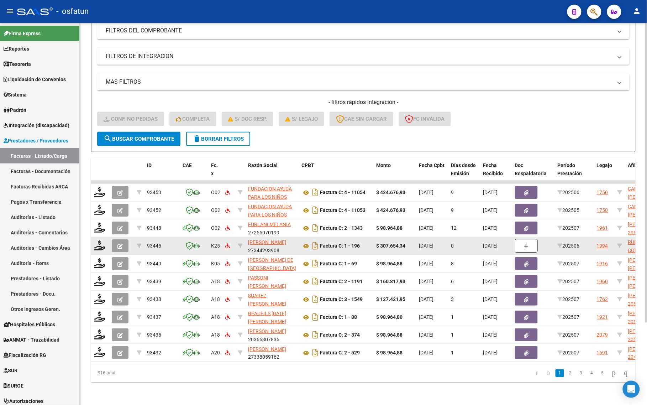
click at [109, 239] on datatable-body-cell at bounding box center [121, 245] width 25 height 17
click at [100, 240] on icon at bounding box center [99, 245] width 11 height 10
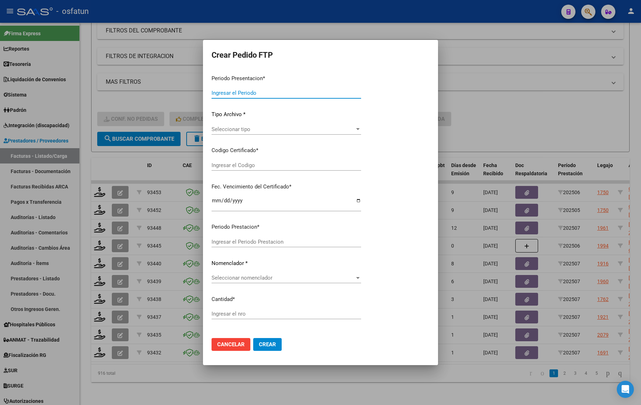
type input "202507"
type input "202506"
type input "$ 307.654,34"
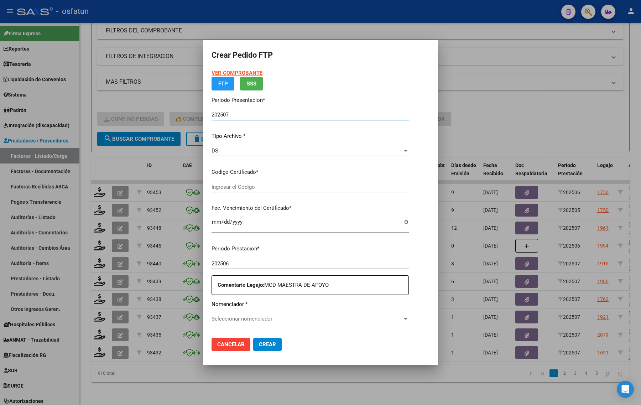
type input "ARG01000531163252022040820300408COR467"
type input "2030-04-08"
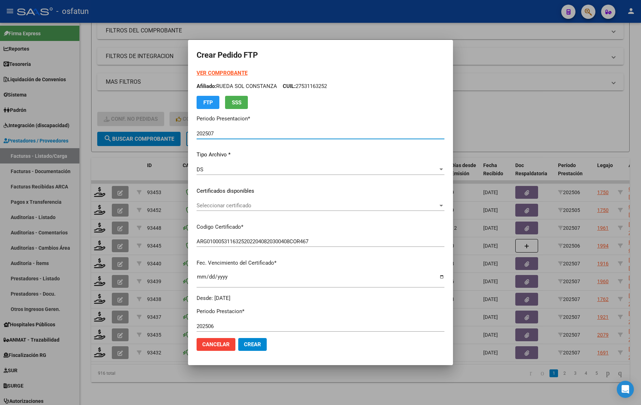
click at [212, 204] on span "Seleccionar certificado" at bounding box center [316, 205] width 241 height 6
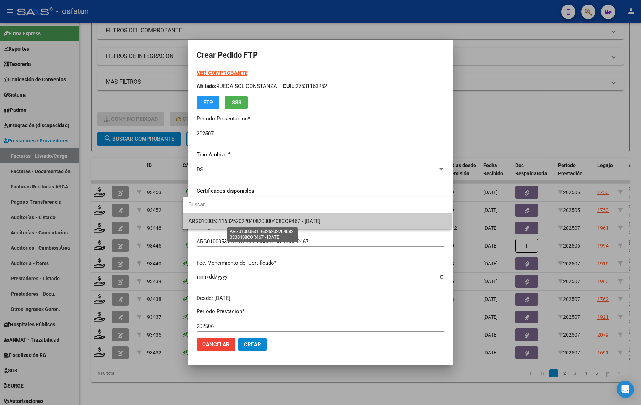
click at [212, 218] on span "ARG01000531163252022040820300408COR467 - 2030-04-08" at bounding box center [254, 221] width 132 height 6
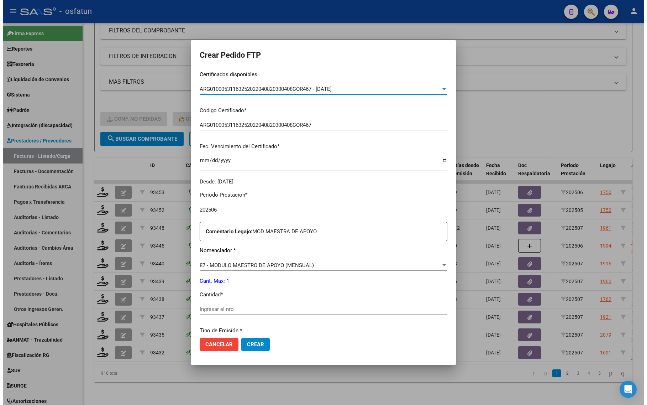
scroll to position [213, 0]
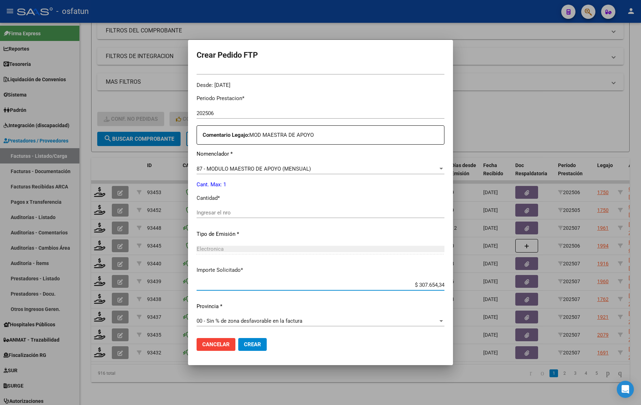
click at [205, 284] on input "$ 307.654,34" at bounding box center [320, 285] width 248 height 6
click at [204, 212] on input "Ingresar el nro" at bounding box center [320, 212] width 248 height 6
type input "1"
click at [244, 343] on span "Crear" at bounding box center [252, 344] width 17 height 6
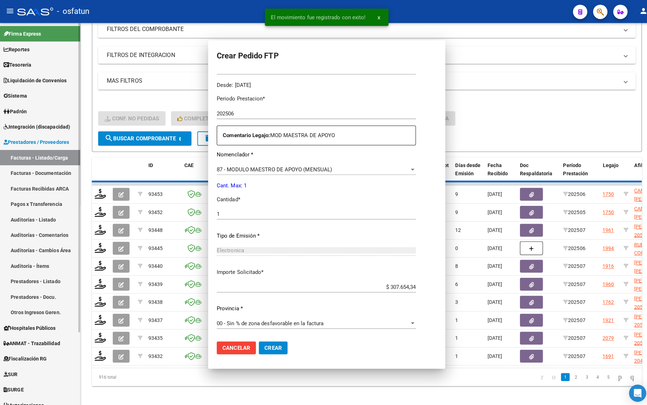
scroll to position [0, 0]
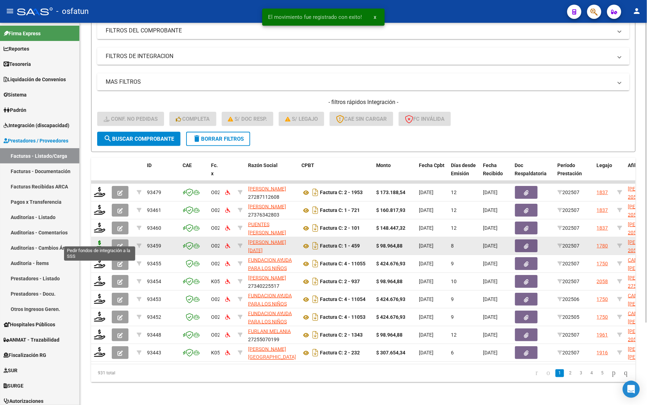
click at [97, 240] on icon at bounding box center [99, 245] width 11 height 10
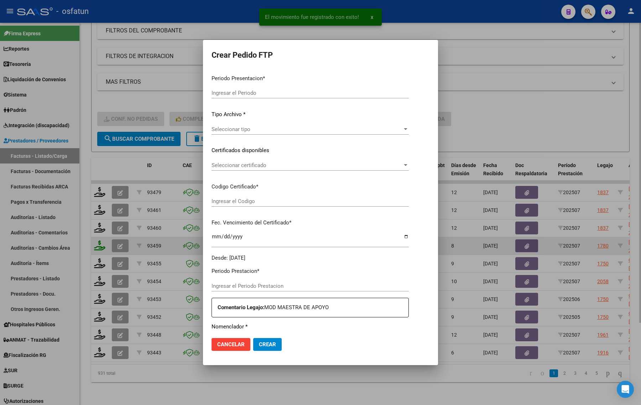
click at [99, 241] on div at bounding box center [320, 202] width 641 height 405
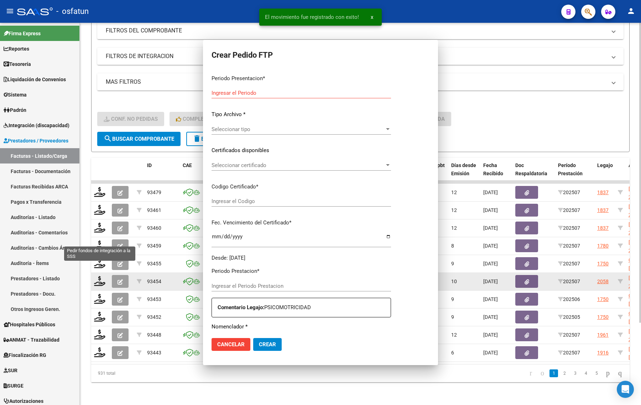
type input "202507"
type input "$ 98.964,88"
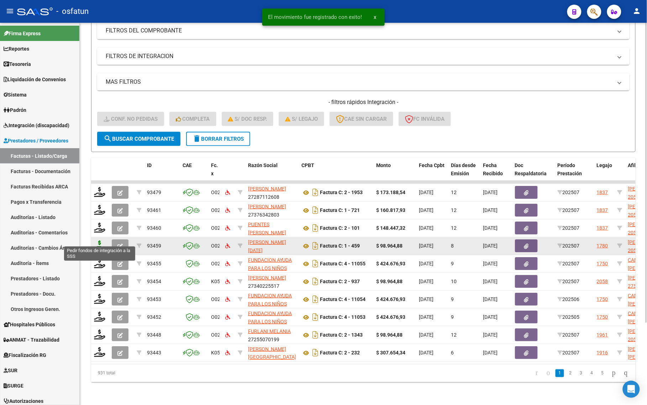
drag, startPoint x: 96, startPoint y: 234, endPoint x: 99, endPoint y: 241, distance: 7.4
click at [99, 241] on icon at bounding box center [99, 245] width 11 height 10
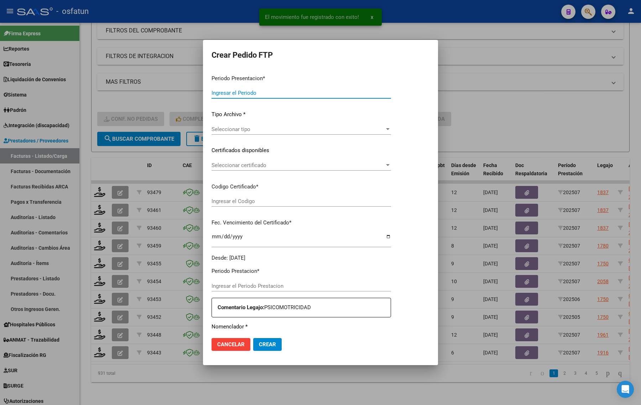
type input "202507"
type input "$ 98.964,88"
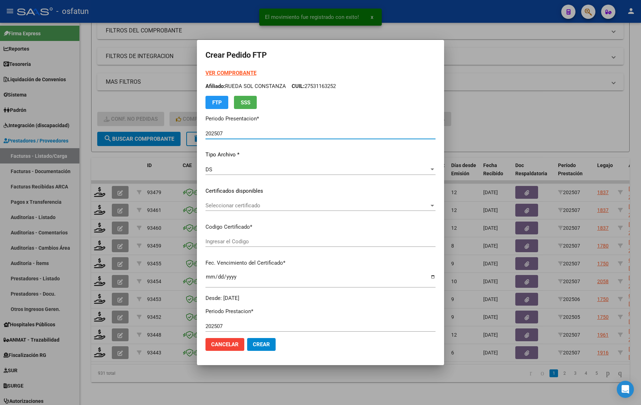
type input "ARG02000591804272024051320270513SLS257"
type input "2027-05-13"
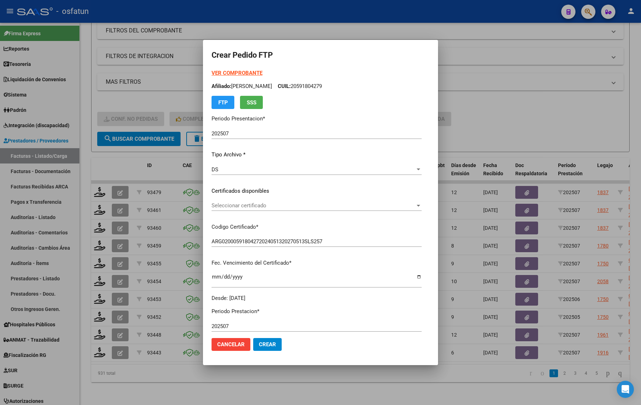
click at [211, 70] on strong "VER COMPROBANTE" at bounding box center [236, 73] width 51 height 6
click at [533, 114] on div at bounding box center [320, 202] width 641 height 405
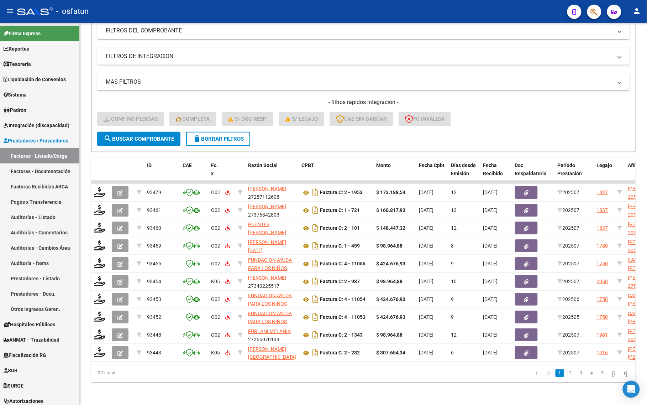
drag, startPoint x: 171, startPoint y: 15, endPoint x: 214, endPoint y: 1, distance: 44.9
click at [172, 14] on div "- osfatun" at bounding box center [289, 12] width 544 height 16
click at [198, 134] on mat-icon "delete" at bounding box center [197, 138] width 9 height 9
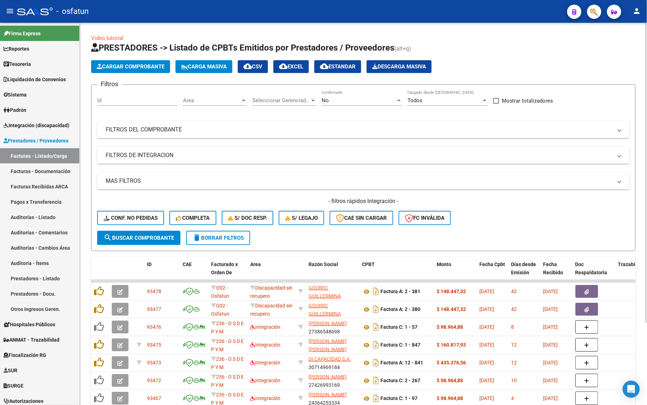
click at [129, 217] on span "Conf. no pedidas" at bounding box center [131, 218] width 54 height 6
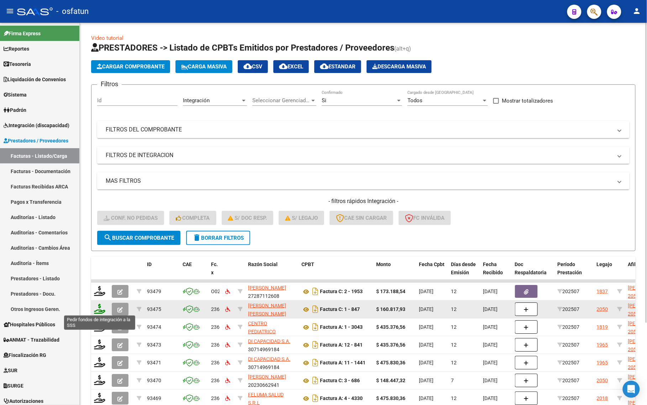
click at [98, 308] on icon at bounding box center [99, 309] width 11 height 10
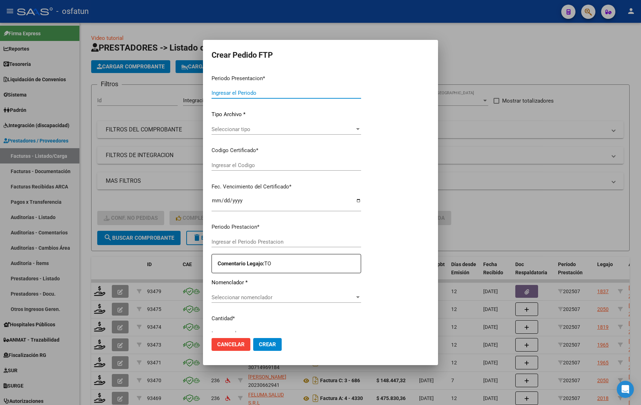
type input "202507"
type input "$ 160.817,93"
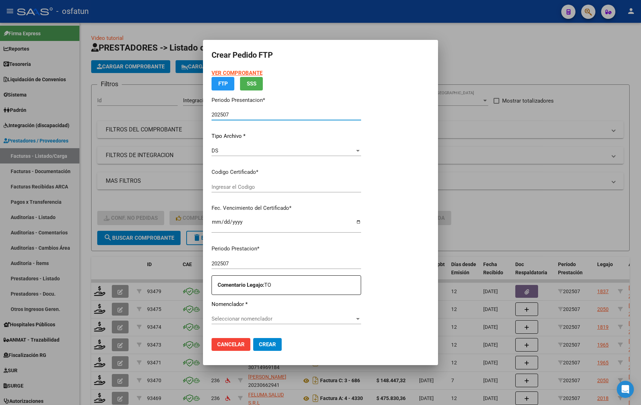
type input "ARG02000526447142020021320260213CBA536"
type input "[DATE]"
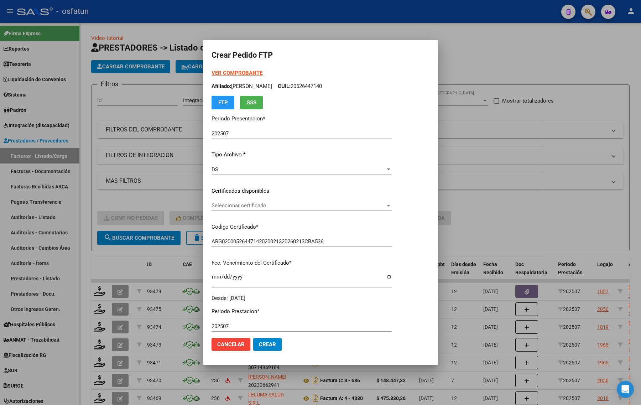
click at [226, 72] on strong "VER COMPROBANTE" at bounding box center [236, 73] width 51 height 6
click at [246, 203] on div "Seleccionar certificado Seleccionar certificado" at bounding box center [301, 205] width 180 height 11
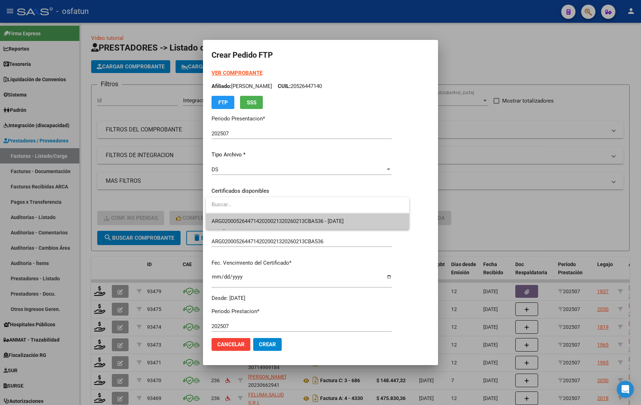
click at [246, 213] on span "ARG02000526447142020021320260213CBA536 - [DATE]" at bounding box center [307, 221] width 192 height 16
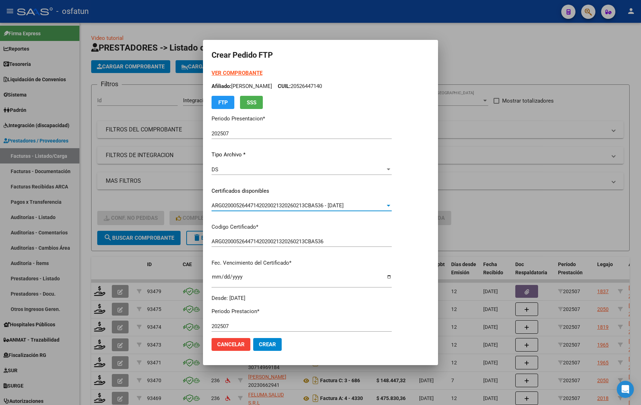
scroll to position [213, 0]
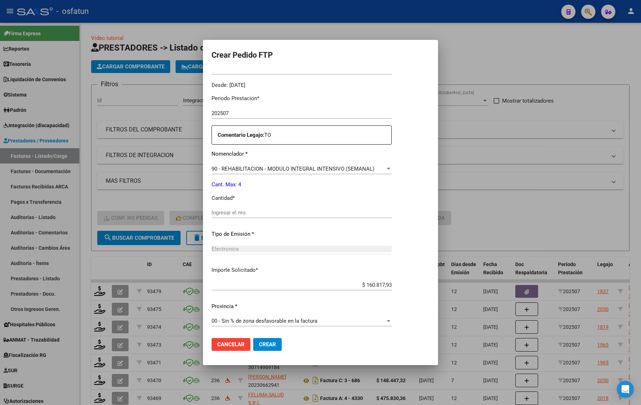
click at [240, 211] on input "Ingresar el nro" at bounding box center [301, 212] width 180 height 6
type input "4"
click at [267, 341] on span "Crear" at bounding box center [267, 344] width 17 height 6
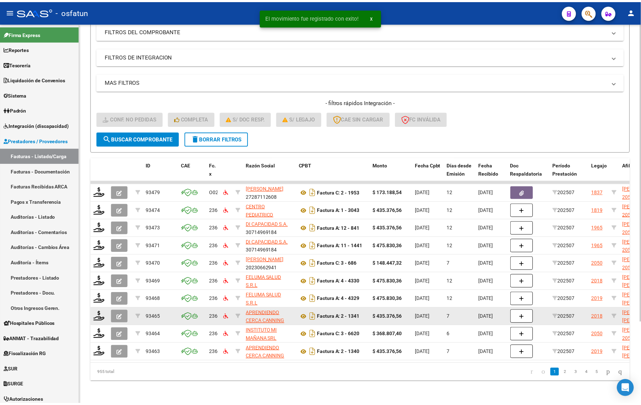
scroll to position [104, 0]
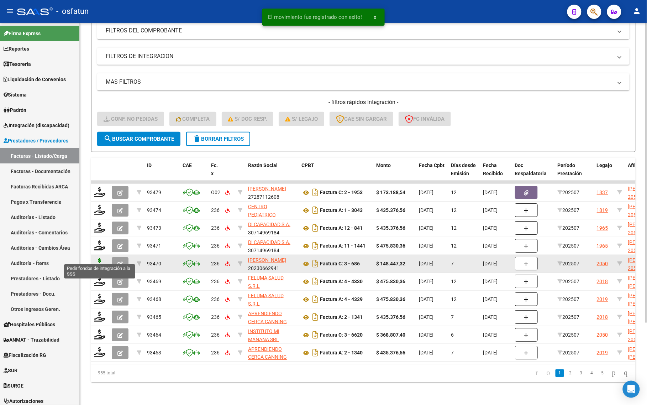
click at [101, 258] on icon at bounding box center [99, 263] width 11 height 10
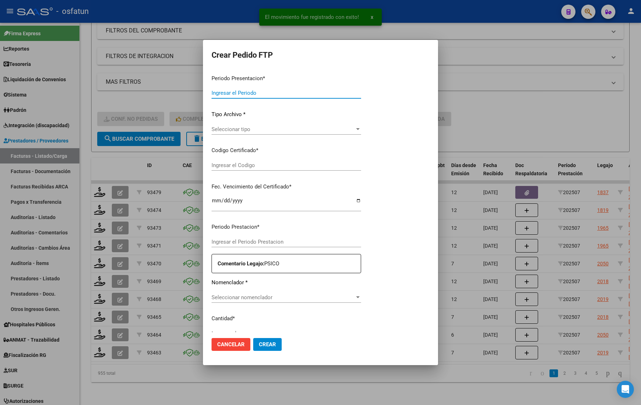
type input "202507"
type input "$ 148.447,32"
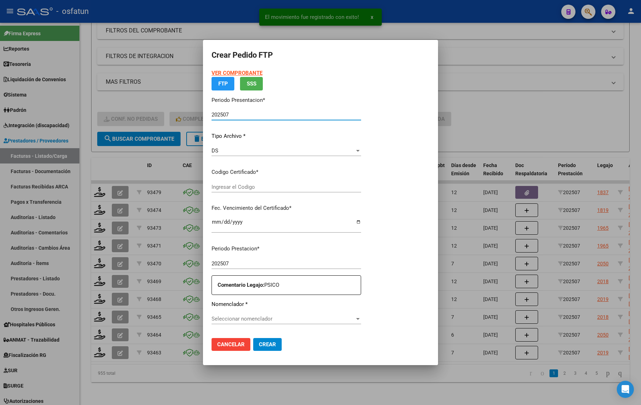
type input "ARG02000526447142020021320260213CBA536"
type input "[DATE]"
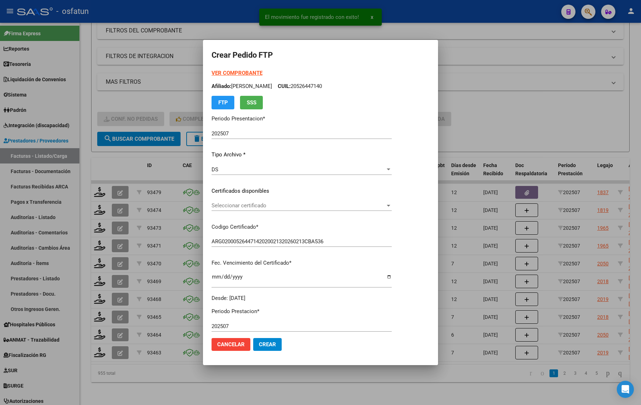
click at [237, 70] on strong "VER COMPROBANTE" at bounding box center [236, 73] width 51 height 6
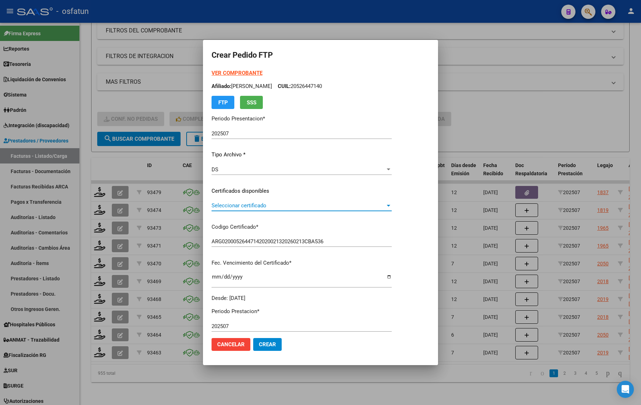
click at [280, 206] on span "Seleccionar certificado" at bounding box center [298, 205] width 174 height 6
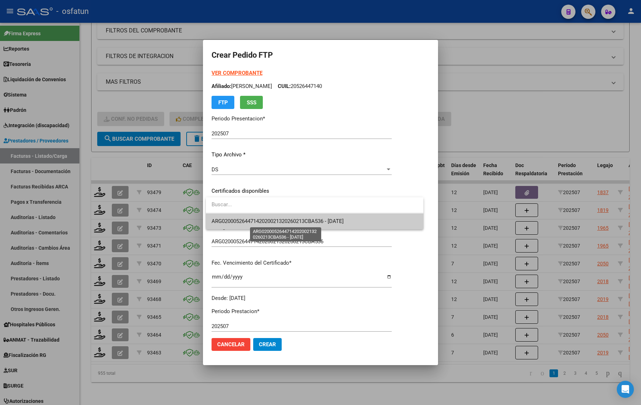
click at [282, 222] on span "ARG02000526447142020021320260213CBA536 - [DATE]" at bounding box center [277, 221] width 132 height 6
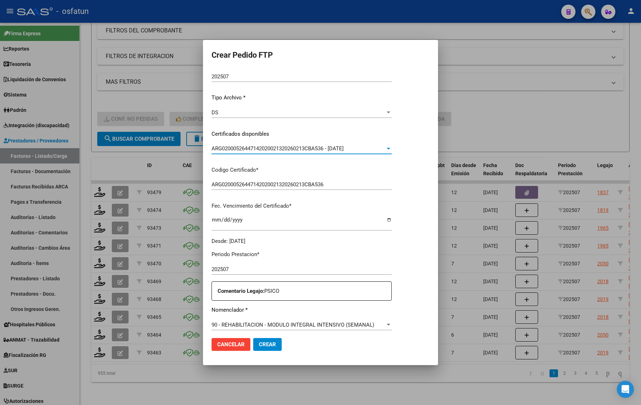
scroll to position [213, 0]
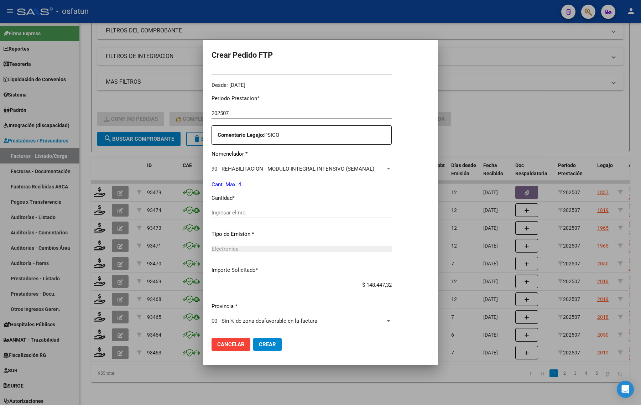
click at [230, 219] on div "Ingresar el nro" at bounding box center [301, 215] width 180 height 17
click at [230, 214] on input "Ingresar el nro" at bounding box center [301, 212] width 180 height 6
type input "4"
click at [261, 346] on span "Crear" at bounding box center [267, 344] width 17 height 6
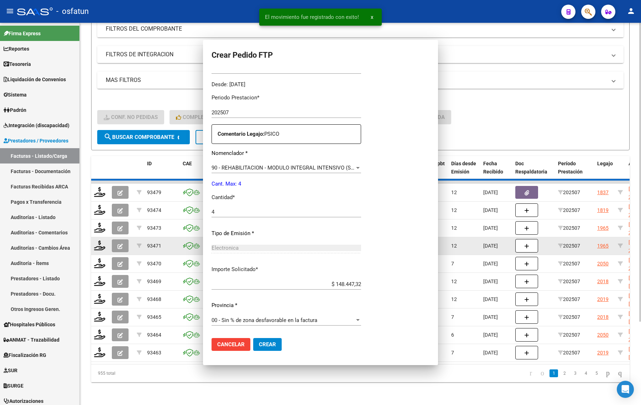
scroll to position [0, 0]
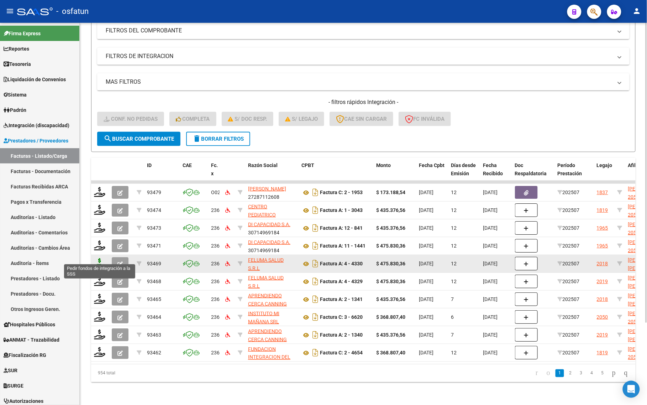
click at [100, 258] on icon at bounding box center [99, 263] width 11 height 10
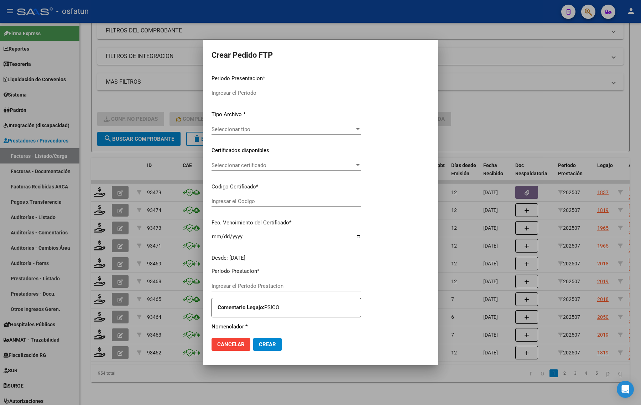
type input "202507"
type input "$ 475.830,36"
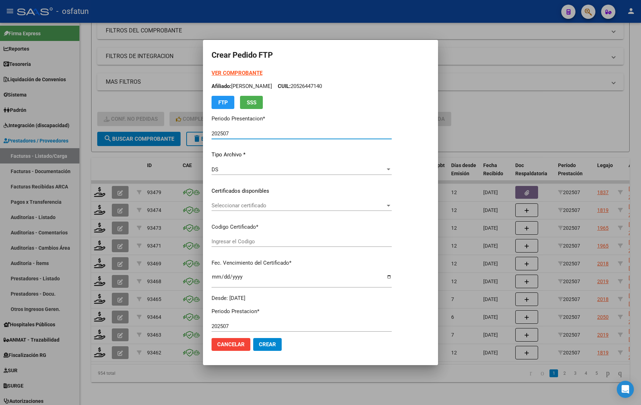
type input "ARG02000580291542023080120280801CBA536"
type input "[DATE]"
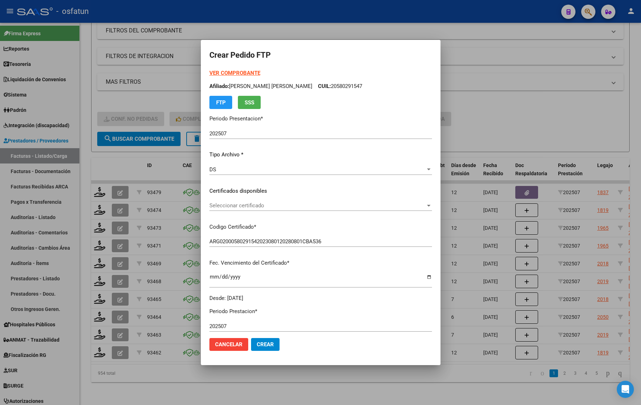
click at [220, 72] on strong "VER COMPROBANTE" at bounding box center [234, 73] width 51 height 6
click at [223, 201] on div "Seleccionar certificado Seleccionar certificado" at bounding box center [320, 205] width 222 height 11
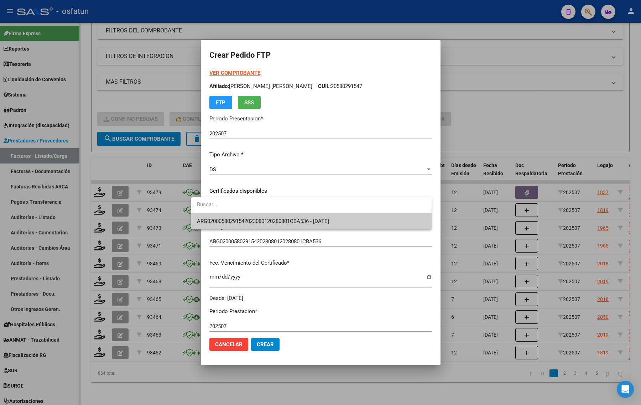
click at [227, 221] on span "ARG02000580291542023080120280801CBA536 - [DATE]" at bounding box center [263, 221] width 132 height 6
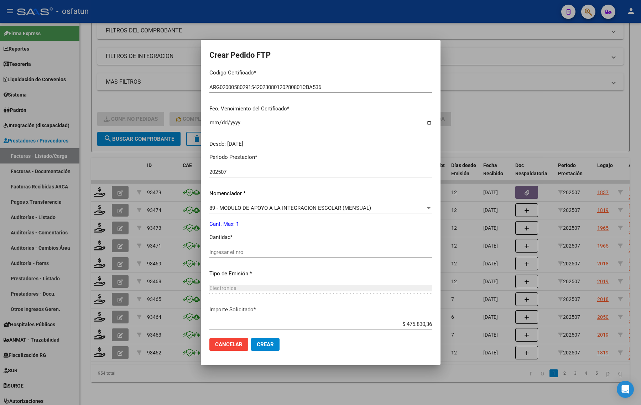
scroll to position [178, 0]
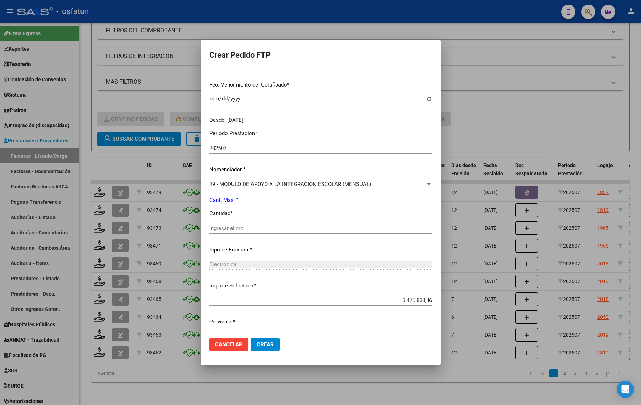
click at [219, 221] on div "Periodo Prestacion * 202507 Ingresar el Periodo Prestacion Nomenclador * 89 - M…" at bounding box center [320, 236] width 222 height 224
click at [228, 227] on input "Ingresar el nro" at bounding box center [320, 228] width 222 height 6
type input "1"
click at [257, 346] on span "Crear" at bounding box center [265, 344] width 17 height 6
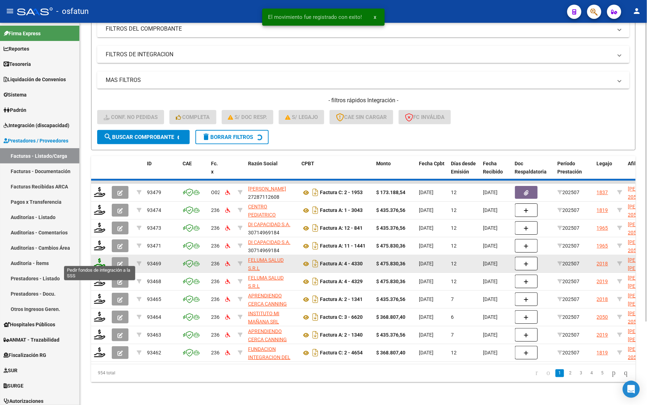
click at [97, 260] on icon at bounding box center [99, 263] width 11 height 10
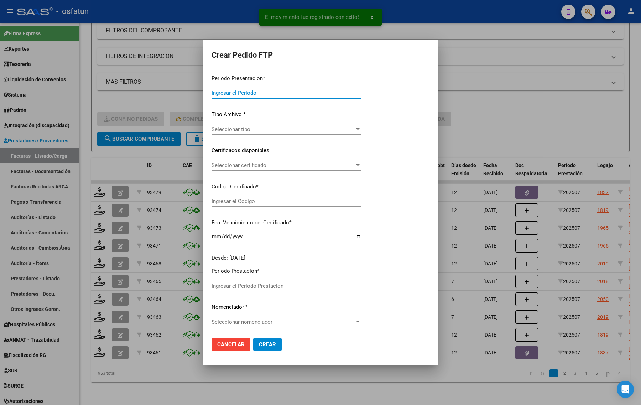
type input "202507"
type input "$ 475.830,36"
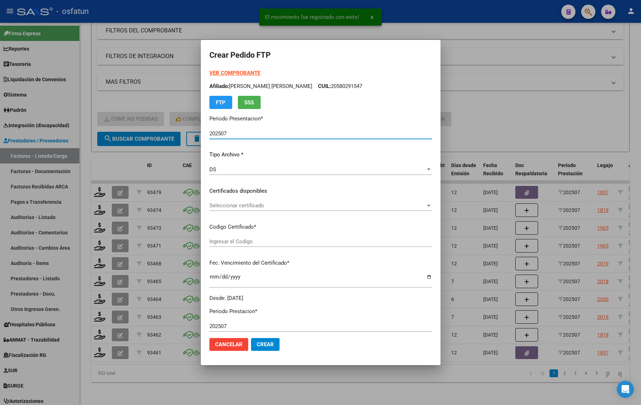
type input "ARG01000580291532023080120280801CBA536"
type input "[DATE]"
click at [224, 70] on strong "VER COMPROBANTE" at bounding box center [234, 73] width 51 height 6
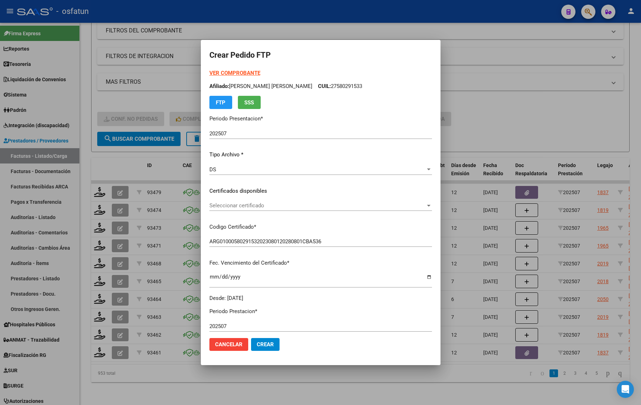
click at [237, 207] on span "Seleccionar certificado" at bounding box center [317, 205] width 216 height 6
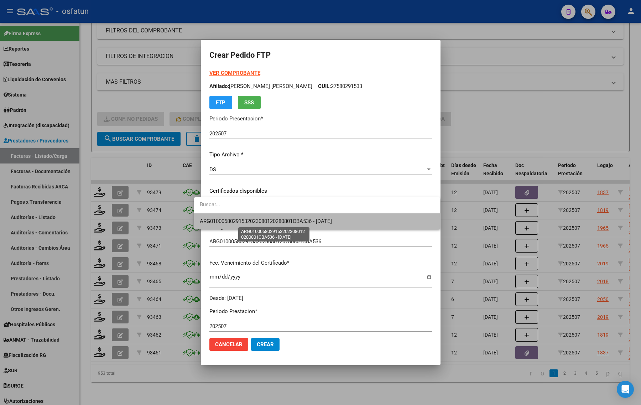
click at [235, 221] on span "ARG01000580291532023080120280801CBA536 - [DATE]" at bounding box center [266, 221] width 132 height 6
click at [235, 221] on div "VER COMPROBANTE ARCA Padrón Afiliado: [PERSON_NAME] [PERSON_NAME] CUIL: 2758029…" at bounding box center [320, 185] width 222 height 233
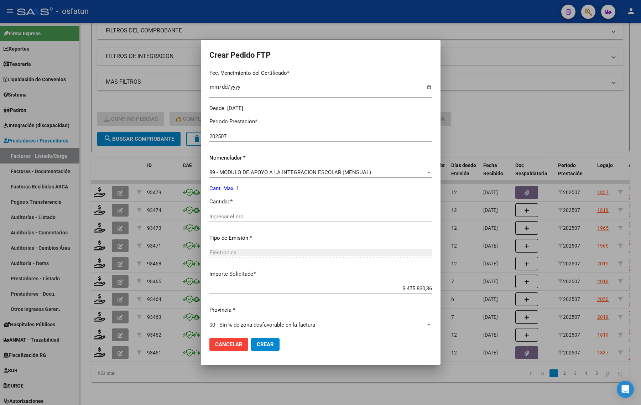
scroll to position [193, 0]
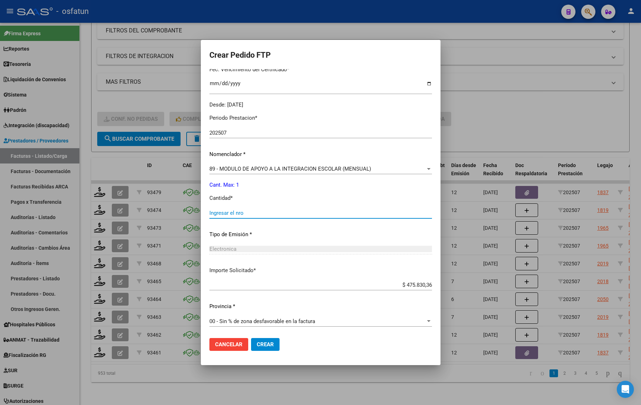
click at [209, 211] on input "Ingresar el nro" at bounding box center [320, 213] width 222 height 6
type input "1"
click at [258, 349] on button "Crear" at bounding box center [265, 344] width 28 height 13
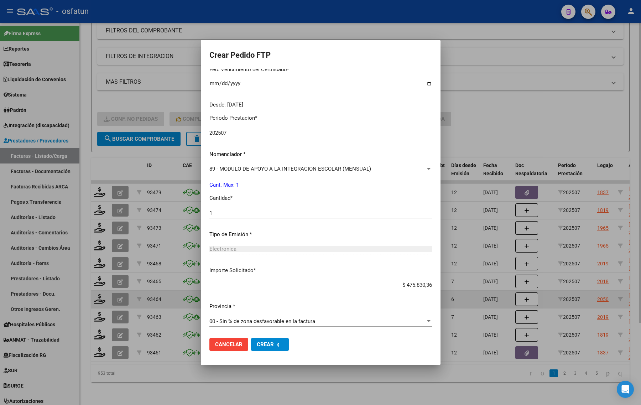
scroll to position [0, 0]
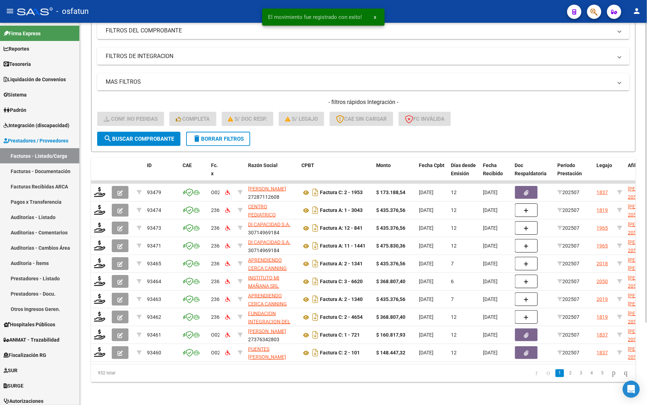
click at [90, 259] on div "Video tutorial PRESTADORES -> Listado de CPBTs Emitidos por Prestadores / Prove…" at bounding box center [363, 164] width 567 height 481
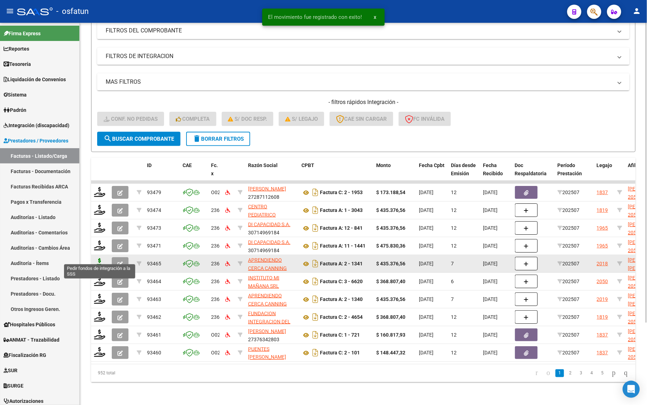
click at [102, 258] on icon at bounding box center [99, 263] width 11 height 10
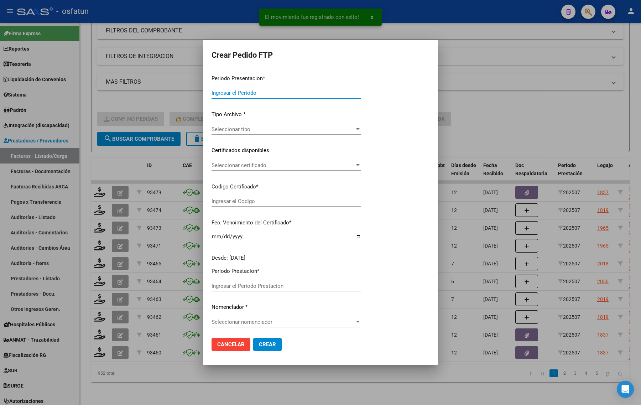
type input "202507"
type input "$ 435.376,56"
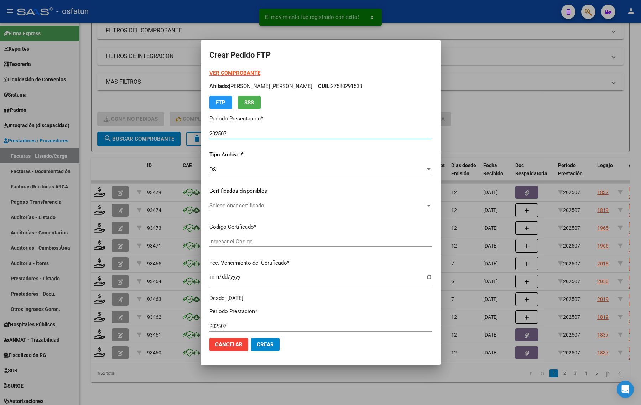
type input "ARG02000580291542023080120280801CBA536"
type input "[DATE]"
click at [217, 74] on strong "VER COMPROBANTE" at bounding box center [234, 73] width 51 height 6
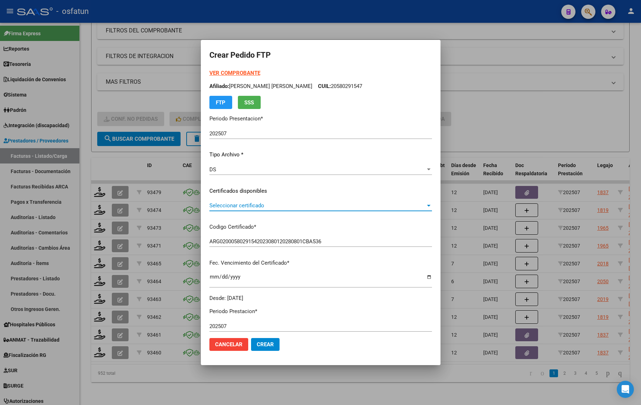
click at [261, 208] on span "Seleccionar certificado" at bounding box center [317, 205] width 216 height 6
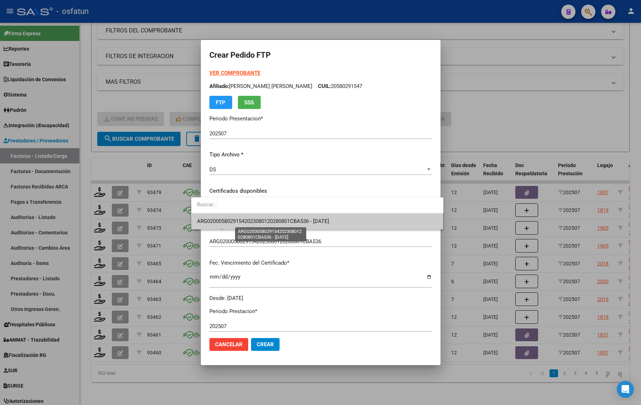
click at [261, 218] on span "ARG02000580291542023080120280801CBA536 - [DATE]" at bounding box center [263, 221] width 132 height 6
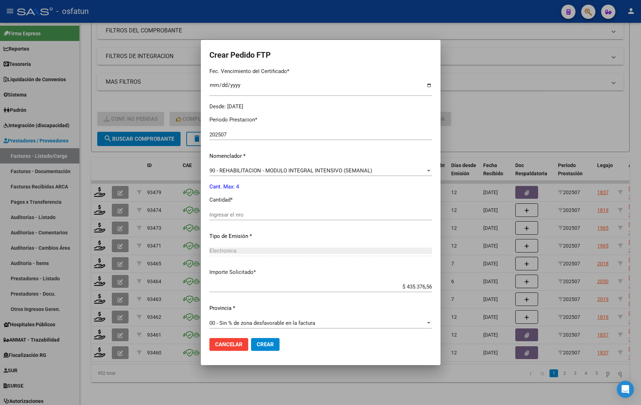
scroll to position [193, 0]
click at [231, 214] on input "Ingresar el nro" at bounding box center [320, 213] width 222 height 6
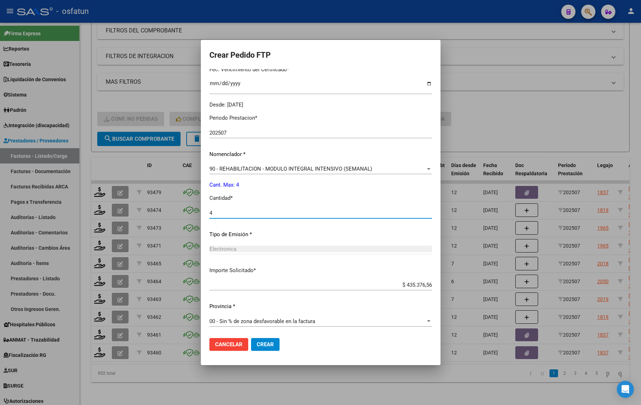
type input "4"
click at [257, 342] on span "Crear" at bounding box center [265, 344] width 17 height 6
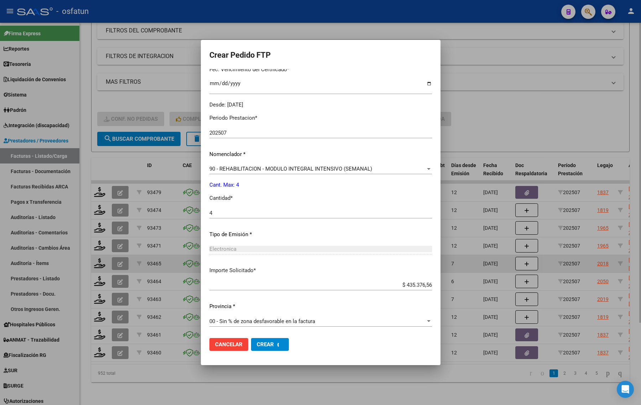
scroll to position [0, 0]
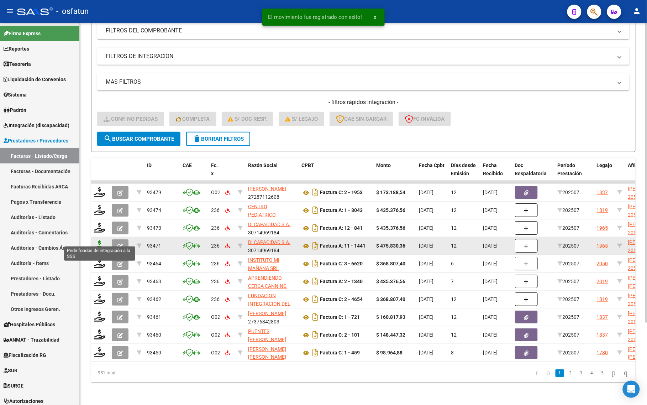
click at [102, 240] on icon at bounding box center [99, 245] width 11 height 10
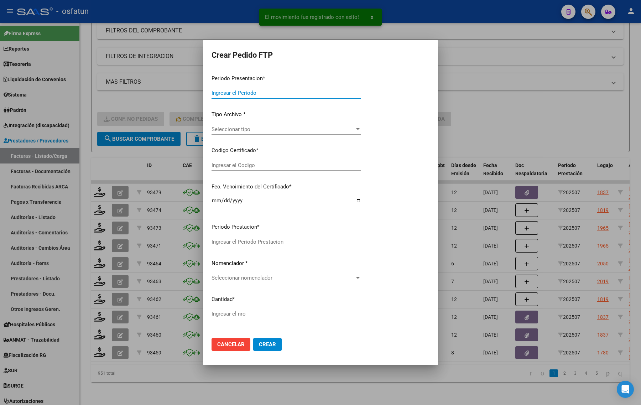
type input "202507"
type input "$ 475.830,36"
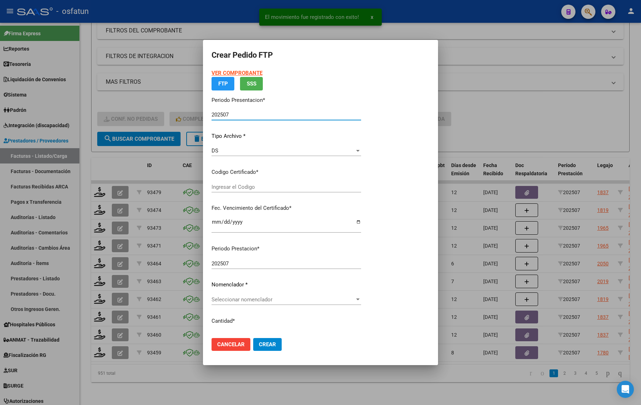
type input "ARG02000565496972022080620250806BS265"
type input "[DATE]"
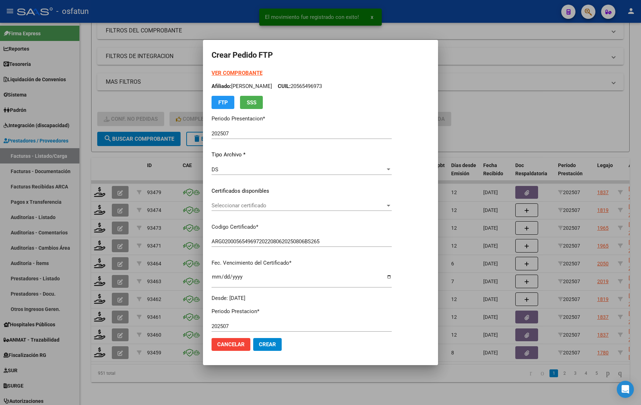
click at [232, 72] on strong "VER COMPROBANTE" at bounding box center [236, 73] width 51 height 6
click at [245, 208] on span "Seleccionar certificado" at bounding box center [298, 205] width 174 height 6
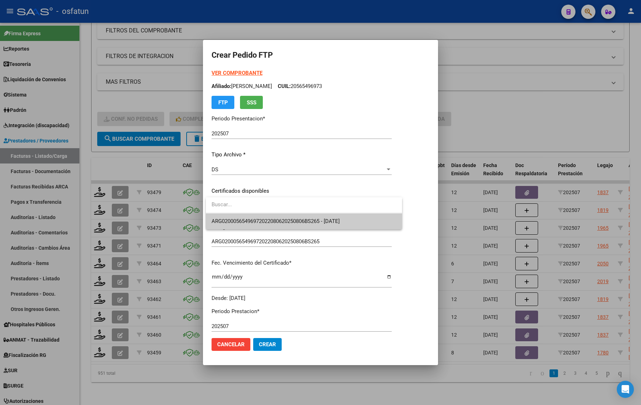
click at [245, 209] on input "dropdown search" at bounding box center [304, 204] width 196 height 16
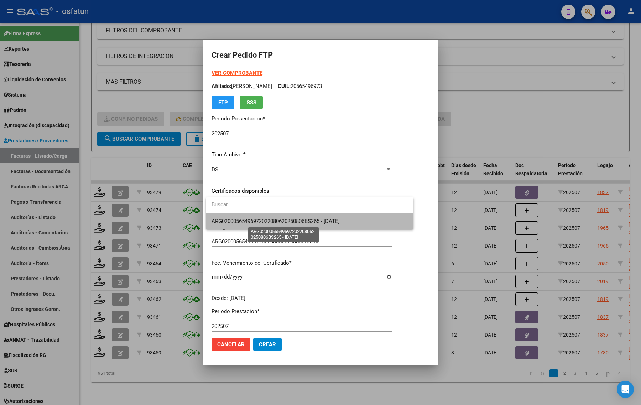
click at [246, 218] on span "ARG02000565496972022080620250806BS265 - [DATE]" at bounding box center [275, 221] width 128 height 6
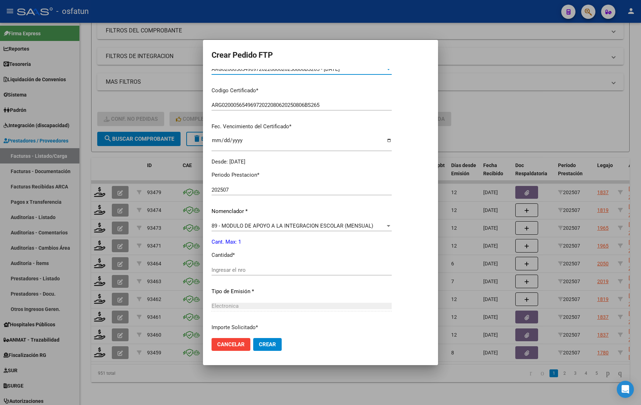
scroll to position [193, 0]
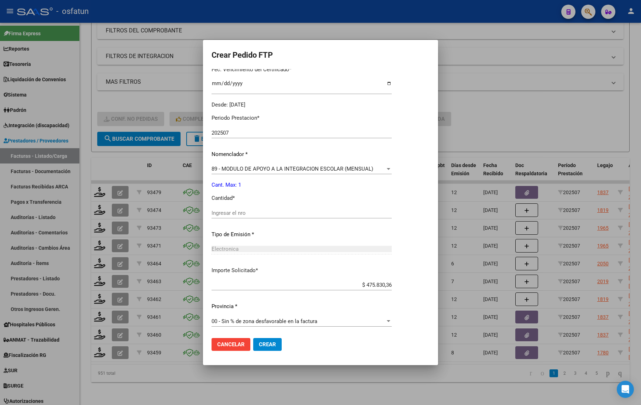
click at [250, 210] on input "Ingresar el nro" at bounding box center [301, 213] width 180 height 6
type input "1"
click at [263, 342] on span "Crear" at bounding box center [267, 344] width 17 height 6
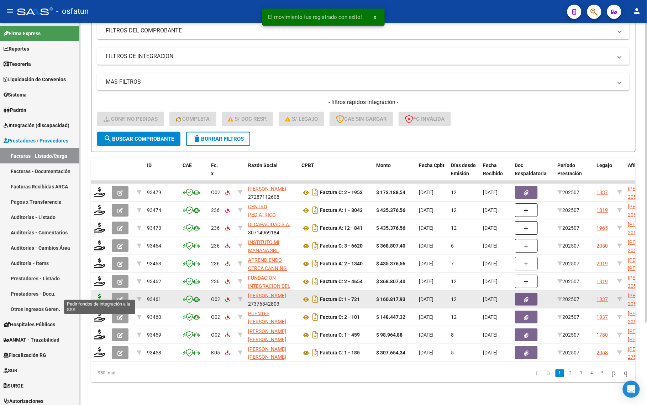
click at [100, 294] on icon at bounding box center [99, 299] width 11 height 10
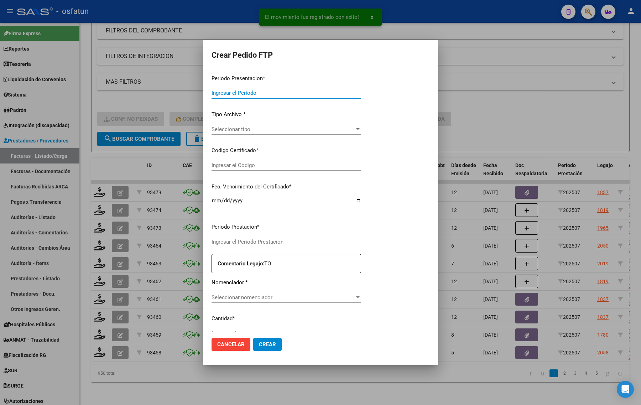
type input "202507"
type input "$ 160.817,93"
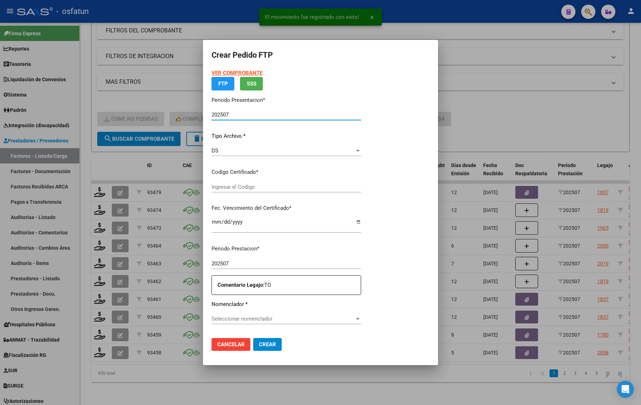
type input "ARG02000576968832024081620260816JUJ135"
type input "[DATE]"
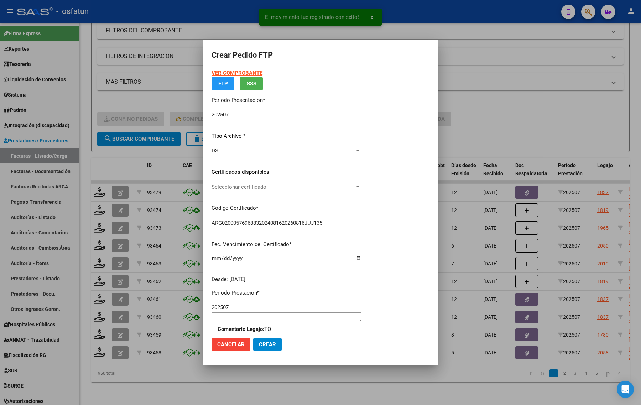
click at [233, 77] on div "VER COMPROBANTE ARCA Padrón FTP SSS" at bounding box center [285, 79] width 149 height 21
click at [230, 70] on strong "VER COMPROBANTE" at bounding box center [236, 73] width 51 height 6
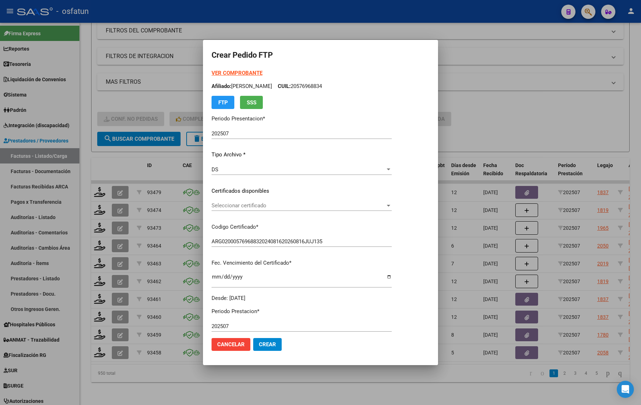
click at [274, 199] on div "VER COMPROBANTE ARCA Padrón Afiliado: [PERSON_NAME]: 20576968834 FTP SSS Period…" at bounding box center [301, 185] width 180 height 233
click at [262, 214] on div "Seleccionar certificado Seleccionar certificado" at bounding box center [301, 208] width 180 height 17
click at [261, 206] on span "Seleccionar certificado" at bounding box center [298, 205] width 174 height 6
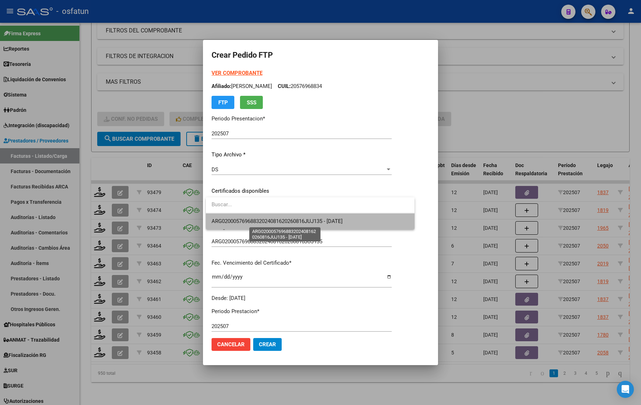
click at [257, 218] on span "ARG02000576968832024081620260816JUJ135 - [DATE]" at bounding box center [276, 221] width 131 height 6
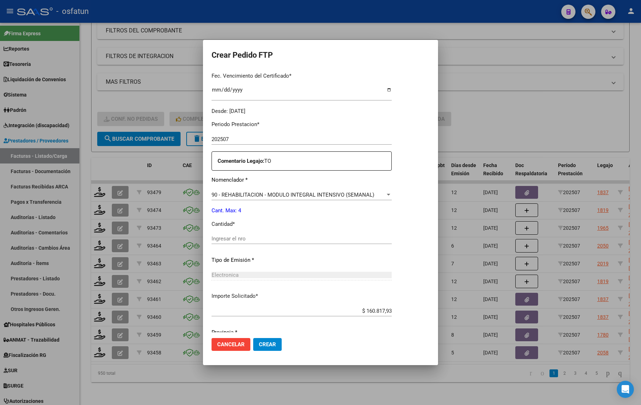
scroll to position [213, 0]
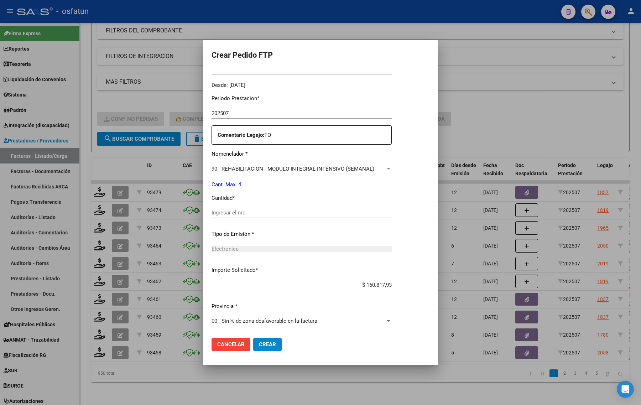
click at [237, 205] on div "Periodo Prestacion * 202507 Ingresar el Periodo Prestacion Comentario Legajo: T…" at bounding box center [301, 211] width 180 height 244
click at [237, 209] on input "Ingresar el nro" at bounding box center [301, 212] width 180 height 6
type input "4"
click at [272, 346] on span "Crear" at bounding box center [267, 344] width 17 height 6
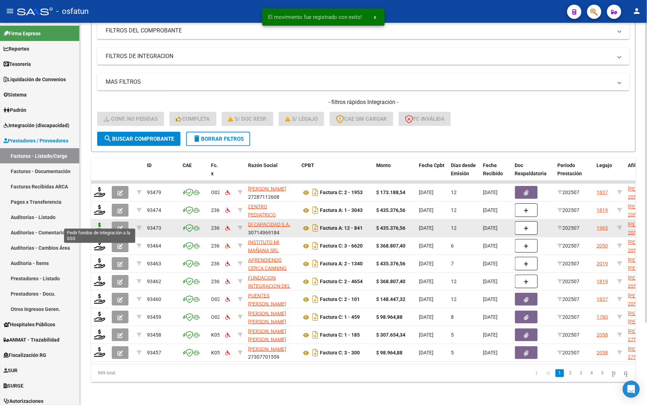
click at [101, 222] on icon at bounding box center [99, 227] width 11 height 10
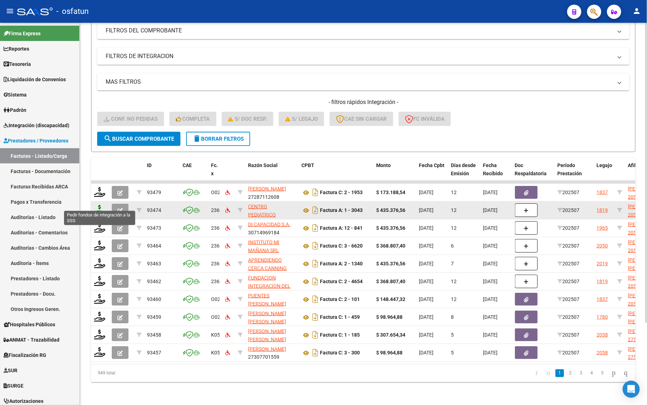
click at [95, 205] on icon at bounding box center [99, 210] width 11 height 10
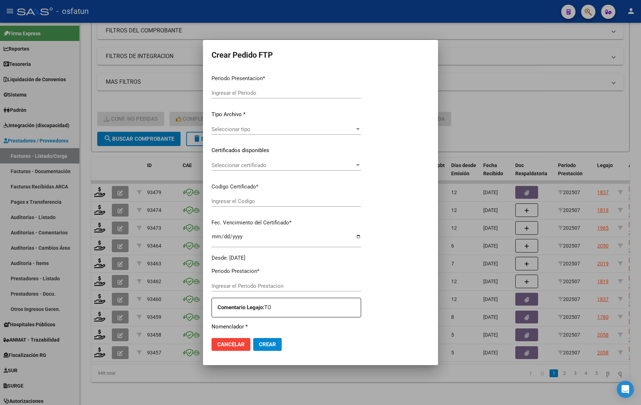
type input "202507"
type input "$ 435.376,56"
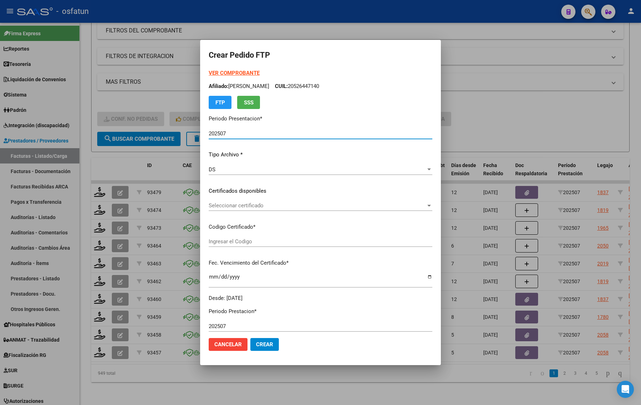
type input "ARG02000576653952020071220250713BS316"
type input "[DATE]"
click at [209, 72] on strong "VER COMPROBANTE" at bounding box center [234, 73] width 51 height 6
click at [209, 201] on div "Seleccionar certificado Seleccionar certificado" at bounding box center [320, 205] width 223 height 11
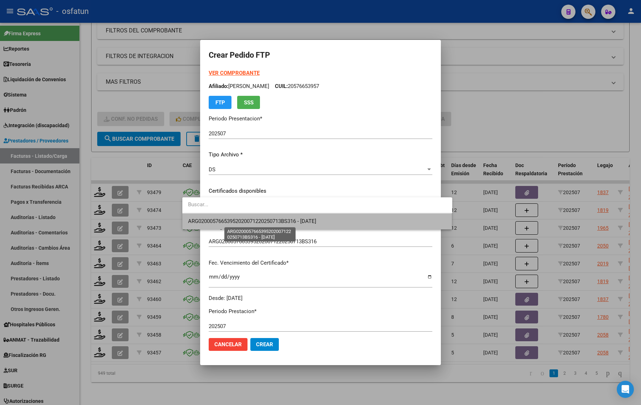
click at [212, 221] on span "ARG02000576653952020071220250713BS316 - [DATE]" at bounding box center [252, 221] width 128 height 6
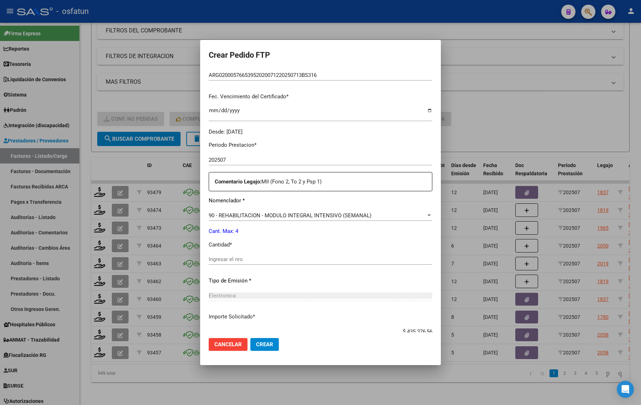
scroll to position [213, 0]
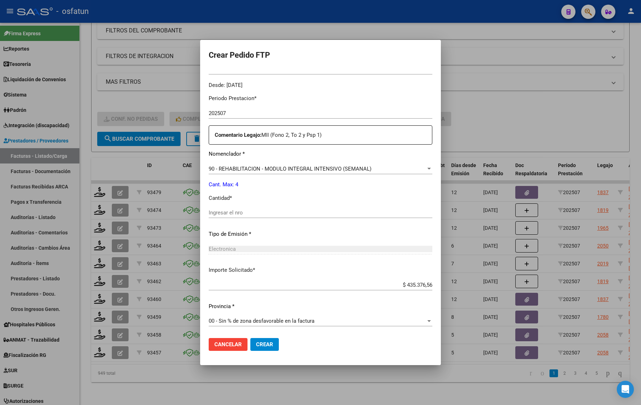
click at [229, 209] on input "Ingresar el nro" at bounding box center [320, 212] width 223 height 6
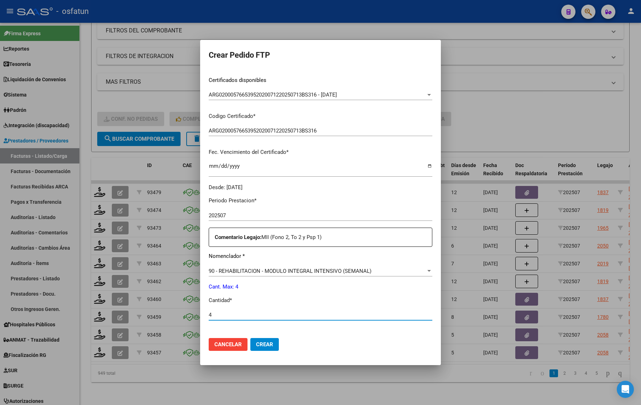
scroll to position [0, 0]
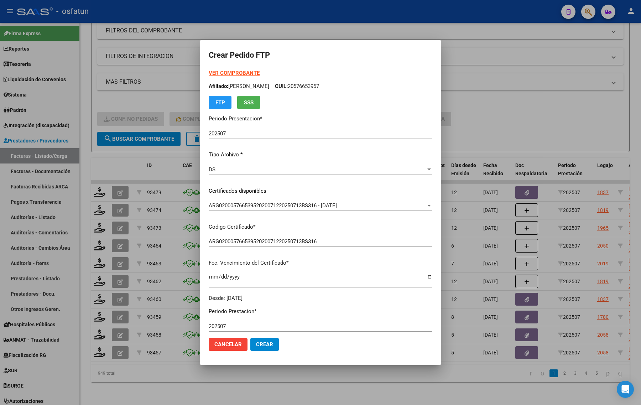
type input "4"
click at [557, 80] on div at bounding box center [320, 202] width 641 height 405
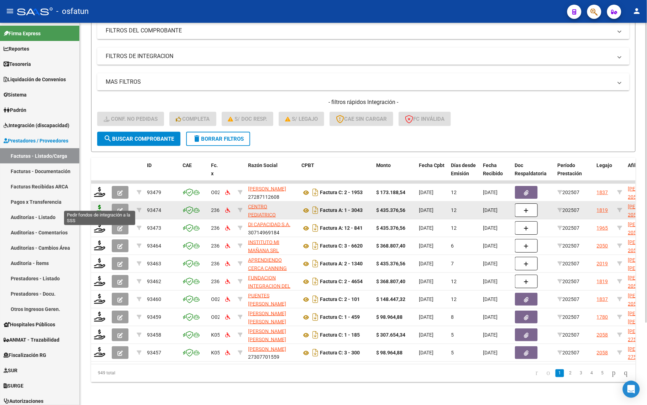
click at [100, 205] on icon at bounding box center [99, 210] width 11 height 10
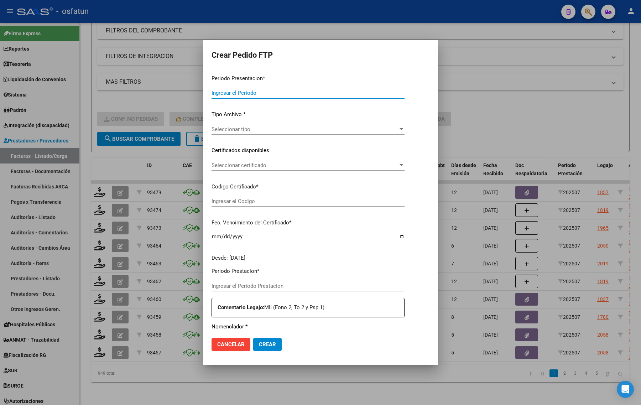
type input "202507"
type input "$ 435.376,56"
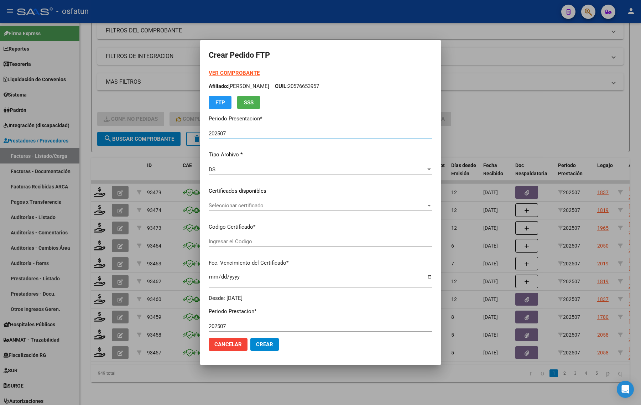
type input "ARG02000576653952020071220250713BS316"
type input "[DATE]"
click at [209, 74] on strong "VER COMPROBANTE" at bounding box center [234, 73] width 51 height 6
click at [230, 209] on div "Seleccionar certificado Seleccionar certificado" at bounding box center [320, 205] width 223 height 11
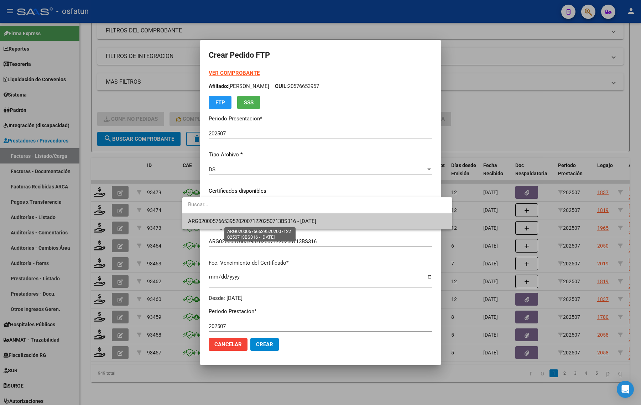
click at [230, 218] on span "ARG02000576653952020071220250713BS316 - [DATE]" at bounding box center [252, 221] width 128 height 6
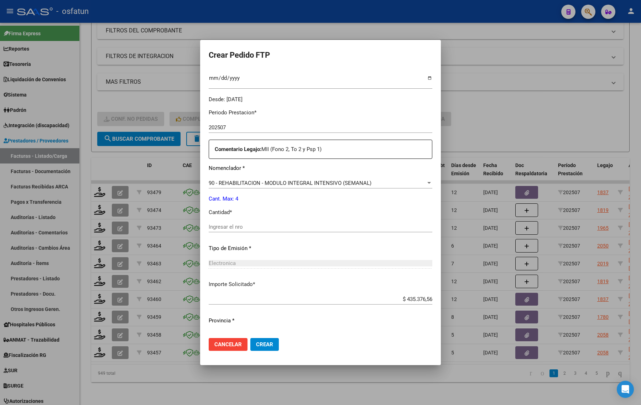
scroll to position [213, 0]
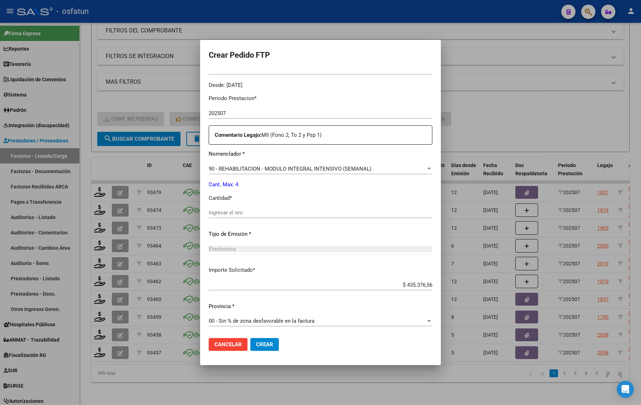
drag, startPoint x: 262, startPoint y: 204, endPoint x: 264, endPoint y: 211, distance: 6.9
click at [262, 206] on div "Periodo Prestacion * 202507 Ingresar el Periodo Prestacion Comentario Legajo: M…" at bounding box center [320, 211] width 223 height 244
click at [264, 211] on input "Ingresar el nro" at bounding box center [320, 212] width 223 height 6
type input "4"
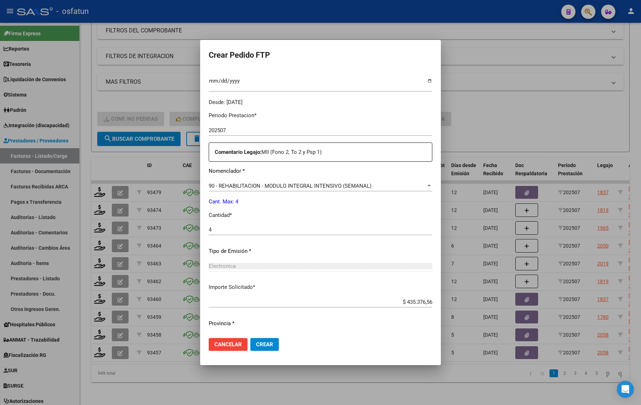
scroll to position [168, 0]
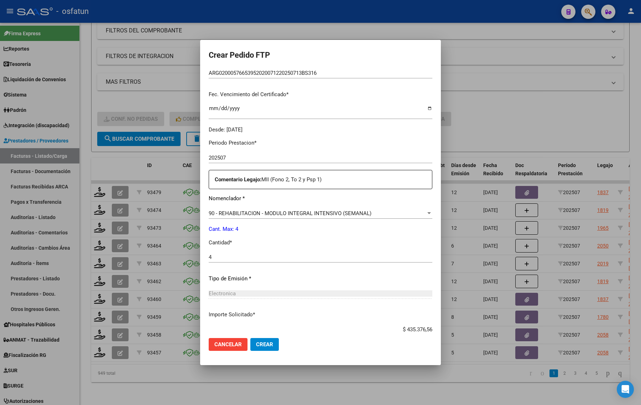
click at [223, 342] on button "Cancelar" at bounding box center [228, 344] width 39 height 13
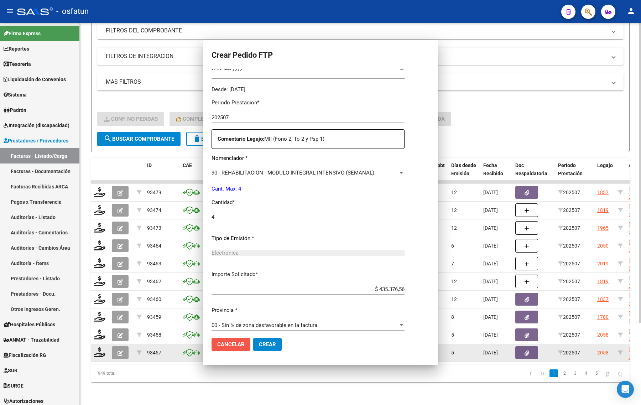
scroll to position [0, 0]
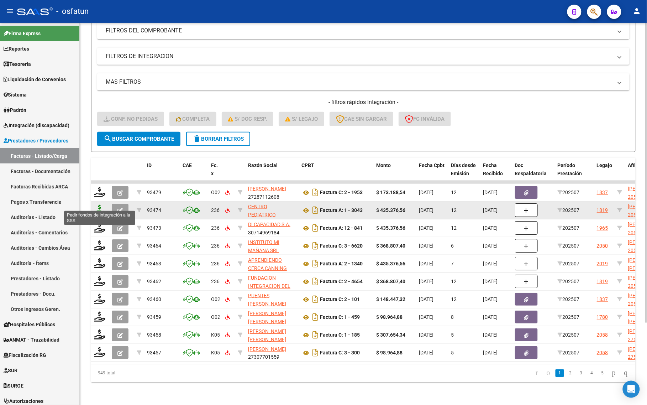
click at [104, 207] on icon at bounding box center [99, 210] width 11 height 10
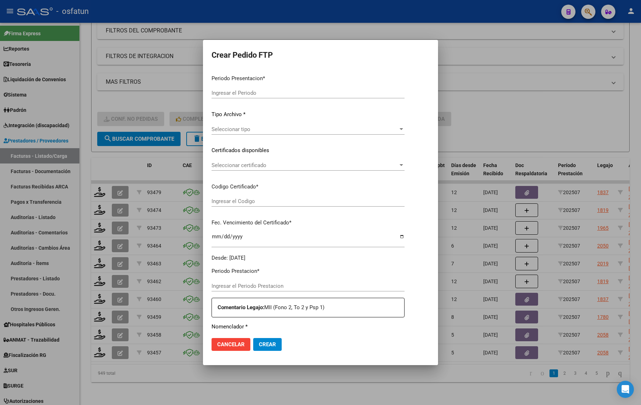
type input "202507"
type input "$ 435.376,56"
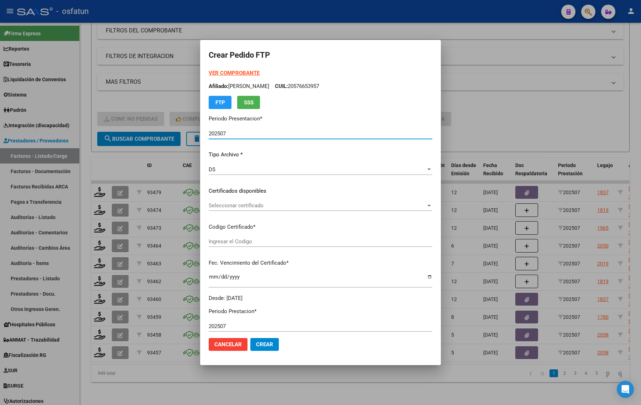
type input "ARG02000576653952020071220250713BS316"
type input "[DATE]"
click at [218, 73] on strong "VER COMPROBANTE" at bounding box center [234, 73] width 51 height 6
click at [532, 113] on div at bounding box center [320, 202] width 641 height 405
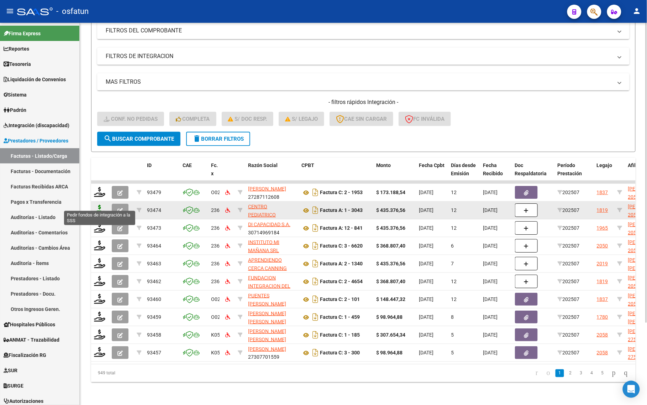
click at [101, 205] on icon at bounding box center [99, 210] width 11 height 10
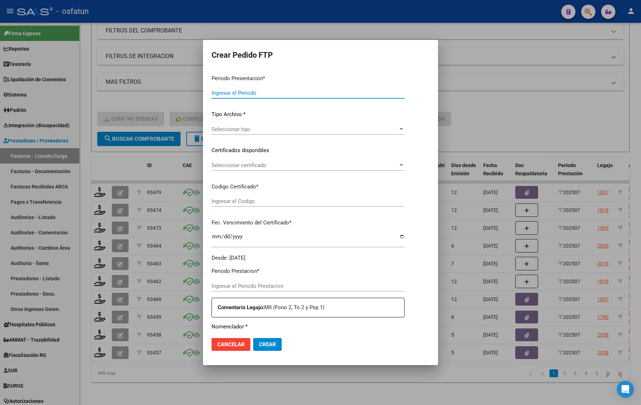
type input "202507"
type input "$ 435.376,56"
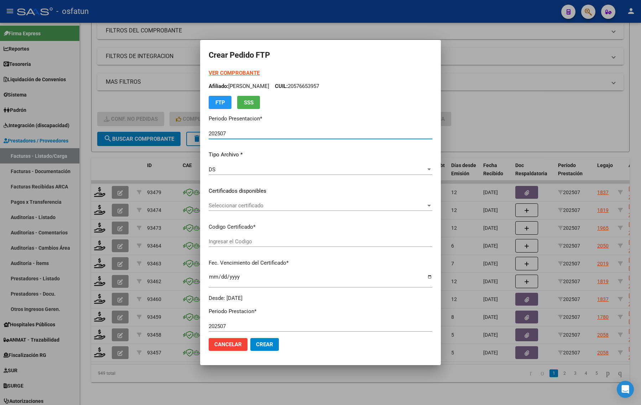
type input "ARG02000576653952020071220250713BS316"
type input "[DATE]"
click at [211, 70] on strong "VER COMPROBANTE" at bounding box center [234, 73] width 51 height 6
click at [112, 156] on div at bounding box center [320, 202] width 641 height 405
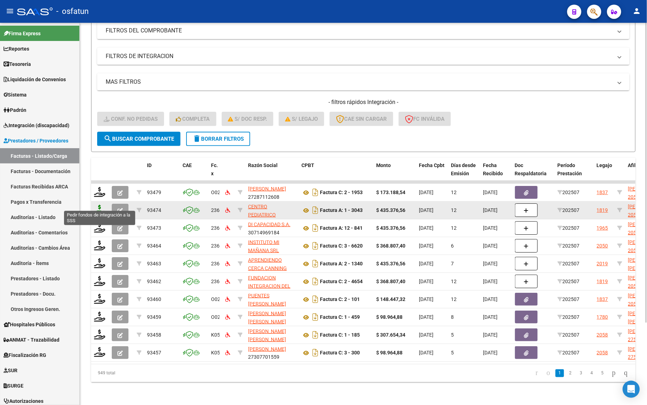
click at [99, 205] on icon at bounding box center [99, 210] width 11 height 10
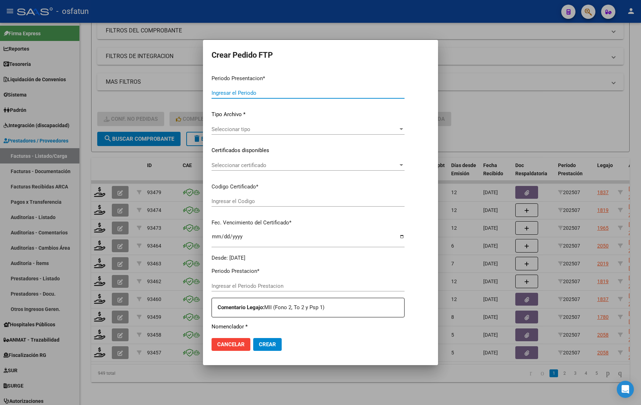
type input "202507"
type input "$ 435.376,56"
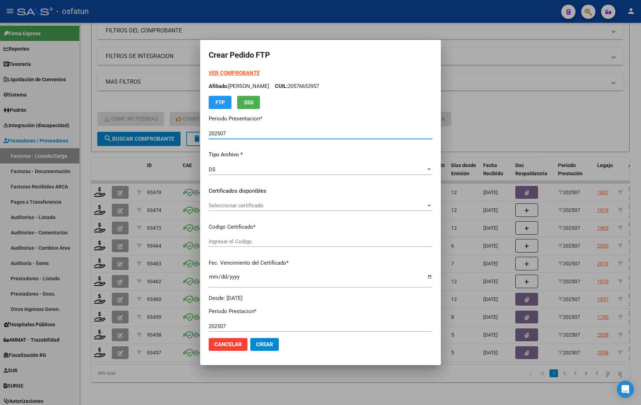
type input "ARG02000576653952020071220250713BS316"
type input "[DATE]"
click at [226, 75] on strong "VER COMPROBANTE" at bounding box center [234, 73] width 51 height 6
click at [103, 95] on div at bounding box center [320, 202] width 641 height 405
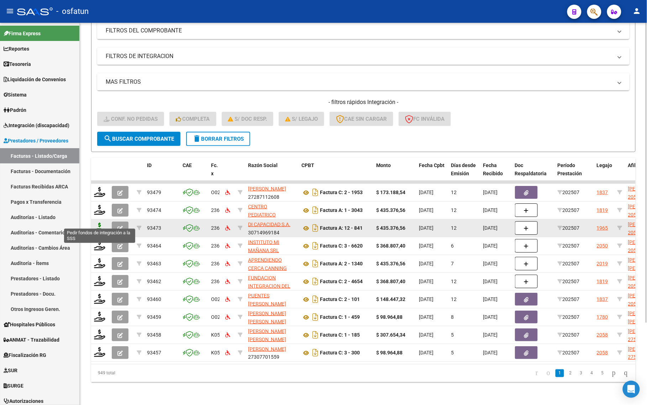
click at [96, 222] on icon at bounding box center [99, 227] width 11 height 10
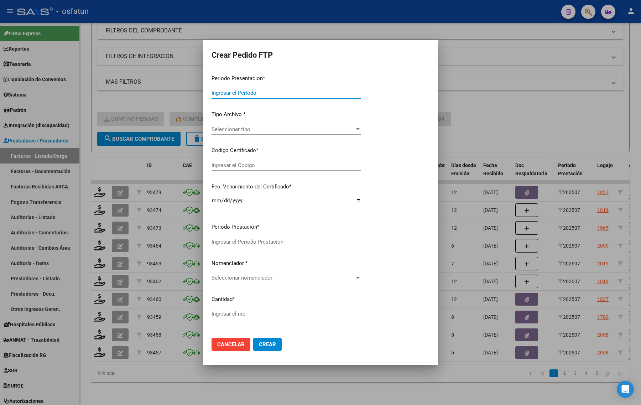
type input "202507"
type input "$ 435.376,56"
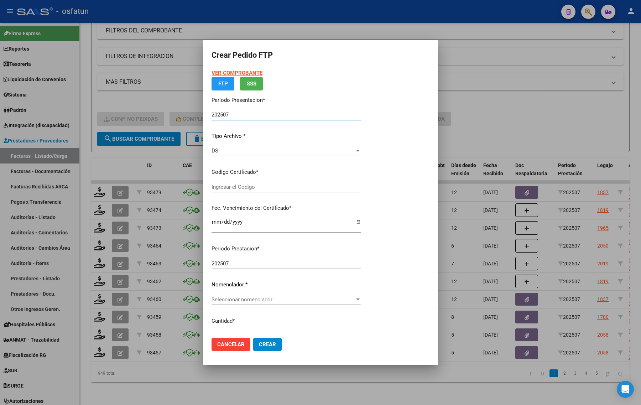
type input "ARG02000565496972022080620250806BS265"
type input "[DATE]"
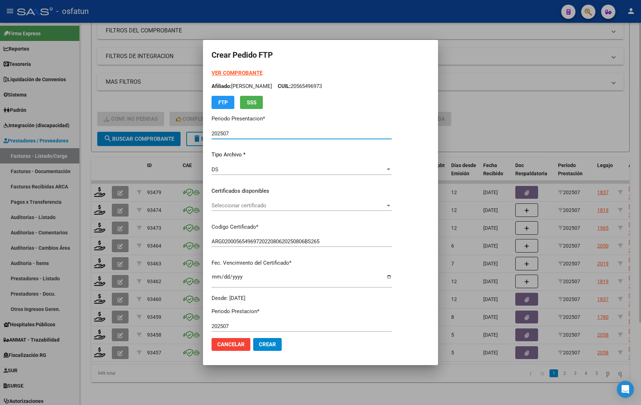
drag, startPoint x: 502, startPoint y: 117, endPoint x: 494, endPoint y: 143, distance: 27.9
click at [504, 117] on div at bounding box center [320, 202] width 641 height 405
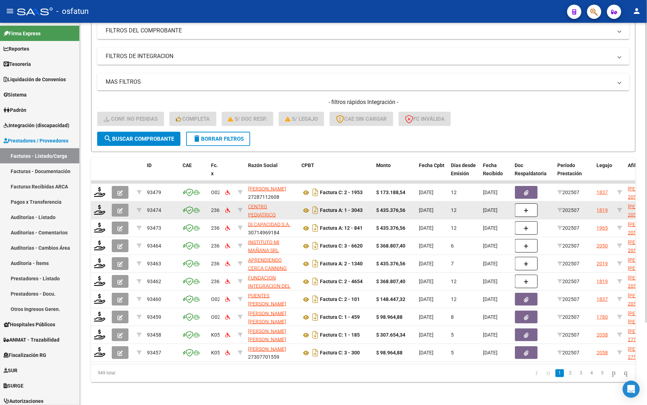
click at [93, 201] on datatable-body-cell at bounding box center [100, 209] width 18 height 17
click at [97, 205] on icon at bounding box center [99, 210] width 11 height 10
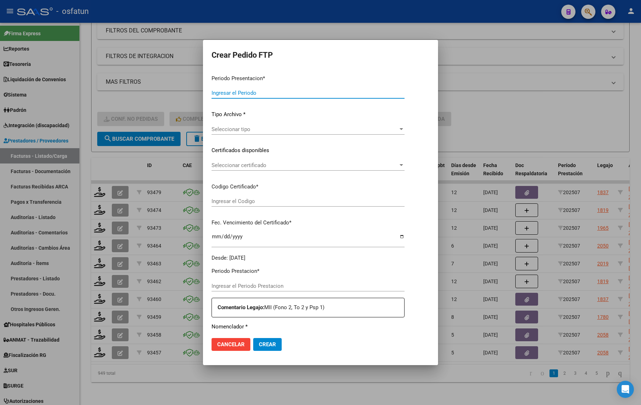
type input "202507"
type input "$ 435.376,56"
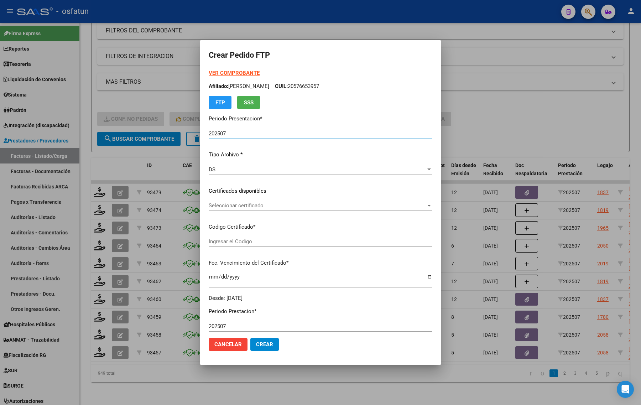
type input "ARG02000576653952020071220250713BS316"
type input "[DATE]"
click at [223, 73] on strong "VER COMPROBANTE" at bounding box center [234, 73] width 51 height 6
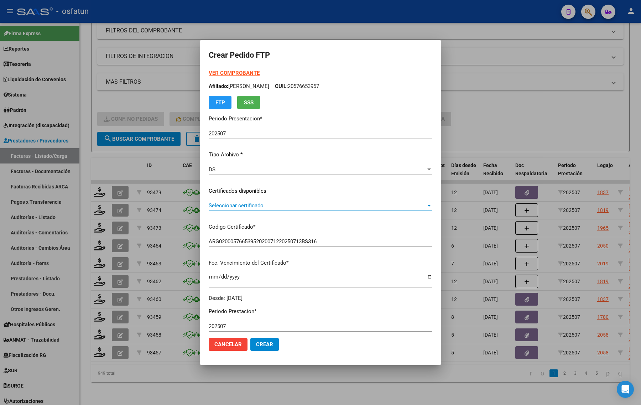
click at [209, 206] on span "Seleccionar certificado" at bounding box center [317, 205] width 217 height 6
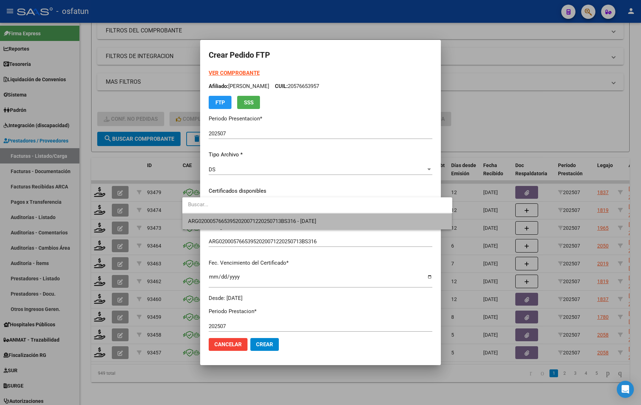
click at [209, 216] on span "ARG02000576653952020071220250713BS316 - [DATE]" at bounding box center [317, 221] width 258 height 16
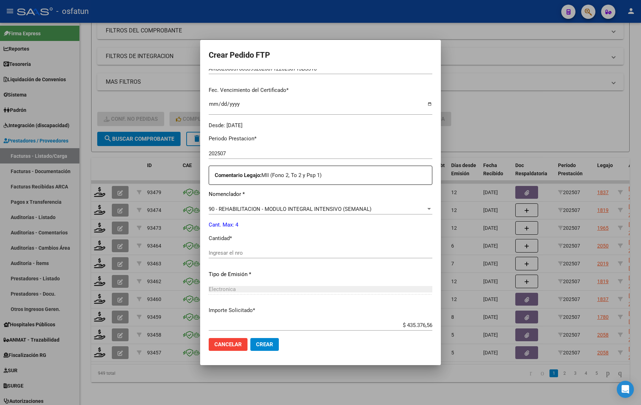
scroll to position [178, 0]
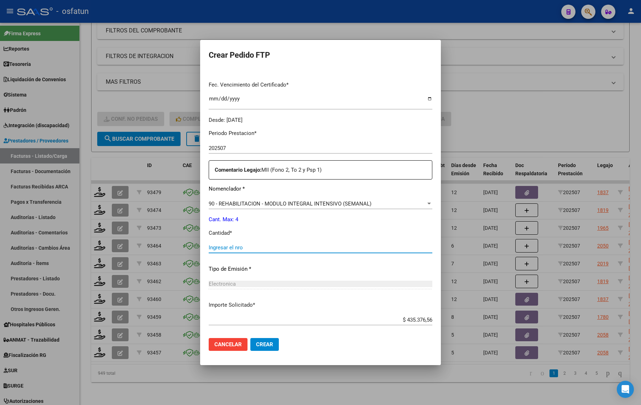
click at [242, 249] on input "Ingresar el nro" at bounding box center [320, 247] width 223 height 6
type input "4"
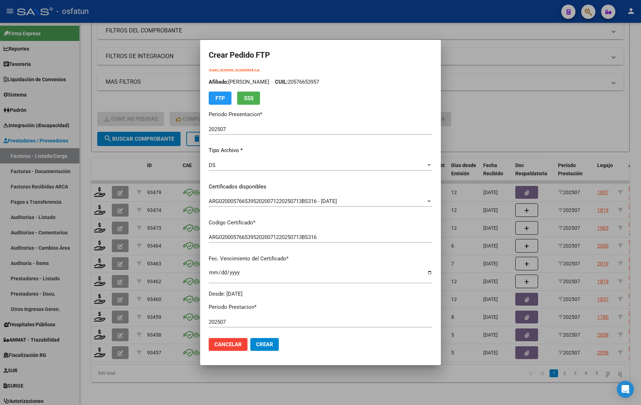
scroll to position [0, 0]
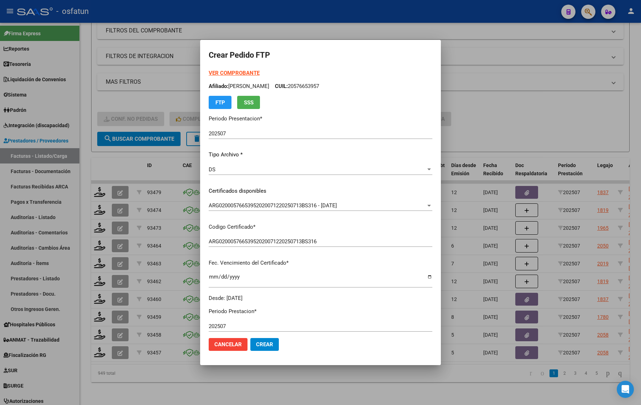
click at [504, 115] on div at bounding box center [320, 202] width 641 height 405
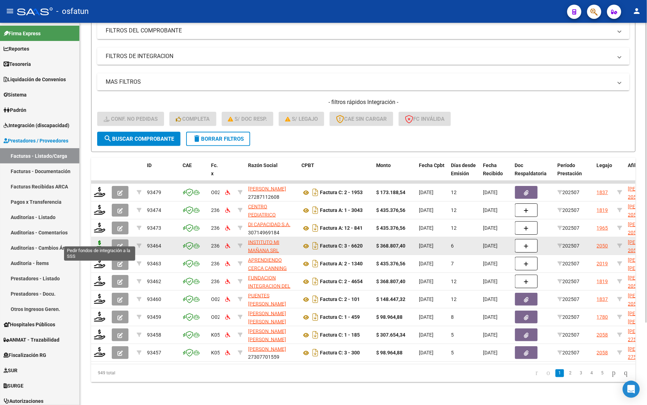
click at [101, 243] on icon at bounding box center [99, 245] width 11 height 10
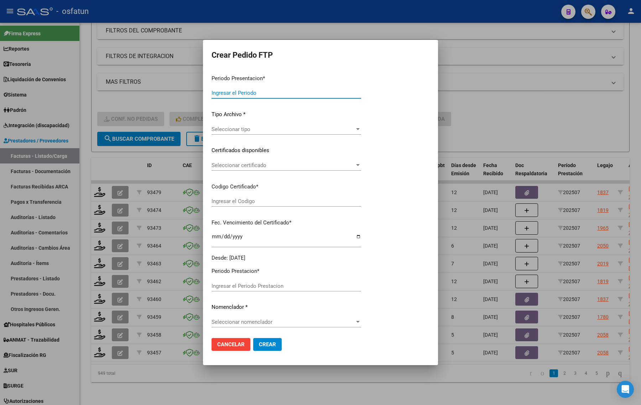
type input "202507"
type input "$ 368.807,40"
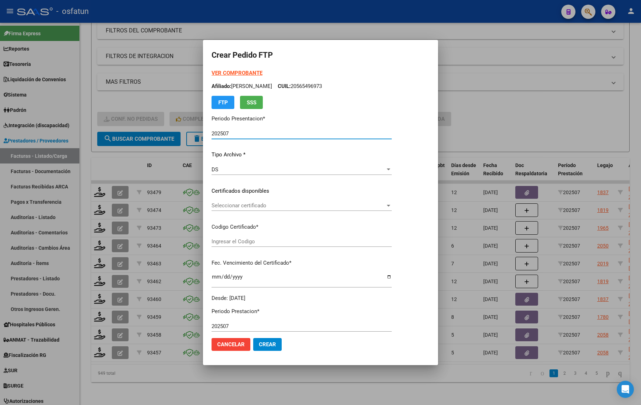
type input "ARG02000526447142020021320260213CBA536"
type input "[DATE]"
click at [518, 121] on div at bounding box center [320, 202] width 641 height 405
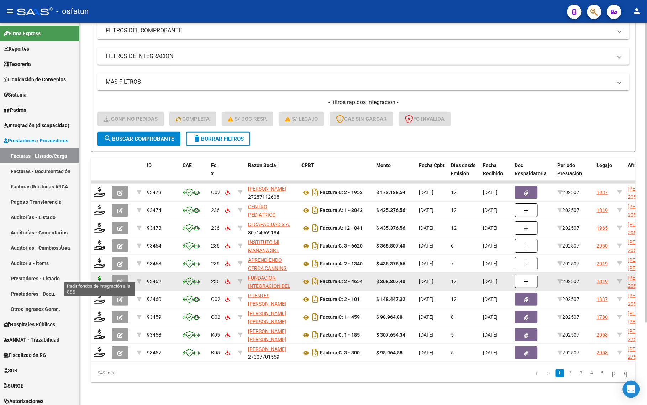
click at [101, 276] on icon at bounding box center [99, 281] width 11 height 10
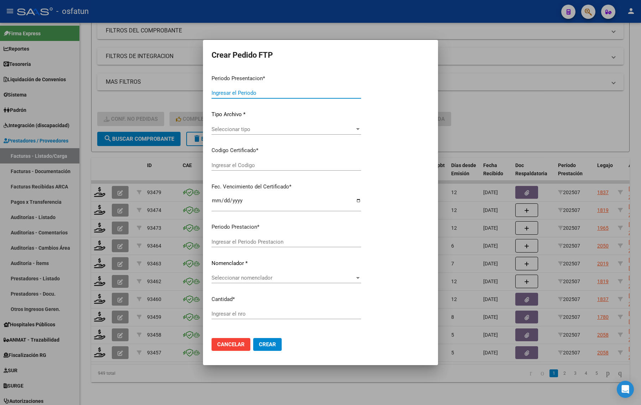
type input "202507"
type input "$ 368.807,40"
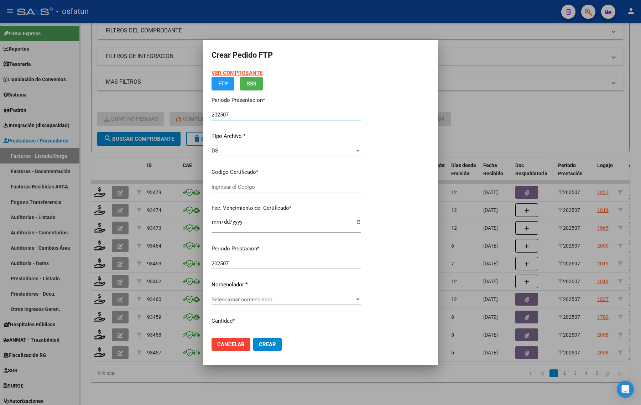
type input "ARG02000576653952020071220250713BS316"
type input "[DATE]"
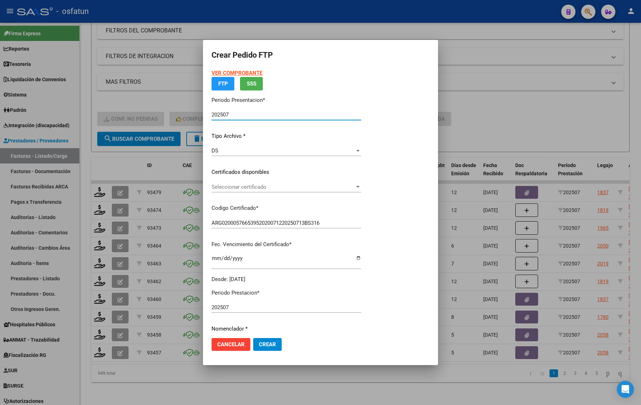
drag, startPoint x: 524, startPoint y: 122, endPoint x: 526, endPoint y: 125, distance: 3.7
click at [524, 122] on div at bounding box center [320, 202] width 641 height 405
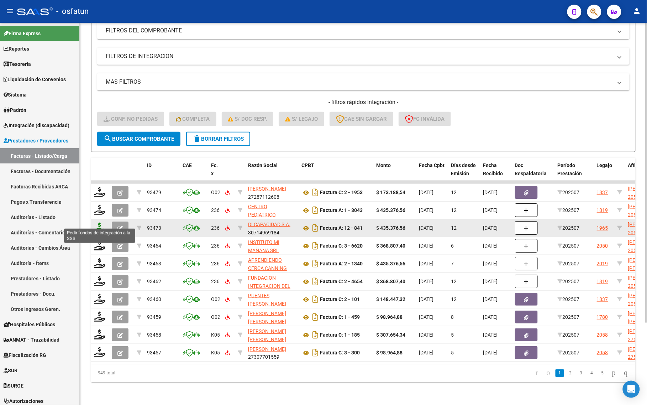
click at [96, 223] on icon at bounding box center [99, 227] width 11 height 10
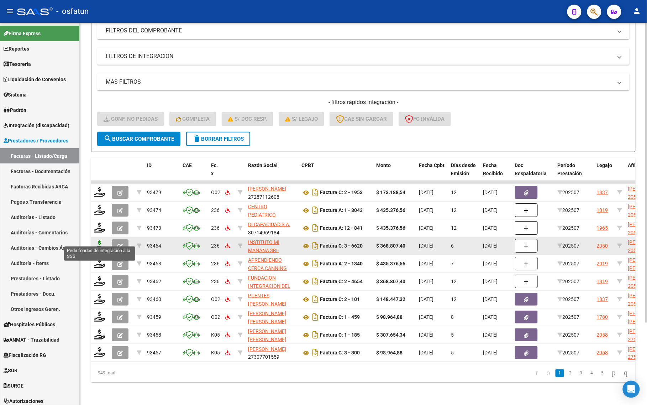
click at [100, 242] on icon at bounding box center [99, 245] width 11 height 10
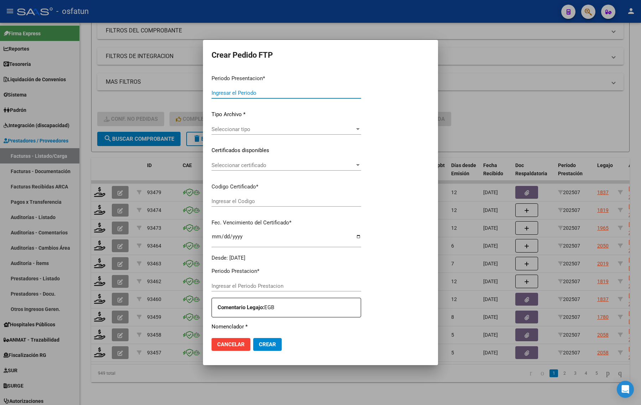
type input "202507"
type input "$ 368.807,40"
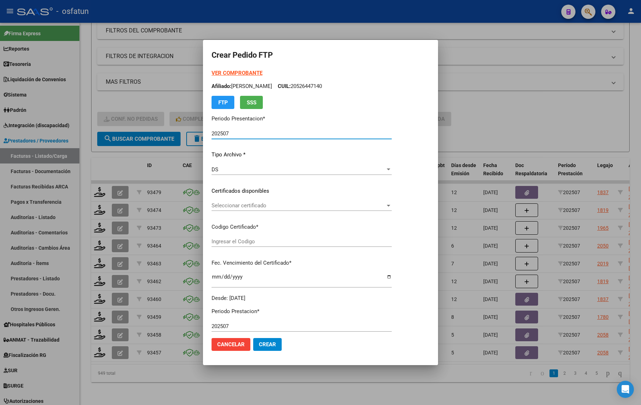
type input "ARG02000526447142020021320260213CBA536"
type input "[DATE]"
click at [237, 73] on strong "VER COMPROBANTE" at bounding box center [236, 73] width 51 height 6
click at [237, 206] on span "Seleccionar certificado" at bounding box center [298, 205] width 174 height 6
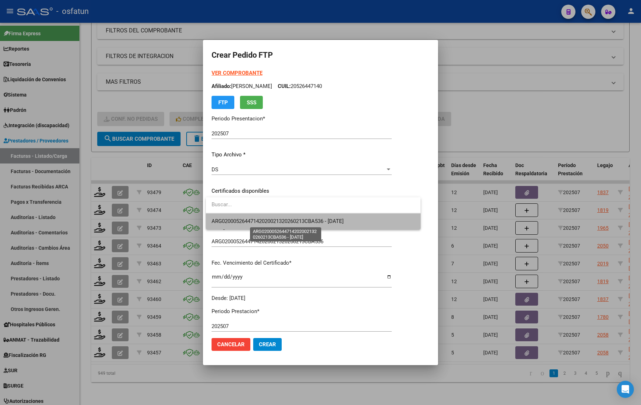
click at [233, 221] on span "ARG02000526447142020021320260213CBA536 - [DATE]" at bounding box center [277, 221] width 132 height 6
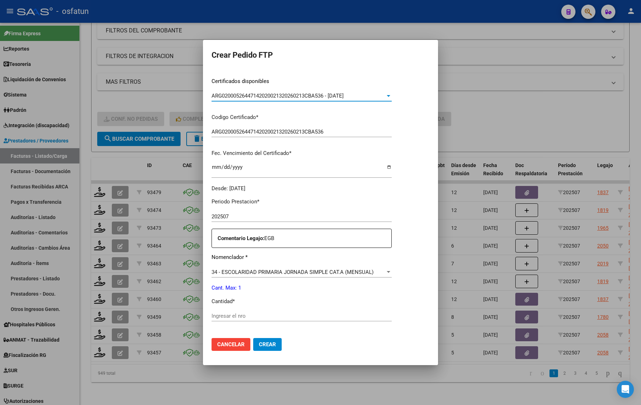
scroll to position [133, 0]
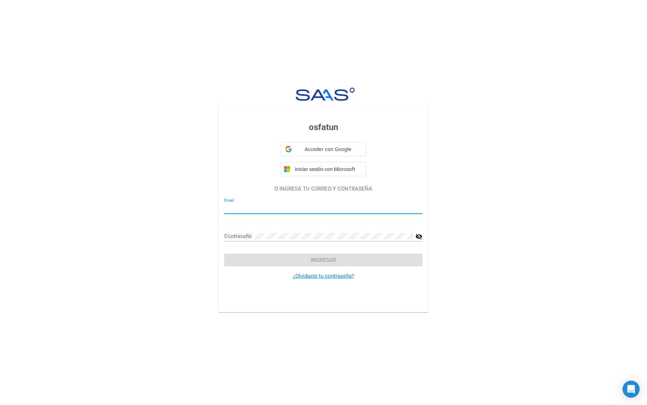
type input "[EMAIL_ADDRESS][DOMAIN_NAME]"
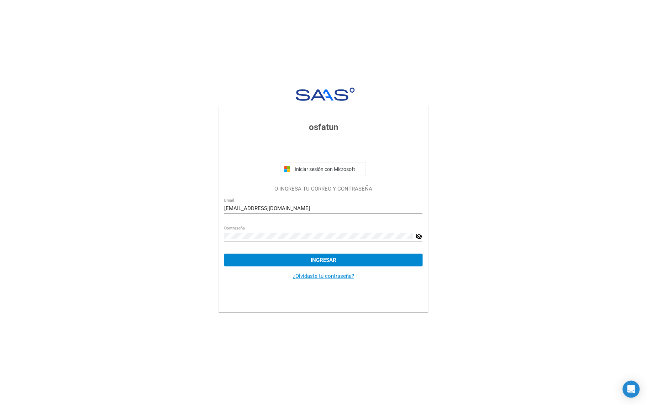
click at [300, 253] on div "Contraseña visibility_off" at bounding box center [323, 240] width 198 height 28
click at [311, 260] on span "Ingresar" at bounding box center [324, 260] width 26 height 6
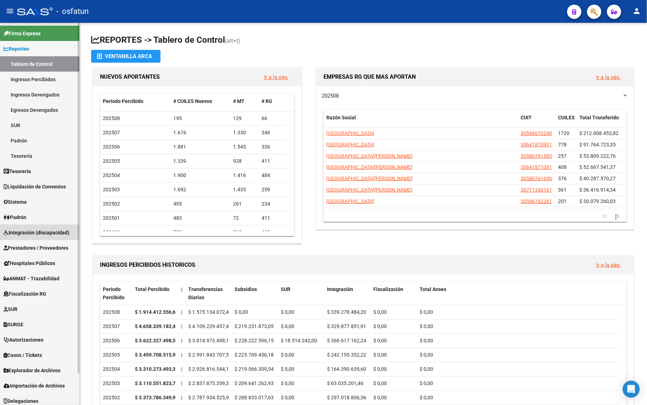
click at [34, 231] on span "Integración (discapacidad)" at bounding box center [37, 232] width 66 height 8
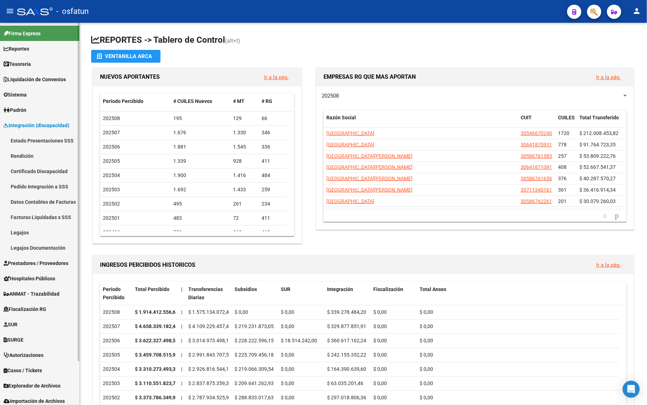
click at [52, 258] on link "Prestadores / Proveedores" at bounding box center [39, 262] width 79 height 15
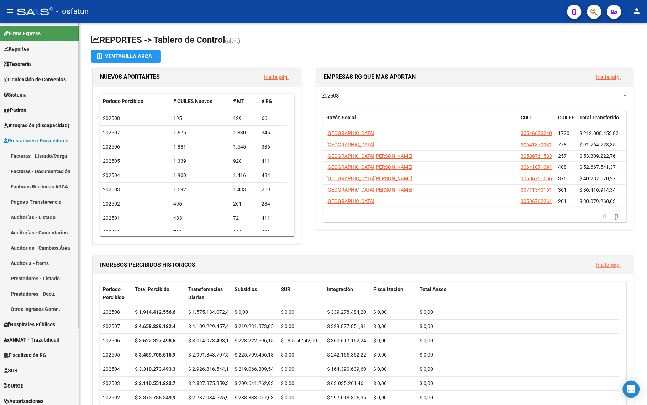
click at [33, 155] on link "Facturas - Listado/Carga" at bounding box center [39, 155] width 79 height 15
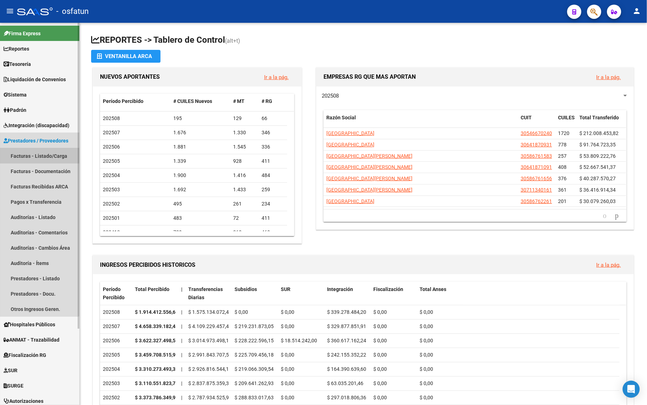
click at [33, 155] on link "Facturas - Listado/Carga" at bounding box center [39, 155] width 79 height 15
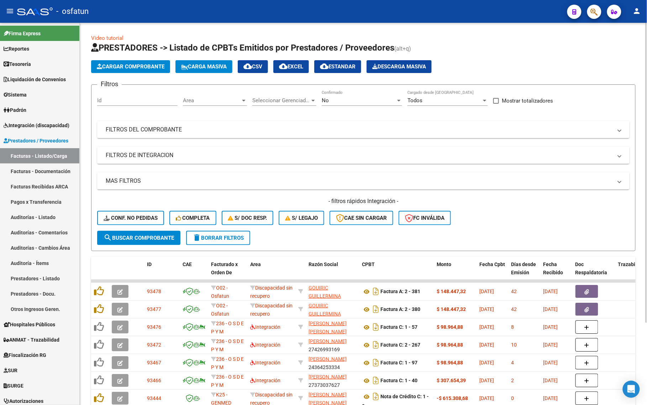
click at [326, 95] on div "No Confirmado" at bounding box center [362, 97] width 80 height 15
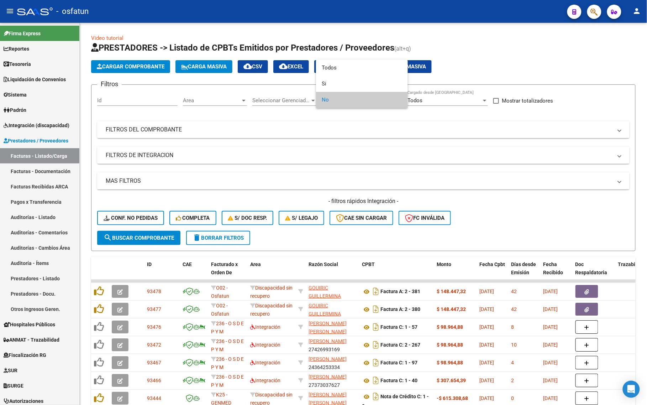
click at [438, 244] on div at bounding box center [323, 202] width 647 height 405
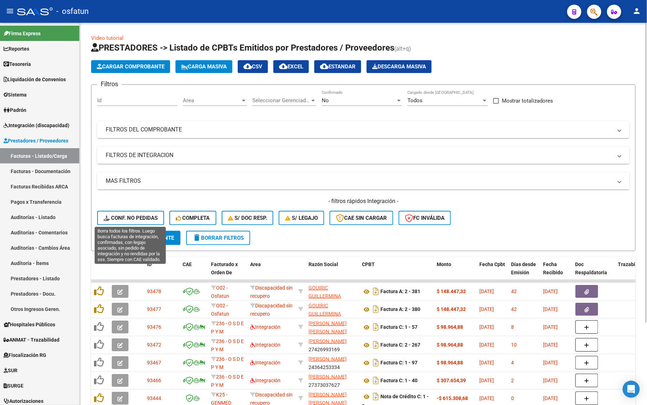
click at [119, 220] on span "Conf. no pedidas" at bounding box center [131, 218] width 54 height 6
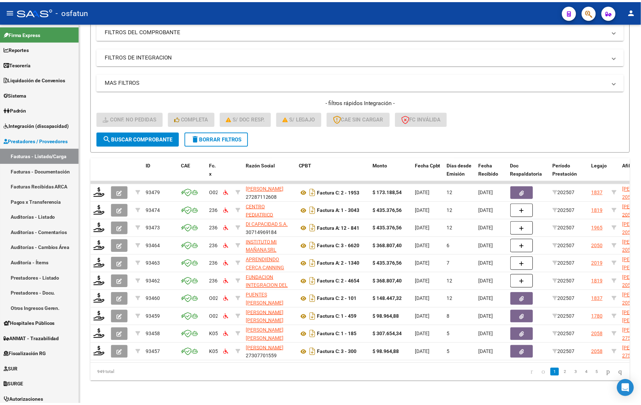
scroll to position [104, 0]
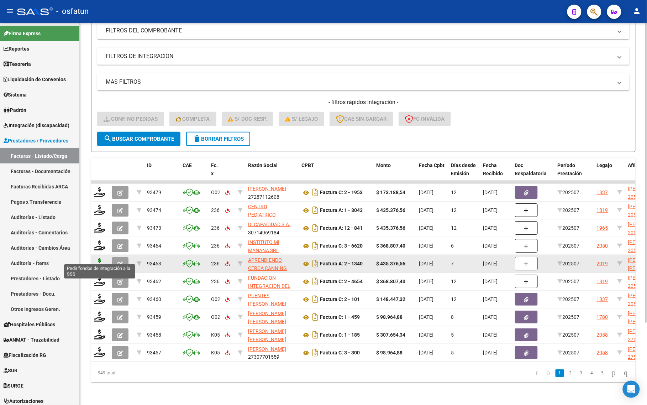
click at [94, 259] on icon at bounding box center [99, 263] width 11 height 10
click at [96, 261] on div at bounding box center [100, 263] width 12 height 11
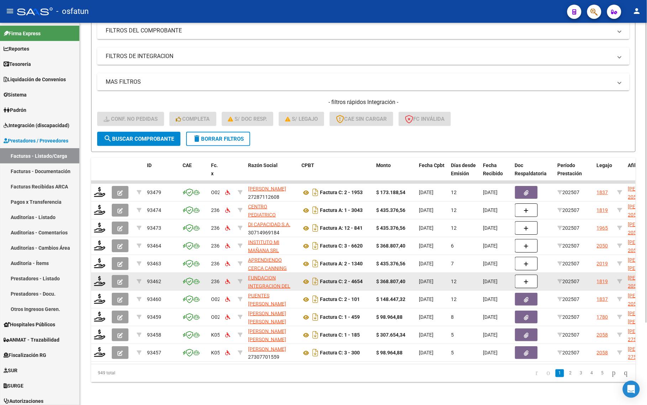
click at [93, 273] on datatable-body-cell at bounding box center [100, 281] width 18 height 17
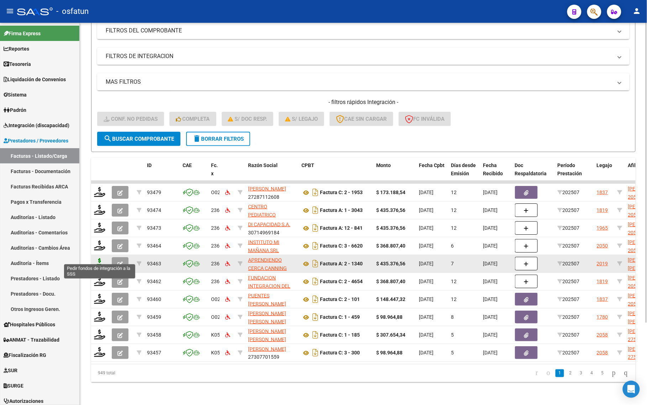
click at [96, 258] on icon at bounding box center [99, 263] width 11 height 10
click at [97, 259] on icon at bounding box center [99, 263] width 11 height 10
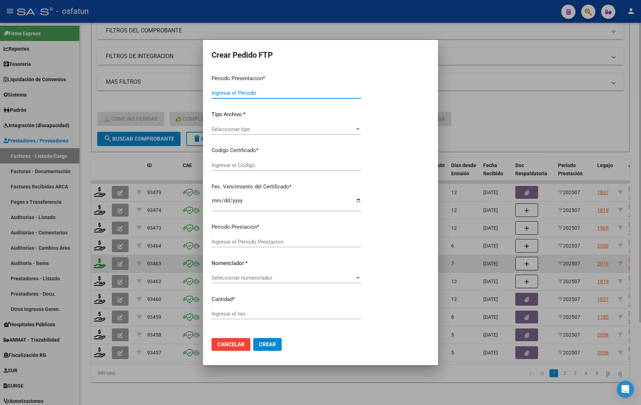
type input "202507"
type input "$ 435.376,56"
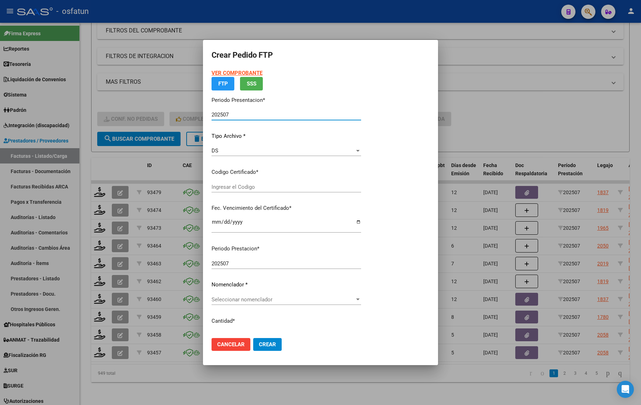
type input "ARG01000580291532023080120280801CBA536"
type input "[DATE]"
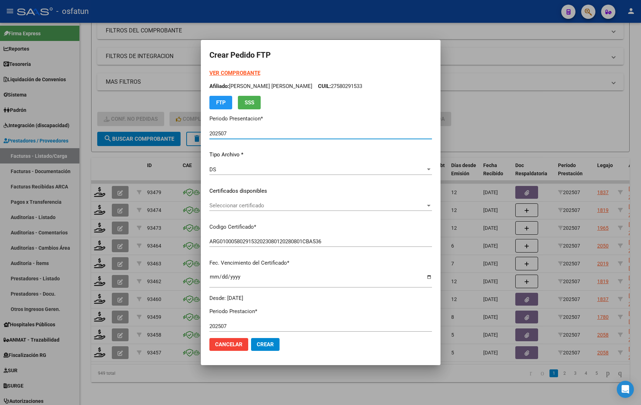
click at [231, 70] on strong "VER COMPROBANTE" at bounding box center [234, 73] width 51 height 6
click at [261, 200] on div "Seleccionar certificado Seleccionar certificado" at bounding box center [320, 205] width 222 height 11
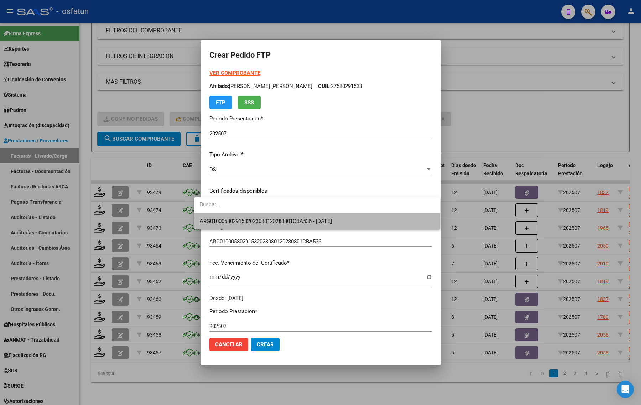
click at [254, 226] on span "ARG01000580291532023080120280801CBA536 - [DATE]" at bounding box center [317, 221] width 234 height 16
click at [254, 226] on p "Codigo Certificado *" at bounding box center [320, 227] width 222 height 8
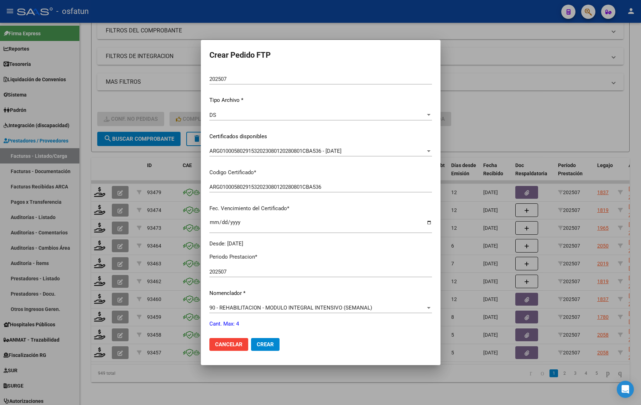
scroll to position [133, 0]
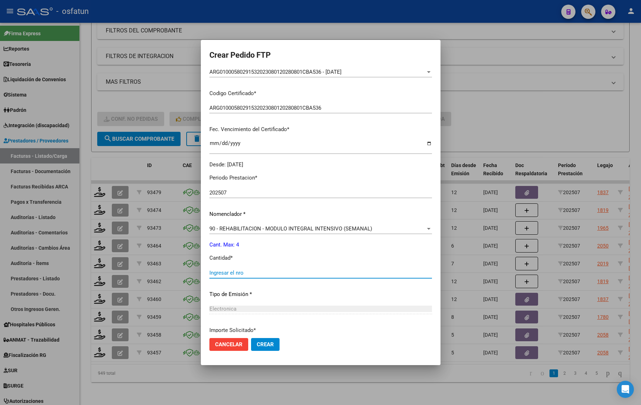
click at [228, 269] on input "Ingresar el nro" at bounding box center [320, 272] width 222 height 6
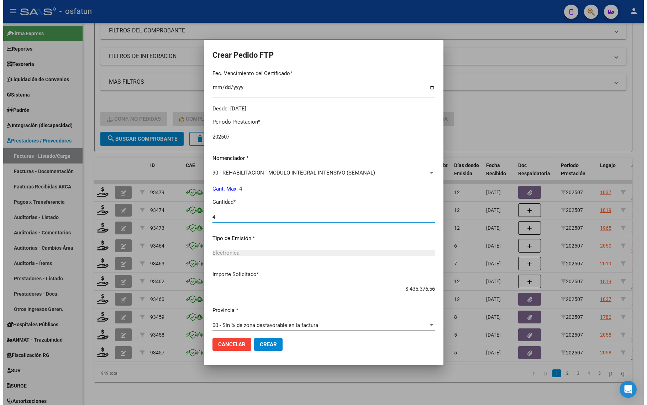
scroll to position [193, 0]
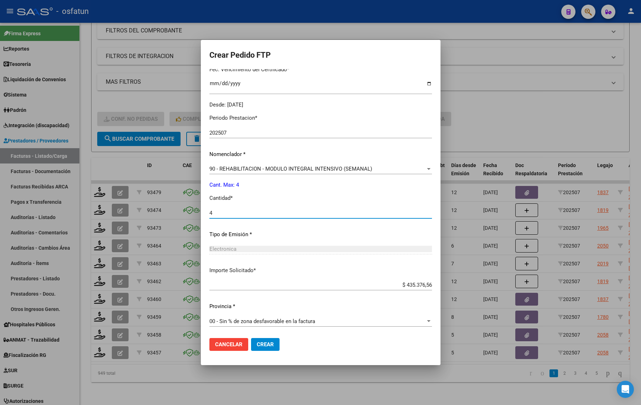
type input "4"
click at [251, 347] on button "Crear" at bounding box center [265, 344] width 28 height 13
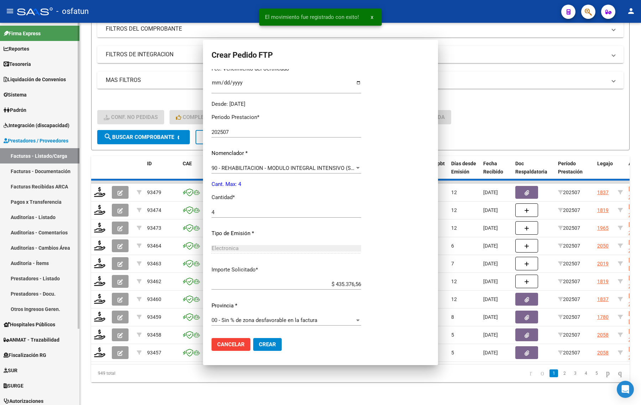
scroll to position [0, 0]
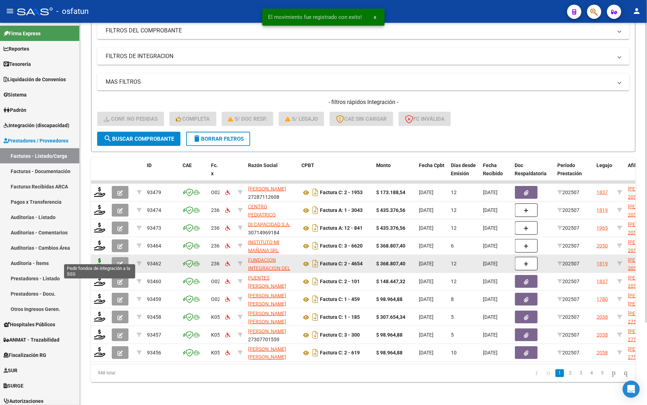
click at [100, 259] on icon at bounding box center [99, 263] width 11 height 10
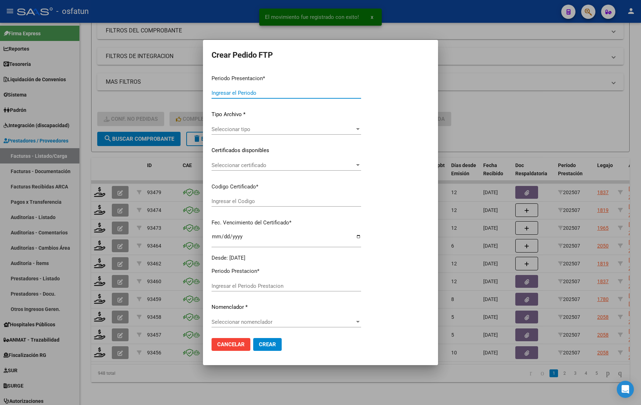
type input "202507"
type input "$ 368.807,40"
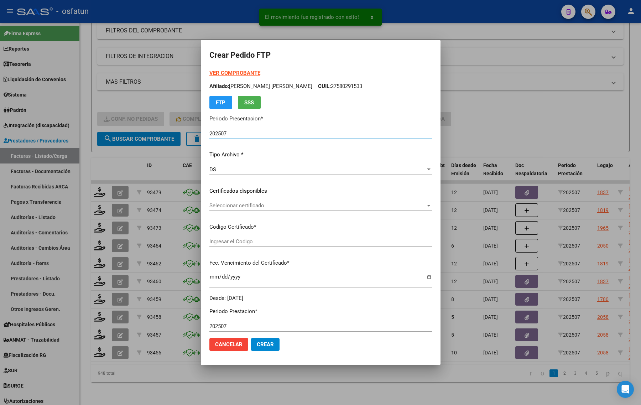
type input "ARG02000576653952020071220250713BS316"
type input "[DATE]"
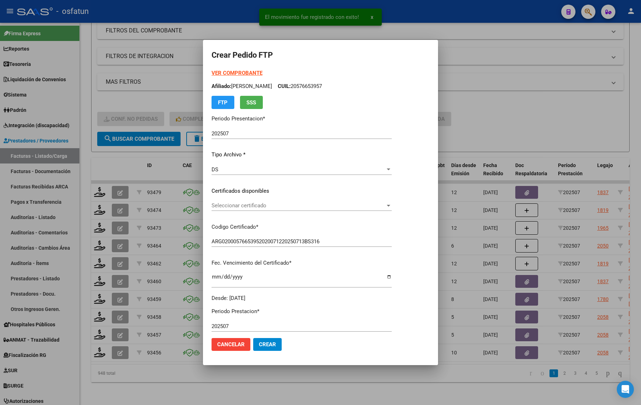
click at [225, 72] on strong "VER COMPROBANTE" at bounding box center [236, 73] width 51 height 6
click at [245, 198] on div "VER COMPROBANTE ARCA Padrón Afiliado: [PERSON_NAME] CUIL: 20576653957 FTP SSS P…" at bounding box center [301, 185] width 180 height 233
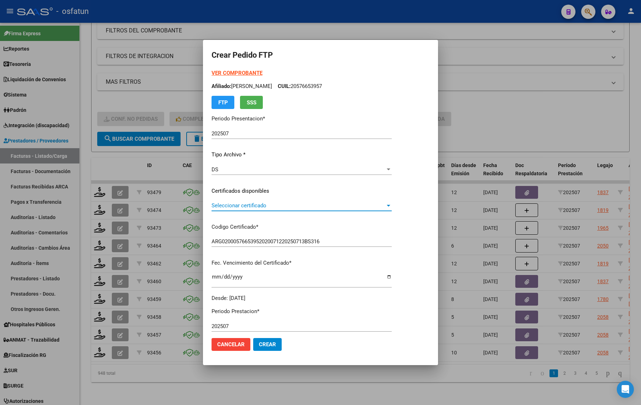
click at [244, 202] on span "Seleccionar certificado" at bounding box center [298, 205] width 174 height 6
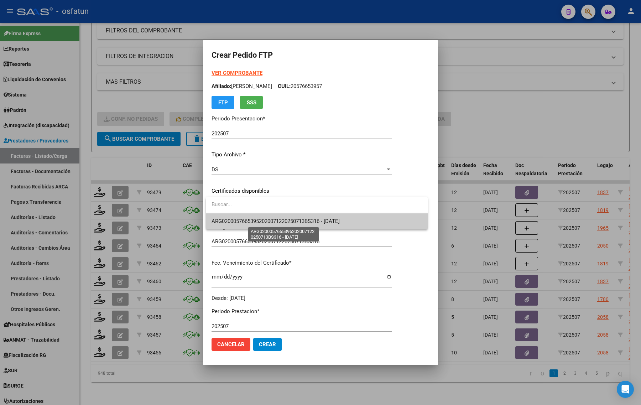
click at [239, 224] on span "ARG02000576653952020071220250713BS316 - [DATE]" at bounding box center [316, 221] width 211 height 16
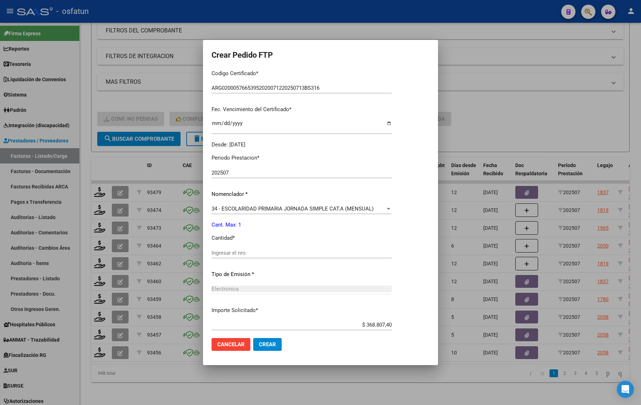
scroll to position [133, 0]
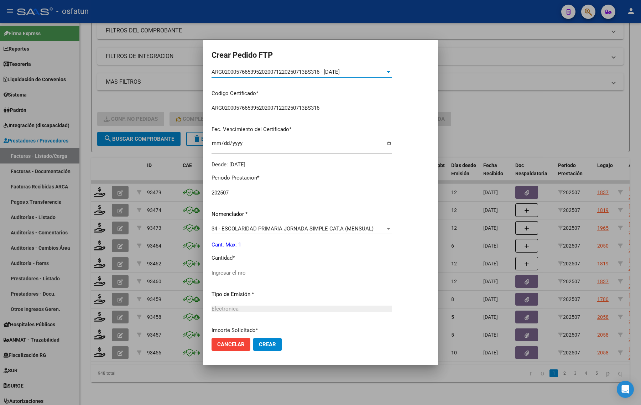
click at [308, 271] on input "Ingresar el nro" at bounding box center [301, 272] width 180 height 6
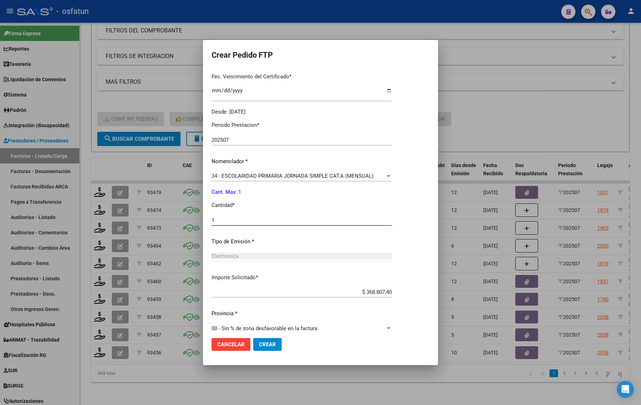
scroll to position [193, 0]
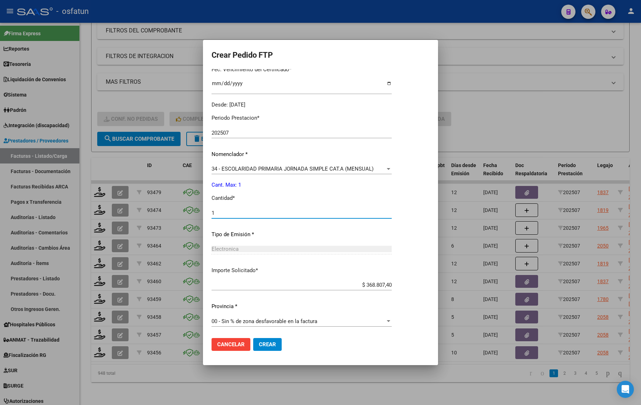
type input "1"
click at [263, 342] on span "Crear" at bounding box center [267, 344] width 17 height 6
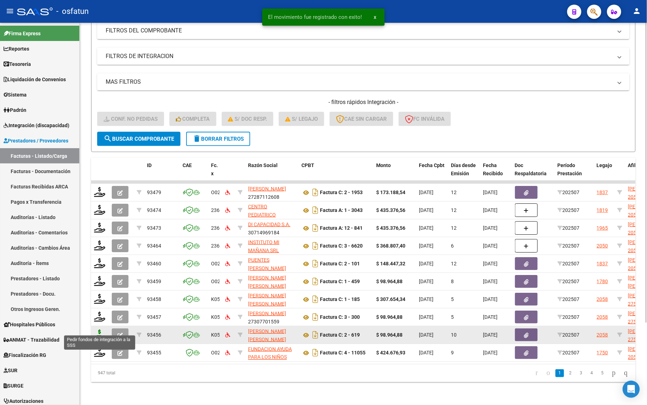
click at [97, 329] on icon at bounding box center [99, 334] width 11 height 10
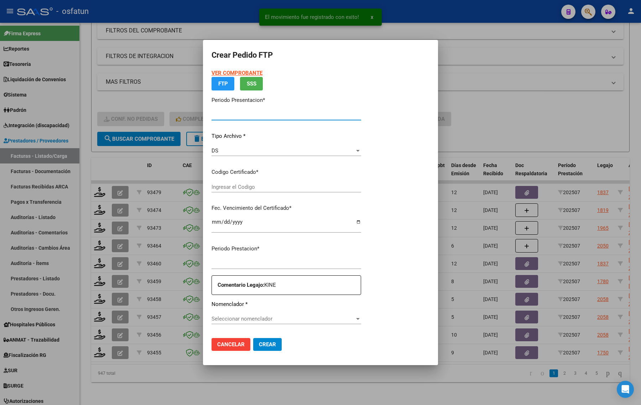
type input "202507"
type input "$ 98.964,88"
type input "ARG01000531255302024121220271212JUJ135"
type input "[DATE]"
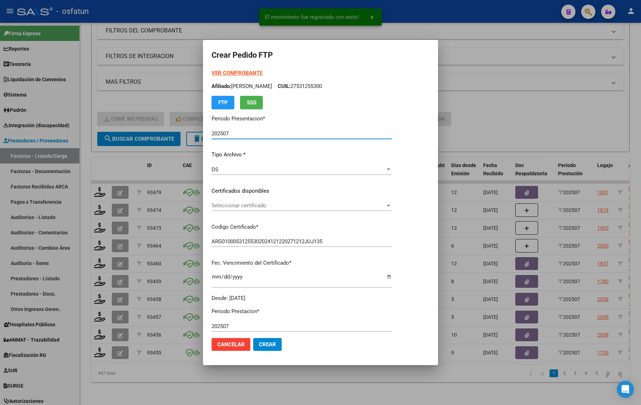
click at [240, 73] on strong "VER COMPROBANTE" at bounding box center [236, 73] width 51 height 6
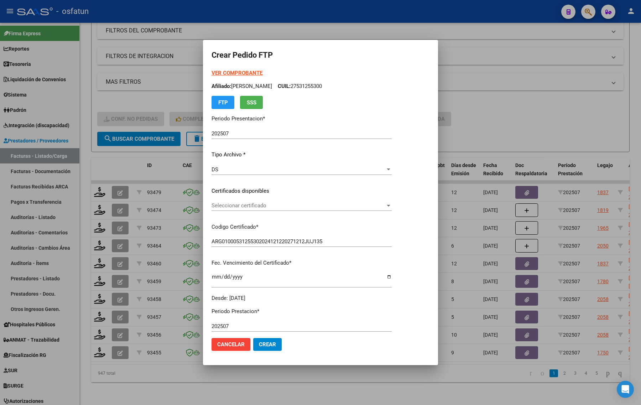
click at [221, 207] on span "Seleccionar certificado" at bounding box center [298, 205] width 174 height 6
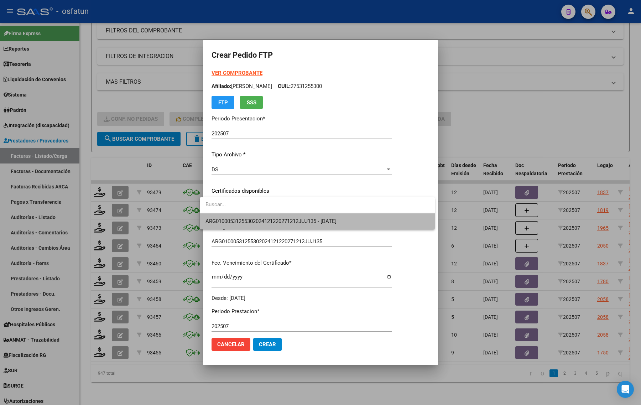
click at [219, 225] on span "ARG01000531255302024121220271212JUJ135 - [DATE]" at bounding box center [316, 221] width 223 height 16
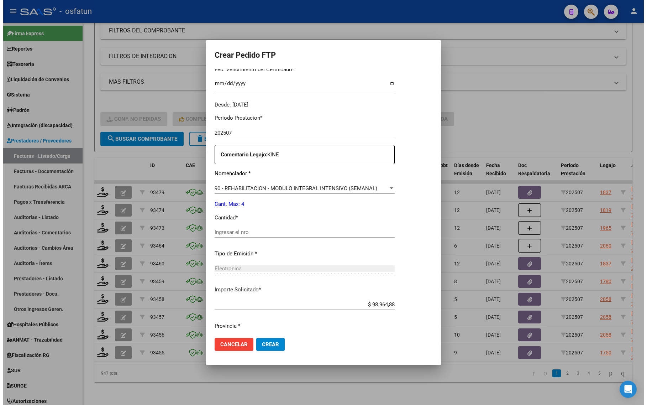
scroll to position [213, 0]
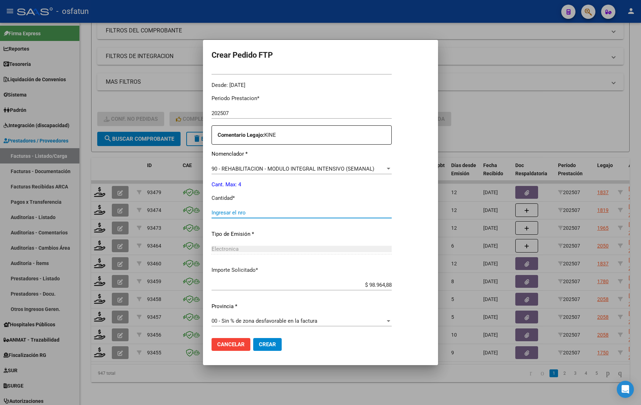
click at [237, 214] on input "Ingresar el nro" at bounding box center [301, 212] width 180 height 6
type input "4"
click at [259, 345] on span "Crear" at bounding box center [267, 344] width 17 height 6
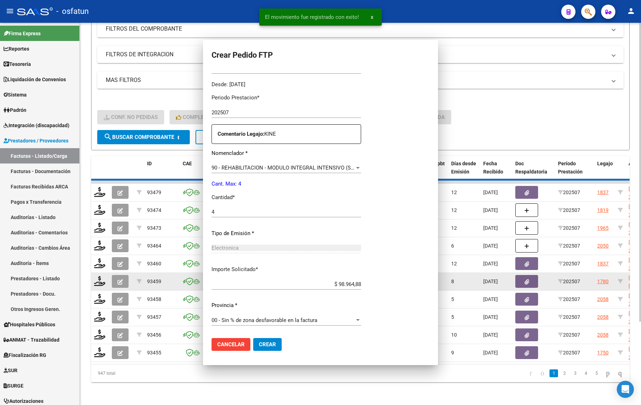
scroll to position [0, 0]
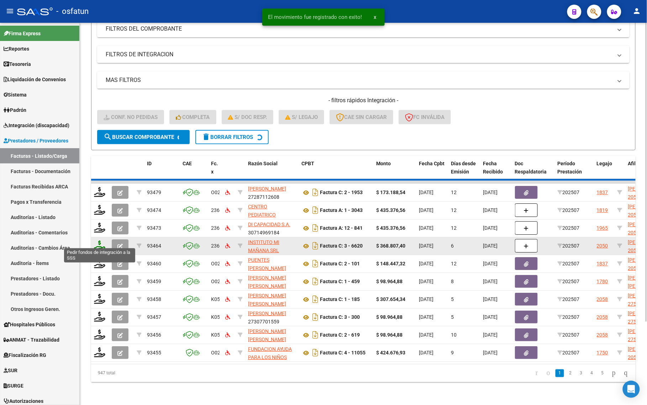
click at [97, 241] on icon at bounding box center [99, 245] width 11 height 10
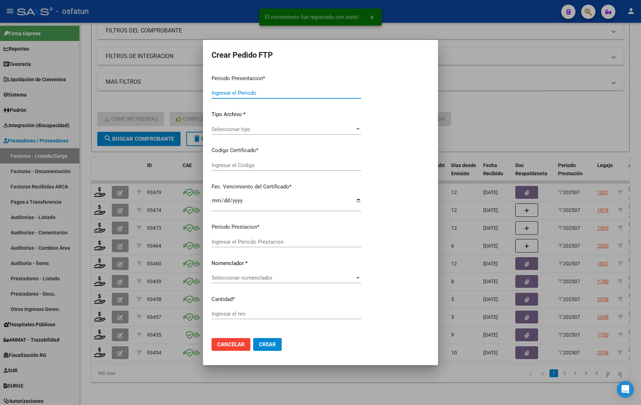
type input "202507"
type input "$ 368.807,40"
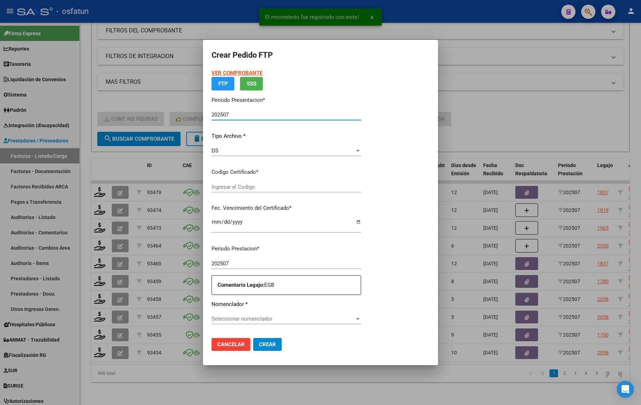
type input "ARG02000526447142020021320260213CBA536"
type input "[DATE]"
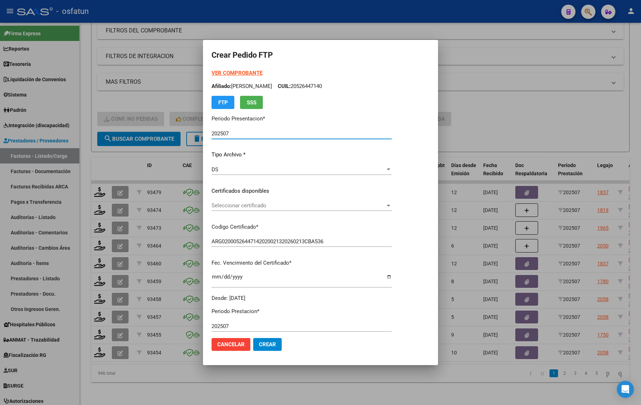
drag, startPoint x: 419, startPoint y: 121, endPoint x: 429, endPoint y: 121, distance: 10.0
click at [421, 121] on div "VER COMPROBANTE ARCA Padrón Afiliado: [PERSON_NAME]: 20526447140 FTP SSS Period…" at bounding box center [320, 307] width 218 height 477
click at [477, 121] on div at bounding box center [320, 202] width 641 height 405
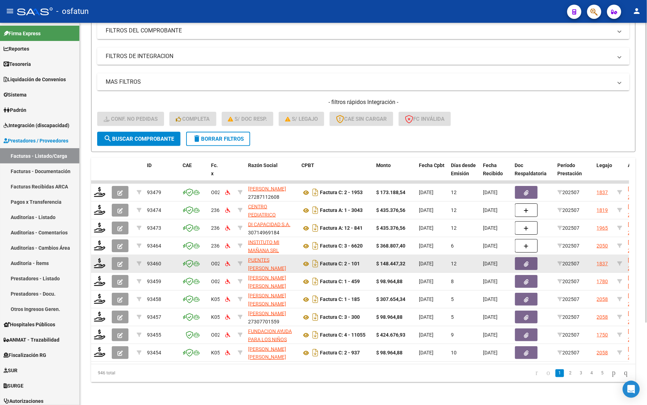
click at [106, 258] on datatable-body-cell at bounding box center [100, 263] width 18 height 17
click at [100, 258] on icon at bounding box center [99, 263] width 11 height 10
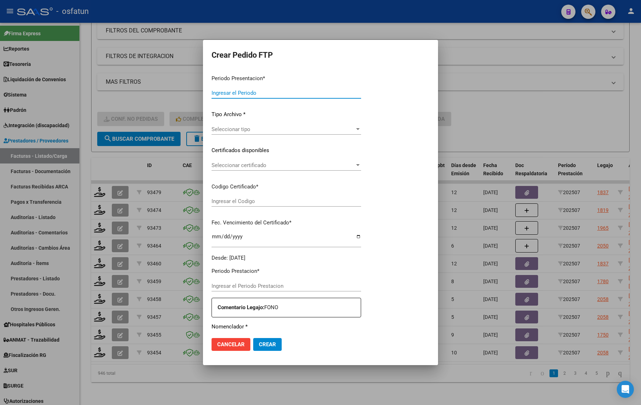
type input "202507"
type input "$ 148.447,32"
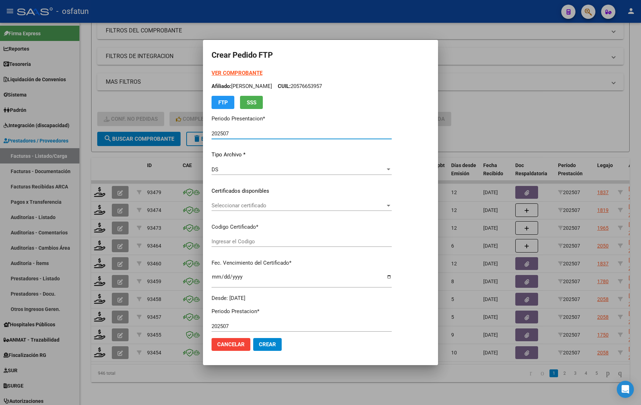
type input "ARG02000576968832024081620260816JUJ135"
type input "2026-08-16"
click at [238, 70] on strong "VER COMPROBANTE" at bounding box center [236, 73] width 51 height 6
click at [253, 205] on span "Seleccionar certificado" at bounding box center [298, 205] width 174 height 6
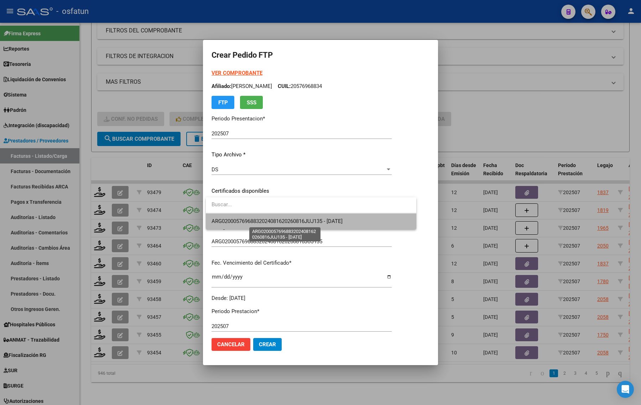
click at [246, 223] on span "ARG02000576968832024081620260816JUJ135 - 2026-08-16" at bounding box center [276, 221] width 131 height 6
click at [246, 223] on p "Codigo Certificado *" at bounding box center [301, 227] width 180 height 8
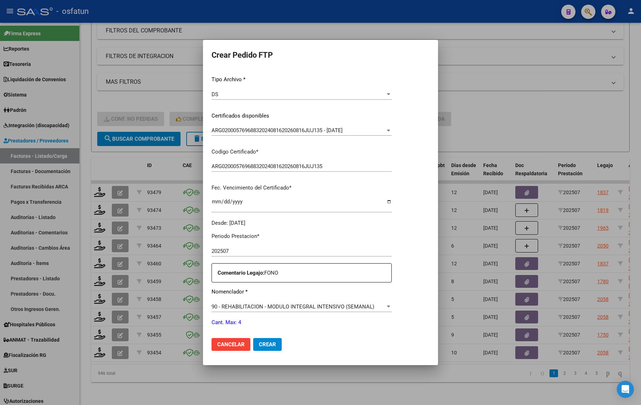
scroll to position [178, 0]
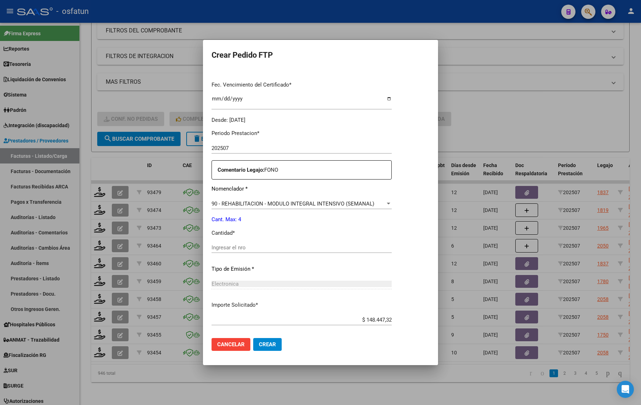
click at [238, 251] on div "Ingresar el nro" at bounding box center [301, 247] width 180 height 11
type input "4"
click at [270, 348] on button "Crear" at bounding box center [267, 344] width 28 height 13
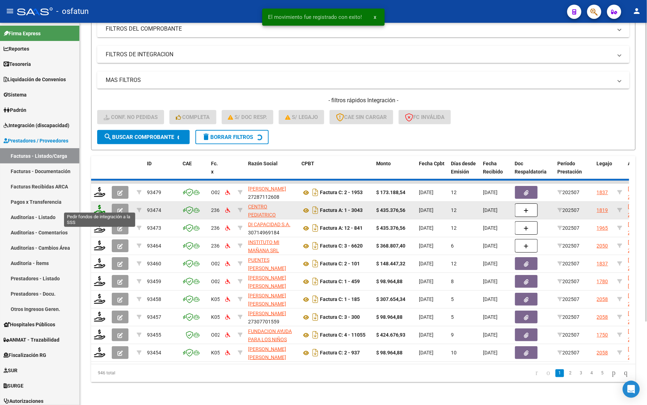
click at [101, 205] on icon at bounding box center [99, 210] width 11 height 10
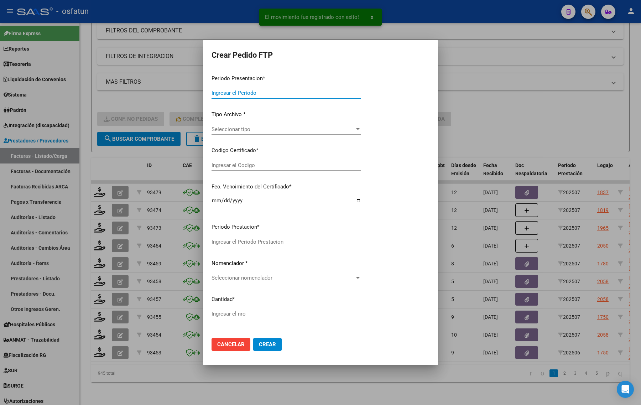
type input "202507"
type input "$ 435.376,56"
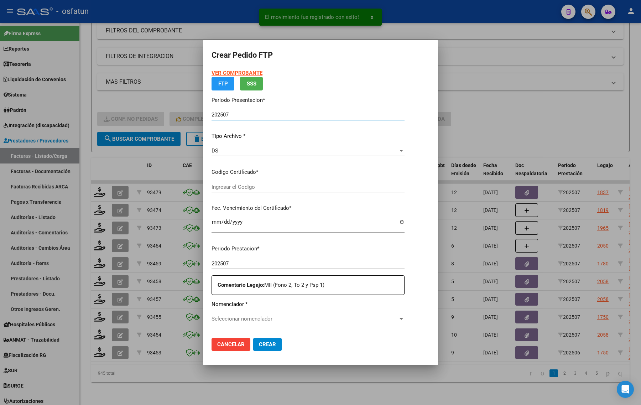
type input "ARG02000576653952020071220250713BS316"
type input "2026-07-31"
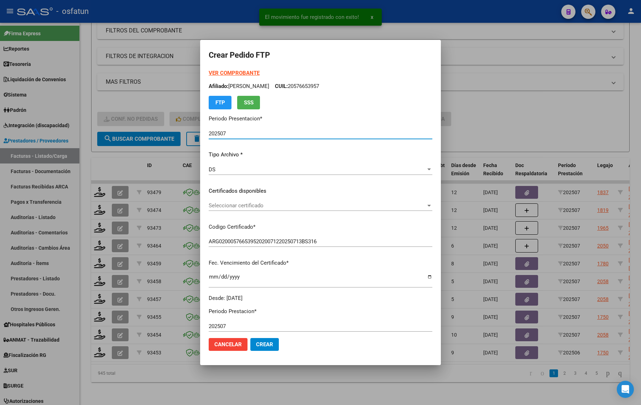
click at [228, 77] on div "VER COMPROBANTE ARCA Padrón Afiliado: ALARCON LISANDRO GAEL CUIL: 20576653957 F…" at bounding box center [320, 89] width 223 height 40
click at [214, 70] on strong "VER COMPROBANTE" at bounding box center [234, 73] width 51 height 6
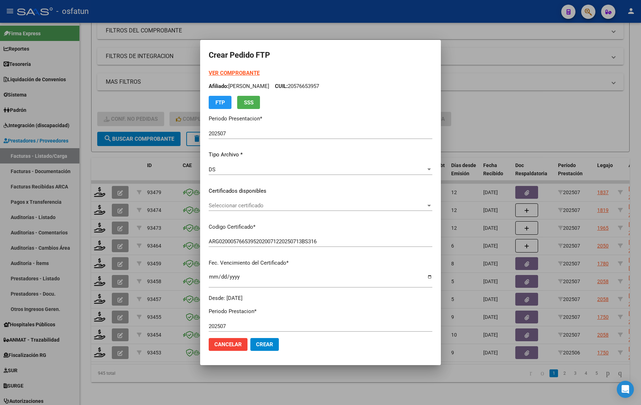
click at [244, 207] on span "Seleccionar certificado" at bounding box center [317, 205] width 217 height 6
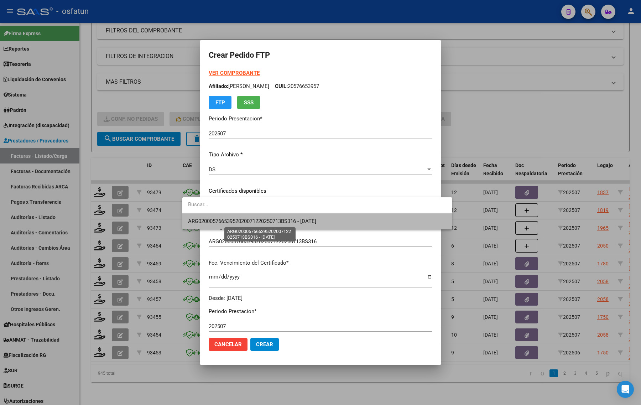
click at [246, 223] on span "ARG02000576653952020071220250713BS316 - 2026-07-31" at bounding box center [252, 221] width 128 height 6
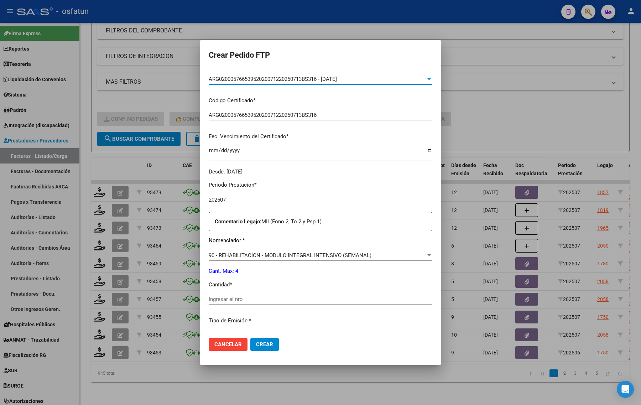
scroll to position [133, 0]
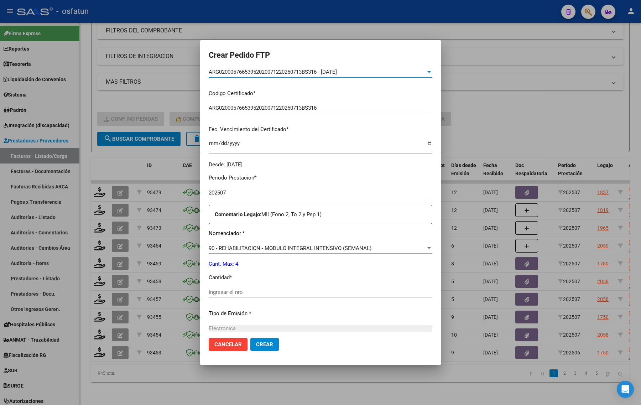
click at [226, 291] on input "Ingresar el nro" at bounding box center [320, 292] width 223 height 6
type input "4"
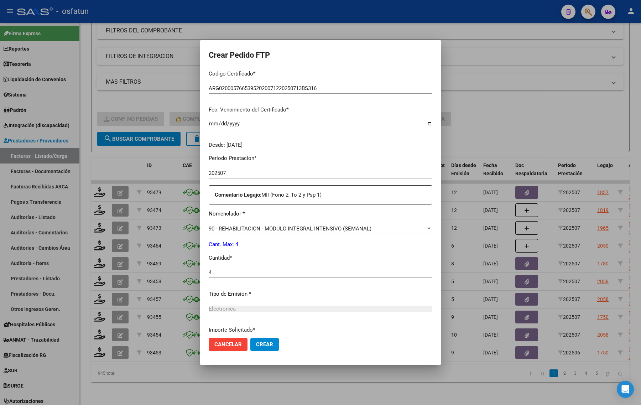
scroll to position [213, 0]
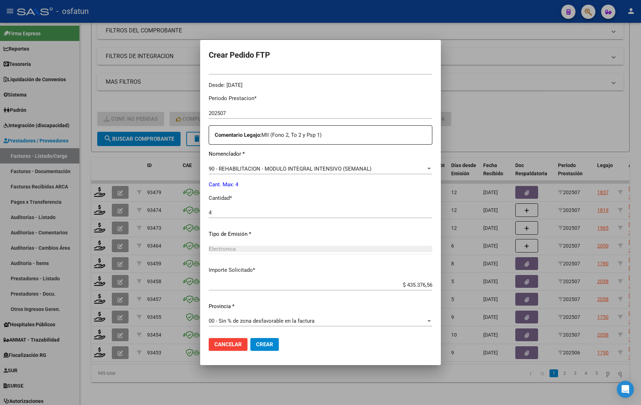
click at [256, 342] on span "Crear" at bounding box center [264, 344] width 17 height 6
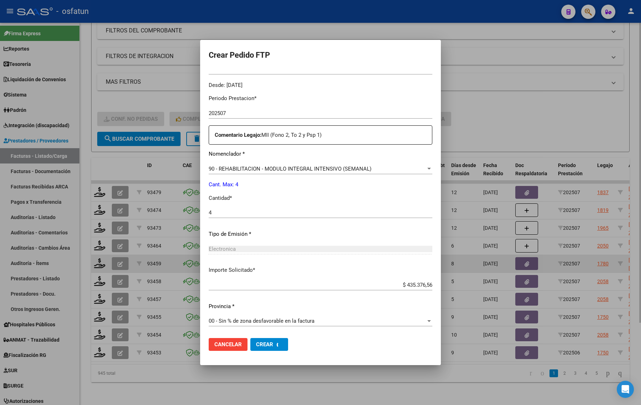
scroll to position [0, 0]
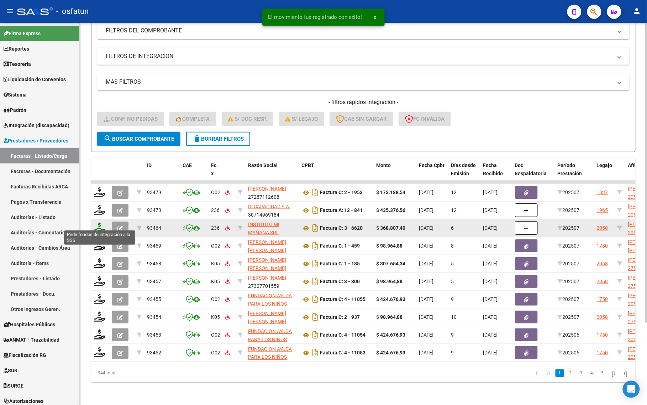
click at [99, 222] on icon at bounding box center [99, 227] width 11 height 10
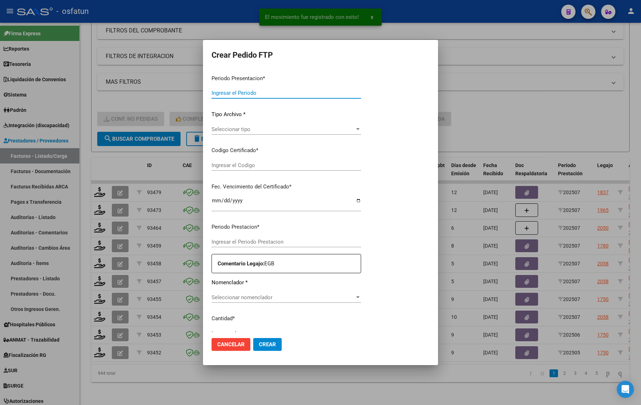
type input "202507"
type input "$ 368.807,40"
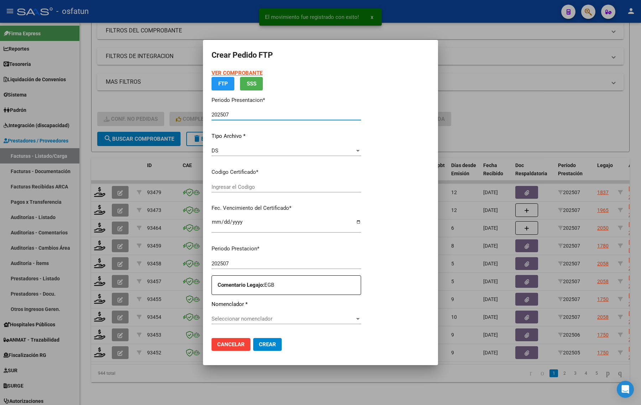
type input "ARG02000526447142020021320260213CBA536"
type input "2026-02-13"
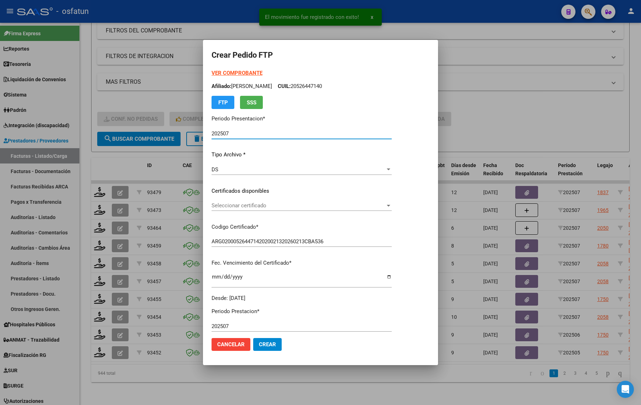
click at [233, 71] on strong "VER COMPROBANTE" at bounding box center [236, 73] width 51 height 6
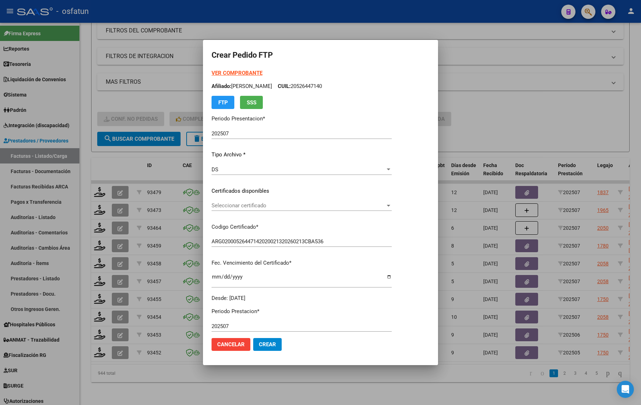
click at [187, 91] on div at bounding box center [320, 202] width 641 height 405
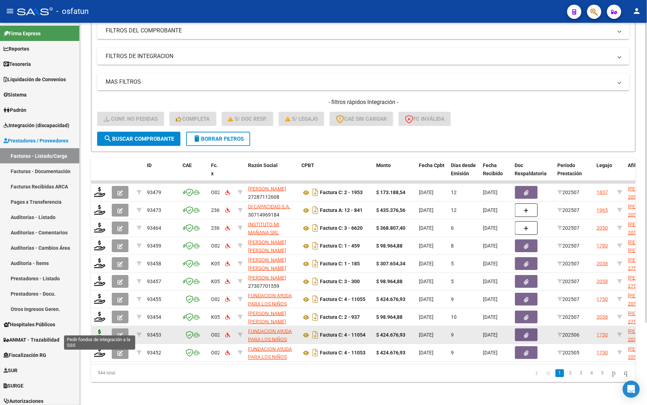
click at [95, 329] on icon at bounding box center [99, 334] width 11 height 10
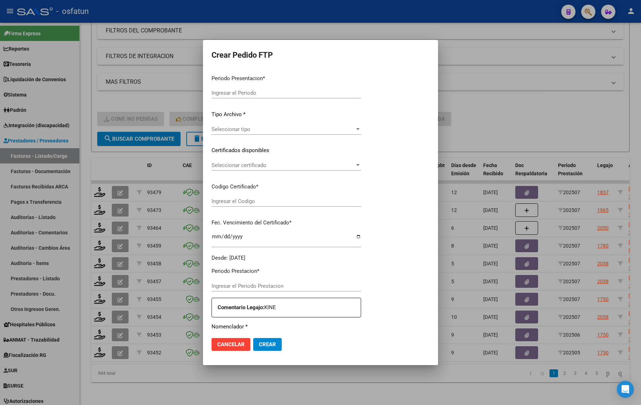
type input "202507"
type input "202506"
type input "$ 424.676,93"
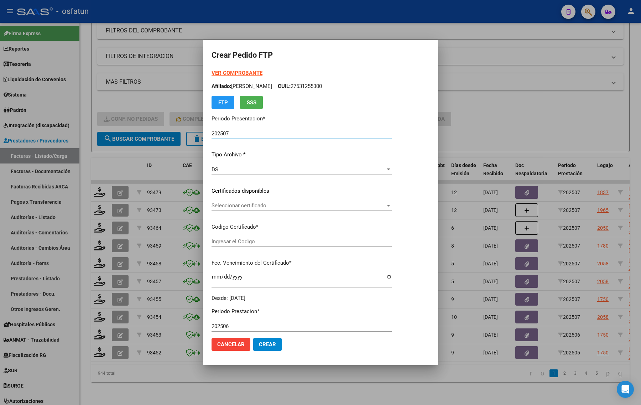
type input "ARG02000512242582023011020280110TUC136"
type input "[DATE]"
drag, startPoint x: 212, startPoint y: 69, endPoint x: 214, endPoint y: 73, distance: 4.2
click at [212, 70] on div "VER COMPROBANTE ARCA Padrón Afiliado: CANIZO TOMAS ADRIAN CUIL: 20512242589 FTP…" at bounding box center [319, 89] width 217 height 40
click at [222, 73] on strong "VER COMPROBANTE" at bounding box center [236, 73] width 51 height 6
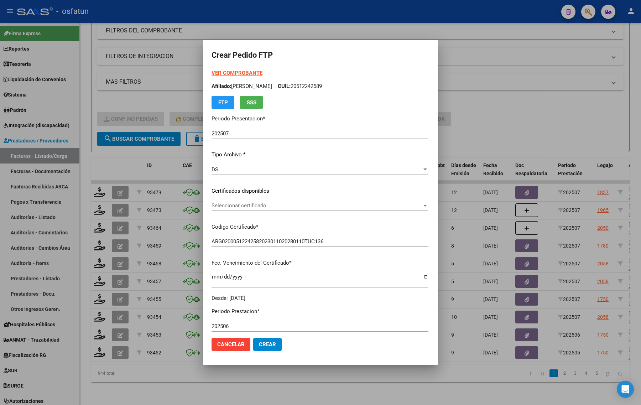
click at [219, 206] on span "Seleccionar certificado" at bounding box center [316, 205] width 210 height 6
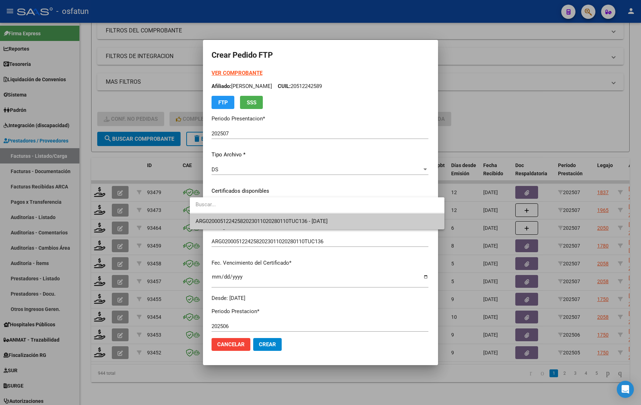
click at [216, 214] on span "ARG02000512242582023011020280110TUC136 - [DATE]" at bounding box center [316, 221] width 243 height 16
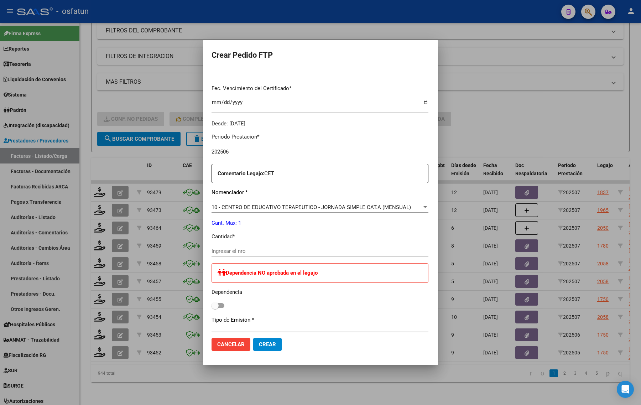
scroll to position [178, 0]
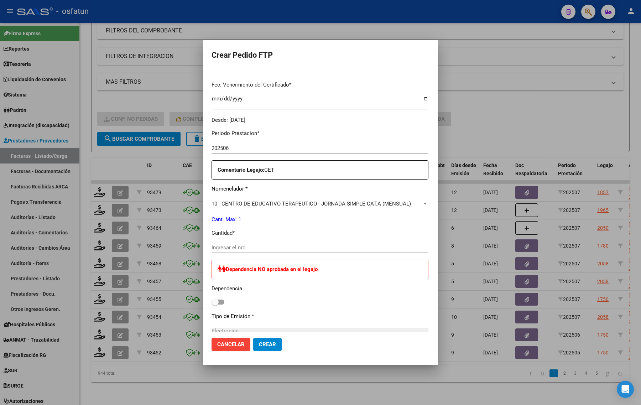
click at [236, 244] on input "Ingresar el nro" at bounding box center [319, 247] width 217 height 6
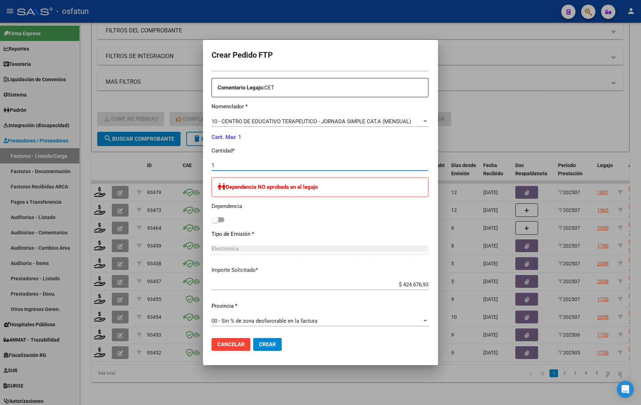
type input "1"
click at [253, 349] on button "Crear" at bounding box center [267, 344] width 28 height 13
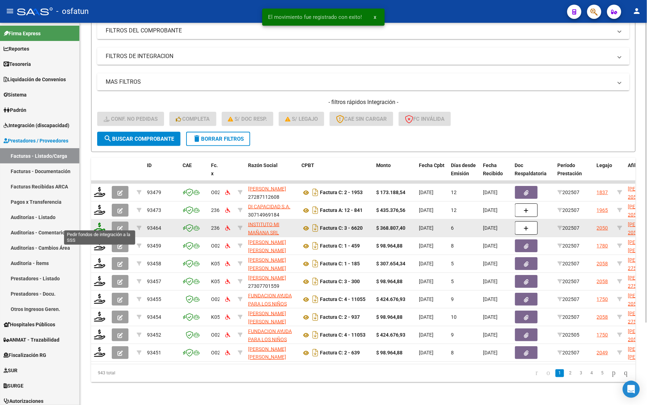
click at [99, 222] on icon at bounding box center [99, 227] width 11 height 10
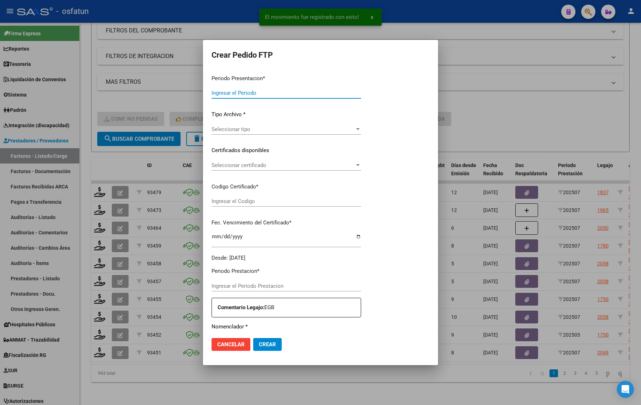
type input "202507"
type input "$ 368.807,40"
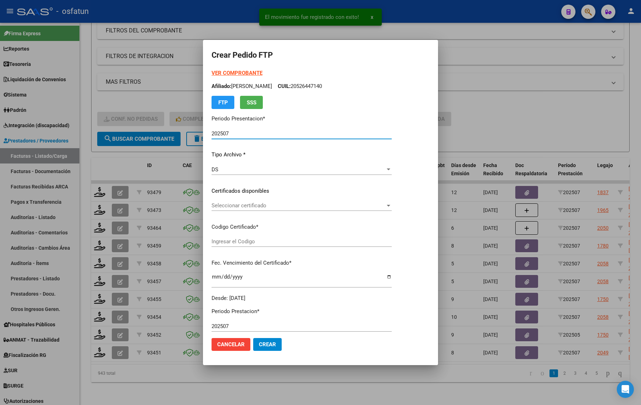
type input "ARG02000526447142020021320260213CBA536"
type input "2026-02-13"
click at [224, 73] on strong "VER COMPROBANTE" at bounding box center [236, 73] width 51 height 6
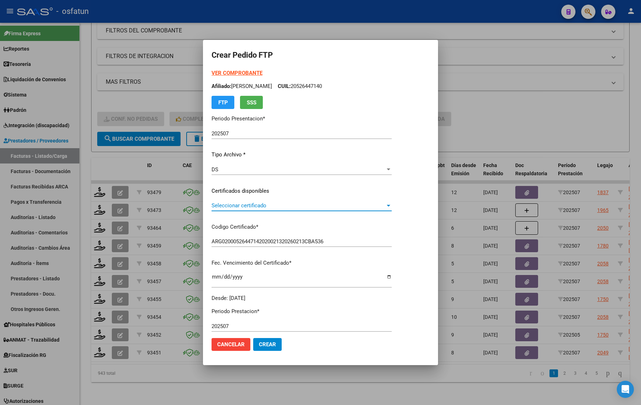
click at [278, 202] on span "Seleccionar certificado" at bounding box center [298, 205] width 174 height 6
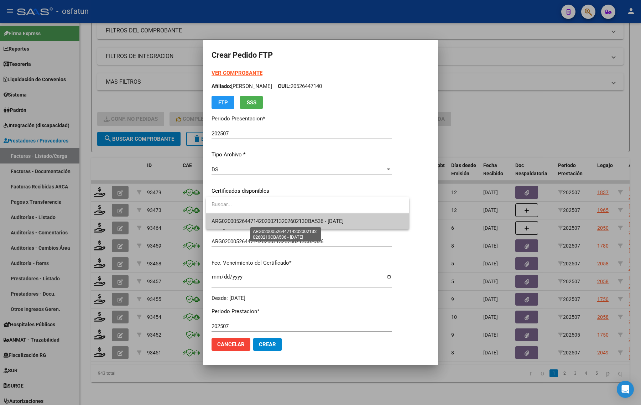
click at [267, 221] on span "ARG02000526447142020021320260213CBA536 - 2026-02-13" at bounding box center [277, 221] width 132 height 6
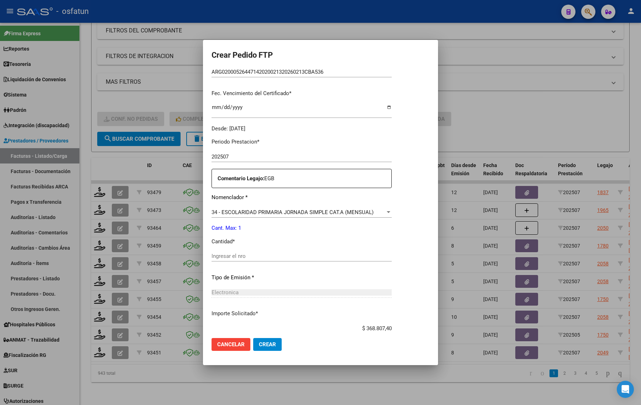
scroll to position [178, 0]
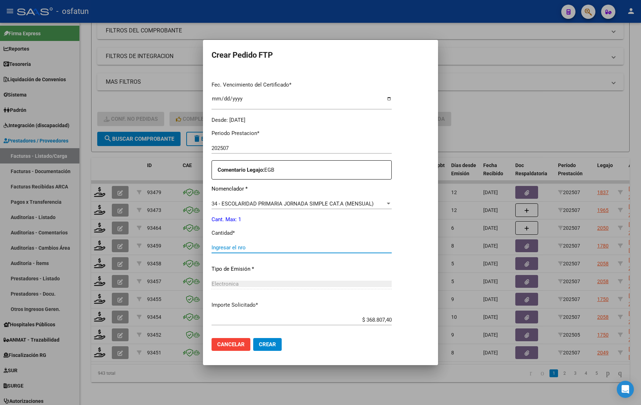
click at [265, 244] on input "Ingresar el nro" at bounding box center [301, 247] width 180 height 6
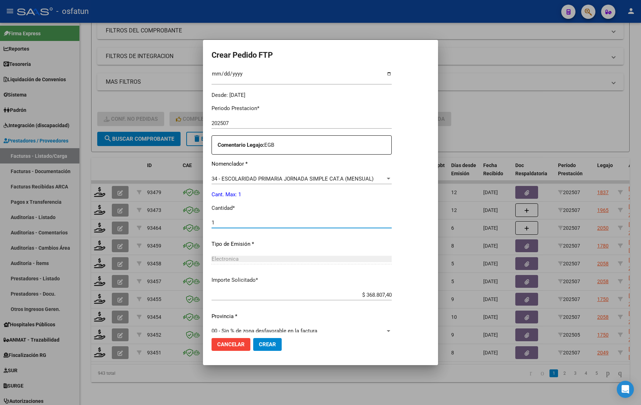
scroll to position [213, 0]
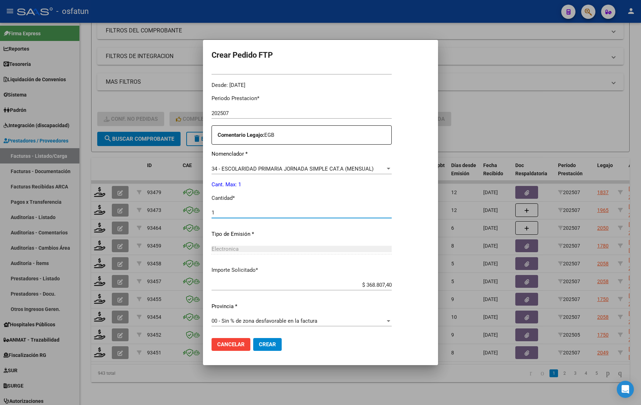
type input "1"
click at [278, 346] on button "Crear" at bounding box center [267, 344] width 28 height 13
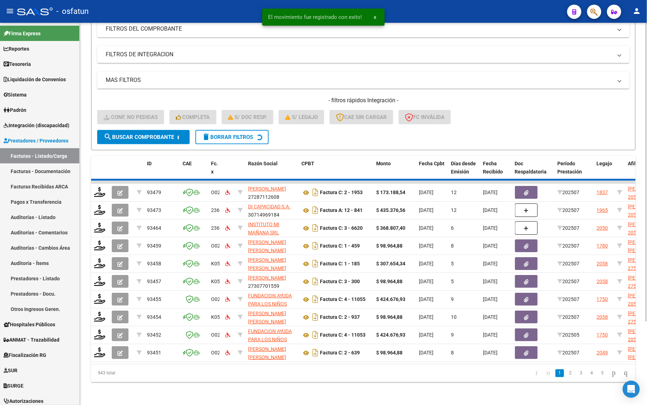
drag, startPoint x: 517, startPoint y: 129, endPoint x: 354, endPoint y: 221, distance: 186.6
click at [516, 129] on form "Filtros Id Integración Area Seleccionar Gerenciador Seleccionar Gerenciador Si …" at bounding box center [363, 67] width 544 height 167
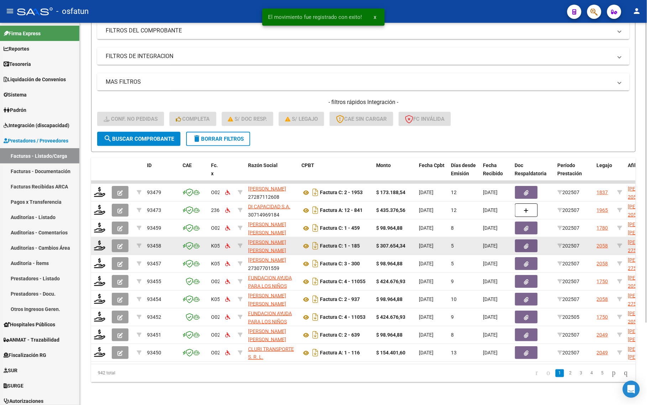
click at [109, 241] on datatable-body-cell at bounding box center [121, 245] width 25 height 17
click at [102, 240] on icon at bounding box center [99, 245] width 11 height 10
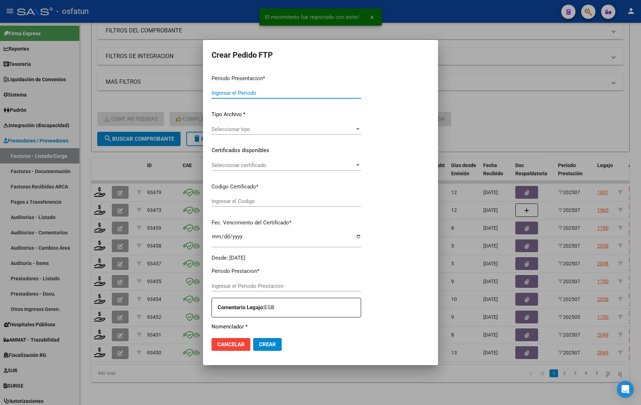
type input "202507"
type input "$ 307.654,34"
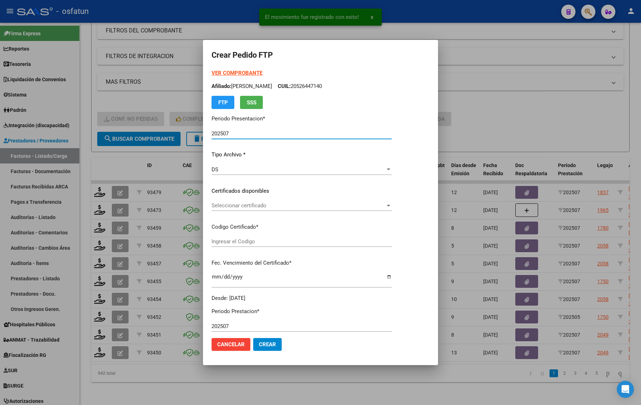
type input "ARG01000531255302024121220271212JUJ135"
type input "[DATE]"
click at [230, 72] on strong "VER COMPROBANTE" at bounding box center [236, 73] width 51 height 6
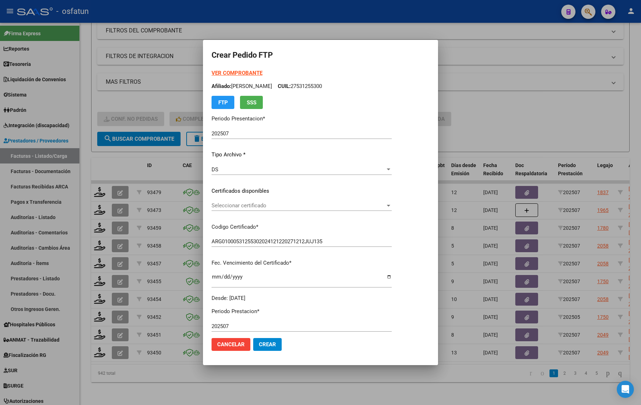
click at [499, 106] on div at bounding box center [320, 202] width 641 height 405
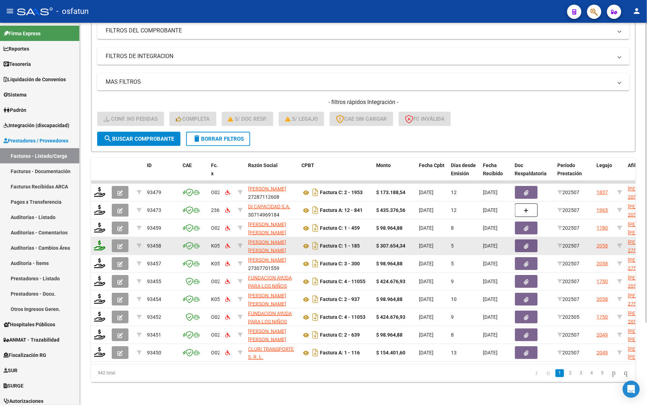
click at [99, 241] on icon at bounding box center [99, 245] width 11 height 10
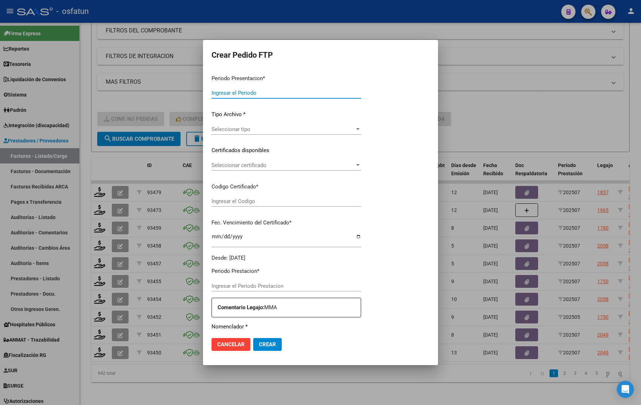
type input "202507"
type input "$ 307.654,34"
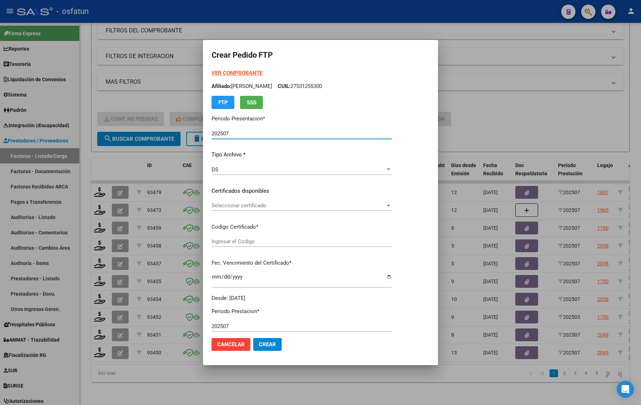
type input "ARG01000531255302024121220271212JUJ135"
type input "[DATE]"
click at [243, 70] on strong "VER COMPROBANTE" at bounding box center [236, 73] width 51 height 6
drag, startPoint x: 490, startPoint y: 129, endPoint x: 133, endPoint y: 399, distance: 448.1
click at [490, 129] on div at bounding box center [320, 202] width 641 height 405
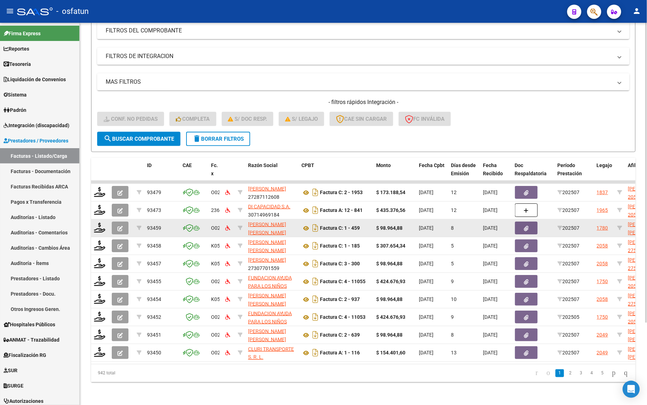
click at [103, 225] on div at bounding box center [100, 227] width 12 height 11
click at [97, 223] on icon at bounding box center [99, 227] width 11 height 10
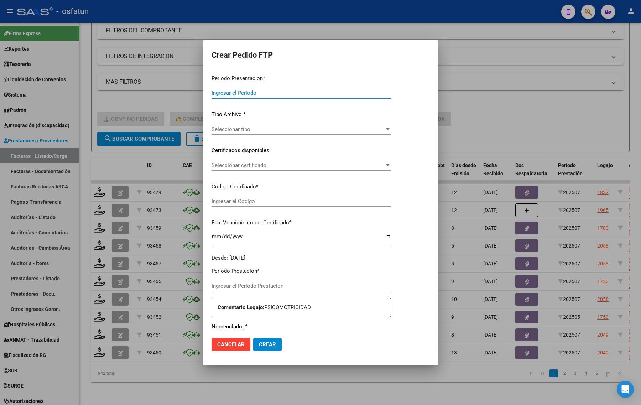
type input "202507"
type input "$ 98.964,88"
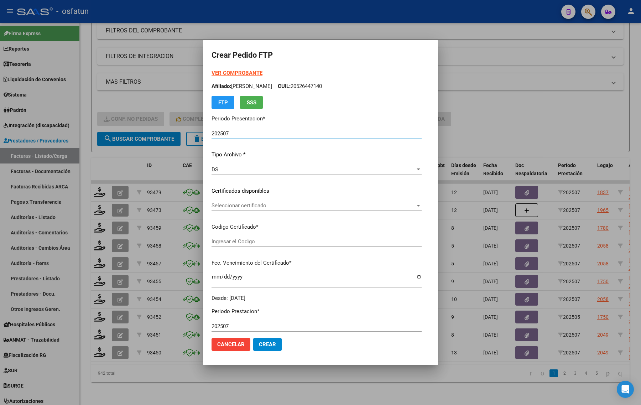
type input "ARG02000591804272024051320270513SLS257"
type input "[DATE]"
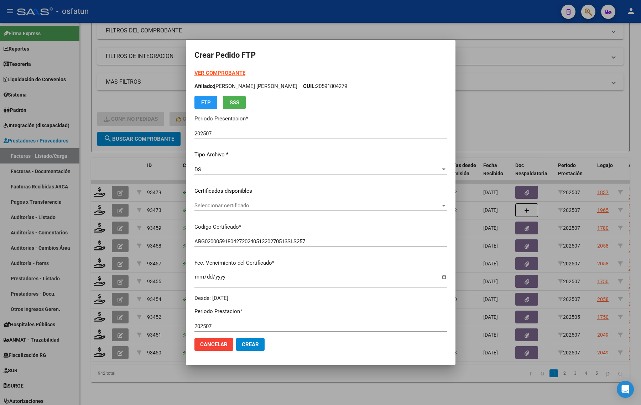
click at [220, 72] on strong "VER COMPROBANTE" at bounding box center [219, 73] width 51 height 6
click at [531, 91] on div at bounding box center [320, 202] width 641 height 405
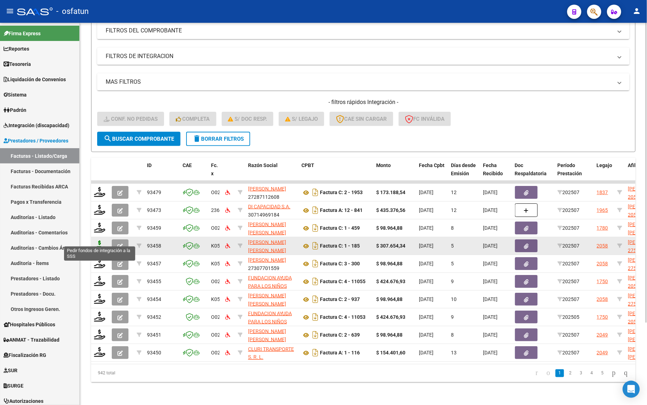
click at [103, 240] on icon at bounding box center [99, 245] width 11 height 10
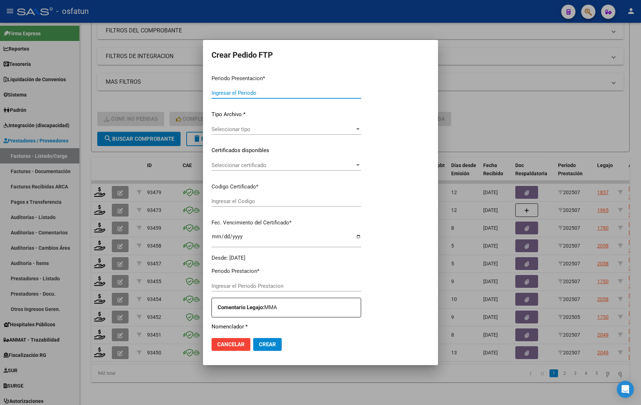
type input "202507"
type input "$ 307.654,34"
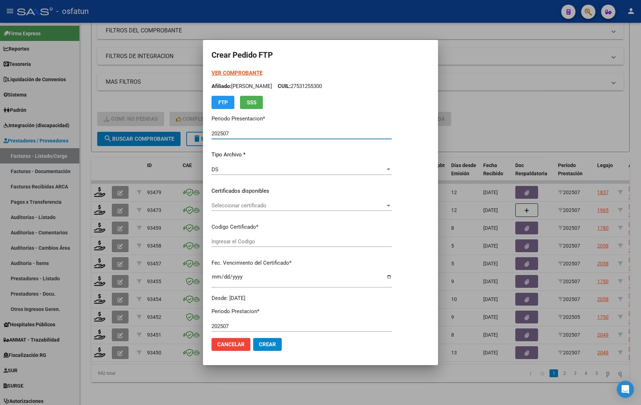
type input "ARG01000531255302024121220271212JUJ135"
type input "[DATE]"
click at [221, 73] on strong "VER COMPROBANTE" at bounding box center [236, 73] width 51 height 6
click at [540, 120] on div at bounding box center [320, 202] width 641 height 405
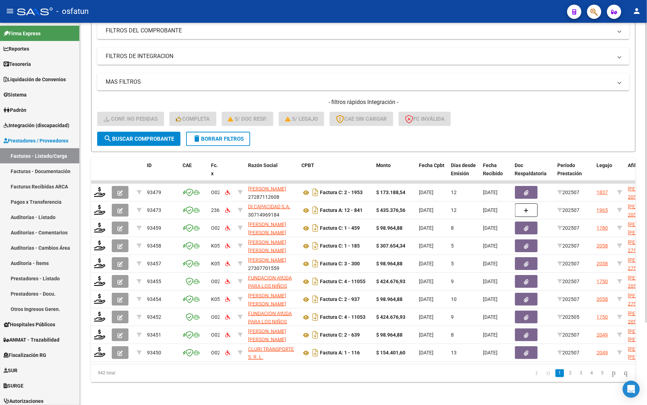
click at [508, 111] on div "- filtros rápidos Integración - Conf. no pedidas Completa S/ Doc Resp. S/ legaj…" at bounding box center [363, 114] width 532 height 33
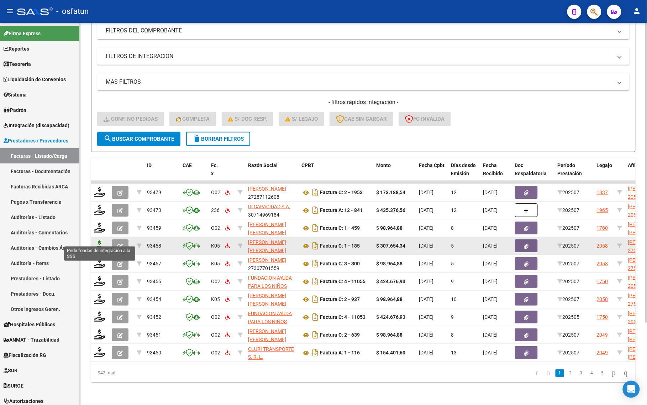
click at [99, 241] on icon at bounding box center [99, 245] width 11 height 10
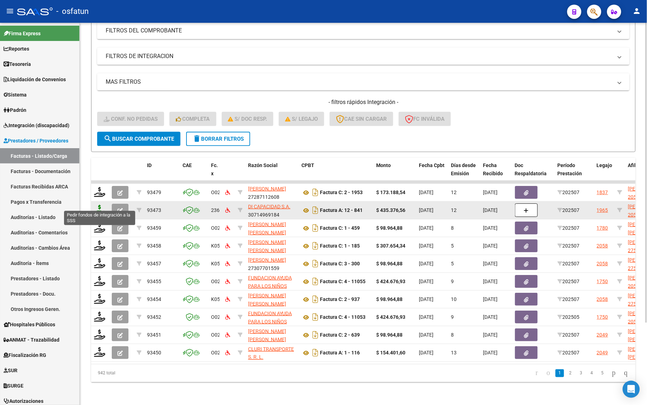
click at [101, 205] on icon at bounding box center [99, 210] width 11 height 10
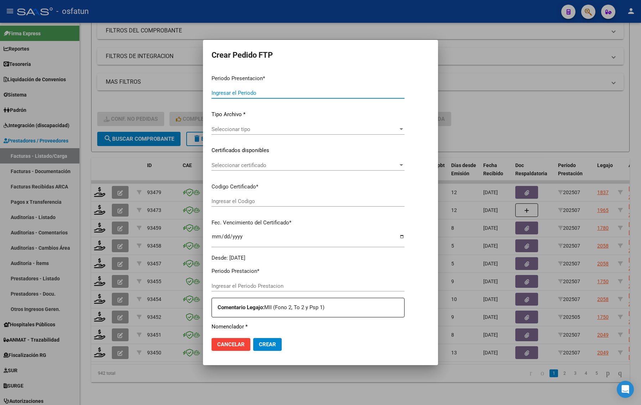
type input "202507"
type input "$ 435.376,56"
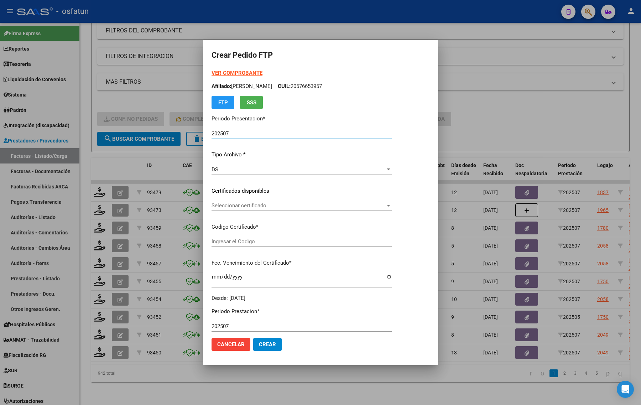
type input "ARG02000565496972022080620250806BS265"
type input "2025-08-06"
click at [223, 75] on strong "VER COMPROBANTE" at bounding box center [236, 73] width 51 height 6
click at [257, 204] on span "Seleccionar certificado" at bounding box center [298, 205] width 174 height 6
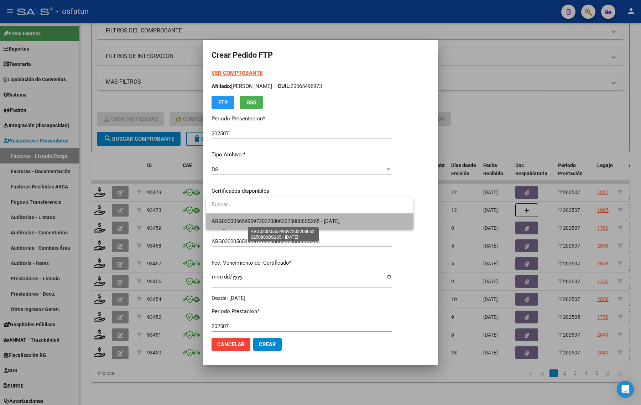
click at [253, 223] on span "ARG02000565496972022080620250806BS265 - 2025-08-06" at bounding box center [275, 221] width 128 height 6
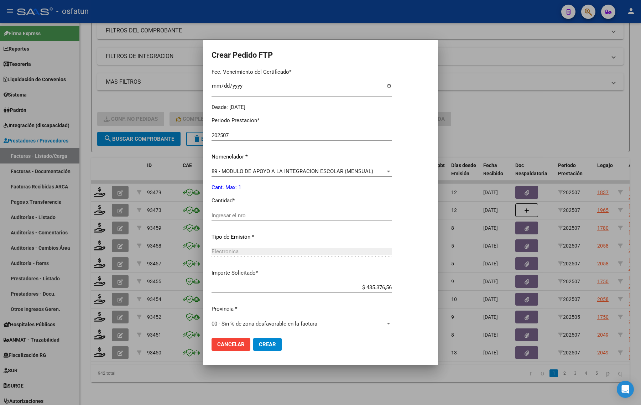
scroll to position [193, 0]
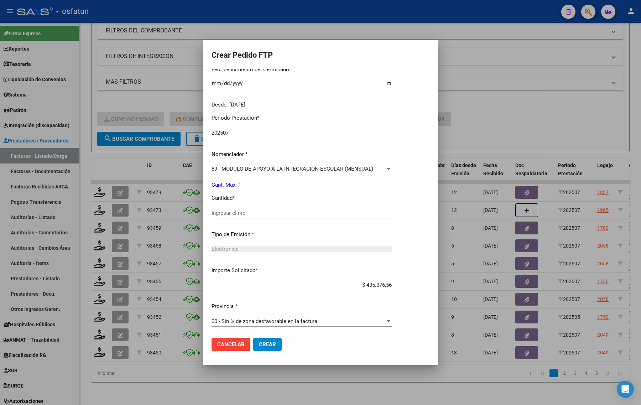
click at [239, 217] on div "Ingresar el nro" at bounding box center [301, 212] width 180 height 11
drag, startPoint x: 260, startPoint y: 214, endPoint x: 270, endPoint y: 209, distance: 12.1
click at [260, 215] on input "Ingresar el nro" at bounding box center [301, 213] width 180 height 6
click at [453, 125] on div at bounding box center [320, 202] width 641 height 405
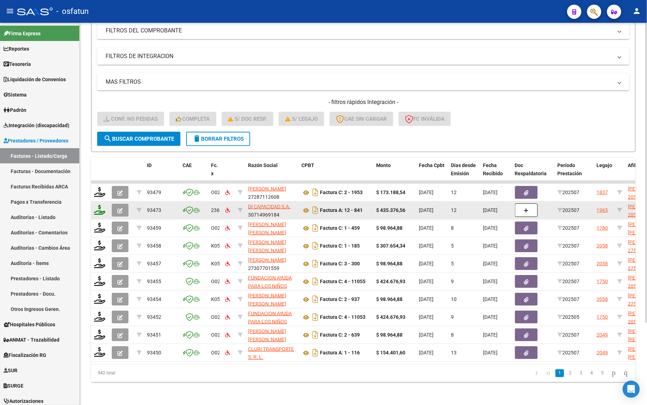
click at [98, 205] on icon at bounding box center [99, 210] width 11 height 10
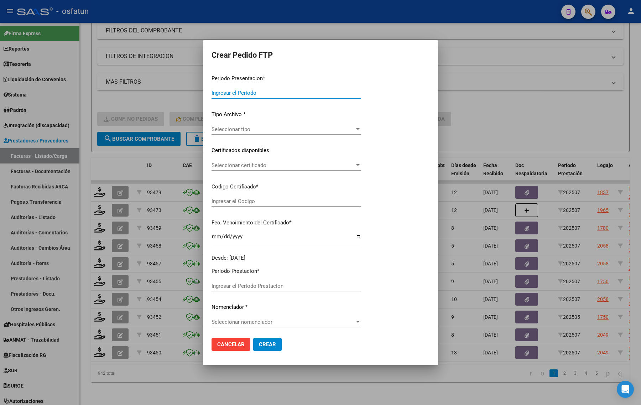
type input "202507"
type input "$ 435.376,56"
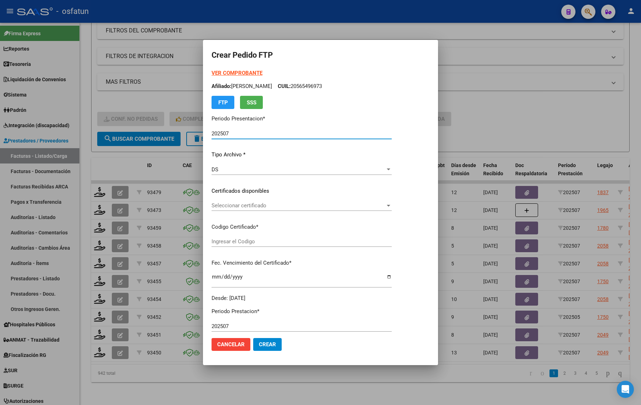
type input "ARG02000565496972022080620250806BS265"
type input "2025-08-06"
click at [234, 73] on strong "VER COMPROBANTE" at bounding box center [236, 73] width 51 height 6
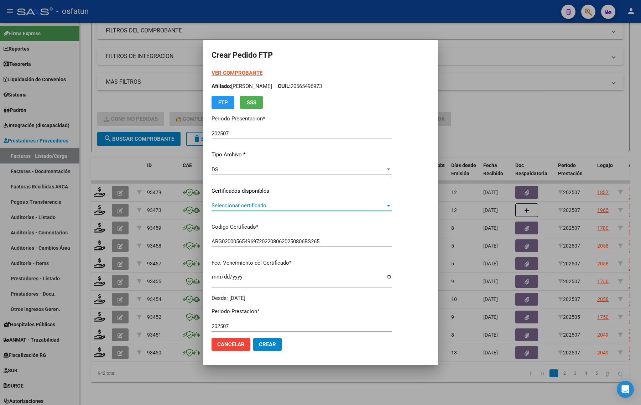
click at [242, 207] on span "Seleccionar certificado" at bounding box center [298, 205] width 174 height 6
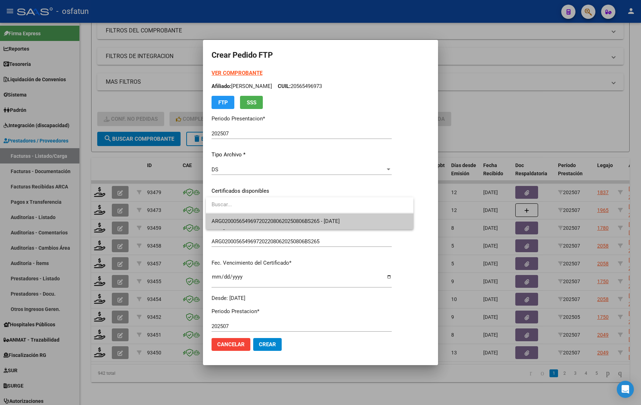
click at [241, 217] on span "ARG02000565496972022080620250806BS265 - 2025-08-06" at bounding box center [309, 221] width 196 height 16
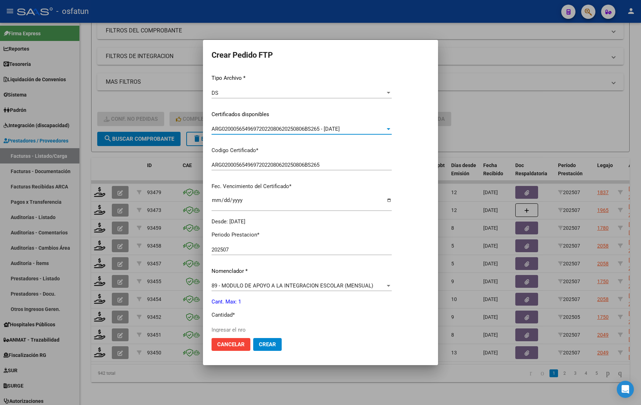
scroll to position [89, 0]
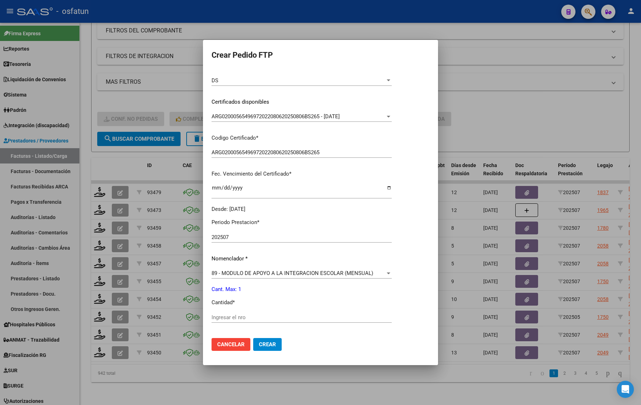
click at [235, 308] on div "Periodo Prestacion * 202507 Ingresar el Periodo Prestacion Nomenclador * 89 - M…" at bounding box center [301, 325] width 180 height 224
click at [230, 274] on span "89 - MODULO DE APOYO A LA INTEGRACION ESCOLAR (MENSUAL)" at bounding box center [292, 273] width 162 height 6
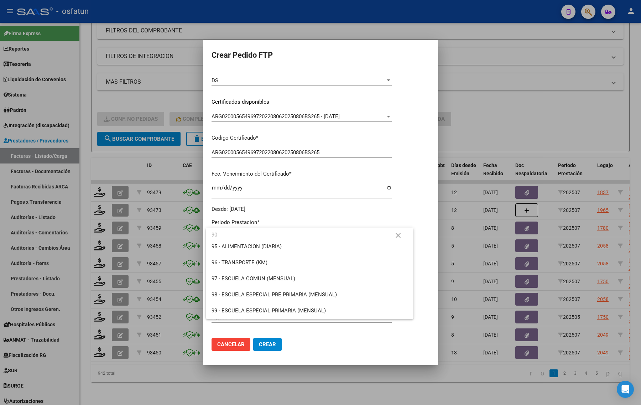
scroll to position [0, 0]
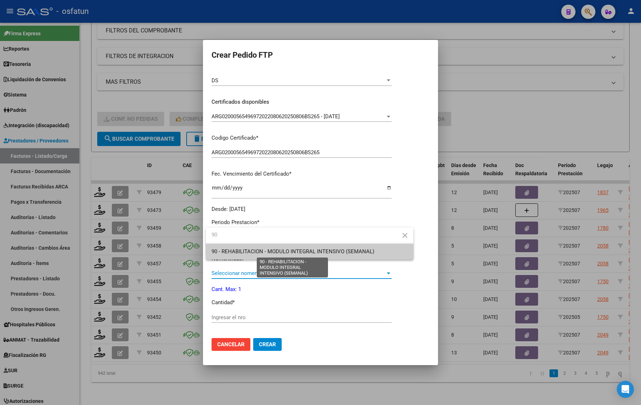
type input "90"
click at [252, 248] on span "90 - REHABILITACION - MODULO INTEGRAL INTENSIVO (SEMANAL)" at bounding box center [292, 251] width 163 height 6
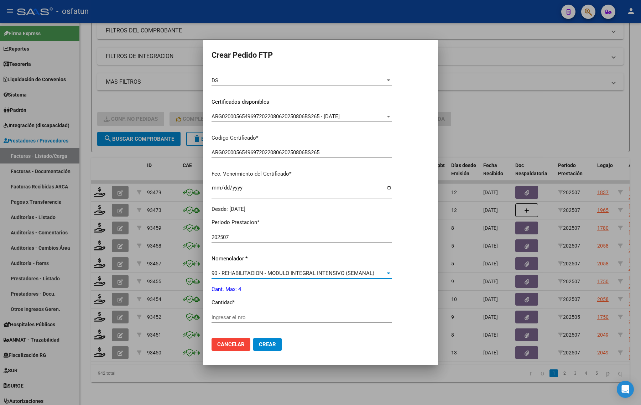
click at [245, 270] on span "90 - REHABILITACION - MODULO INTEGRAL INTENSIVO (SEMANAL)" at bounding box center [292, 273] width 163 height 6
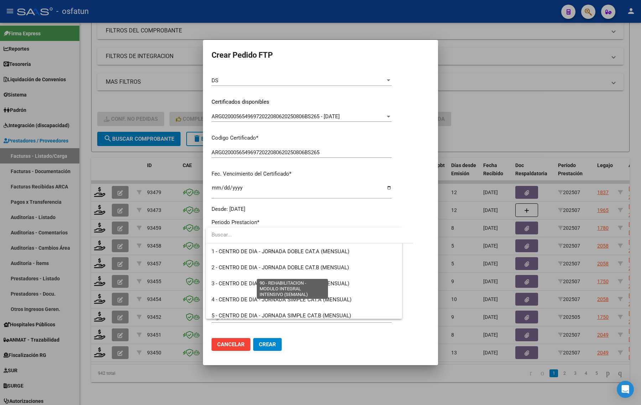
scroll to position [1404, 0]
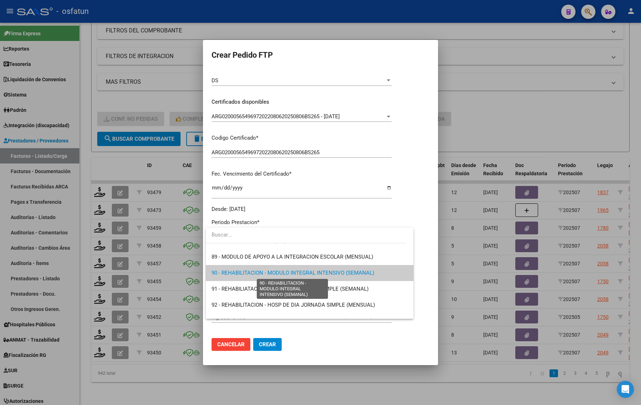
click at [233, 272] on span "90 - REHABILITACION - MODULO INTEGRAL INTENSIVO (SEMANAL)" at bounding box center [292, 272] width 163 height 6
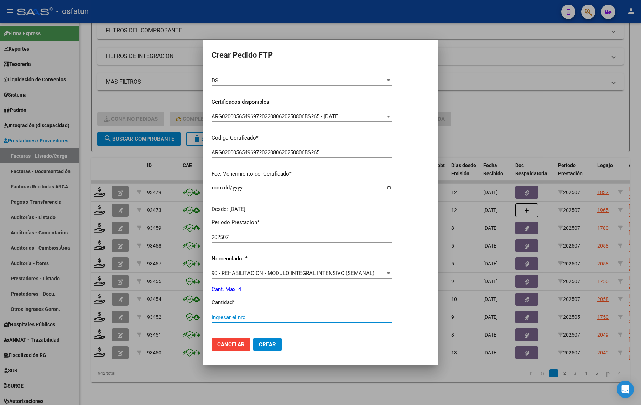
click at [235, 314] on input "Ingresar el nro" at bounding box center [301, 317] width 180 height 6
type input "4"
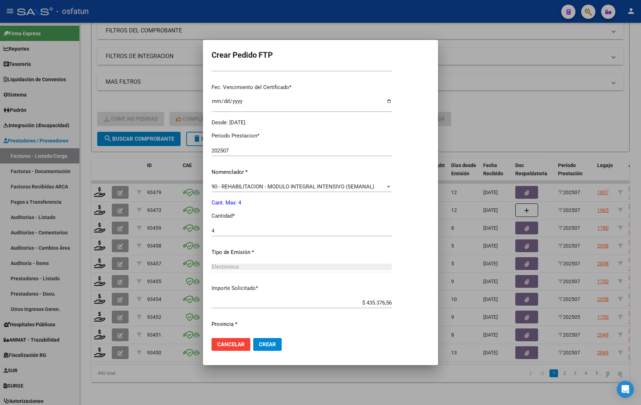
scroll to position [193, 0]
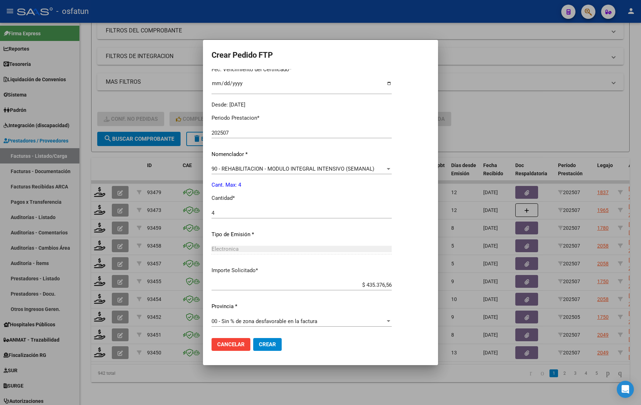
click at [268, 338] on button "Crear" at bounding box center [267, 344] width 28 height 13
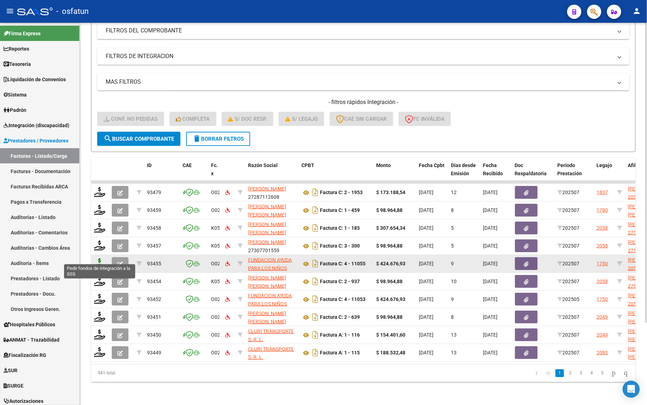
click at [99, 258] on icon at bounding box center [99, 263] width 11 height 10
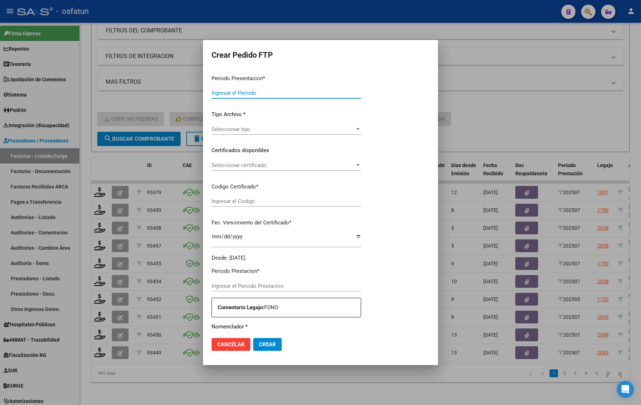
type input "202507"
type input "$ 424.676,93"
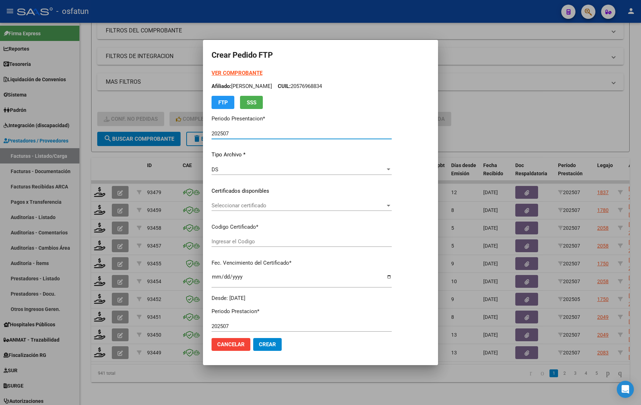
type input "ARG02000512242582023011020280110TUC136"
type input "[DATE]"
click at [225, 73] on strong "VER COMPROBANTE" at bounding box center [236, 73] width 51 height 6
click at [508, 125] on div at bounding box center [320, 202] width 641 height 405
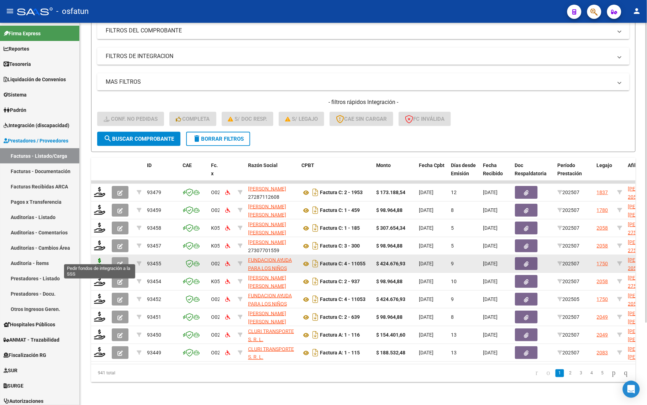
click at [97, 258] on icon at bounding box center [99, 263] width 11 height 10
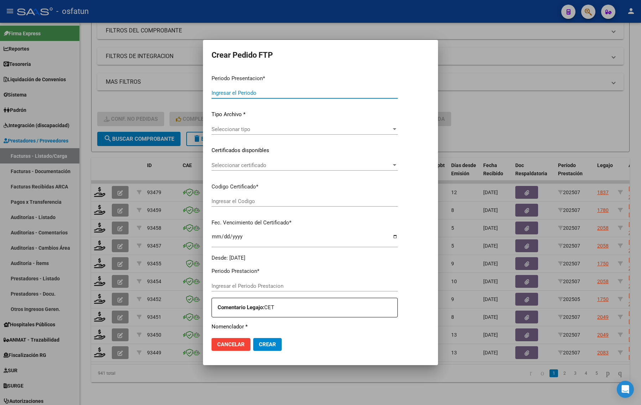
type input "202507"
type input "$ 424.676,93"
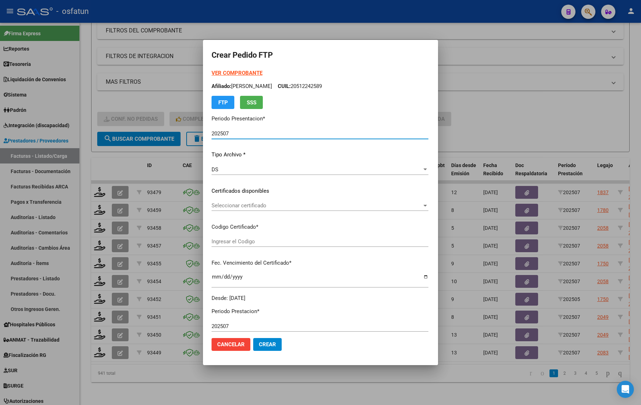
type input "ARG02000512242582023011020280110TUC136"
type input "[DATE]"
click at [227, 70] on strong "VER COMPROBANTE" at bounding box center [236, 73] width 51 height 6
click at [257, 204] on span "Seleccionar certificado" at bounding box center [316, 205] width 210 height 6
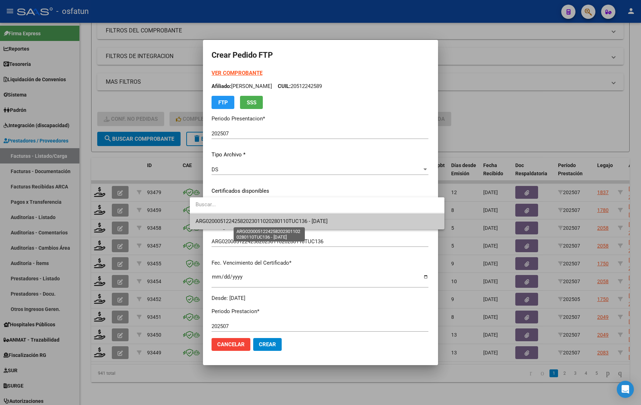
click at [256, 223] on span "ARG02000512242582023011020280110TUC136 - [DATE]" at bounding box center [261, 221] width 132 height 6
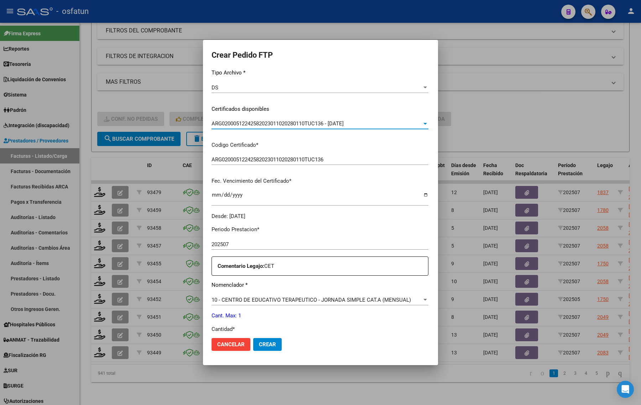
scroll to position [133, 0]
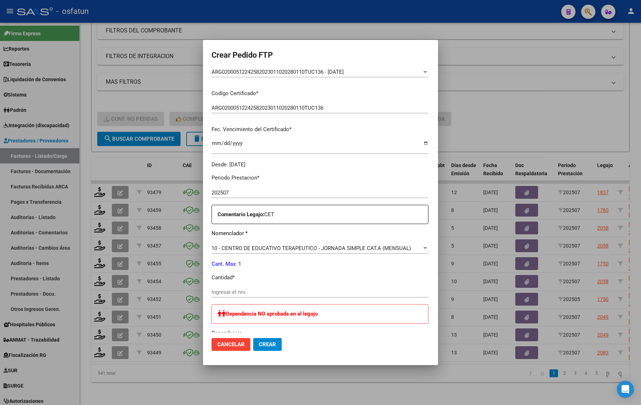
click at [326, 299] on div "Ingresar el nro" at bounding box center [319, 294] width 217 height 17
click at [312, 292] on input "Ingresar el nro" at bounding box center [319, 292] width 217 height 6
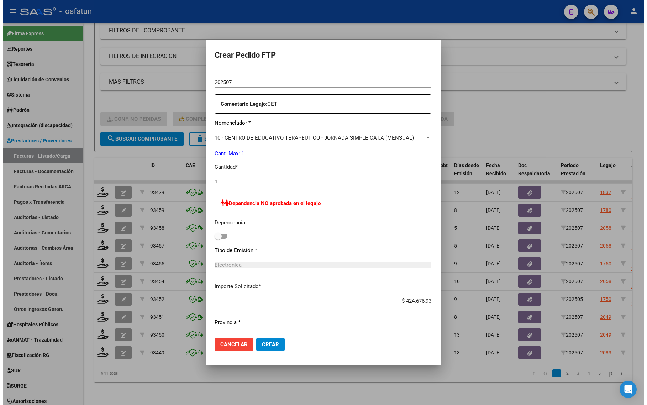
scroll to position [260, 0]
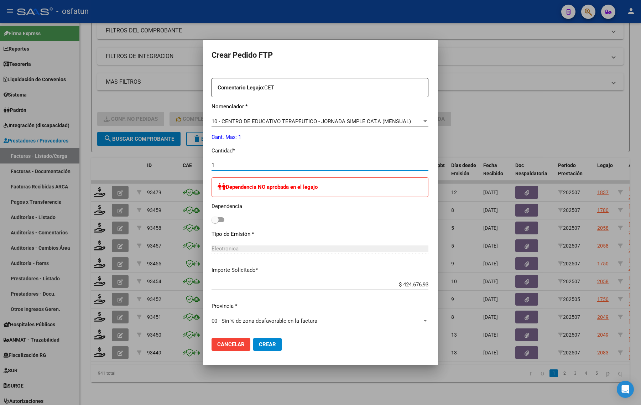
type input "1"
click at [259, 345] on span "Crear" at bounding box center [267, 344] width 17 height 6
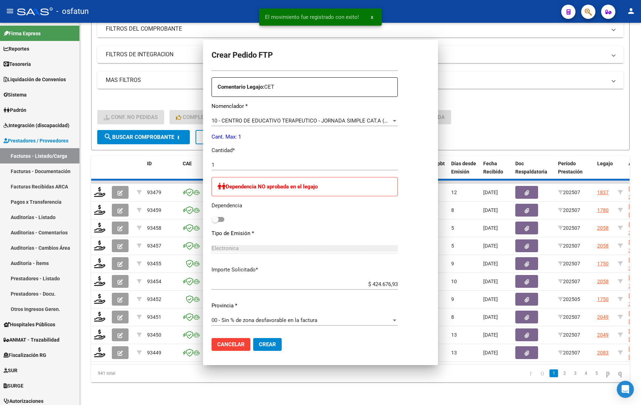
scroll to position [0, 0]
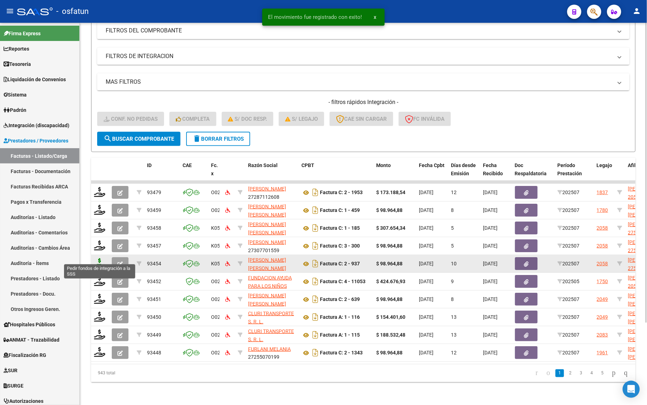
click at [98, 258] on icon at bounding box center [99, 263] width 11 height 10
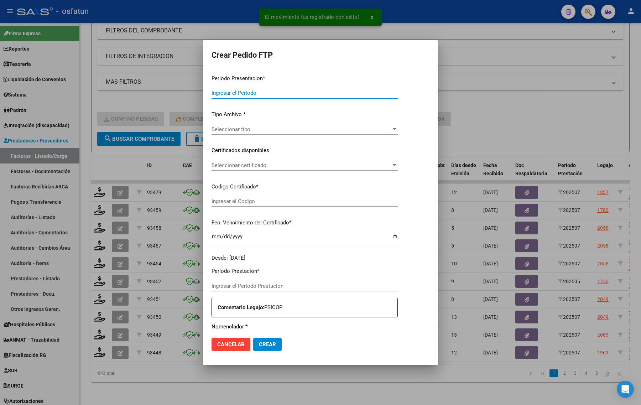
type input "202507"
type input "$ 98.964,88"
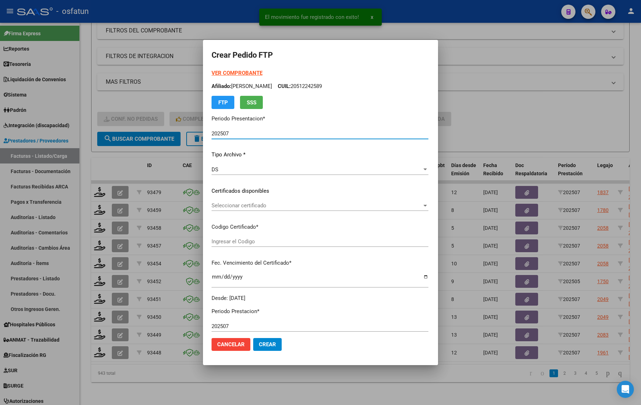
type input "ARG01000531255302024121220271212JUJ135"
type input "[DATE]"
click at [232, 73] on strong "VER COMPROBANTE" at bounding box center [236, 73] width 51 height 6
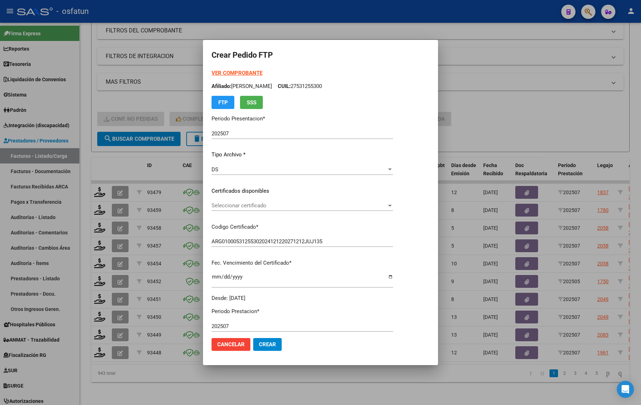
click at [511, 66] on div at bounding box center [320, 202] width 641 height 405
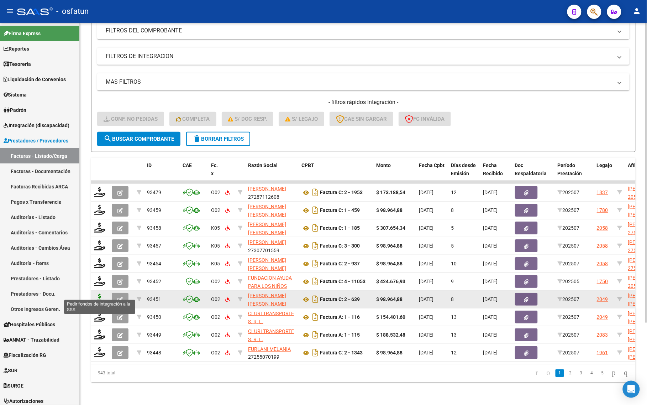
click at [96, 295] on icon at bounding box center [99, 299] width 11 height 10
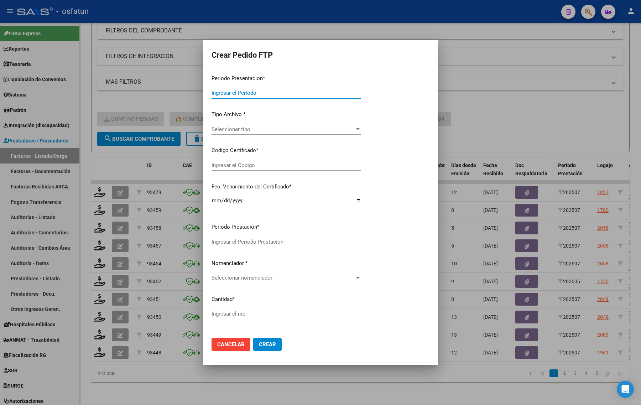
type input "202507"
type input "$ 98.964,88"
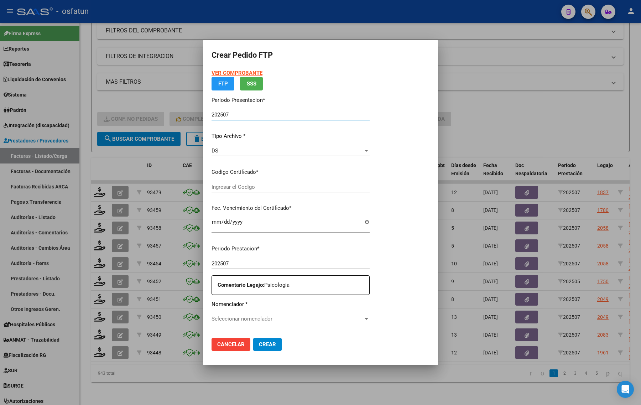
type input "ARG01000477999092022102120251021SLS257"
type input "[DATE]"
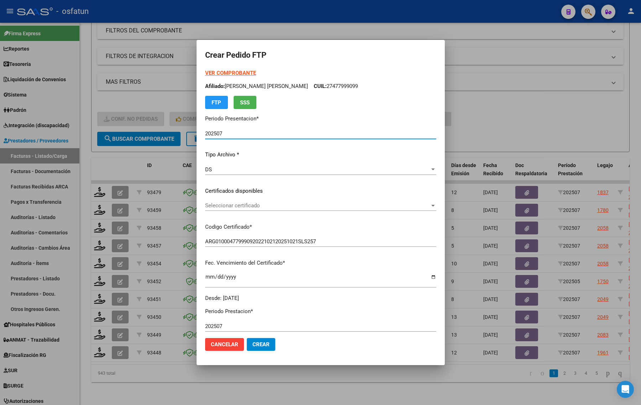
click at [215, 73] on strong "VER COMPROBANTE" at bounding box center [230, 73] width 51 height 6
click at [246, 203] on span "Seleccionar certificado" at bounding box center [317, 205] width 225 height 6
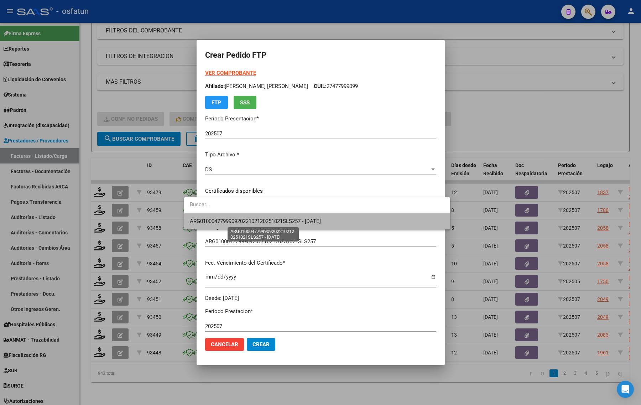
click at [244, 220] on span "ARG01000477999092022102120251021SLS257 - [DATE]" at bounding box center [255, 221] width 131 height 6
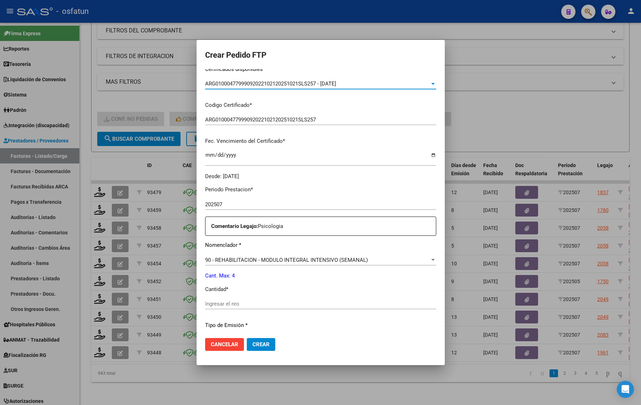
scroll to position [133, 0]
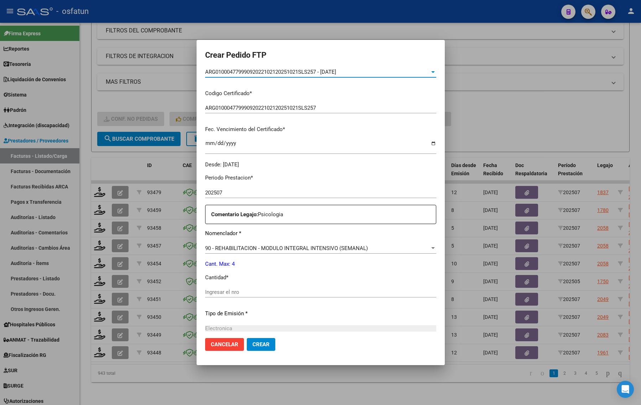
click at [242, 285] on div "Periodo Prestacion * 202507 Ingresar el Periodo Prestacion Comentario Legajo: P…" at bounding box center [320, 290] width 231 height 244
click at [242, 287] on div "Ingresar el nro" at bounding box center [320, 291] width 231 height 11
type input "4"
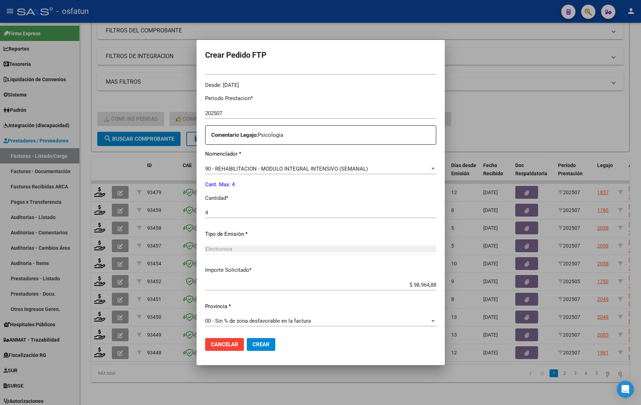
click at [247, 349] on button "Crear" at bounding box center [261, 344] width 28 height 13
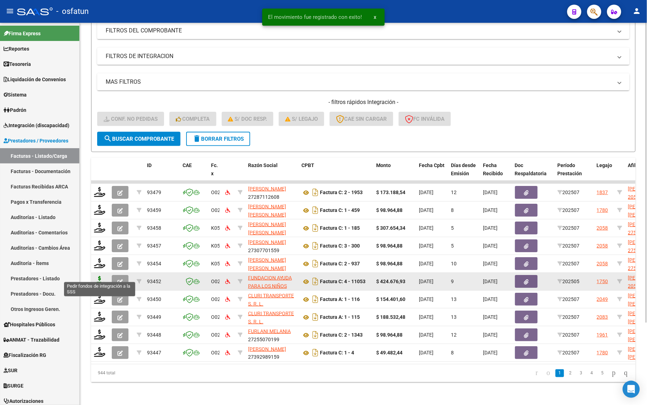
click at [99, 278] on icon at bounding box center [99, 281] width 11 height 10
click at [99, 276] on icon at bounding box center [99, 281] width 11 height 10
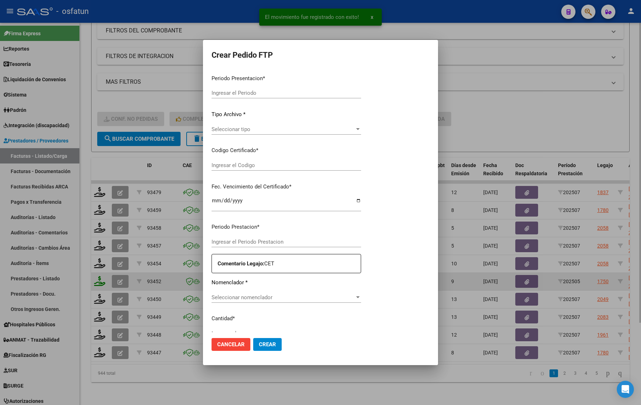
type input "202507"
type input "202505"
type input "$ 424.676,93"
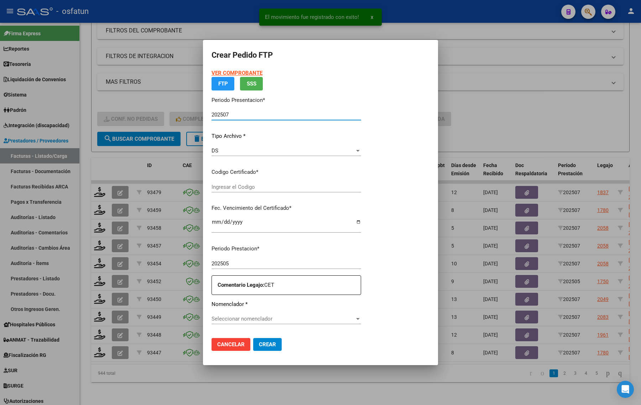
type input "ARG02000512242582023011020280110TUC136"
type input "[DATE]"
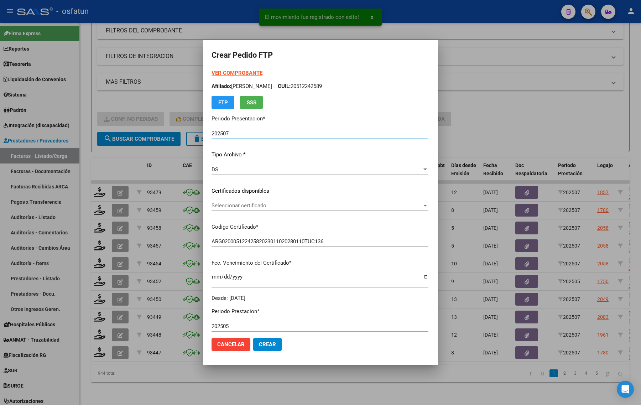
click at [233, 72] on strong "VER COMPROBANTE" at bounding box center [236, 73] width 51 height 6
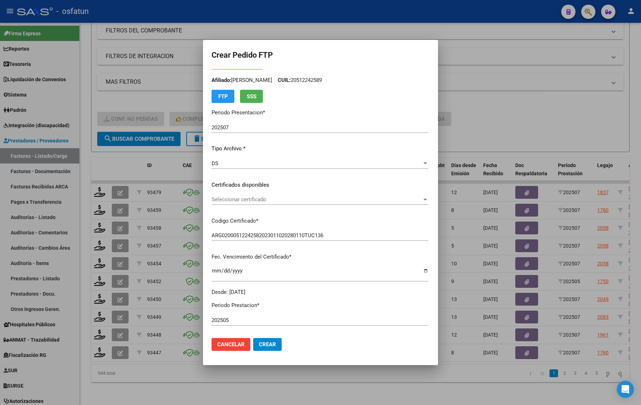
scroll to position [44, 0]
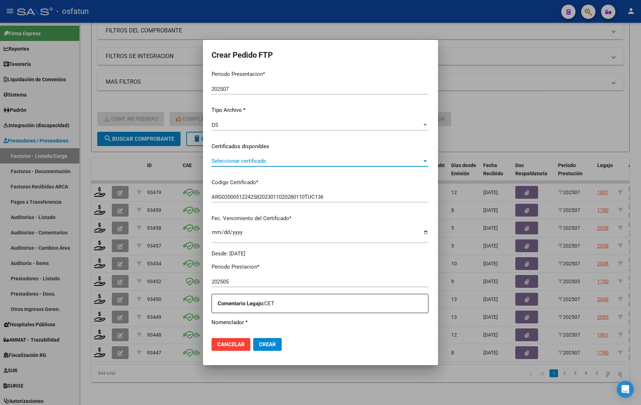
click at [254, 158] on span "Seleccionar certificado" at bounding box center [316, 161] width 210 height 6
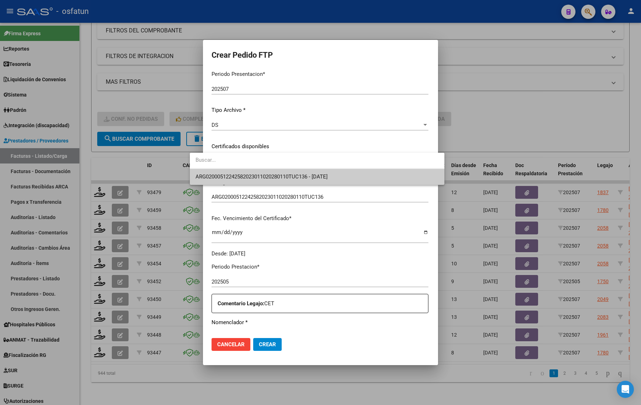
click at [244, 173] on span "ARG02000512242582023011020280110TUC136 - [DATE]" at bounding box center [316, 177] width 243 height 16
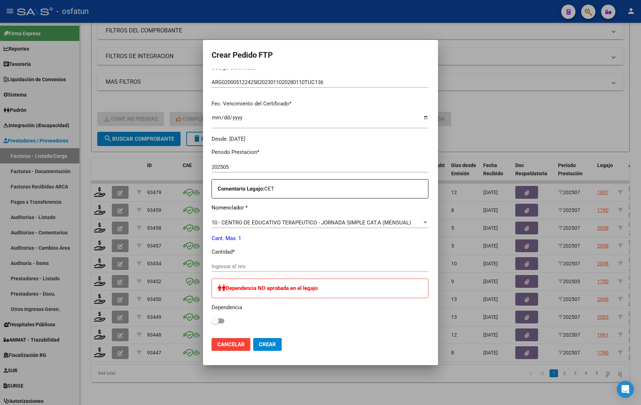
scroll to position [260, 0]
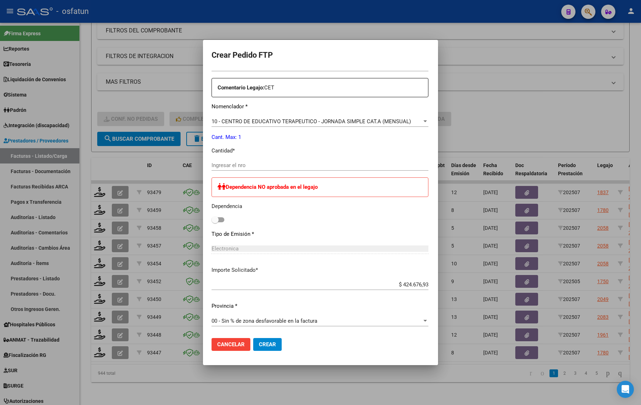
click at [227, 161] on div "Ingresar el nro" at bounding box center [319, 165] width 217 height 11
click at [228, 165] on input "Ingresar el nro" at bounding box center [319, 165] width 217 height 6
click at [497, 92] on div at bounding box center [320, 202] width 641 height 405
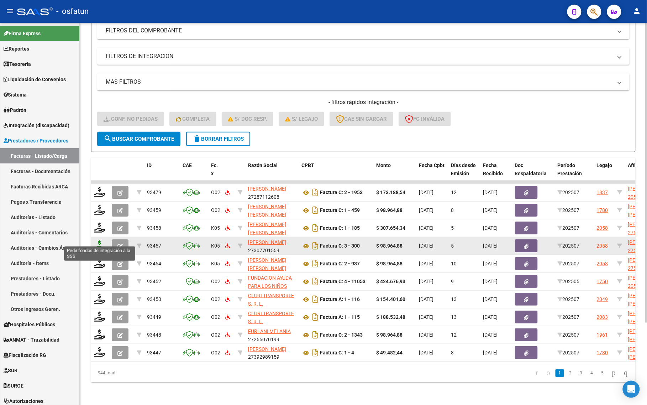
click at [95, 240] on icon at bounding box center [99, 245] width 11 height 10
click at [103, 240] on icon at bounding box center [99, 245] width 11 height 10
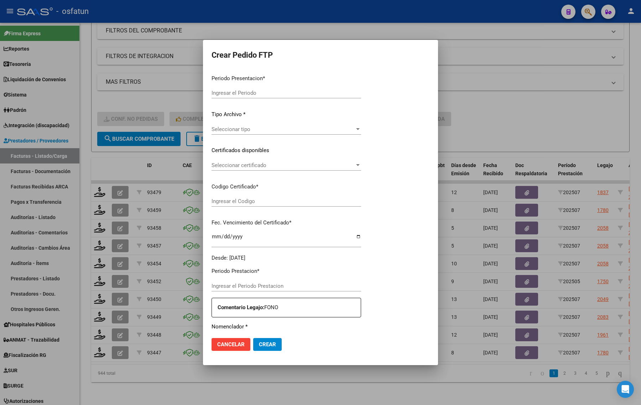
type input "202507"
type input "$ 98.964,88"
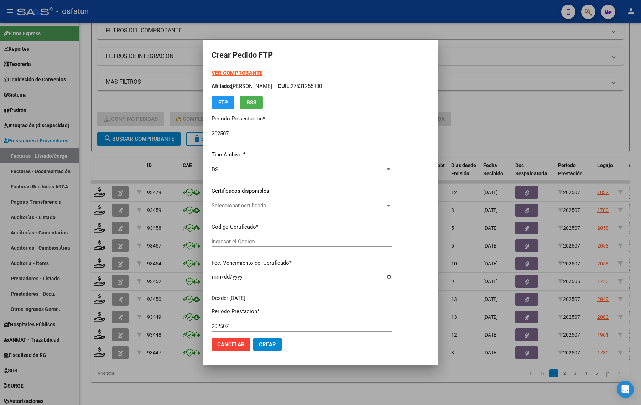
type input "ARG01000531255302024121220271212JUJ135"
type input "[DATE]"
click at [240, 73] on strong "VER COMPROBANTE" at bounding box center [236, 73] width 51 height 6
click at [265, 207] on span "Seleccionar certificado" at bounding box center [298, 205] width 174 height 6
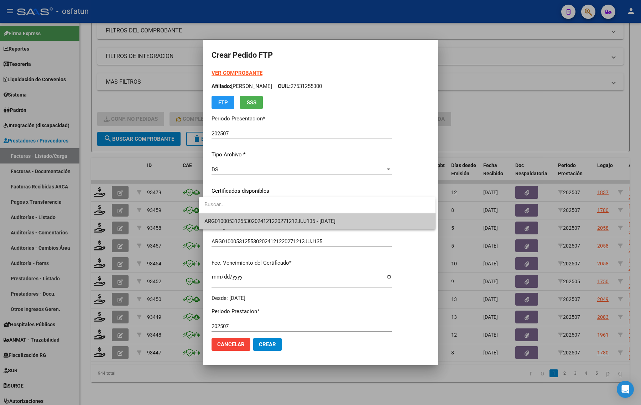
click at [264, 215] on span "ARG01000531255302024121220271212JUJ135 - [DATE]" at bounding box center [316, 221] width 225 height 16
click at [264, 215] on div "Seleccionar certificado Seleccionar certificado" at bounding box center [301, 208] width 180 height 17
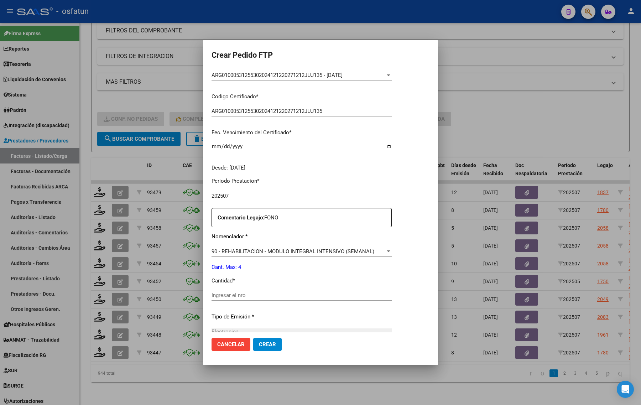
scroll to position [133, 0]
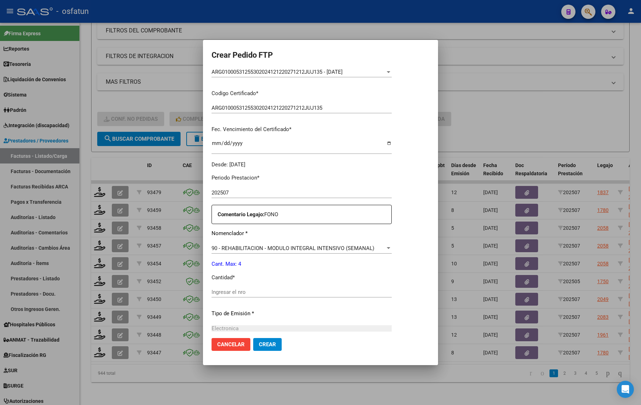
click at [229, 292] on input "Ingresar el nro" at bounding box center [301, 292] width 180 height 6
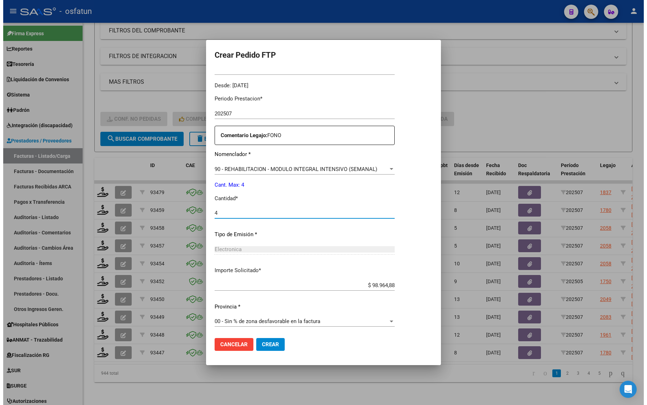
scroll to position [213, 0]
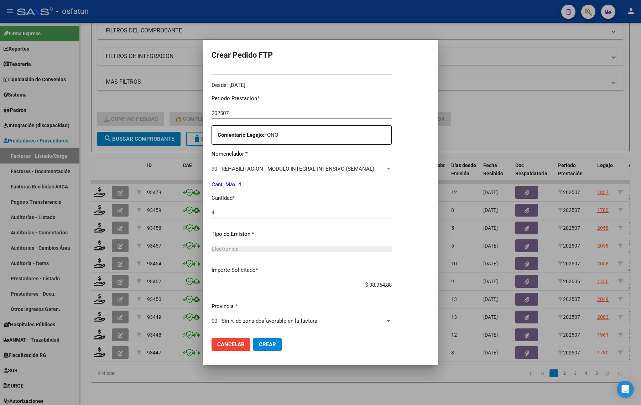
type input "4"
click at [267, 347] on span "Crear" at bounding box center [267, 344] width 17 height 6
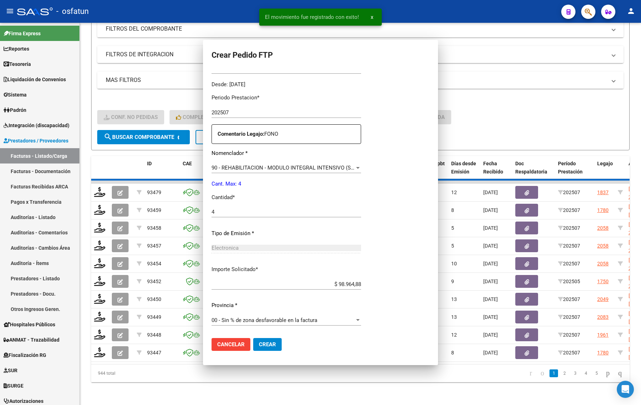
scroll to position [0, 0]
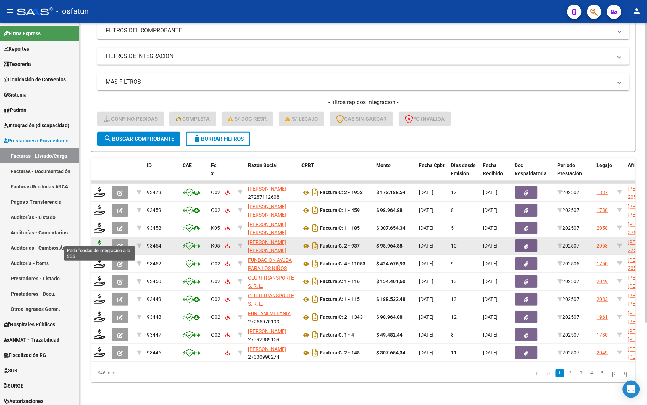
click at [99, 240] on icon at bounding box center [99, 245] width 11 height 10
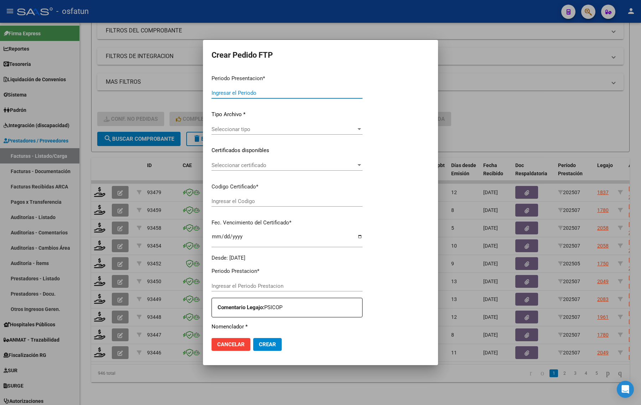
type input "202507"
type input "$ 98.964,88"
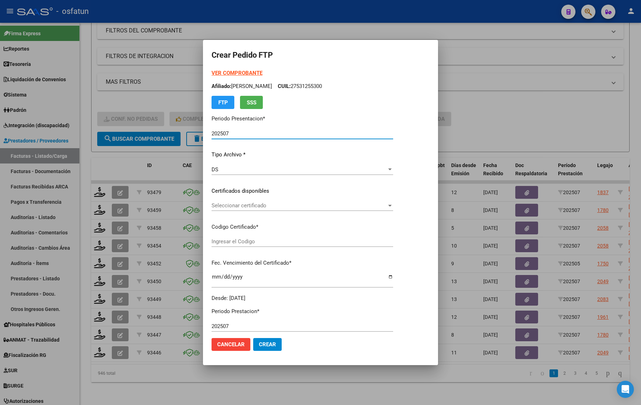
type input "ARG01000531255302024121220271212JUJ135"
type input "[DATE]"
click at [228, 71] on strong "VER COMPROBANTE" at bounding box center [236, 73] width 51 height 6
click at [217, 201] on div "Seleccionar certificado Seleccionar certificado" at bounding box center [301, 205] width 181 height 11
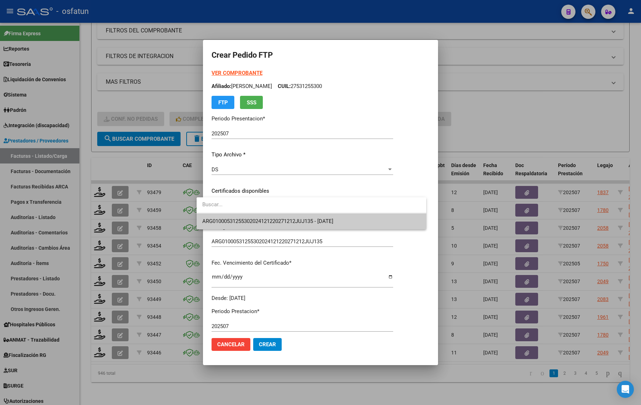
drag, startPoint x: 217, startPoint y: 201, endPoint x: 217, endPoint y: 212, distance: 11.0
click at [217, 212] on input "dropdown search" at bounding box center [311, 204] width 230 height 16
click at [216, 222] on span "ARG01000531255302024121220271212JUJ135 - [DATE]" at bounding box center [267, 221] width 131 height 6
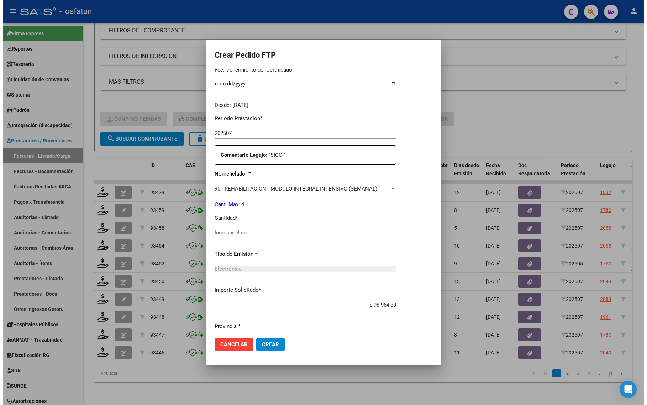
scroll to position [213, 0]
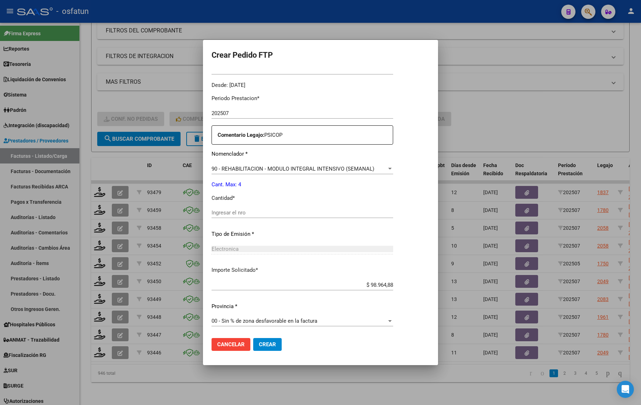
click at [226, 218] on div "Ingresar el nro" at bounding box center [301, 215] width 181 height 17
click at [226, 217] on div "Ingresar el nro" at bounding box center [301, 212] width 181 height 11
click at [226, 214] on input "Ingresar el nro" at bounding box center [301, 212] width 181 height 6
type input "4"
click at [259, 342] on span "Crear" at bounding box center [267, 344] width 17 height 6
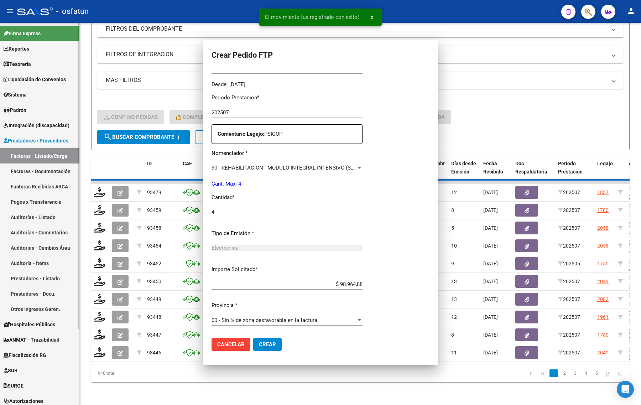
scroll to position [0, 0]
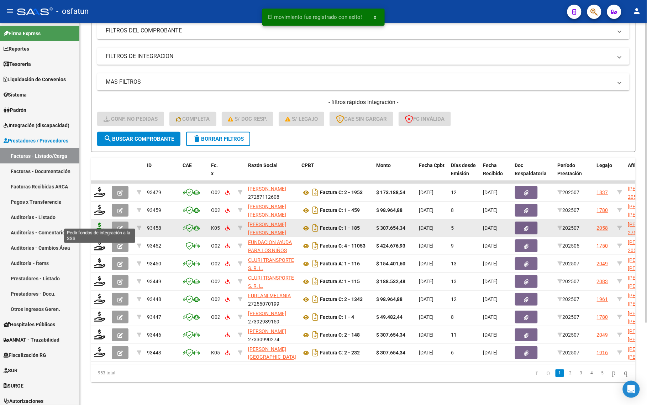
click at [102, 222] on icon at bounding box center [99, 227] width 11 height 10
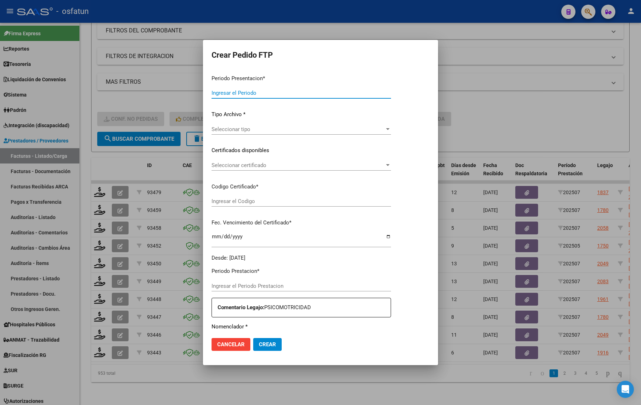
type input "202507"
type input "$ 307.654,34"
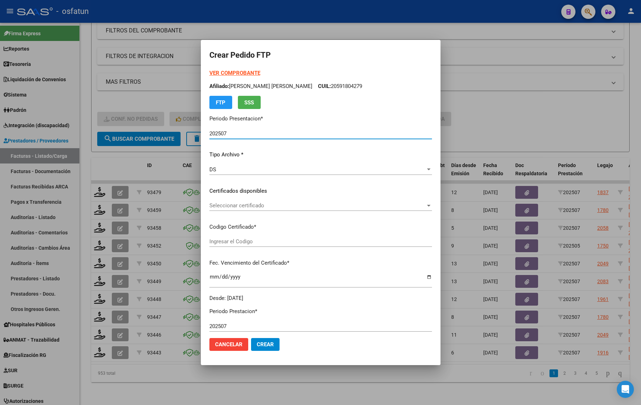
type input "ARG01000531255302024121220271212JUJ135"
type input "[DATE]"
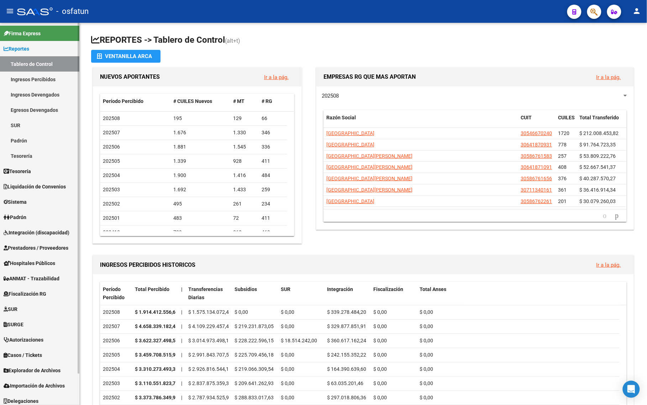
click at [26, 230] on span "Integración (discapacidad)" at bounding box center [37, 232] width 66 height 8
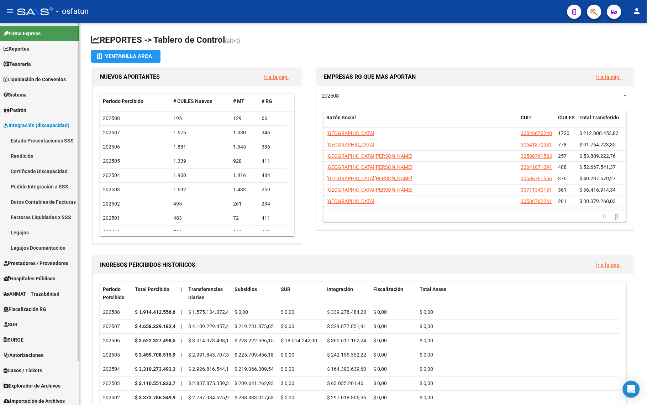
click at [14, 120] on link "Integración (discapacidad)" at bounding box center [39, 124] width 79 height 15
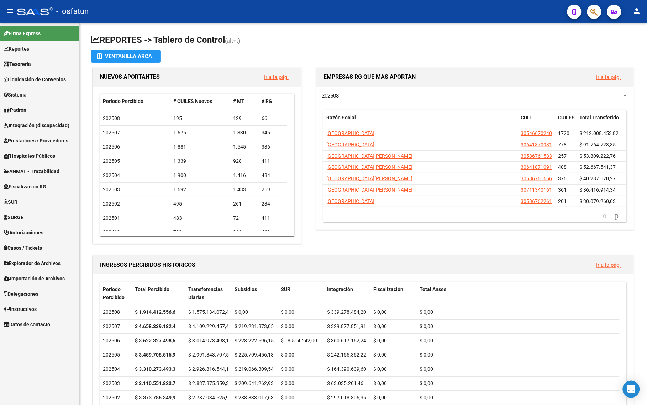
click at [17, 140] on span "Prestadores / Proveedores" at bounding box center [36, 141] width 65 height 8
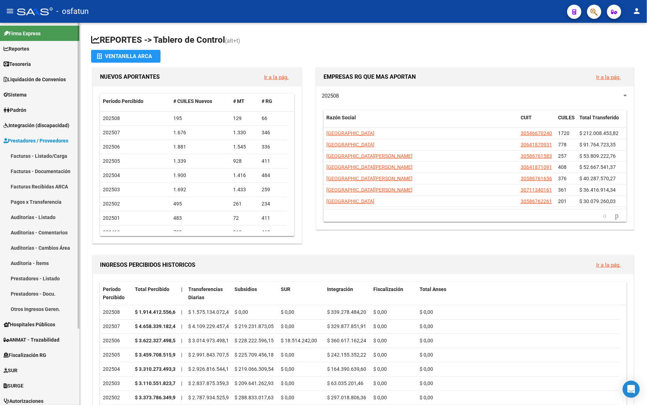
click at [26, 153] on link "Facturas - Listado/Carga" at bounding box center [39, 155] width 79 height 15
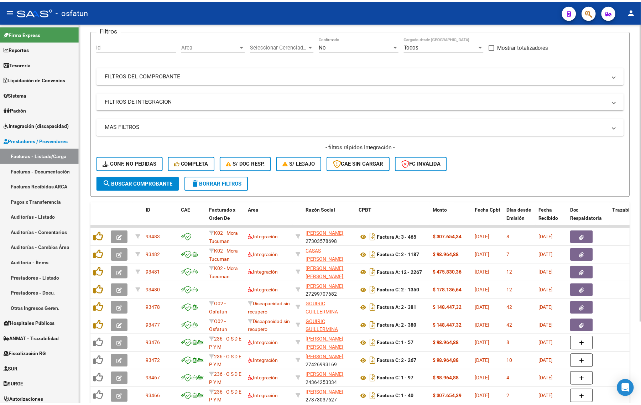
scroll to position [104, 0]
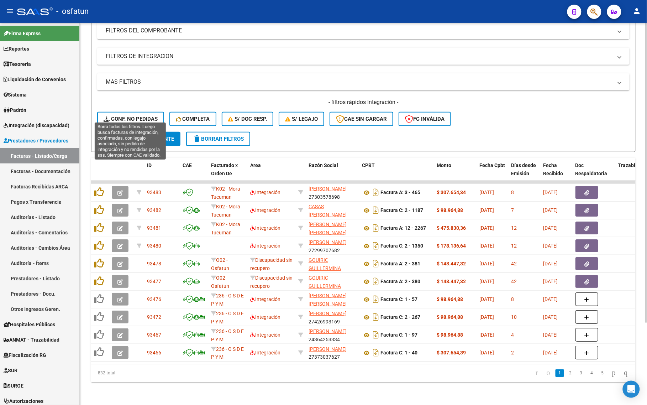
drag, startPoint x: 137, startPoint y: 111, endPoint x: 135, endPoint y: 118, distance: 7.0
click at [138, 116] on span "Conf. no pedidas" at bounding box center [131, 119] width 54 height 6
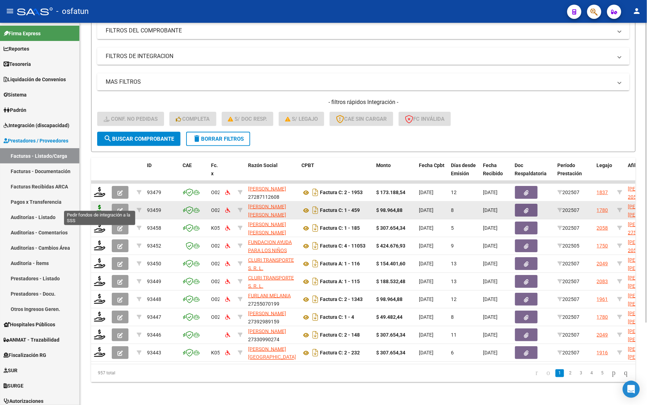
click at [98, 205] on icon at bounding box center [99, 210] width 11 height 10
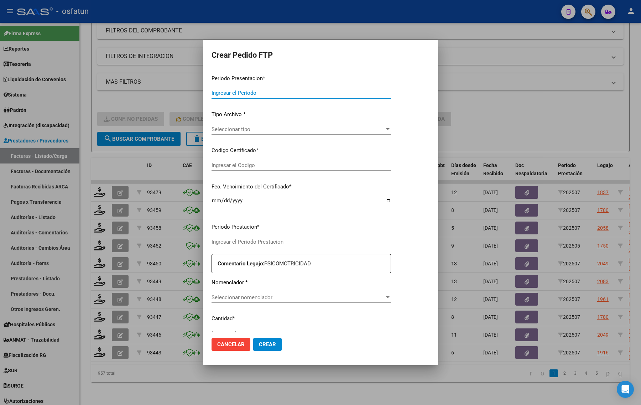
type input "202507"
type input "$ 98.964,88"
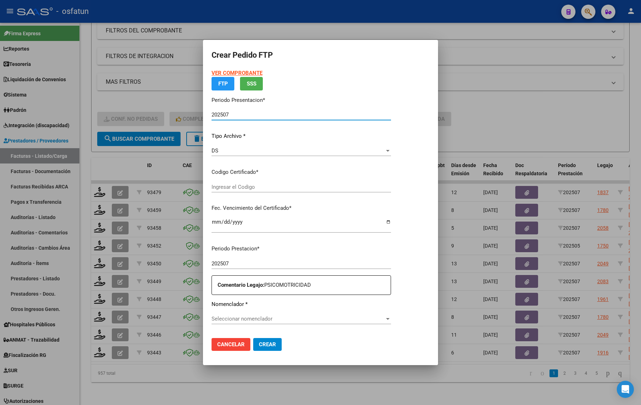
type input "ARG02000591804272024051320270513SLS257"
type input "[DATE]"
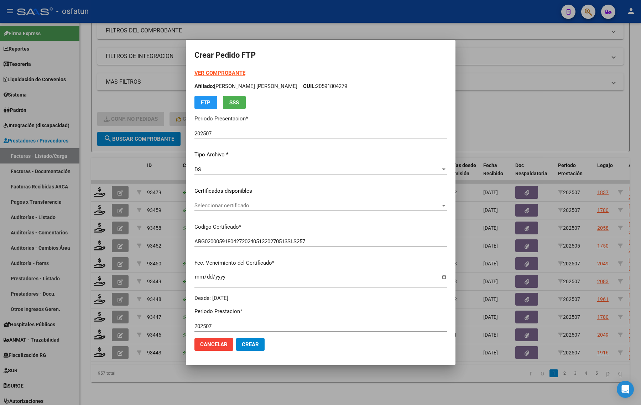
click at [209, 74] on strong "VER COMPROBANTE" at bounding box center [219, 73] width 51 height 6
click at [237, 202] on span "Seleccionar certificado" at bounding box center [317, 205] width 246 height 6
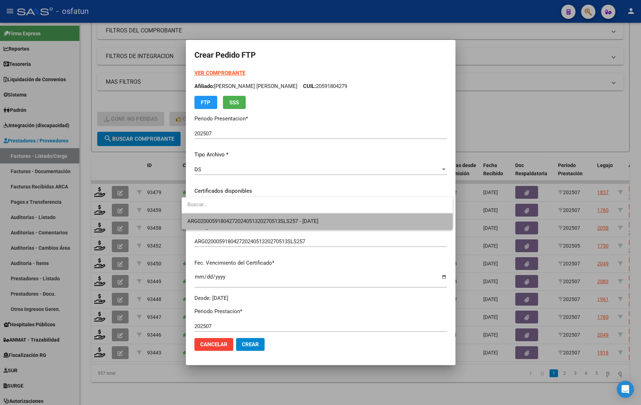
click at [237, 217] on span "ARG02000591804272024051320270513SLS257 - [DATE]" at bounding box center [316, 221] width 259 height 16
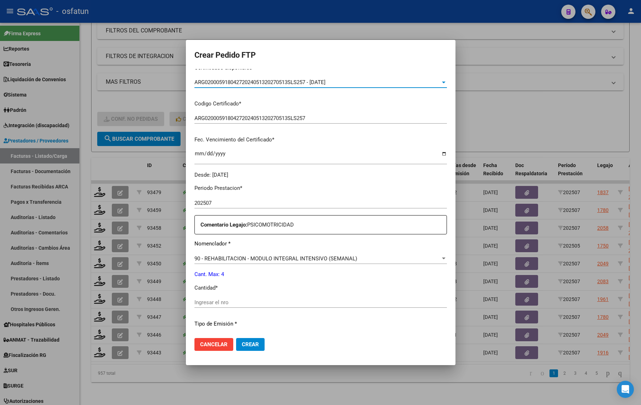
scroll to position [133, 0]
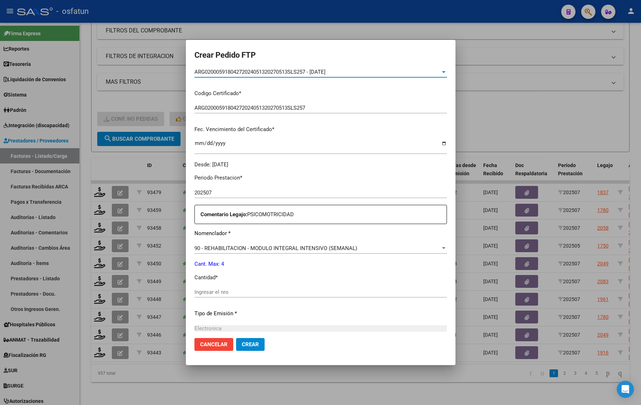
click at [223, 290] on input "Ingresar el nro" at bounding box center [320, 292] width 252 height 6
type input "4"
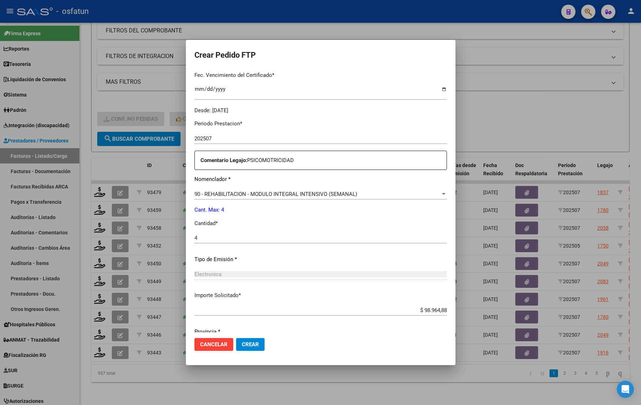
scroll to position [213, 0]
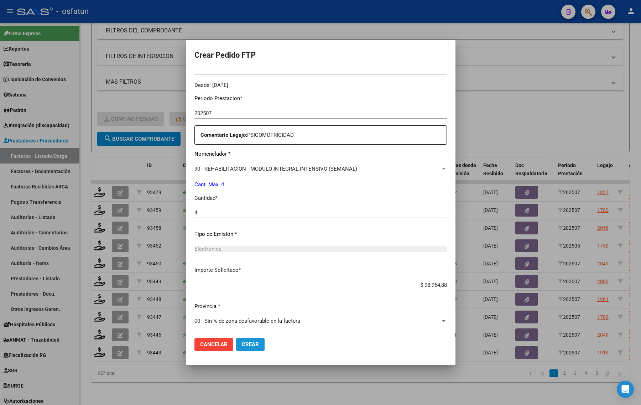
click at [242, 344] on span "Crear" at bounding box center [250, 344] width 17 height 6
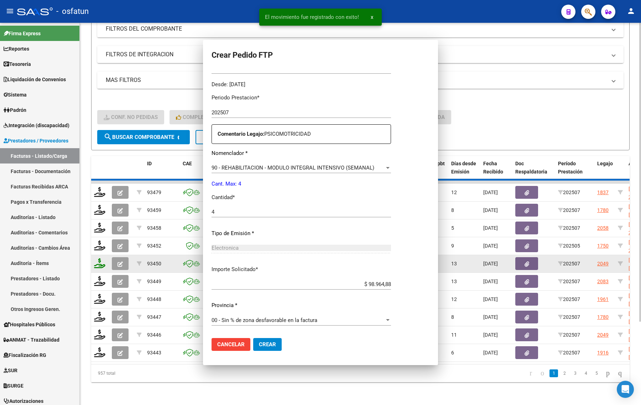
scroll to position [0, 0]
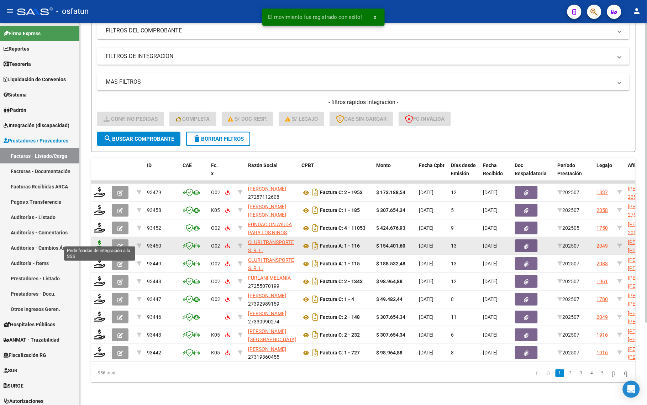
click at [99, 240] on icon at bounding box center [99, 245] width 11 height 10
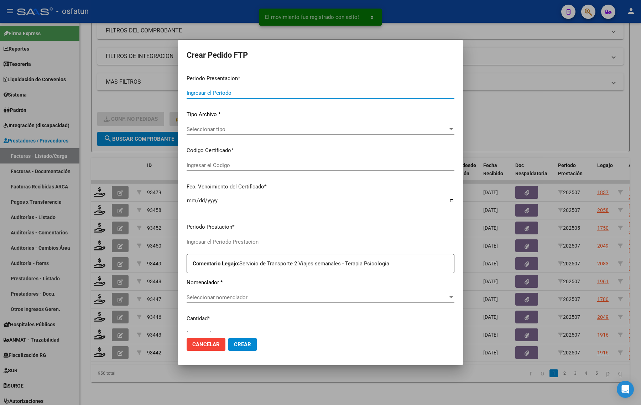
type input "202507"
type input "$ 154.401,60"
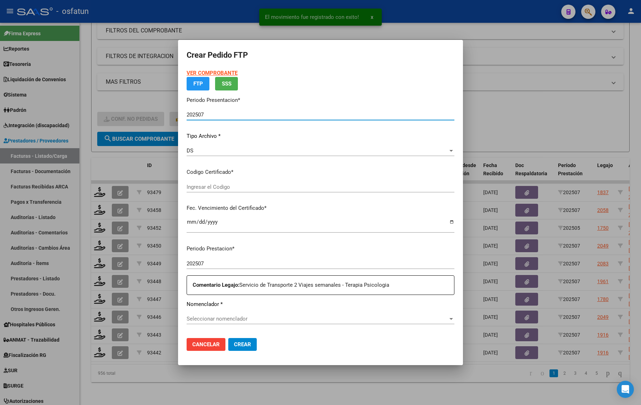
type input "ARG01000477999092022102120251021SLS257"
type input "[DATE]"
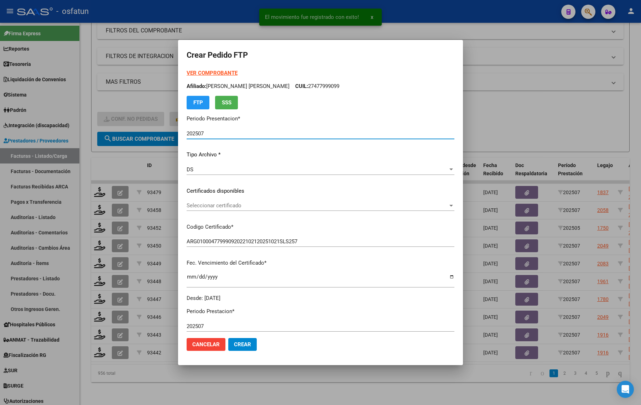
click at [207, 71] on strong "VER COMPROBANTE" at bounding box center [211, 73] width 51 height 6
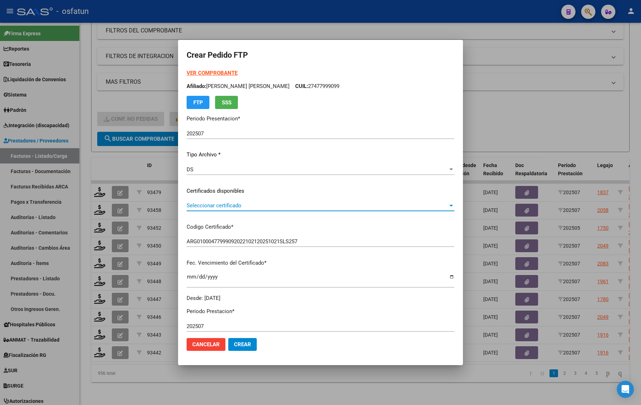
click at [250, 207] on span "Seleccionar certificado" at bounding box center [316, 205] width 261 height 6
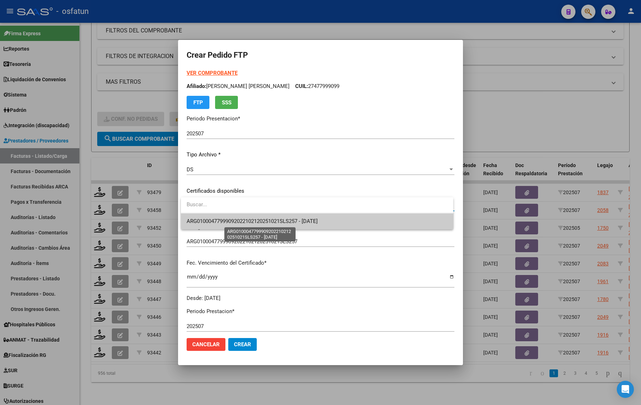
drag, startPoint x: 250, startPoint y: 207, endPoint x: 253, endPoint y: 226, distance: 19.1
click at [250, 218] on span "ARG01000477999092022102120251021SLS257 - [DATE]" at bounding box center [251, 221] width 131 height 6
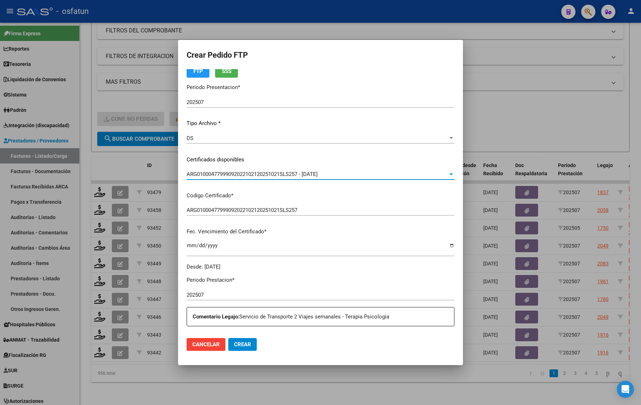
scroll to position [178, 0]
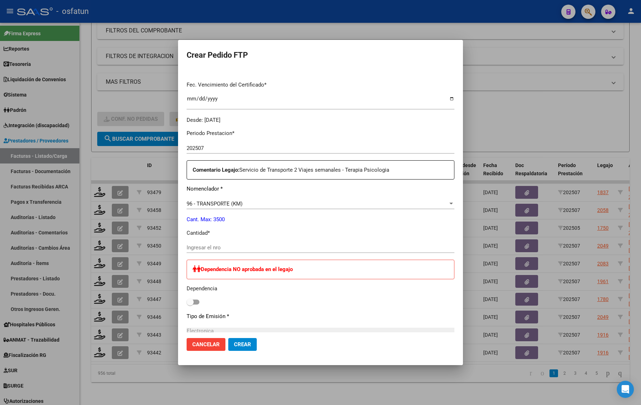
click at [228, 249] on input "Ingresar el nro" at bounding box center [320, 247] width 268 height 6
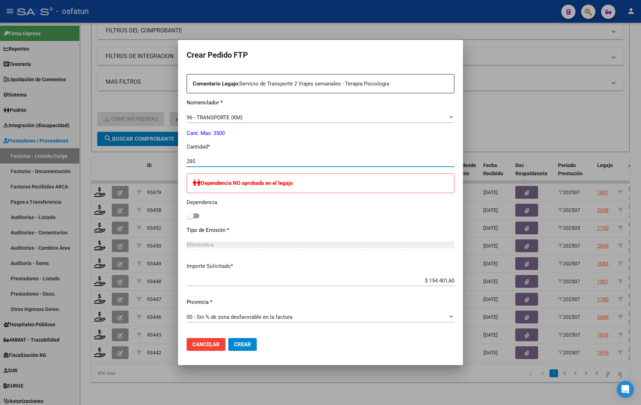
scroll to position [267, 0]
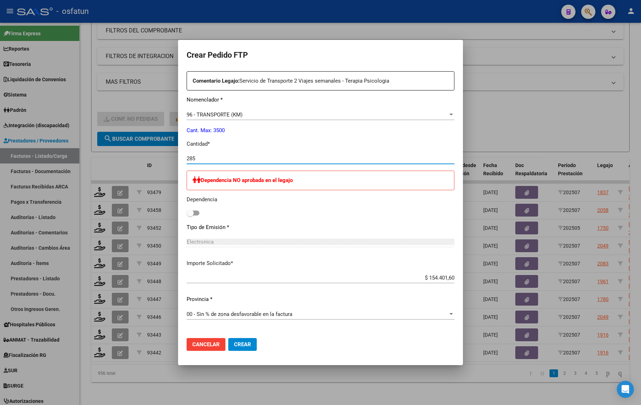
type input "285"
click at [237, 346] on span "Crear" at bounding box center [242, 344] width 17 height 6
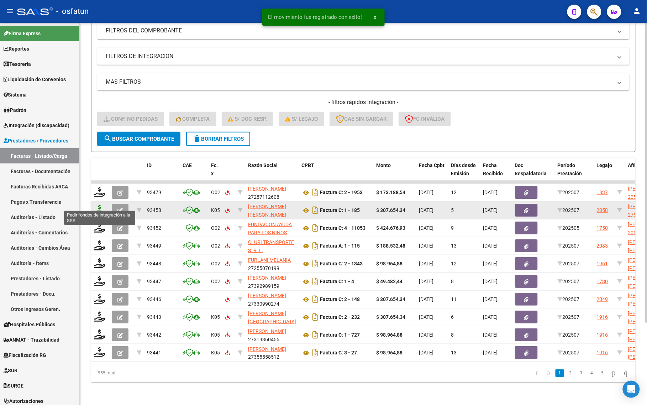
click at [95, 205] on icon at bounding box center [99, 210] width 11 height 10
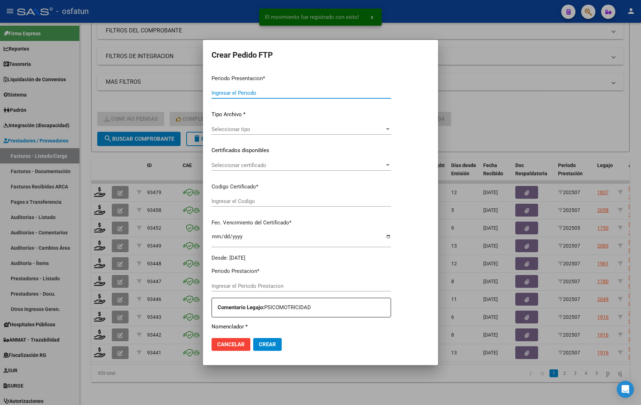
type input "202507"
type input "$ 307.654,34"
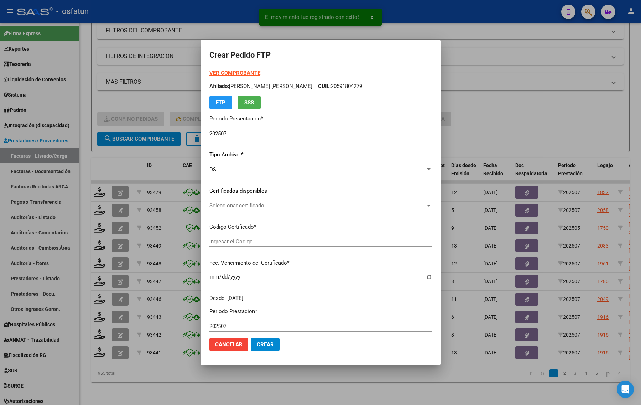
type input "ARG01000531255302024121220271212JUJ135"
type input "[DATE]"
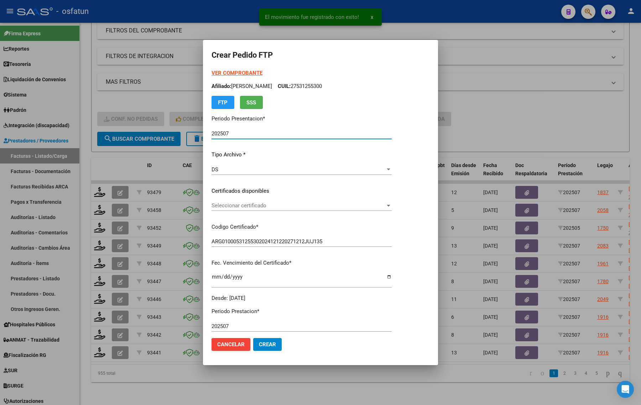
click at [215, 74] on strong "VER COMPROBANTE" at bounding box center [236, 73] width 51 height 6
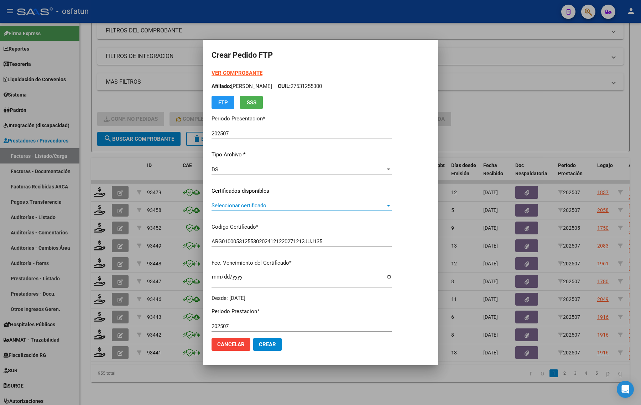
click at [246, 202] on span "Seleccionar certificado" at bounding box center [298, 205] width 174 height 6
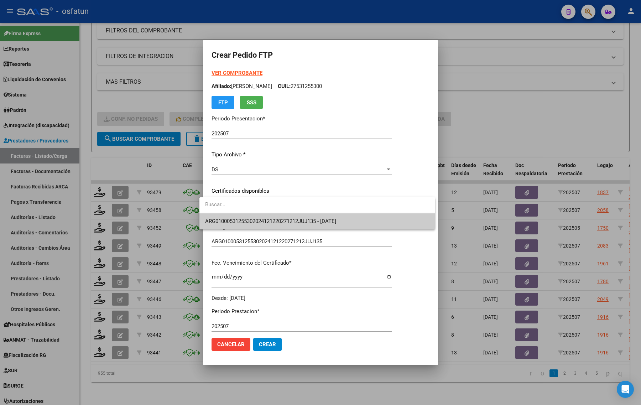
click at [247, 218] on span "ARG01000531255302024121220271212JUJ135 - [DATE]" at bounding box center [270, 221] width 131 height 6
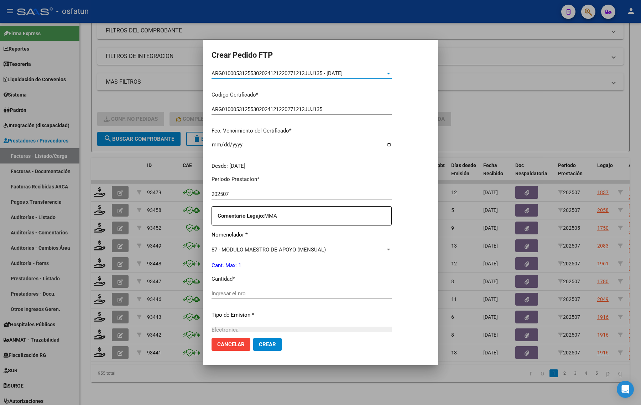
scroll to position [133, 0]
click at [257, 288] on div "Ingresar el nro" at bounding box center [301, 291] width 180 height 11
type input "1"
click at [257, 348] on button "Crear" at bounding box center [267, 344] width 28 height 13
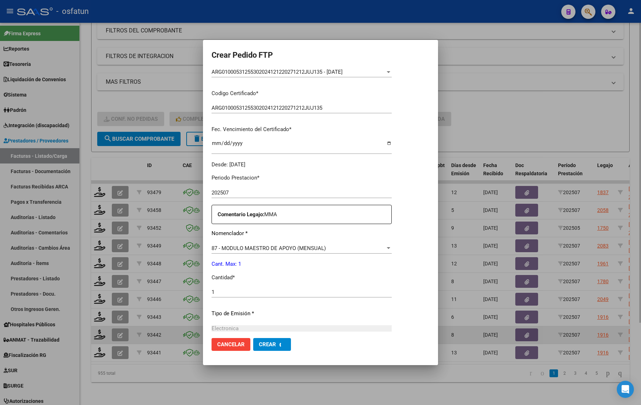
scroll to position [0, 0]
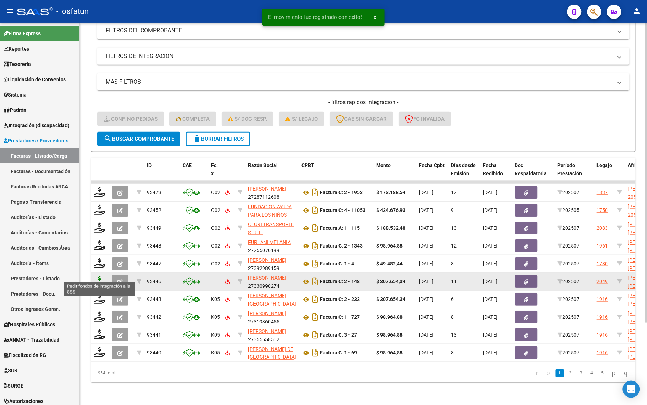
click at [102, 276] on icon at bounding box center [99, 281] width 11 height 10
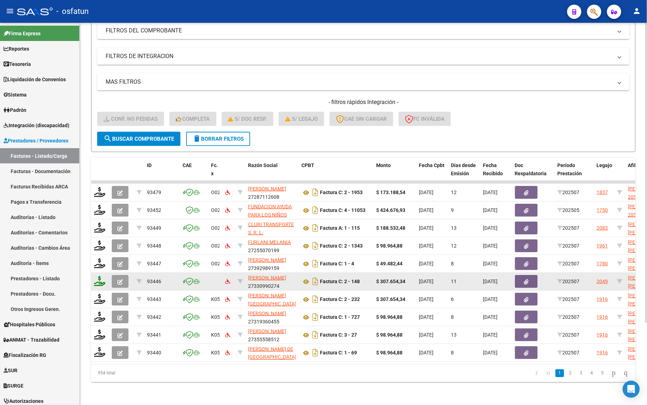
click at [101, 276] on icon at bounding box center [99, 281] width 11 height 10
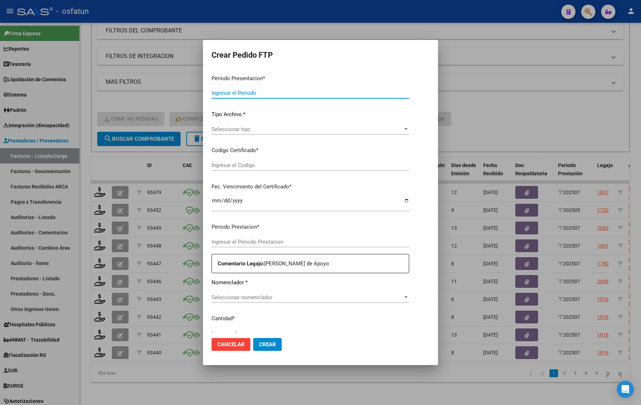
type input "202507"
type input "$ 307.654,34"
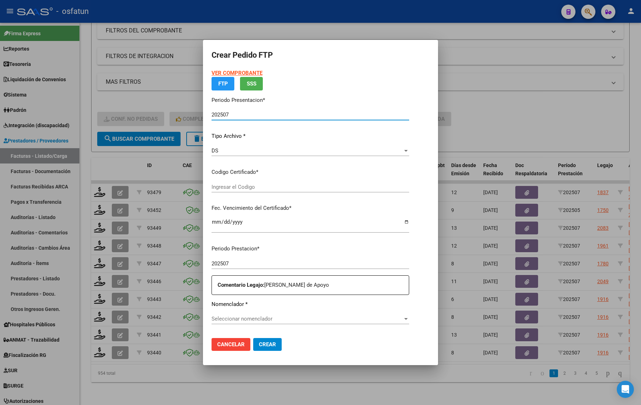
type input "ARG01000477999092022102120251021SLS257"
type input "[DATE]"
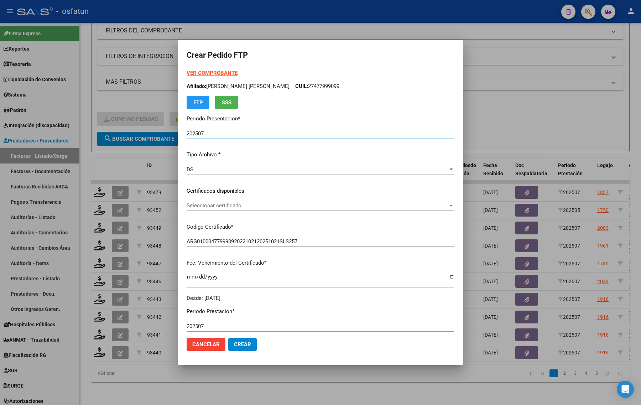
click at [551, 131] on div at bounding box center [320, 202] width 641 height 405
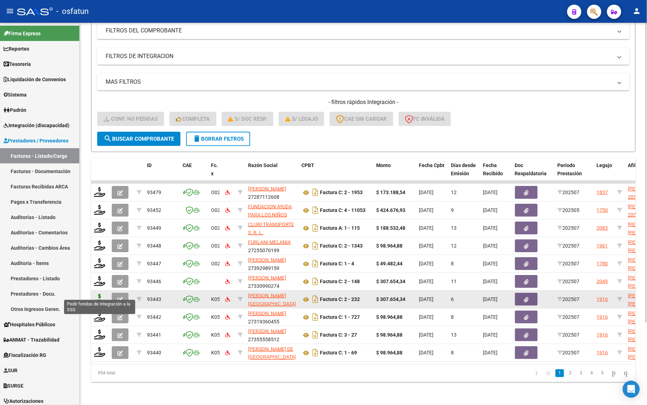
click at [99, 294] on icon at bounding box center [99, 299] width 11 height 10
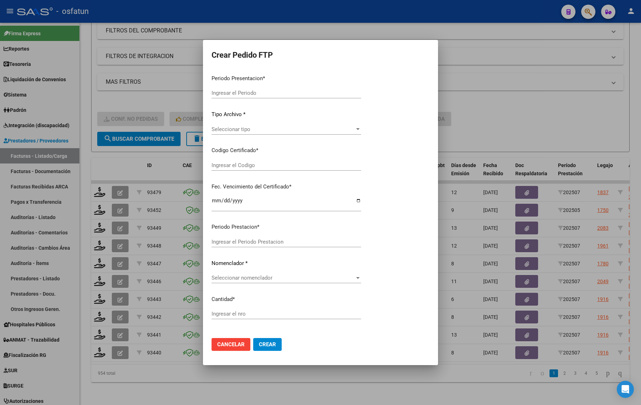
type input "202507"
type input "$ 307.654,34"
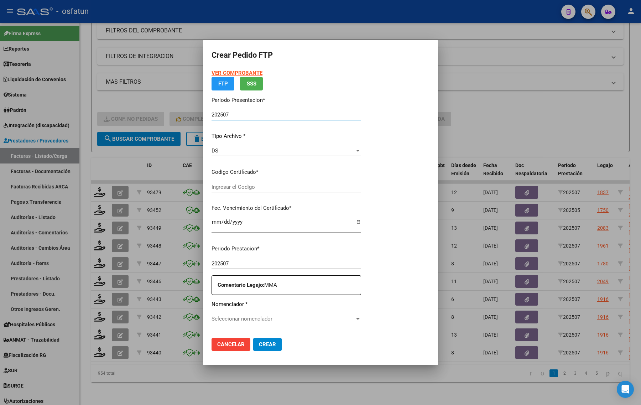
type input "ARG02000580458862023111320261113JUJ135"
type input "[DATE]"
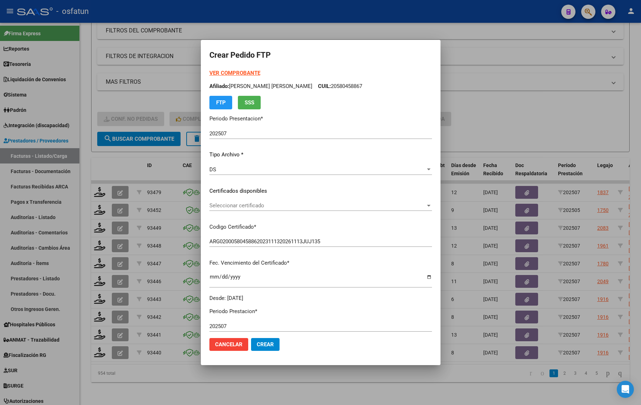
click at [220, 75] on strong "VER COMPROBANTE" at bounding box center [234, 73] width 51 height 6
drag, startPoint x: 501, startPoint y: 100, endPoint x: 467, endPoint y: 111, distance: 35.2
click at [501, 101] on div at bounding box center [320, 202] width 641 height 405
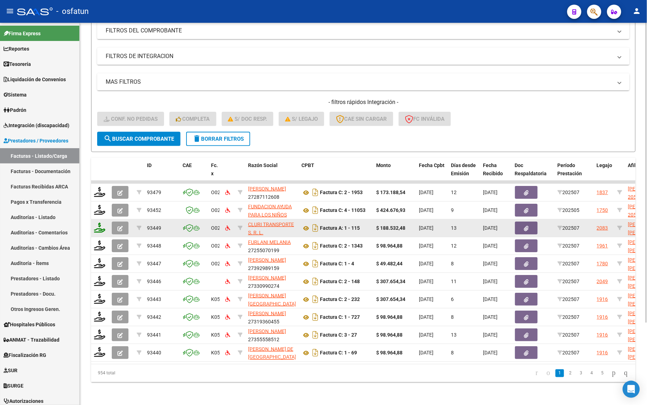
click at [98, 222] on icon at bounding box center [99, 227] width 11 height 10
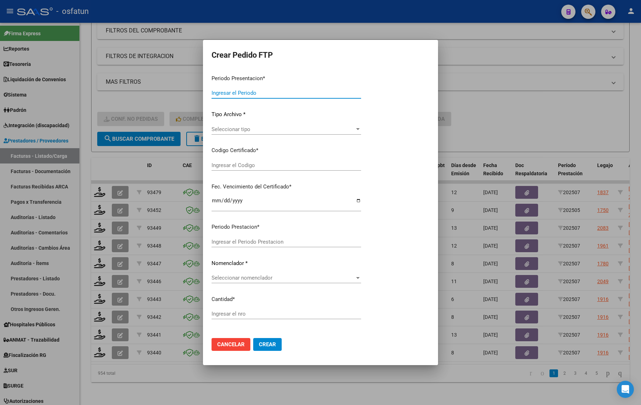
type input "202507"
type input "$ 188.532,48"
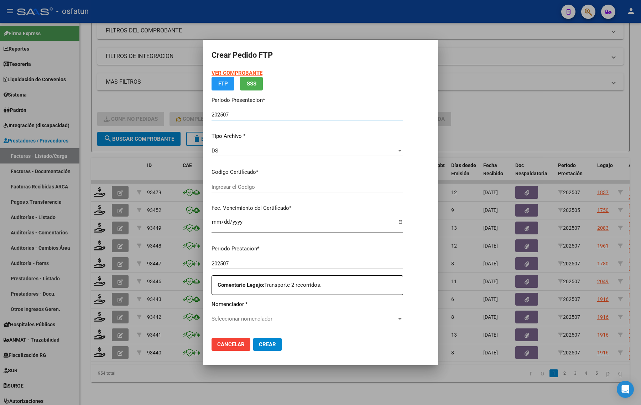
type input "ARG02000541649302023070520280705SLS257"
type input "[DATE]"
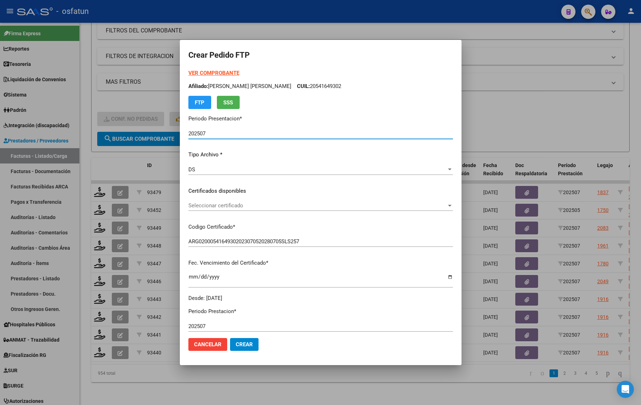
click at [213, 73] on strong "VER COMPROBANTE" at bounding box center [213, 73] width 51 height 6
click at [233, 205] on span "Seleccionar certificado" at bounding box center [317, 205] width 258 height 6
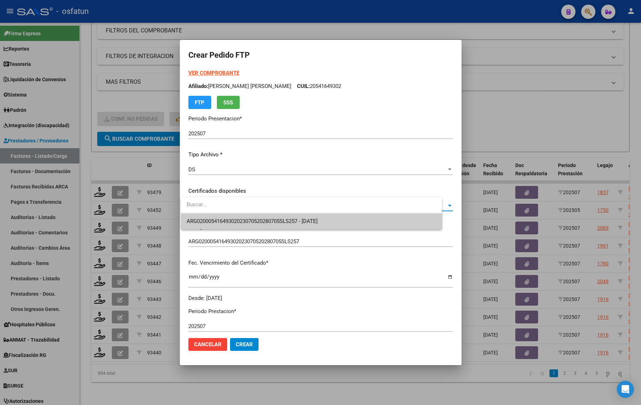
click at [225, 222] on span "ARG02000541649302023070520280705SLS257 - [DATE]" at bounding box center [251, 221] width 131 height 6
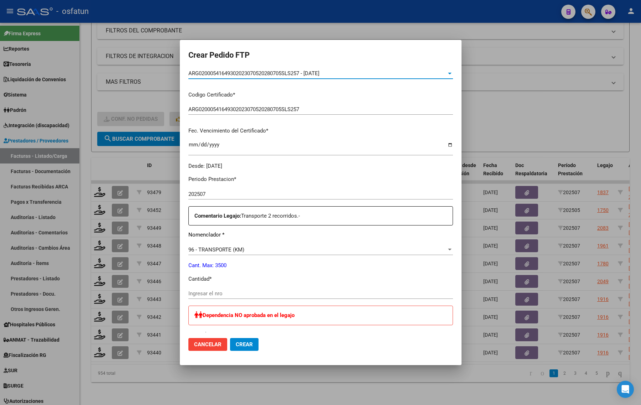
scroll to position [133, 0]
click at [214, 295] on input "Ingresar el nro" at bounding box center [320, 292] width 264 height 6
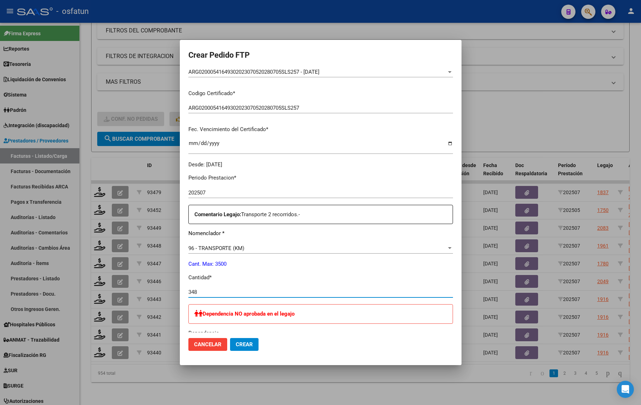
type input "348"
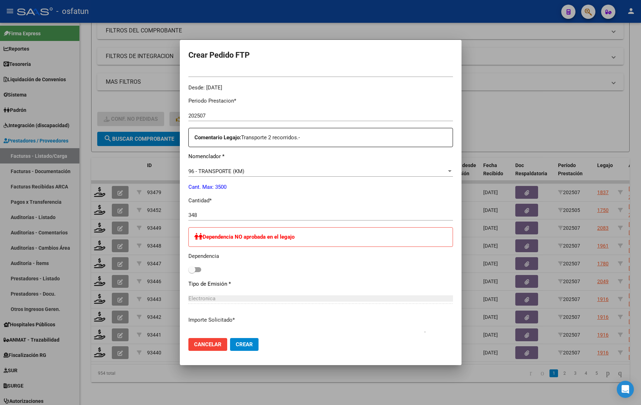
scroll to position [222, 0]
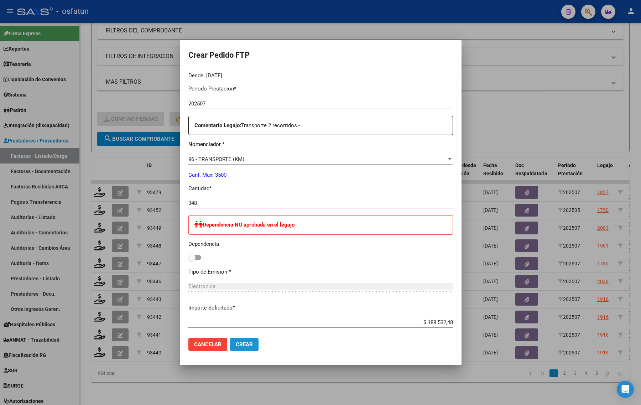
click at [243, 341] on span "Crear" at bounding box center [244, 344] width 17 height 6
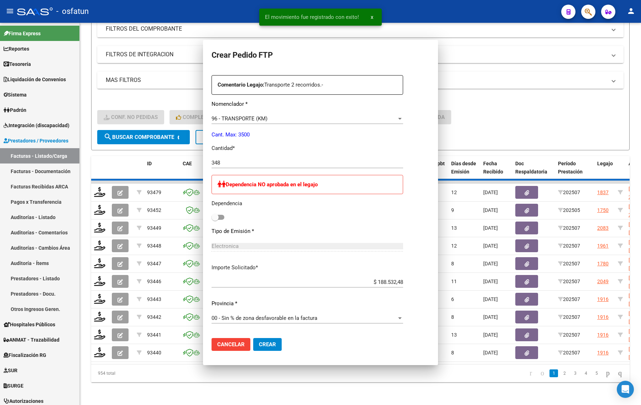
scroll to position [182, 0]
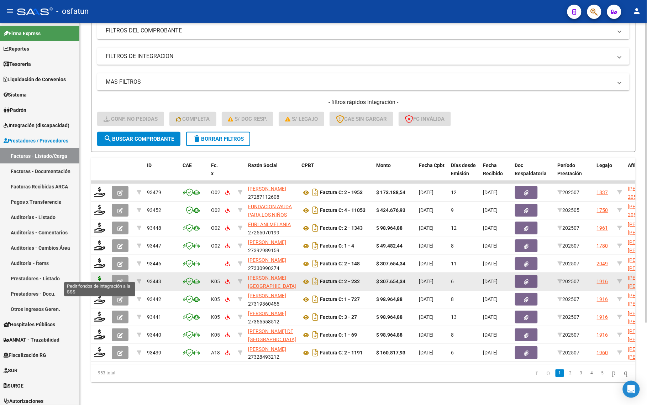
click at [100, 276] on icon at bounding box center [99, 281] width 11 height 10
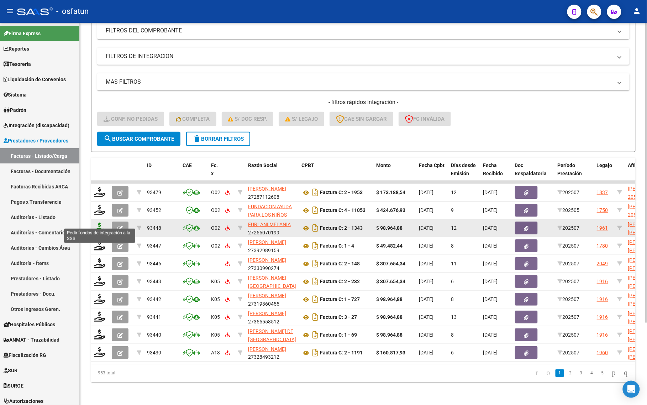
click at [102, 222] on icon at bounding box center [99, 227] width 11 height 10
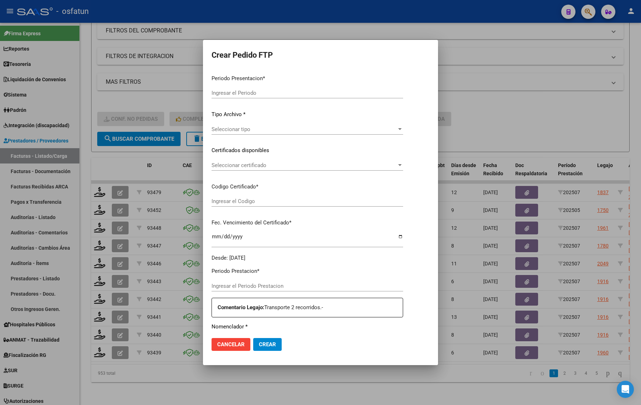
type input "202507"
type input "$ 98.964,88"
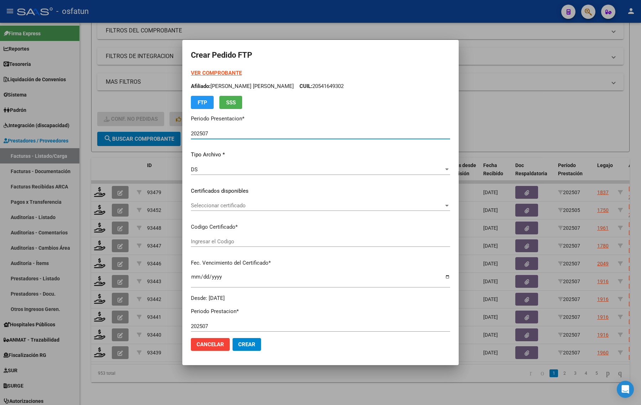
type input "ARG02000554154942024031320290313SLS257"
type input "[DATE]"
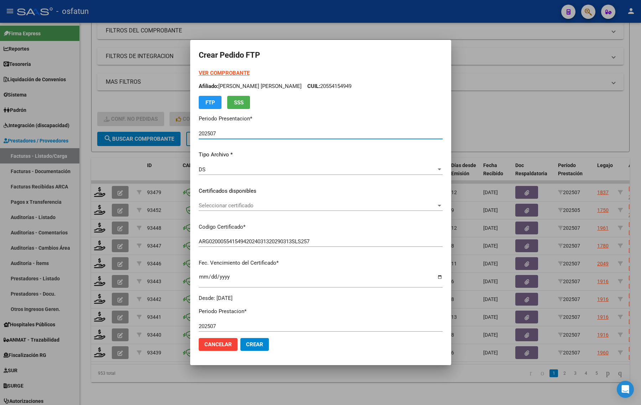
click at [205, 75] on strong "VER COMPROBANTE" at bounding box center [224, 73] width 51 height 6
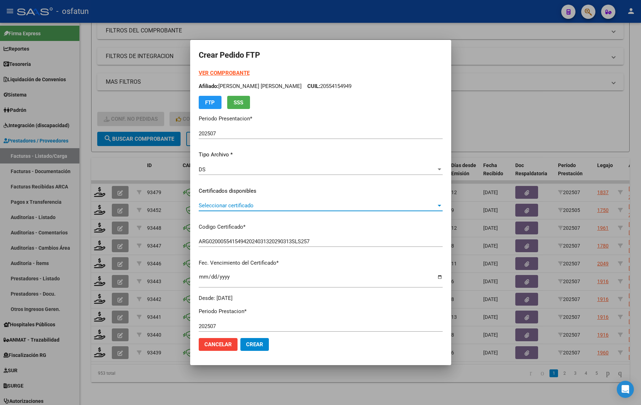
click at [240, 205] on span "Seleccionar certificado" at bounding box center [317, 205] width 237 height 6
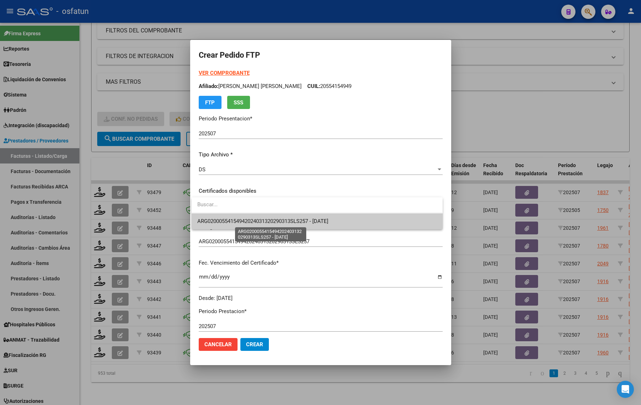
click at [239, 224] on span "ARG02000554154942024031320290313SLS257 - [DATE]" at bounding box center [317, 221] width 240 height 16
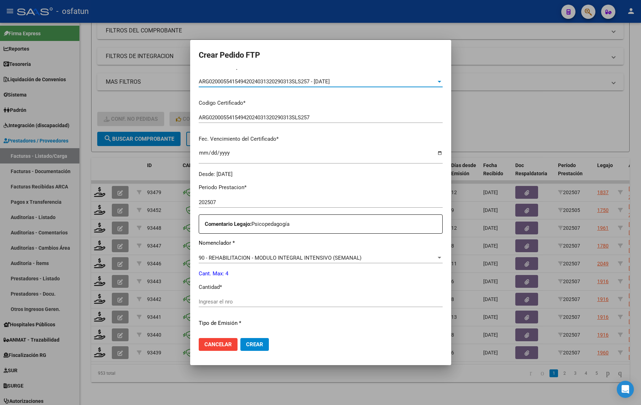
scroll to position [213, 0]
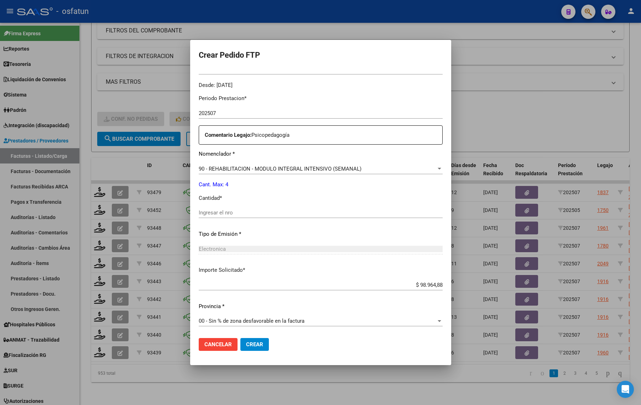
click at [238, 217] on div "Ingresar el nro" at bounding box center [321, 212] width 244 height 11
click at [233, 212] on input "Ingresar el nro" at bounding box center [321, 212] width 244 height 6
type input "4"
click at [258, 355] on mat-dialog-actions "Cancelar Crear" at bounding box center [321, 344] width 244 height 24
drag, startPoint x: 257, startPoint y: 346, endPoint x: 278, endPoint y: 337, distance: 22.6
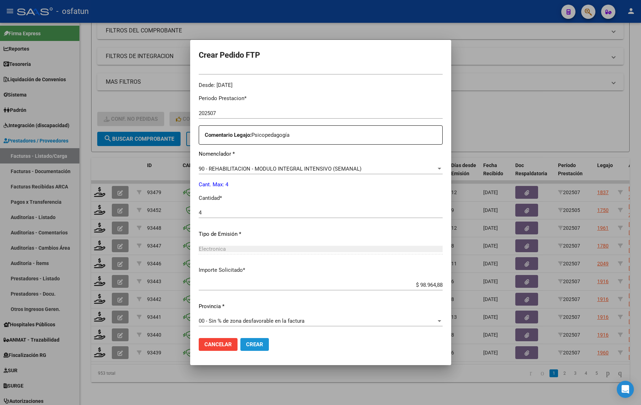
click at [270, 340] on mat-dialog-actions "Cancelar Crear" at bounding box center [321, 344] width 244 height 24
click at [254, 344] on span "Crear" at bounding box center [254, 344] width 17 height 6
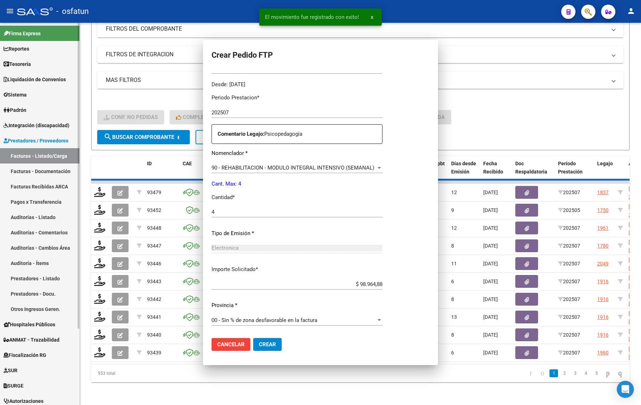
scroll to position [0, 0]
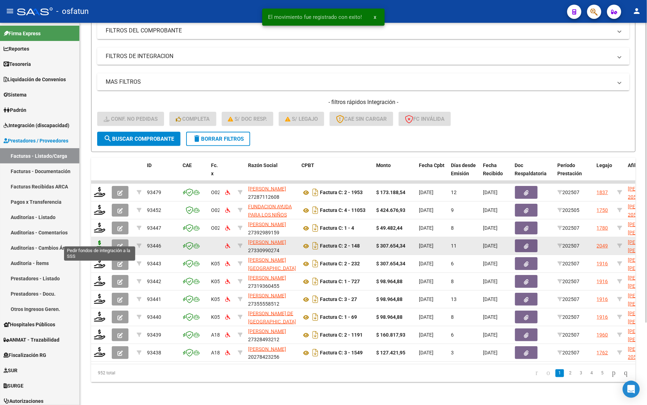
click at [96, 241] on icon at bounding box center [99, 245] width 11 height 10
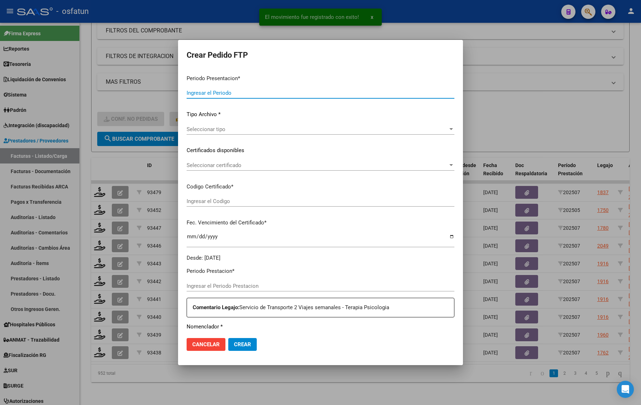
type input "202507"
type input "$ 307.654,34"
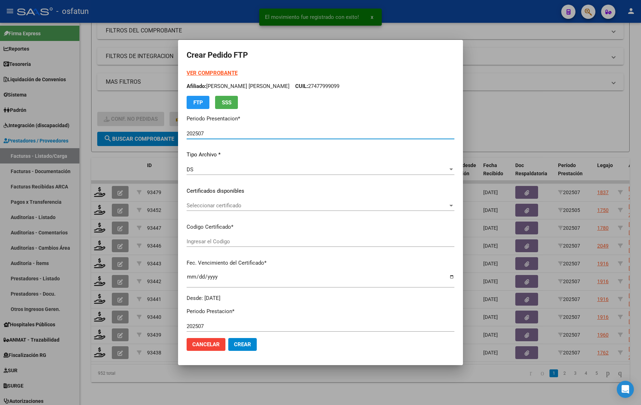
type input "ARG01000477999092022102120251021SLS257"
type input "[DATE]"
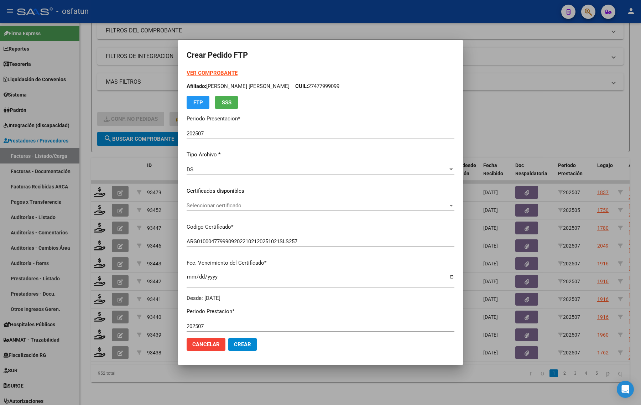
click at [206, 72] on strong "VER COMPROBANTE" at bounding box center [211, 73] width 51 height 6
drag, startPoint x: 226, startPoint y: 198, endPoint x: 226, endPoint y: 211, distance: 12.8
click at [226, 200] on div "VER COMPROBANTE ARCA Padrón Afiliado: [PERSON_NAME] [PERSON_NAME]: 27477999099 …" at bounding box center [320, 185] width 268 height 233
click at [226, 211] on div "Seleccionar certificado Seleccionar certificado" at bounding box center [320, 208] width 268 height 17
click at [228, 205] on span "Seleccionar certificado" at bounding box center [316, 205] width 261 height 6
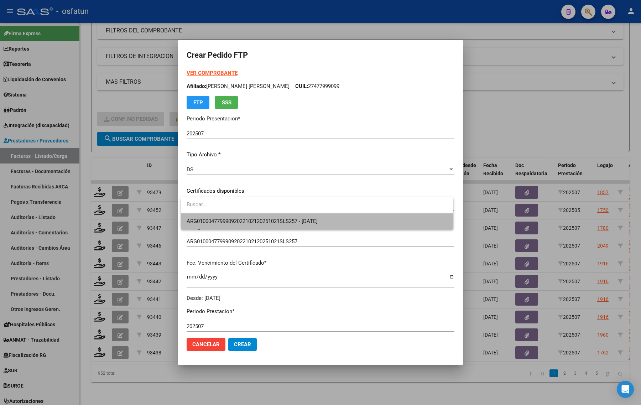
click at [221, 224] on span "ARG01000477999092022102120251021SLS257 - [DATE]" at bounding box center [316, 221] width 261 height 16
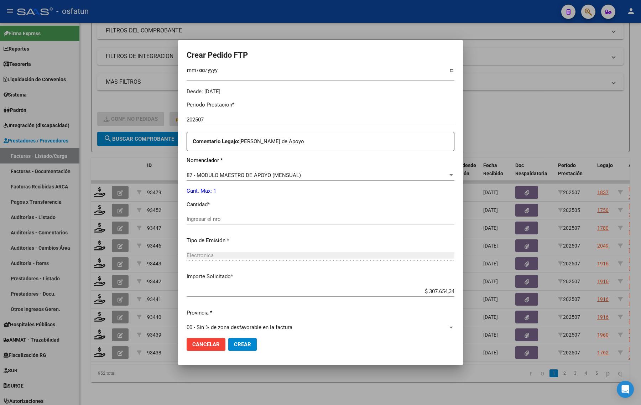
scroll to position [213, 0]
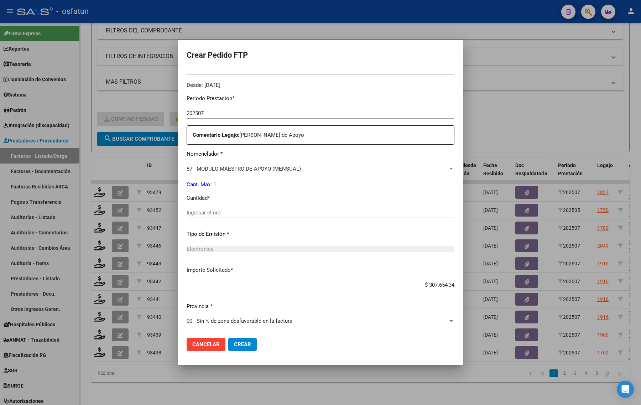
click at [215, 207] on div "Ingresar el nro" at bounding box center [320, 212] width 268 height 11
click at [214, 214] on input "Ingresar el nro" at bounding box center [320, 212] width 268 height 6
type input "1"
click at [251, 338] on button "Crear" at bounding box center [242, 344] width 28 height 13
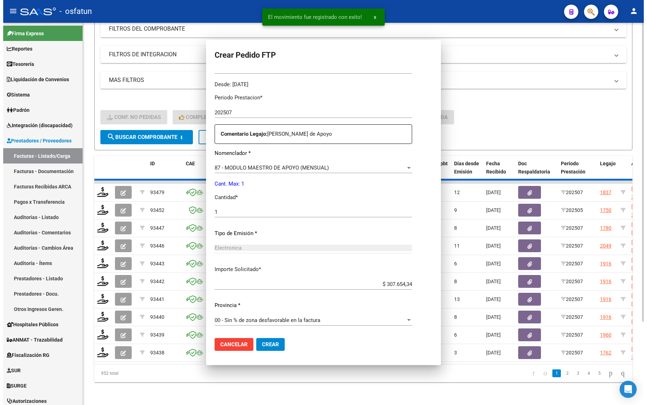
scroll to position [173, 0]
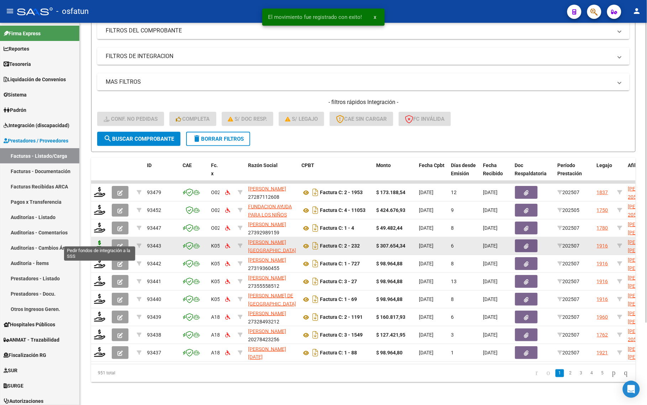
click at [99, 240] on icon at bounding box center [99, 245] width 11 height 10
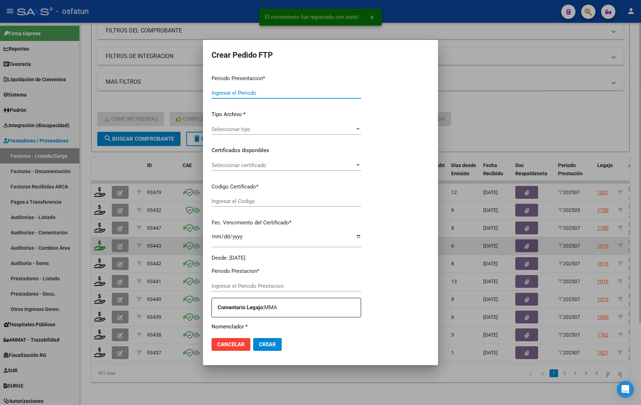
type input "202507"
type input "$ 307.654,34"
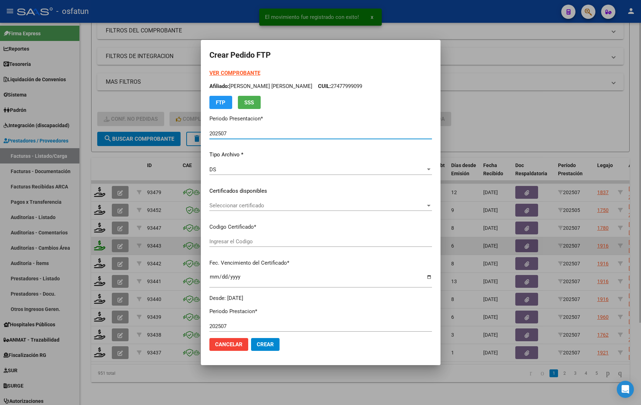
type input "ARG02000580458862023111320261113JUJ135"
type input "[DATE]"
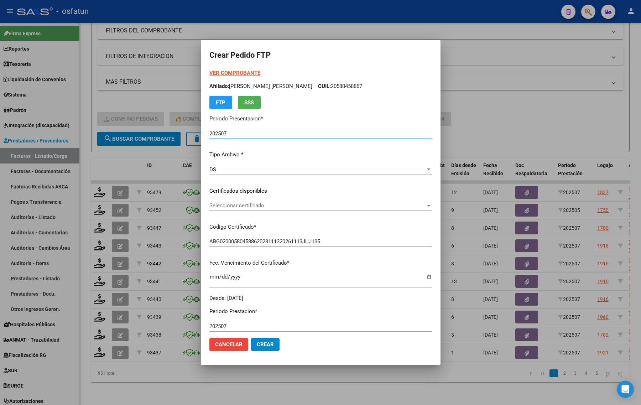
click at [525, 111] on div at bounding box center [320, 202] width 641 height 405
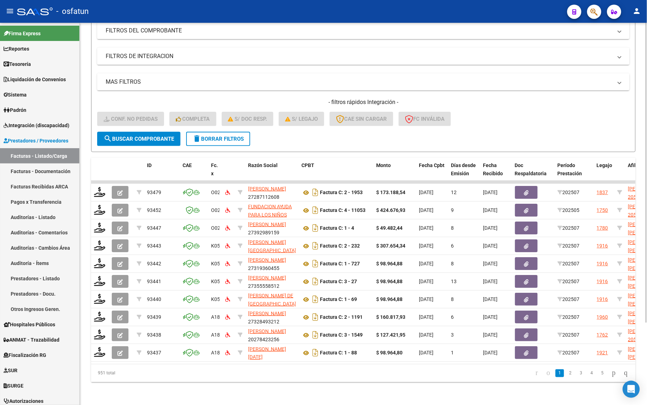
click at [433, 139] on form "Filtros Id Integración Area Seleccionar Gerenciador Seleccionar Gerenciador Si …" at bounding box center [363, 68] width 544 height 167
click at [185, 136] on form "Filtros Id Integración Area Seleccionar Gerenciador Seleccionar Gerenciador Si …" at bounding box center [363, 68] width 544 height 167
click at [199, 136] on button "delete Borrar Filtros" at bounding box center [218, 139] width 64 height 14
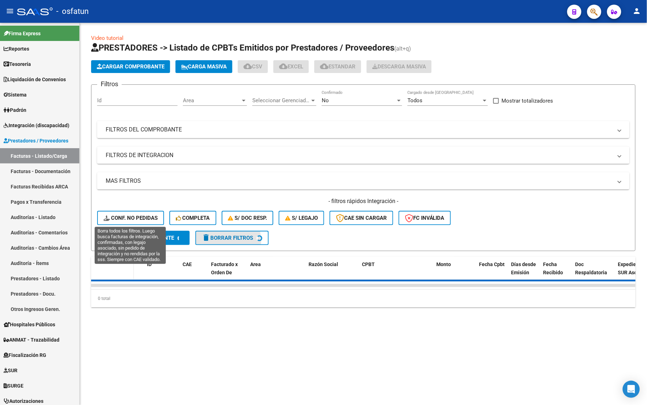
scroll to position [0, 0]
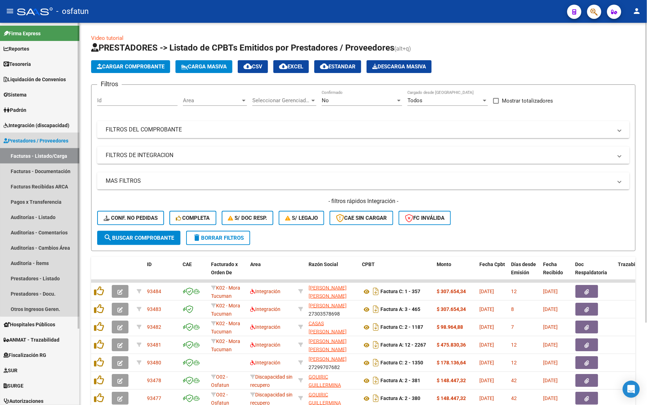
drag, startPoint x: 40, startPoint y: 157, endPoint x: 44, endPoint y: 160, distance: 5.3
click at [42, 157] on link "Facturas - Listado/Carga" at bounding box center [39, 155] width 79 height 15
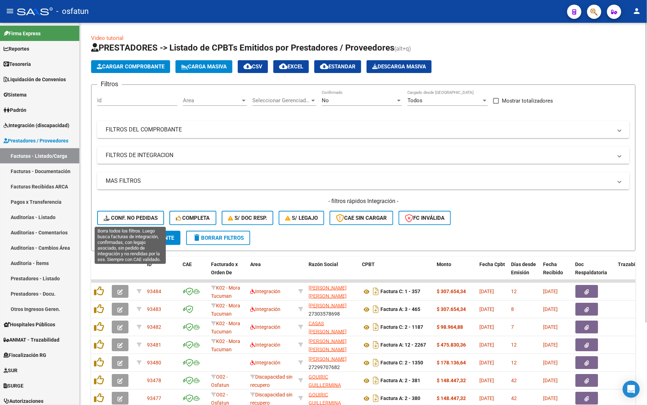
click at [120, 223] on button "Conf. no pedidas" at bounding box center [130, 218] width 67 height 14
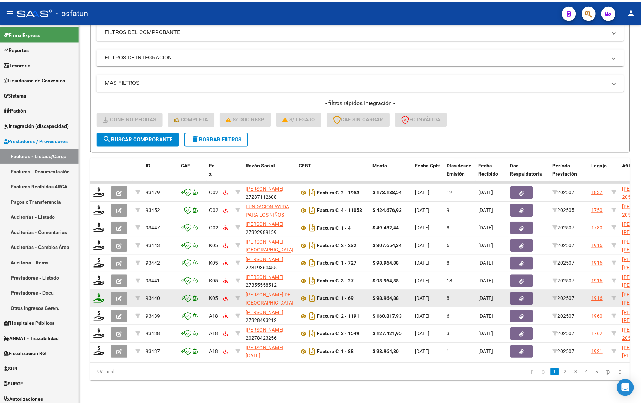
scroll to position [104, 0]
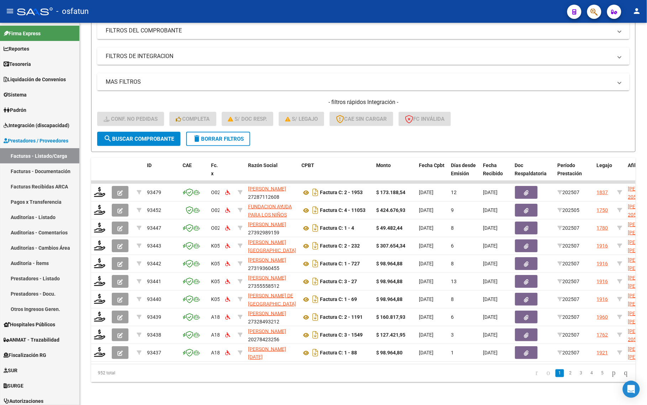
click at [89, 267] on div "Video tutorial PRESTADORES -> Listado de CPBTs Emitidos por Prestadores / Prove…" at bounding box center [363, 164] width 567 height 481
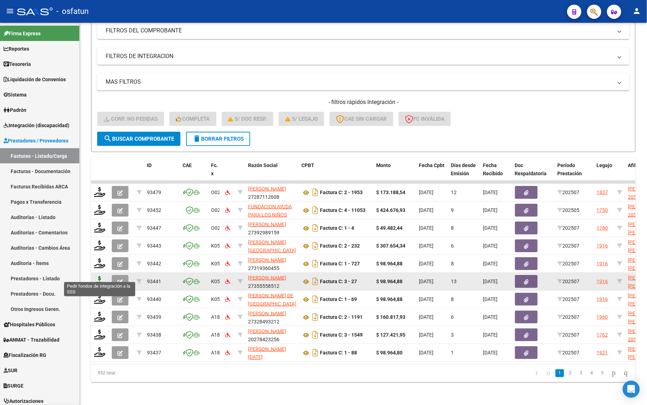
click at [97, 276] on icon at bounding box center [99, 281] width 11 height 10
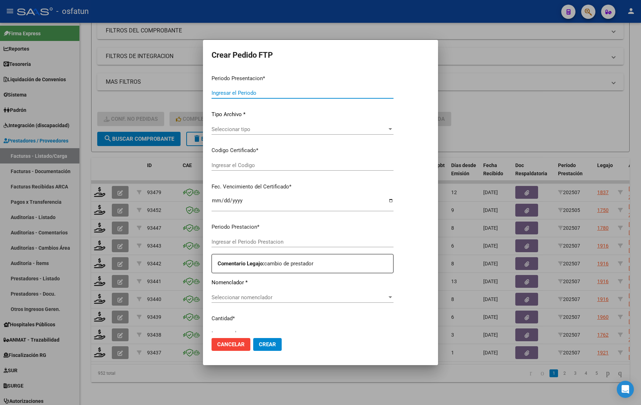
type input "202507"
type input "$ 98.964,88"
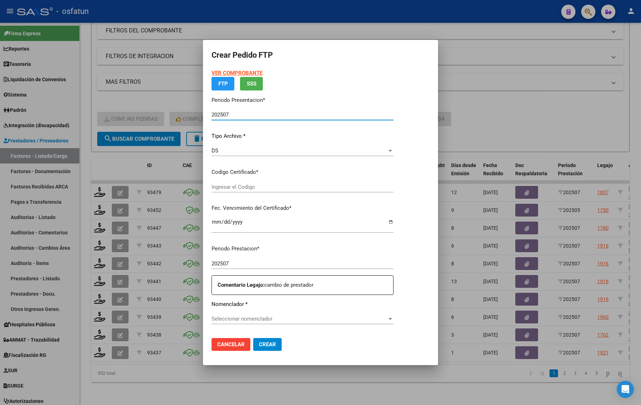
type input "ARG02000580458862023111320261113JUJ135"
type input "[DATE]"
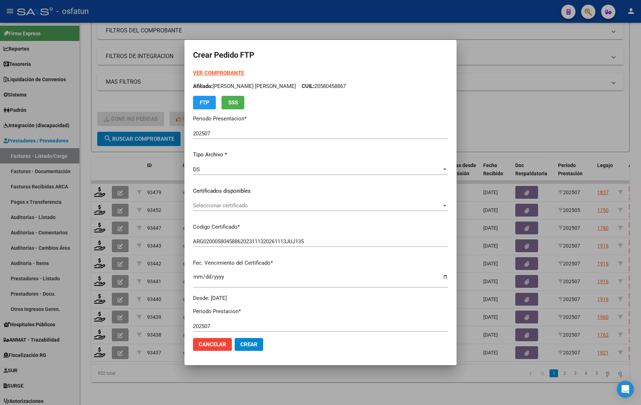
click at [219, 75] on strong "VER COMPROBANTE" at bounding box center [218, 73] width 51 height 6
click at [228, 206] on span "Seleccionar certificado" at bounding box center [317, 205] width 248 height 6
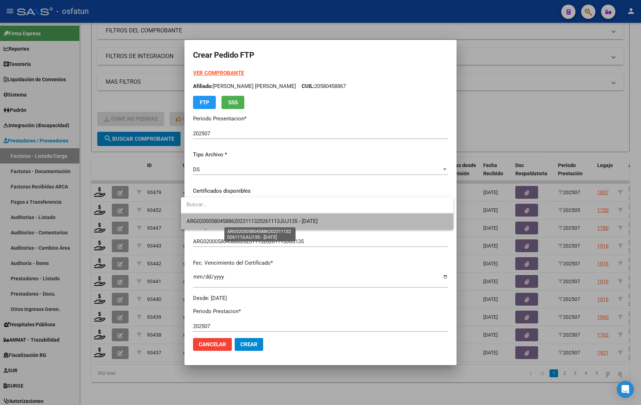
click at [222, 221] on span "ARG02000580458862023111320261113JUJ135 - [DATE]" at bounding box center [251, 221] width 131 height 6
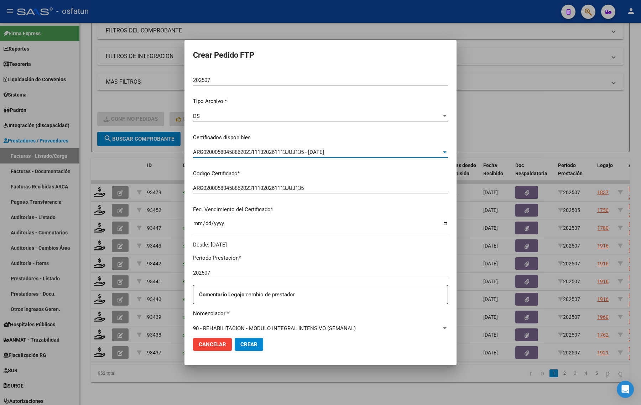
scroll to position [133, 0]
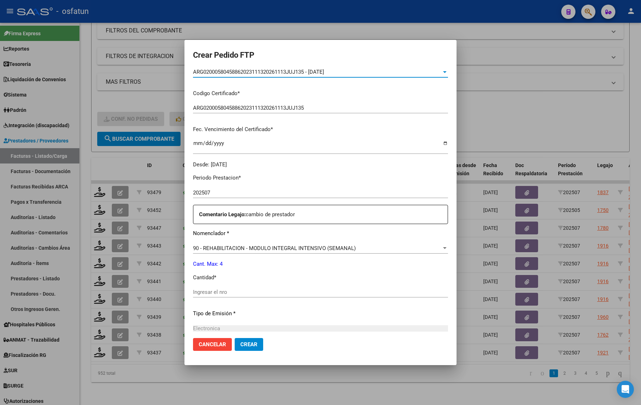
click at [204, 296] on div "Ingresar el nro" at bounding box center [320, 291] width 255 height 11
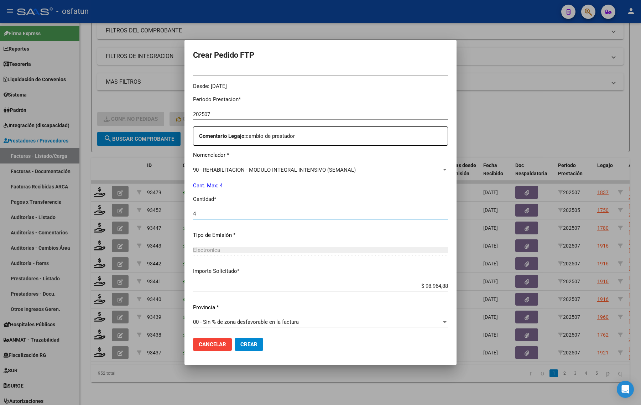
scroll to position [213, 0]
type input "4"
click at [241, 342] on span "Crear" at bounding box center [248, 344] width 17 height 6
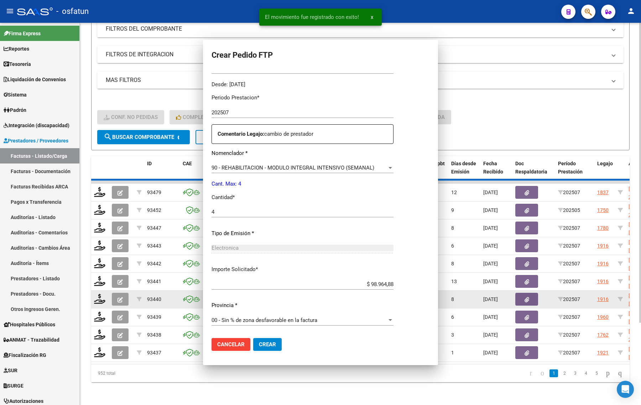
scroll to position [173, 0]
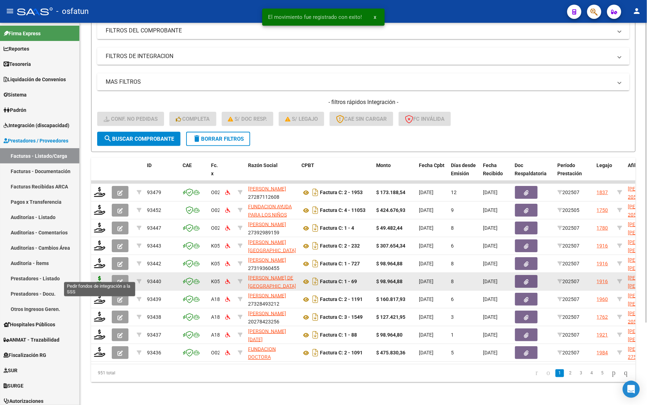
click at [102, 278] on icon at bounding box center [99, 281] width 11 height 10
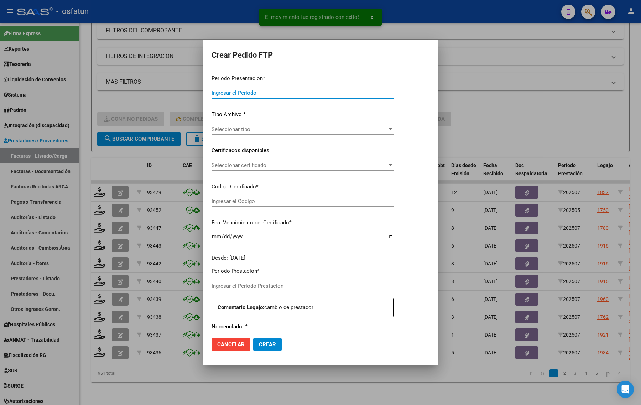
type input "202507"
type input "$ 98.964,88"
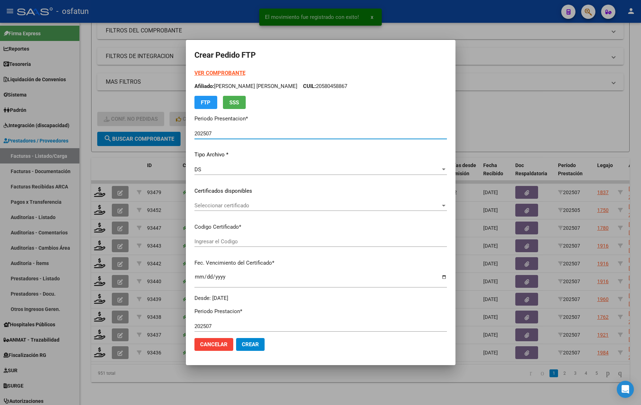
type input "ARG02000580458862023111320261113JUJ135"
type input "[DATE]"
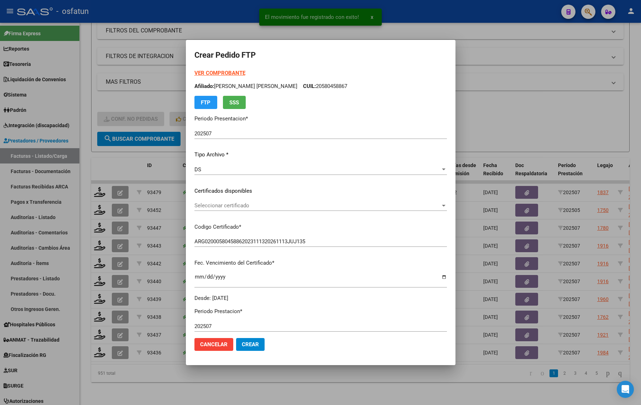
click at [214, 73] on strong "VER COMPROBANTE" at bounding box center [219, 73] width 51 height 6
click at [219, 206] on span "Seleccionar certificado" at bounding box center [317, 205] width 246 height 6
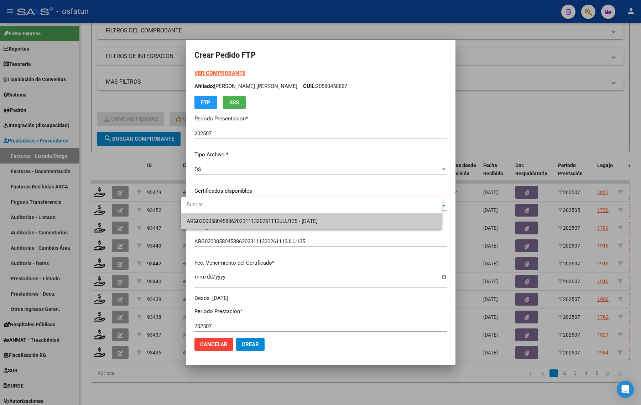
click at [217, 217] on span "ARG02000580458862023111320261113JUJ135 - [DATE]" at bounding box center [310, 221] width 249 height 16
click at [217, 217] on div "Seleccionar certificado Seleccionar certificado" at bounding box center [320, 208] width 252 height 17
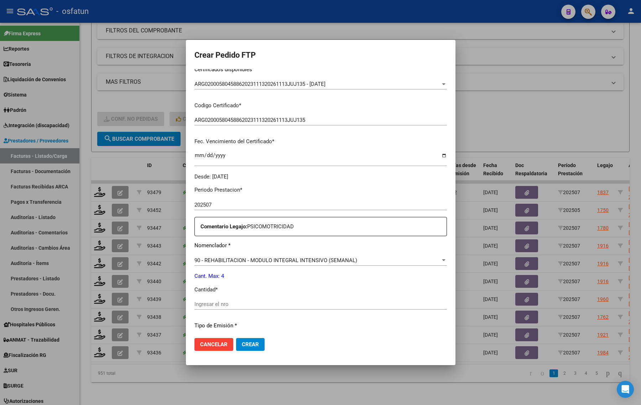
scroll to position [133, 0]
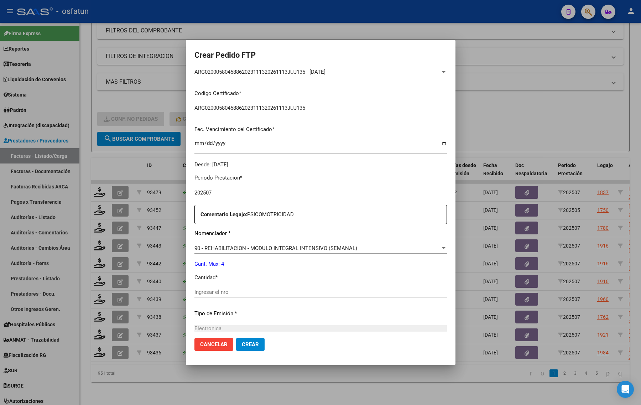
click at [215, 285] on div "Periodo Prestacion * 202507 Ingresar el Periodo Prestacion Comentario Legajo: […" at bounding box center [320, 290] width 252 height 244
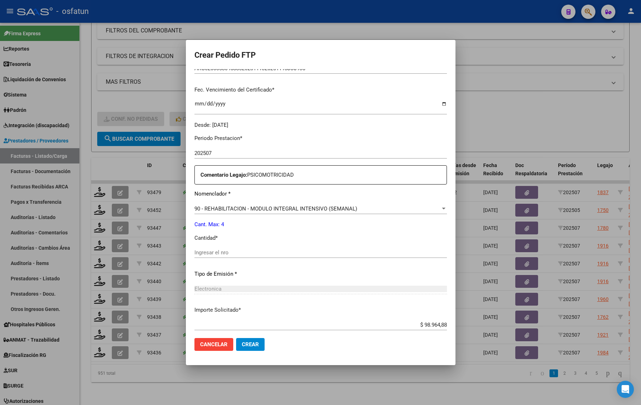
scroll to position [213, 0]
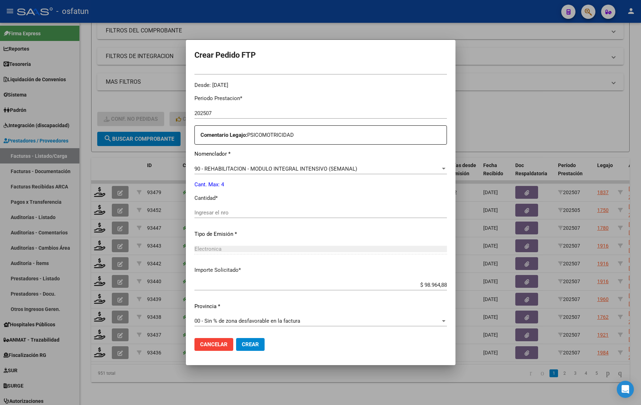
click at [213, 212] on input "Ingresar el nro" at bounding box center [320, 212] width 252 height 6
click at [215, 212] on input "Ingresar el nro" at bounding box center [320, 212] width 252 height 6
type input "4"
click at [242, 343] on span "Crear" at bounding box center [250, 344] width 17 height 6
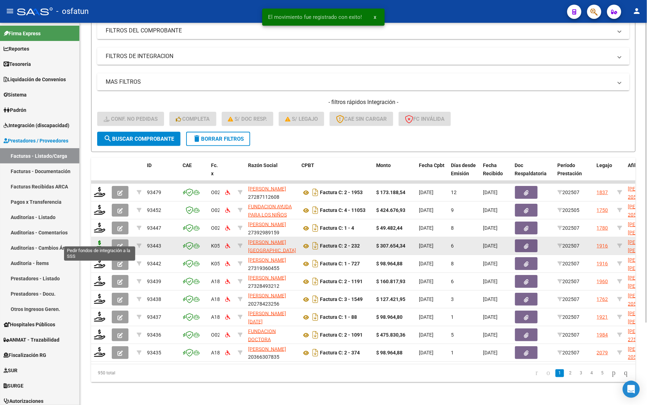
click at [102, 241] on icon at bounding box center [99, 245] width 11 height 10
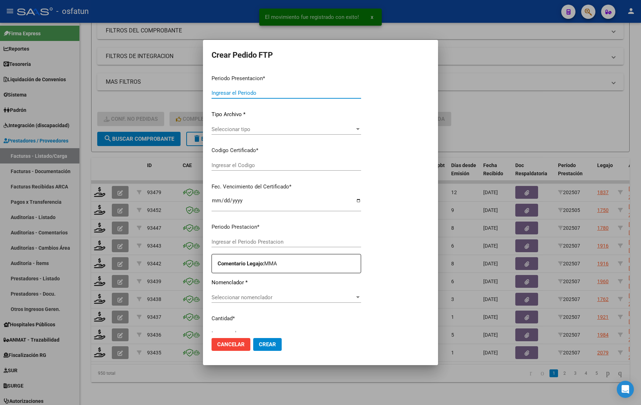
type input "202507"
type input "$ 307.654,34"
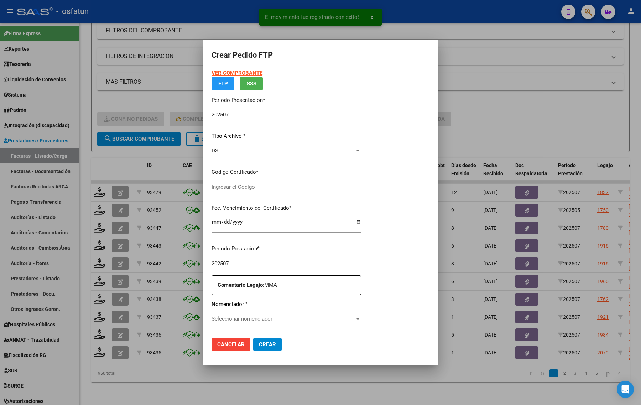
type input "ARG02000580458862023111320261113JUJ135"
type input "[DATE]"
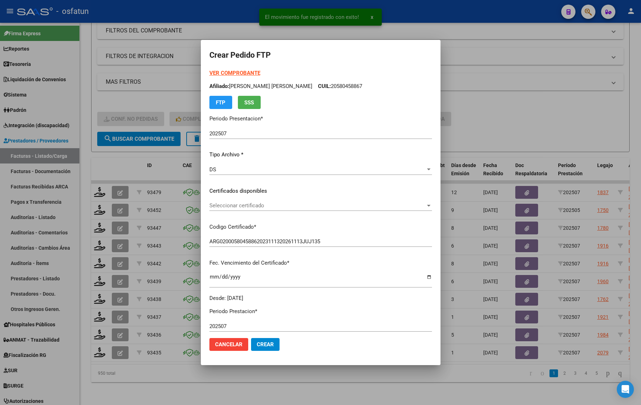
click at [216, 70] on strong "VER COMPROBANTE" at bounding box center [234, 73] width 51 height 6
click at [242, 208] on span "Seleccionar certificado" at bounding box center [317, 205] width 216 height 6
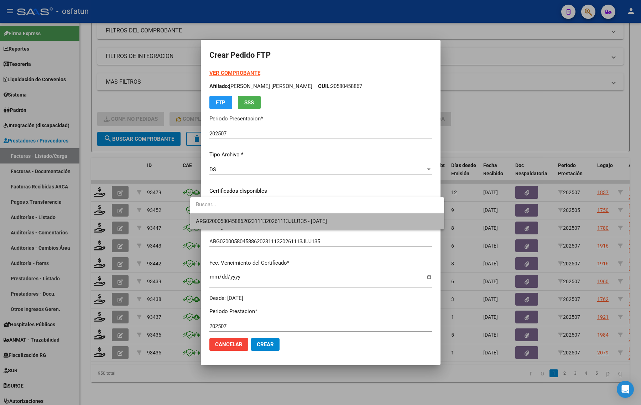
click at [242, 225] on span "ARG02000580458862023111320261113JUJ135 - [DATE]" at bounding box center [317, 221] width 242 height 16
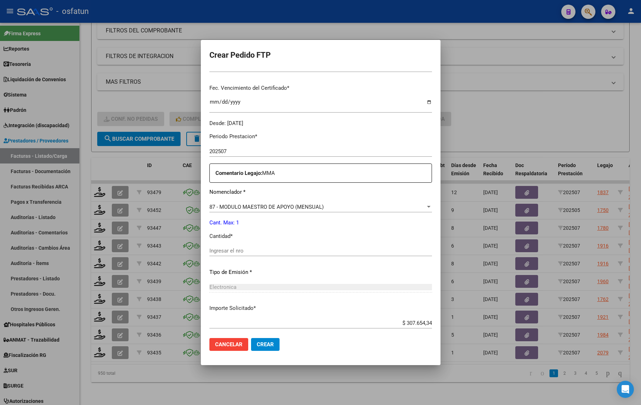
scroll to position [178, 0]
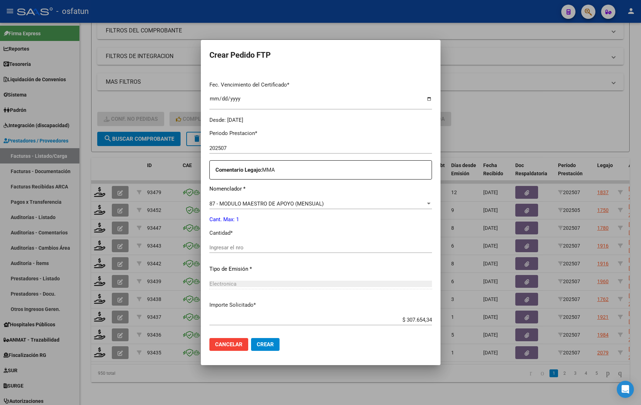
drag, startPoint x: 232, startPoint y: 255, endPoint x: 226, endPoint y: 248, distance: 8.8
click at [232, 255] on div "Ingresar el nro" at bounding box center [320, 250] width 222 height 17
click at [225, 246] on input "Ingresar el nro" at bounding box center [320, 247] width 222 height 6
type input "1"
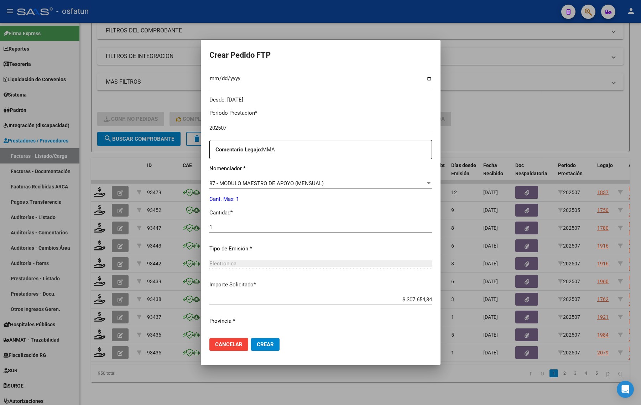
scroll to position [213, 0]
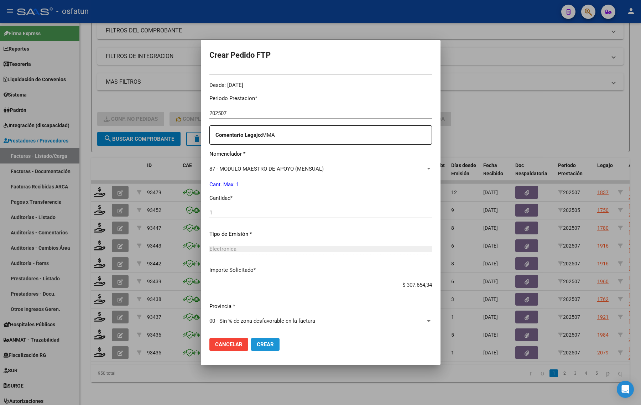
click at [257, 342] on span "Crear" at bounding box center [265, 344] width 17 height 6
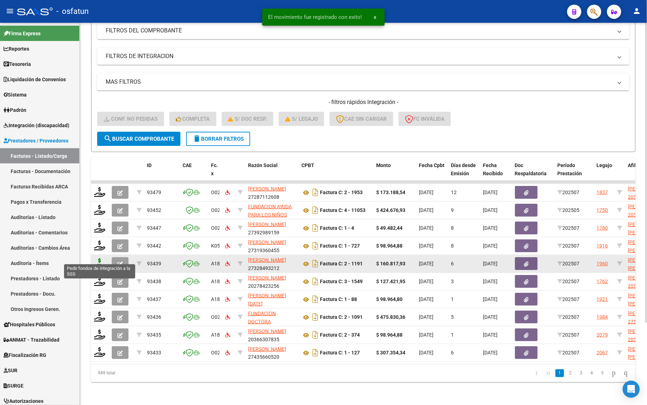
click at [95, 258] on icon at bounding box center [99, 263] width 11 height 10
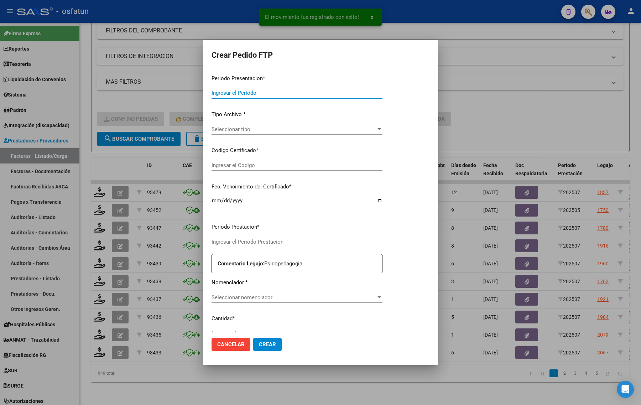
type input "202507"
type input "$ 160.817,93"
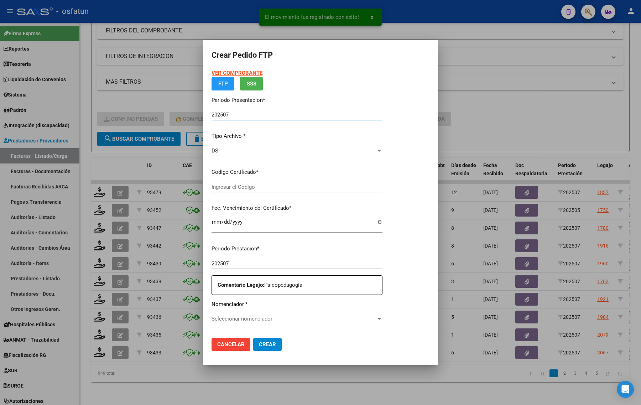
type input "ARG02000535256382024010320290103BUE413"
type input "[DATE]"
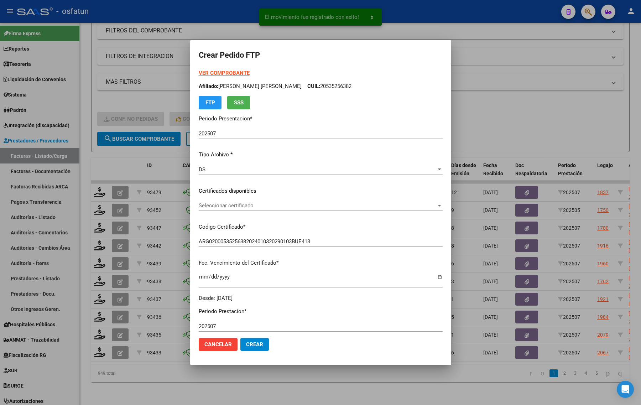
click at [223, 76] on strong "VER COMPROBANTE" at bounding box center [224, 73] width 51 height 6
click at [225, 211] on div "Seleccionar certificado Seleccionar certificado" at bounding box center [321, 208] width 244 height 17
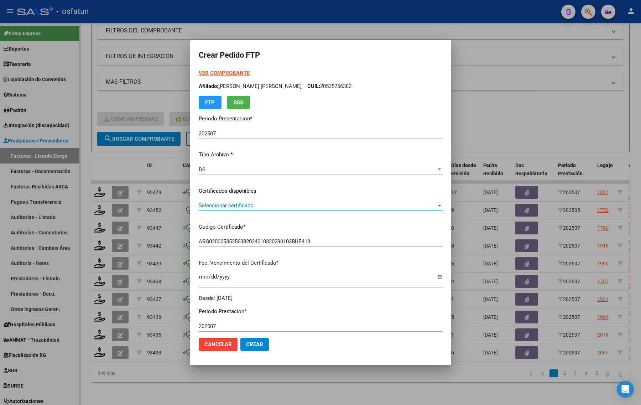
click at [226, 205] on span "Seleccionar certificado" at bounding box center [317, 205] width 237 height 6
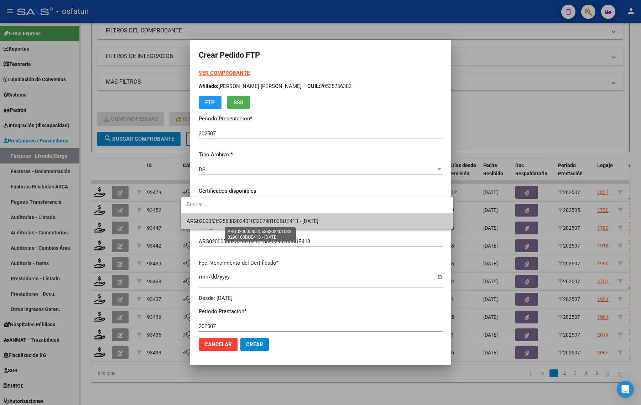
click at [226, 219] on span "ARG02000535256382024010320290103BUE413 - [DATE]" at bounding box center [252, 221] width 132 height 6
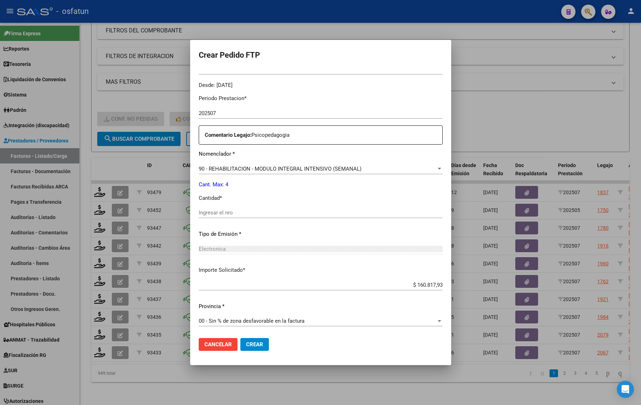
click at [219, 216] on div "Ingresar el nro" at bounding box center [321, 212] width 244 height 11
type input "4"
click at [231, 351] on mat-dialog-actions "Cancelar Crear" at bounding box center [321, 344] width 244 height 24
click at [246, 346] on span "Crear" at bounding box center [254, 344] width 17 height 6
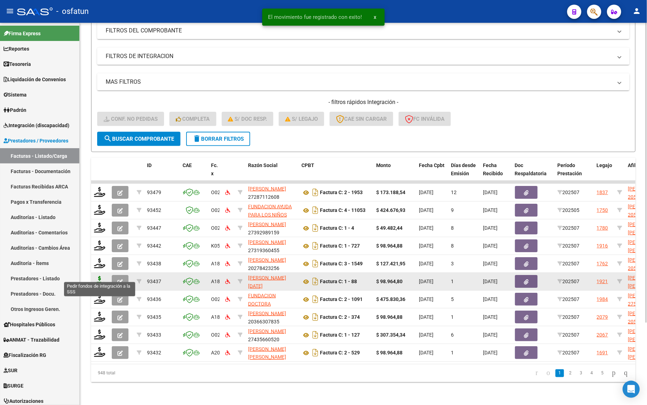
click at [100, 276] on icon at bounding box center [99, 281] width 11 height 10
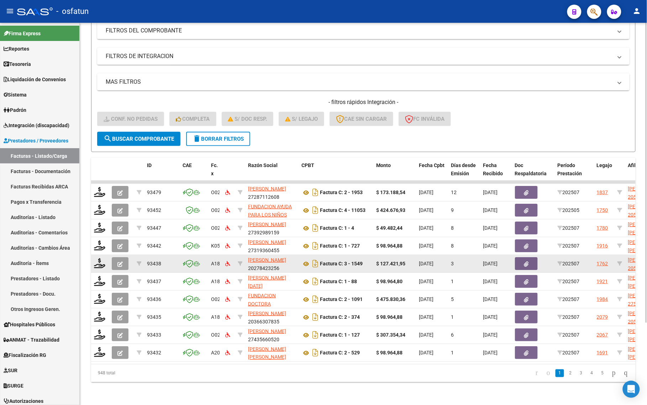
click at [95, 262] on datatable-body-cell at bounding box center [100, 263] width 18 height 17
click at [98, 258] on icon at bounding box center [99, 263] width 11 height 10
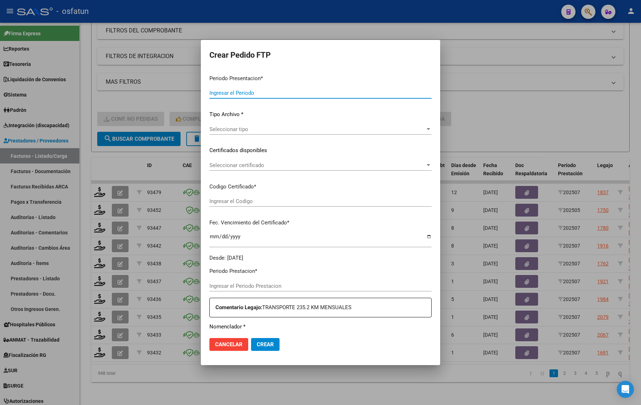
type input "202507"
type input "$ 127.421,95"
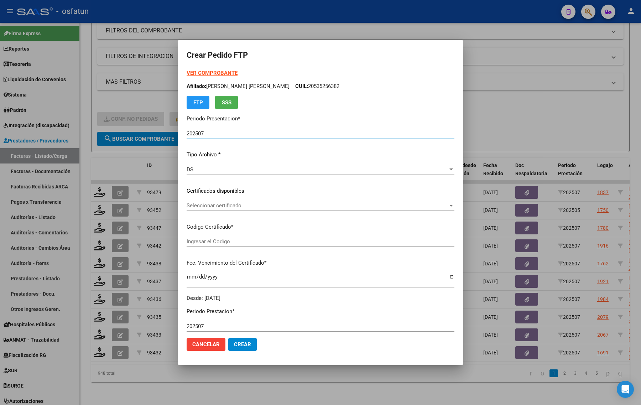
type input "ARG02000539453522024053020320530MEN204"
type input "[DATE]"
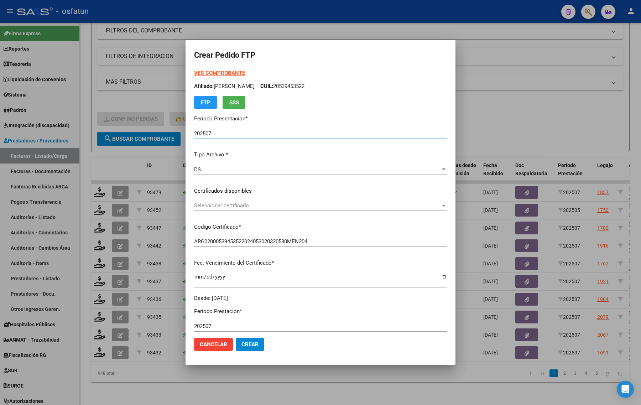
click at [215, 75] on strong "VER COMPROBANTE" at bounding box center [219, 73] width 51 height 6
click at [238, 209] on div "Seleccionar certificado Seleccionar certificado" at bounding box center [320, 205] width 253 height 11
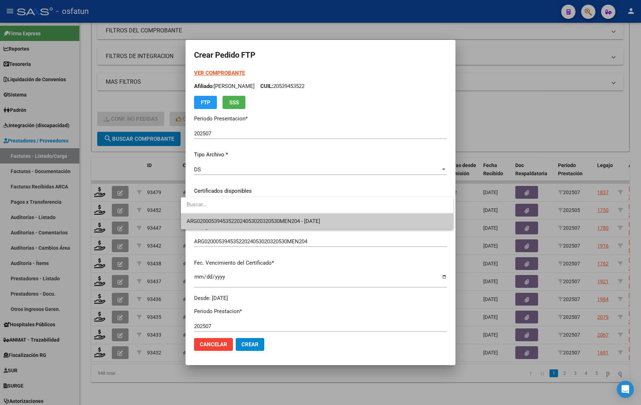
click at [235, 227] on span "ARG02000539453522024053020320530MEN204 - [DATE]" at bounding box center [316, 221] width 261 height 16
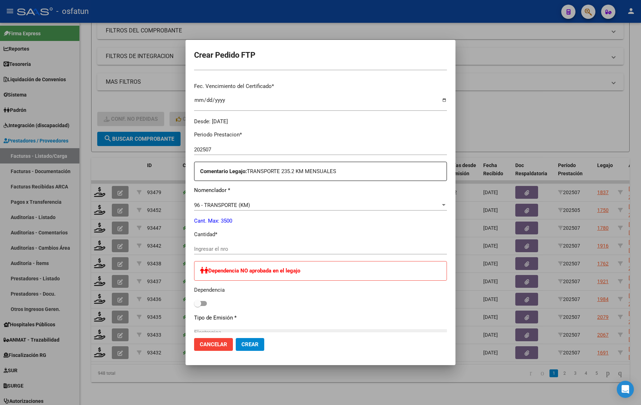
scroll to position [178, 0]
click at [233, 240] on div "Periodo Prestacion * 202507 Ingresar el Periodo Prestacion Comentario Legajo: T…" at bounding box center [320, 305] width 253 height 363
click at [232, 244] on input "Ingresar el nro" at bounding box center [320, 247] width 253 height 6
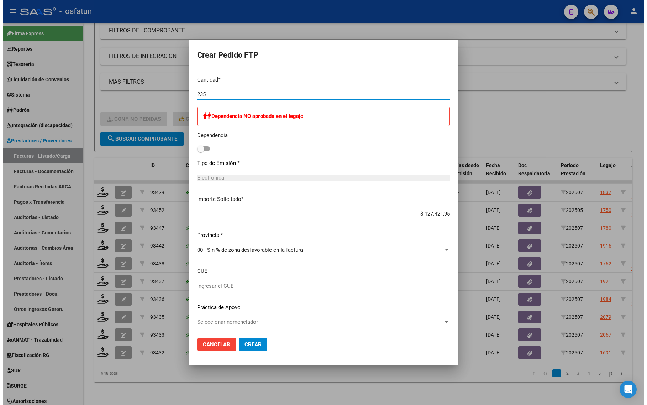
scroll to position [332, 0]
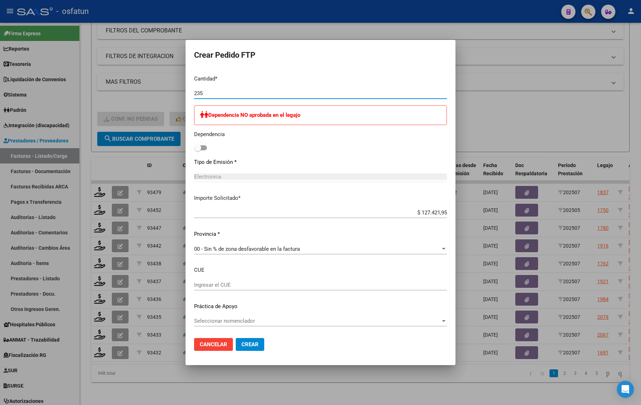
type input "235"
click at [241, 343] on span "Crear" at bounding box center [249, 344] width 17 height 6
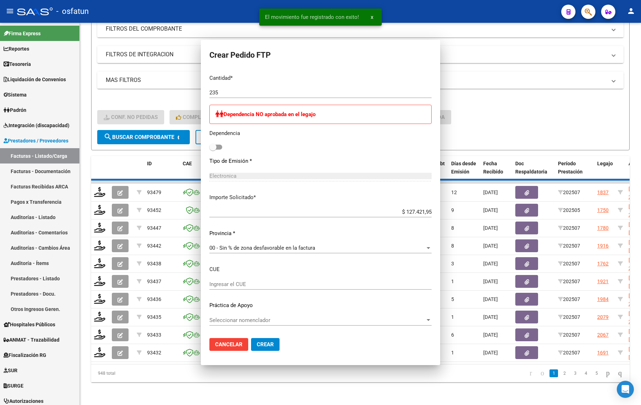
scroll to position [0, 0]
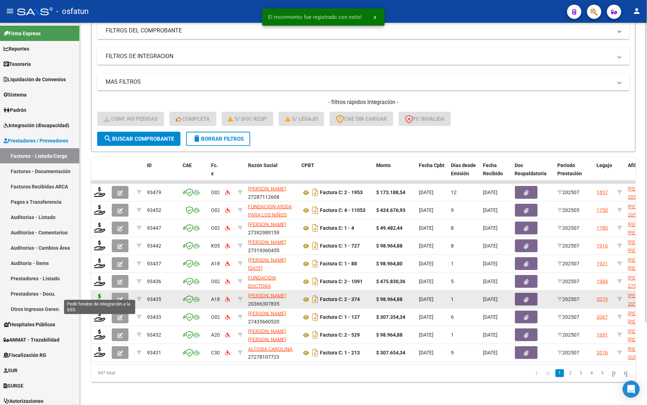
click at [101, 295] on icon at bounding box center [99, 299] width 11 height 10
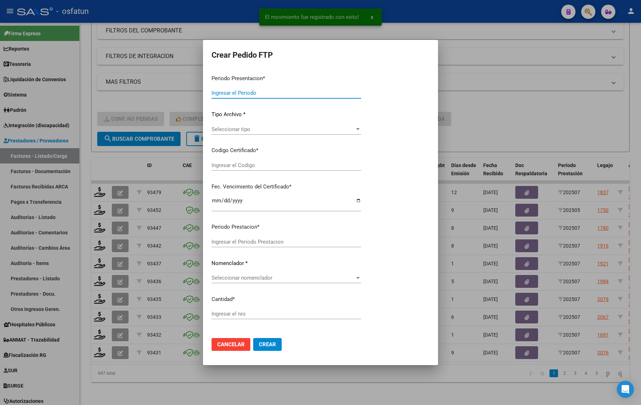
type input "202507"
type input "$ 98.964,88"
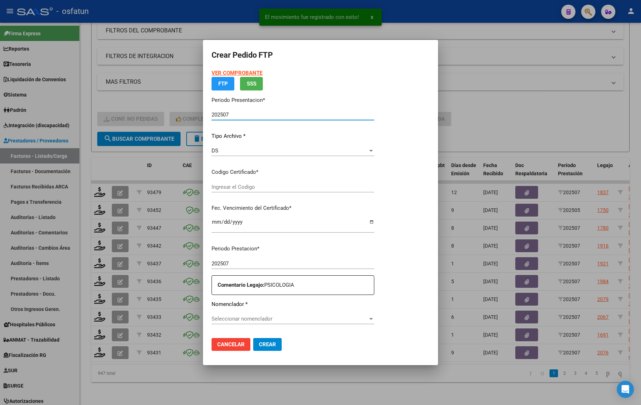
type input "ARG02000546132632025012420300124BUE316"
type input "[DATE]"
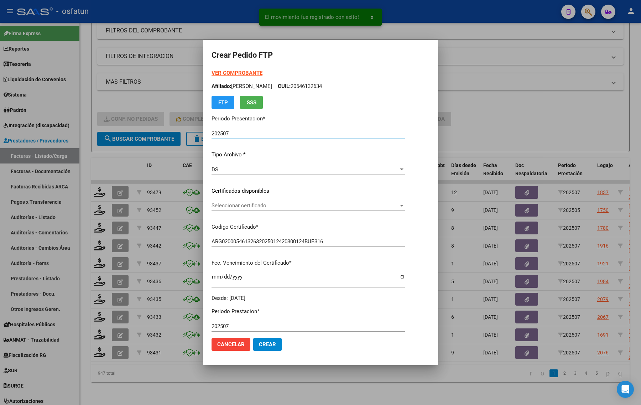
click at [211, 71] on strong "VER COMPROBANTE" at bounding box center [236, 73] width 51 height 6
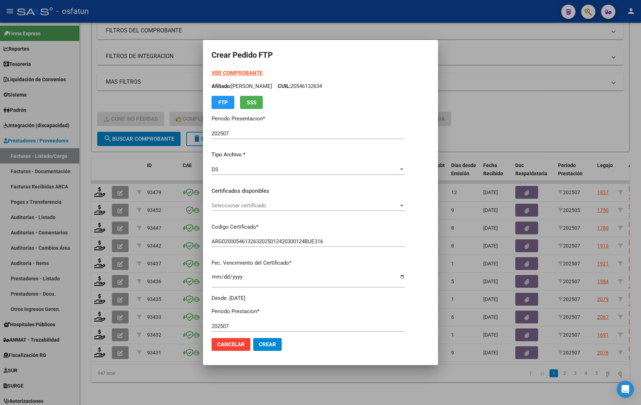
click at [256, 209] on div "Seleccionar certificado Seleccionar certificado" at bounding box center [307, 205] width 193 height 11
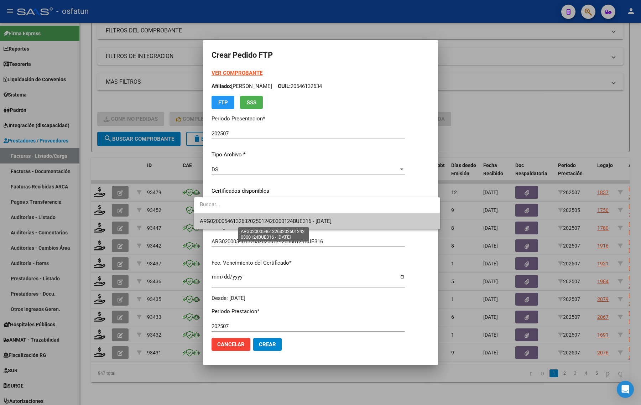
click at [253, 224] on span "ARG02000546132632025012420300124BUE316 - [DATE]" at bounding box center [317, 221] width 234 height 16
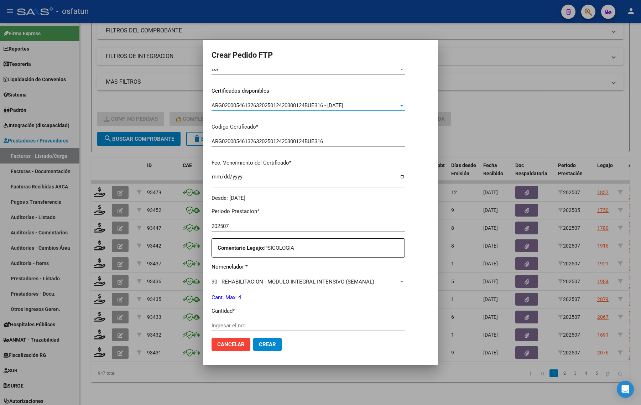
scroll to position [178, 0]
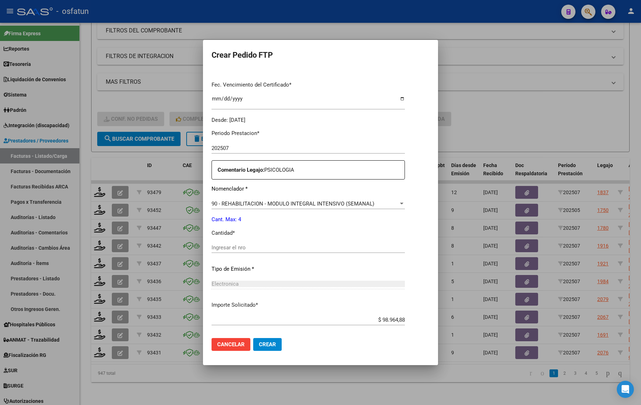
click at [246, 244] on input "Ingresar el nro" at bounding box center [307, 247] width 193 height 6
type input "4"
click at [262, 341] on span "Crear" at bounding box center [267, 344] width 17 height 6
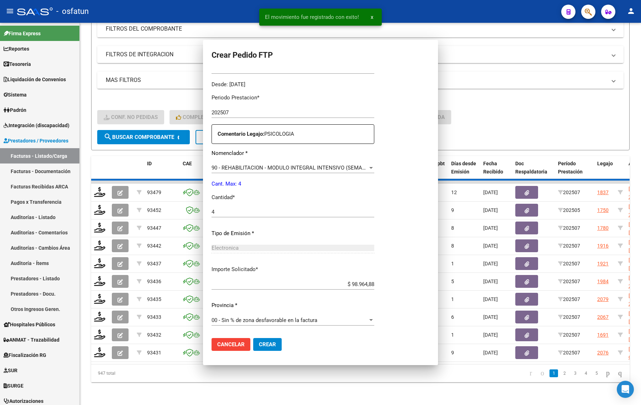
scroll to position [138, 0]
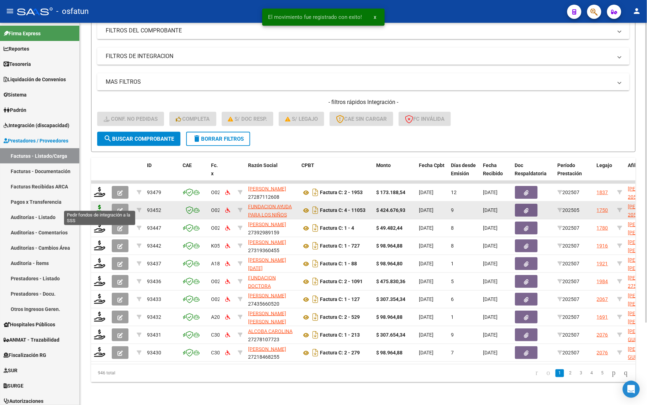
click at [96, 205] on icon at bounding box center [99, 210] width 11 height 10
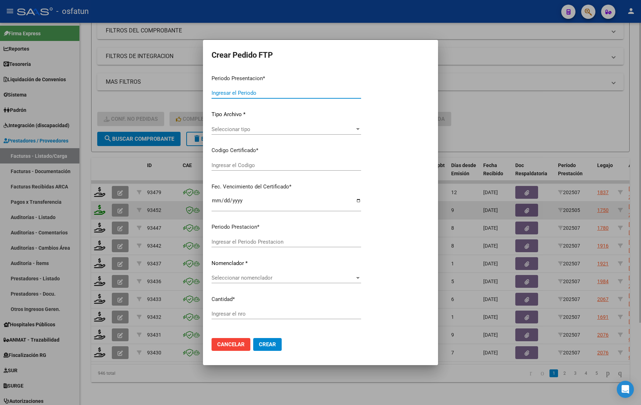
type input "202507"
type input "202505"
type input "$ 424.676,93"
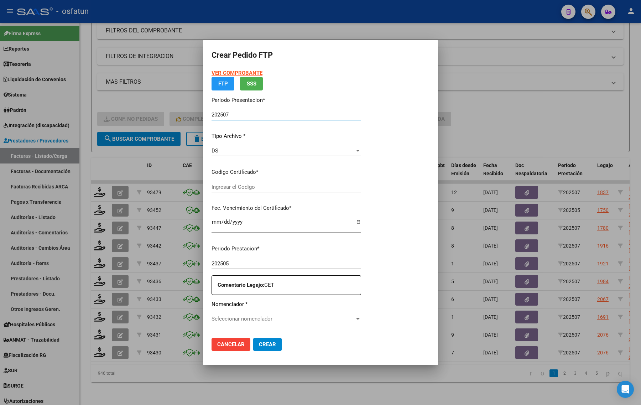
type input "ARG02000512242582023011020280110TUC136"
type input "[DATE]"
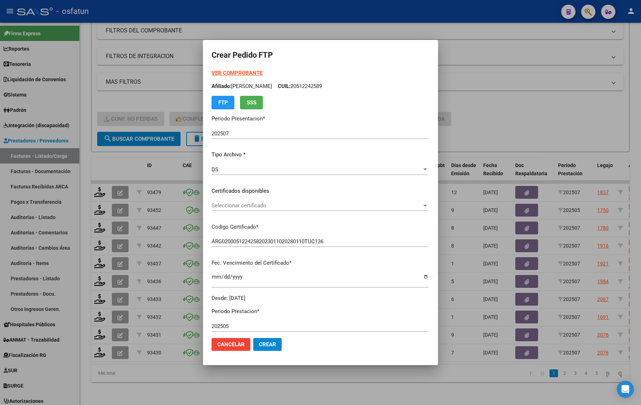
click at [223, 72] on strong "VER COMPROBANTE" at bounding box center [236, 73] width 51 height 6
click at [214, 206] on span "Seleccionar certificado" at bounding box center [316, 205] width 210 height 6
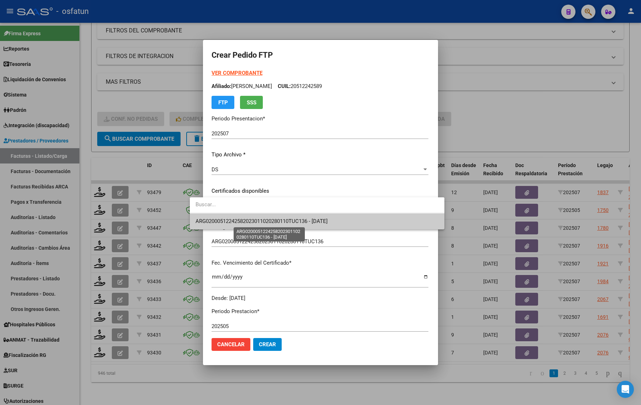
click at [214, 219] on span "ARG02000512242582023011020280110TUC136 - [DATE]" at bounding box center [261, 221] width 132 height 6
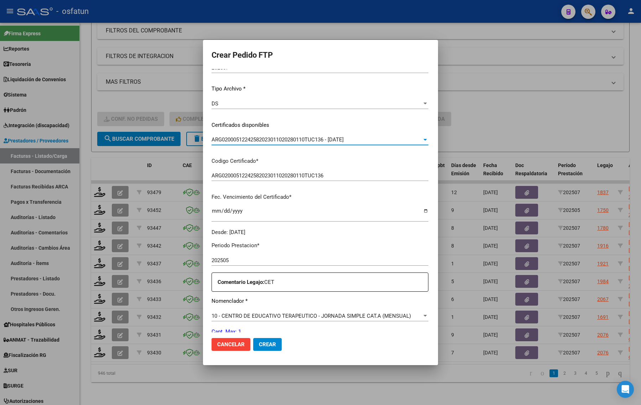
scroll to position [178, 0]
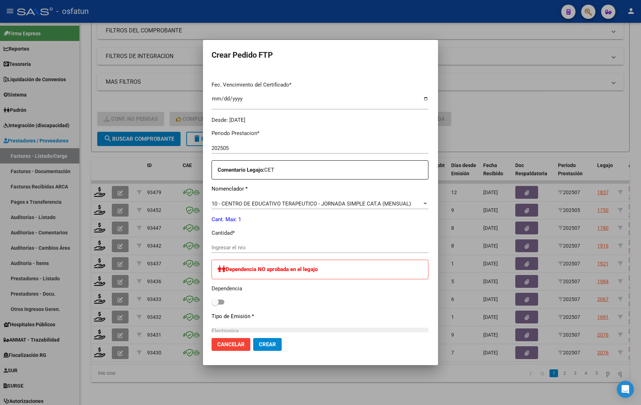
click at [211, 247] on input "Ingresar el nro" at bounding box center [319, 247] width 217 height 6
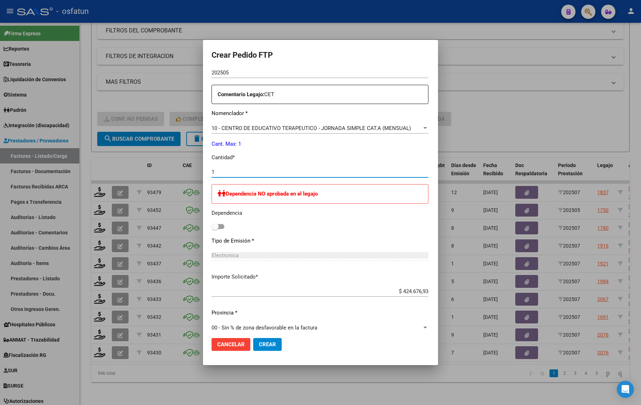
scroll to position [260, 0]
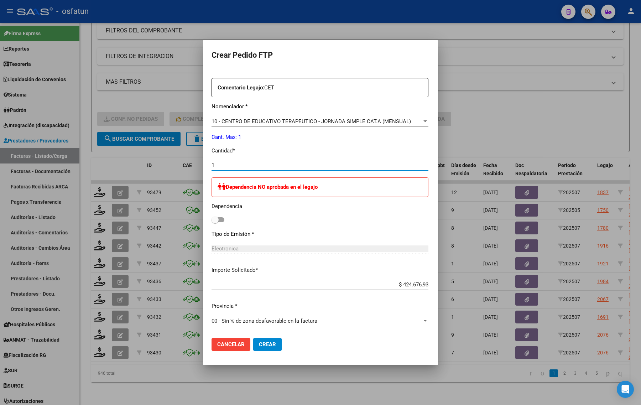
type input "1"
click at [259, 344] on span "Crear" at bounding box center [267, 344] width 17 height 6
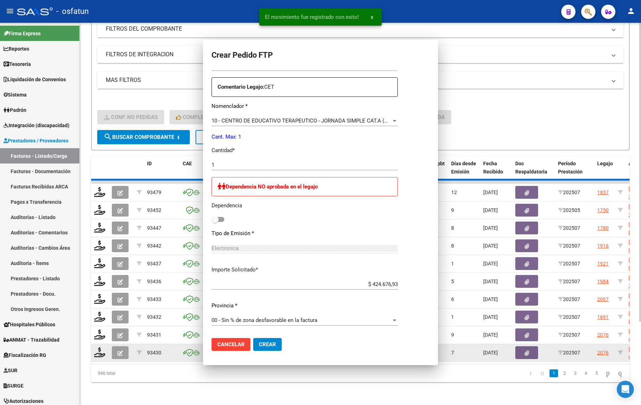
scroll to position [0, 0]
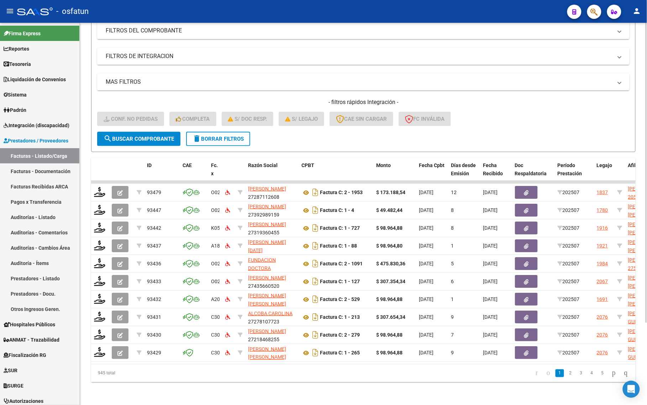
click at [177, 372] on div "945 total" at bounding box center [144, 373] width 107 height 18
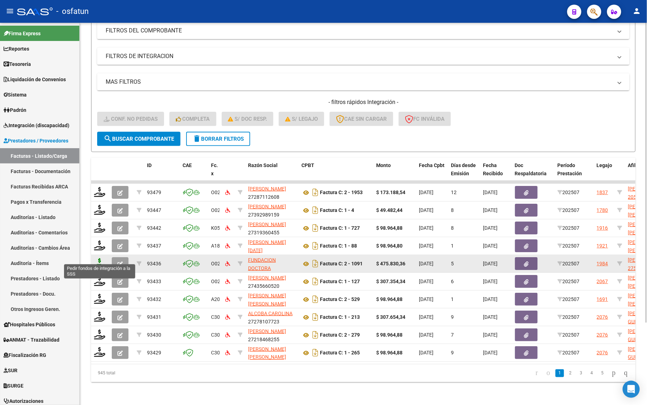
click at [100, 258] on icon at bounding box center [99, 263] width 11 height 10
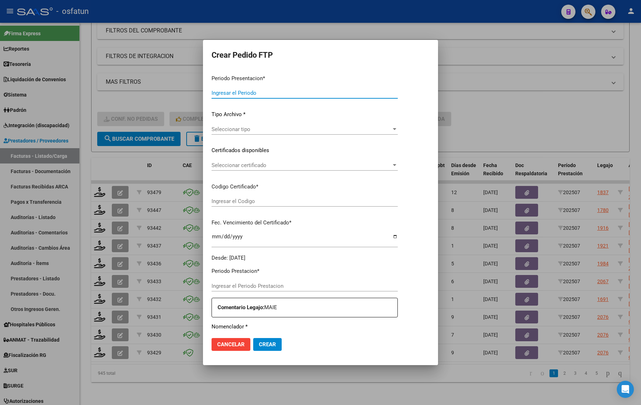
type input "202507"
type input "$ 475.830,36"
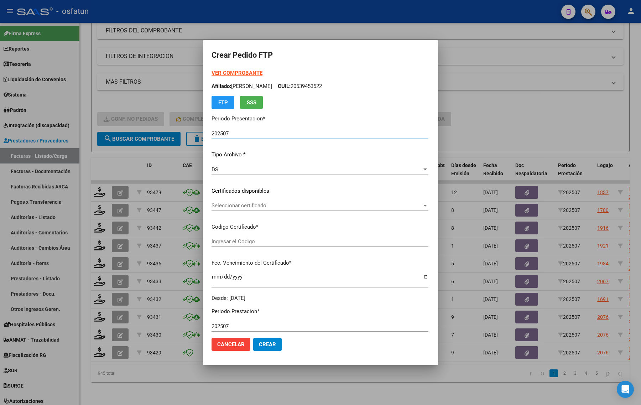
type input "ARG01000569696072022072520270725TUC136"
type input "[DATE]"
click at [235, 70] on strong "VER COMPROBANTE" at bounding box center [236, 73] width 51 height 6
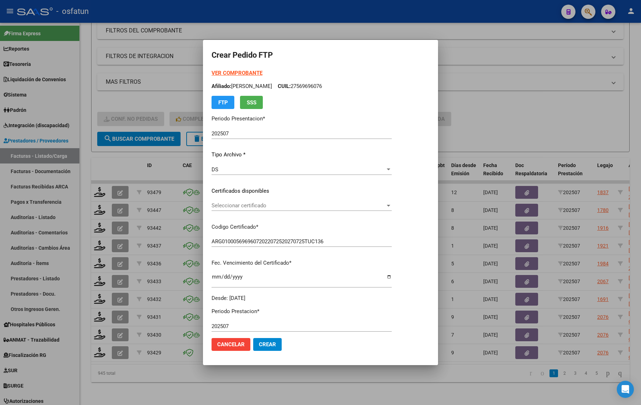
click at [245, 201] on div "Seleccionar certificado Seleccionar certificado" at bounding box center [301, 205] width 180 height 11
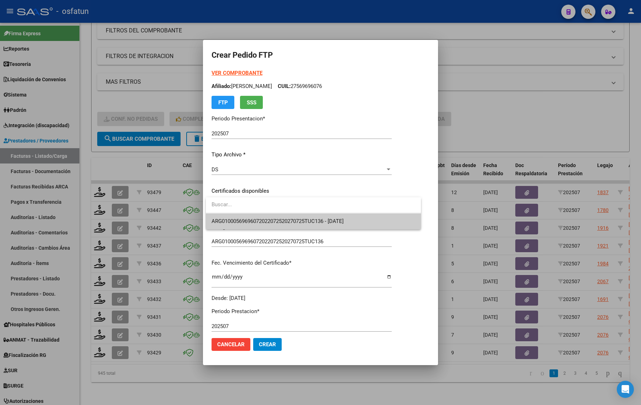
click at [247, 216] on span "ARG01000569696072022072520270725TUC136 - [DATE]" at bounding box center [313, 221] width 204 height 16
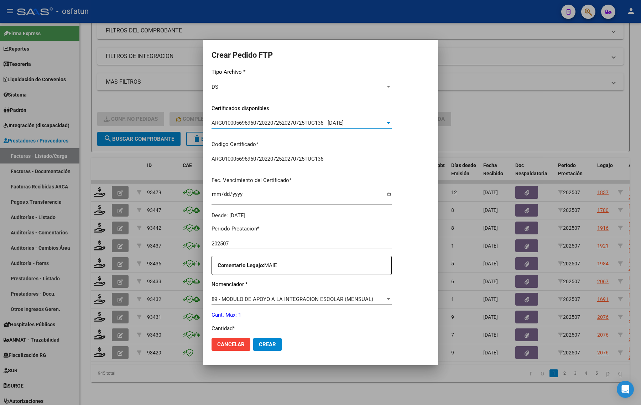
scroll to position [133, 0]
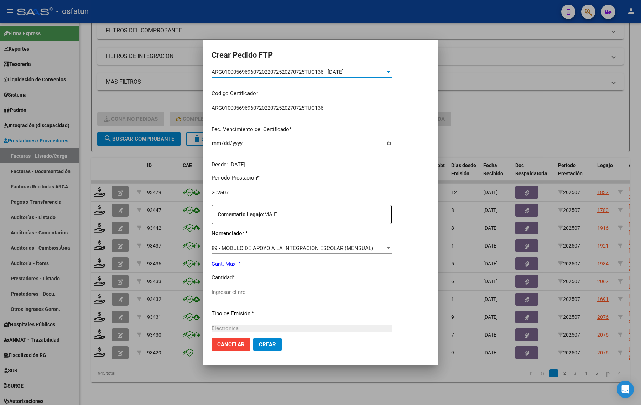
click at [255, 290] on input "Ingresar el nro" at bounding box center [301, 292] width 180 height 6
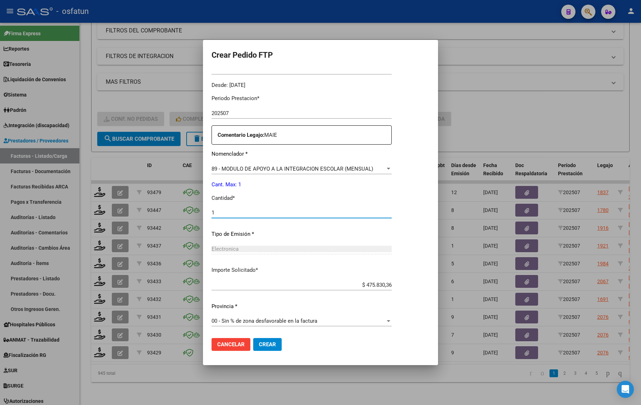
type input "1"
click at [268, 342] on span "Crear" at bounding box center [267, 344] width 17 height 6
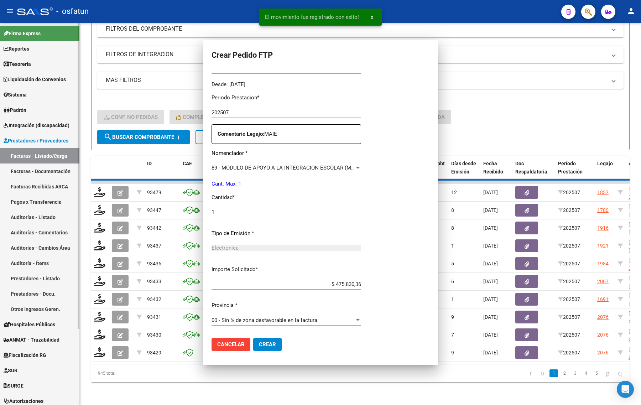
scroll to position [173, 0]
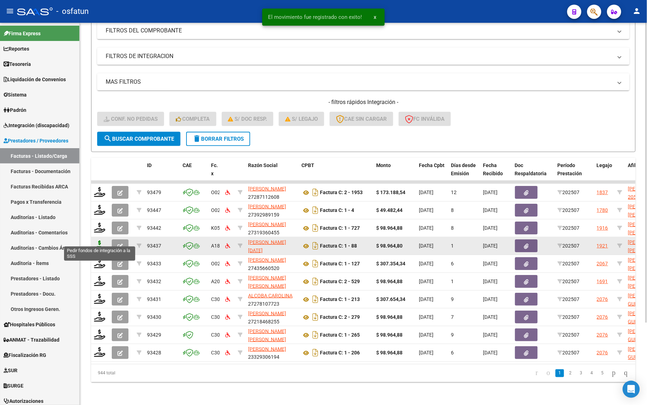
click at [97, 240] on icon at bounding box center [99, 245] width 11 height 10
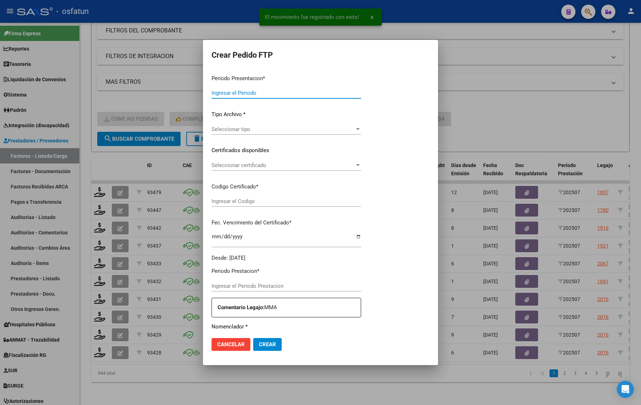
type input "202507"
type input "$ 98.964,80"
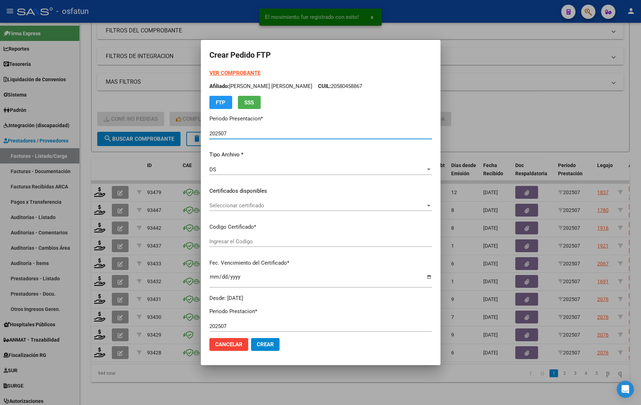
type input "ARG02000568781182023022820280228BS440"
type input "[DATE]"
click at [232, 70] on strong "VER COMPROBANTE" at bounding box center [234, 73] width 51 height 6
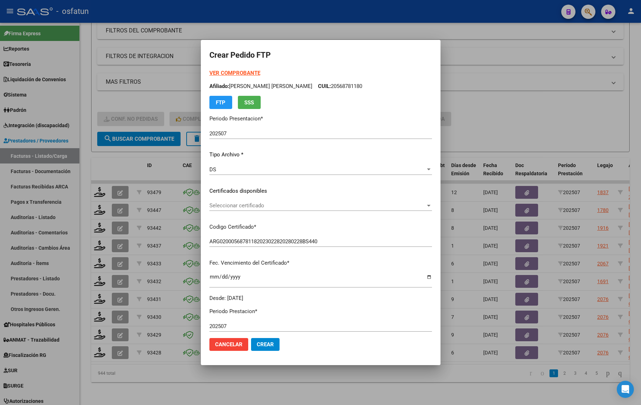
click at [221, 206] on span "Seleccionar certificado" at bounding box center [317, 205] width 216 height 6
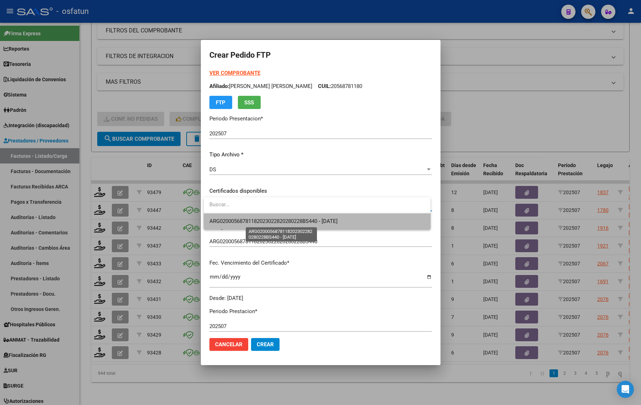
click at [222, 221] on span "ARG02000568781182023022820280228BS440 - [DATE]" at bounding box center [273, 221] width 128 height 6
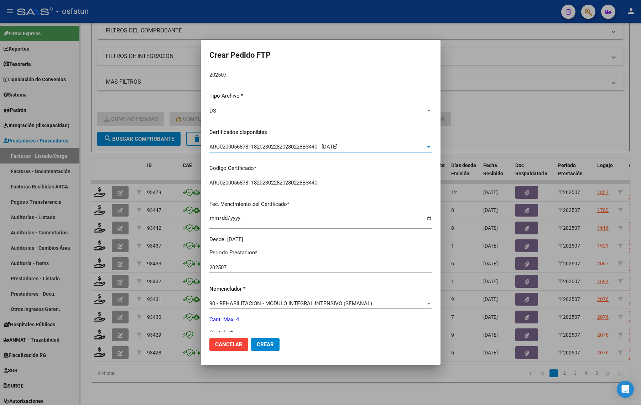
scroll to position [133, 0]
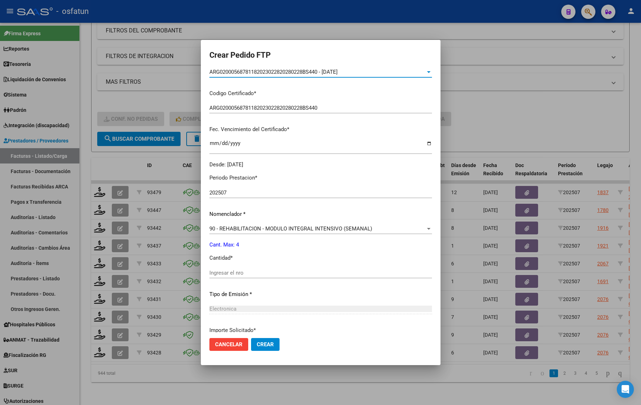
click at [241, 269] on input "Ingresar el nro" at bounding box center [320, 272] width 222 height 6
type input "4"
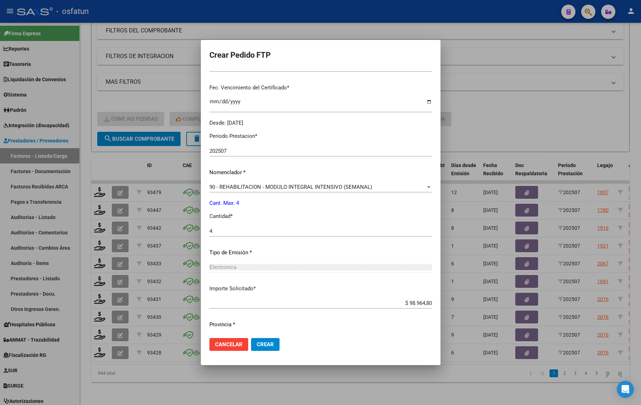
scroll to position [193, 0]
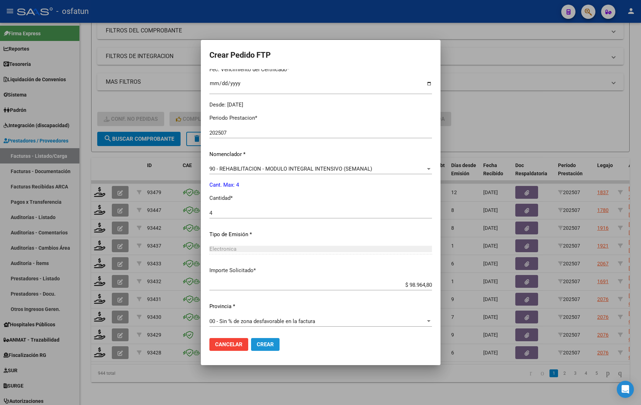
click at [274, 345] on button "Crear" at bounding box center [265, 344] width 28 height 13
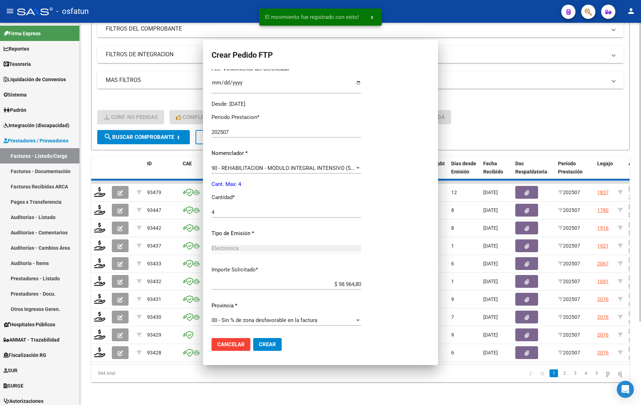
scroll to position [0, 0]
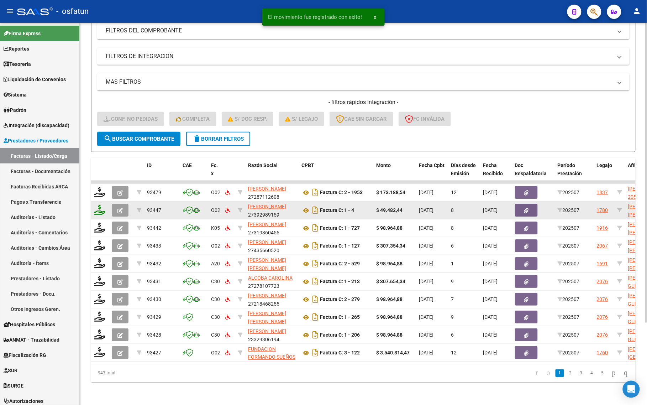
click at [101, 205] on icon at bounding box center [99, 210] width 11 height 10
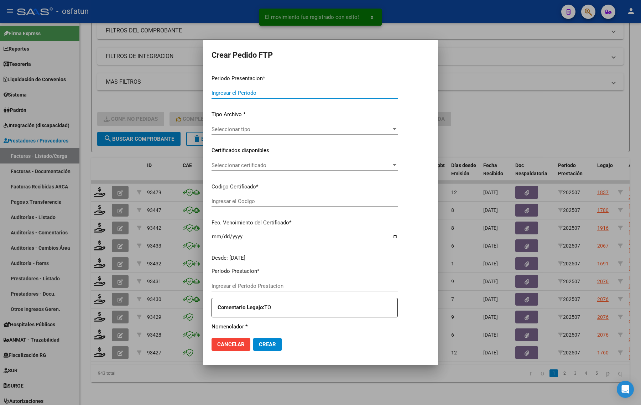
type input "202507"
type input "$ 49.482,44"
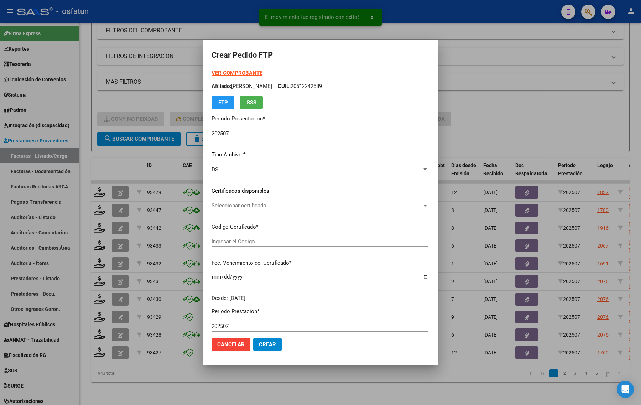
type input "ARG02000591804272024051320270513SLS257"
type input "[DATE]"
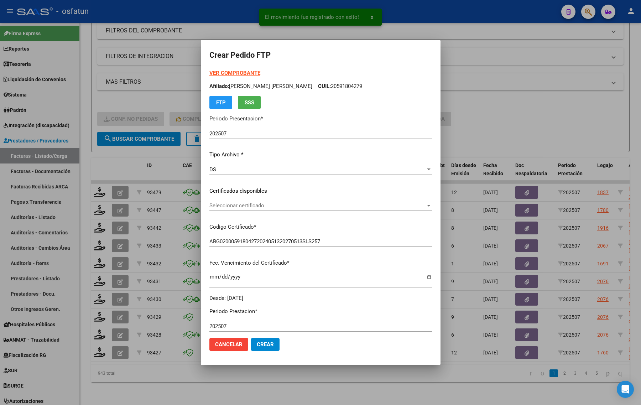
click at [220, 70] on strong "VER COMPROBANTE" at bounding box center [234, 73] width 51 height 6
click at [273, 206] on span "Seleccionar certificado" at bounding box center [317, 205] width 216 height 6
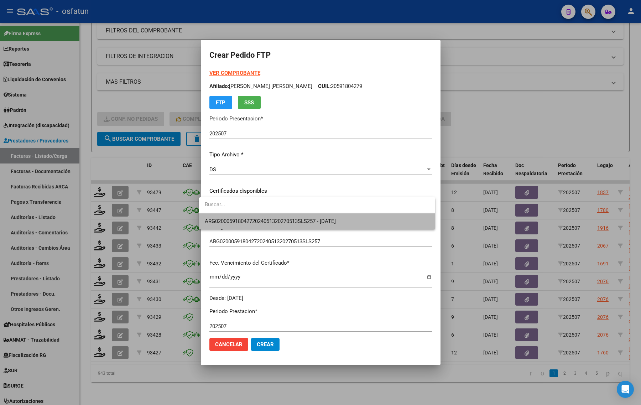
click at [271, 216] on span "ARG02000591804272024051320270513SLS257 - [DATE]" at bounding box center [317, 221] width 225 height 16
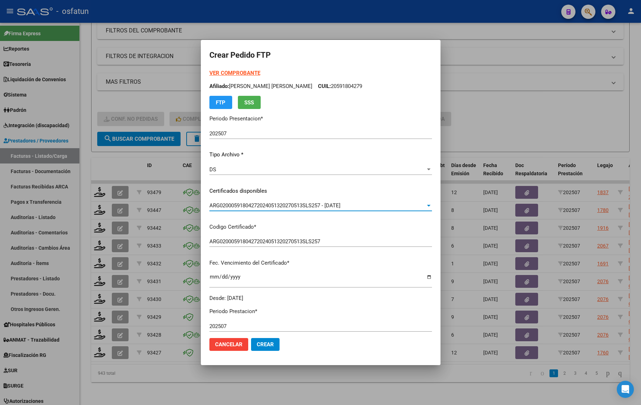
scroll to position [213, 0]
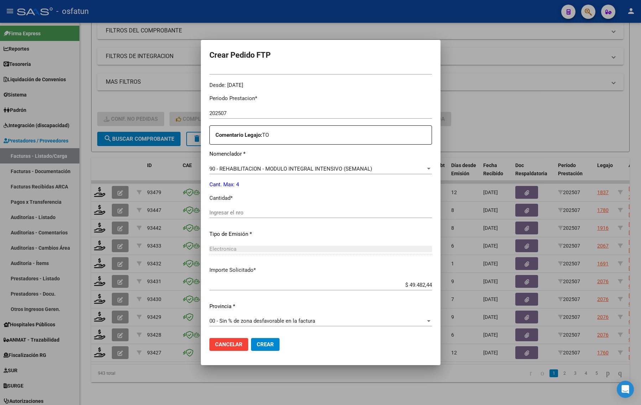
click at [232, 207] on div "Ingresar el nro" at bounding box center [320, 212] width 222 height 11
type input "4"
click at [262, 346] on span "Crear" at bounding box center [265, 344] width 17 height 6
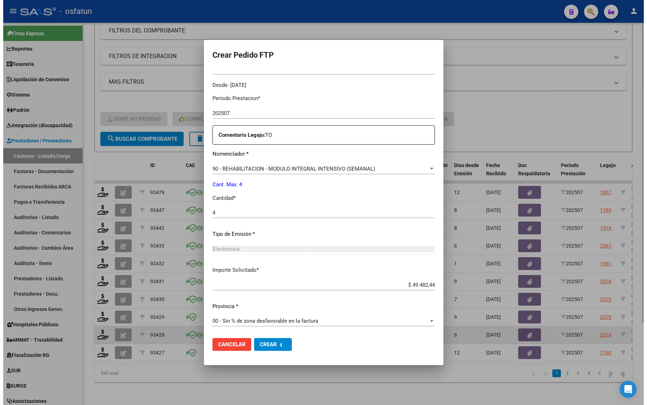
scroll to position [0, 0]
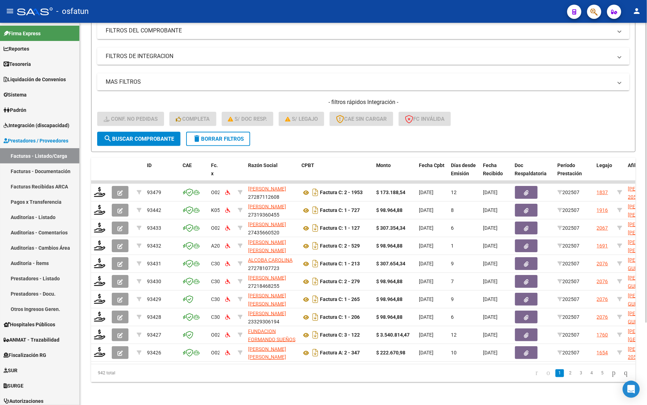
click at [586, 120] on div "- filtros rápidos Integración - Conf. no pedidas Completa S/ Doc Resp. S/ legaj…" at bounding box center [363, 114] width 532 height 33
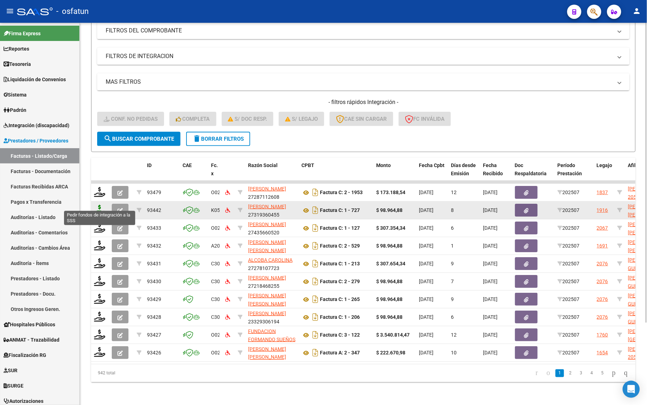
click at [102, 205] on icon at bounding box center [99, 210] width 11 height 10
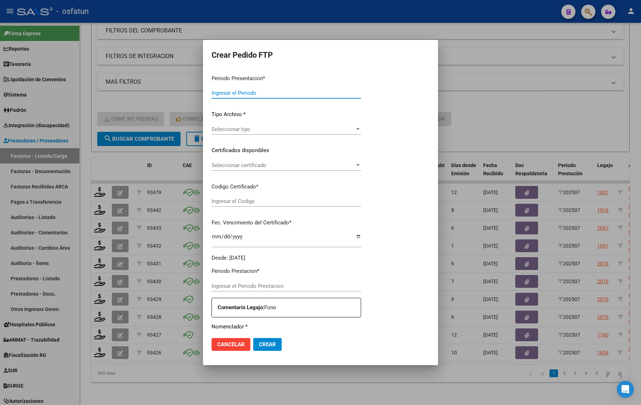
type input "202507"
type input "$ 98.964,88"
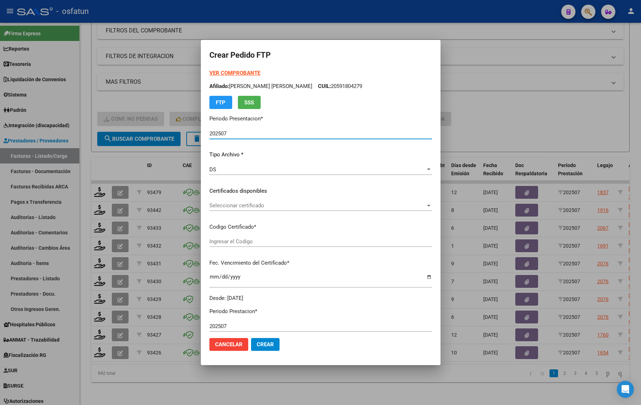
type input "ARG02000580458862023111320261113JUJ135"
type input "[DATE]"
click at [214, 75] on strong "VER COMPROBANTE" at bounding box center [234, 73] width 51 height 6
click at [466, 115] on div at bounding box center [320, 202] width 641 height 405
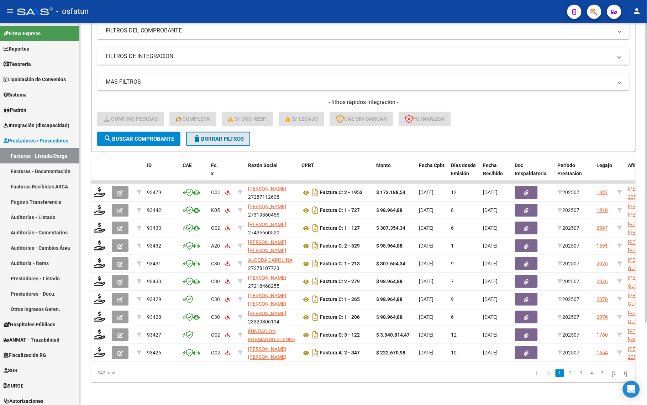
click at [209, 136] on span "delete Borrar Filtros" at bounding box center [218, 139] width 51 height 6
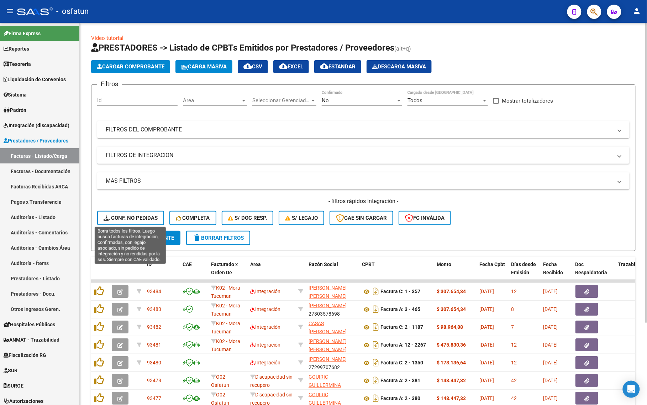
click at [122, 215] on span "Conf. no pedidas" at bounding box center [131, 218] width 54 height 6
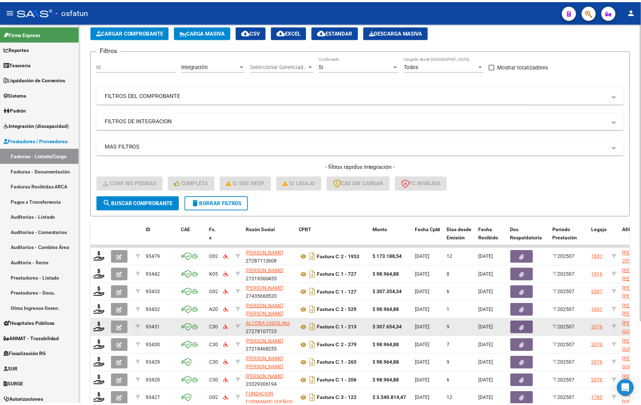
scroll to position [104, 0]
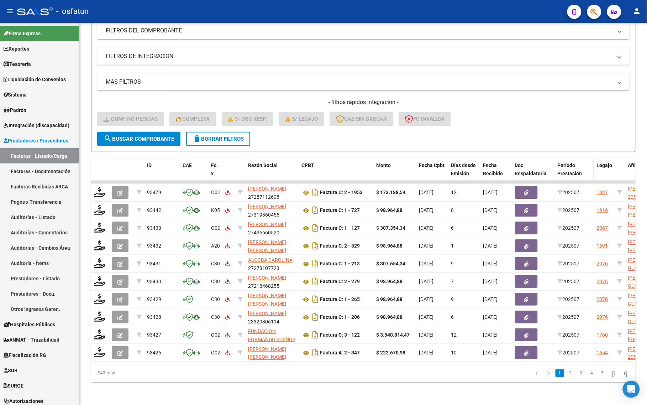
click at [573, 162] on span "Período Prestación" at bounding box center [570, 169] width 25 height 14
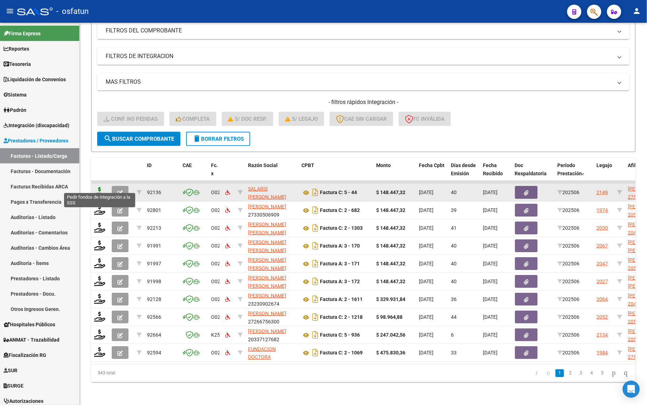
click at [97, 187] on icon at bounding box center [99, 192] width 11 height 10
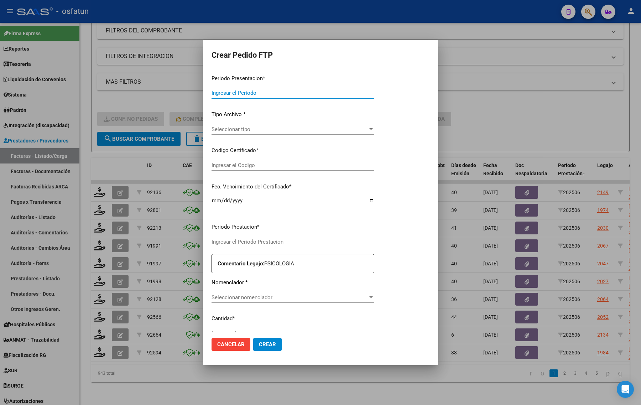
type input "202507"
type input "202506"
type input "$ 148.447,32"
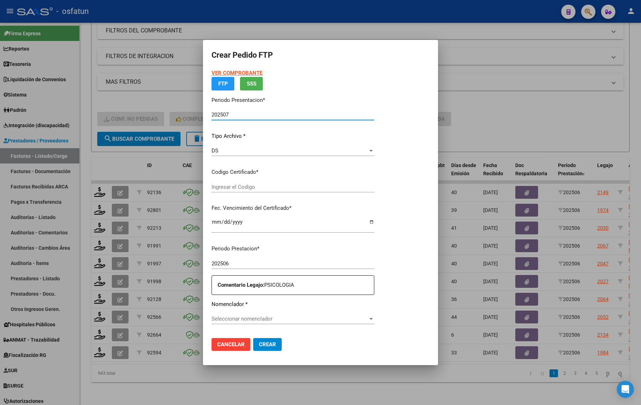
type input "ARG02000591491052025021720280217CAT242"
type input "[DATE]"
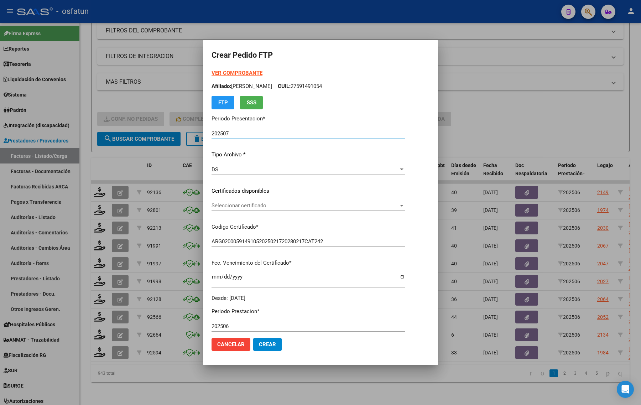
click at [228, 69] on div "VER COMPROBANTE ARCA Padrón Afiliado: [PERSON_NAME]: 27591491054 FTP SSS" at bounding box center [307, 89] width 193 height 40
click at [228, 70] on strong "VER COMPROBANTE" at bounding box center [236, 73] width 51 height 6
click at [230, 203] on span "Seleccionar certificado" at bounding box center [304, 205] width 187 height 6
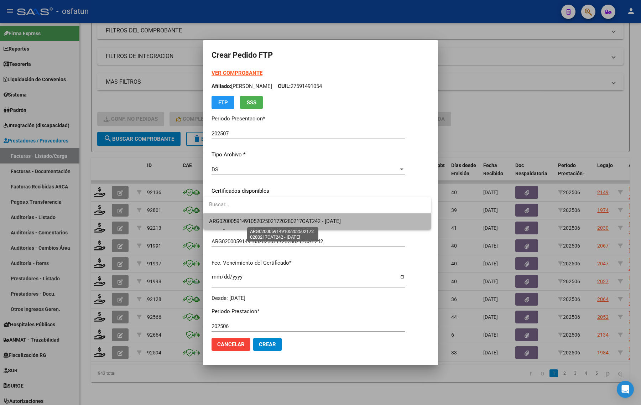
click at [231, 221] on span "ARG02000591491052025021720280217CAT242 - [DATE]" at bounding box center [275, 221] width 132 height 6
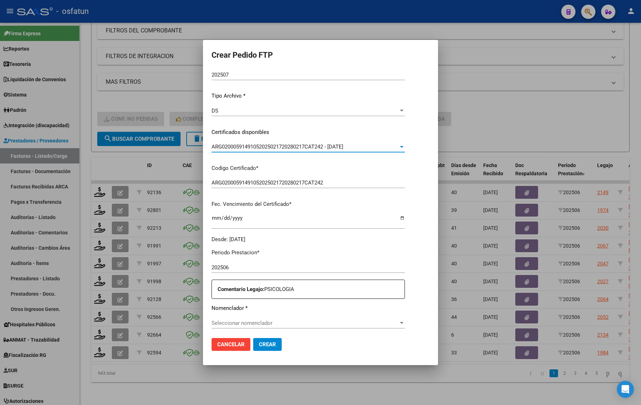
scroll to position [205, 0]
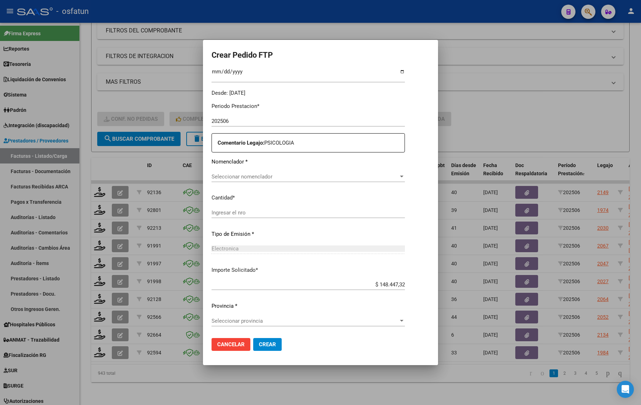
click at [264, 206] on div "Periodo Prestacion * 202506 Ingresar el Periodo Prestacion Comentario Legajo: P…" at bounding box center [307, 215] width 193 height 236
click at [257, 172] on div "Seleccionar nomenclador Seleccionar nomenclador" at bounding box center [307, 176] width 193 height 11
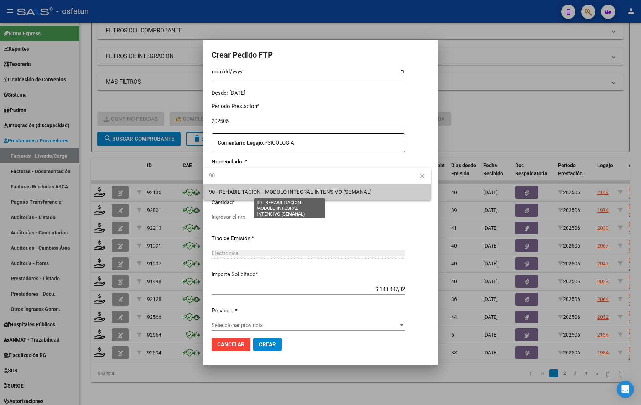
type input "90"
click at [252, 193] on span "90 - REHABILITACION - MODULO INTEGRAL INTENSIVO (SEMANAL)" at bounding box center [290, 192] width 163 height 6
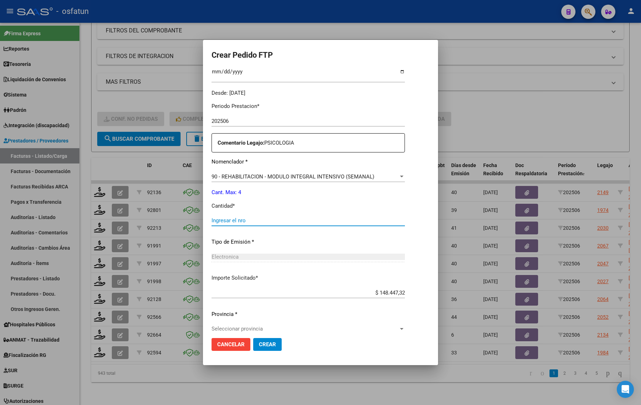
click at [290, 221] on input "Ingresar el nro" at bounding box center [307, 220] width 193 height 6
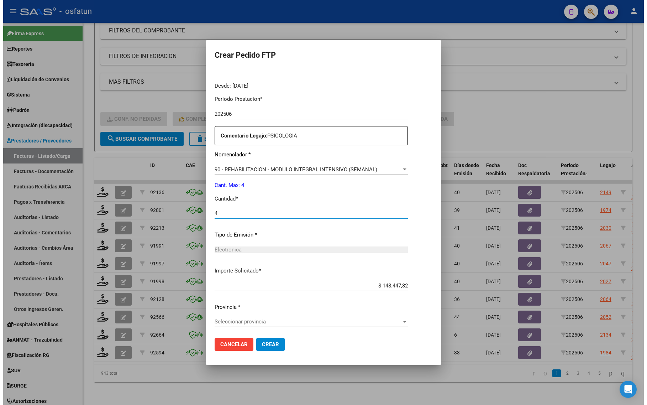
scroll to position [213, 0]
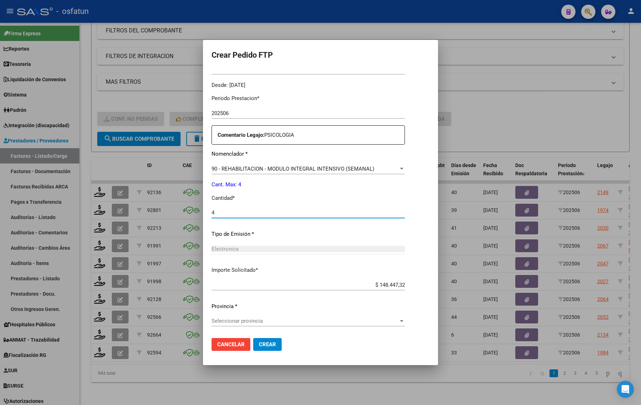
type input "4"
click at [476, 111] on div at bounding box center [320, 202] width 641 height 405
